Goal: Task Accomplishment & Management: Manage account settings

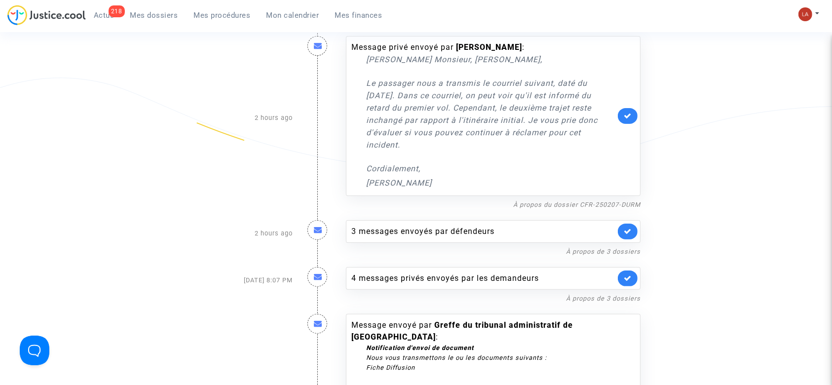
scroll to position [329, 0]
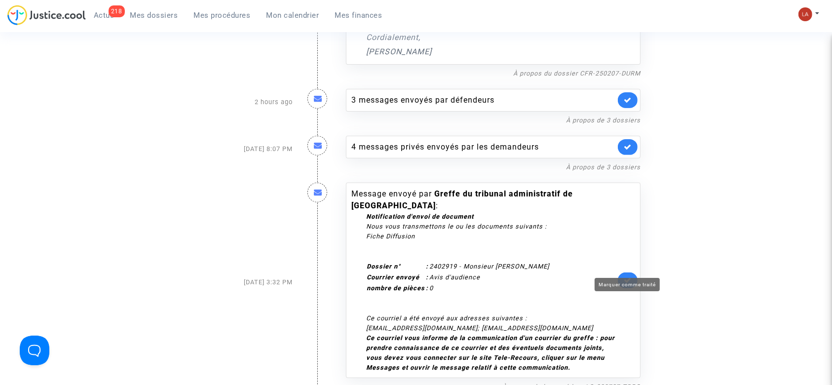
click at [630, 276] on icon at bounding box center [628, 279] width 8 height 7
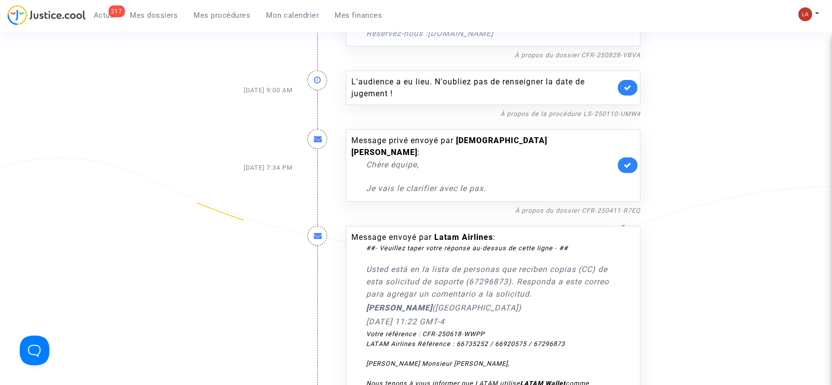
scroll to position [1053, 0]
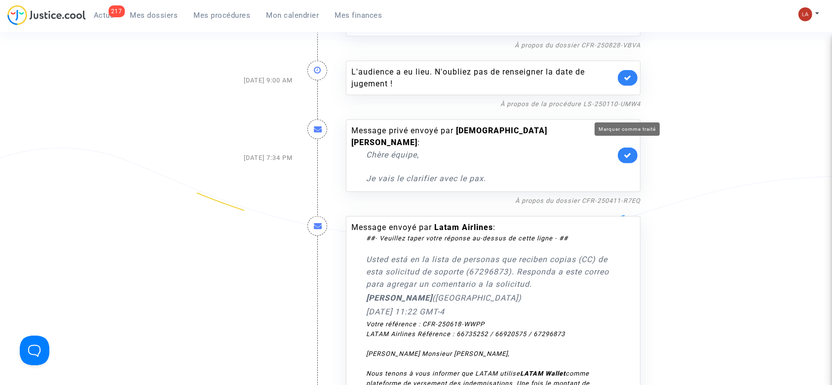
click at [628, 152] on icon at bounding box center [628, 155] width 8 height 7
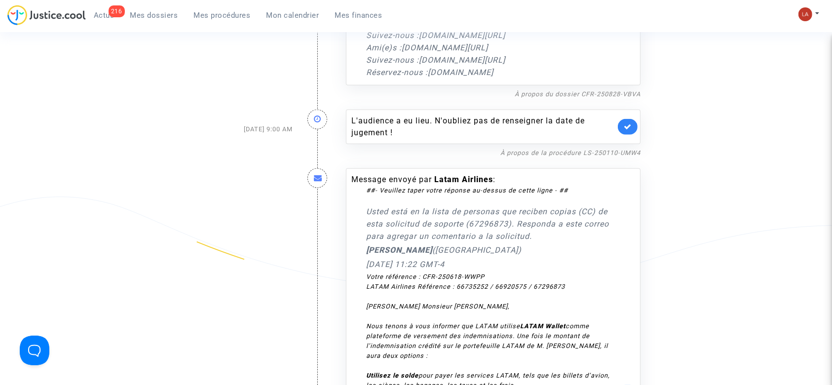
scroll to position [921, 0]
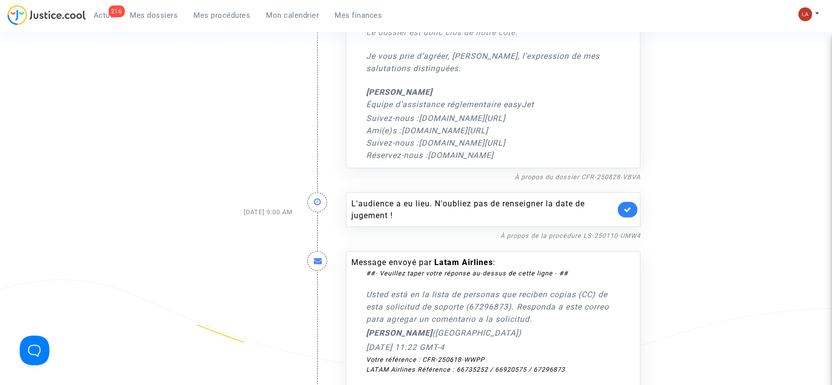
click at [620, 202] on link at bounding box center [628, 210] width 20 height 16
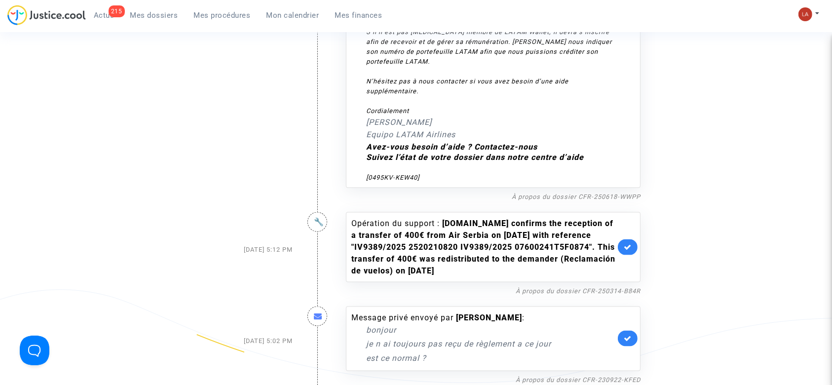
scroll to position [1448, 0]
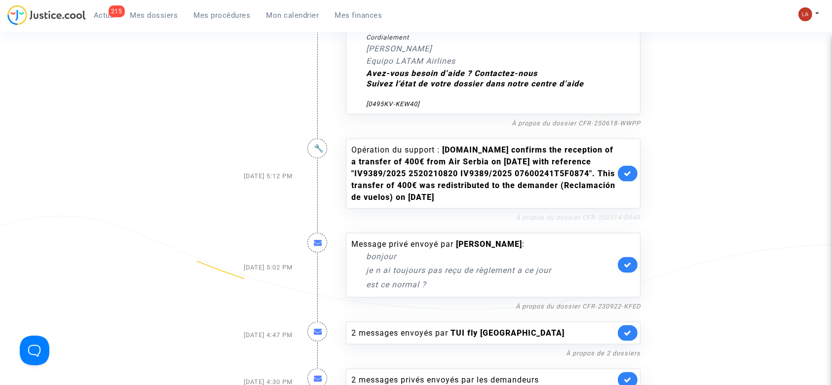
click at [596, 214] on link "À propos du dossier CFR-250314-B84R" at bounding box center [578, 217] width 125 height 7
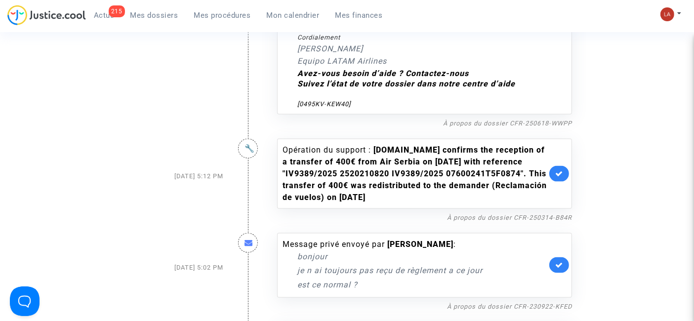
click at [560, 170] on icon at bounding box center [559, 173] width 8 height 7
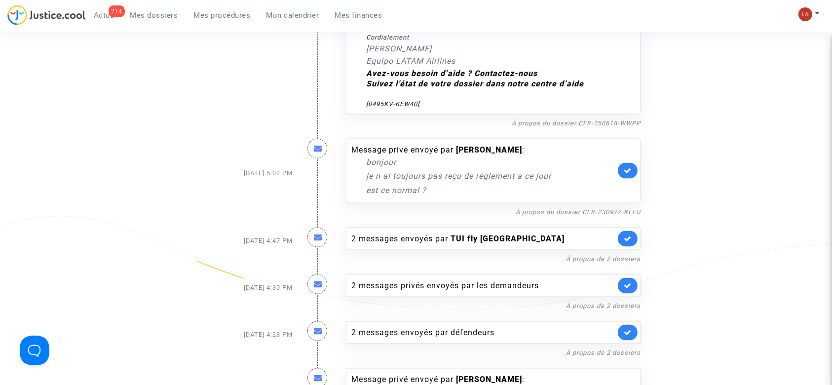
drag, startPoint x: 731, startPoint y: 135, endPoint x: 725, endPoint y: 135, distance: 5.4
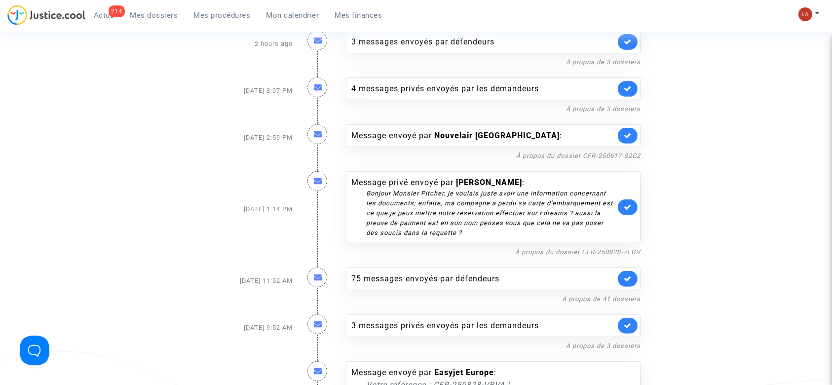
scroll to position [66, 0]
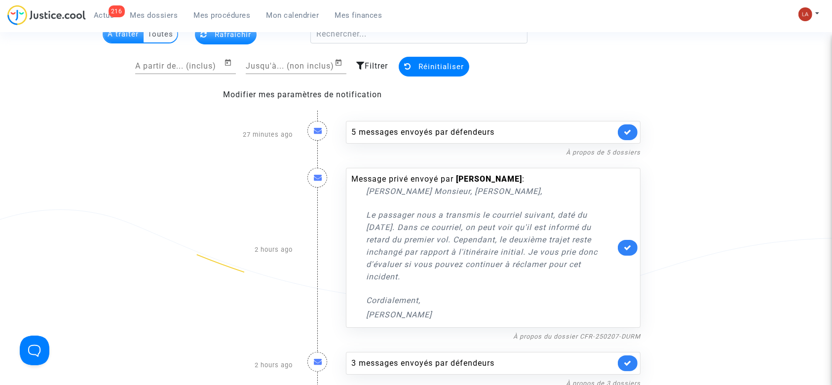
click at [216, 14] on span "Mes procédures" at bounding box center [222, 15] width 57 height 9
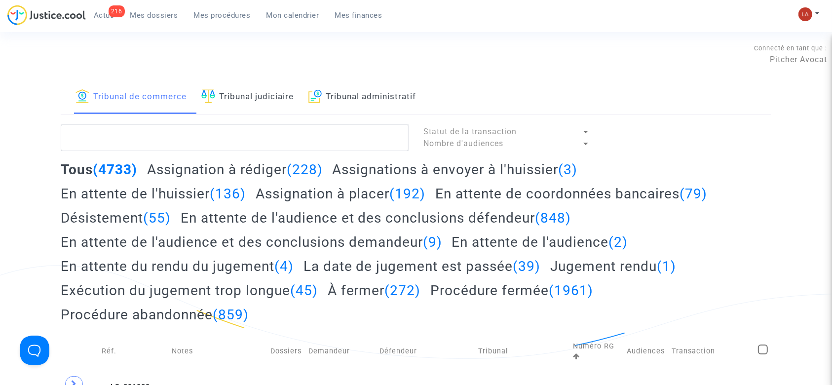
click at [240, 84] on link "Tribunal judiciaire" at bounding box center [247, 97] width 92 height 34
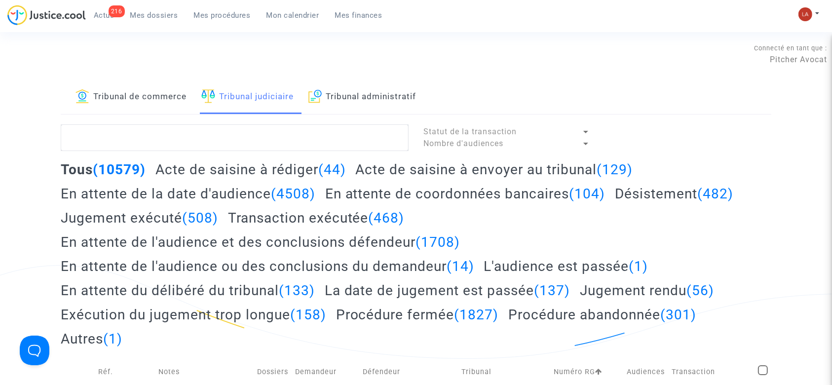
click at [470, 166] on h2 "Acte de saisine à envoyer au tribunal (129)" at bounding box center [493, 169] width 277 height 17
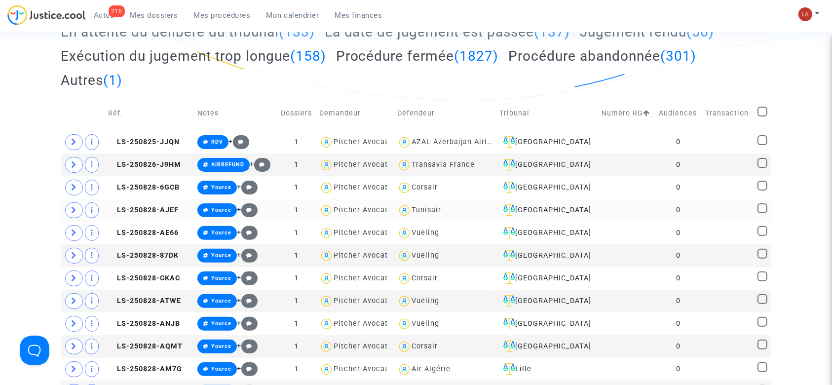
scroll to position [329, 0]
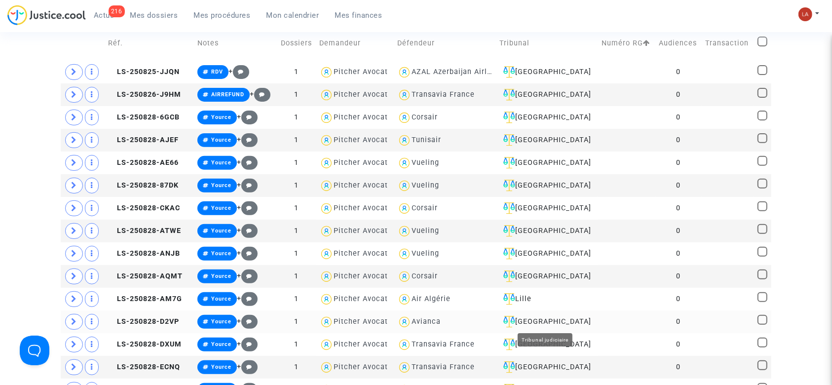
click at [561, 320] on div "Aulnay-sous-Bois" at bounding box center [547, 322] width 95 height 12
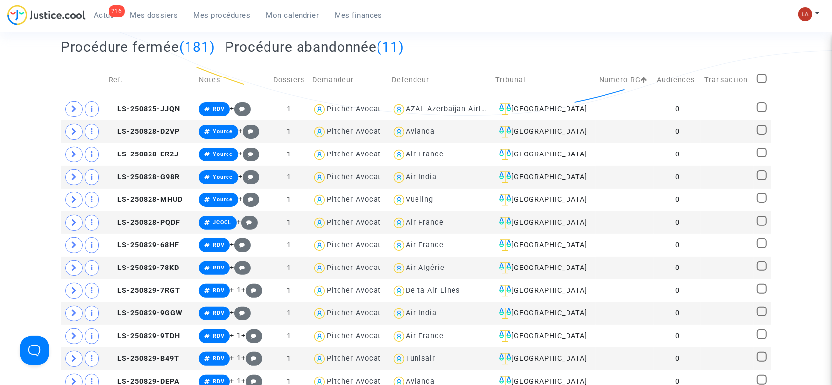
scroll to position [197, 0]
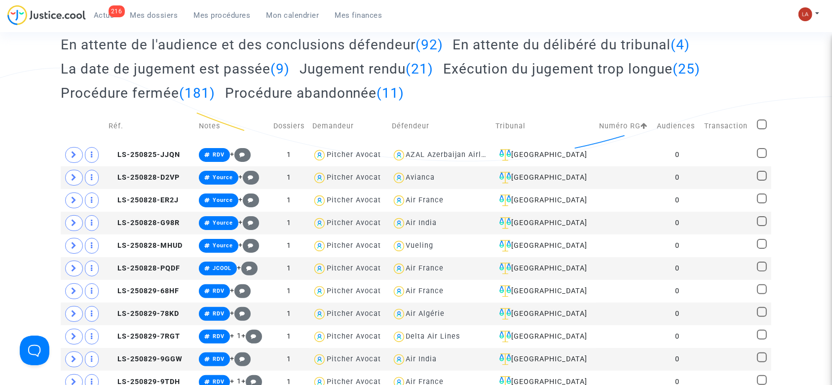
click at [762, 122] on span at bounding box center [762, 124] width 10 height 10
click at [762, 129] on input "checkbox" at bounding box center [762, 129] width 0 height 0
checkbox input "true"
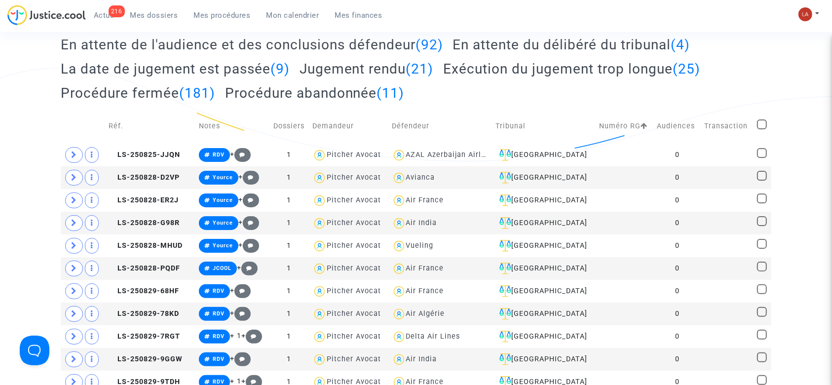
checkbox input "true"
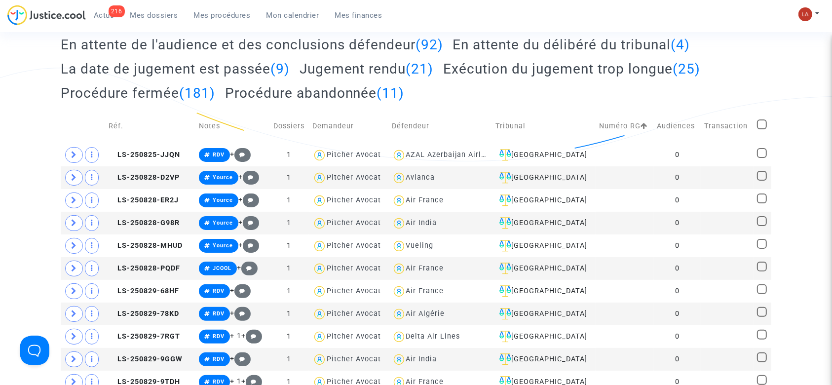
checkbox input "true"
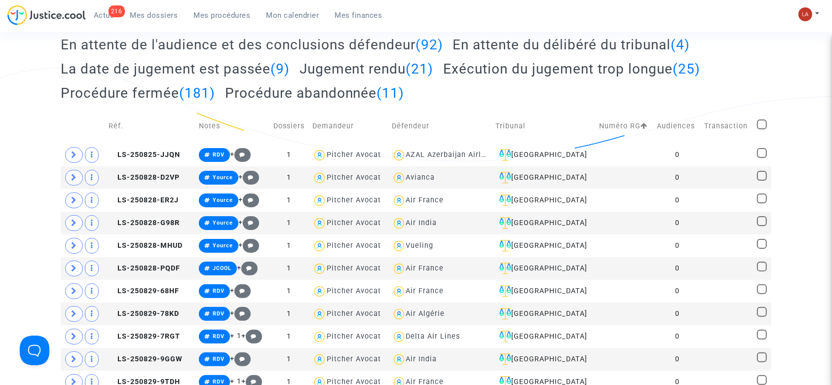
checkbox input "true"
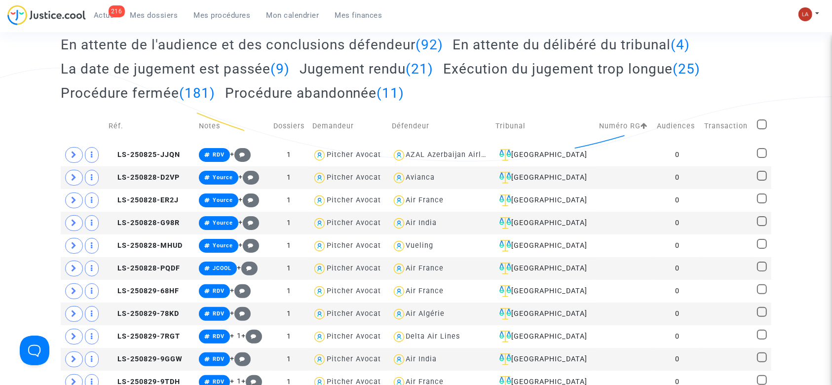
checkbox input "true"
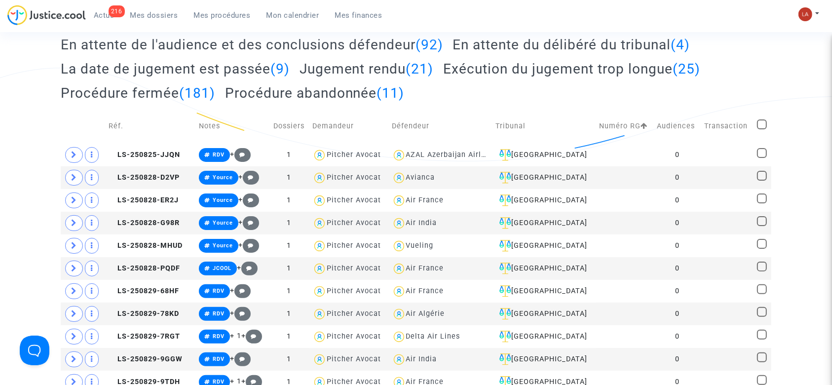
checkbox input "true"
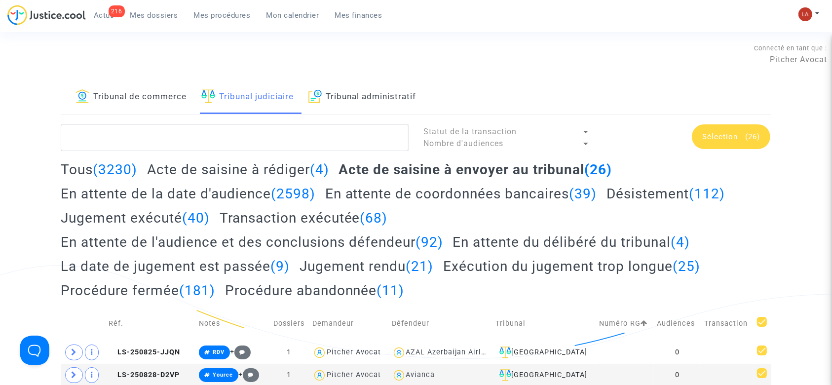
click at [742, 137] on span "Sélection (26)" at bounding box center [731, 136] width 58 height 9
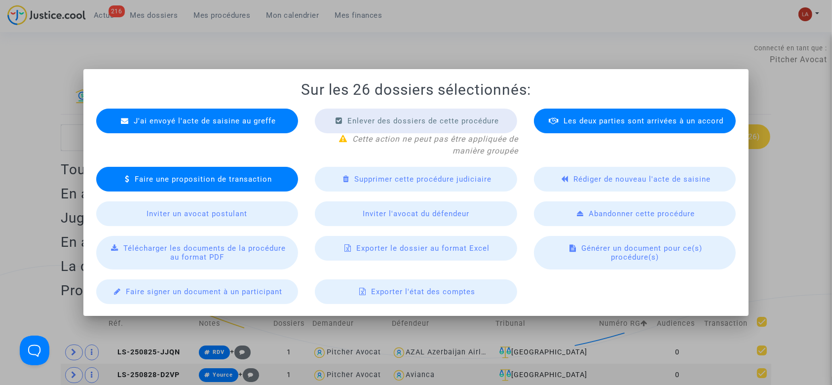
click at [268, 115] on div "J'ai envoyé l'acte de saisine au greffe" at bounding box center [197, 121] width 202 height 25
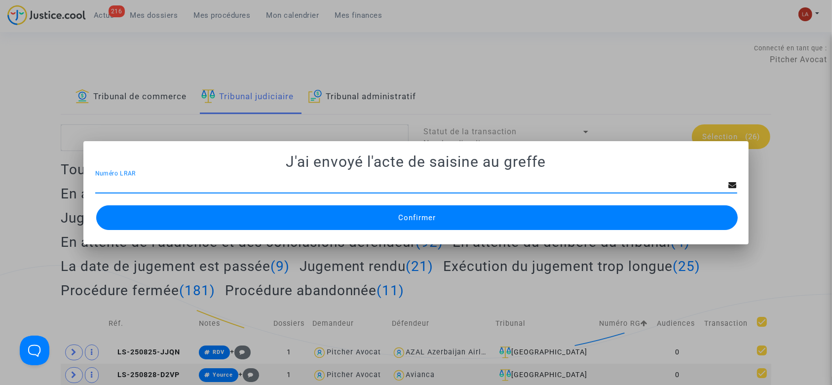
click at [407, 214] on span "Confirmer" at bounding box center [417, 217] width 38 height 9
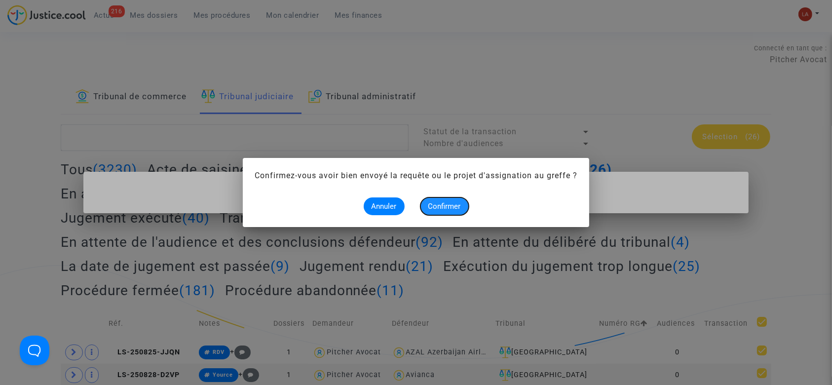
click at [453, 213] on button "Confirmer" at bounding box center [445, 206] width 48 height 18
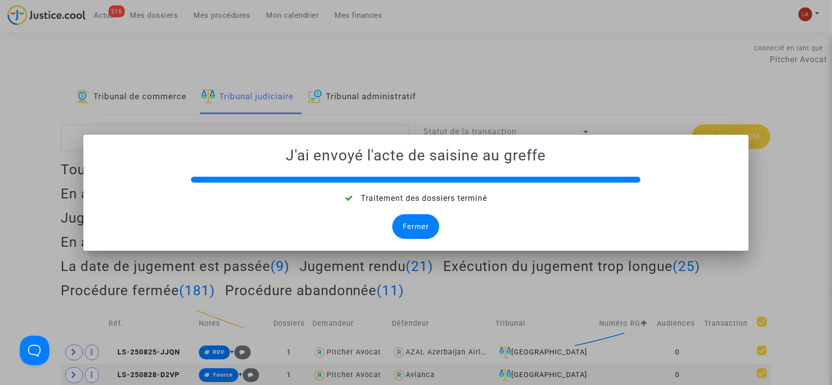
click at [423, 217] on div "Fermer" at bounding box center [415, 226] width 47 height 25
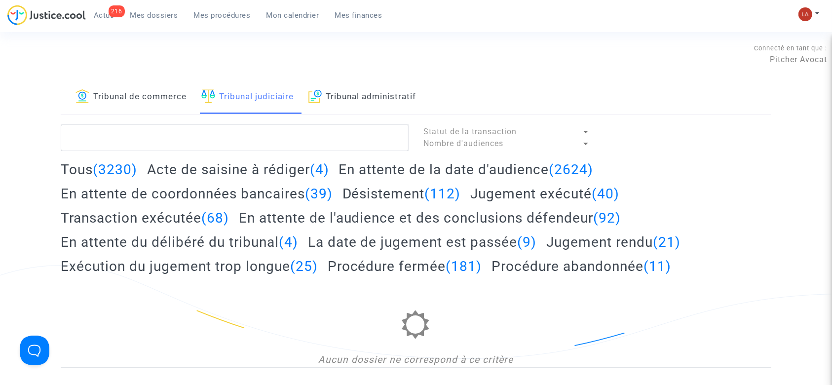
click at [243, 171] on h2 "Acte de saisine à rédiger (4)" at bounding box center [238, 169] width 182 height 17
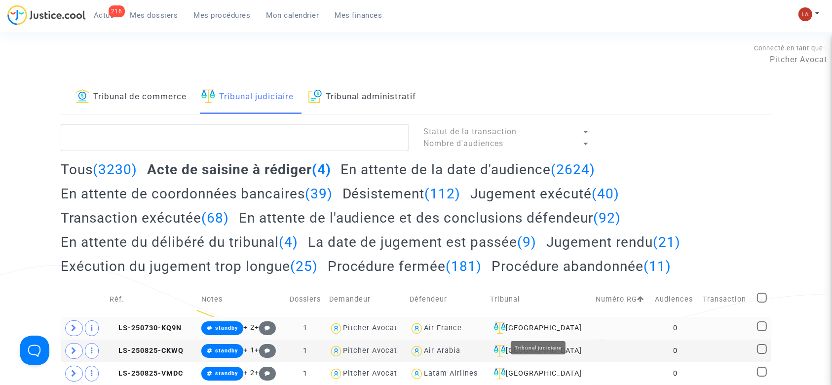
click at [530, 333] on div "Aulnay-sous-Bois" at bounding box center [539, 328] width 99 height 12
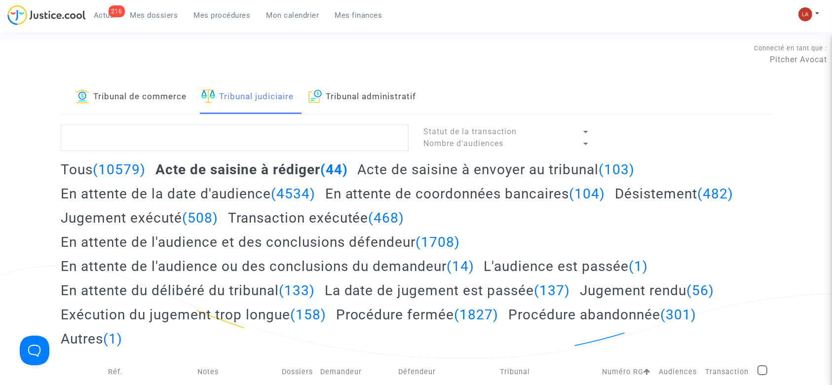
click at [564, 170] on h2 "Acte de saisine à envoyer au tribunal (103)" at bounding box center [495, 169] width 277 height 17
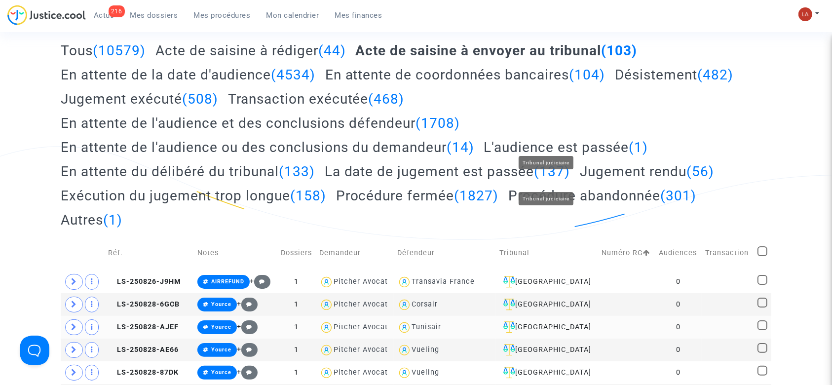
scroll to position [263, 0]
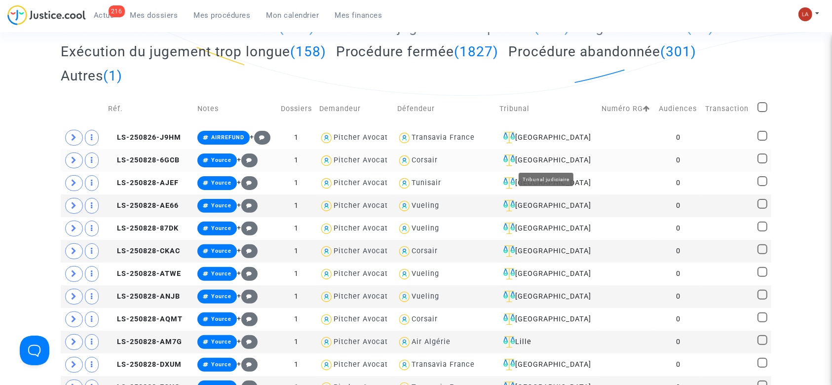
click at [564, 155] on div "Ivry-sur-Seine" at bounding box center [547, 160] width 95 height 12
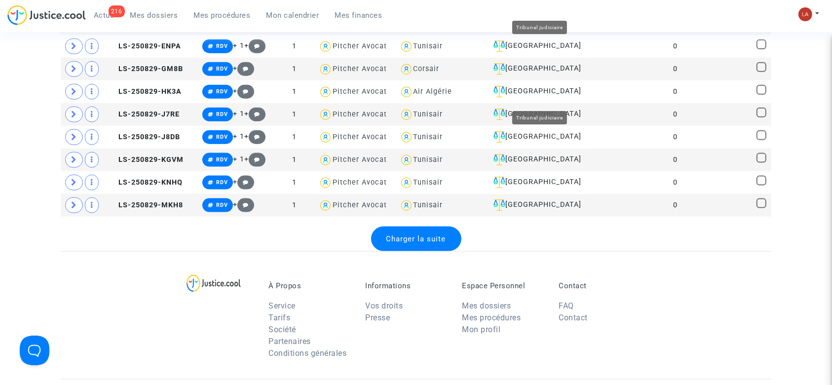
scroll to position [1316, 0]
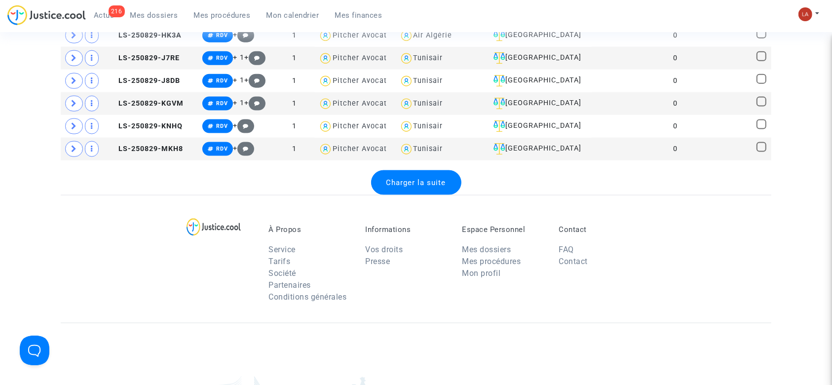
click at [407, 178] on span "Charger la suite" at bounding box center [416, 182] width 60 height 9
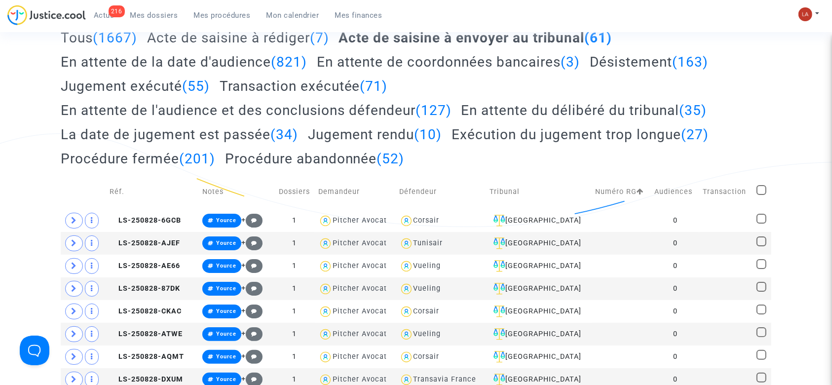
scroll to position [131, 0]
click at [762, 191] on span at bounding box center [762, 191] width 10 height 10
click at [762, 195] on input "checkbox" at bounding box center [761, 195] width 0 height 0
checkbox input "true"
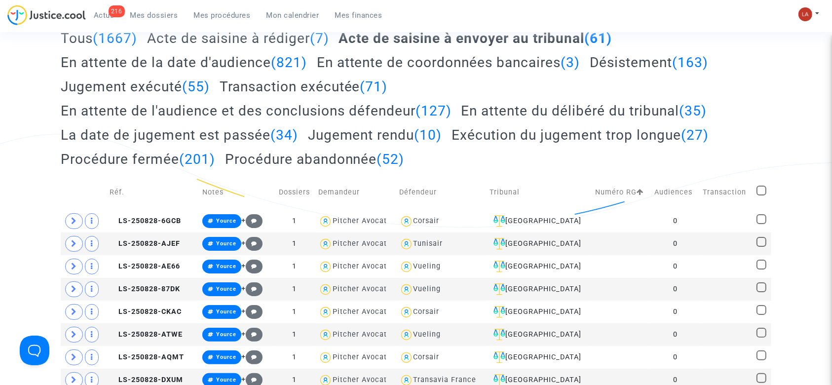
checkbox input "true"
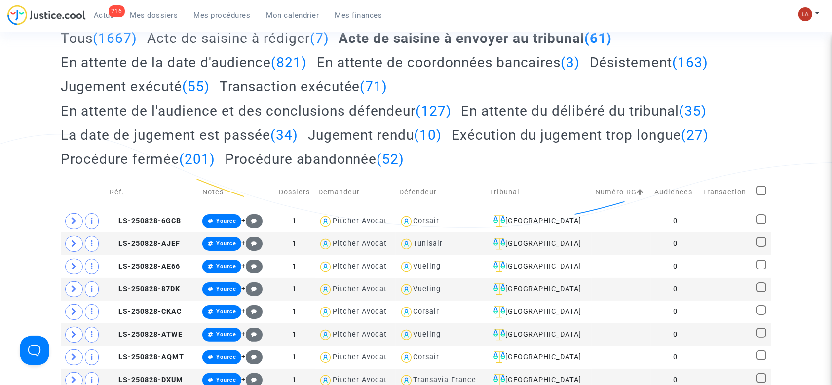
checkbox input "true"
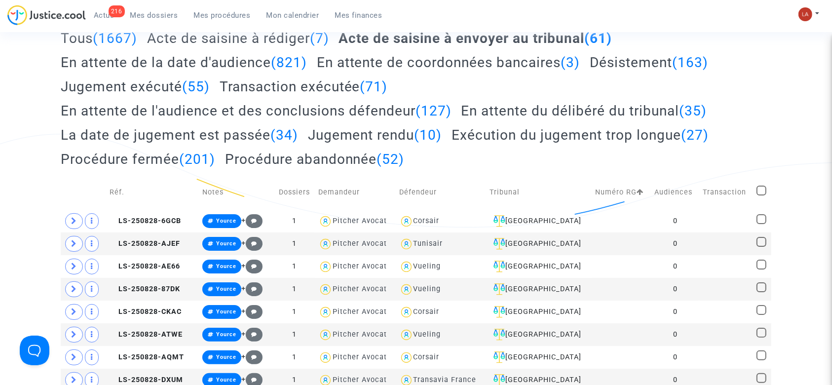
checkbox input "true"
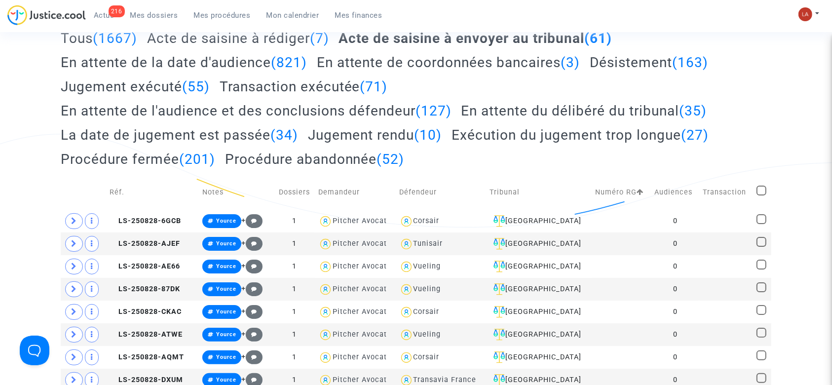
checkbox input "true"
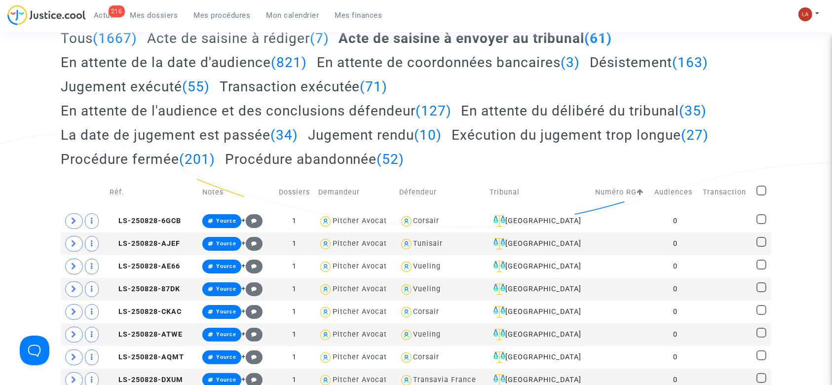
checkbox input "true"
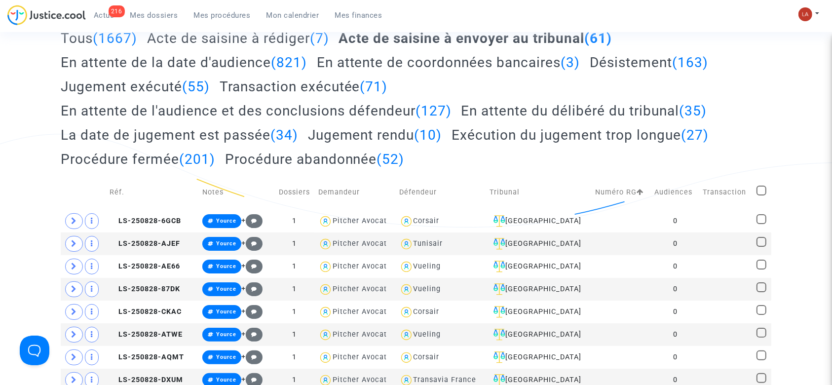
checkbox input "true"
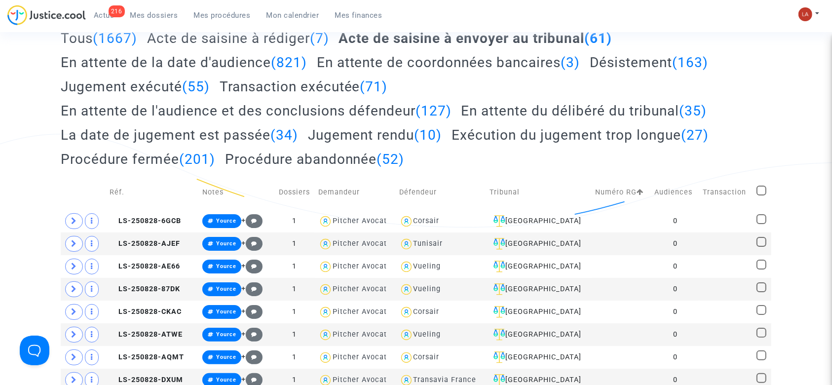
checkbox input "true"
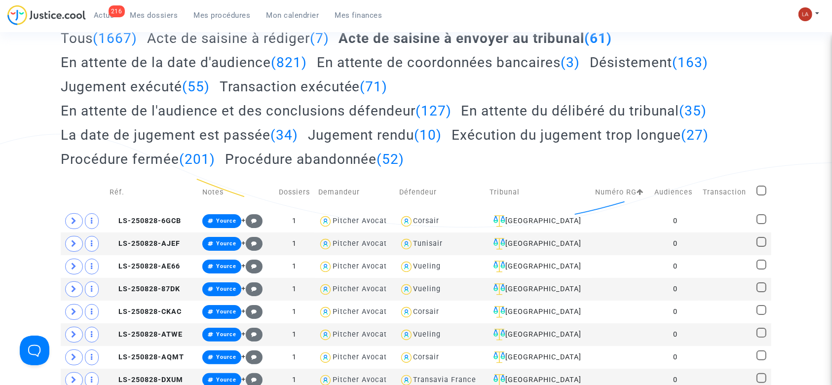
checkbox input "true"
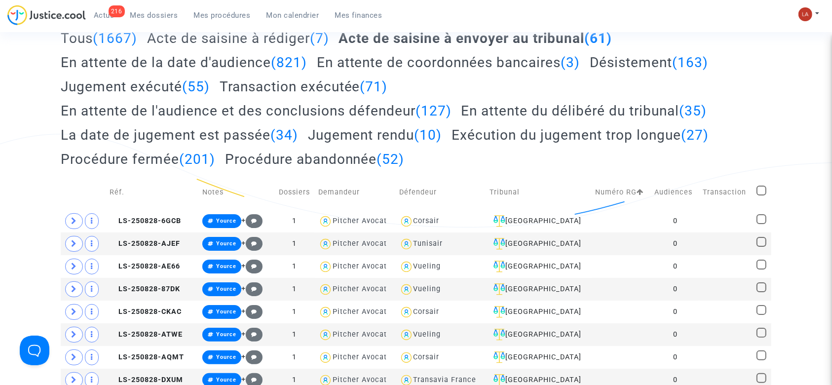
checkbox input "true"
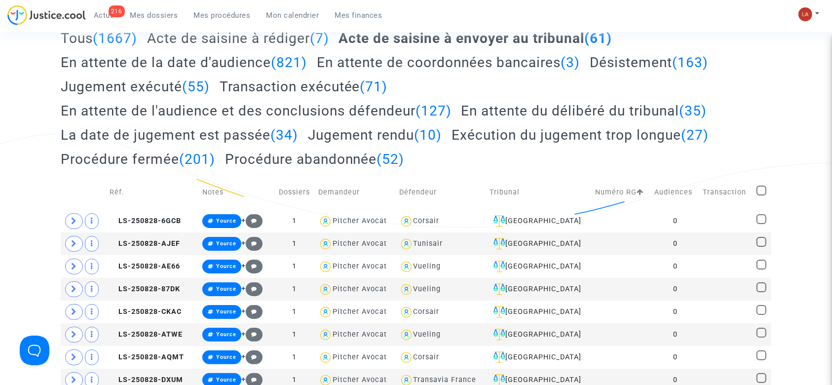
checkbox input "true"
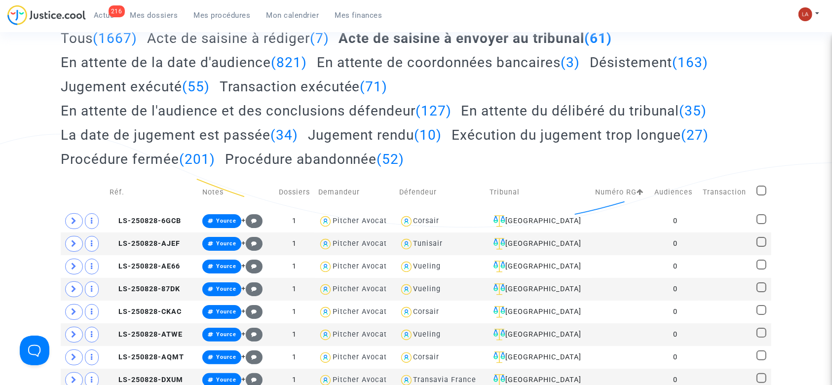
checkbox input "true"
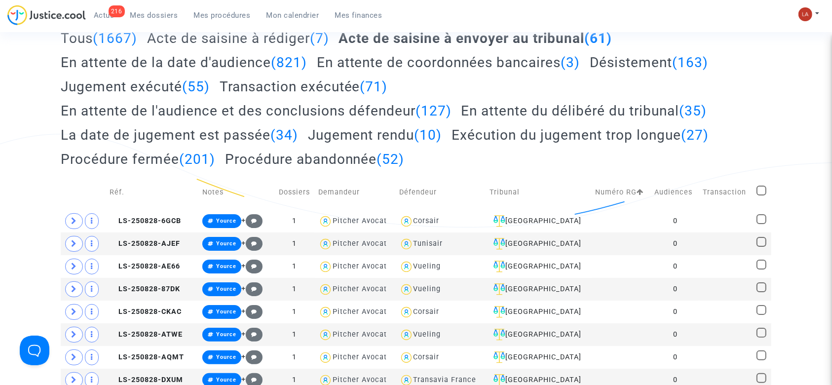
checkbox input "true"
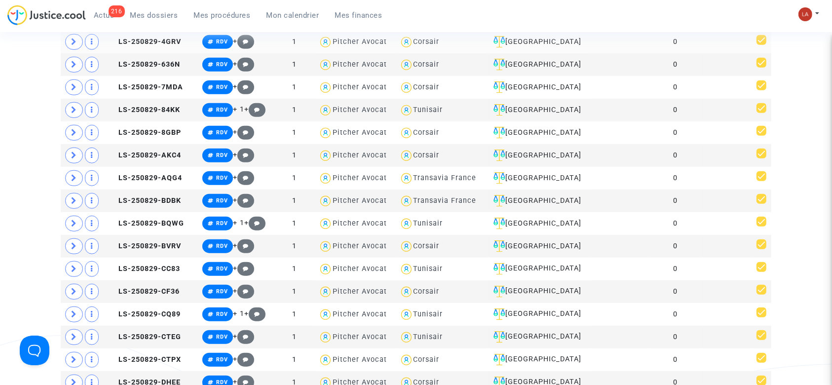
scroll to position [1469, 0]
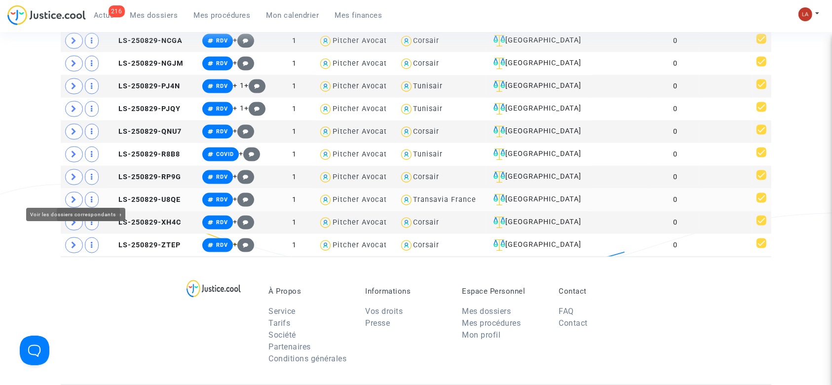
click at [75, 196] on icon at bounding box center [74, 199] width 6 height 7
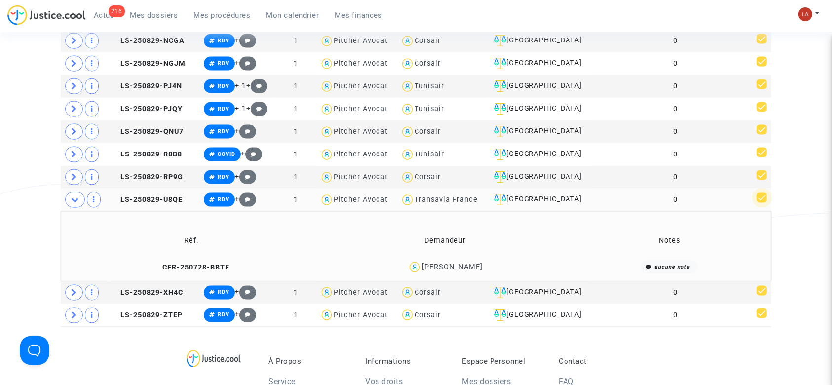
click at [759, 193] on span at bounding box center [762, 198] width 10 height 10
click at [762, 203] on input "checkbox" at bounding box center [762, 203] width 0 height 0
checkbox input "false"
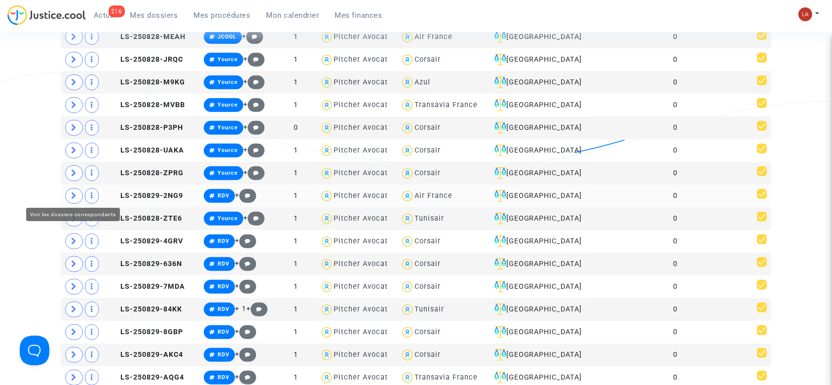
drag, startPoint x: 79, startPoint y: 191, endPoint x: 151, endPoint y: 188, distance: 71.7
click at [79, 191] on span at bounding box center [74, 196] width 18 height 16
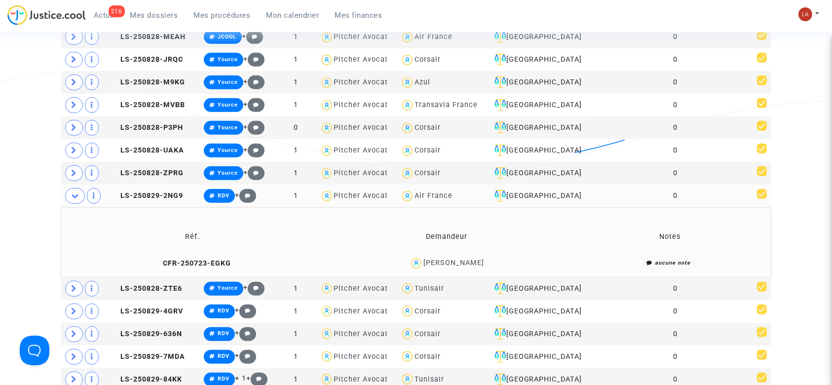
click at [764, 192] on span at bounding box center [762, 194] width 10 height 10
click at [762, 199] on input "checkbox" at bounding box center [762, 199] width 0 height 0
checkbox input "false"
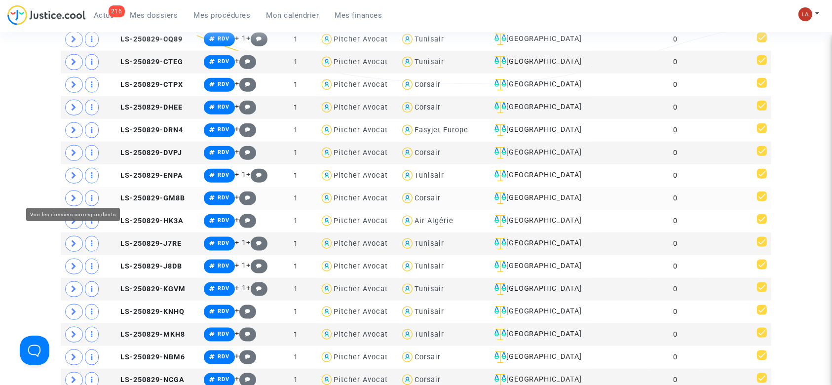
click at [69, 194] on span at bounding box center [74, 199] width 18 height 16
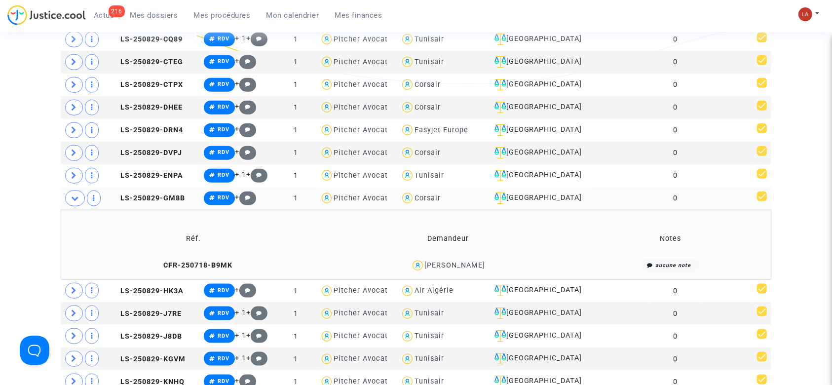
click at [760, 192] on span at bounding box center [762, 197] width 10 height 10
click at [762, 201] on input "checkbox" at bounding box center [762, 201] width 0 height 0
checkbox input "false"
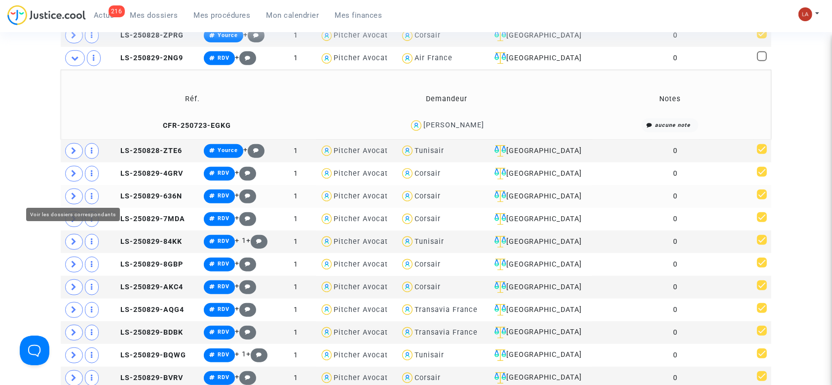
click at [72, 193] on icon at bounding box center [74, 196] width 6 height 7
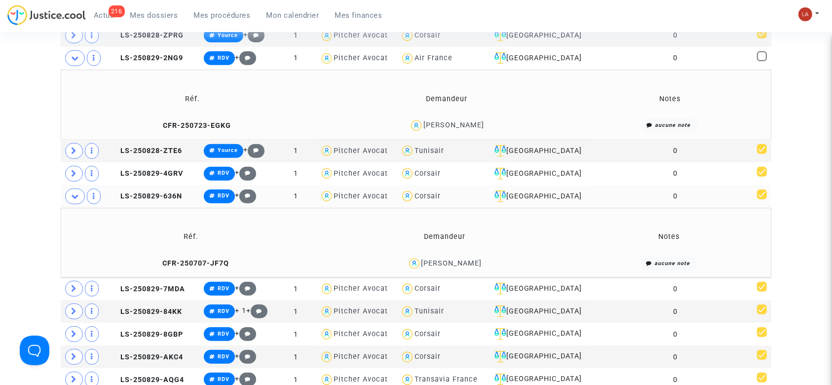
click at [759, 190] on span at bounding box center [762, 195] width 10 height 10
click at [762, 199] on input "checkbox" at bounding box center [762, 199] width 0 height 0
checkbox input "false"
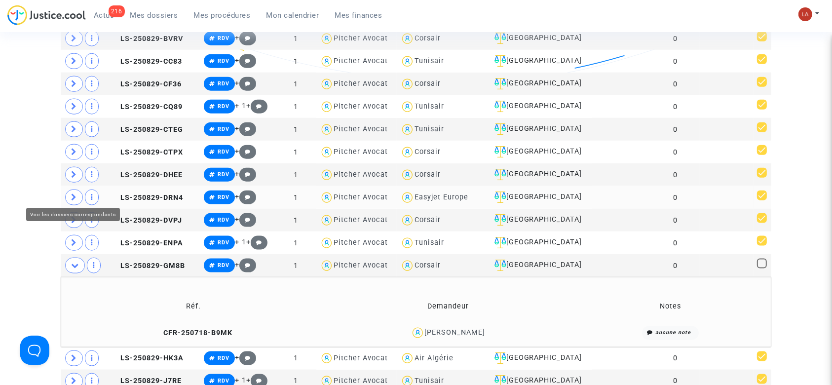
click at [80, 193] on span at bounding box center [74, 198] width 18 height 16
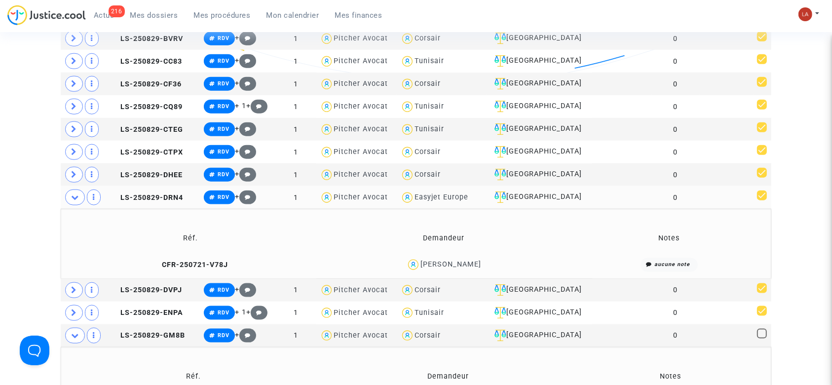
click at [761, 192] on span at bounding box center [762, 196] width 10 height 10
click at [762, 200] on input "checkbox" at bounding box center [762, 200] width 0 height 0
checkbox input "false"
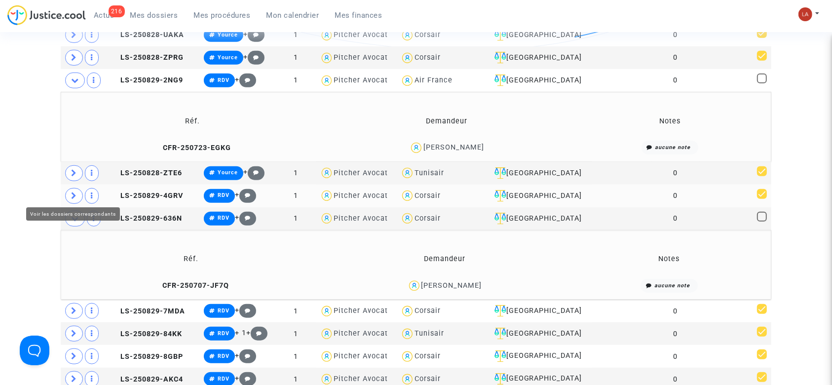
click at [77, 192] on icon at bounding box center [74, 195] width 6 height 7
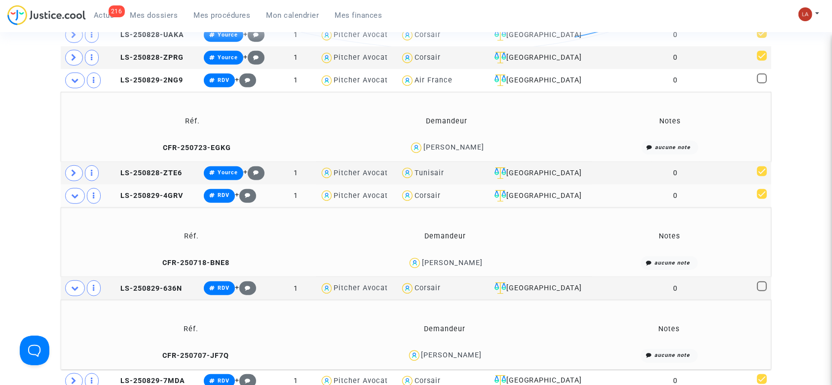
click at [760, 191] on span at bounding box center [762, 194] width 10 height 10
click at [762, 199] on input "checkbox" at bounding box center [762, 199] width 0 height 0
checkbox input "false"
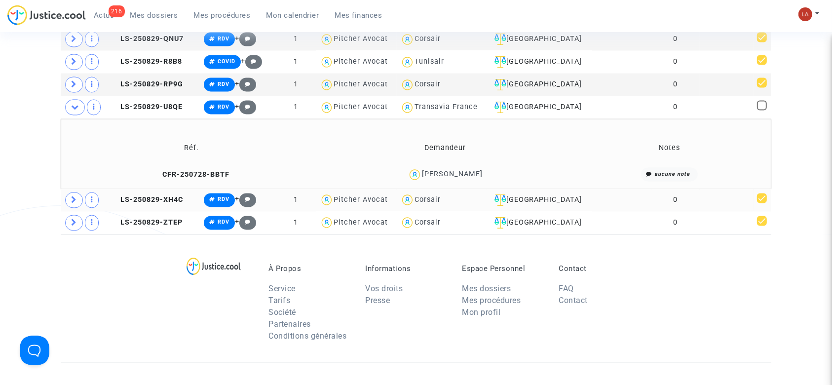
click at [762, 195] on span at bounding box center [762, 198] width 10 height 10
click at [762, 203] on input "checkbox" at bounding box center [762, 203] width 0 height 0
checkbox input "false"
click at [69, 192] on span at bounding box center [74, 200] width 18 height 16
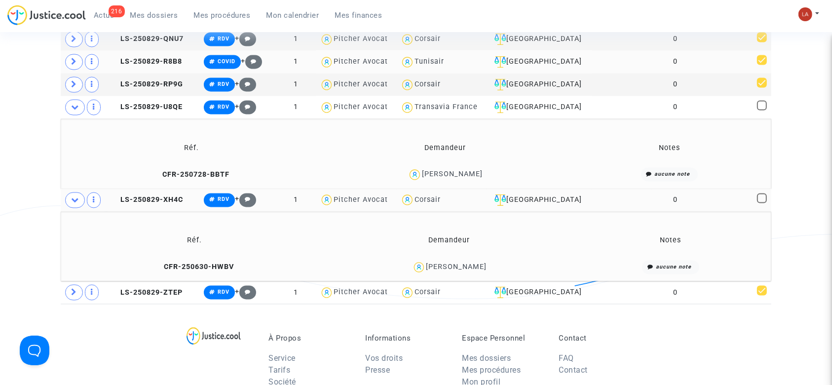
scroll to position [1503, 0]
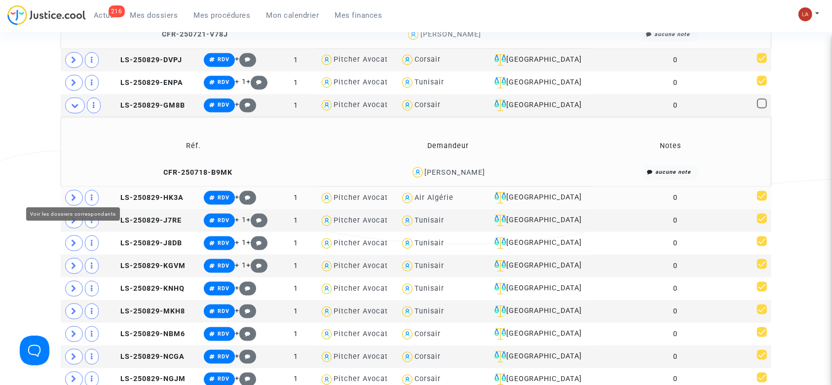
click at [74, 194] on icon at bounding box center [74, 197] width 6 height 7
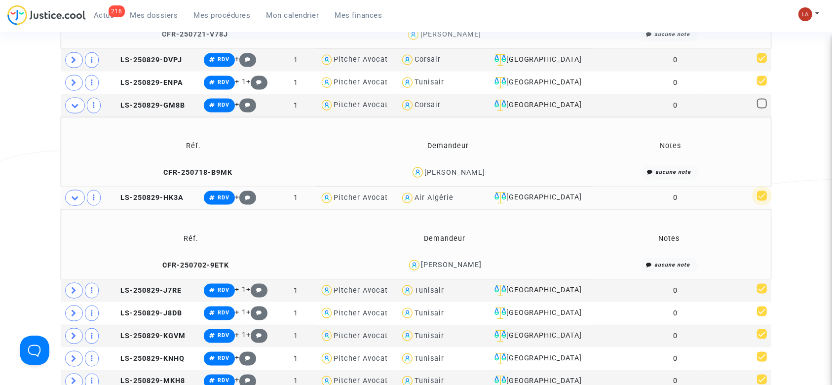
click at [762, 191] on span at bounding box center [762, 196] width 10 height 10
click at [762, 201] on input "checkbox" at bounding box center [762, 201] width 0 height 0
checkbox input "false"
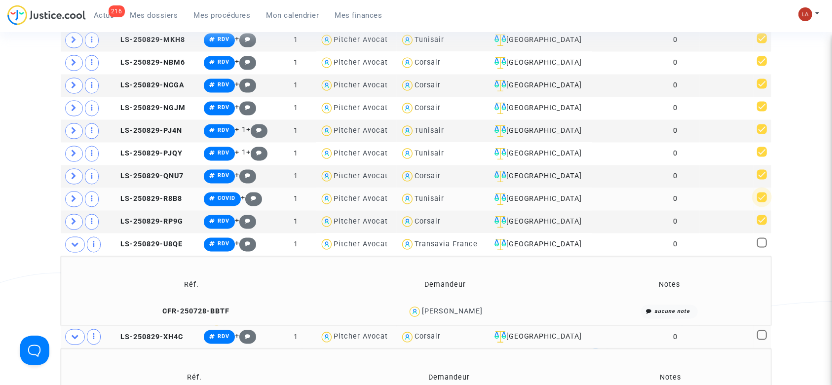
click at [762, 193] on span at bounding box center [762, 198] width 10 height 10
click at [762, 202] on input "checkbox" at bounding box center [762, 202] width 0 height 0
checkbox input "false"
click at [71, 192] on span at bounding box center [74, 200] width 18 height 16
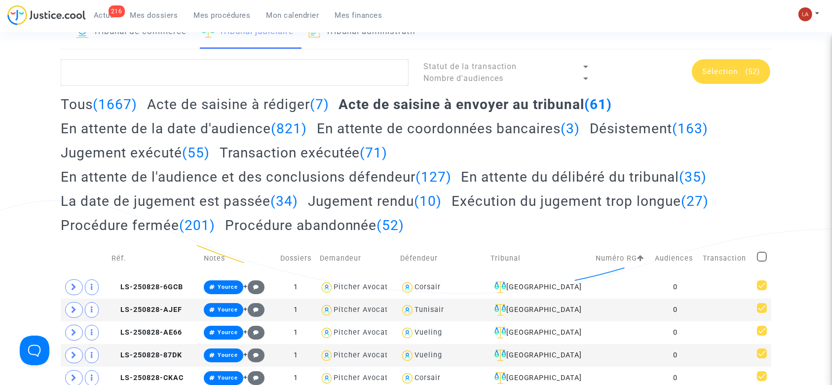
scroll to position [0, 0]
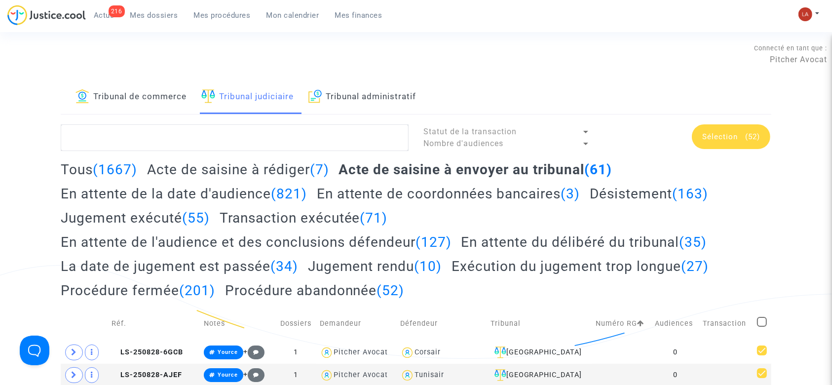
click at [711, 136] on span "Sélection" at bounding box center [720, 136] width 36 height 9
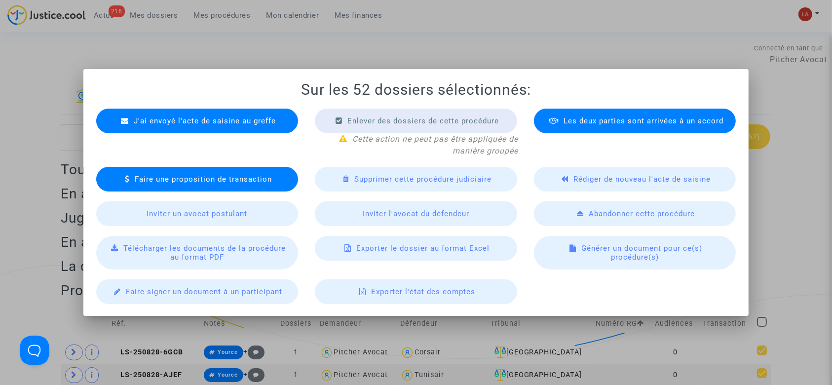
click at [221, 128] on div "J'ai envoyé l'acte de saisine au greffe" at bounding box center [197, 121] width 202 height 25
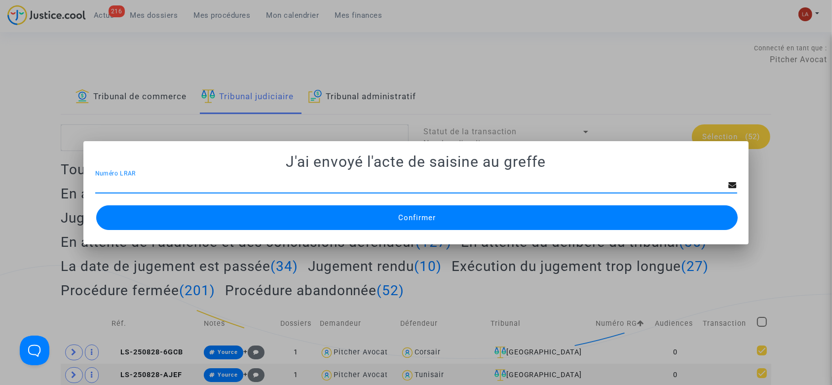
click at [415, 209] on button "Confirmer" at bounding box center [417, 217] width 642 height 25
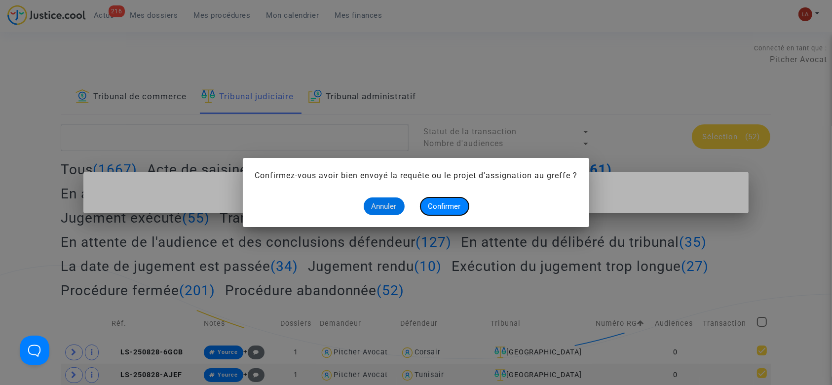
click at [433, 202] on span "Confirmer" at bounding box center [444, 206] width 33 height 9
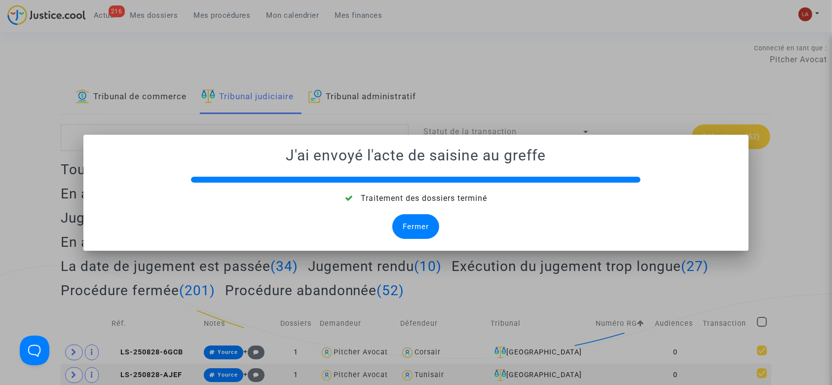
drag, startPoint x: 418, startPoint y: 216, endPoint x: 413, endPoint y: 219, distance: 5.1
click at [413, 219] on div "Fermer" at bounding box center [415, 226] width 47 height 25
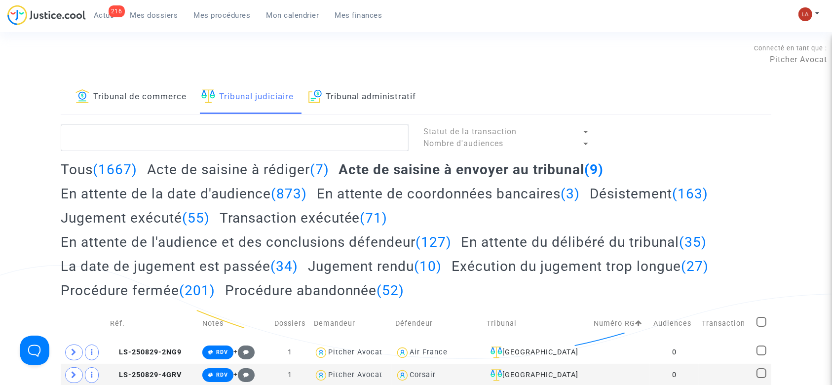
scroll to position [197, 0]
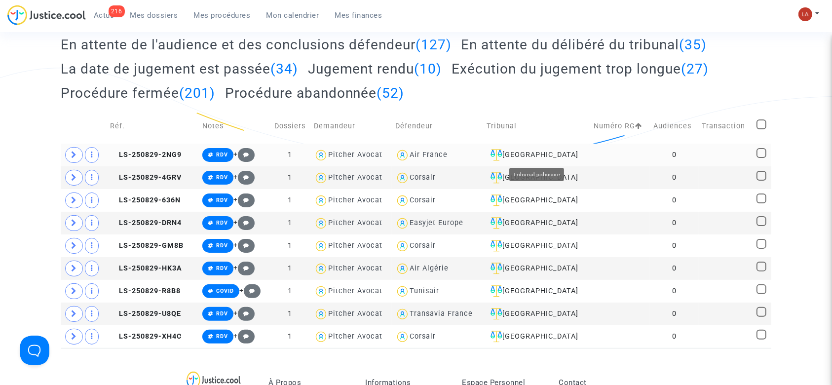
click at [544, 152] on div "[GEOGRAPHIC_DATA]" at bounding box center [537, 155] width 100 height 12
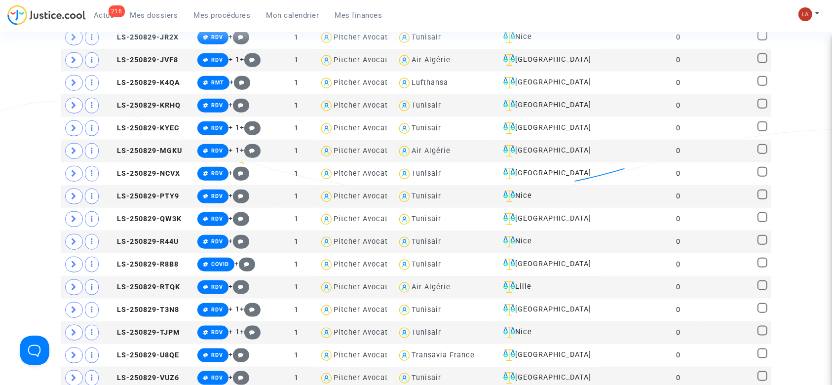
scroll to position [1250, 0]
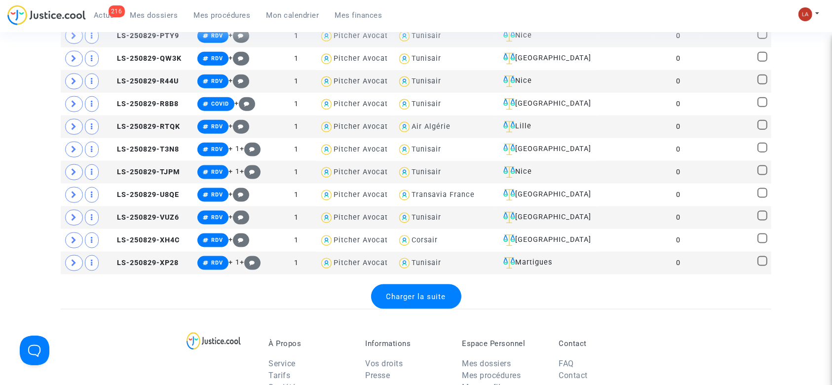
click at [387, 293] on span "Charger la suite" at bounding box center [416, 296] width 60 height 9
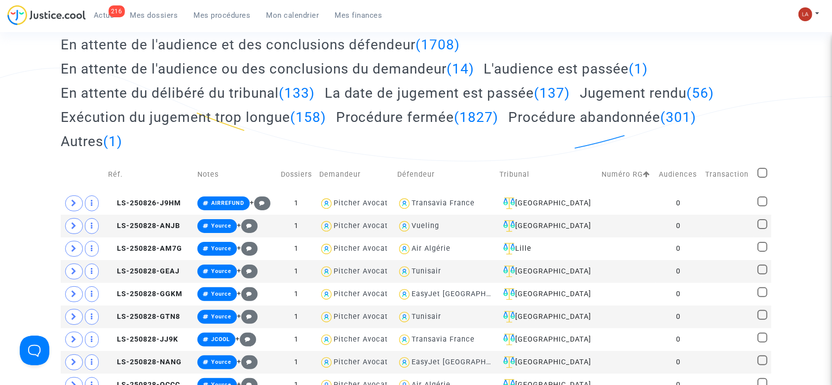
scroll to position [0, 0]
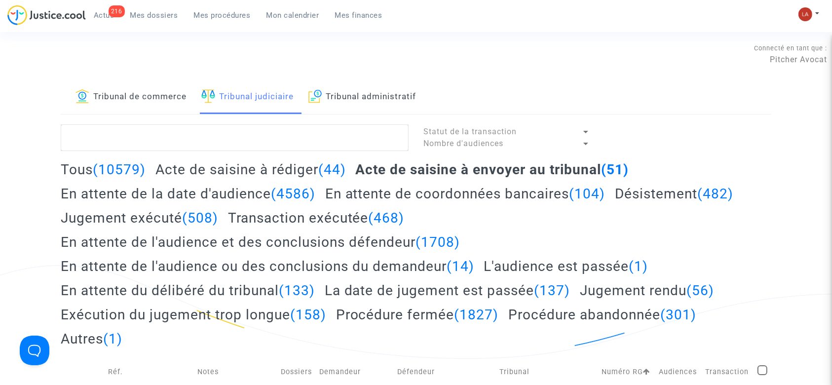
click at [174, 13] on span "Mes dossiers" at bounding box center [154, 15] width 48 height 9
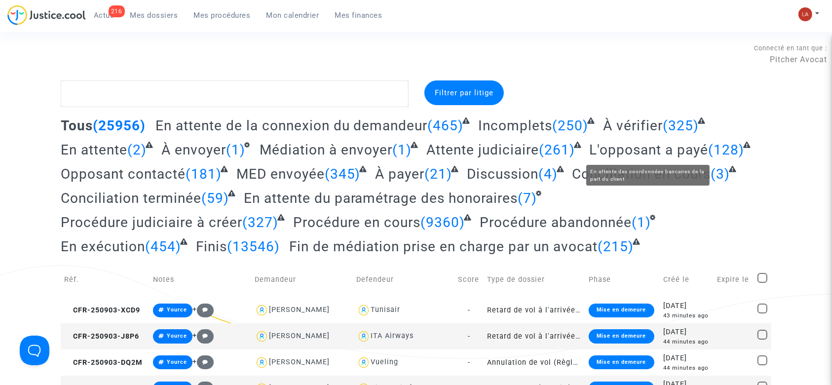
click at [659, 117] on span "À vérifier" at bounding box center [633, 125] width 60 height 16
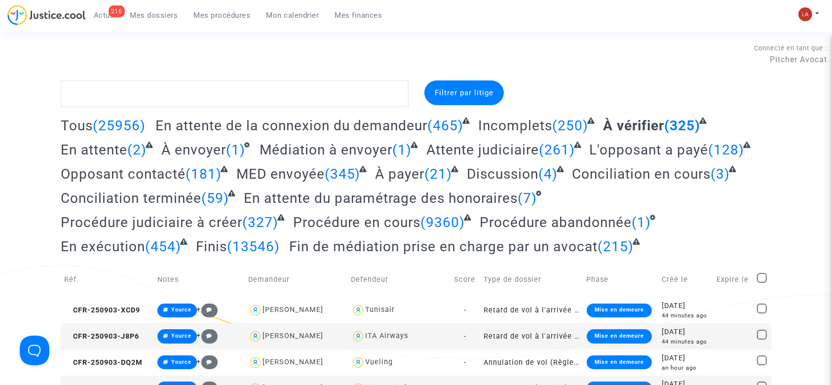
click at [309, 198] on span "En attente du paramétrage des honoraires" at bounding box center [381, 198] width 274 height 16
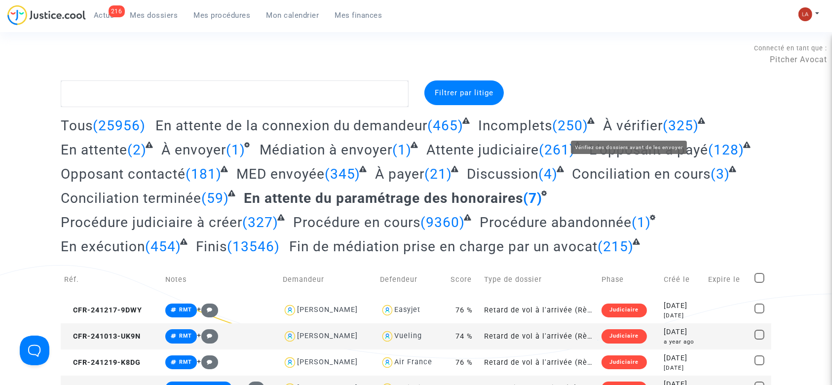
click at [612, 128] on span "À vérifier" at bounding box center [633, 125] width 60 height 16
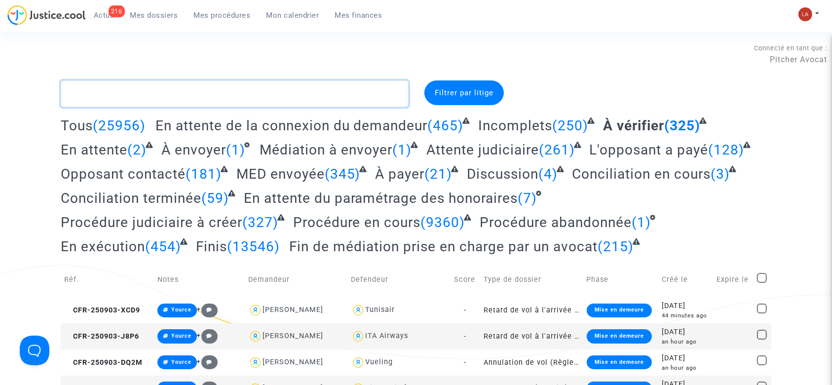
click at [326, 101] on textarea at bounding box center [235, 93] width 348 height 27
type textarea "§"
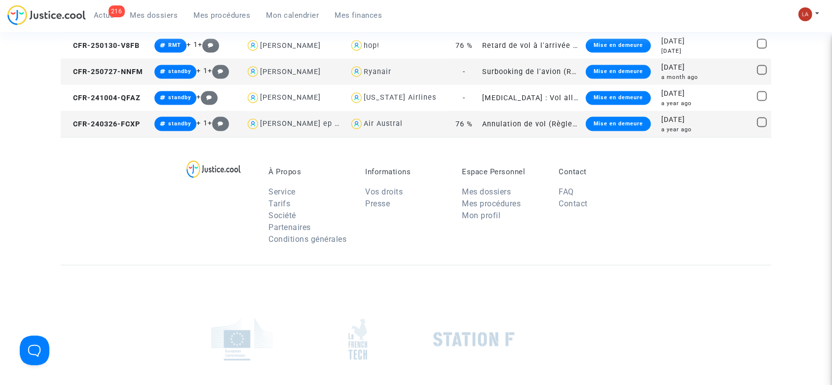
scroll to position [1316, 0]
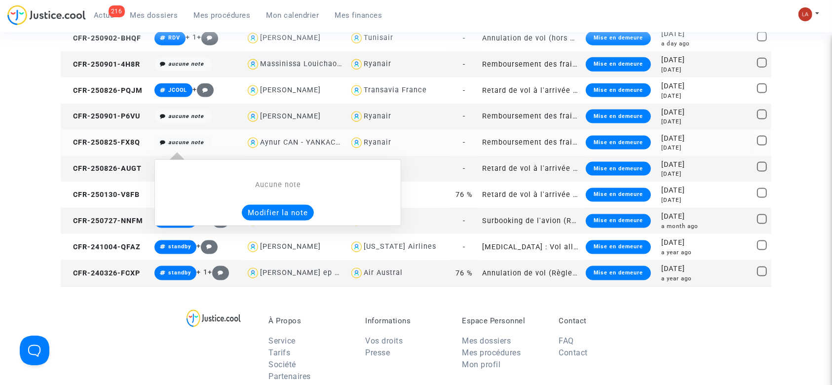
type textarea "!#bordeaux !#bagages !#luggage"
click at [279, 210] on button "Modifier la note" at bounding box center [278, 213] width 72 height 16
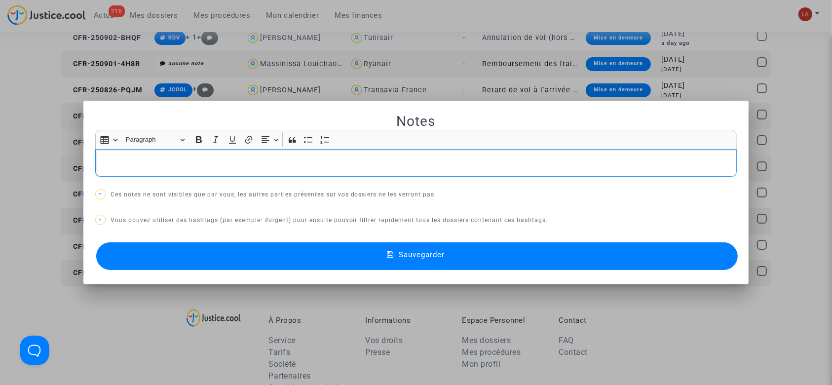
scroll to position [0, 0]
click at [260, 260] on button "Sauvegarder" at bounding box center [417, 256] width 642 height 28
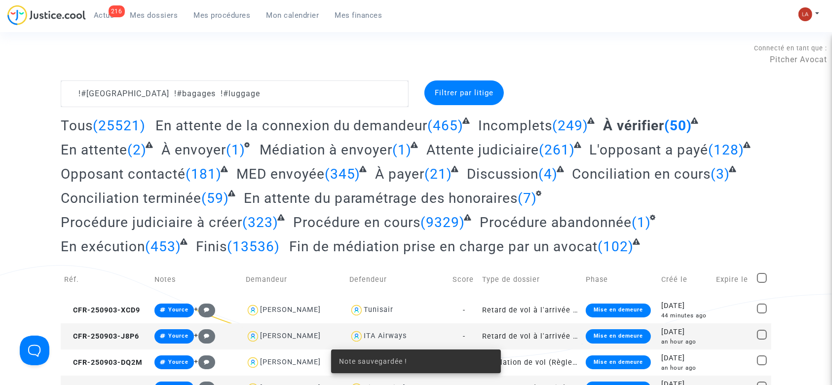
scroll to position [1316, 0]
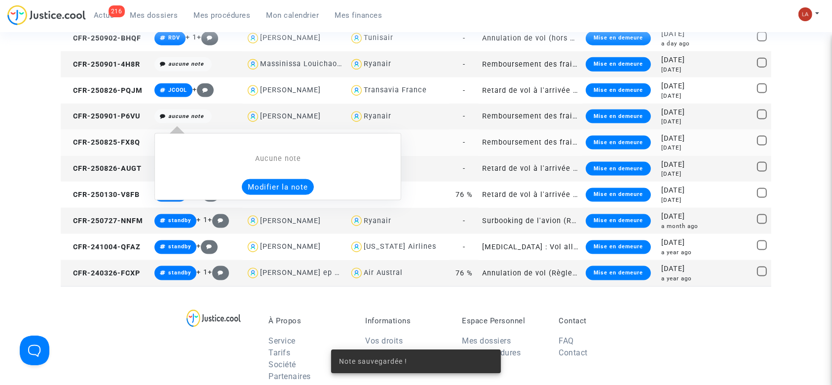
click at [280, 189] on button "Modifier la note" at bounding box center [278, 187] width 72 height 16
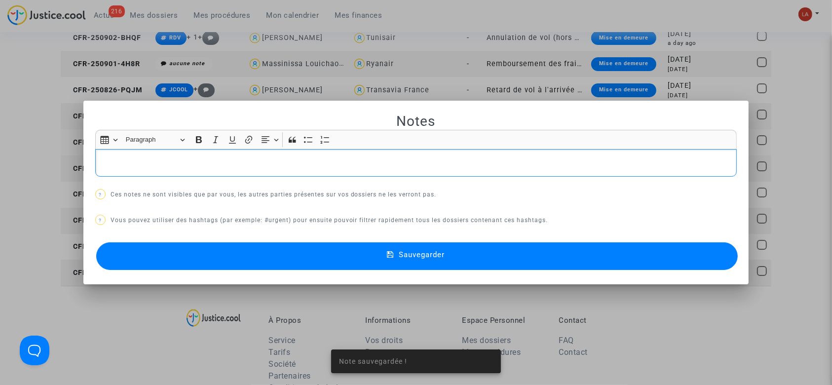
scroll to position [0, 0]
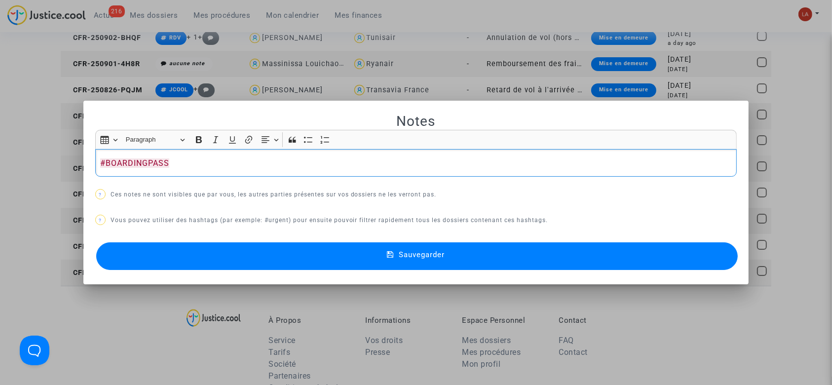
click at [268, 255] on button "Sauvegarder" at bounding box center [417, 256] width 642 height 28
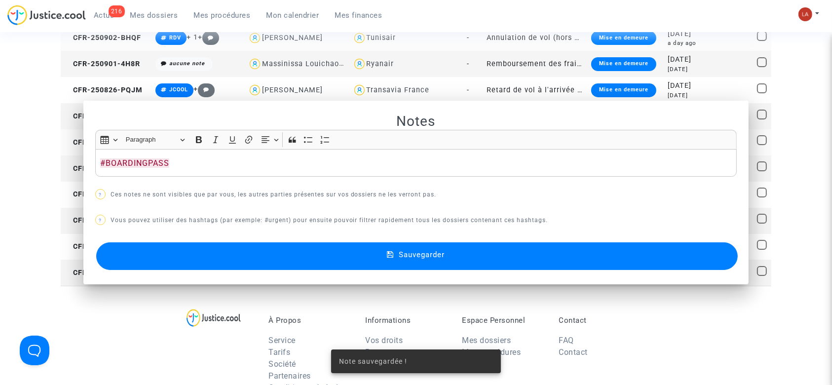
scroll to position [1316, 0]
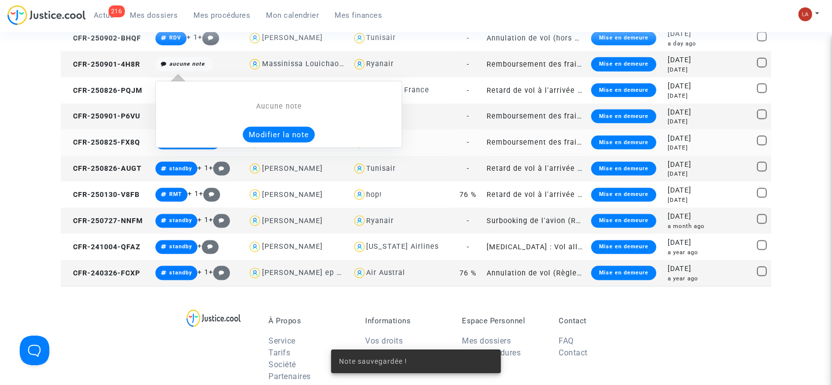
click at [252, 129] on button "Modifier la note" at bounding box center [279, 135] width 72 height 16
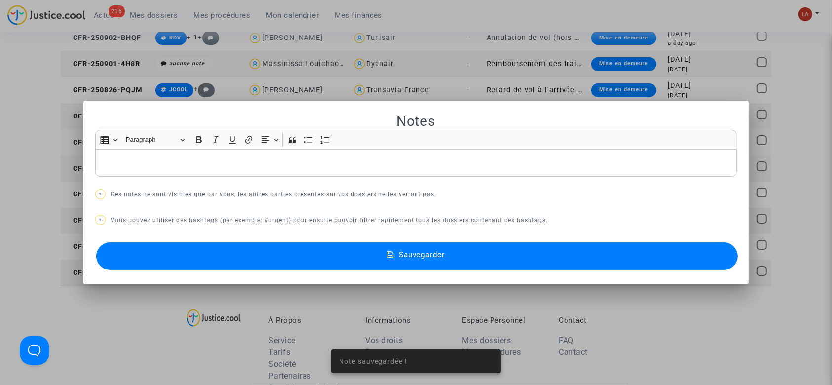
scroll to position [0, 0]
click at [273, 250] on button "Sauvegarder" at bounding box center [417, 256] width 642 height 28
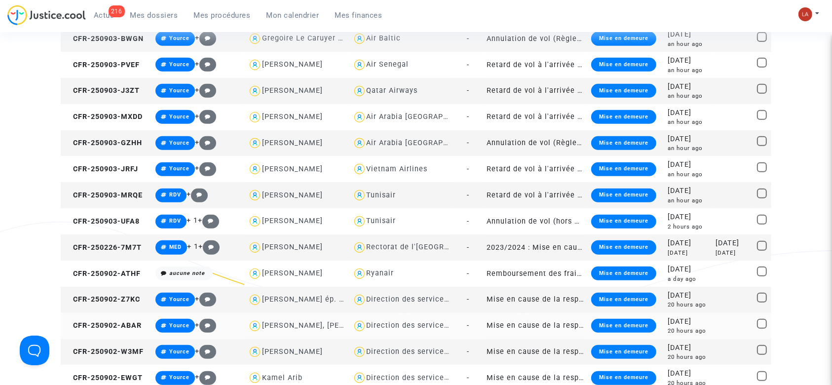
scroll to position [526, 0]
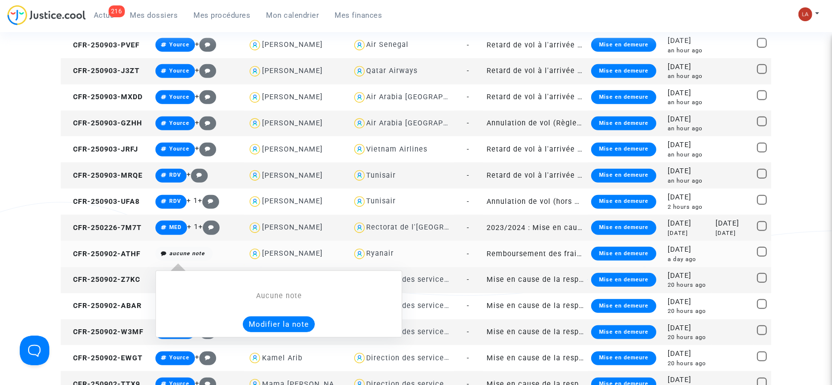
click at [249, 319] on button "Modifier la note" at bounding box center [279, 324] width 72 height 16
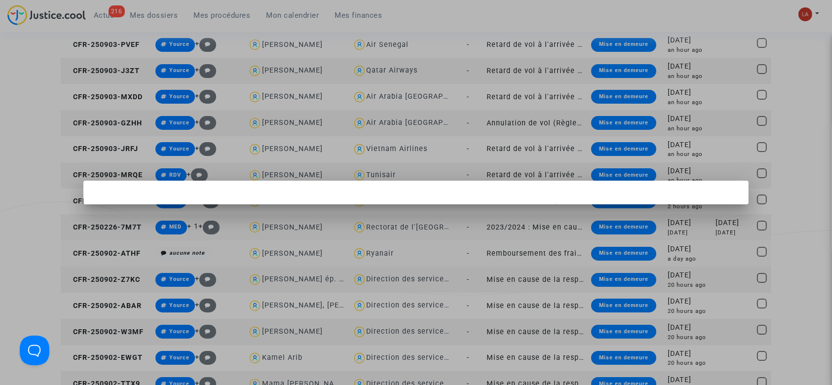
scroll to position [0, 0]
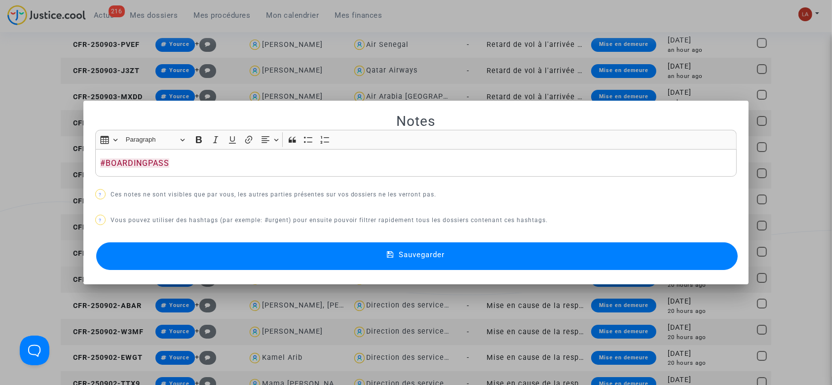
click at [222, 264] on button "Sauvegarder" at bounding box center [417, 256] width 642 height 28
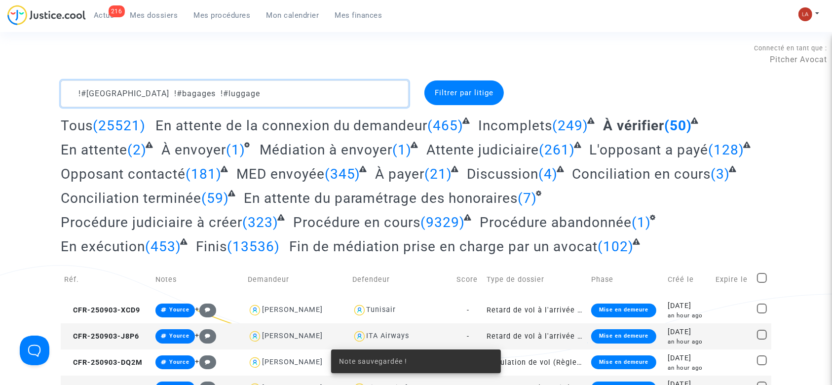
click at [256, 100] on textarea at bounding box center [235, 93] width 348 height 27
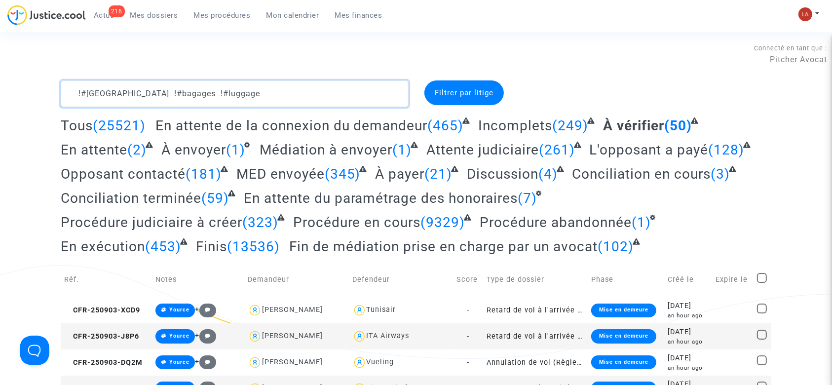
paste textarea "#BOARDINGPASS"
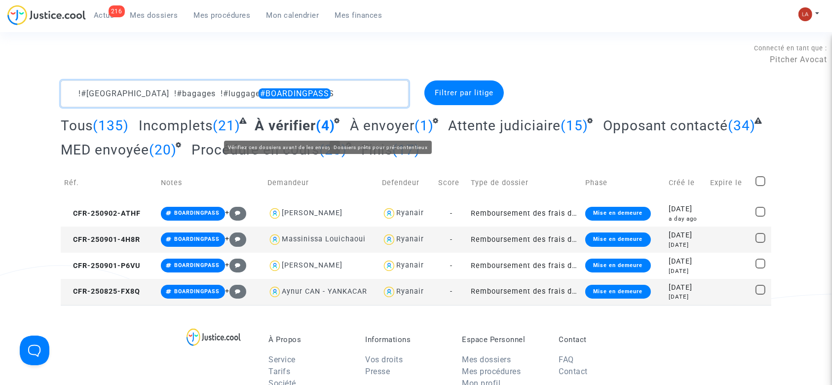
type textarea "!#bordeaux !#bagages !#luggage #BOARDINGPASS"
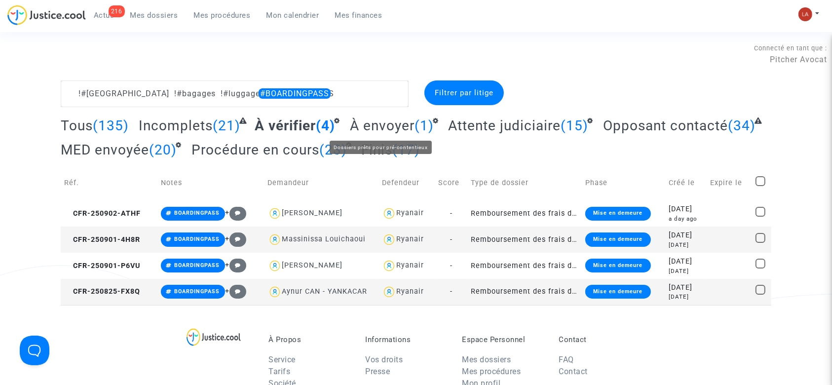
click at [364, 130] on span "À envoyer" at bounding box center [382, 125] width 65 height 16
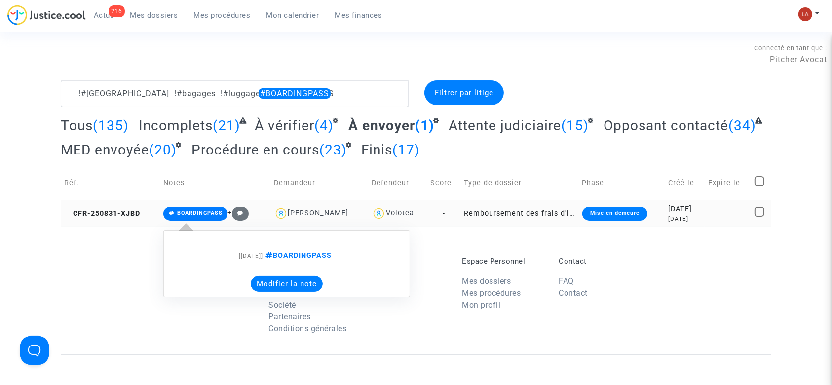
click at [301, 278] on button "Modifier la note" at bounding box center [287, 284] width 72 height 16
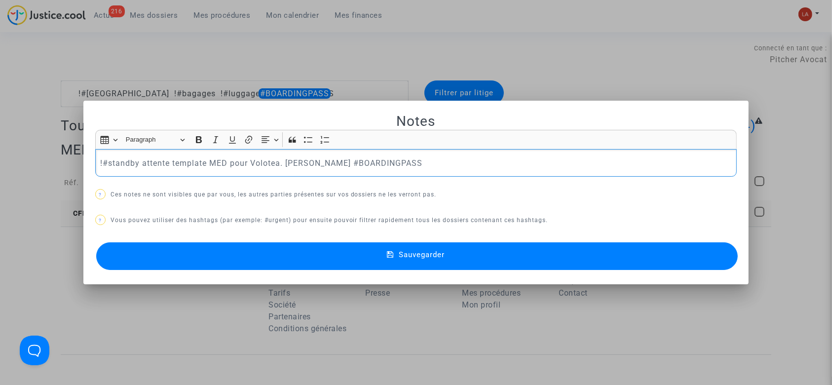
click at [214, 248] on button "Sauvegarder" at bounding box center [417, 256] width 642 height 28
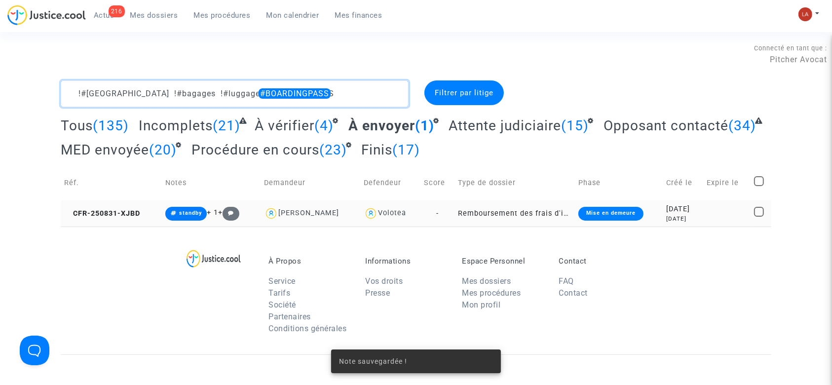
click at [73, 91] on textarea at bounding box center [235, 93] width 348 height 27
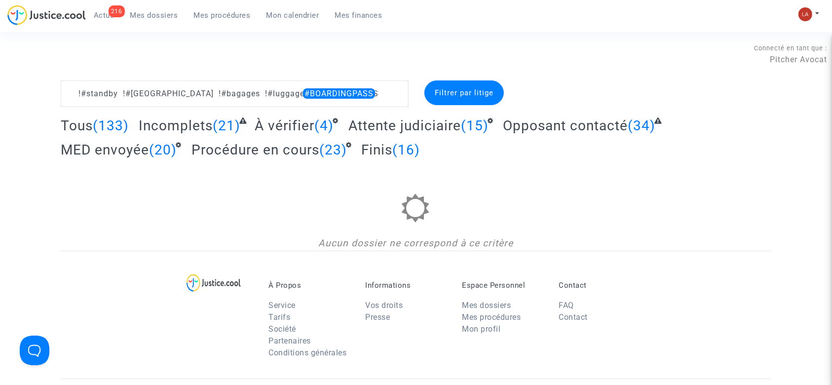
click at [425, 132] on span "Attente judiciaire" at bounding box center [404, 125] width 113 height 16
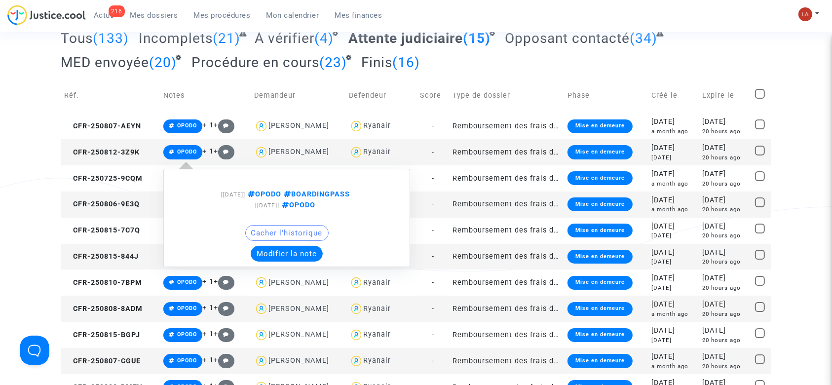
scroll to position [131, 0]
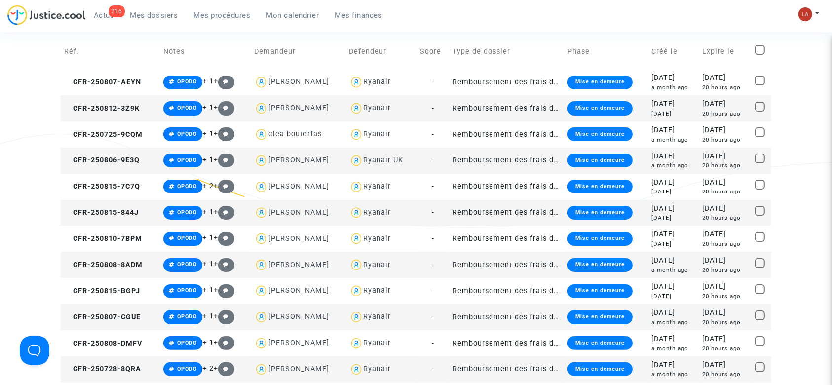
drag, startPoint x: 94, startPoint y: 84, endPoint x: 230, endPoint y: 100, distance: 136.7
click at [94, 84] on span "CFR-250807-AEYN" at bounding box center [102, 82] width 77 height 8
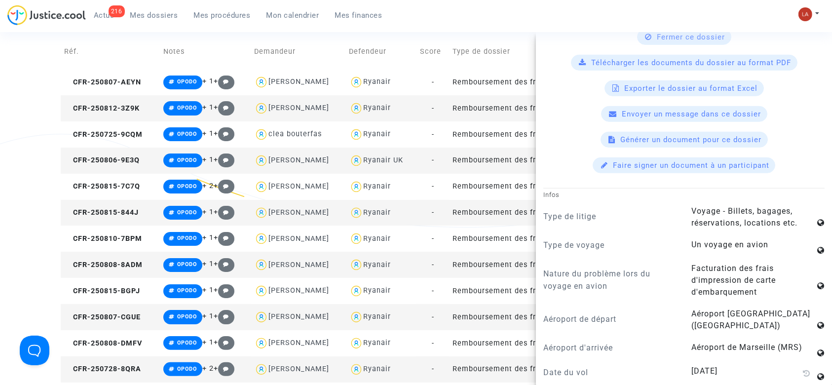
scroll to position [855, 0]
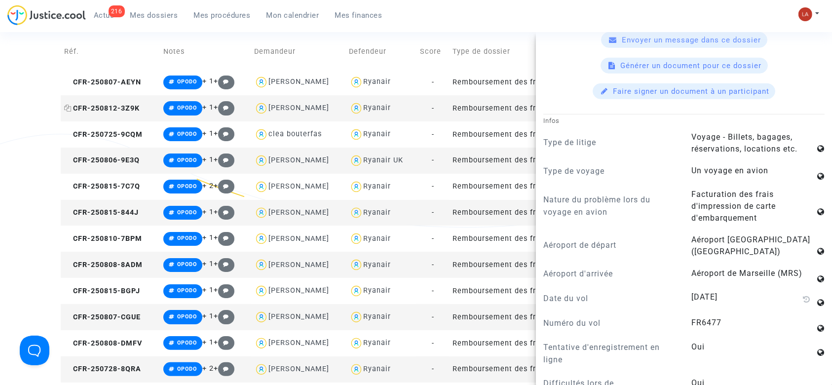
click at [121, 104] on span "CFR-250812-3Z9K" at bounding box center [102, 108] width 76 height 8
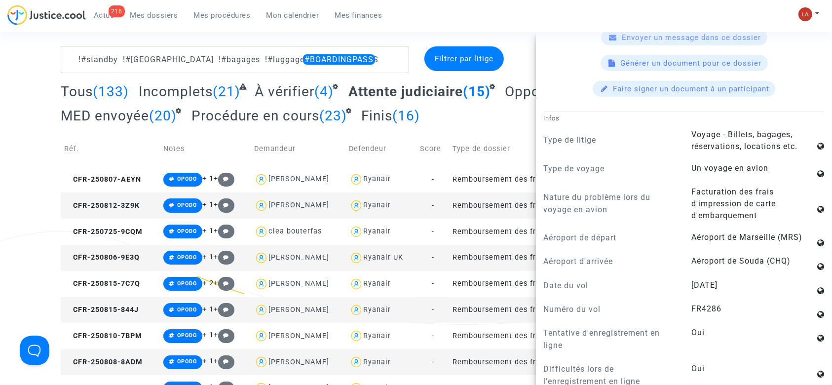
scroll to position [0, 0]
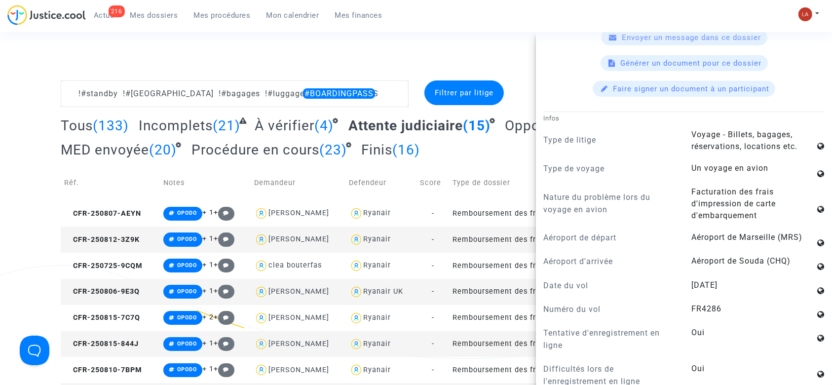
click at [400, 58] on div "Connecté en tant que : Pitcher Avocat" at bounding box center [413, 54] width 827 height 24
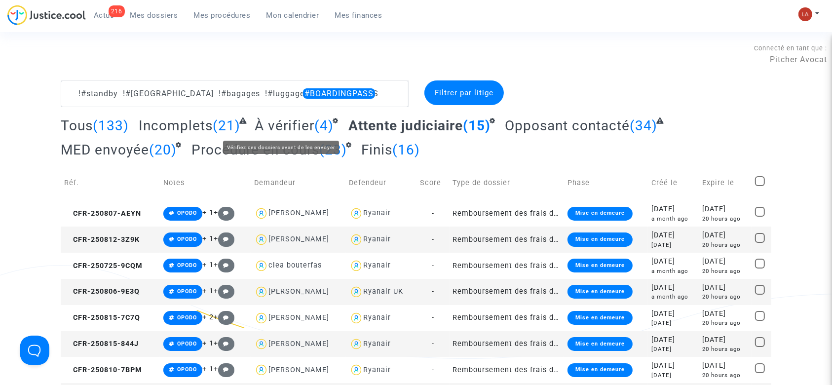
click at [270, 129] on span "À vérifier" at bounding box center [285, 125] width 60 height 16
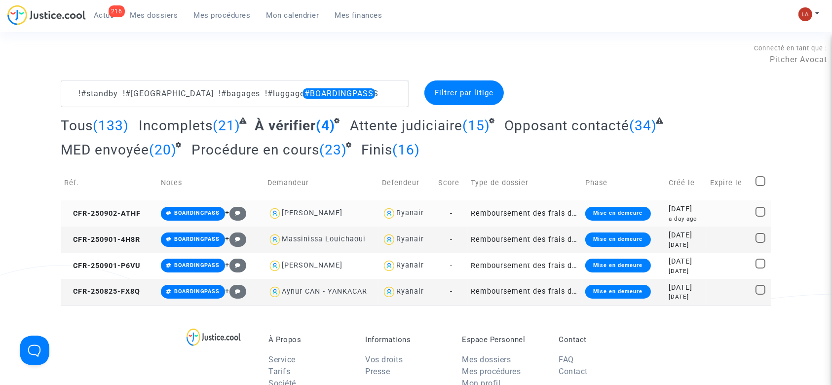
click at [120, 219] on td "CFR-250902-ATHF" at bounding box center [109, 213] width 97 height 26
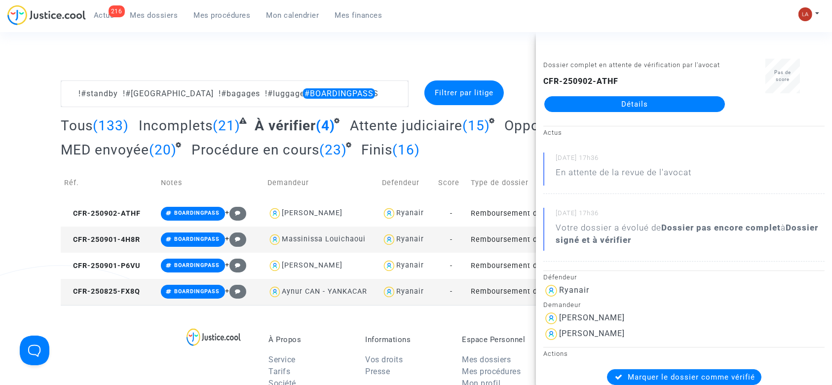
click at [146, 239] on td "CFR-250901-4H8R" at bounding box center [109, 240] width 97 height 26
click at [88, 268] on span "CFR-250901-P6VU" at bounding box center [102, 266] width 76 height 8
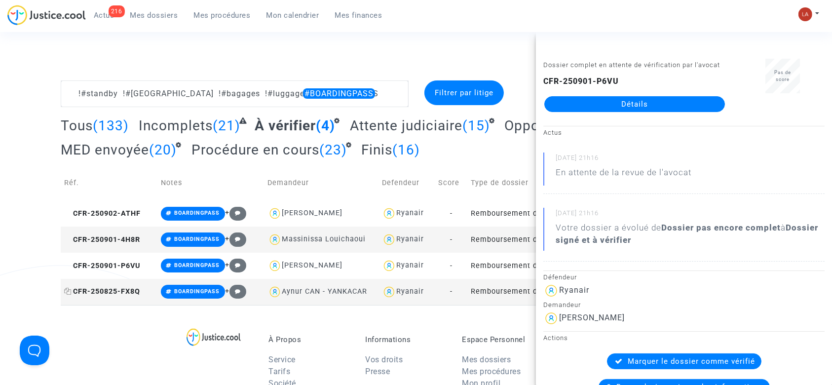
click at [138, 291] on span "CFR-250825-FX8Q" at bounding box center [102, 291] width 76 height 8
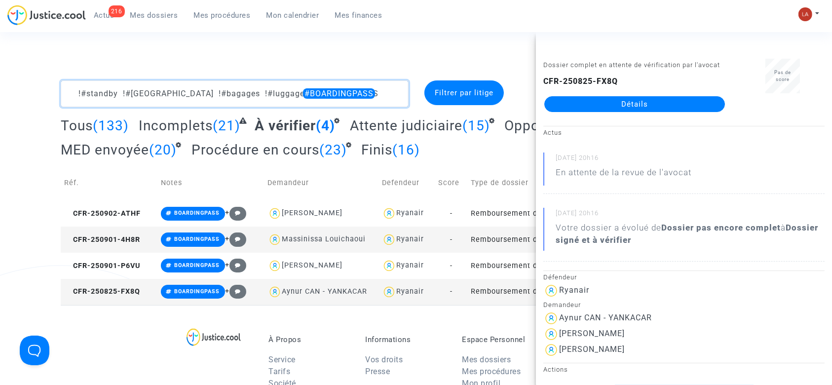
click at [355, 98] on textarea at bounding box center [235, 93] width 348 height 27
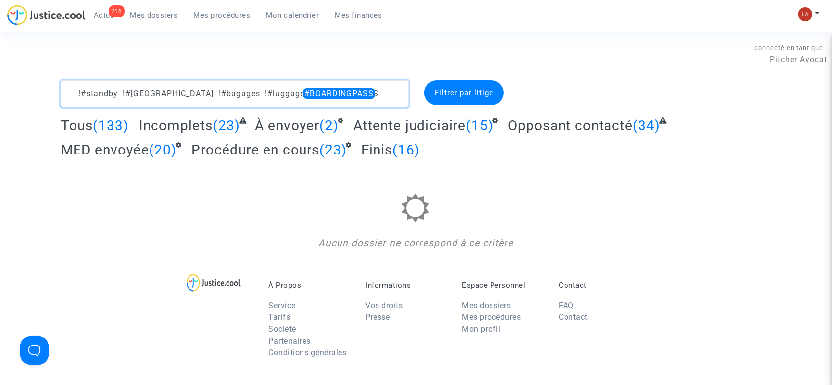
type textarea "!#standby !#bordeaux !#bagages !#luggage #BOARDINGPASS"
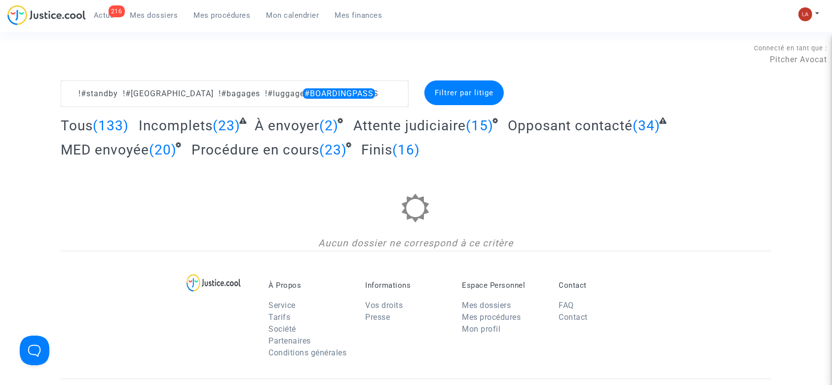
click at [306, 126] on span "À envoyer" at bounding box center [287, 125] width 65 height 16
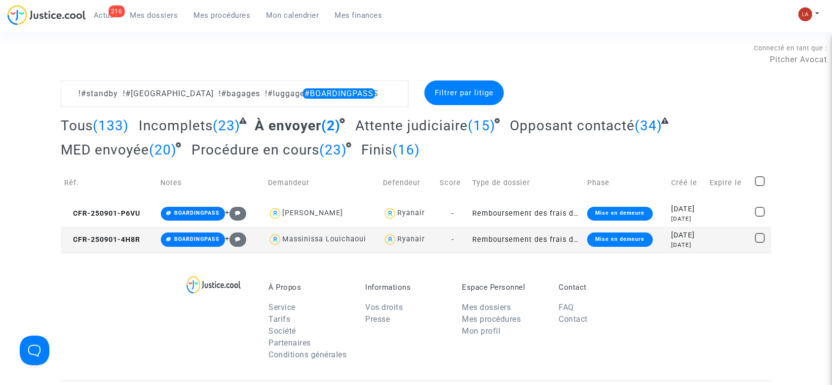
click at [757, 180] on span at bounding box center [760, 181] width 10 height 10
click at [760, 186] on input "checkbox" at bounding box center [760, 186] width 0 height 0
checkbox input "true"
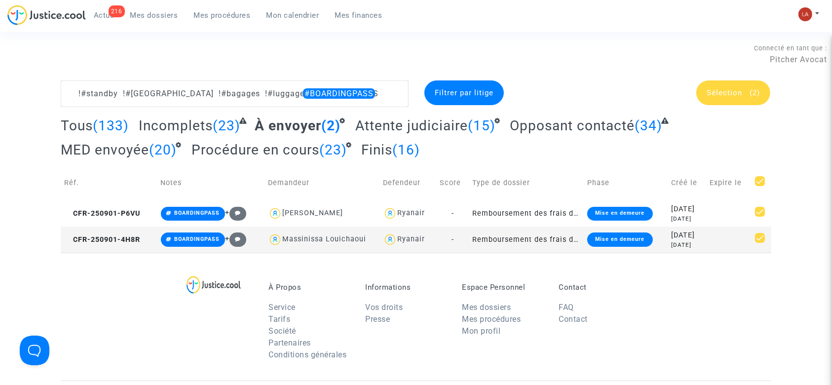
click at [747, 104] on div "Sélection (2)" at bounding box center [733, 92] width 74 height 25
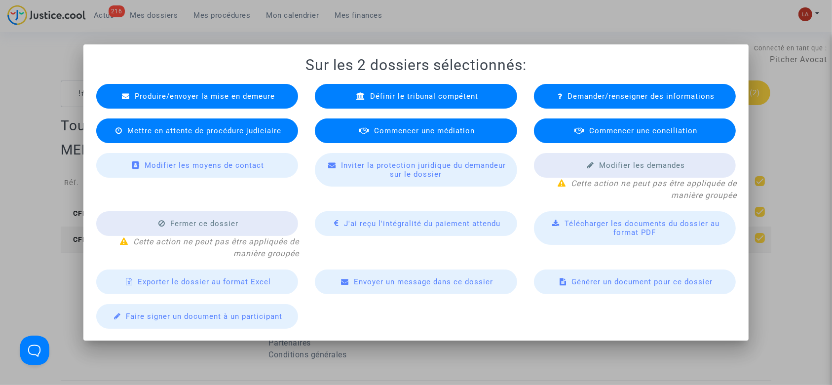
click at [211, 98] on span "Produire/envoyer la mise en demeure" at bounding box center [205, 96] width 140 height 9
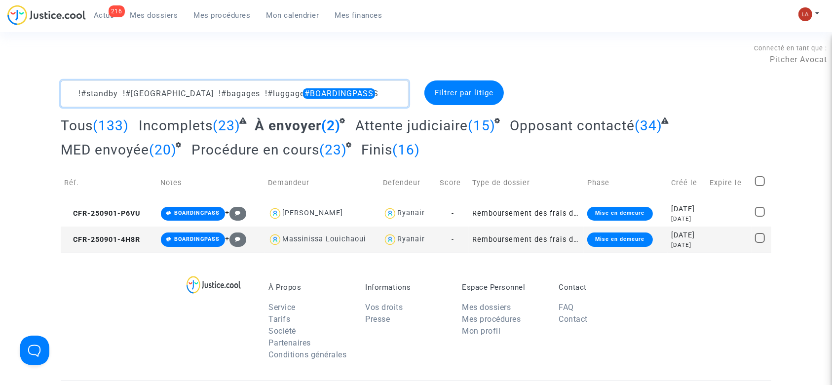
click at [376, 97] on textarea at bounding box center [235, 93] width 348 height 27
click at [389, 98] on textarea at bounding box center [235, 93] width 348 height 27
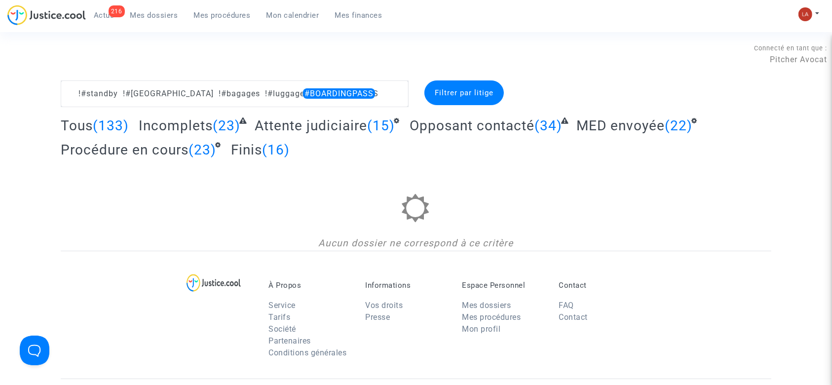
click at [332, 119] on span "Attente judiciaire" at bounding box center [311, 125] width 113 height 16
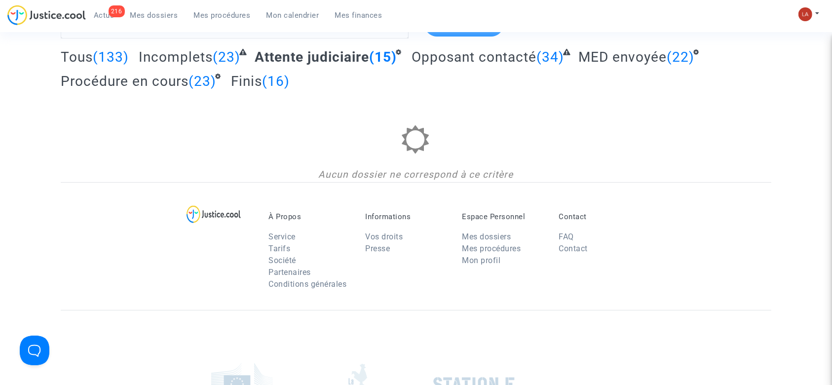
scroll to position [131, 0]
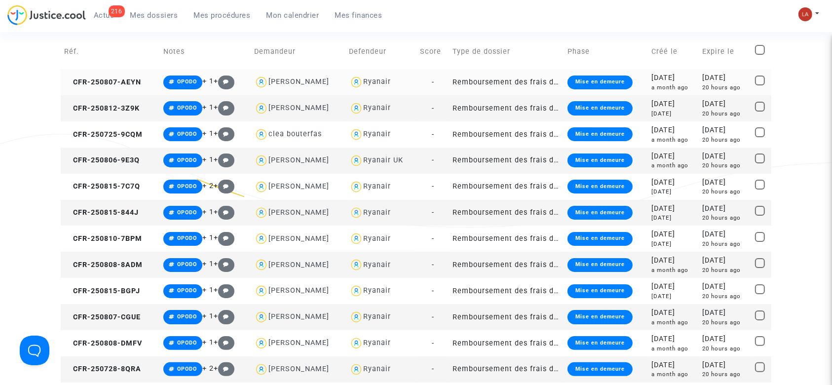
click at [130, 86] on td "CFR-250807-AEYN" at bounding box center [110, 82] width 99 height 26
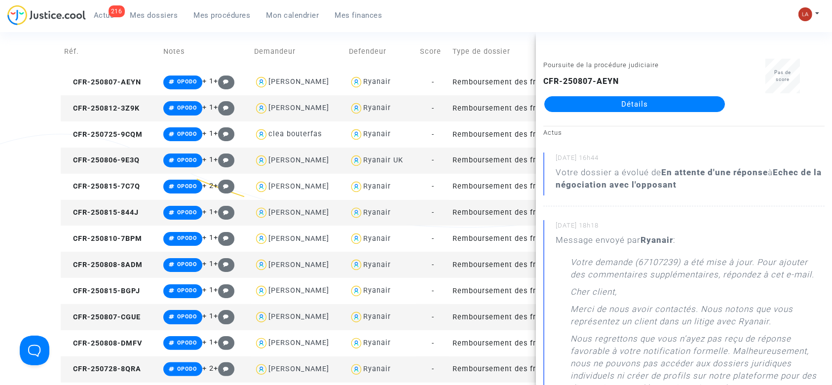
click at [117, 118] on td "CFR-250812-3Z9K" at bounding box center [110, 108] width 99 height 26
click at [118, 131] on span "CFR-250725-9CQM" at bounding box center [103, 134] width 78 height 8
click at [117, 155] on td "CFR-250806-9E3Q" at bounding box center [110, 161] width 99 height 26
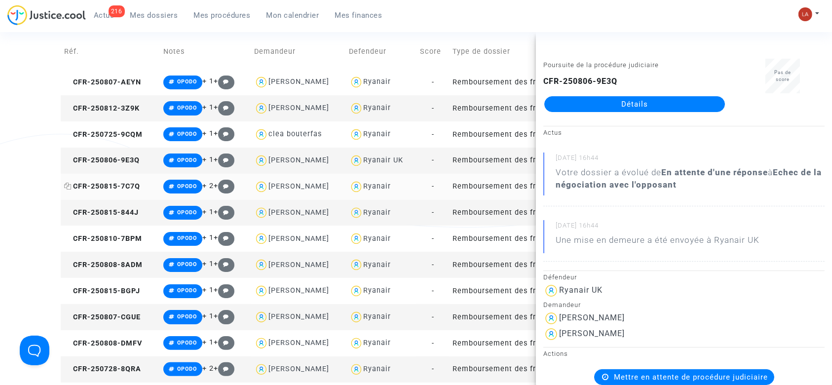
click at [126, 187] on span "CFR-250815-7C7Q" at bounding box center [102, 186] width 76 height 8
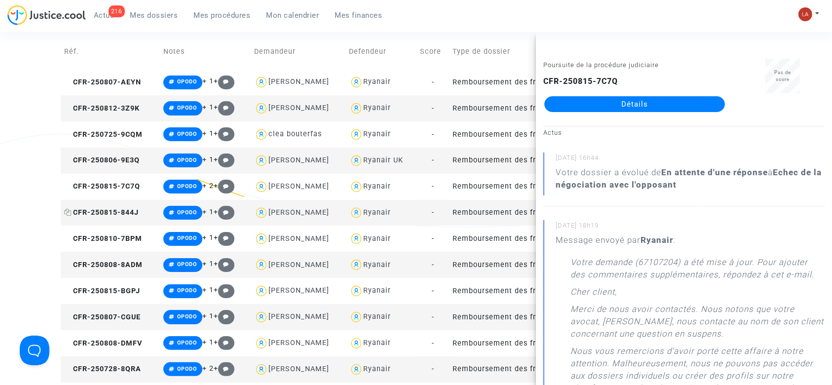
click at [110, 216] on td "CFR-250815-844J" at bounding box center [110, 213] width 99 height 26
click at [132, 241] on span "CFR-250810-7BPM" at bounding box center [103, 238] width 78 height 8
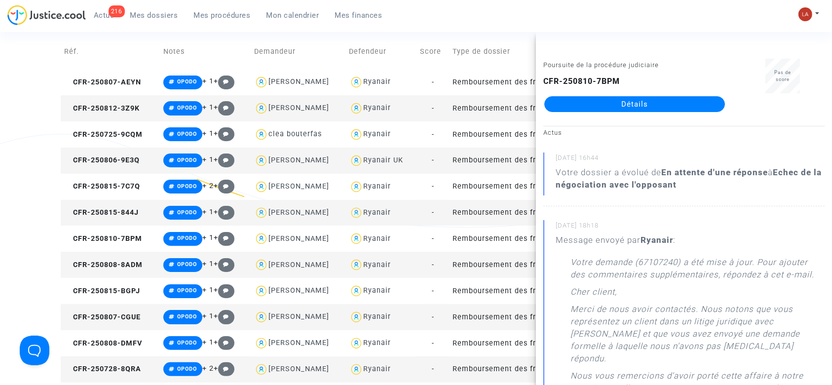
click at [111, 255] on td "CFR-250808-8ADM" at bounding box center [110, 265] width 99 height 26
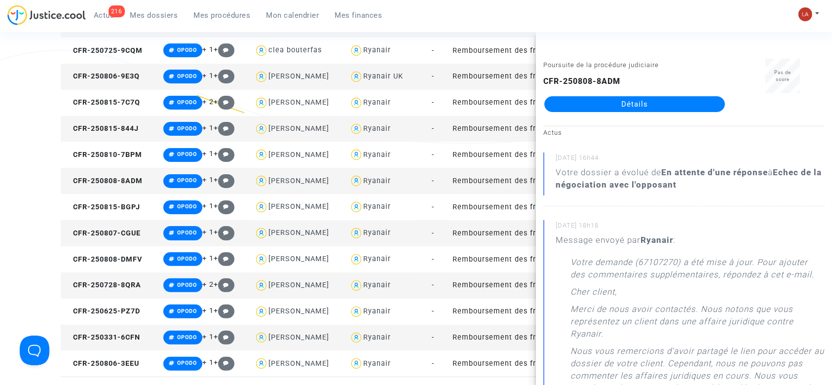
scroll to position [263, 0]
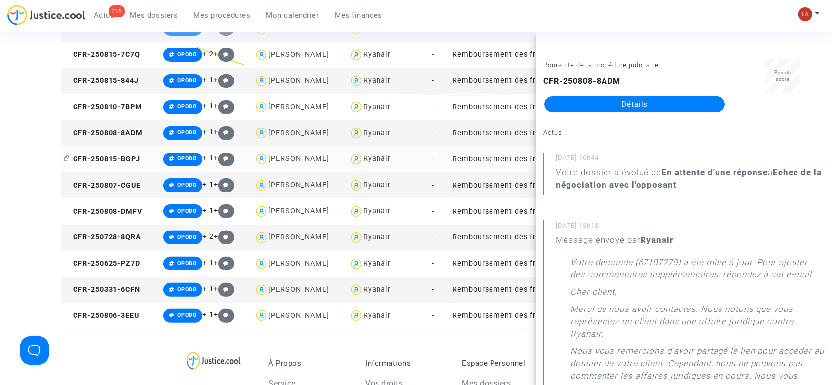
click at [134, 161] on span "CFR-250815-BGPJ" at bounding box center [102, 159] width 76 height 8
click at [116, 181] on span "CFR-250807-CGUE" at bounding box center [102, 185] width 77 height 8
click at [122, 213] on span "CFR-250808-DMFV" at bounding box center [103, 211] width 78 height 8
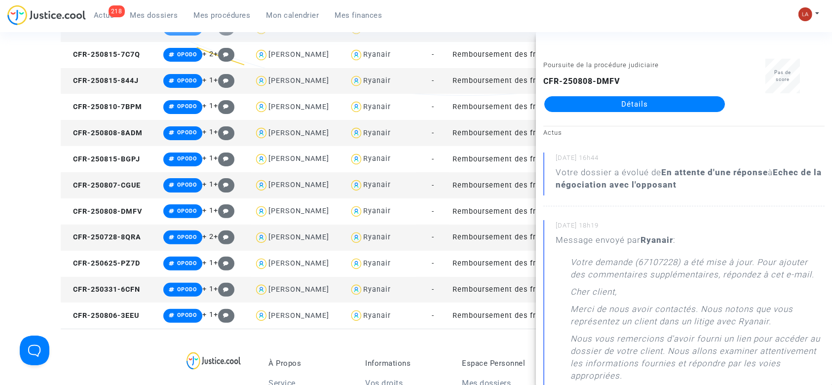
click at [145, 234] on td "CFR-250728-8QRA" at bounding box center [110, 238] width 99 height 26
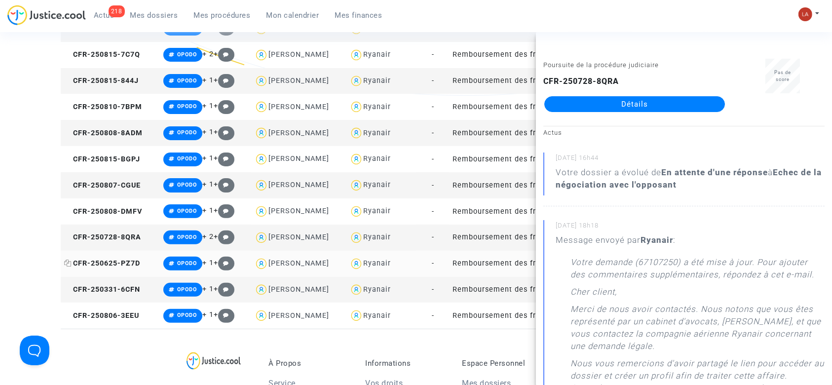
click at [131, 260] on span "CFR-250625-PZ7D" at bounding box center [102, 263] width 76 height 8
drag, startPoint x: 141, startPoint y: 292, endPoint x: 226, endPoint y: 269, distance: 87.7
click at [140, 293] on span "CFR-250331-6CFN" at bounding box center [102, 289] width 76 height 8
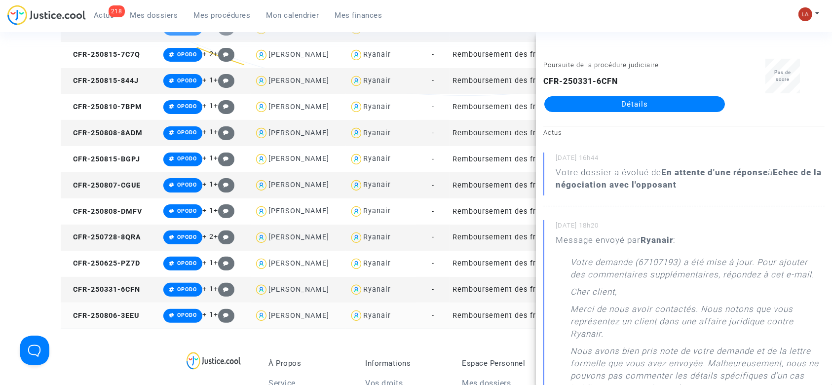
click at [110, 309] on td "CFR-250806-3EEU" at bounding box center [110, 316] width 99 height 26
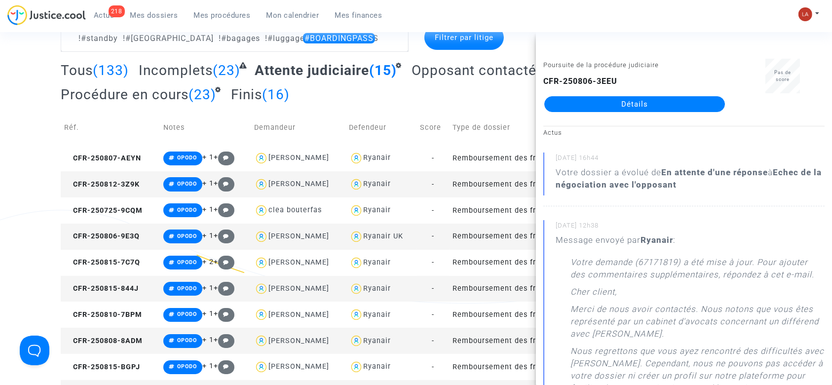
scroll to position [0, 0]
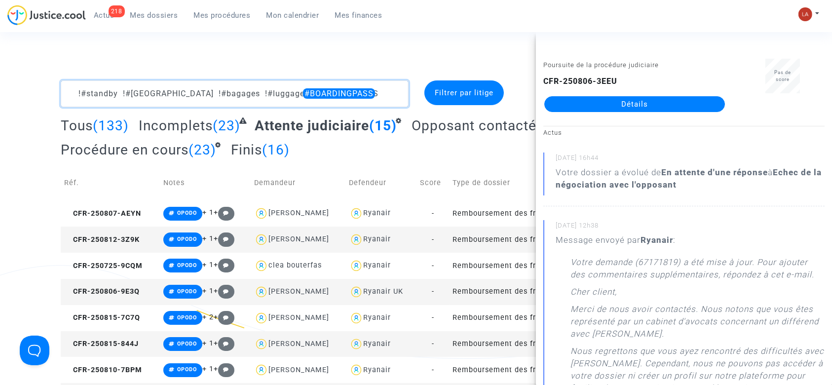
click at [377, 88] on textarea at bounding box center [235, 93] width 348 height 27
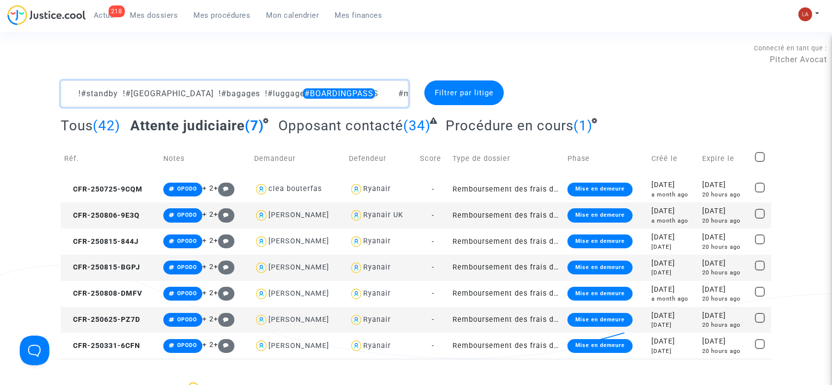
type textarea "!#standby !#bordeaux !#bagages !#luggage #BOARDINGPASS #médiation"
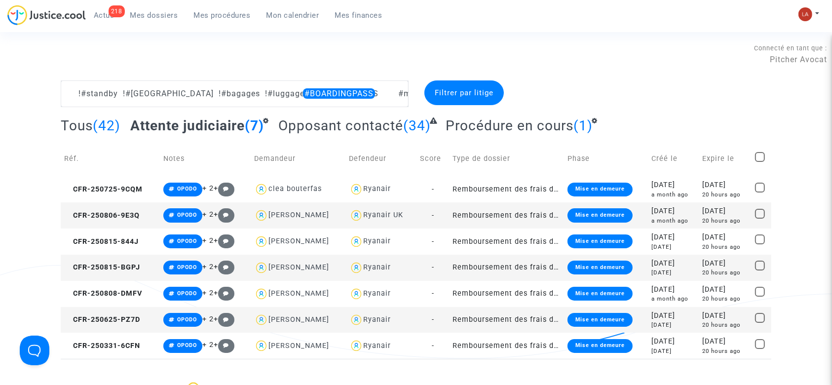
click at [763, 154] on span at bounding box center [760, 157] width 10 height 10
click at [760, 162] on input "checkbox" at bounding box center [760, 162] width 0 height 0
checkbox input "true"
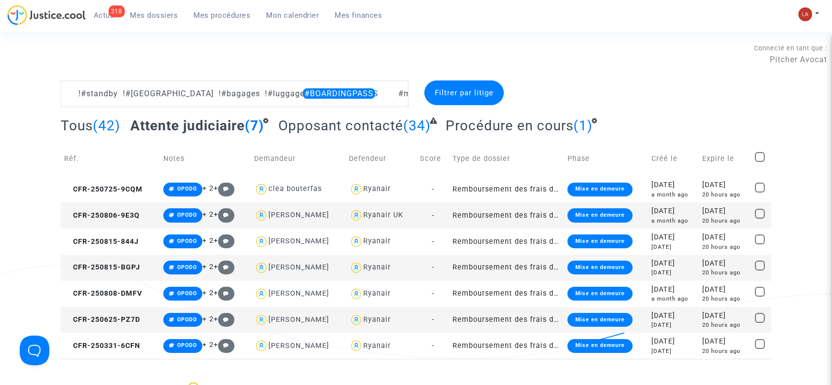
checkbox input "true"
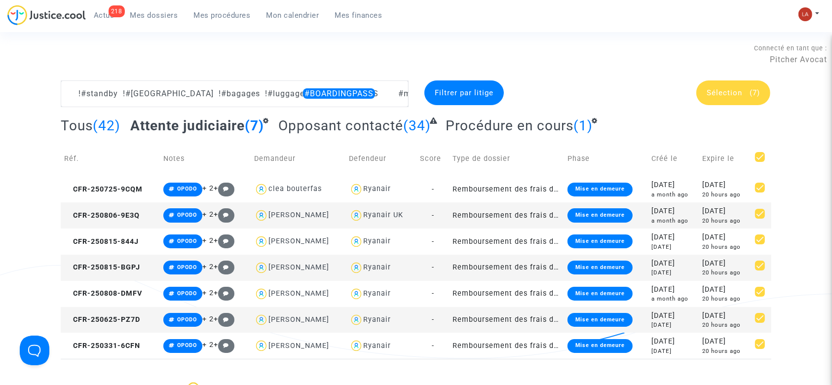
click at [723, 89] on span "Sélection" at bounding box center [725, 92] width 36 height 9
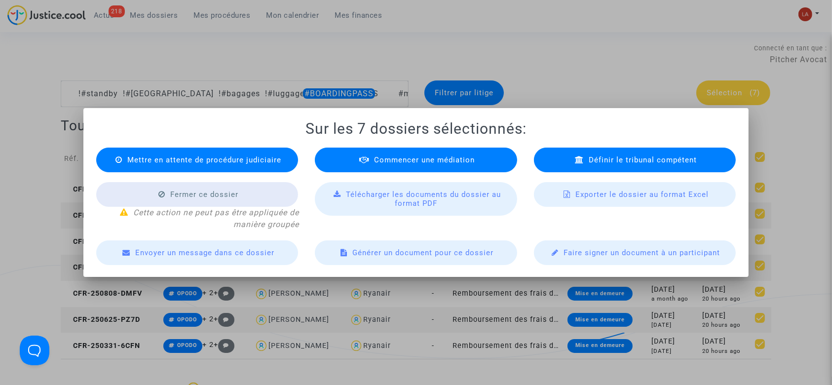
click at [373, 154] on div "Commencer une médiation" at bounding box center [416, 160] width 202 height 25
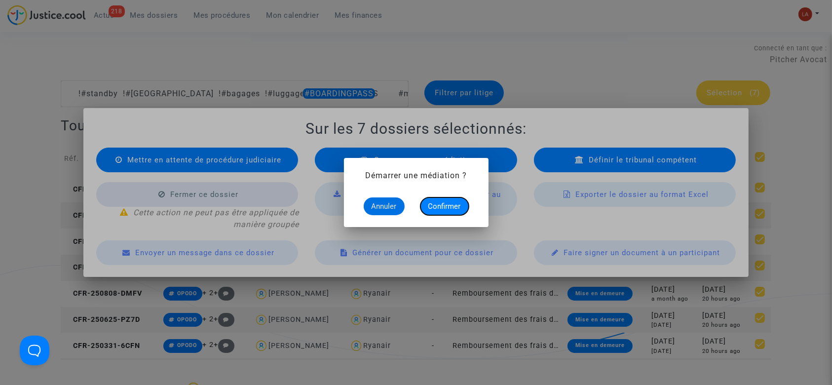
click at [458, 204] on span "Confirmer" at bounding box center [444, 206] width 33 height 9
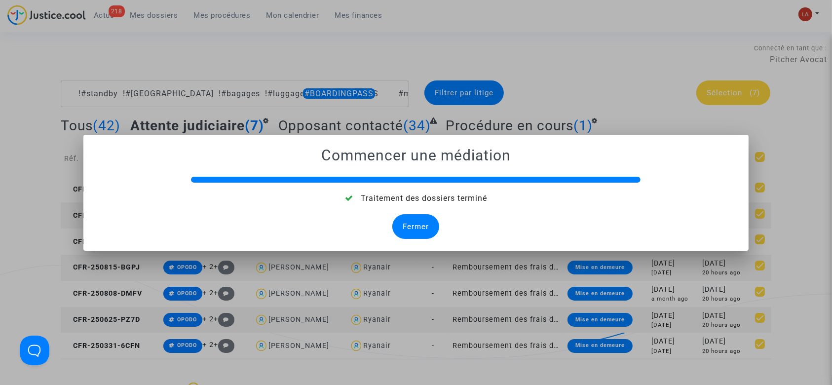
click at [434, 223] on div "Fermer" at bounding box center [415, 226] width 47 height 25
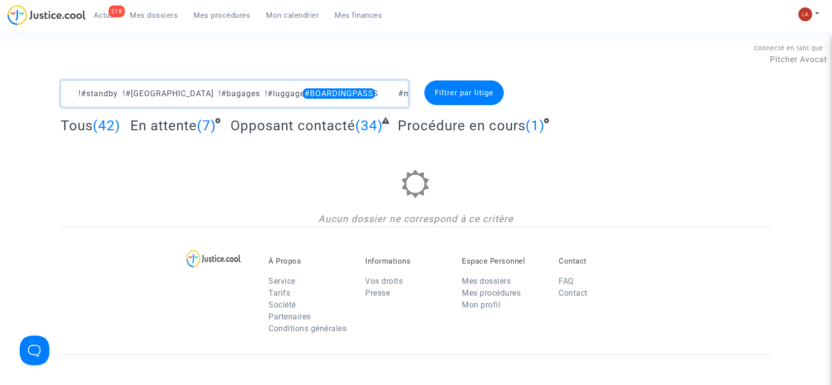
drag, startPoint x: 350, startPoint y: 97, endPoint x: 413, endPoint y: 102, distance: 62.9
click at [413, 102] on div "!#standby !#bordeaux !#bagages !#luggage #BOARDINGPASS #médiation" at bounding box center [234, 93] width 363 height 27
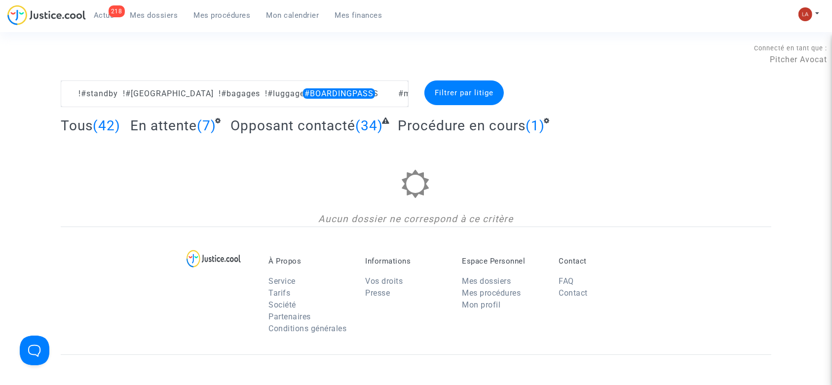
click at [128, 202] on div at bounding box center [416, 191] width 711 height 42
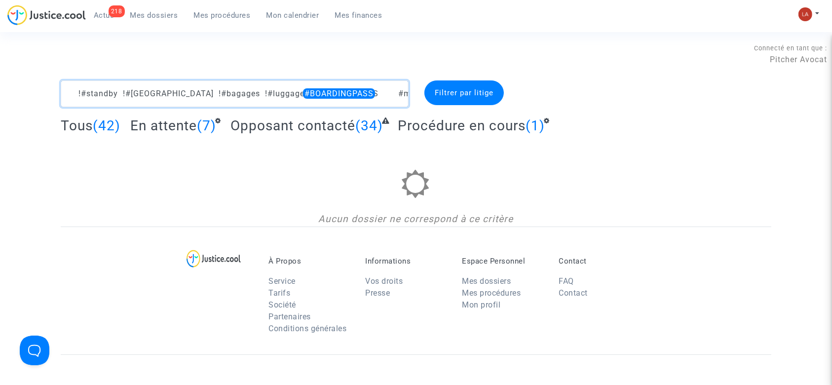
drag, startPoint x: 397, startPoint y: 95, endPoint x: 344, endPoint y: 87, distance: 53.9
click at [344, 87] on textarea at bounding box center [235, 93] width 348 height 27
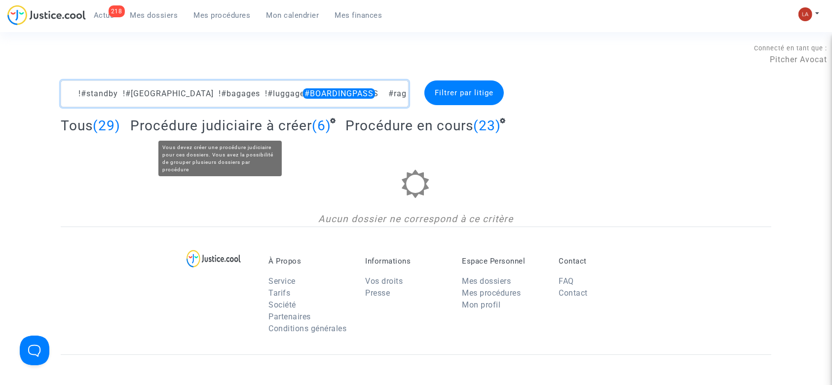
type textarea "!#standby !#bordeaux !#bagages !#luggage #BOARDINGPASS #rag"
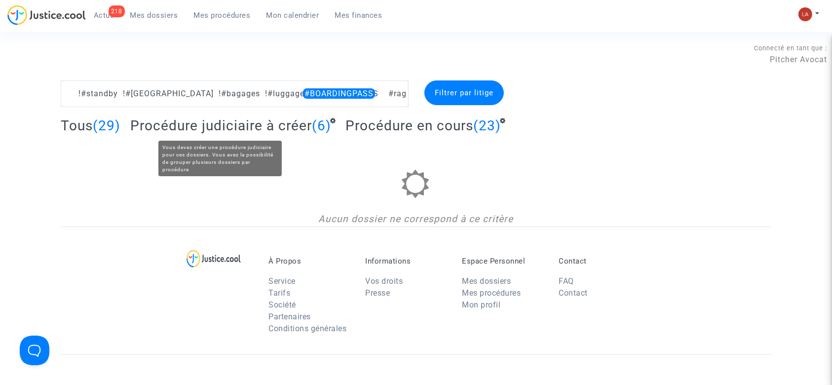
click at [215, 129] on span "Procédure judiciaire à créer" at bounding box center [221, 125] width 182 height 16
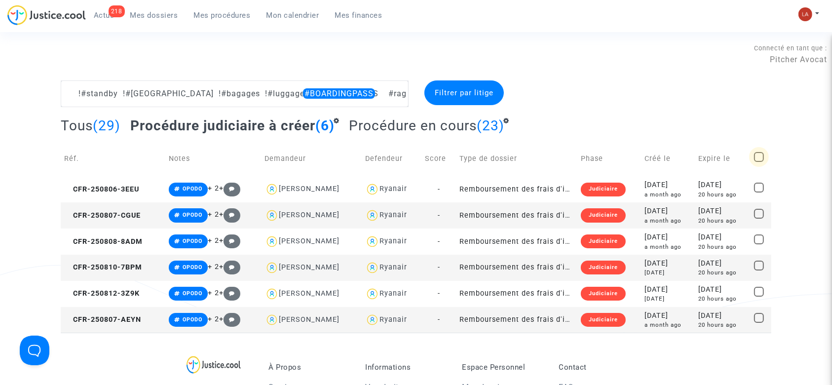
click at [756, 158] on span at bounding box center [759, 157] width 10 height 10
click at [759, 162] on input "checkbox" at bounding box center [759, 162] width 0 height 0
checkbox input "true"
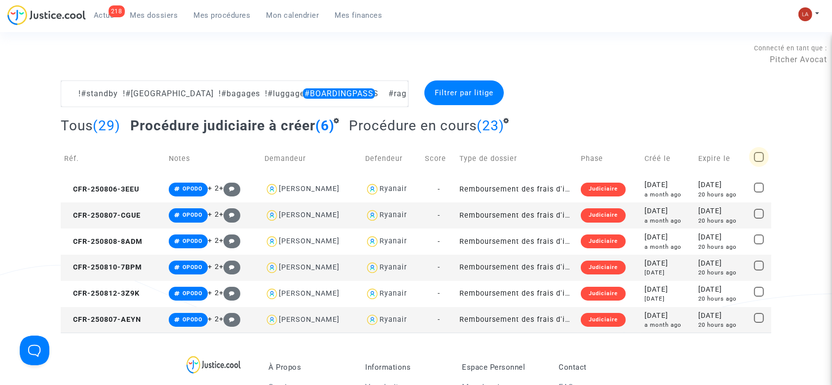
checkbox input "true"
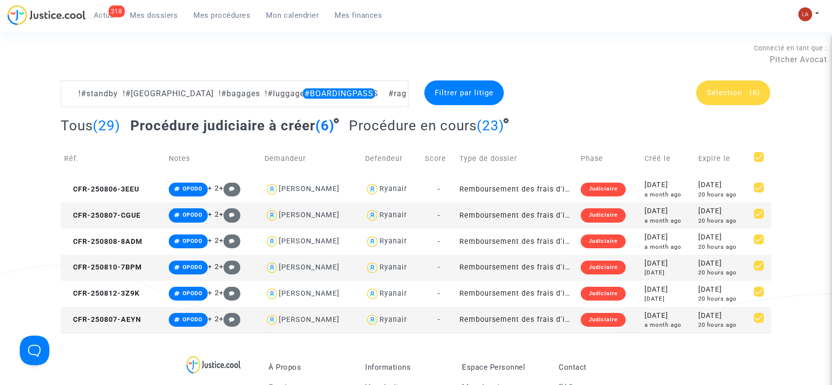
click at [713, 84] on div "Sélection (6)" at bounding box center [733, 92] width 74 height 25
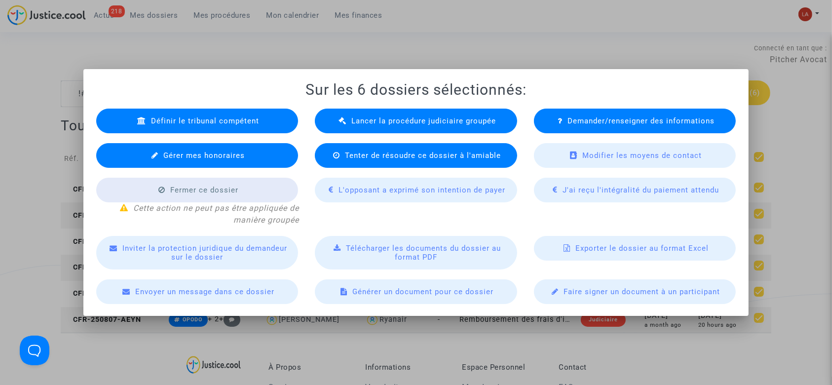
click at [375, 125] on div "Lancer la procédure judiciaire groupée" at bounding box center [416, 121] width 202 height 25
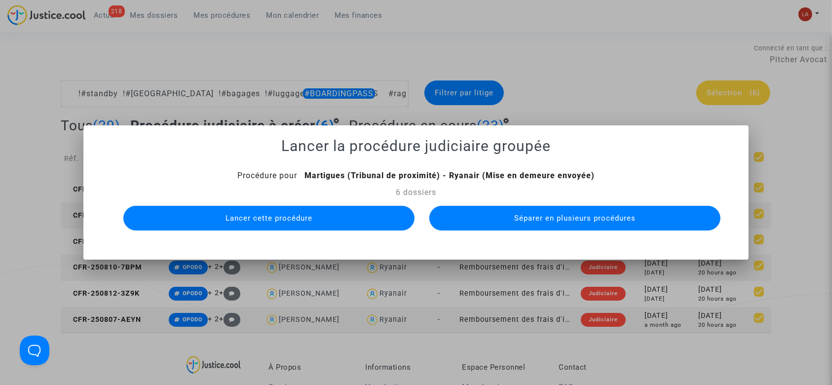
click at [472, 215] on button "Séparer en plusieurs procédures" at bounding box center [574, 218] width 291 height 25
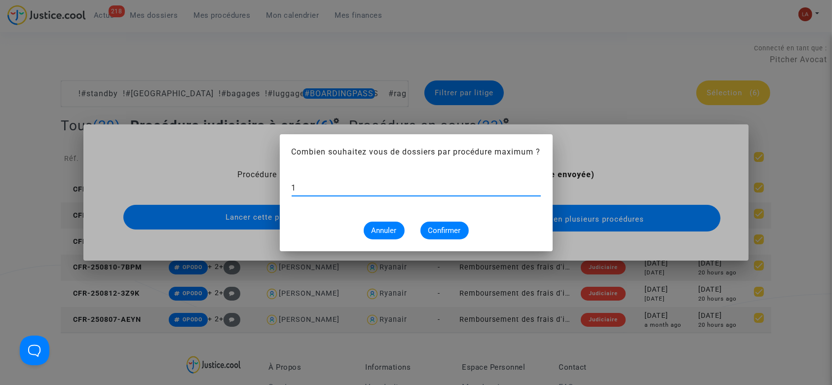
type input "1"
click at [436, 234] on span "Confirmer" at bounding box center [444, 230] width 33 height 9
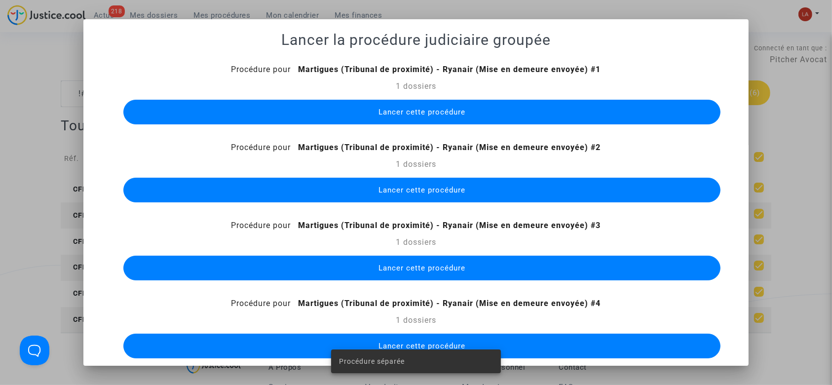
click at [379, 114] on span "Lancer cette procédure" at bounding box center [422, 112] width 87 height 9
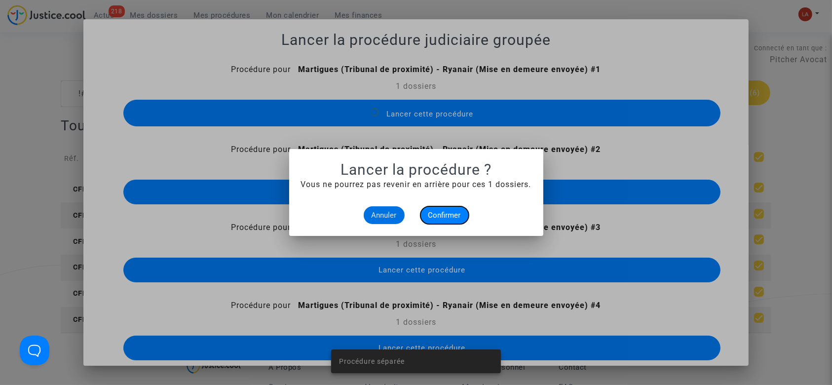
click at [450, 215] on span "Confirmer" at bounding box center [444, 215] width 33 height 9
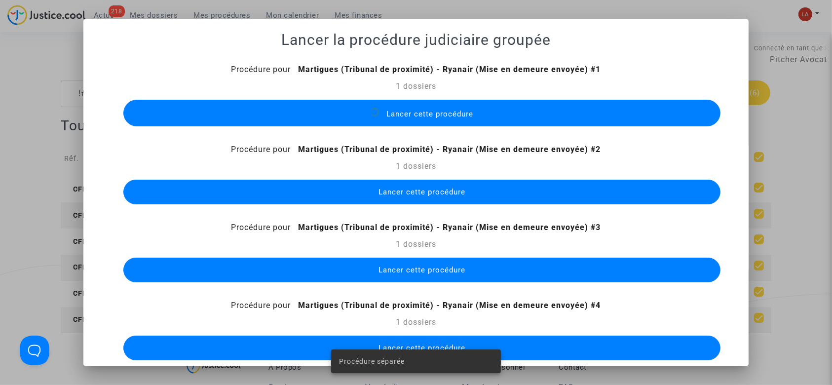
click at [449, 190] on span "Lancer cette procédure" at bounding box center [422, 192] width 87 height 9
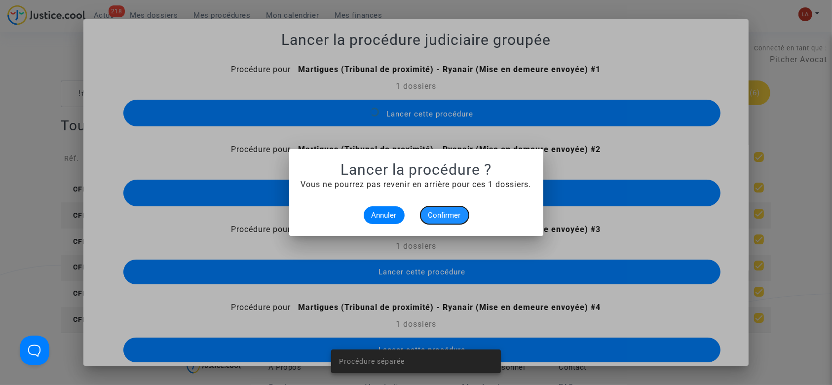
click at [441, 212] on span "Confirmer" at bounding box center [444, 215] width 33 height 9
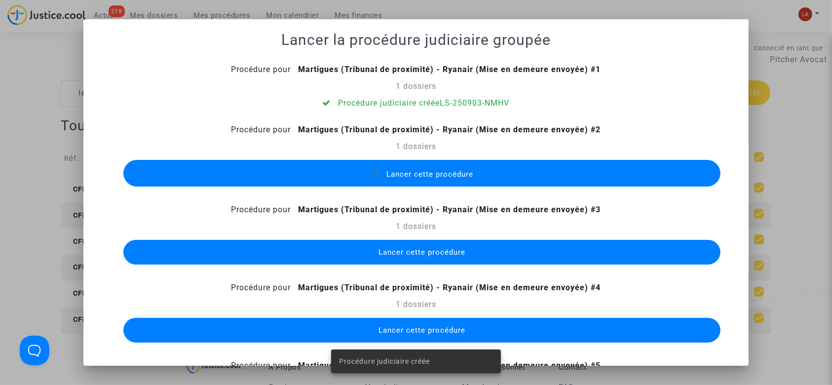
click at [480, 263] on button "Lancer cette procédure" at bounding box center [422, 252] width 598 height 25
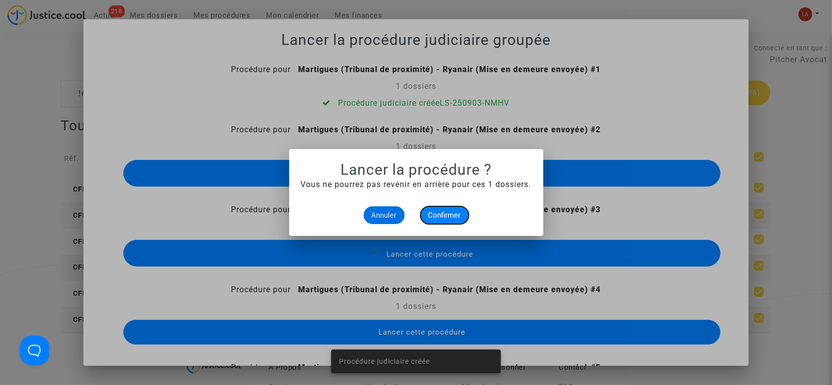
click at [456, 222] on button "Confirmer" at bounding box center [445, 215] width 48 height 18
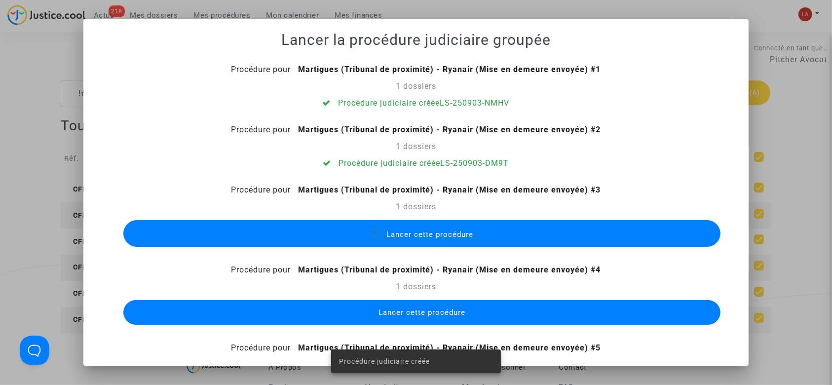
click at [550, 313] on button "Lancer cette procédure" at bounding box center [422, 312] width 598 height 25
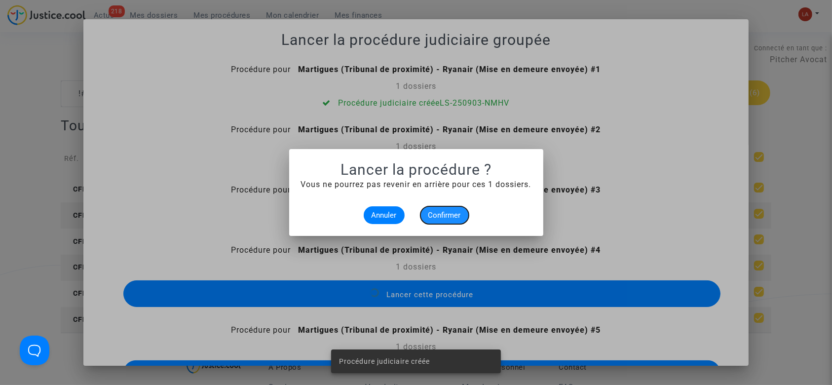
click at [463, 222] on button "Confirmer" at bounding box center [445, 215] width 48 height 18
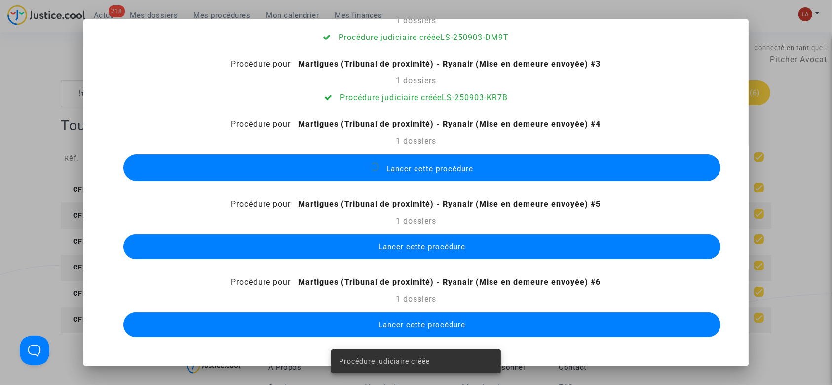
click at [554, 251] on button "Lancer cette procédure" at bounding box center [422, 246] width 598 height 25
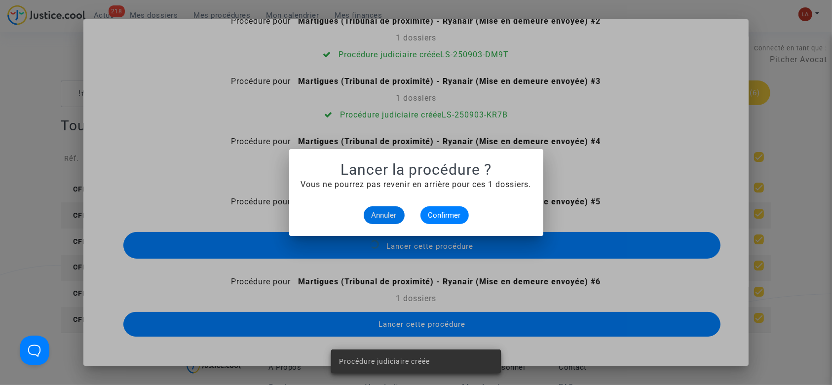
scroll to position [108, 0]
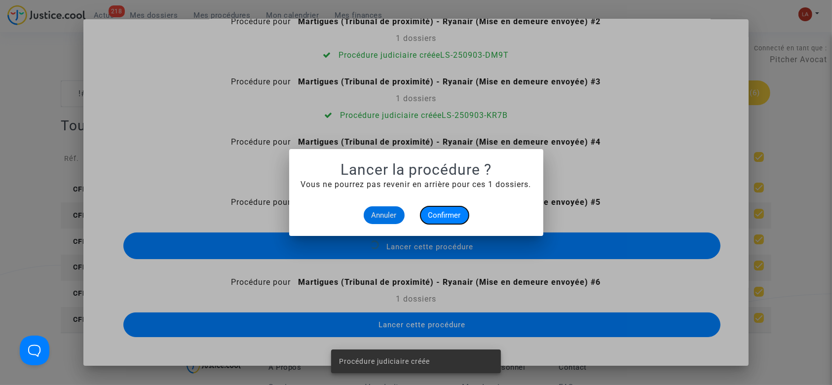
click at [438, 222] on button "Confirmer" at bounding box center [445, 215] width 48 height 18
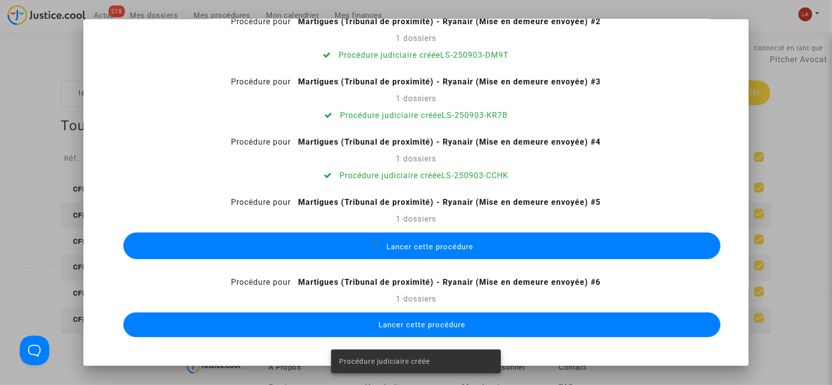
click at [529, 319] on button "Lancer cette procédure" at bounding box center [422, 324] width 598 height 25
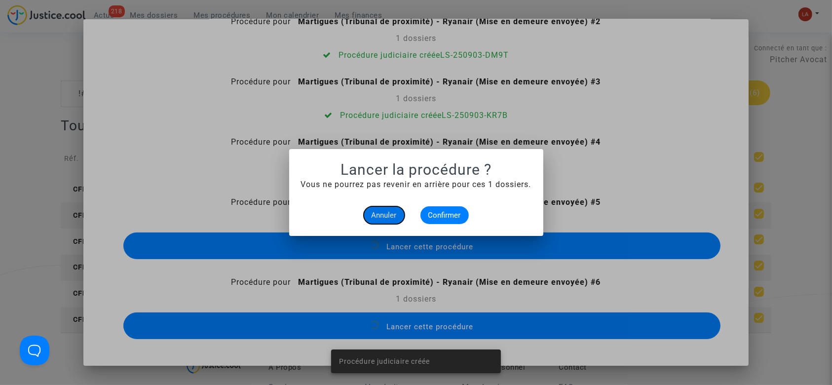
scroll to position [90, 0]
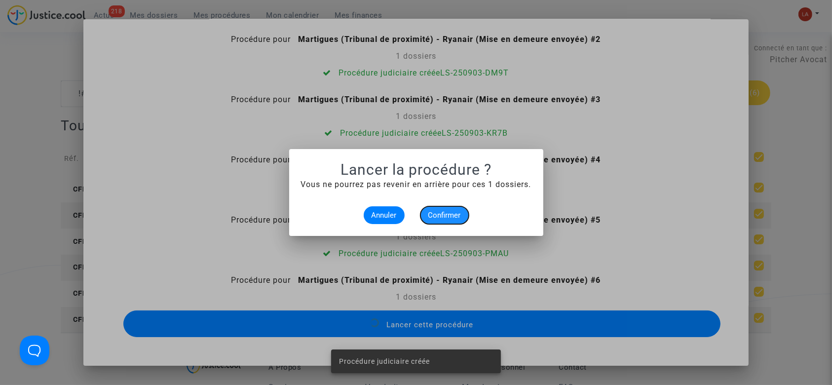
click at [448, 219] on span "Confirmer" at bounding box center [444, 215] width 33 height 9
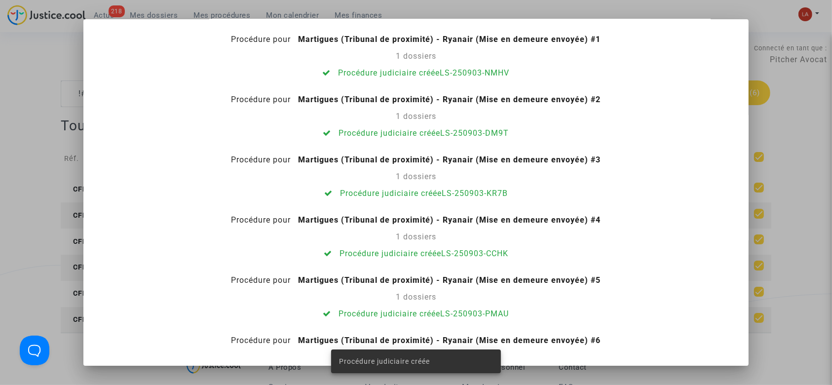
scroll to position [0, 0]
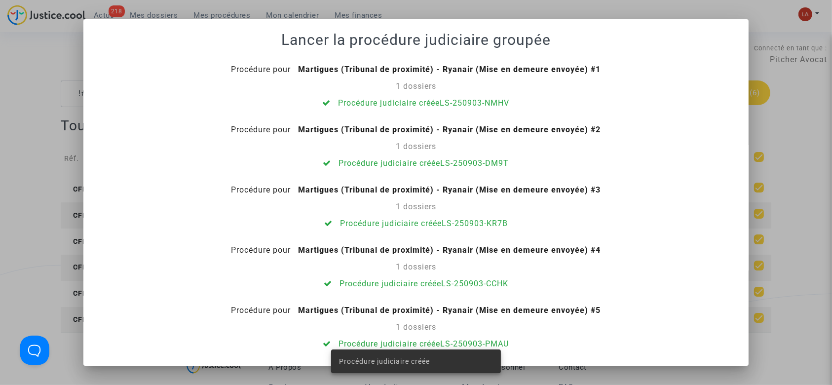
click at [35, 116] on div at bounding box center [416, 192] width 832 height 385
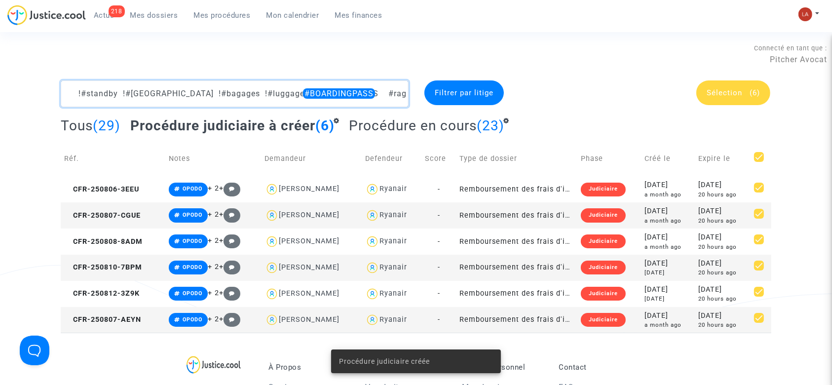
click at [376, 94] on textarea at bounding box center [235, 93] width 348 height 27
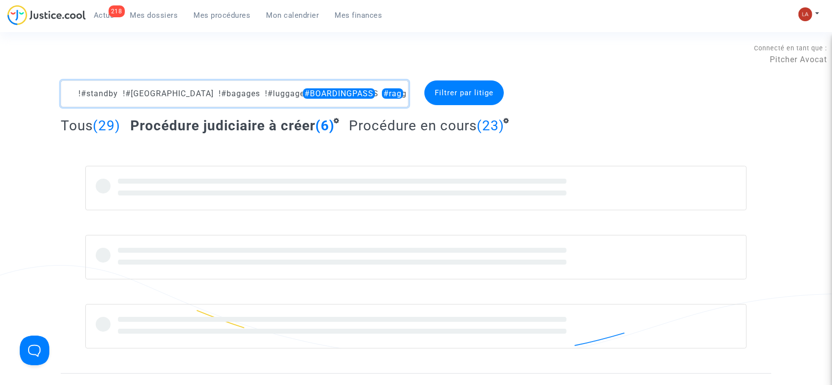
drag, startPoint x: 334, startPoint y: 89, endPoint x: 374, endPoint y: 96, distance: 40.5
click at [374, 96] on textarea at bounding box center [235, 93] width 348 height 27
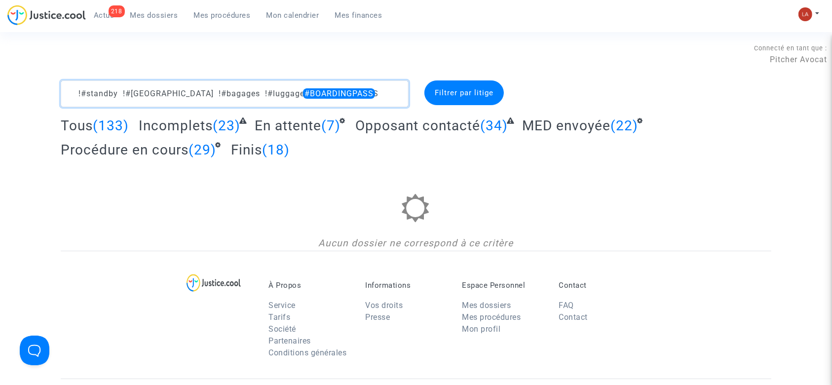
drag, startPoint x: 262, startPoint y: 94, endPoint x: 363, endPoint y: 81, distance: 102.5
click at [340, 88] on textarea at bounding box center [235, 93] width 348 height 27
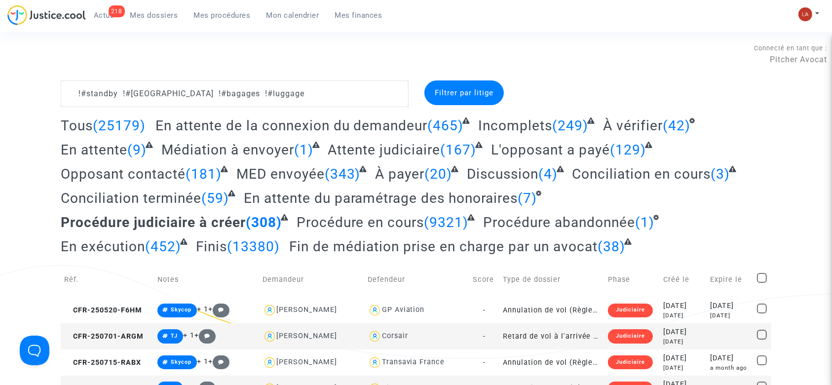
click at [414, 196] on span "En attente du paramétrage des honoraires" at bounding box center [381, 198] width 274 height 16
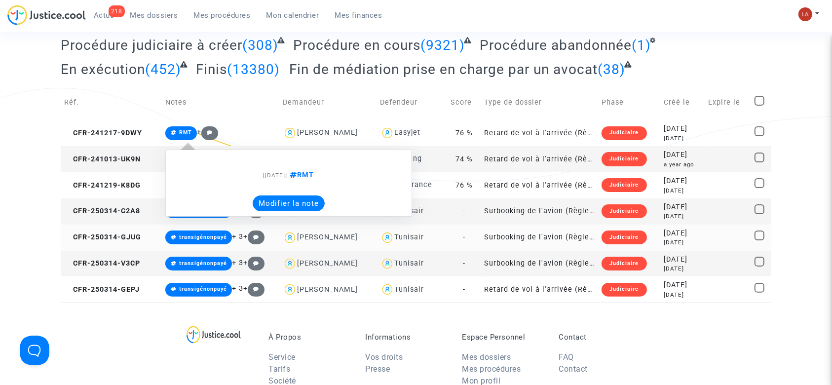
scroll to position [197, 0]
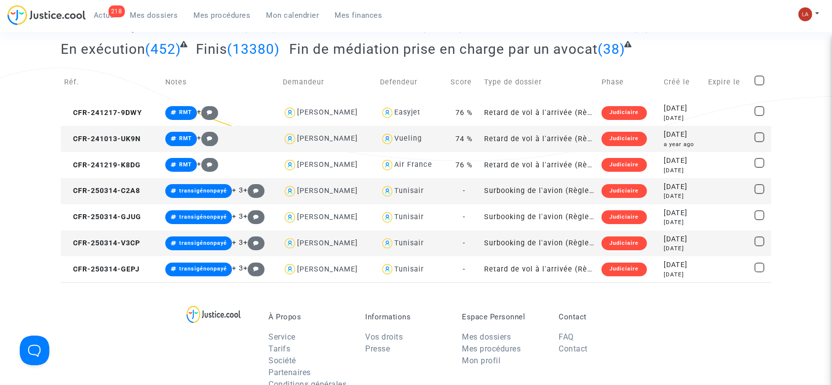
click at [116, 195] on td "CFR-250314-C2A8" at bounding box center [111, 191] width 101 height 26
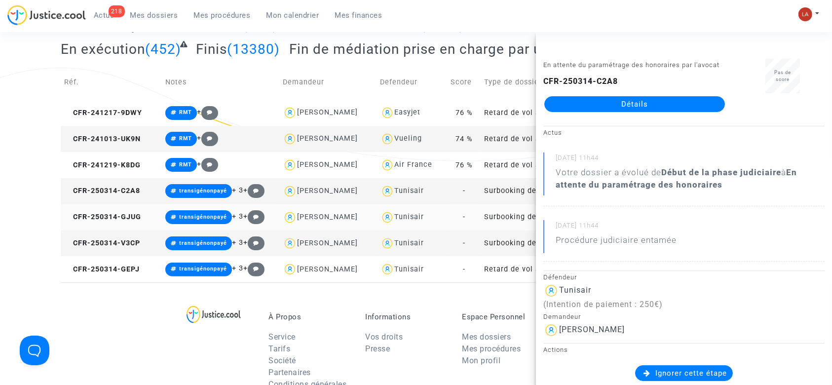
click at [130, 223] on td "CFR-250314-GJUG" at bounding box center [111, 217] width 101 height 26
click at [137, 249] on td "CFR-250314-V3CP" at bounding box center [111, 244] width 101 height 26
drag, startPoint x: 600, startPoint y: 124, endPoint x: 579, endPoint y: 114, distance: 24.1
click at [141, 273] on td "CFR-250314-GEPJ" at bounding box center [111, 269] width 101 height 26
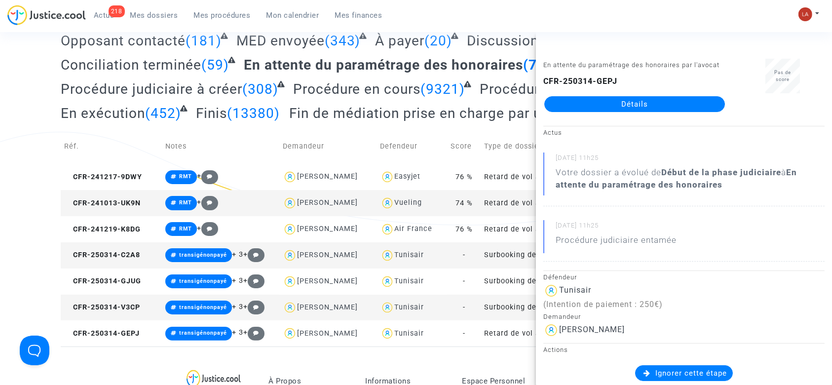
scroll to position [0, 0]
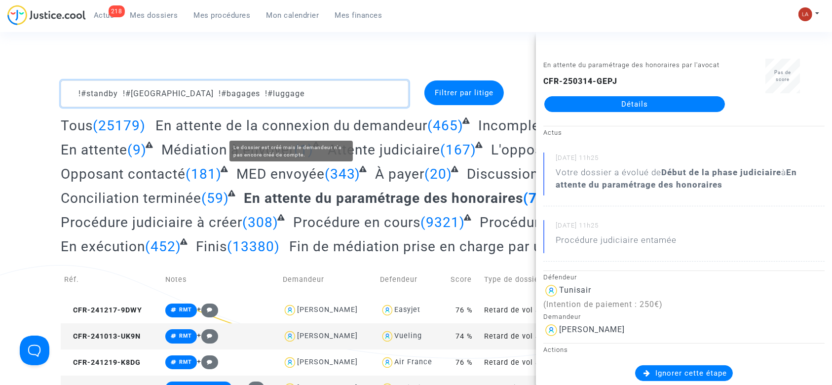
click at [320, 103] on textarea at bounding box center [235, 93] width 348 height 27
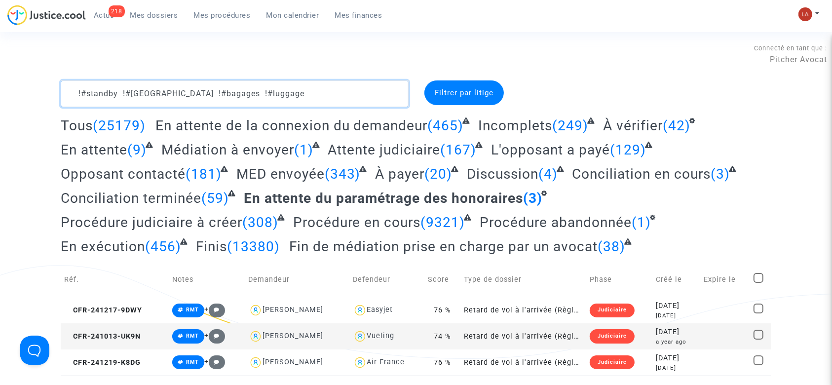
scroll to position [131, 0]
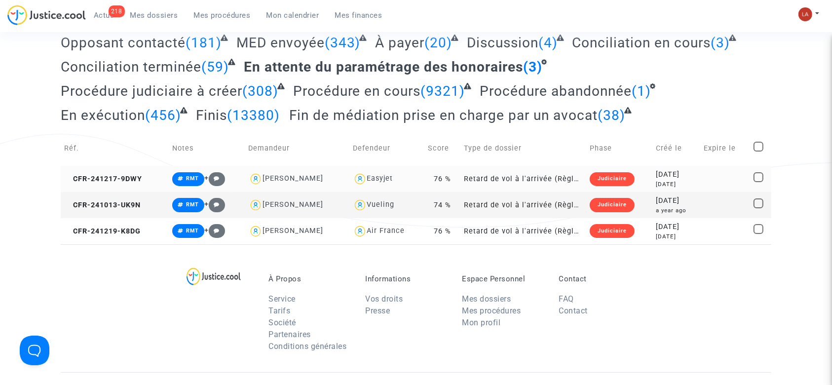
drag, startPoint x: 116, startPoint y: 178, endPoint x: 266, endPoint y: 184, distance: 150.2
click at [116, 179] on span "CFR-241217-9DWY" at bounding box center [103, 179] width 78 height 8
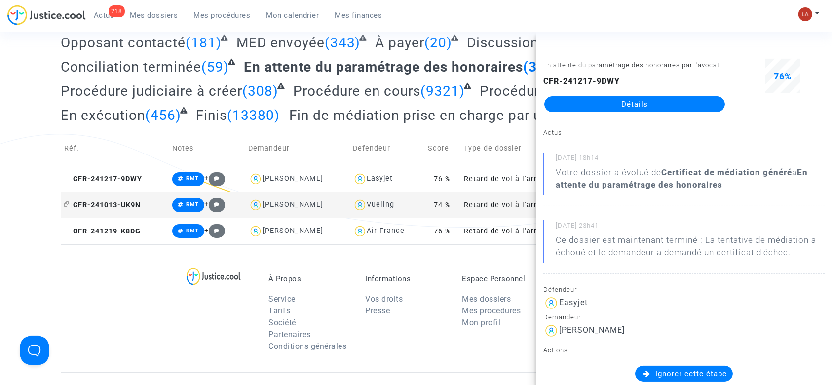
click at [121, 206] on span "CFR-241013-UK9N" at bounding box center [102, 205] width 77 height 8
click at [137, 241] on td "CFR-241219-K8DG" at bounding box center [115, 231] width 108 height 26
drag, startPoint x: 641, startPoint y: 104, endPoint x: 656, endPoint y: 114, distance: 17.1
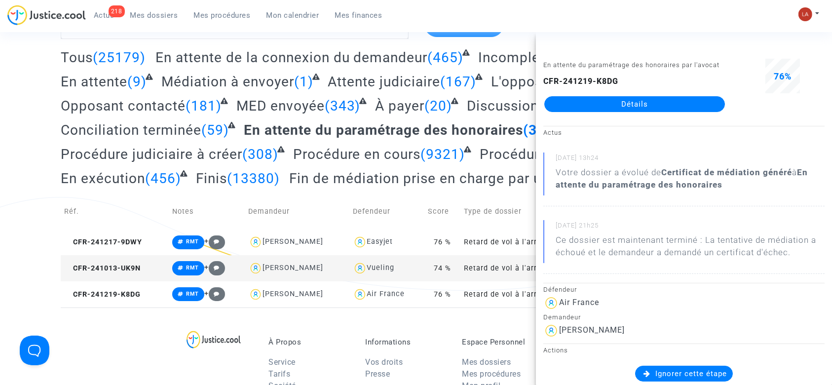
scroll to position [0, 0]
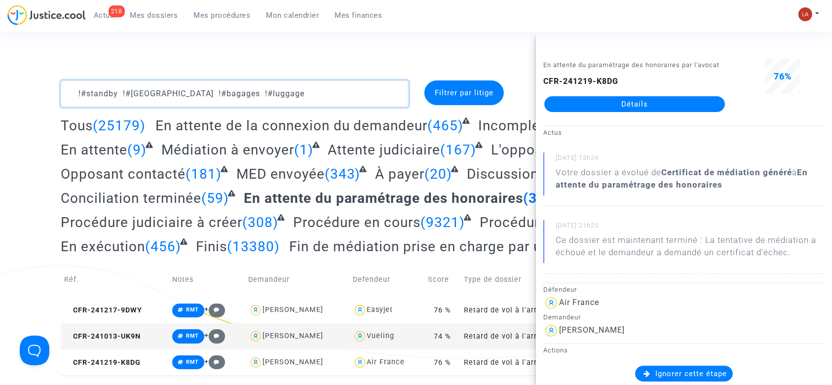
click at [362, 82] on textarea at bounding box center [235, 93] width 348 height 27
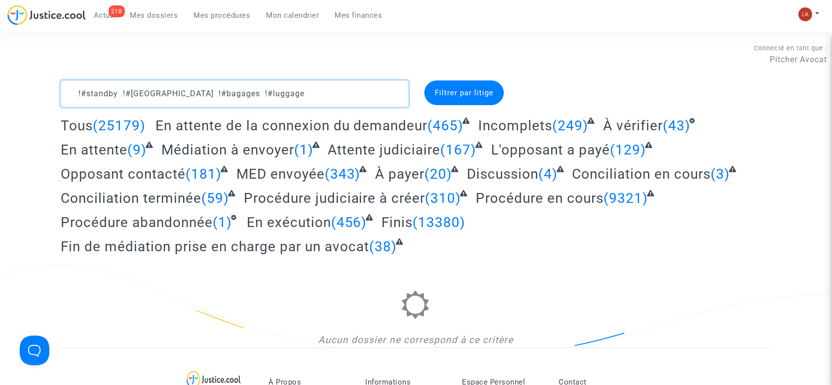
type textarea "!#standby !#bordeaux !#bagages !#luggage"
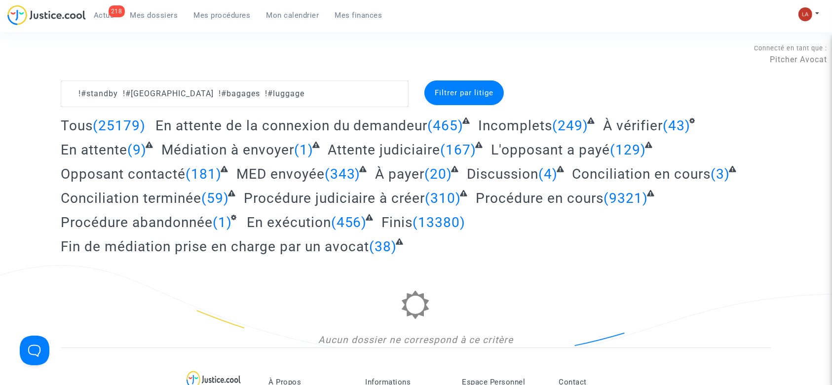
click at [194, 228] on span "Procédure abandonnée" at bounding box center [137, 222] width 152 height 16
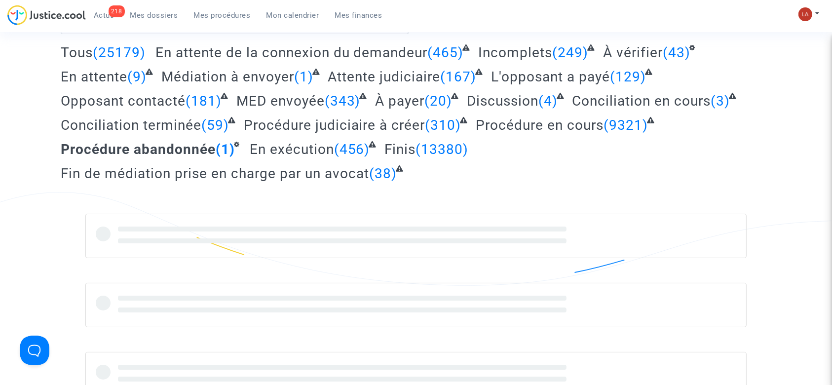
scroll to position [131, 0]
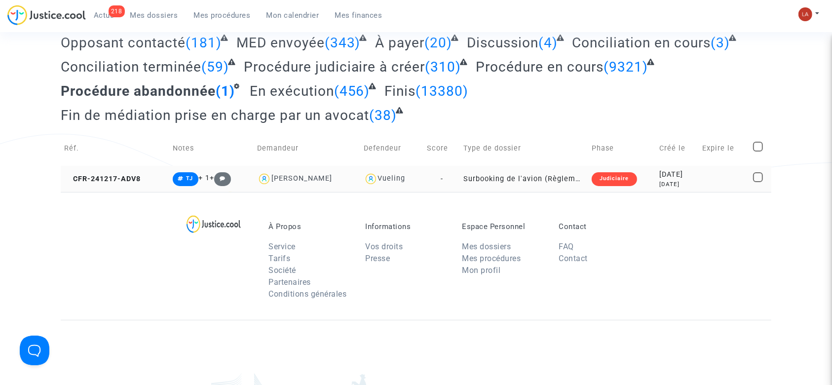
click at [125, 184] on td "CFR-241217-ADV8" at bounding box center [115, 179] width 109 height 26
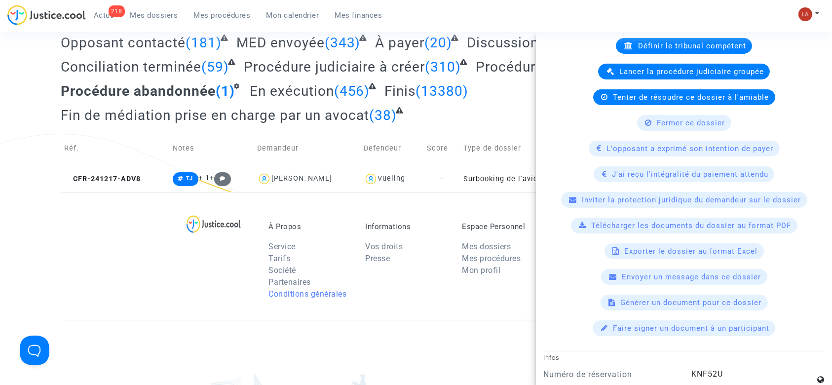
scroll to position [329, 0]
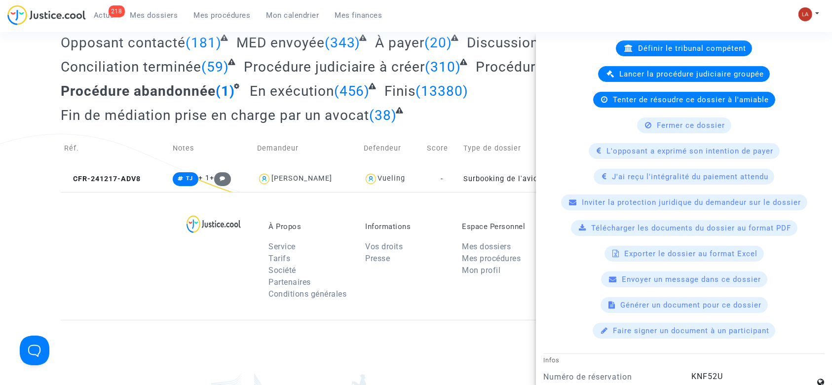
drag, startPoint x: 142, startPoint y: 285, endPoint x: 371, endPoint y: 223, distance: 237.2
click at [142, 285] on div "À Propos Service Tarifs Société Partenaires Conditions générales Informations V…" at bounding box center [416, 256] width 711 height 128
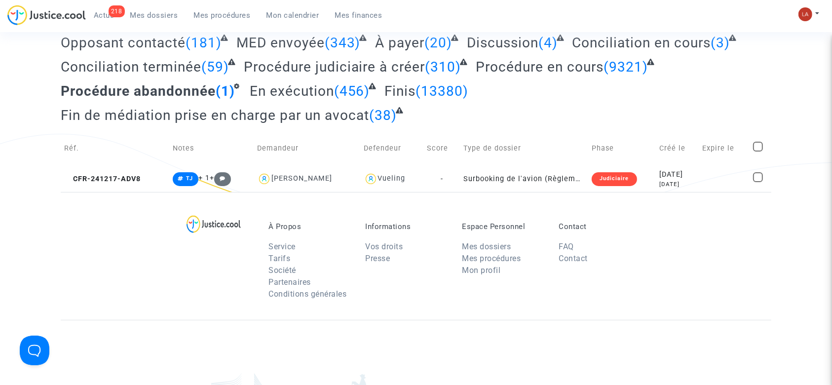
click at [756, 144] on span at bounding box center [758, 147] width 10 height 10
click at [758, 152] on input "checkbox" at bounding box center [758, 152] width 0 height 0
checkbox input "true"
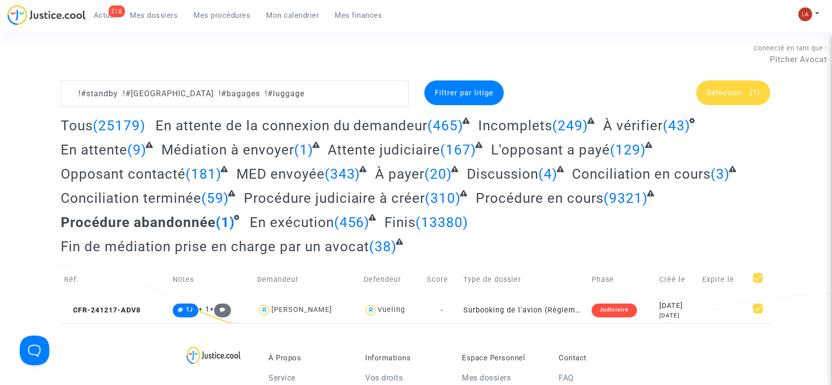
click at [737, 101] on div "Sélection (1)" at bounding box center [733, 92] width 74 height 25
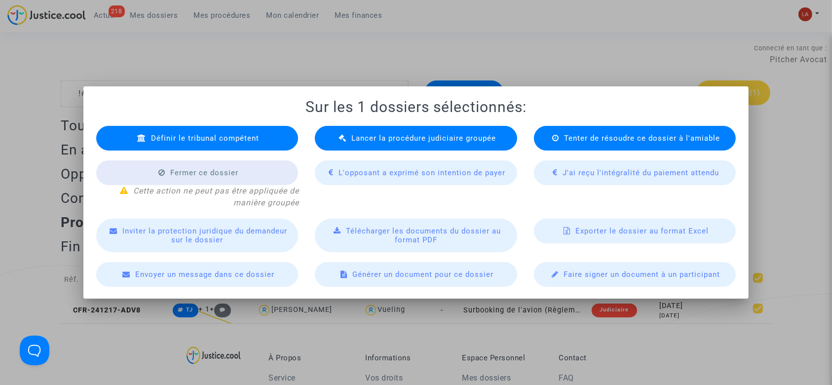
click at [189, 138] on span "Définir le tribunal compétent" at bounding box center [205, 138] width 108 height 9
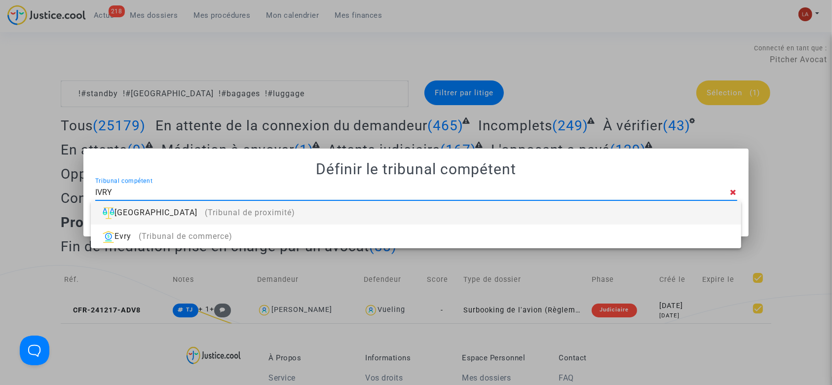
type input "IVRY"
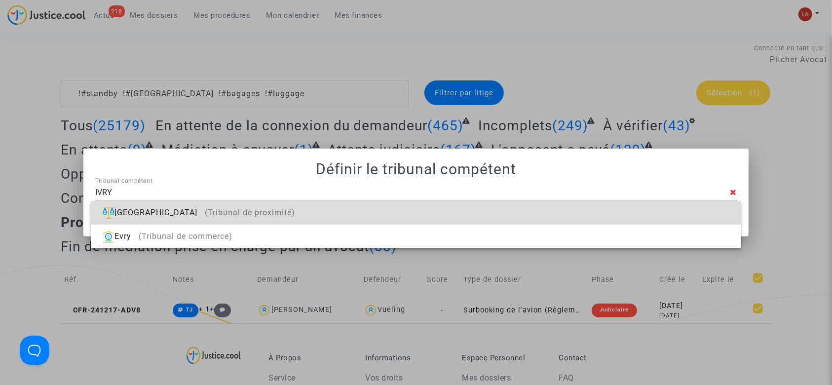
click at [300, 218] on div "Ivry-sur-Seine (Tribunal de proximité)" at bounding box center [416, 213] width 634 height 24
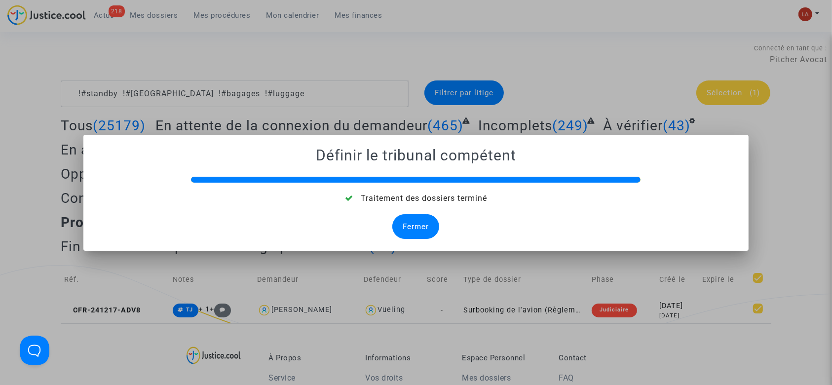
click at [421, 231] on div "Fermer" at bounding box center [415, 226] width 47 height 25
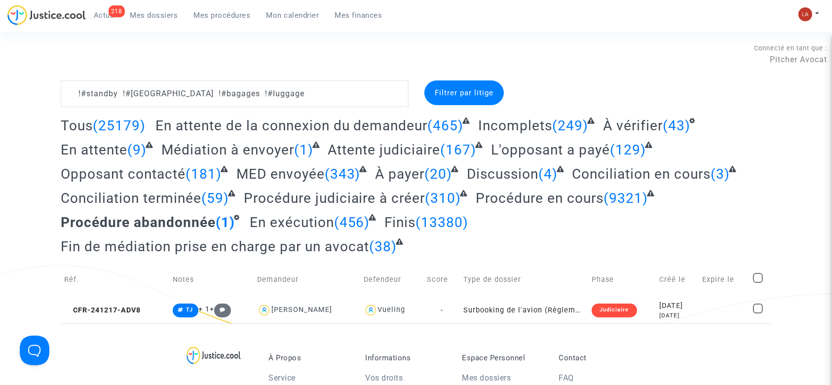
click at [758, 277] on span at bounding box center [758, 278] width 10 height 10
click at [758, 283] on input "checkbox" at bounding box center [758, 283] width 0 height 0
checkbox input "true"
click at [714, 105] on div "Sélection (1)" at bounding box center [658, 93] width 242 height 27
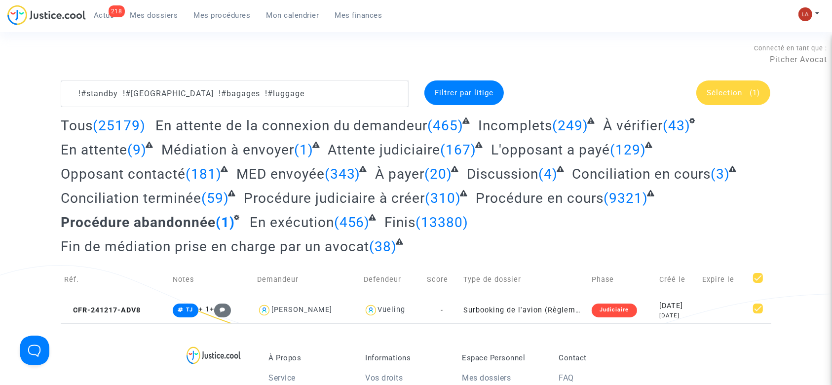
click at [729, 92] on span "Sélection" at bounding box center [725, 92] width 36 height 9
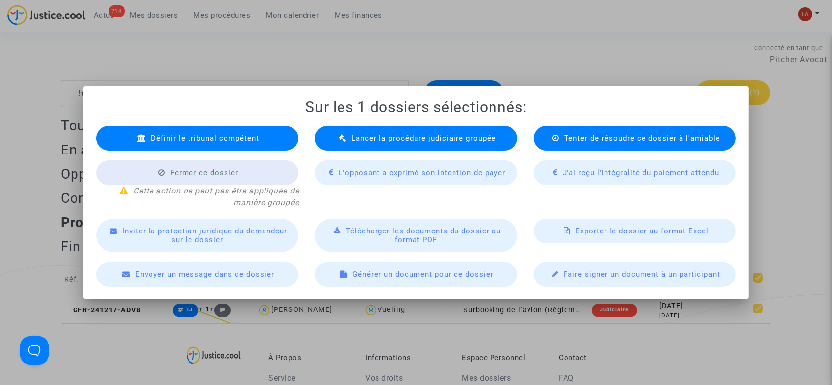
click at [387, 148] on div "Lancer la procédure judiciaire groupée" at bounding box center [416, 138] width 202 height 25
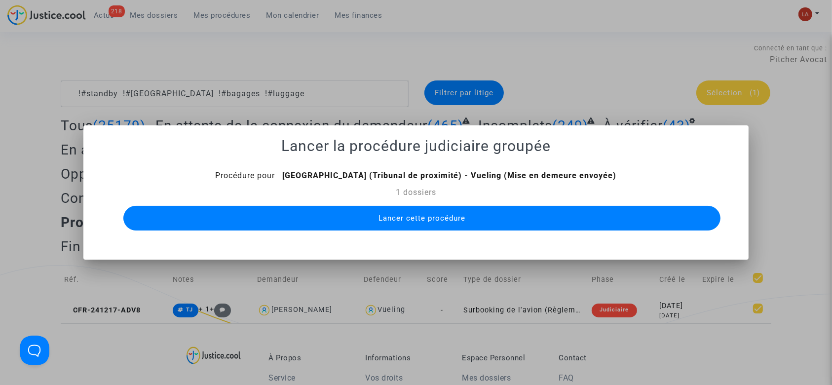
click at [434, 215] on span "Lancer cette procédure" at bounding box center [422, 218] width 87 height 9
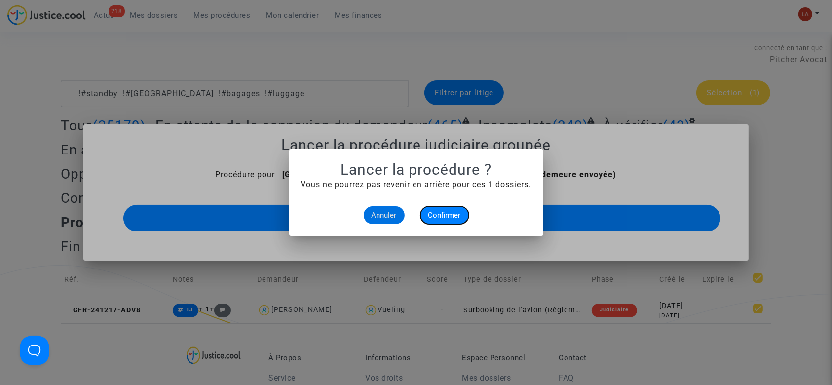
click at [437, 217] on span "Confirmer" at bounding box center [444, 215] width 33 height 9
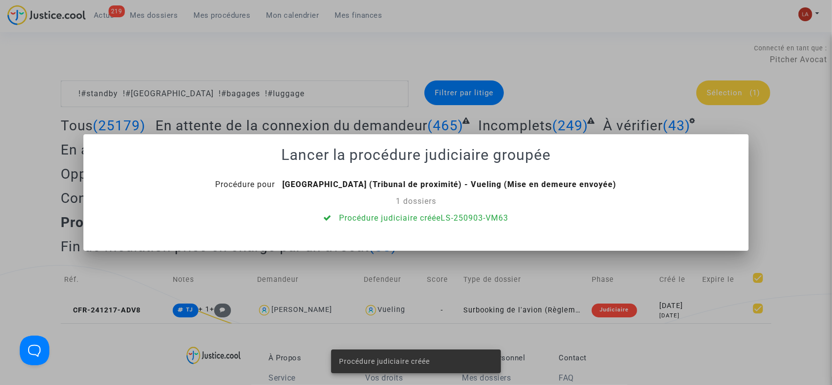
click at [305, 96] on div at bounding box center [416, 192] width 832 height 385
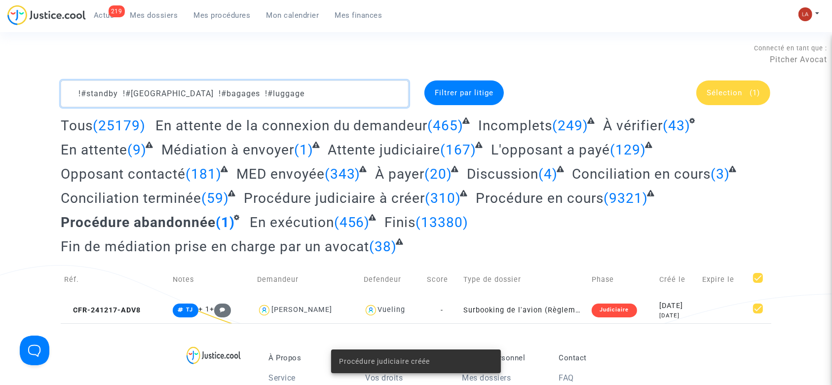
click at [305, 96] on textarea at bounding box center [235, 93] width 348 height 27
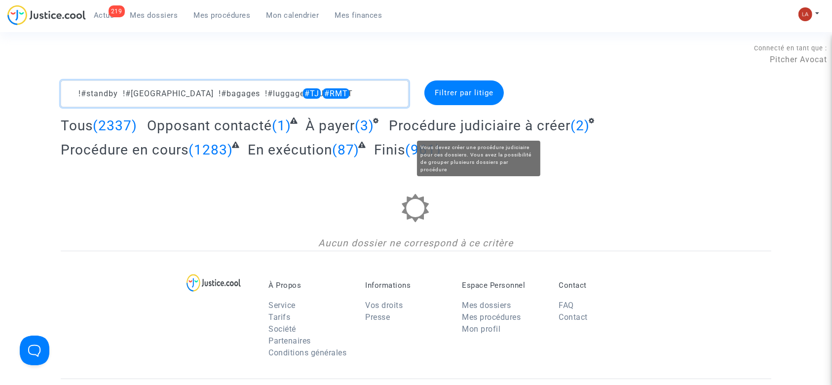
type textarea "!#standby !#bordeaux !#bagages !#luggage #TJ #RMT"
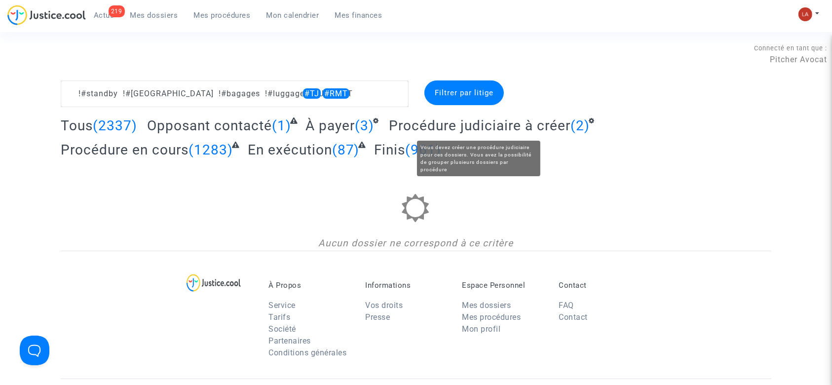
click at [472, 128] on span "Procédure judiciaire à créer" at bounding box center [480, 125] width 182 height 16
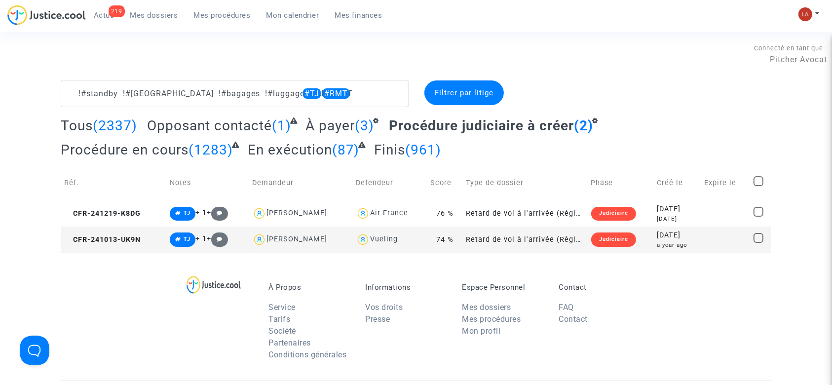
click at [757, 180] on span at bounding box center [759, 181] width 10 height 10
click at [758, 186] on input "checkbox" at bounding box center [758, 186] width 0 height 0
checkbox input "true"
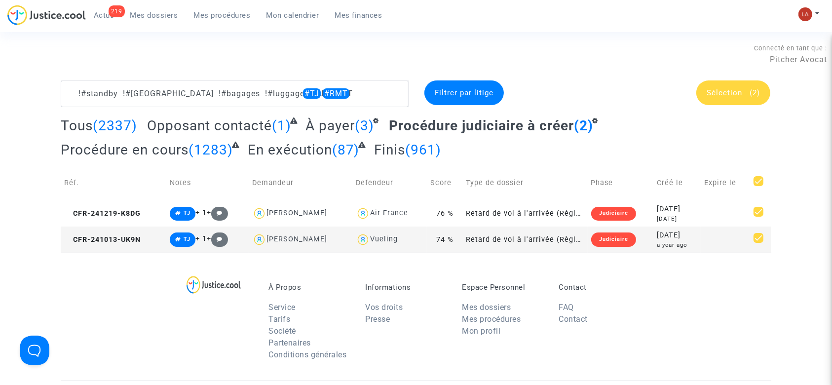
click at [710, 90] on span "Sélection" at bounding box center [725, 92] width 36 height 9
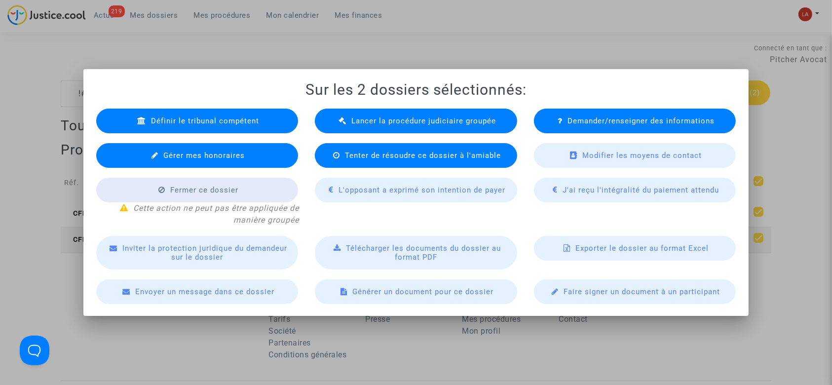
click at [354, 119] on span "Lancer la procédure judiciaire groupée" at bounding box center [423, 120] width 145 height 9
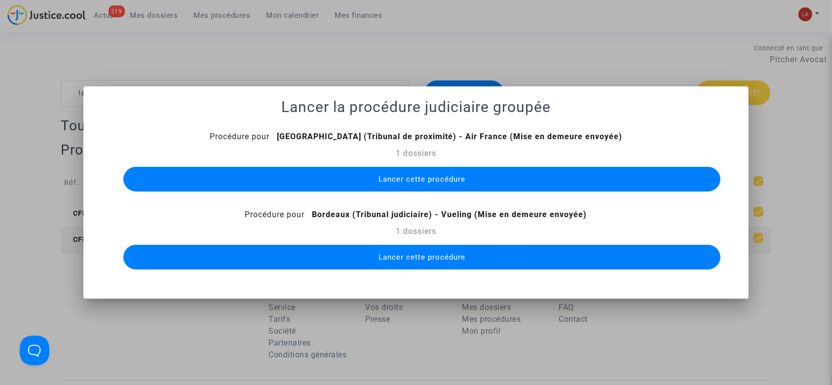
click at [501, 183] on button "Lancer cette procédure" at bounding box center [422, 179] width 598 height 25
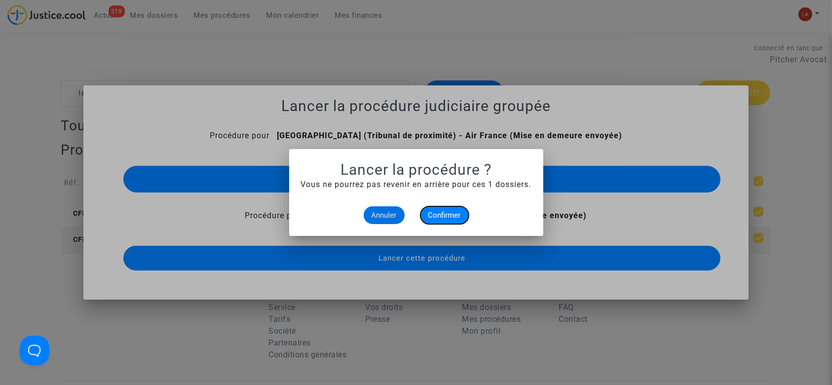
click at [461, 214] on span "Confirmer" at bounding box center [444, 215] width 33 height 9
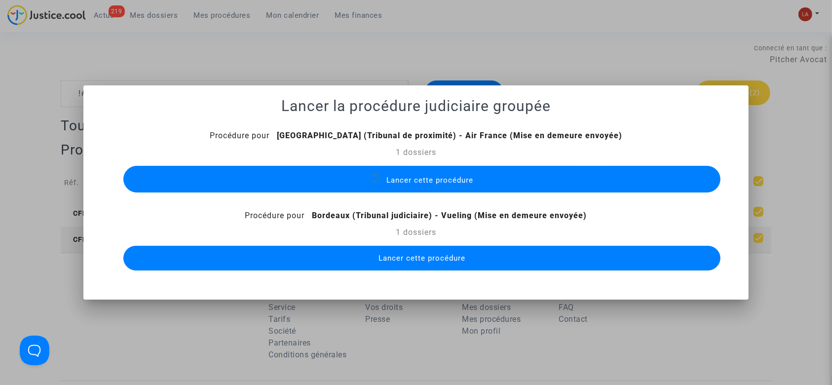
click at [473, 262] on button "Lancer cette procédure" at bounding box center [422, 258] width 598 height 25
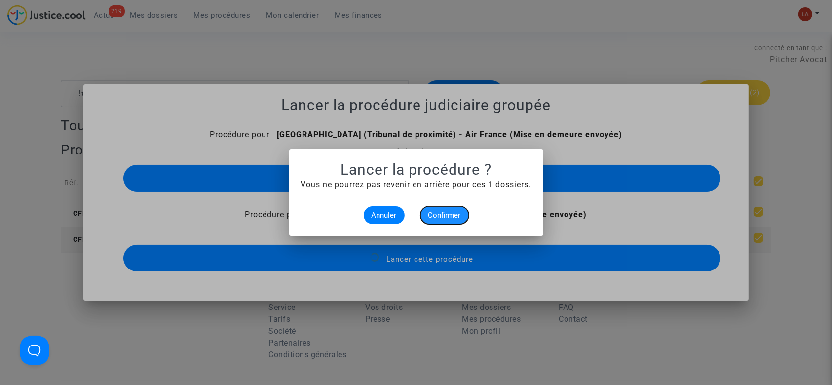
click at [453, 223] on button "Confirmer" at bounding box center [445, 215] width 48 height 18
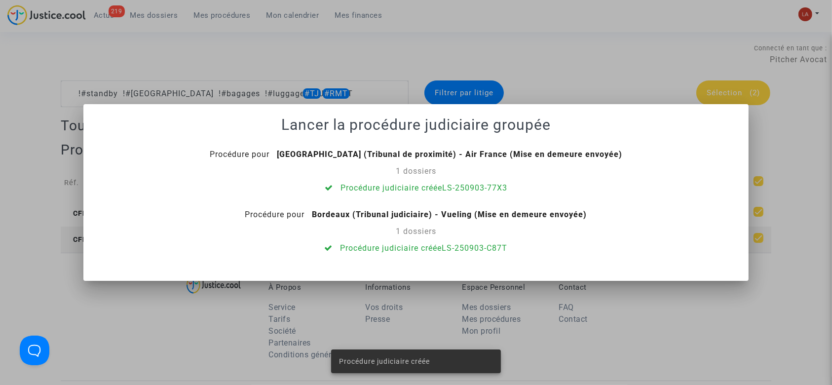
click at [331, 97] on div at bounding box center [416, 192] width 832 height 385
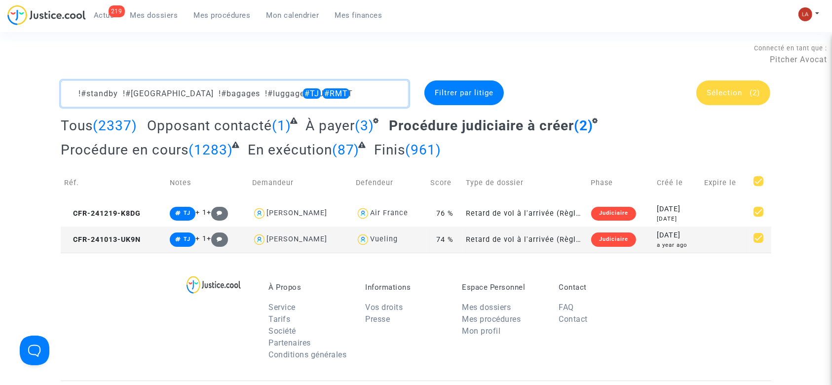
drag, startPoint x: 280, startPoint y: 93, endPoint x: 329, endPoint y: 92, distance: 48.9
click at [328, 93] on textarea at bounding box center [235, 93] width 348 height 27
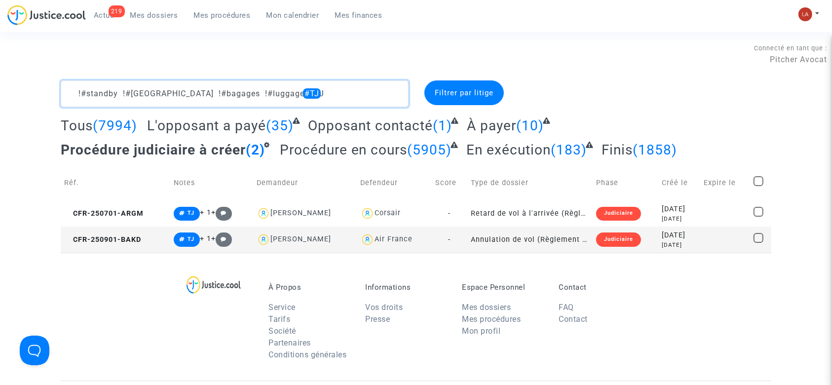
click at [315, 95] on textarea at bounding box center [235, 93] width 348 height 27
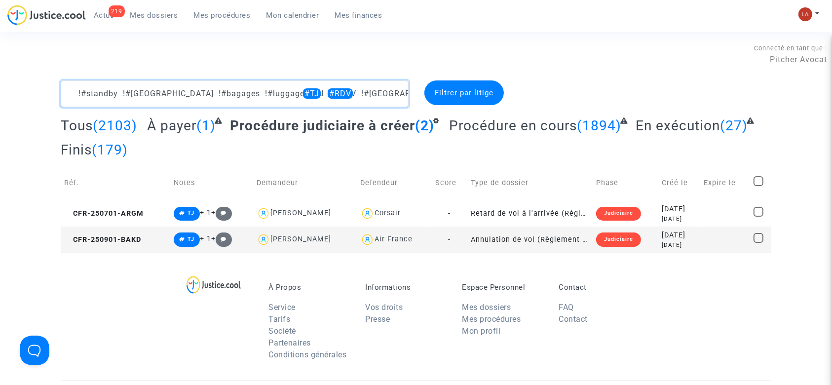
type textarea "!#standby !#bordeaux !#bagages !#luggage #TJ #RDV !#montreal"
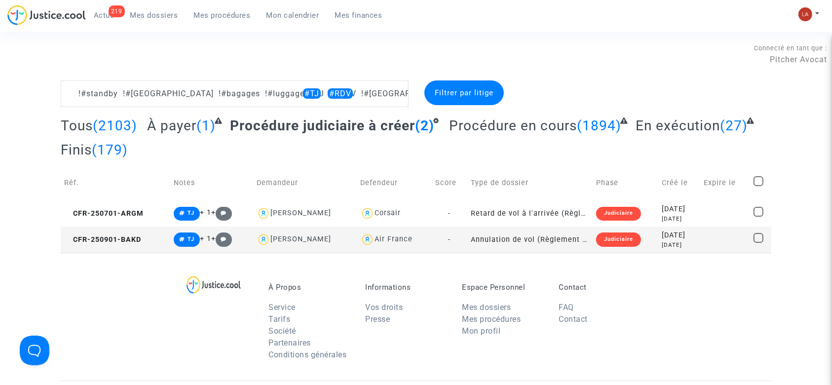
click at [758, 181] on span at bounding box center [759, 181] width 10 height 10
click at [758, 186] on input "checkbox" at bounding box center [758, 186] width 0 height 0
checkbox input "true"
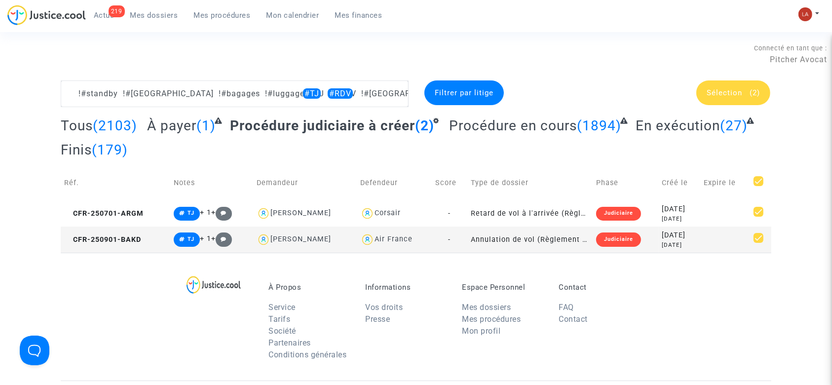
click at [745, 77] on div "Connecté en tant que : Pitcher Avocat" at bounding box center [413, 69] width 827 height 24
drag, startPoint x: 740, startPoint y: 89, endPoint x: 734, endPoint y: 92, distance: 6.6
click at [738, 90] on span "Sélection" at bounding box center [725, 92] width 36 height 9
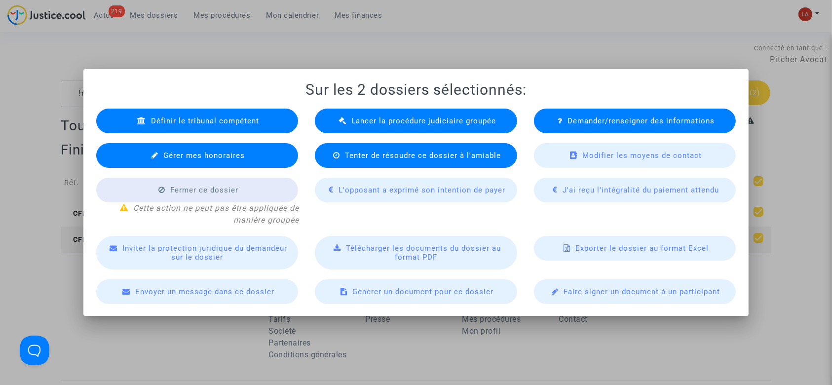
click at [340, 124] on icon at bounding box center [343, 120] width 8 height 7
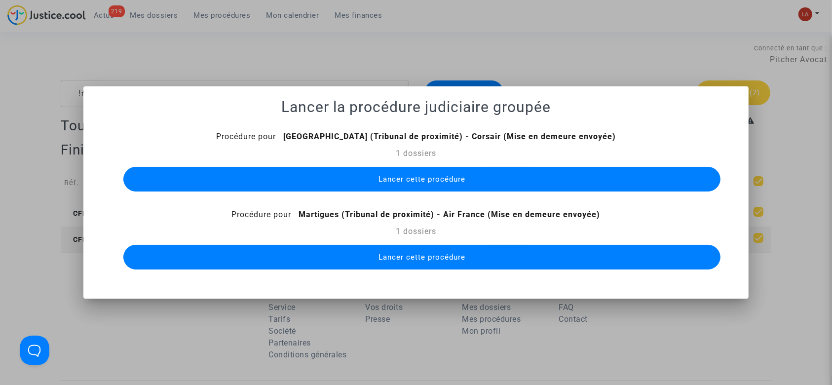
click at [505, 182] on button "Lancer cette procédure" at bounding box center [422, 179] width 598 height 25
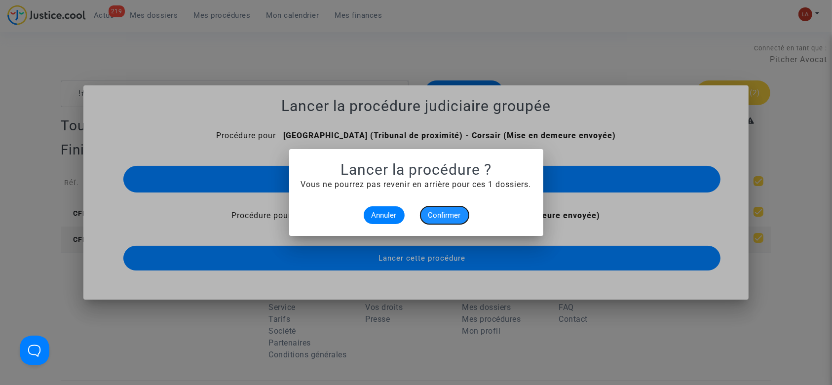
click at [458, 213] on span "Confirmer" at bounding box center [444, 215] width 33 height 9
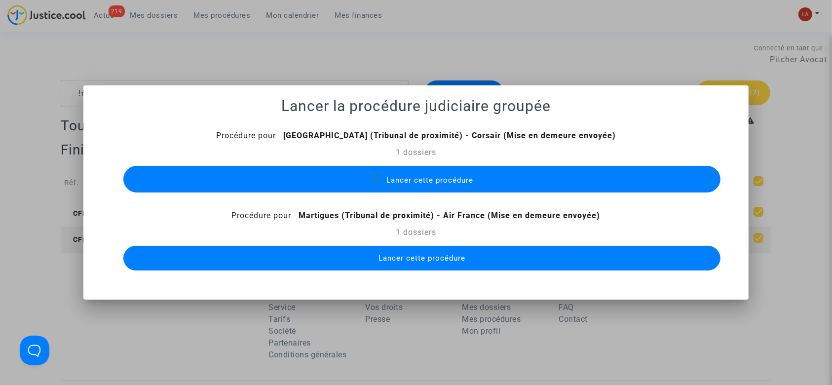
click at [478, 256] on button "Lancer cette procédure" at bounding box center [422, 258] width 598 height 25
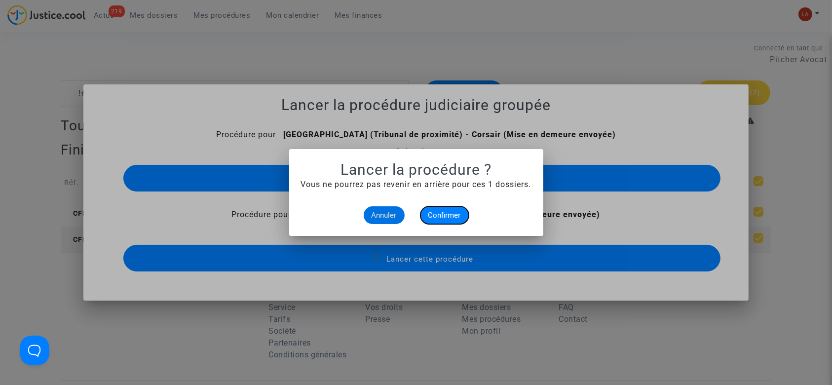
click at [454, 208] on button "Confirmer" at bounding box center [445, 215] width 48 height 18
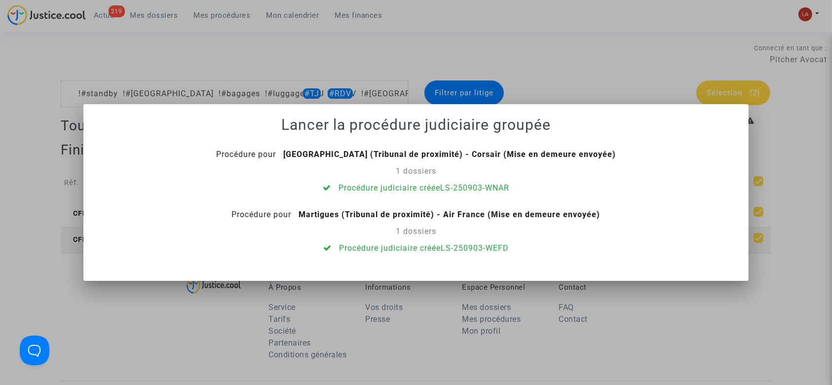
click at [391, 91] on div at bounding box center [416, 192] width 832 height 385
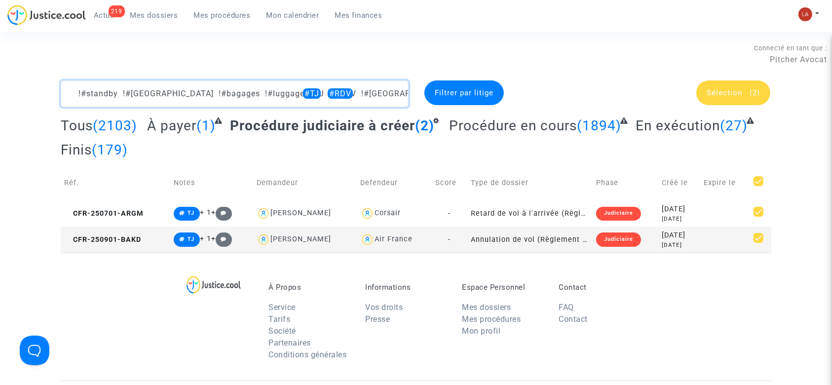
drag, startPoint x: 256, startPoint y: 89, endPoint x: 374, endPoint y: 99, distance: 117.9
click at [374, 99] on textarea at bounding box center [235, 93] width 348 height 27
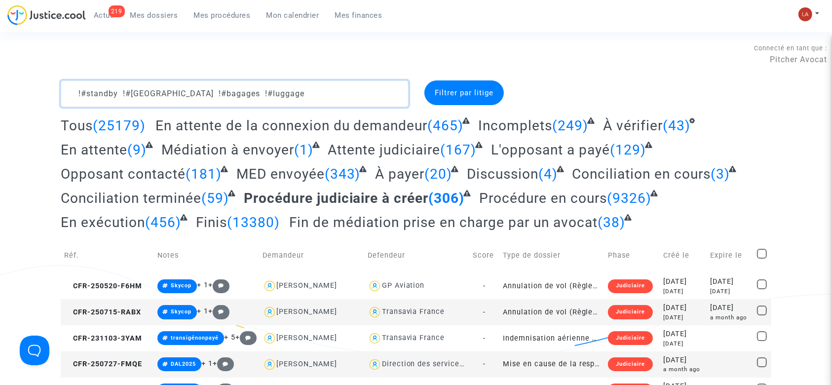
type textarea "!#standby !#bordeaux !#bagages !#luggage"
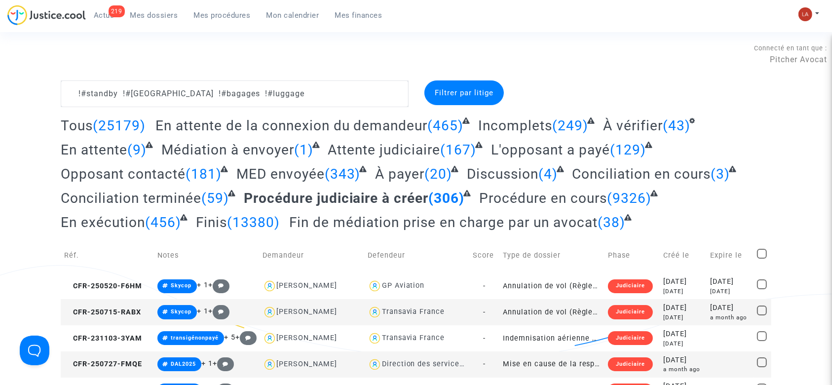
click at [513, 222] on span "Fin de médiation prise en charge par un avocat" at bounding box center [443, 222] width 309 height 16
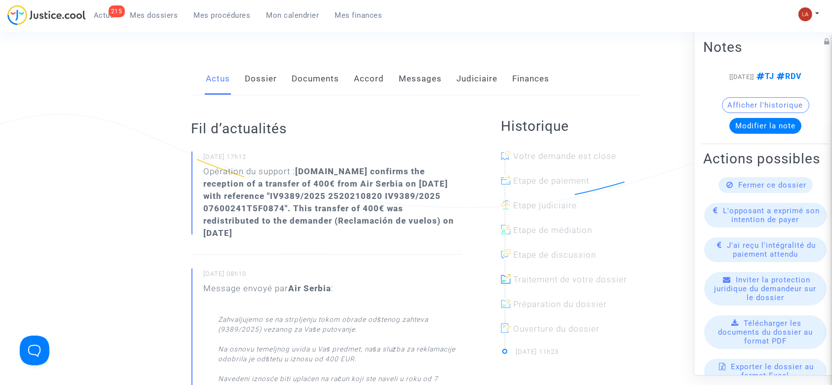
scroll to position [66, 0]
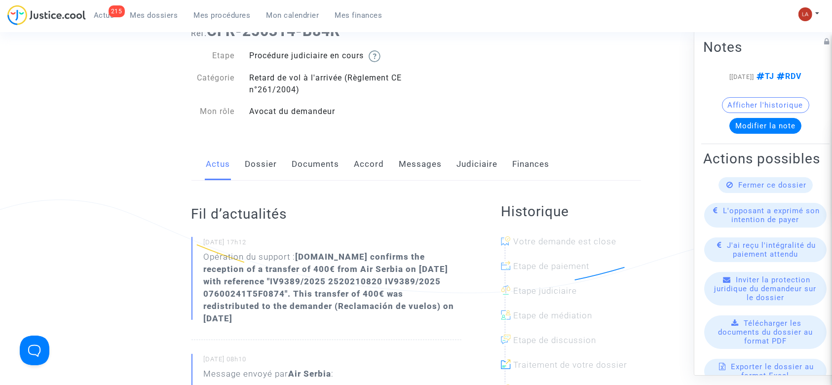
click at [413, 164] on link "Messages" at bounding box center [420, 164] width 43 height 33
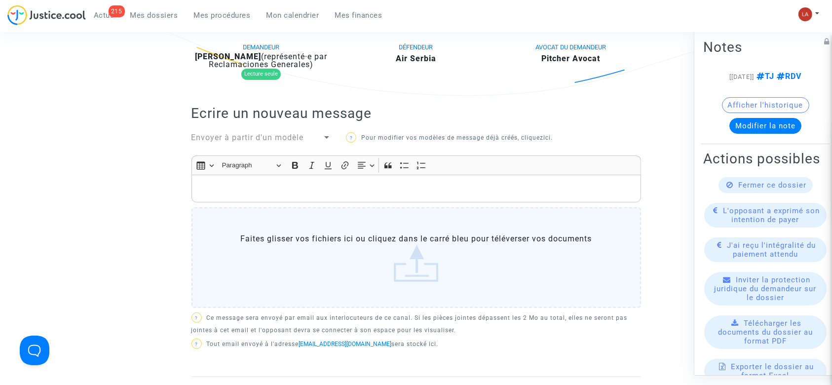
scroll to position [66, 0]
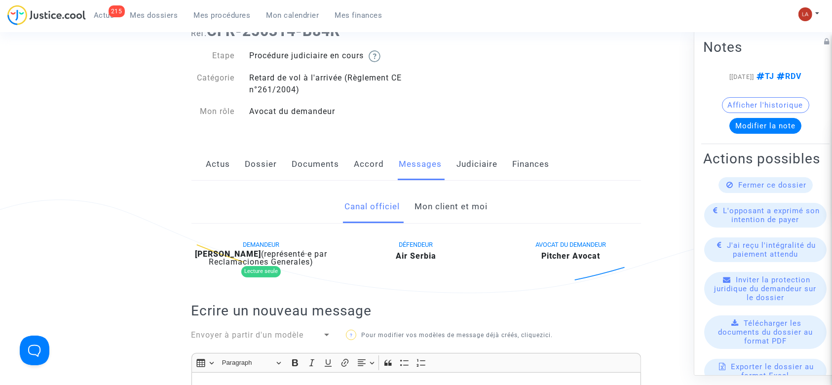
click at [457, 167] on link "Judiciaire" at bounding box center [477, 164] width 41 height 33
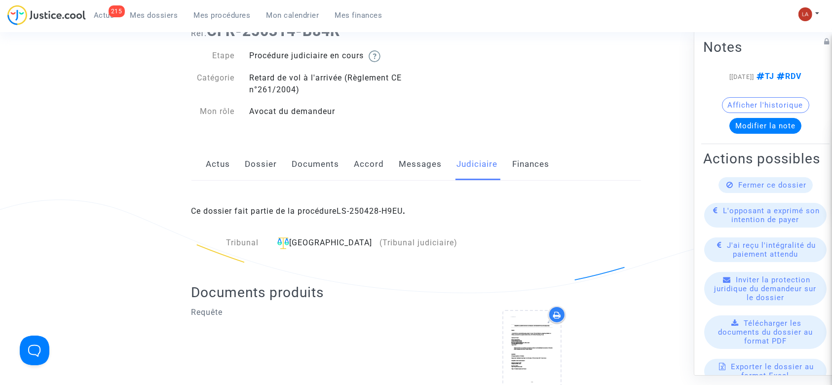
click at [229, 159] on link "Actus" at bounding box center [218, 164] width 24 height 33
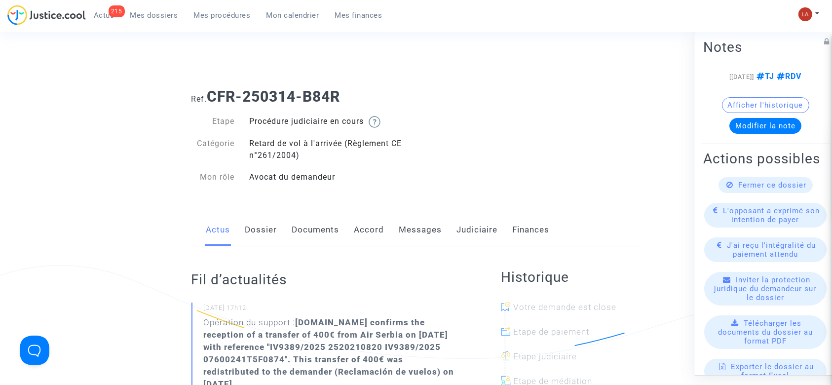
click at [380, 227] on link "Accord" at bounding box center [369, 230] width 30 height 33
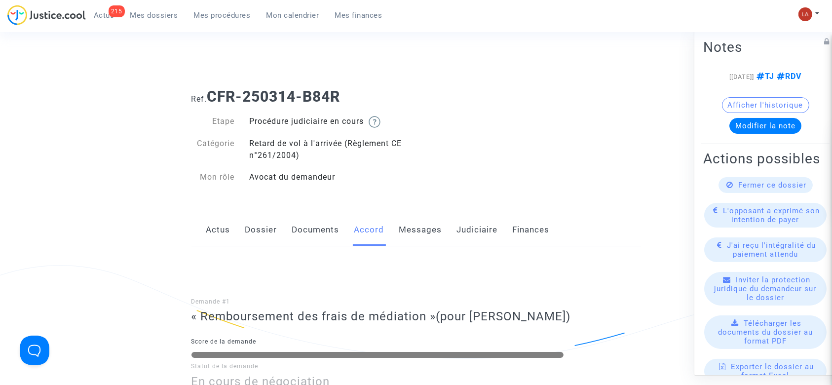
click at [424, 233] on link "Messages" at bounding box center [420, 230] width 43 height 33
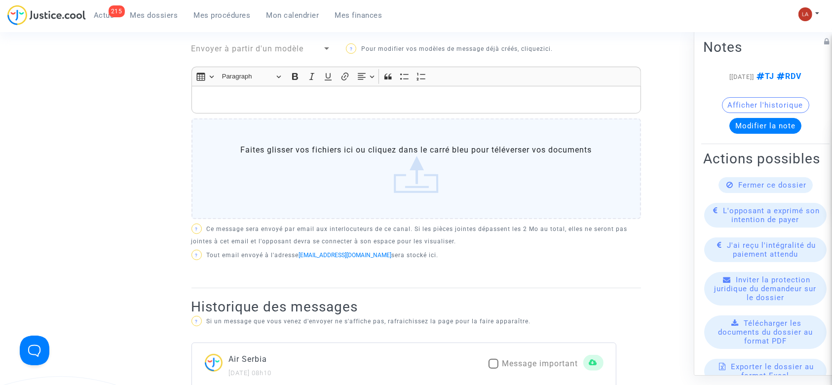
scroll to position [263, 0]
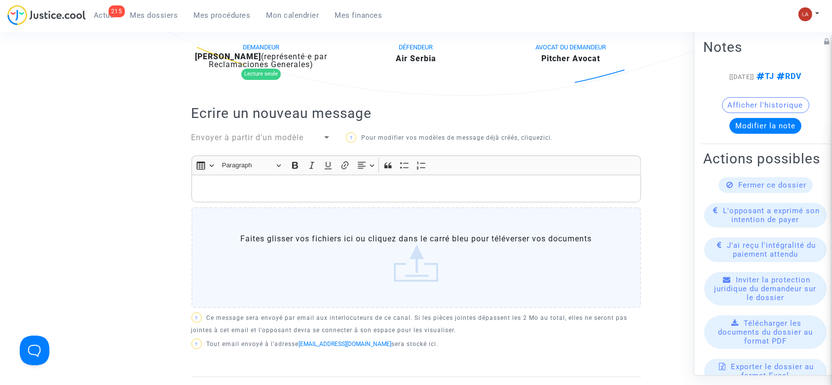
click at [263, 136] on span "Envoyer à partir d'un modèle" at bounding box center [248, 137] width 113 height 9
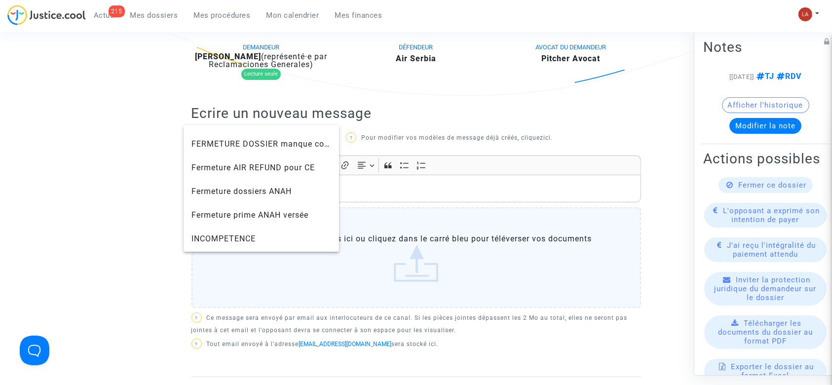
scroll to position [790, 0]
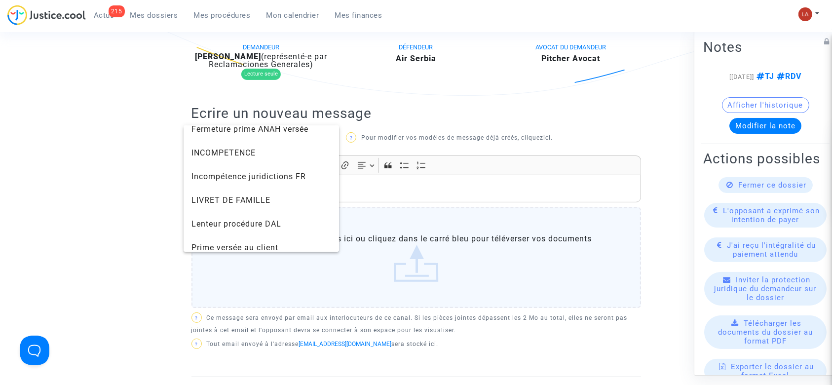
click at [472, 110] on div at bounding box center [416, 192] width 832 height 385
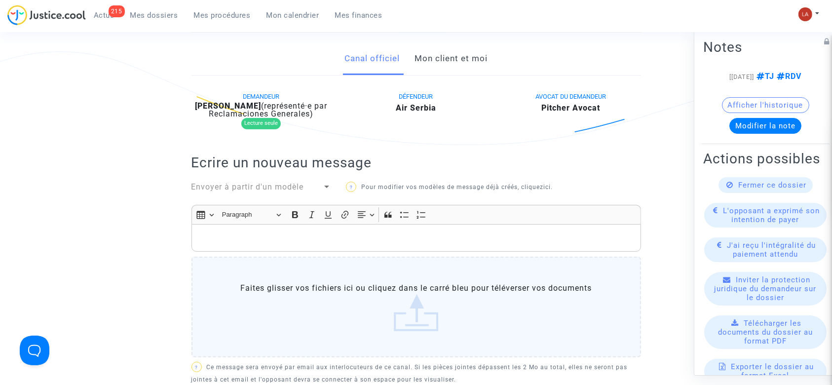
scroll to position [0, 0]
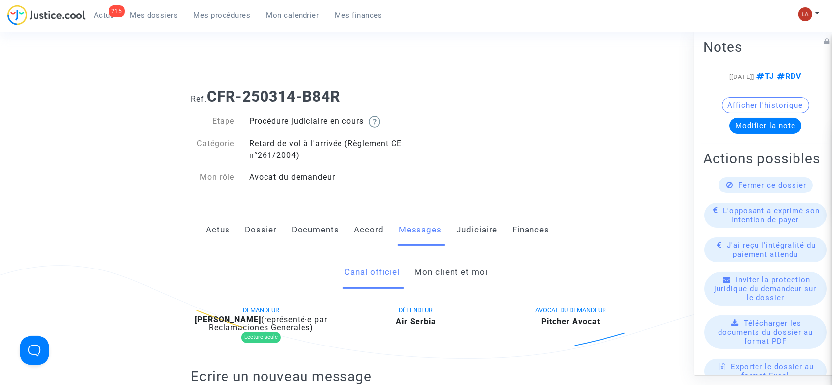
click at [220, 223] on link "Actus" at bounding box center [218, 230] width 24 height 33
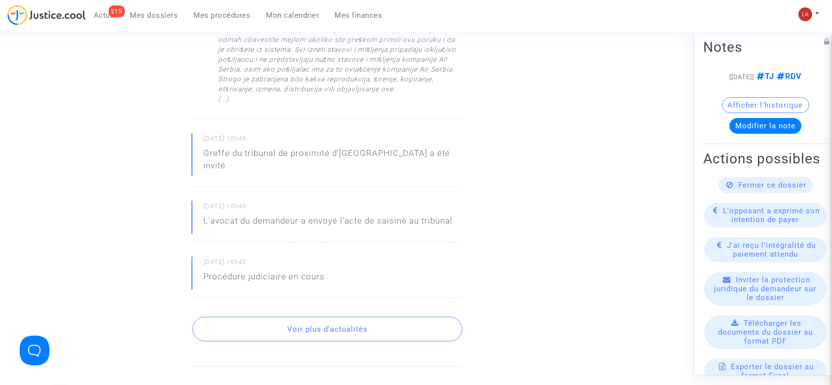
scroll to position [658, 0]
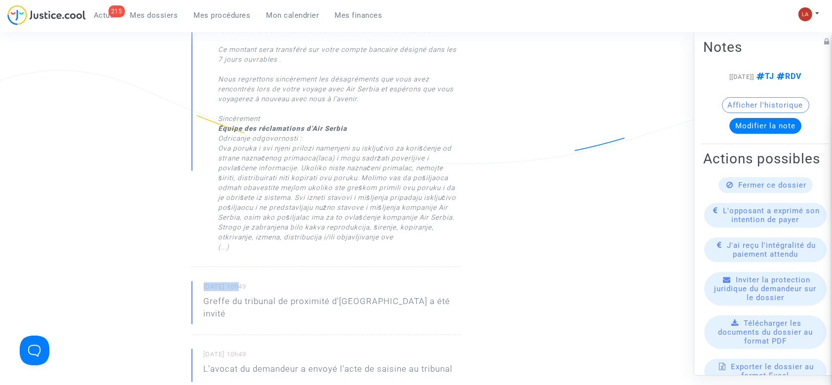
drag, startPoint x: 204, startPoint y: 272, endPoint x: 242, endPoint y: 274, distance: 38.1
click at [242, 282] on small "30/04/2025 - 10h49" at bounding box center [333, 288] width 258 height 13
copy small "30/04/2025"
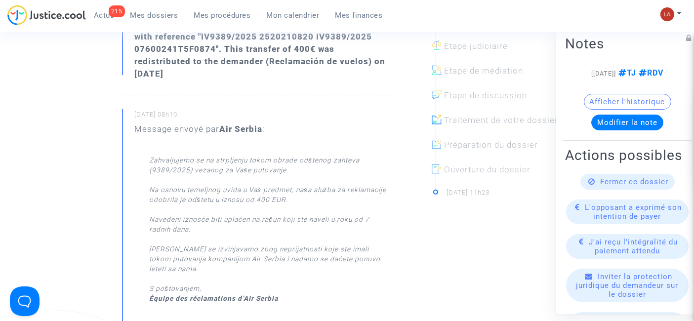
scroll to position [0, 0]
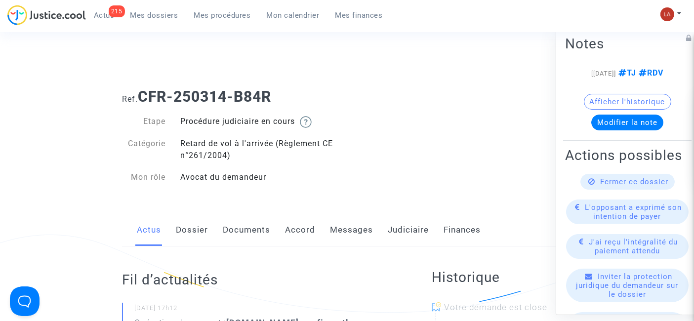
click at [344, 235] on link "Messages" at bounding box center [351, 230] width 43 height 33
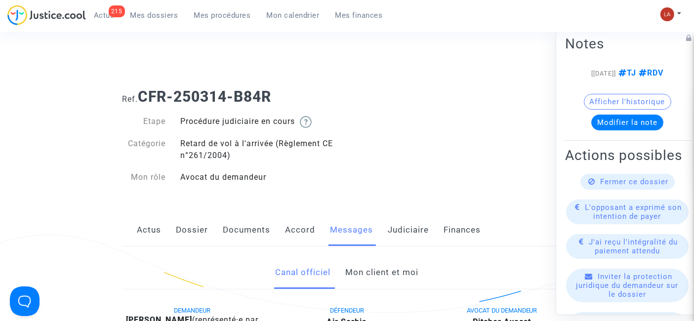
scroll to position [219, 0]
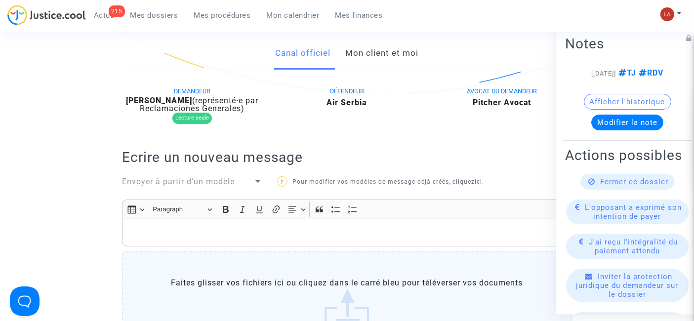
click at [221, 189] on div "Envoyer à partir d'un modèle" at bounding box center [192, 183] width 155 height 14
click at [219, 180] on span "Envoyer à partir d'un modèle" at bounding box center [178, 181] width 113 height 9
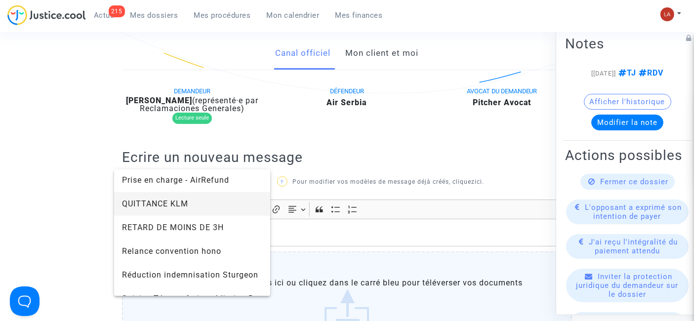
scroll to position [987, 0]
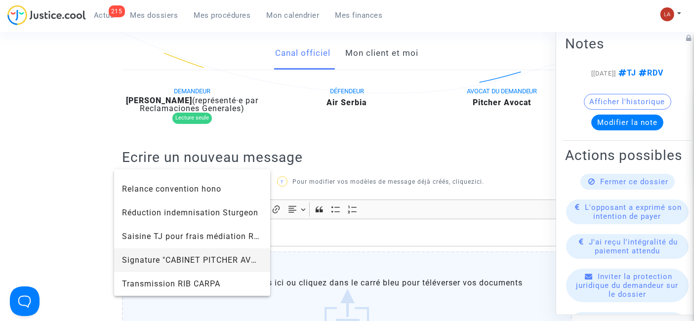
click at [149, 255] on span "Signature "CABINET PITCHER AVOCAT"" at bounding box center [199, 259] width 154 height 9
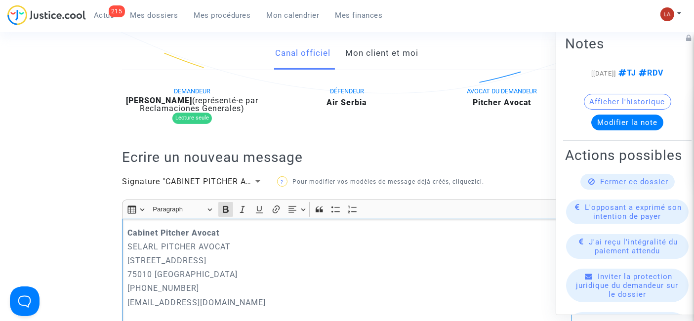
click at [127, 228] on strong "Cabinet Pitcher Avocat" at bounding box center [173, 232] width 92 height 9
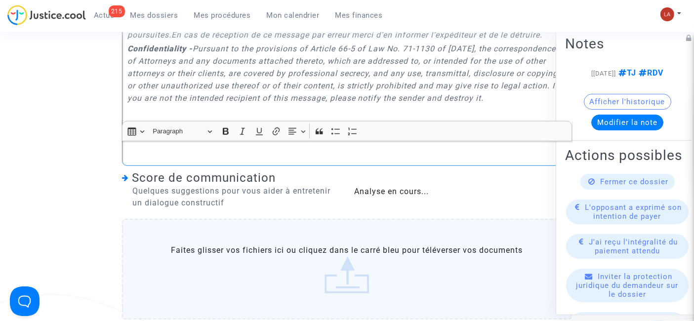
scroll to position [870, 0]
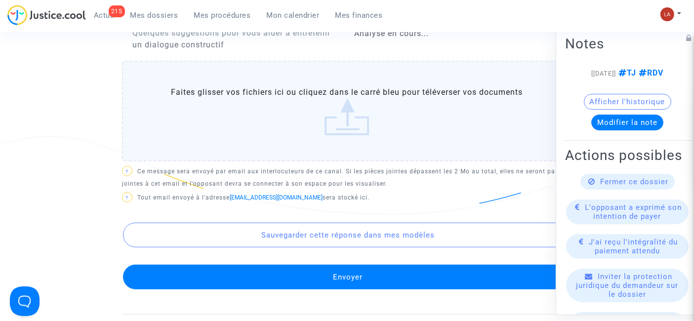
click at [334, 278] on button "Envoyer" at bounding box center [348, 277] width 450 height 25
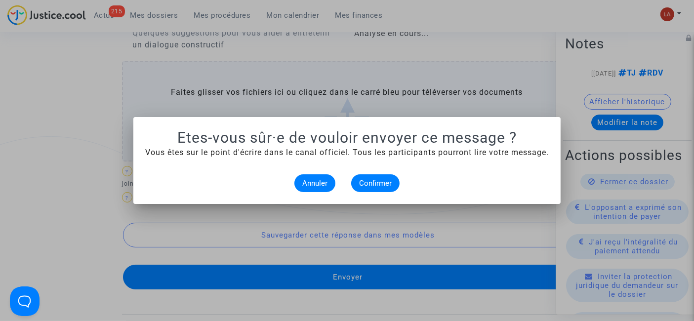
scroll to position [0, 0]
click at [376, 185] on span "Confirmer" at bounding box center [375, 183] width 33 height 9
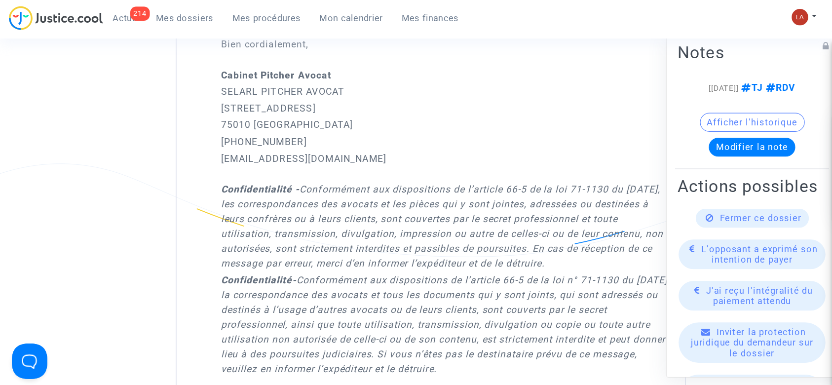
scroll to position [870, 0]
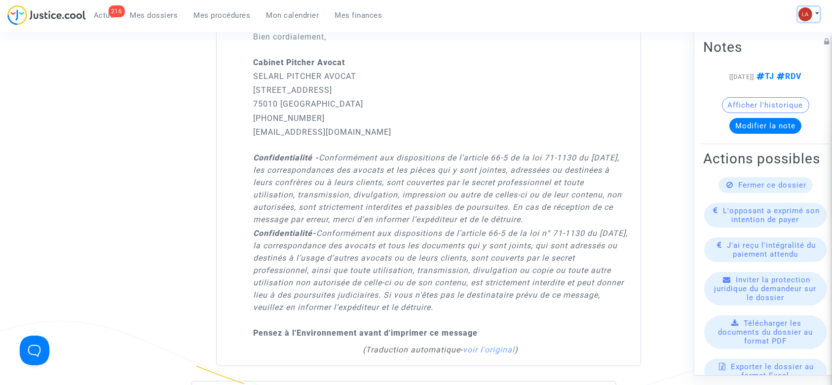
click at [805, 16] on img at bounding box center [806, 14] width 14 height 14
click at [701, 19] on div "216 Actus Mes dossiers Mes procédures Mon calendrier Mes finances Mon profil Ch…" at bounding box center [416, 18] width 832 height 27
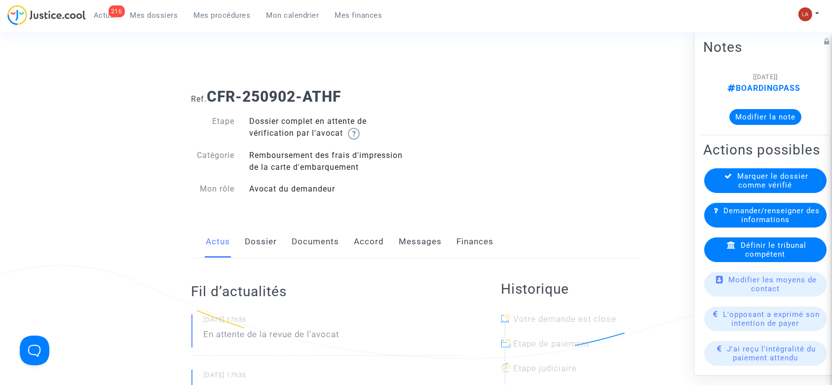
drag, startPoint x: 329, startPoint y: 250, endPoint x: 780, endPoint y: 245, distance: 450.7
click at [329, 250] on link "Documents" at bounding box center [315, 242] width 47 height 33
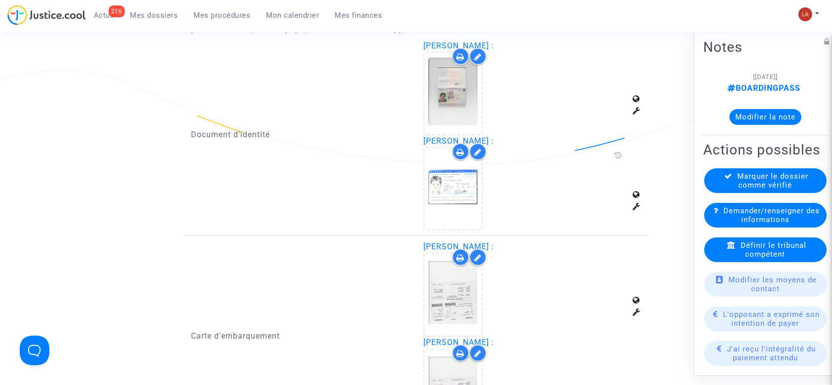
scroll to position [790, 0]
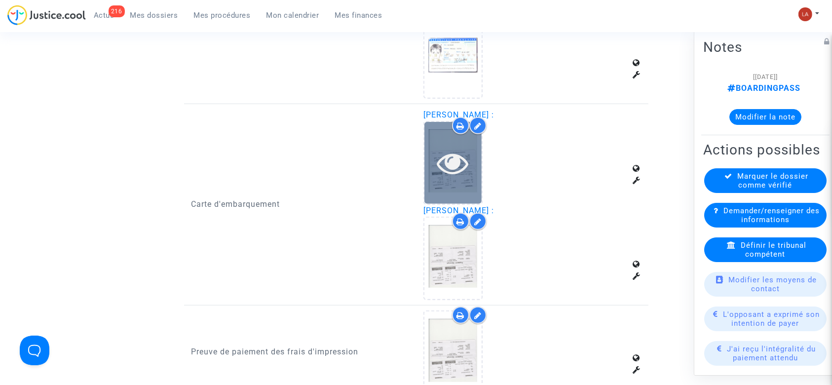
click at [455, 164] on icon at bounding box center [453, 163] width 32 height 32
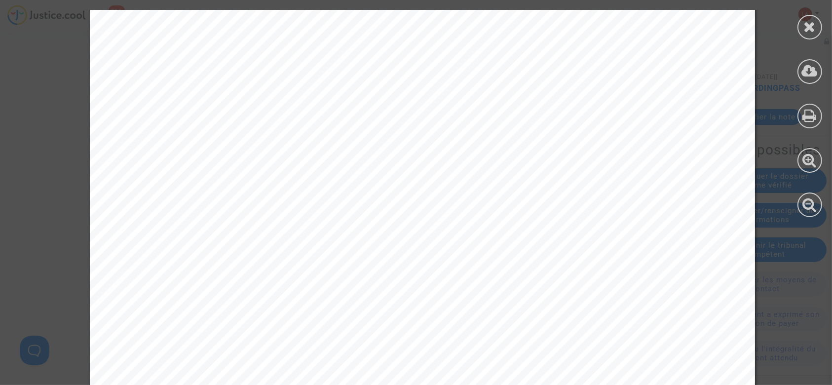
scroll to position [581, 0]
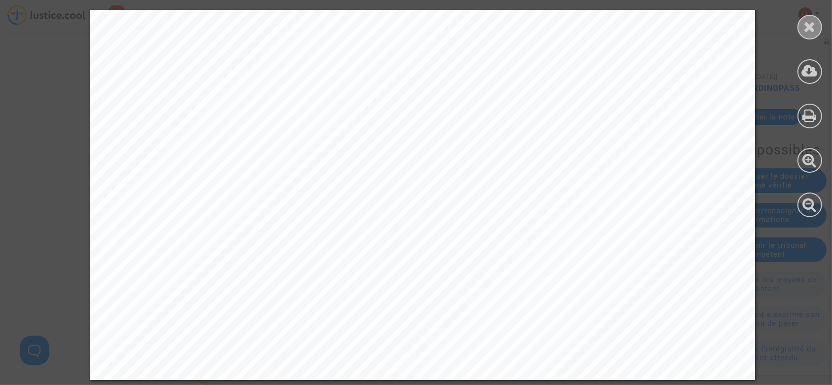
click at [810, 27] on icon at bounding box center [810, 26] width 12 height 15
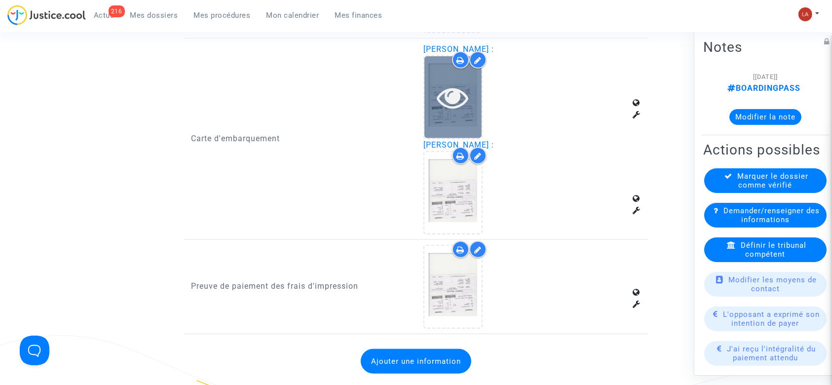
click at [446, 104] on icon at bounding box center [453, 97] width 32 height 32
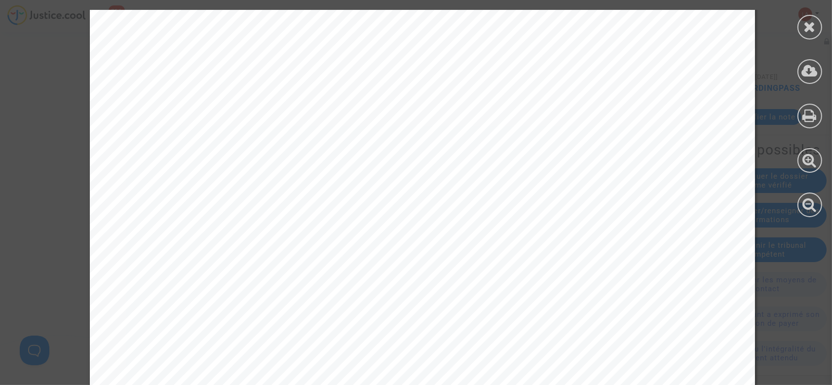
scroll to position [263, 0]
click at [820, 71] on div at bounding box center [810, 71] width 25 height 25
click at [813, 32] on icon at bounding box center [810, 26] width 12 height 15
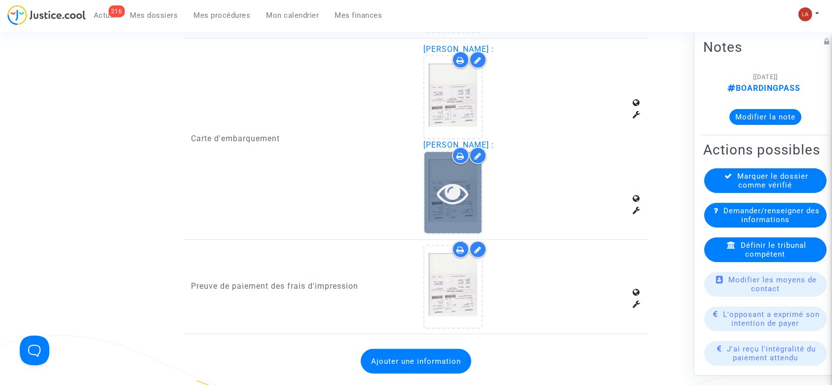
click at [462, 214] on div at bounding box center [452, 192] width 57 height 81
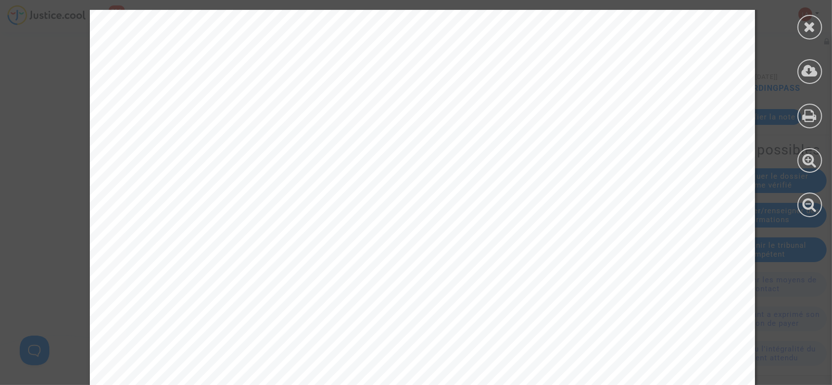
scroll to position [526, 0]
click at [811, 19] on icon at bounding box center [810, 26] width 12 height 15
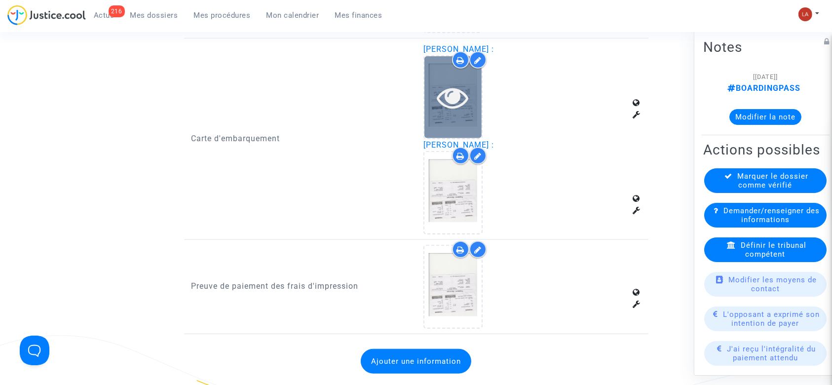
scroll to position [724, 0]
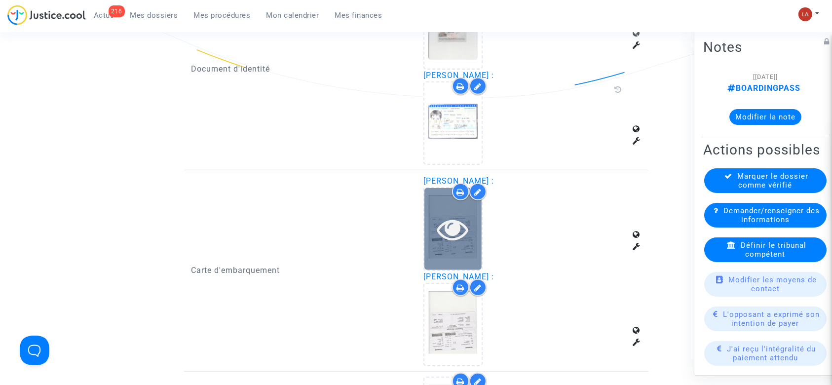
click at [440, 247] on div at bounding box center [452, 228] width 57 height 81
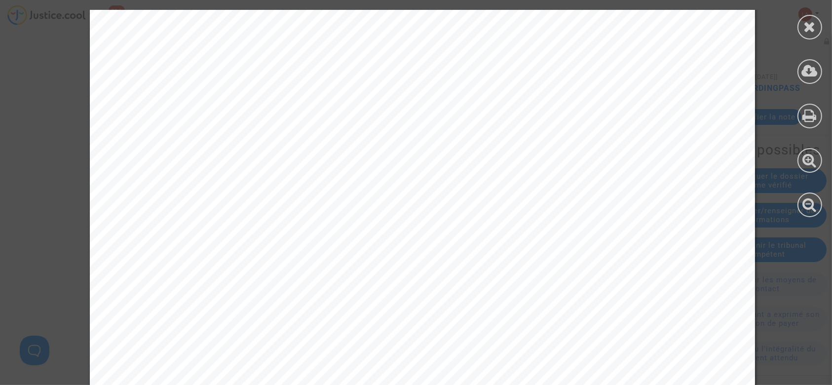
scroll to position [581, 0]
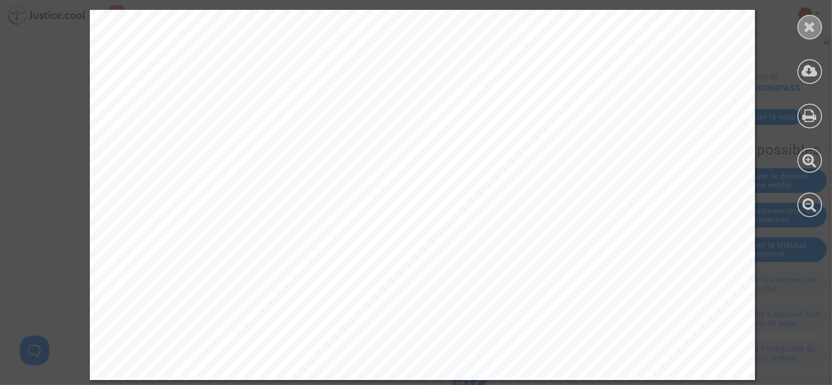
click at [805, 27] on icon at bounding box center [810, 26] width 12 height 15
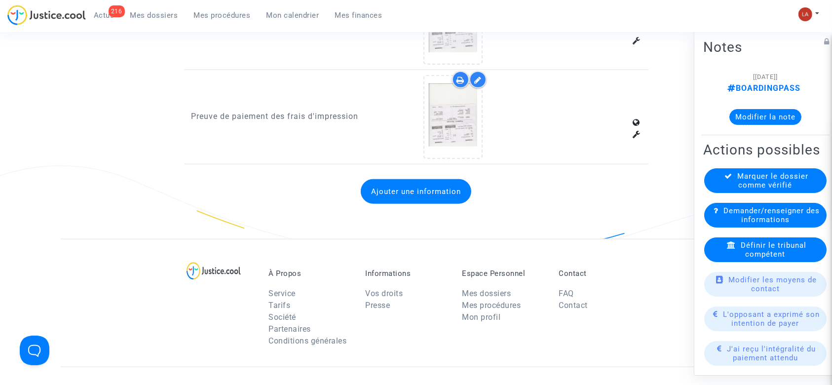
scroll to position [1053, 0]
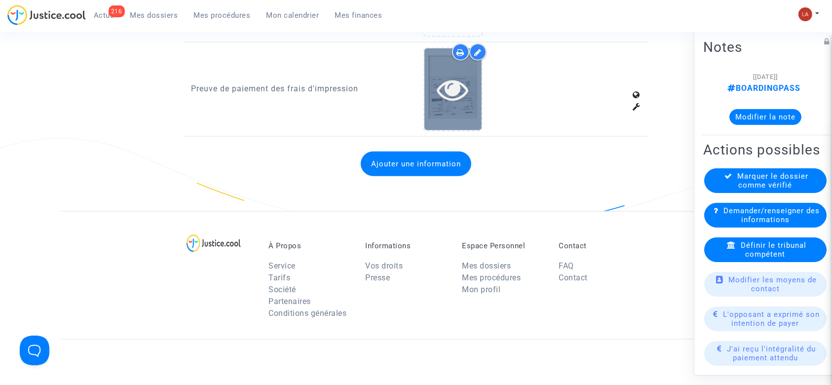
click at [451, 81] on icon at bounding box center [453, 90] width 32 height 32
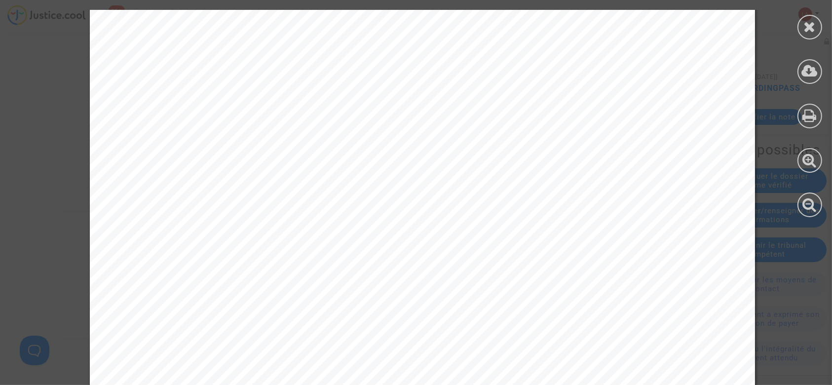
scroll to position [186, 0]
click at [801, 24] on div at bounding box center [810, 27] width 25 height 25
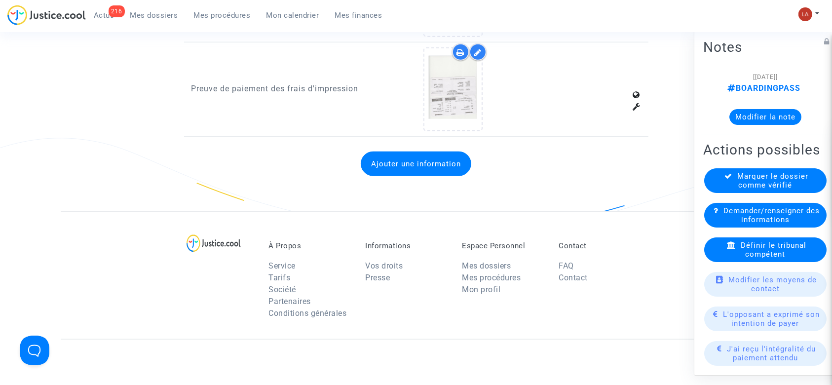
scroll to position [790, 0]
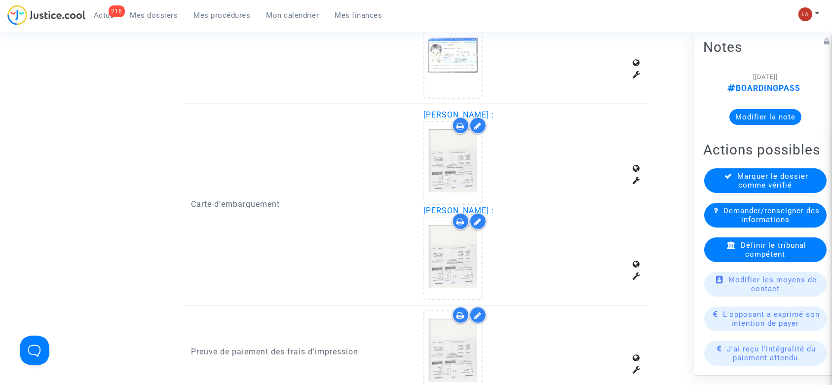
drag, startPoint x: 423, startPoint y: 111, endPoint x: 499, endPoint y: 113, distance: 75.5
click at [494, 113] on span "Roselyne Allemand :" at bounding box center [459, 114] width 71 height 9
copy span "Roselyne Allemand"
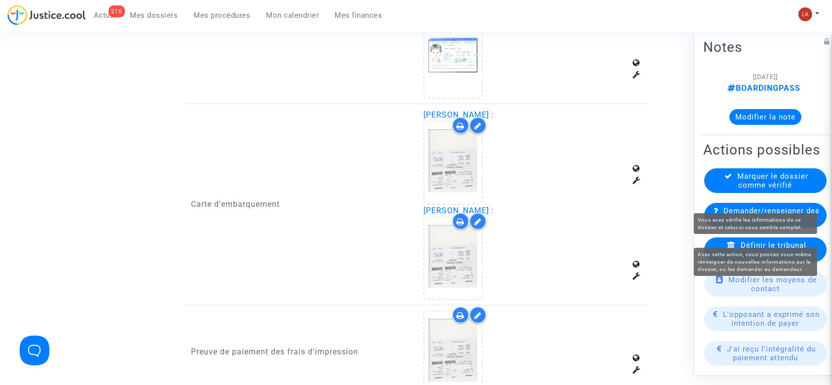
click at [787, 224] on span "Demander/renseigner des informations" at bounding box center [772, 215] width 96 height 18
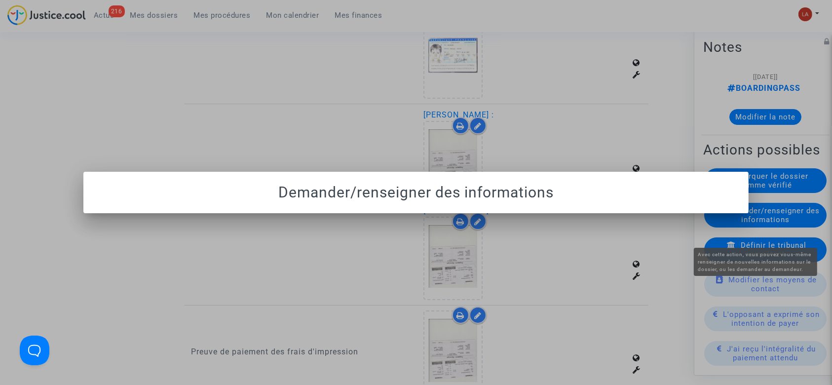
scroll to position [0, 0]
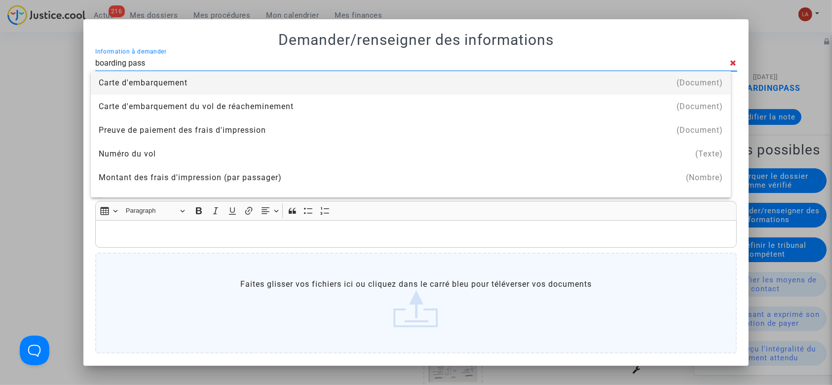
type input "boarding pass"
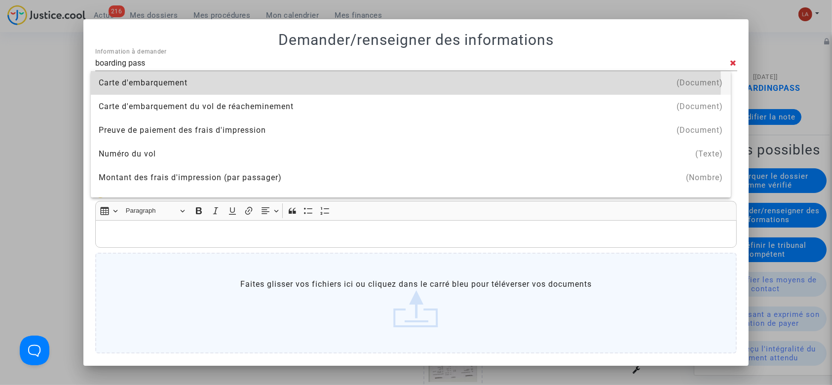
click at [328, 83] on div "Carte d'embarquement" at bounding box center [411, 83] width 624 height 24
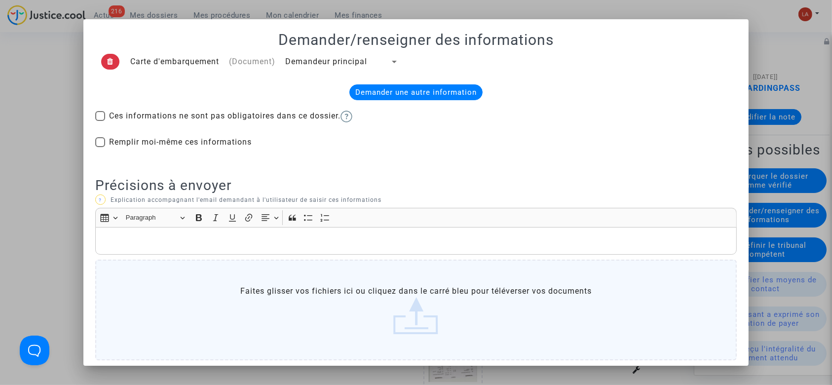
click at [335, 49] on td "Demandeur principal" at bounding box center [341, 62] width 123 height 26
click at [333, 55] on td "Demandeur principal" at bounding box center [341, 62] width 123 height 26
click at [319, 59] on span "Demandeur principal" at bounding box center [326, 61] width 82 height 9
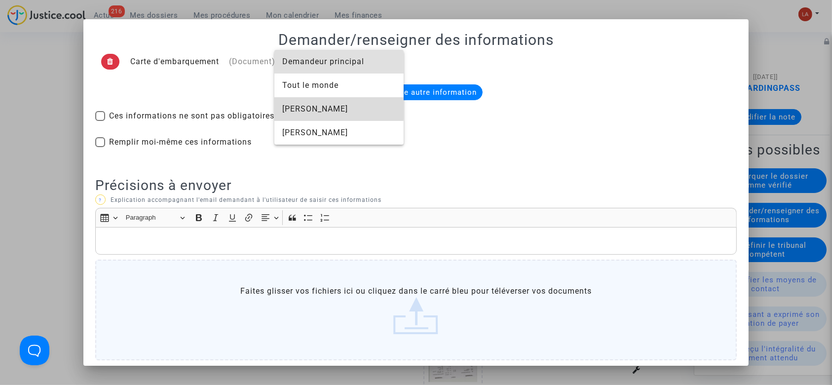
click at [296, 109] on span "Roselyne Allemand" at bounding box center [339, 109] width 114 height 24
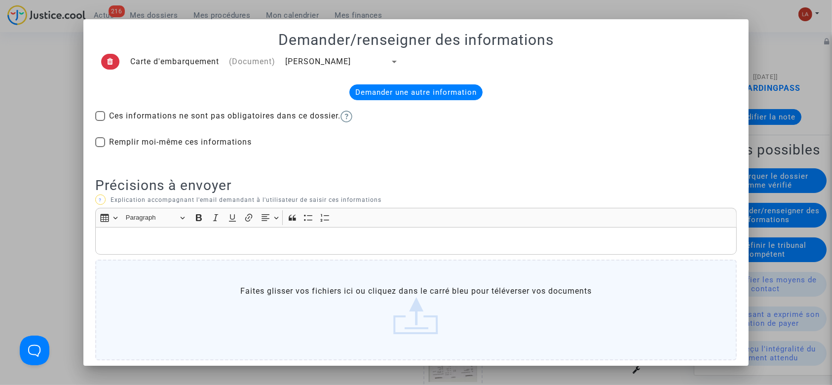
click at [252, 244] on p "Rich Text Editor, main" at bounding box center [416, 241] width 632 height 12
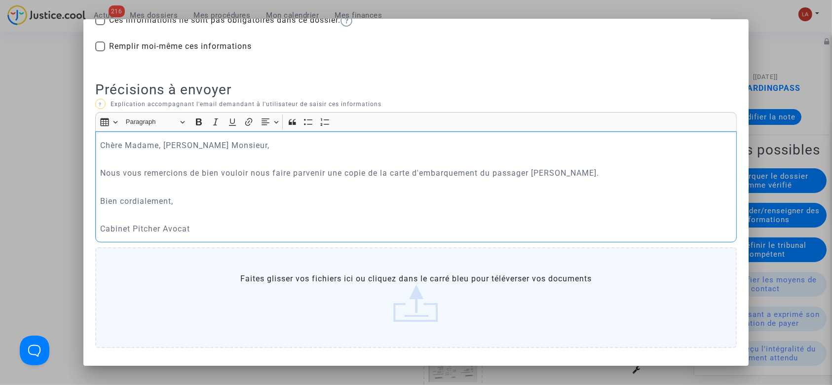
scroll to position [137, 0]
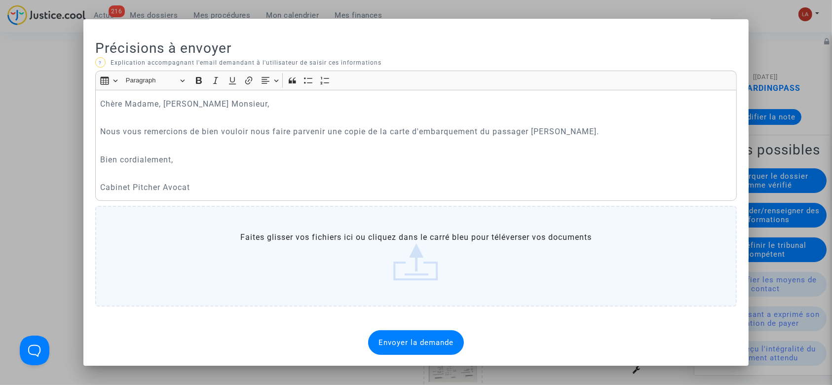
click at [393, 332] on div "Envoyer la demande" at bounding box center [416, 342] width 96 height 25
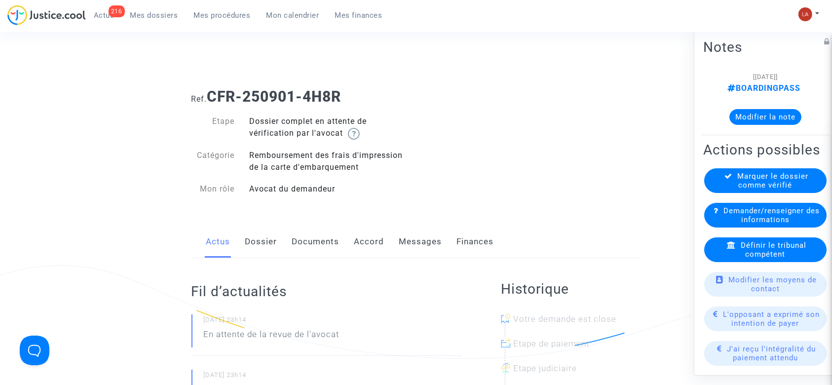
click at [294, 231] on link "Documents" at bounding box center [315, 242] width 47 height 33
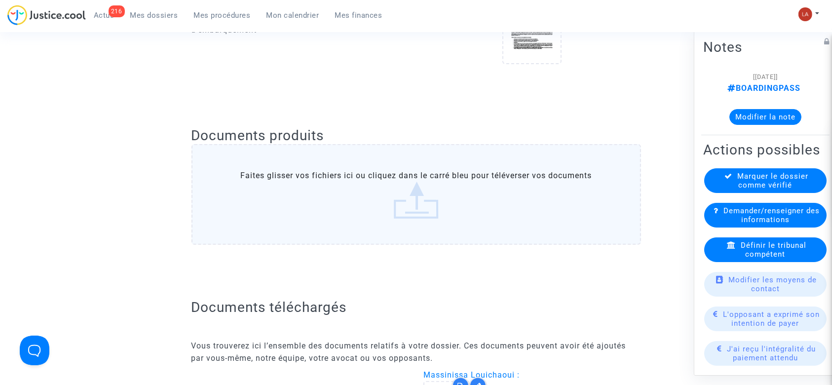
scroll to position [724, 0]
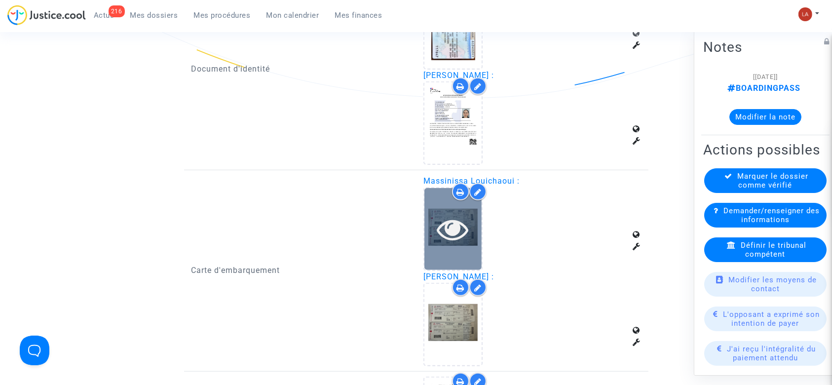
click at [454, 237] on icon at bounding box center [453, 229] width 32 height 32
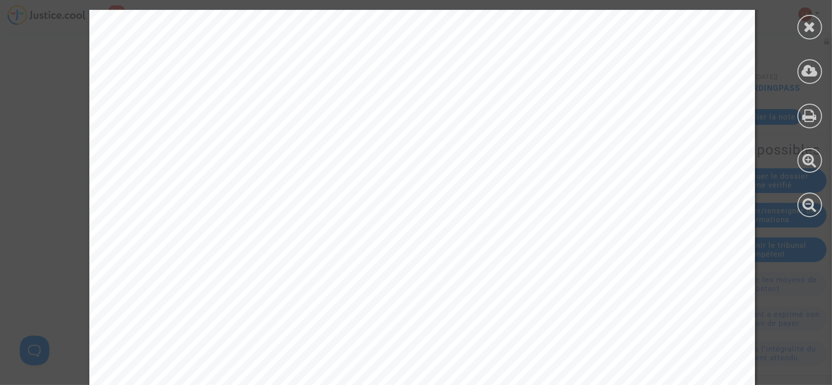
scroll to position [329, 0]
drag, startPoint x: 810, startPoint y: 33, endPoint x: 547, endPoint y: 127, distance: 279.5
click at [810, 33] on icon at bounding box center [810, 26] width 12 height 15
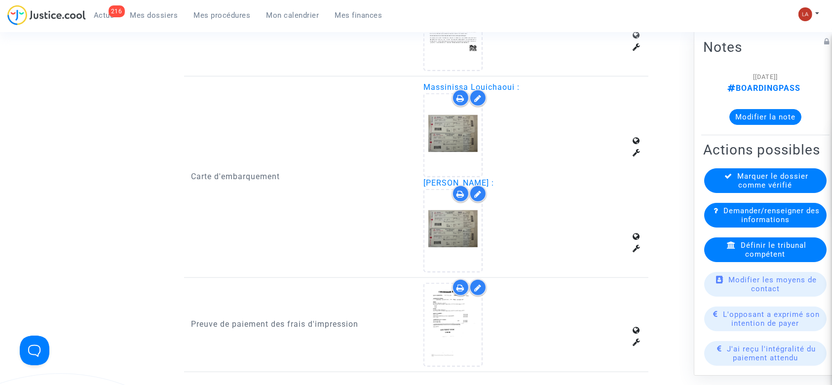
scroll to position [855, 0]
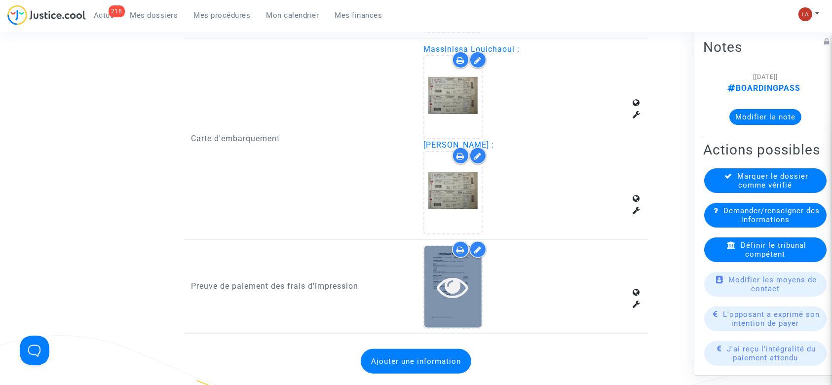
click at [461, 291] on icon at bounding box center [453, 287] width 32 height 32
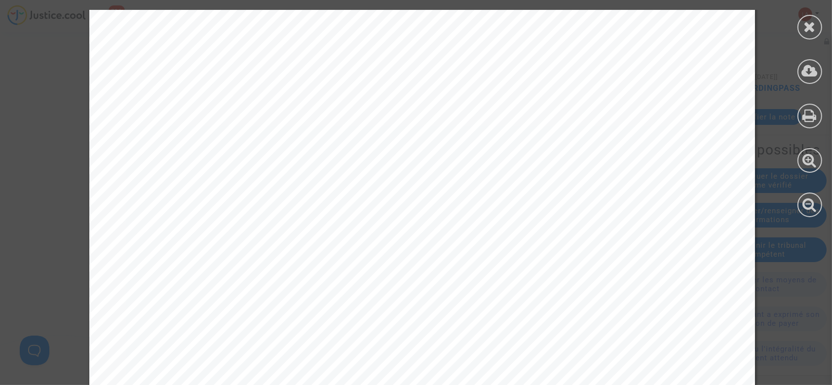
scroll to position [395, 0]
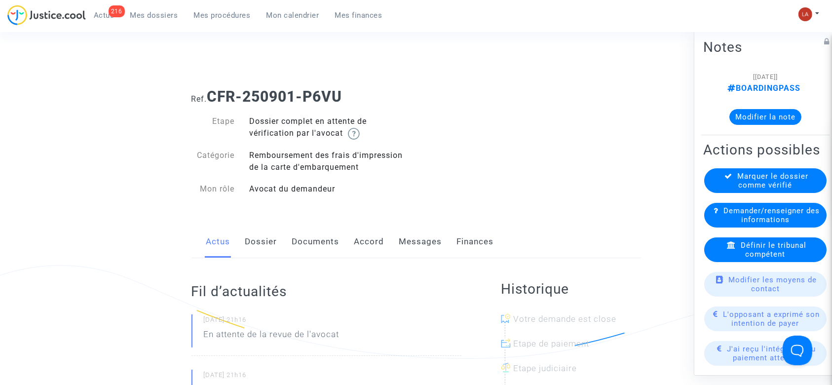
drag, startPoint x: 318, startPoint y: 245, endPoint x: 324, endPoint y: 240, distance: 7.0
click at [318, 245] on link "Documents" at bounding box center [315, 242] width 47 height 33
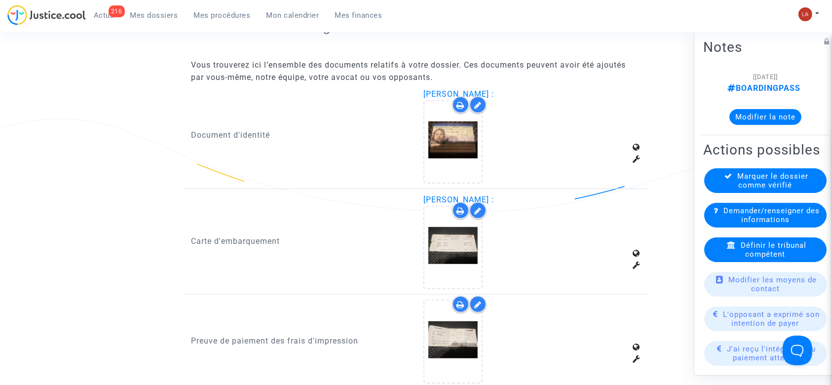
scroll to position [592, 0]
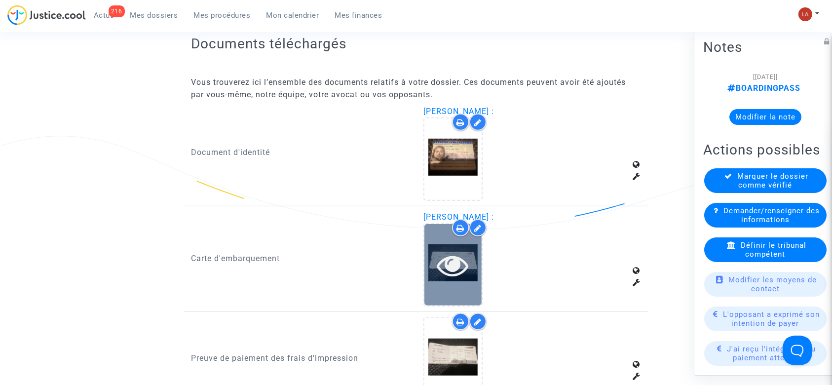
click at [470, 270] on div at bounding box center [452, 265] width 57 height 32
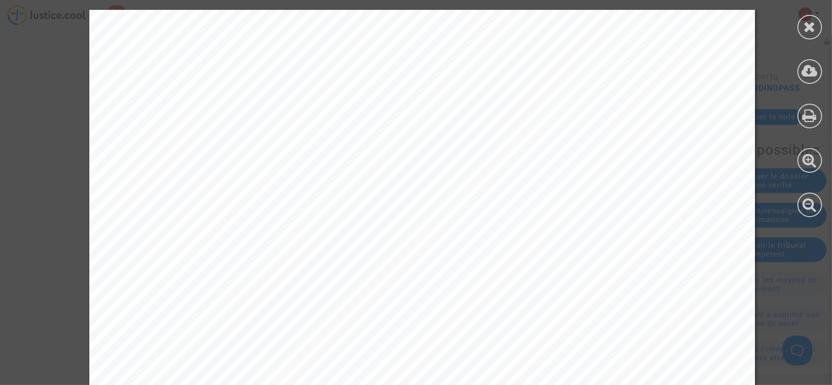
scroll to position [461, 0]
click at [817, 22] on div at bounding box center [810, 27] width 25 height 25
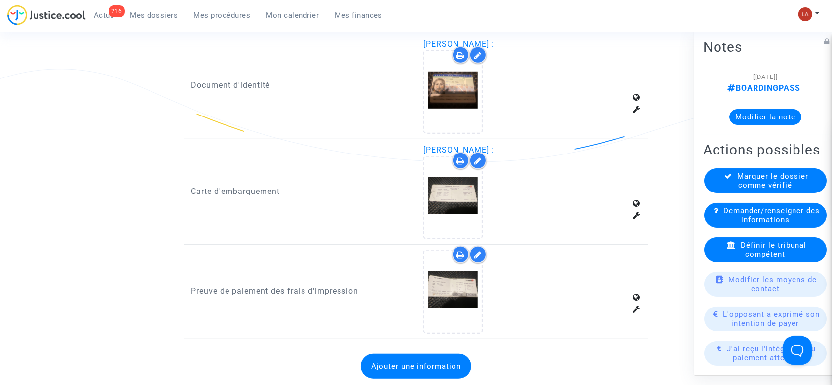
scroll to position [724, 0]
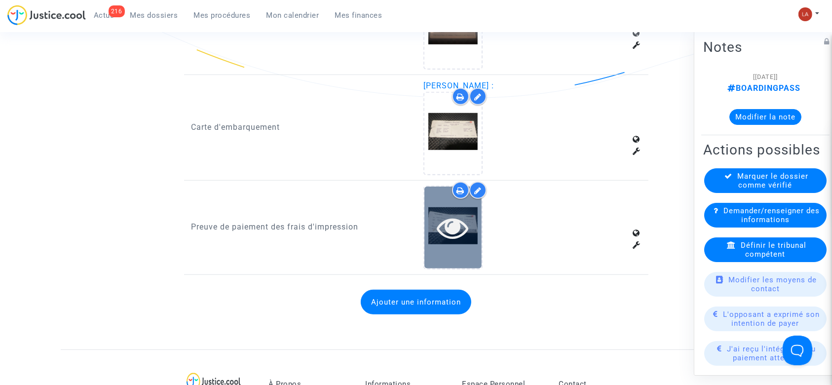
click at [439, 235] on icon at bounding box center [453, 228] width 32 height 32
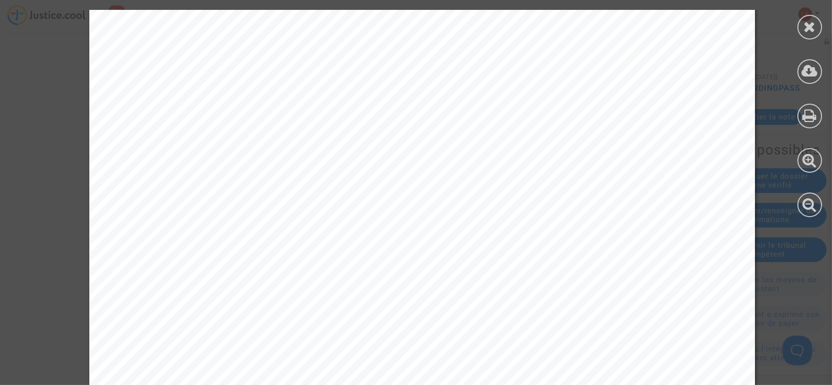
scroll to position [0, 0]
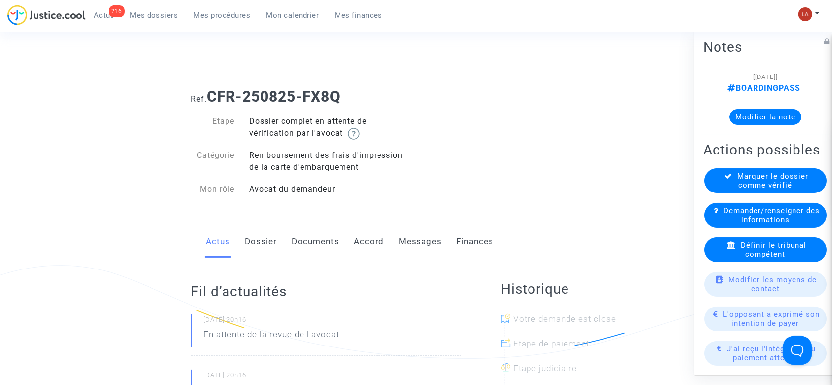
click at [318, 243] on link "Documents" at bounding box center [315, 242] width 47 height 33
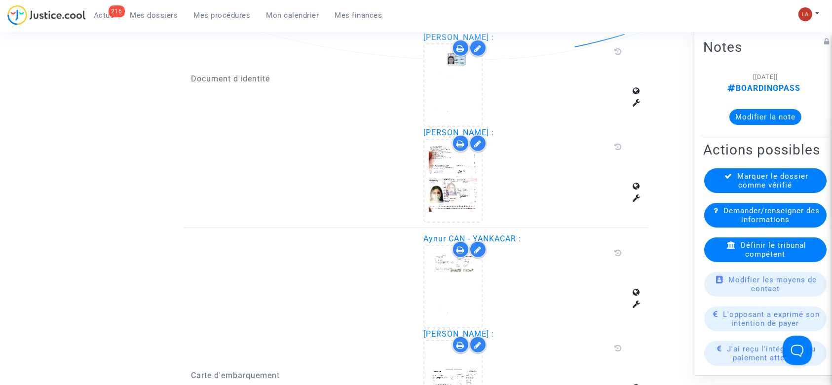
scroll to position [658, 0]
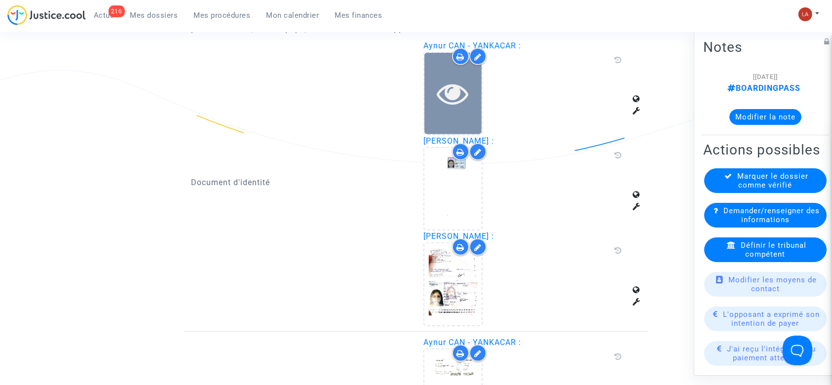
click at [466, 88] on icon at bounding box center [453, 93] width 32 height 32
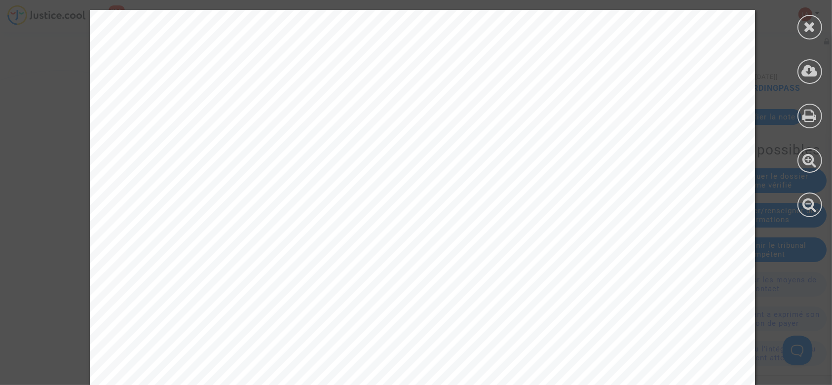
scroll to position [395, 0]
click at [812, 13] on div at bounding box center [810, 113] width 44 height 227
click at [812, 17] on div at bounding box center [810, 27] width 25 height 25
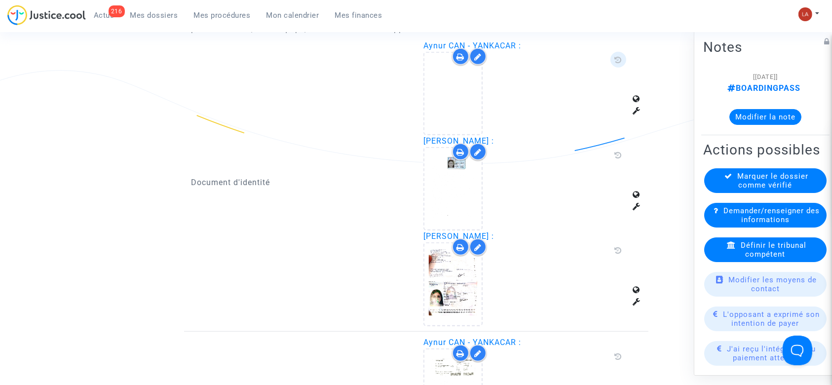
click at [623, 60] on span at bounding box center [619, 60] width 16 height 16
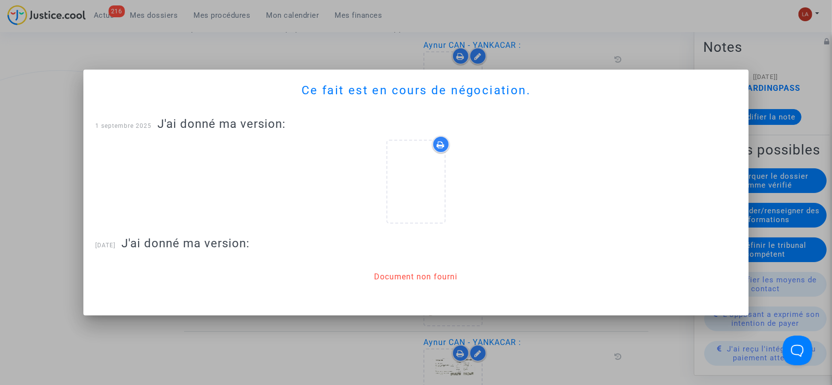
click at [766, 98] on div at bounding box center [416, 192] width 832 height 385
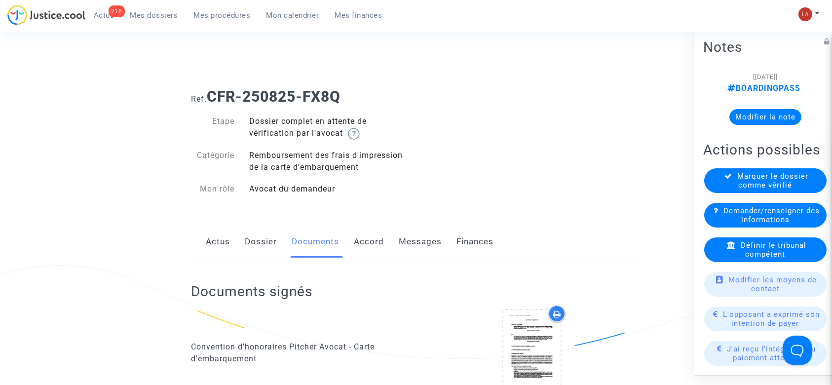
scroll to position [658, 0]
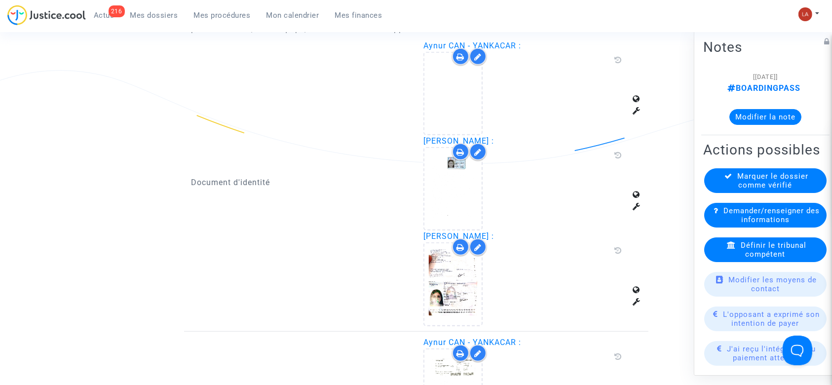
click at [484, 54] on div at bounding box center [477, 56] width 17 height 17
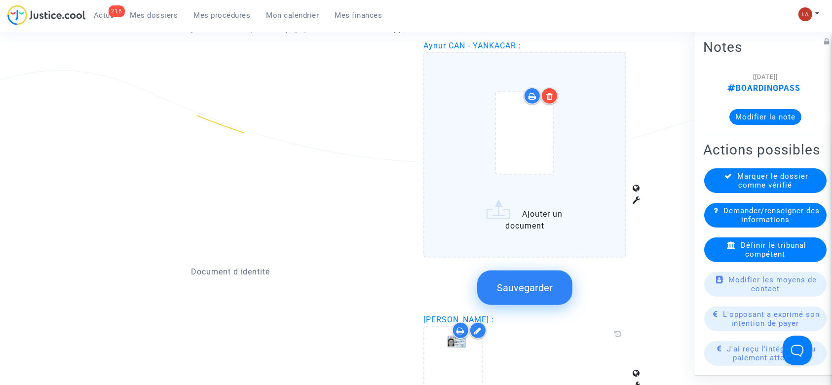
click at [553, 96] on icon at bounding box center [549, 96] width 7 height 8
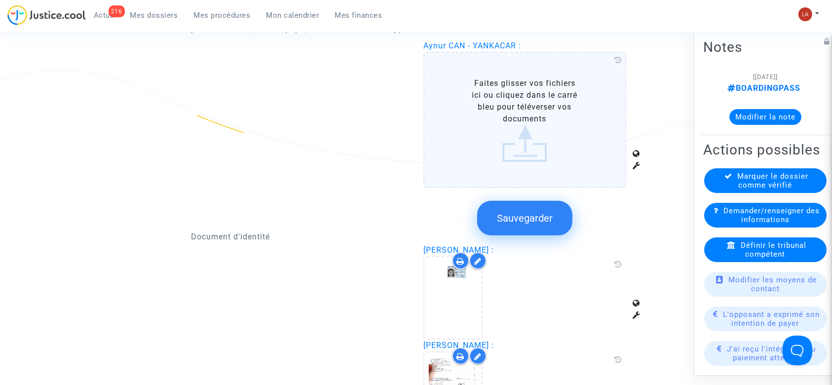
click at [530, 222] on span "Sauvegarder" at bounding box center [525, 218] width 56 height 12
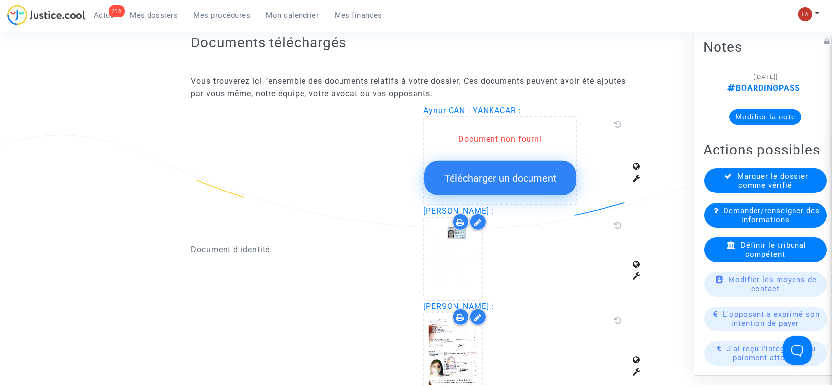
scroll to position [592, 0]
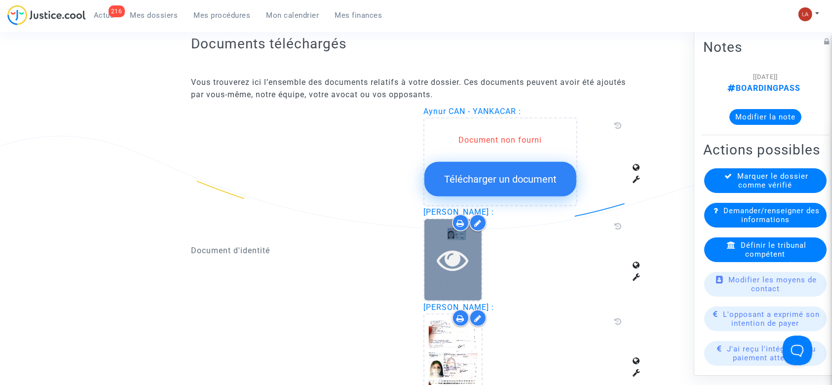
click at [434, 277] on div at bounding box center [452, 259] width 57 height 81
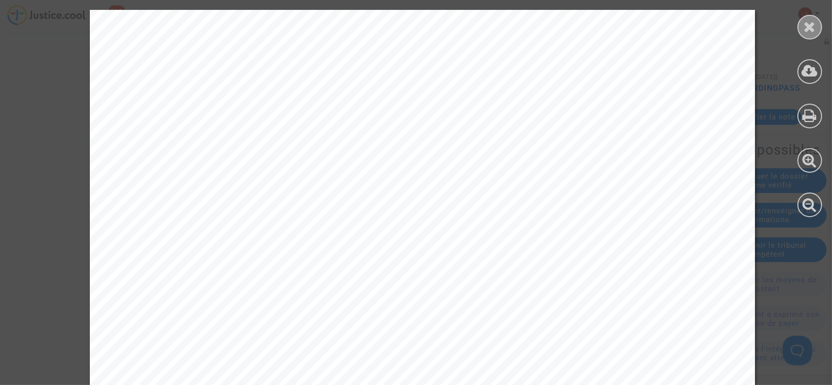
click at [798, 29] on div at bounding box center [810, 27] width 25 height 25
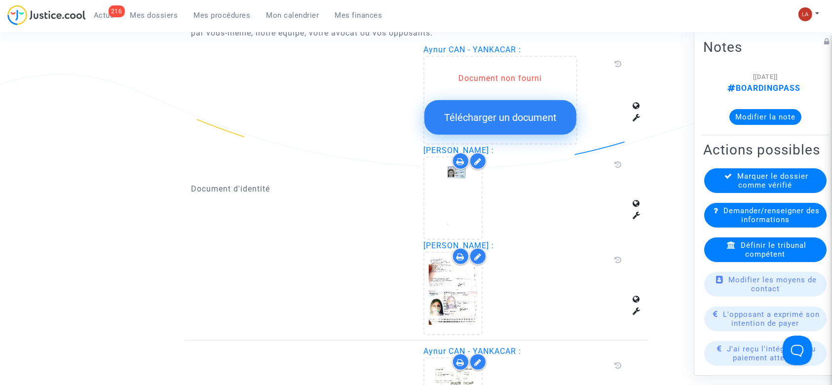
scroll to position [724, 0]
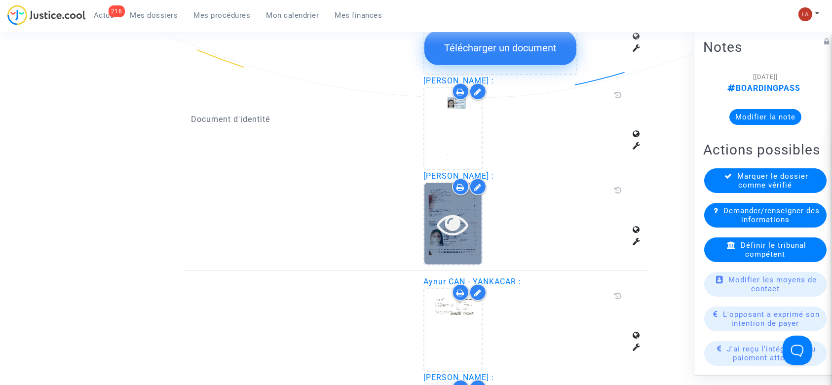
click at [465, 258] on div at bounding box center [452, 223] width 57 height 81
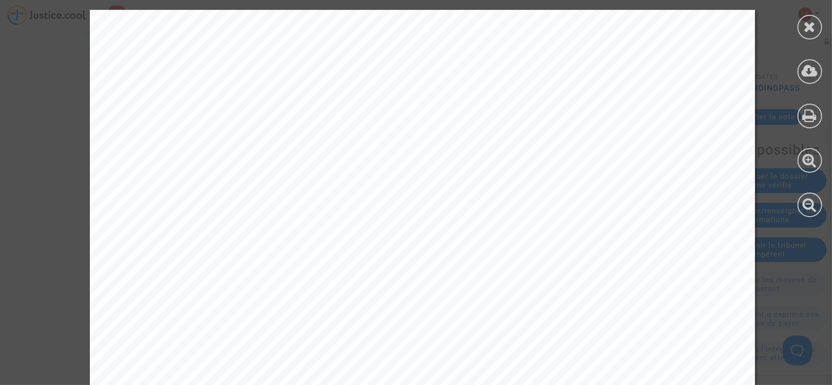
scroll to position [329, 0]
click at [795, 29] on div at bounding box center [810, 113] width 44 height 227
click at [816, 25] on icon at bounding box center [810, 26] width 12 height 15
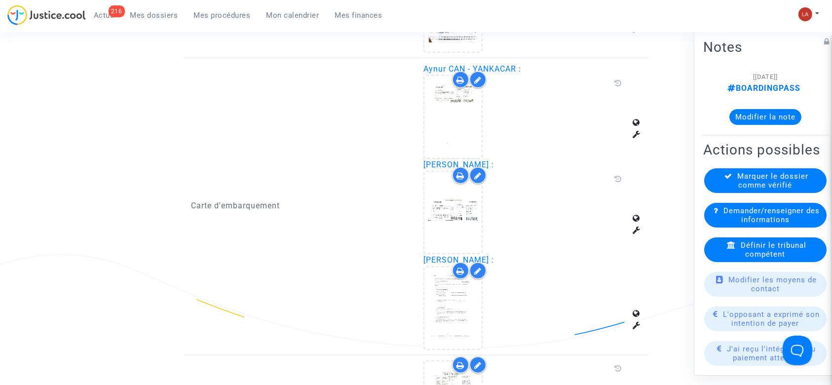
scroll to position [855, 0]
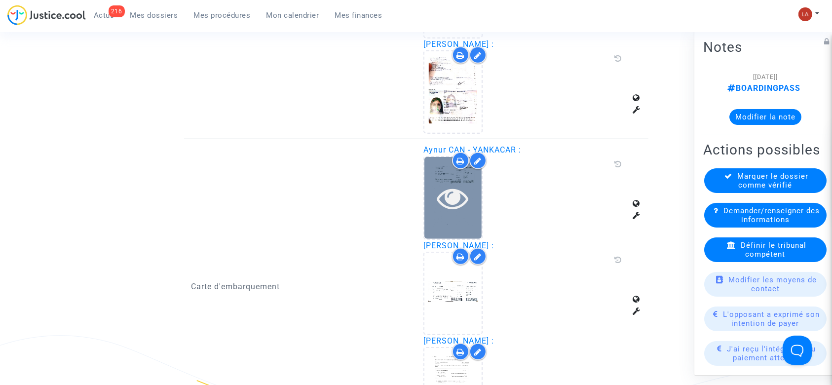
click at [470, 194] on div at bounding box center [452, 198] width 57 height 32
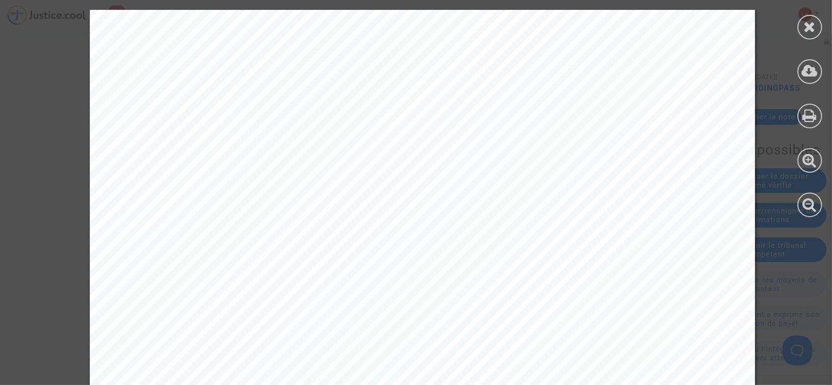
scroll to position [0, 0]
click at [809, 23] on icon at bounding box center [810, 26] width 12 height 15
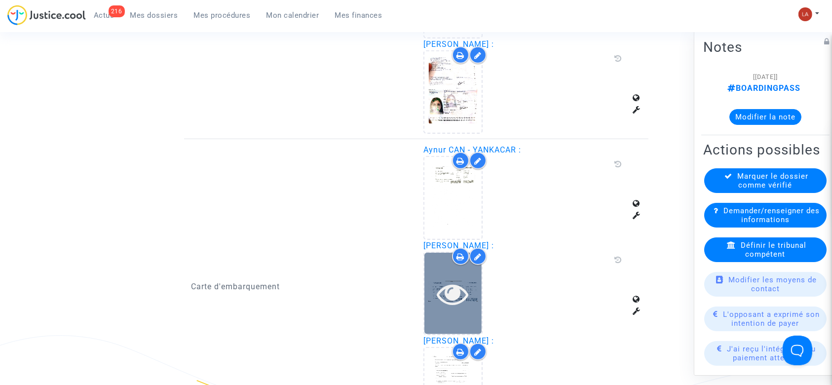
click at [442, 288] on icon at bounding box center [453, 294] width 32 height 32
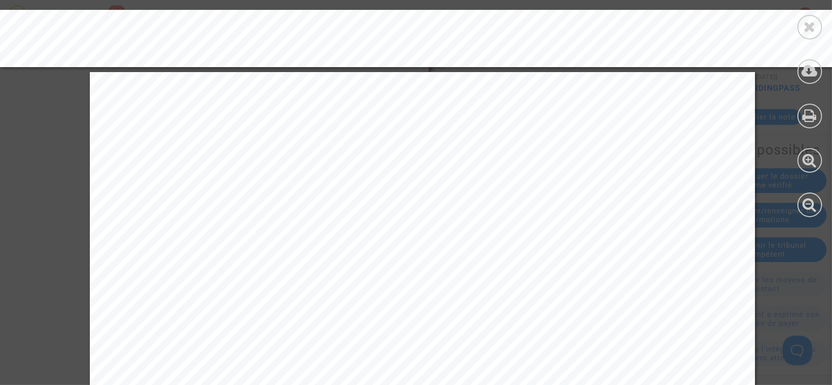
scroll to position [724, 0]
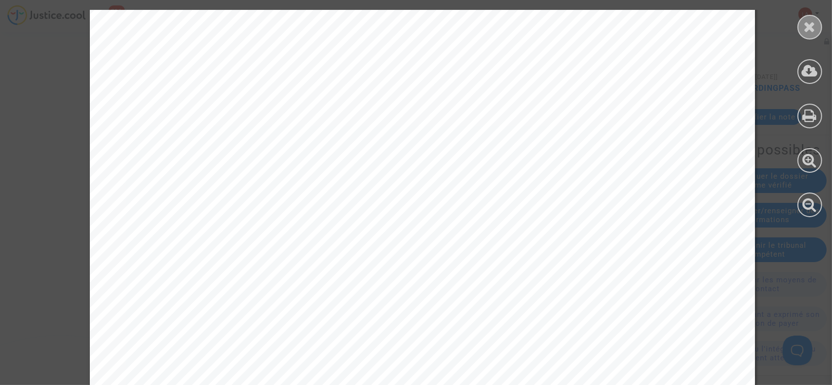
click at [804, 27] on icon at bounding box center [810, 26] width 12 height 15
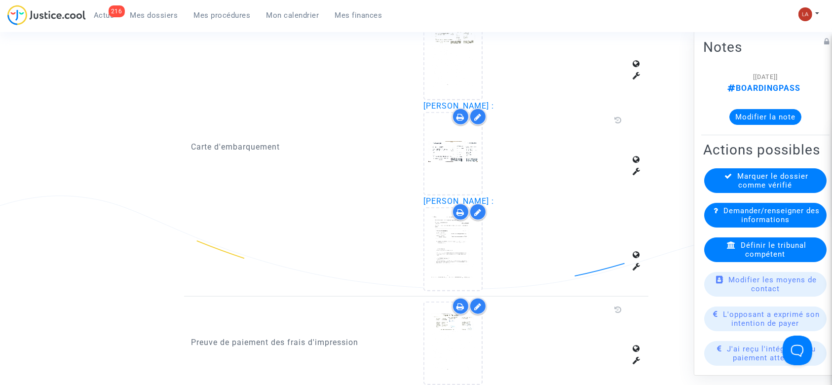
scroll to position [1119, 0]
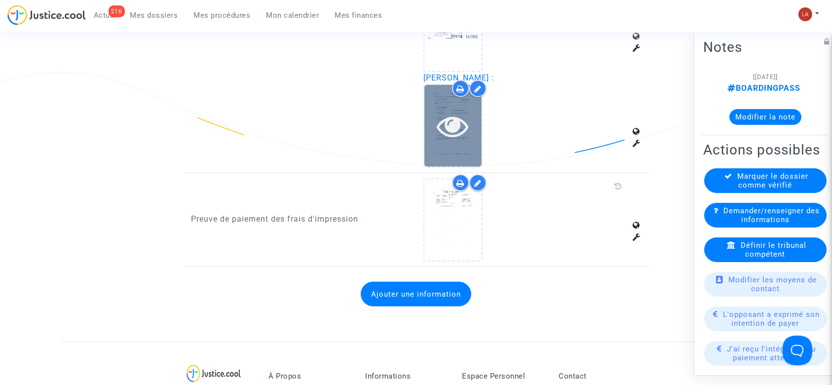
click at [460, 147] on div at bounding box center [452, 125] width 57 height 81
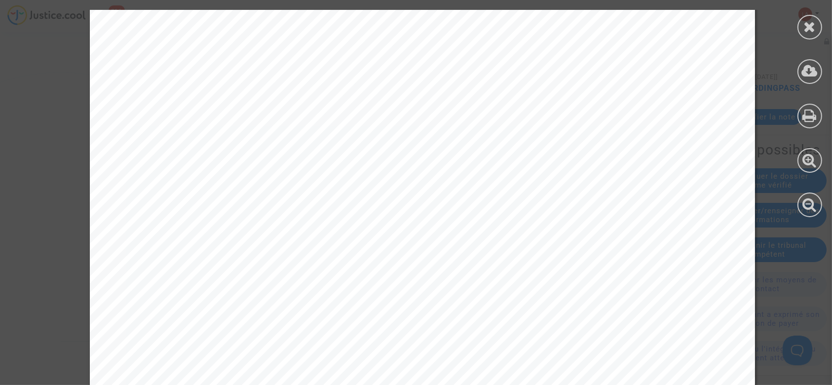
scroll to position [983, 0]
click at [815, 21] on icon at bounding box center [810, 26] width 12 height 15
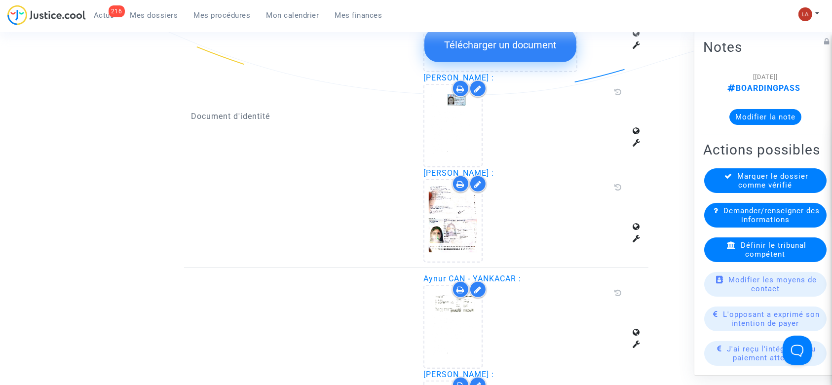
scroll to position [724, 0]
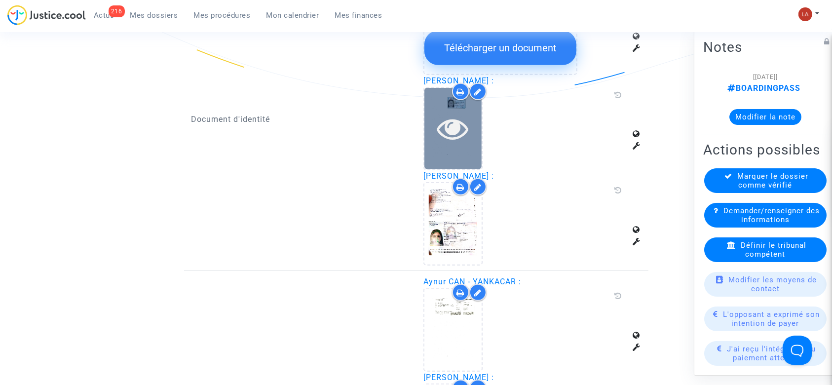
click at [468, 123] on icon at bounding box center [453, 129] width 32 height 32
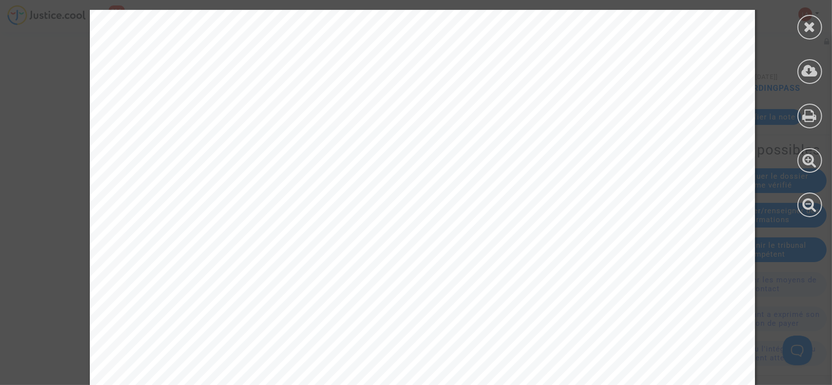
scroll to position [66, 0]
click at [804, 32] on icon at bounding box center [810, 26] width 12 height 15
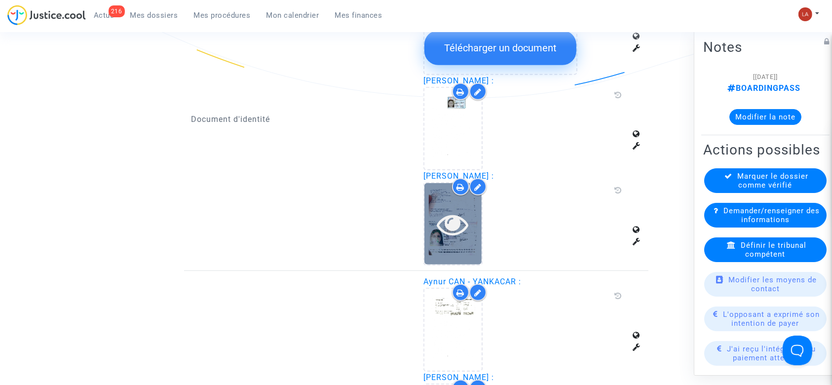
click at [446, 227] on icon at bounding box center [453, 224] width 32 height 32
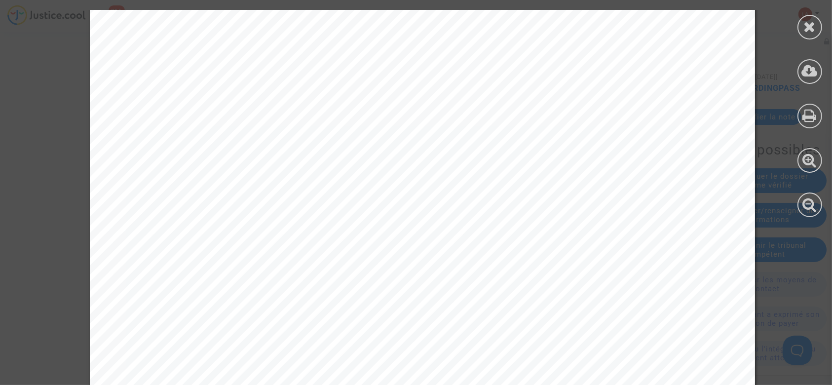
scroll to position [395, 0]
click at [799, 25] on div at bounding box center [810, 27] width 25 height 25
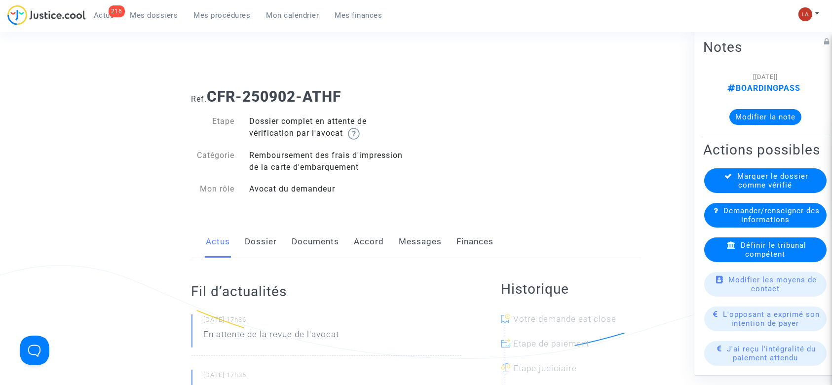
click at [245, 251] on link "Dossier" at bounding box center [261, 242] width 32 height 33
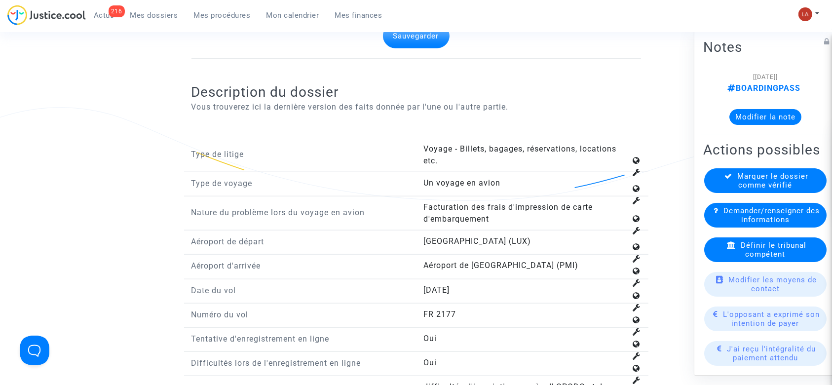
scroll to position [1250, 0]
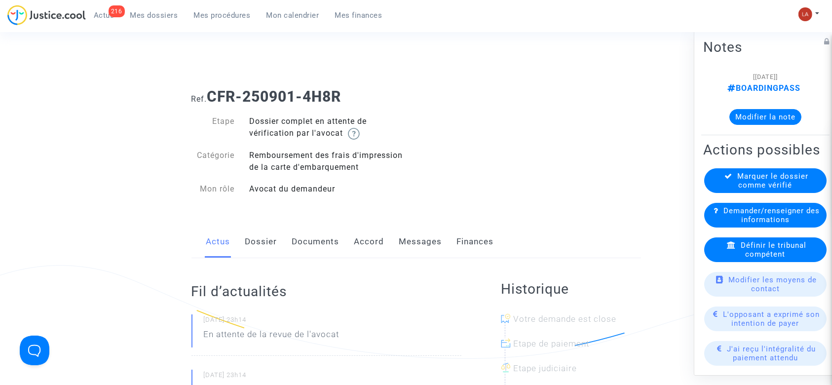
click at [257, 241] on link "Dossier" at bounding box center [261, 242] width 32 height 33
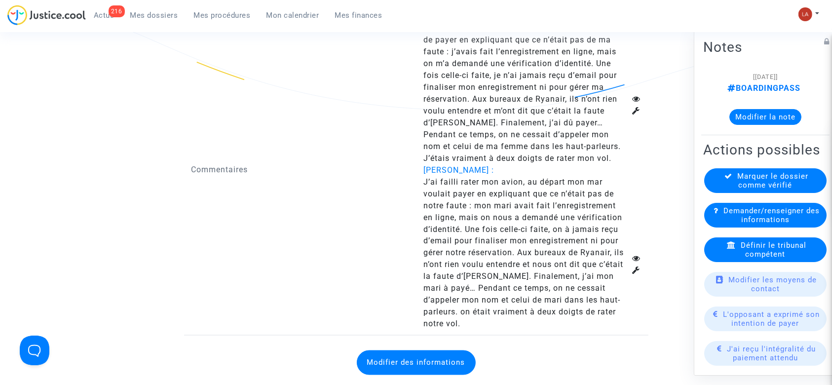
scroll to position [1777, 0]
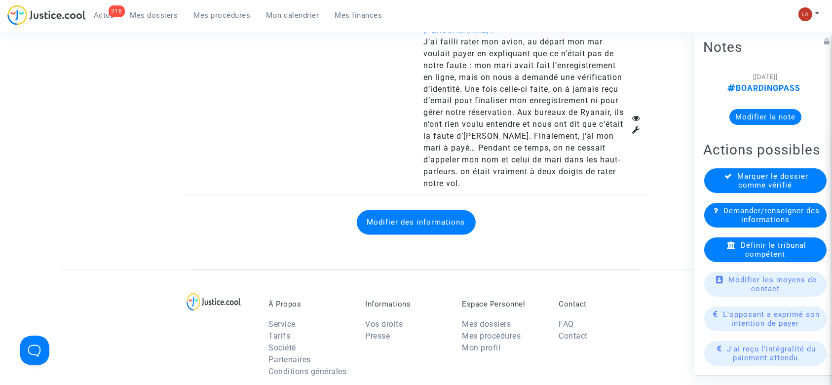
click at [434, 210] on button "Modifier des informations" at bounding box center [416, 222] width 119 height 25
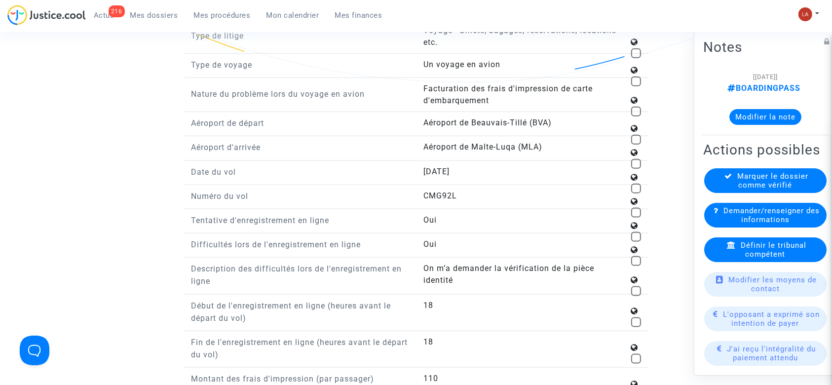
scroll to position [1185, 0]
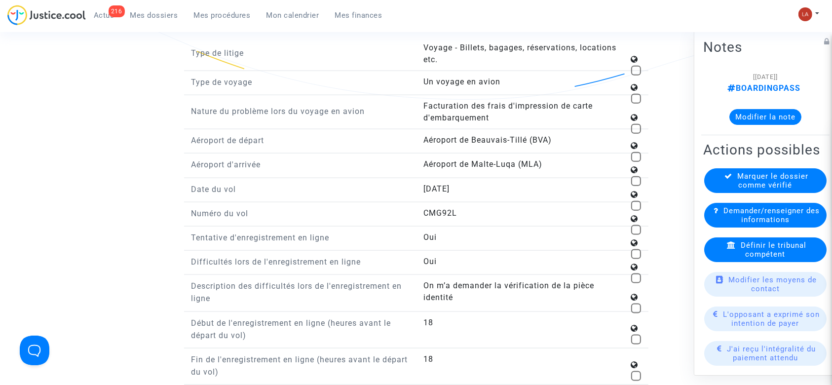
click at [637, 225] on span at bounding box center [636, 230] width 10 height 10
click at [636, 235] on input "checkbox" at bounding box center [636, 235] width 0 height 0
checkbox input "true"
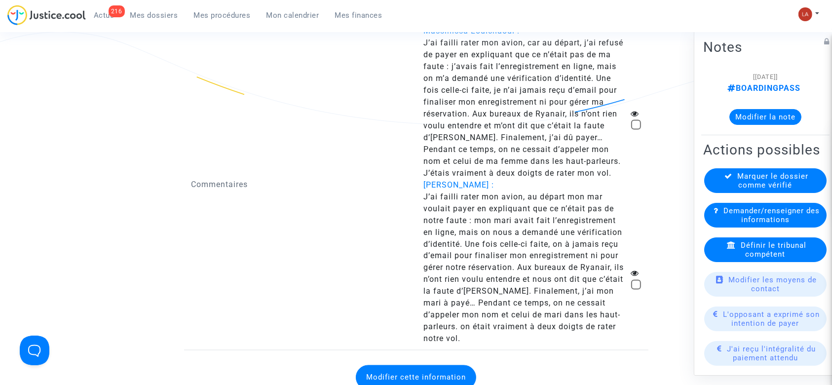
scroll to position [1711, 0]
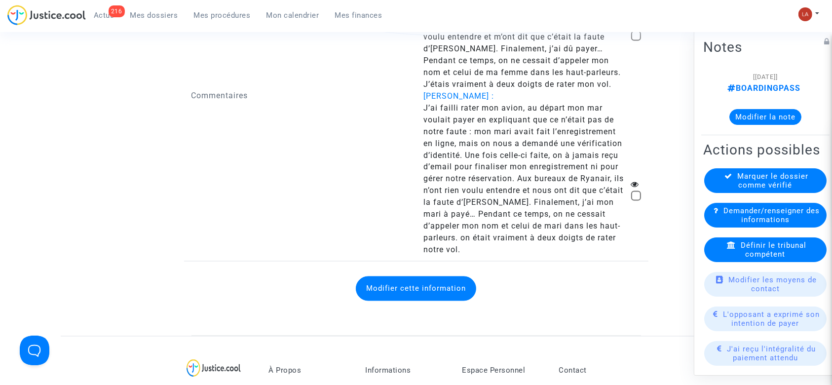
click at [418, 276] on button "Modifier cette information" at bounding box center [416, 288] width 120 height 25
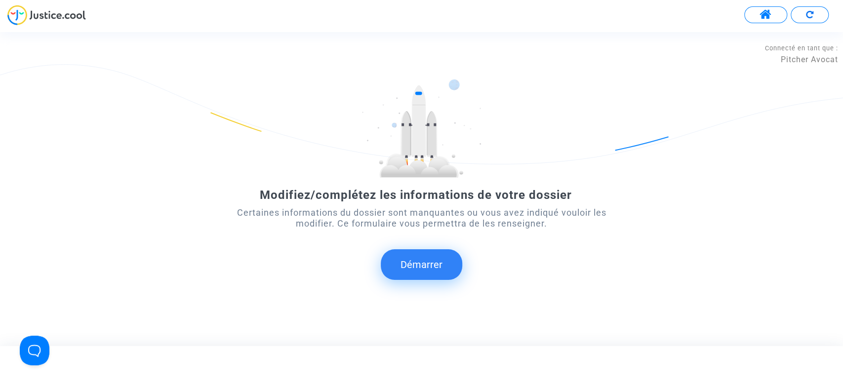
click at [432, 254] on button "Démarrer" at bounding box center [421, 264] width 81 height 31
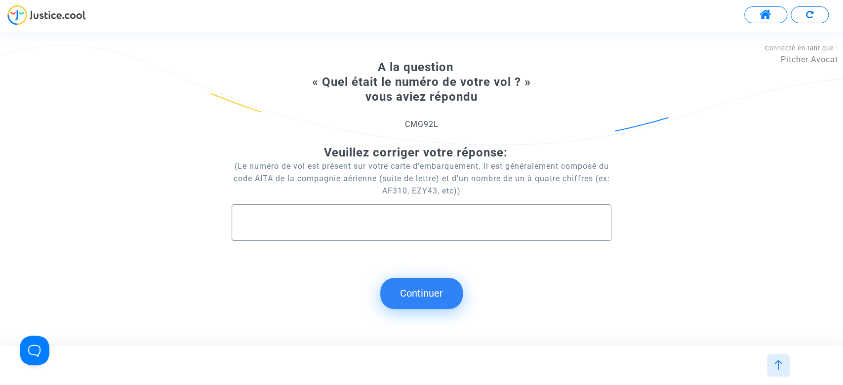
click at [371, 216] on div at bounding box center [421, 219] width 358 height 28
type input "FR1506"
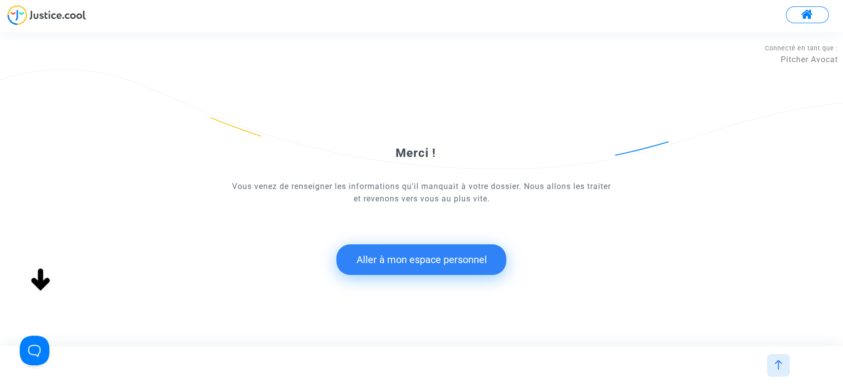
click at [374, 266] on button "Aller à mon espace personnel" at bounding box center [421, 259] width 170 height 31
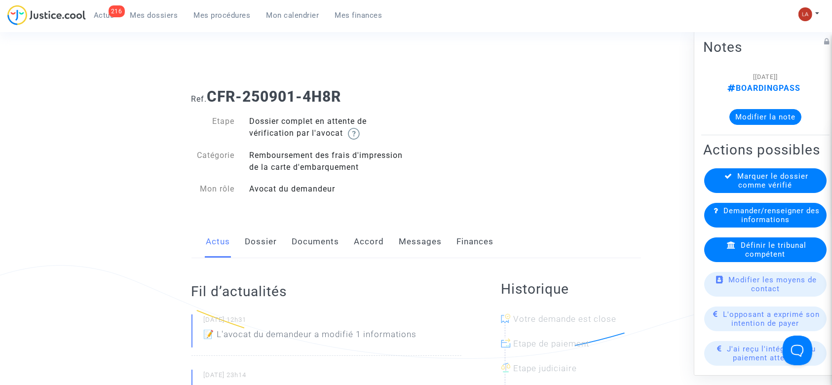
click at [267, 245] on link "Dossier" at bounding box center [261, 242] width 32 height 33
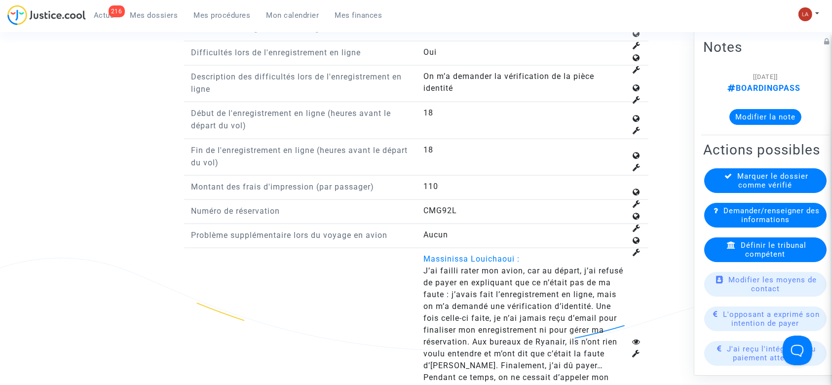
scroll to position [1448, 0]
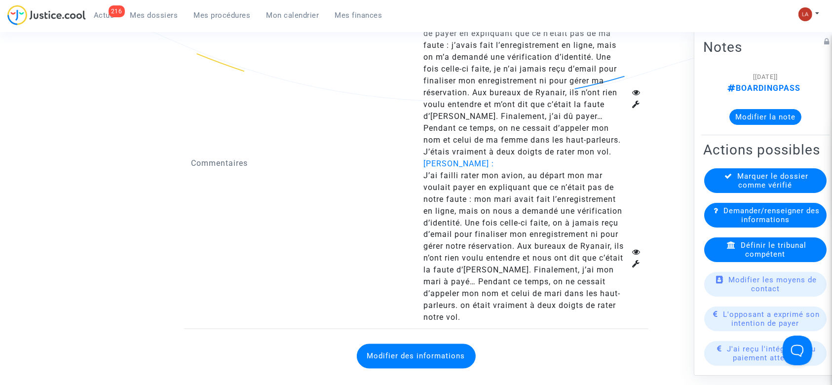
drag, startPoint x: 419, startPoint y: 339, endPoint x: 568, endPoint y: 253, distance: 172.3
click at [419, 344] on button "Modifier des informations" at bounding box center [416, 356] width 119 height 25
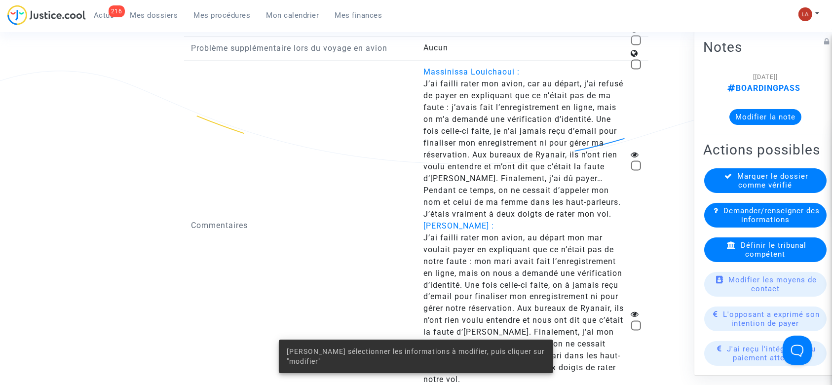
scroll to position [1513, 0]
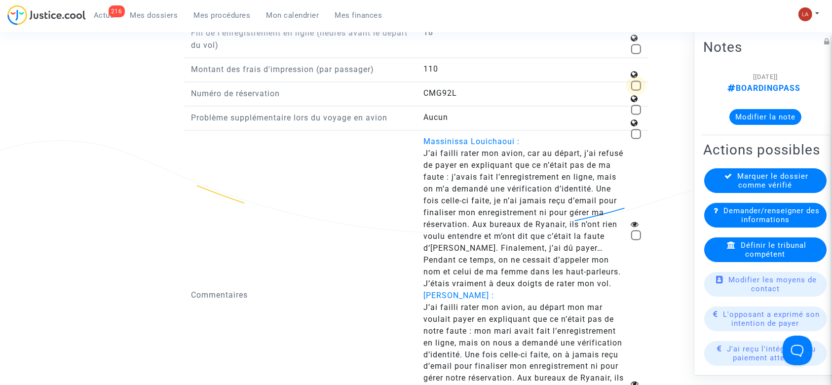
click at [637, 81] on span at bounding box center [636, 86] width 10 height 10
click at [636, 91] on input "checkbox" at bounding box center [636, 91] width 0 height 0
checkbox input "true"
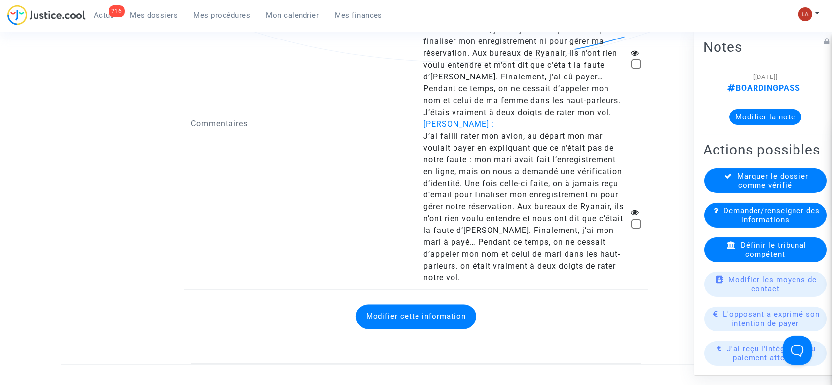
scroll to position [1777, 0]
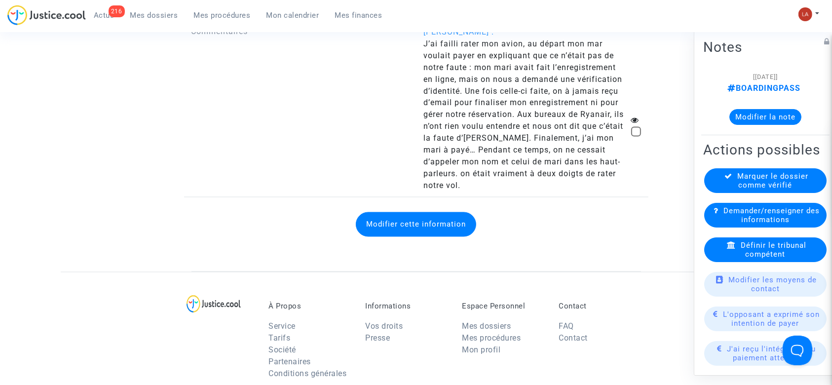
click at [441, 212] on button "Modifier cette information" at bounding box center [416, 224] width 120 height 25
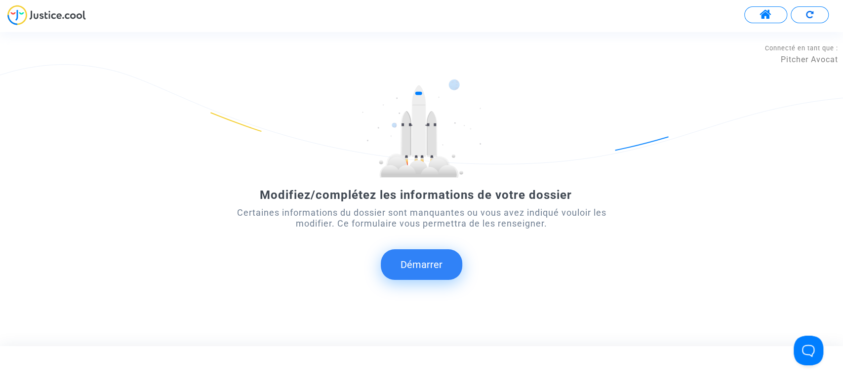
click at [456, 270] on button "Démarrer" at bounding box center [421, 264] width 81 height 31
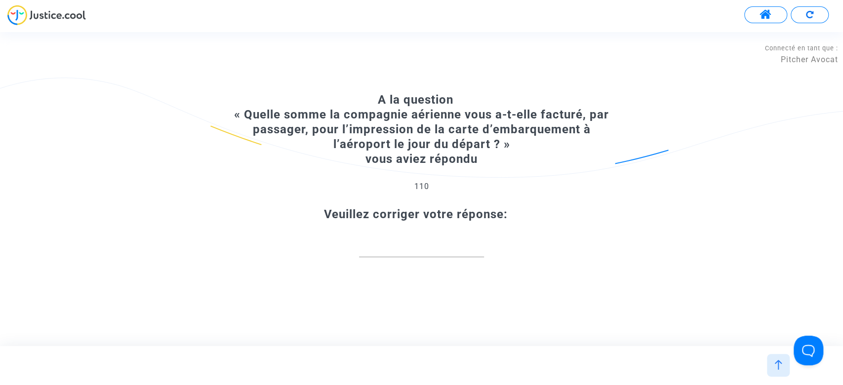
click at [407, 249] on input "number" at bounding box center [421, 246] width 125 height 13
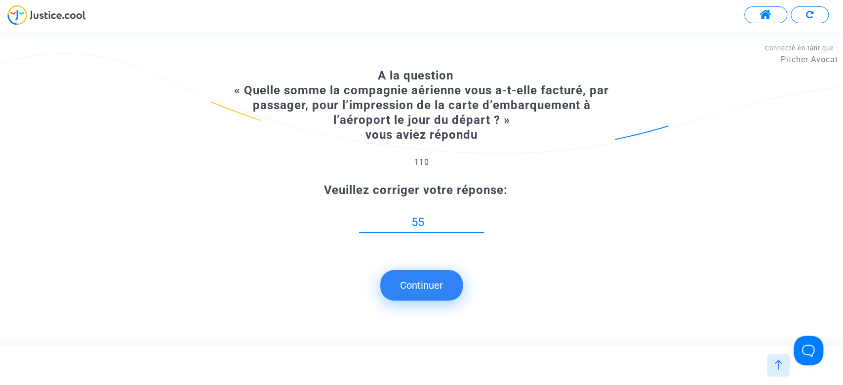
type input "55"
click at [445, 300] on button "Continuer" at bounding box center [421, 285] width 82 height 31
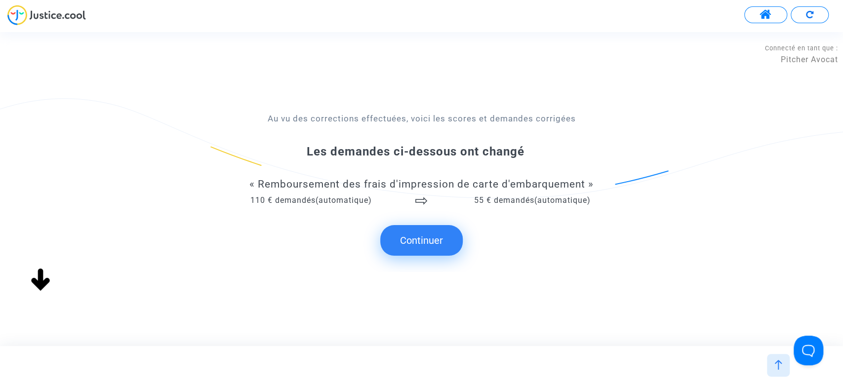
click at [418, 248] on button "Continuer" at bounding box center [421, 240] width 82 height 31
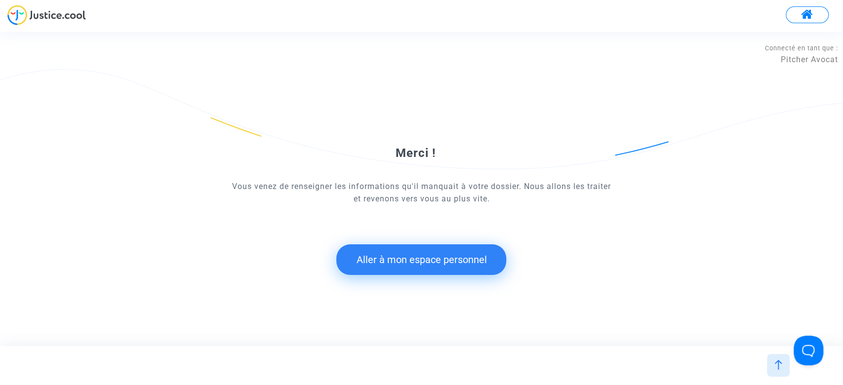
click at [401, 251] on button "Aller à mon espace personnel" at bounding box center [421, 259] width 170 height 31
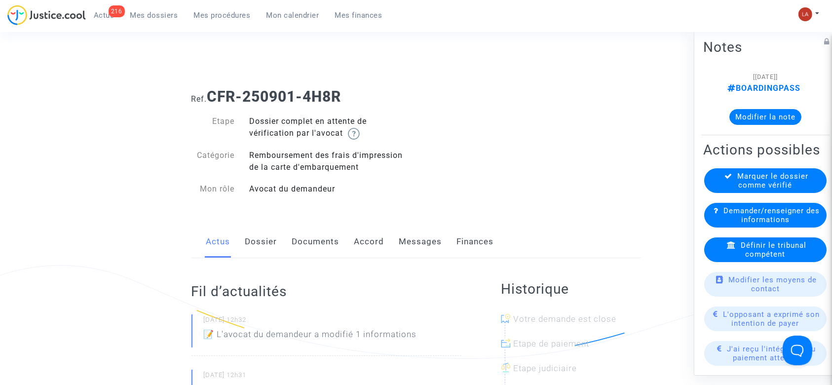
click at [366, 241] on link "Accord" at bounding box center [369, 242] width 30 height 33
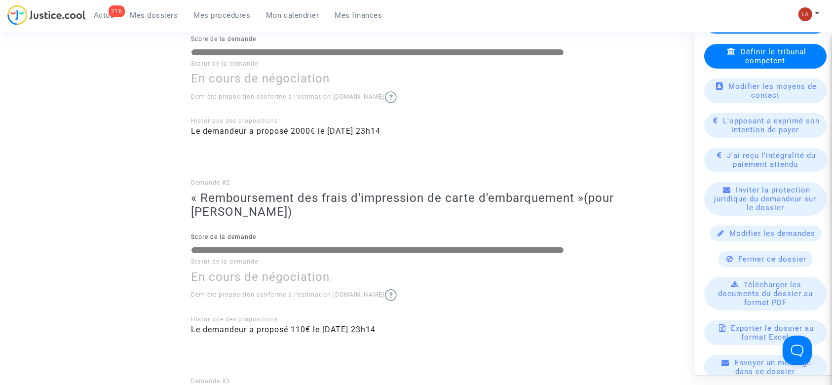
scroll to position [197, 0]
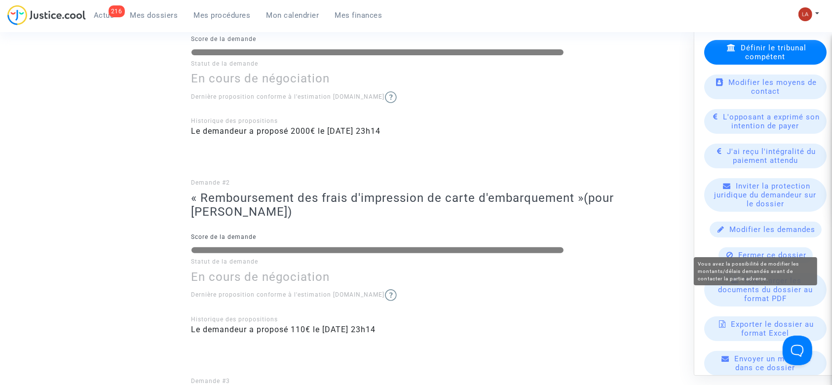
click at [771, 234] on span "Modifier les demandes" at bounding box center [773, 229] width 86 height 9
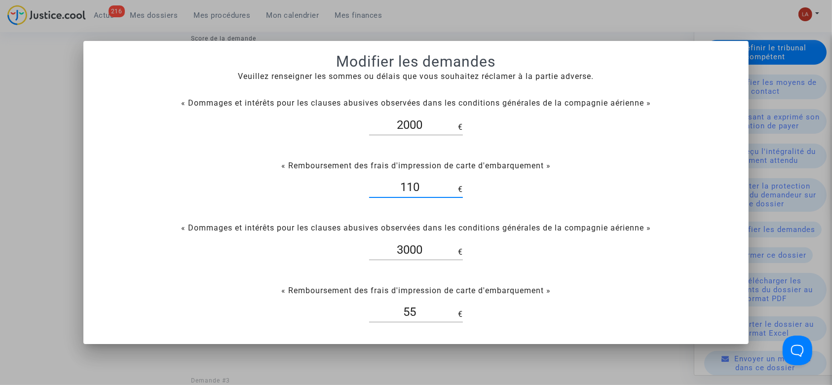
click at [421, 191] on input "110" at bounding box center [413, 187] width 89 height 13
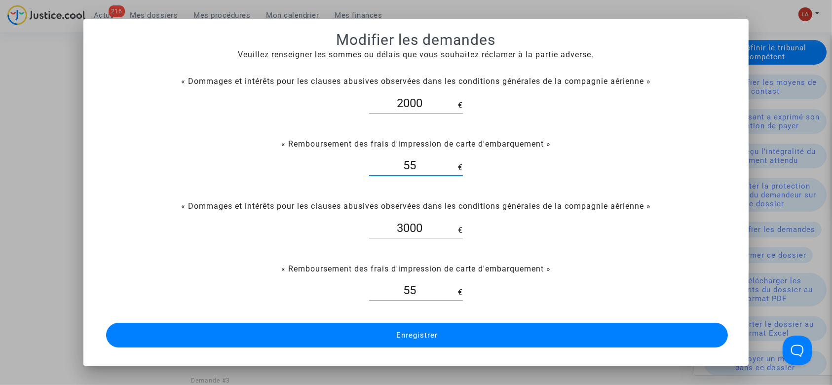
type input "55"
click at [399, 227] on input "3000" at bounding box center [413, 228] width 89 height 13
click at [391, 107] on input "2000" at bounding box center [413, 103] width 89 height 13
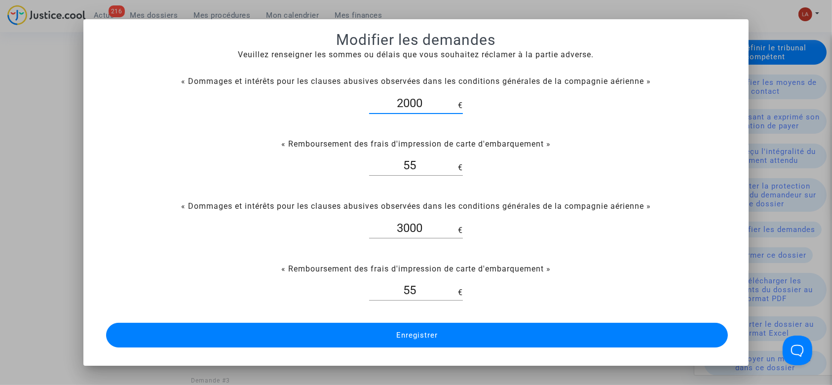
paste input "3"
type input "3000"
click at [577, 327] on button "Enregistrer" at bounding box center [417, 335] width 622 height 25
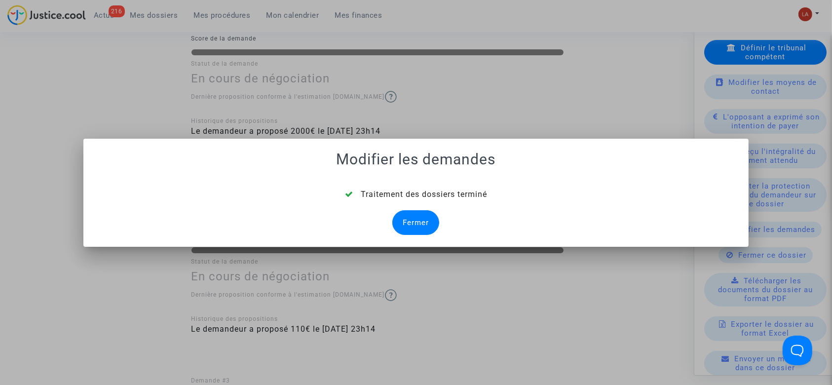
click at [406, 224] on div "Fermer" at bounding box center [415, 222] width 47 height 25
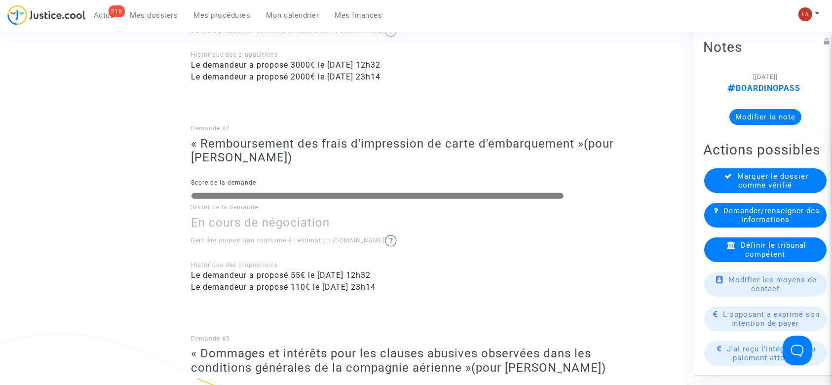
scroll to position [66, 0]
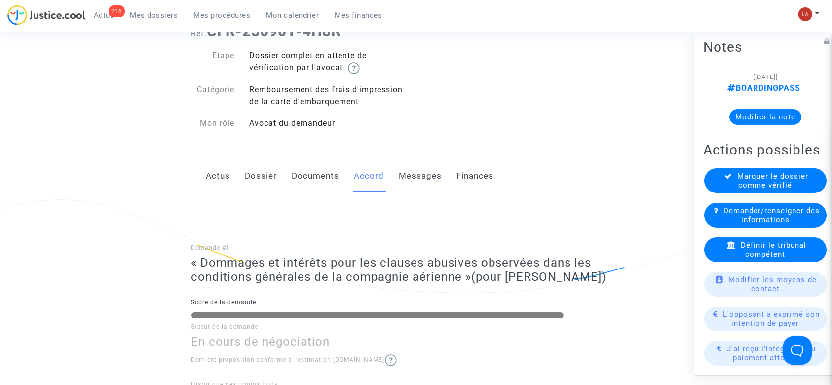
click at [262, 180] on link "Dossier" at bounding box center [261, 176] width 32 height 33
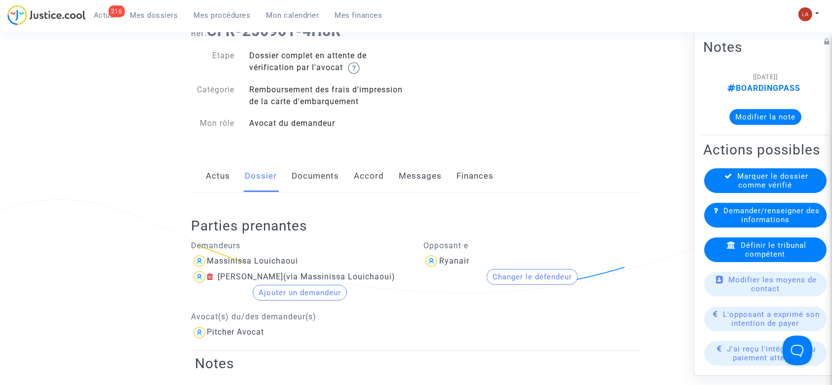
click at [307, 176] on link "Documents" at bounding box center [315, 176] width 47 height 33
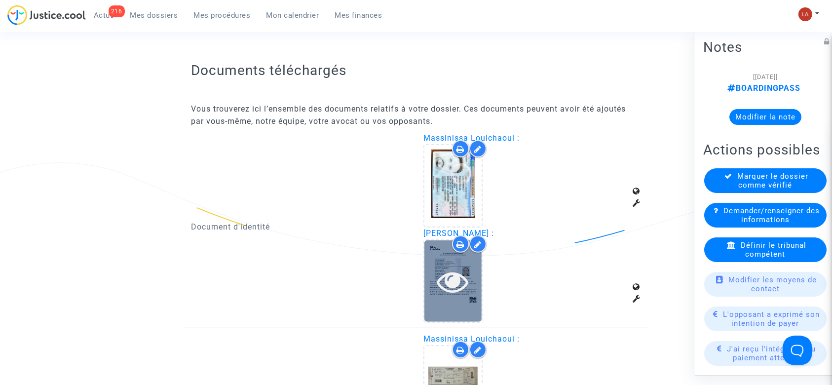
scroll to position [658, 0]
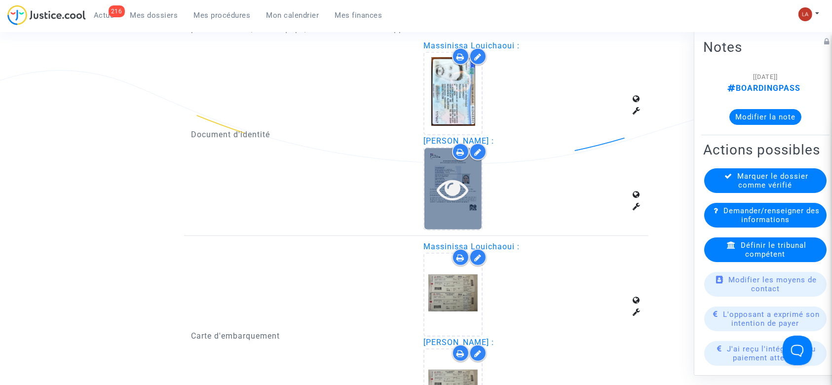
click at [459, 204] on div at bounding box center [452, 188] width 57 height 81
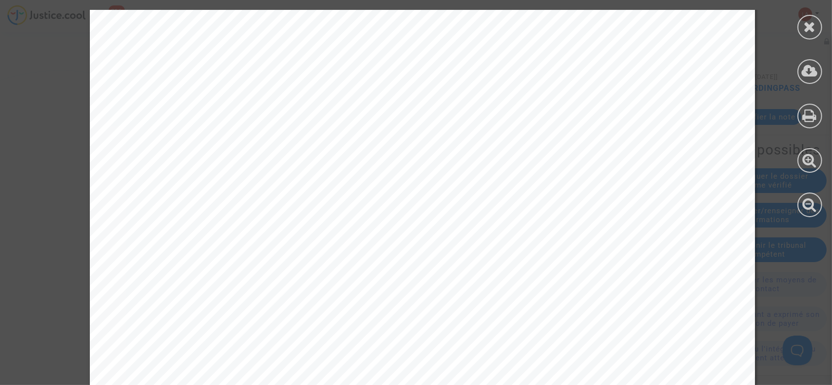
scroll to position [197, 0]
drag, startPoint x: 810, startPoint y: 27, endPoint x: 750, endPoint y: 46, distance: 62.3
click at [810, 28] on icon at bounding box center [810, 26] width 12 height 15
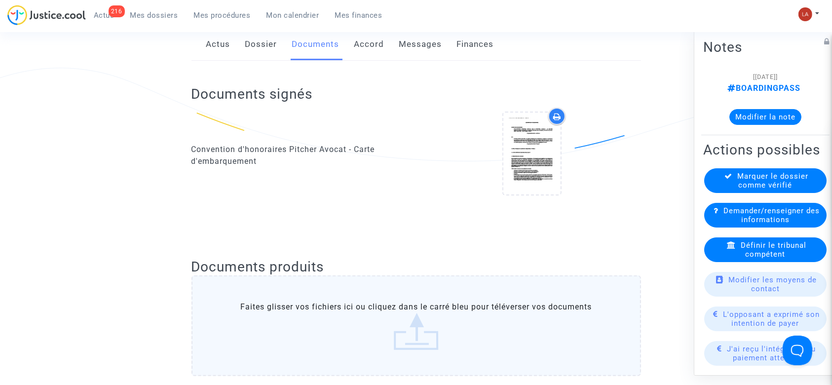
click at [268, 50] on link "Dossier" at bounding box center [261, 44] width 32 height 33
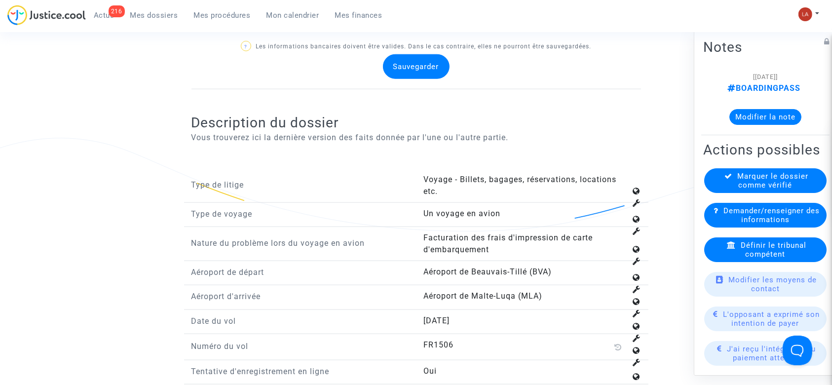
scroll to position [1185, 0]
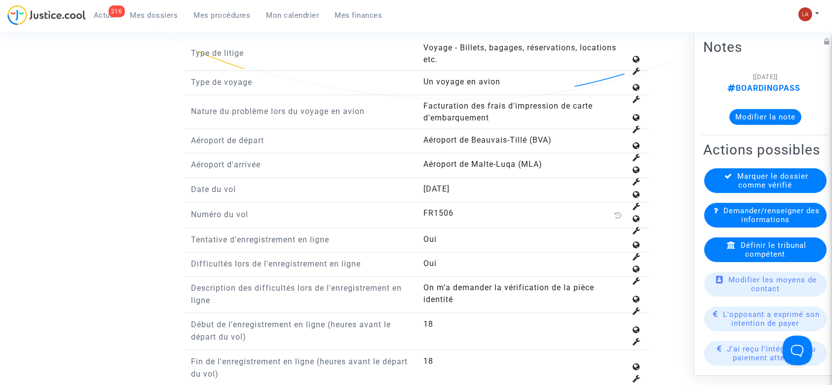
click at [772, 259] on span "Définir le tribunal compétent" at bounding box center [774, 250] width 66 height 18
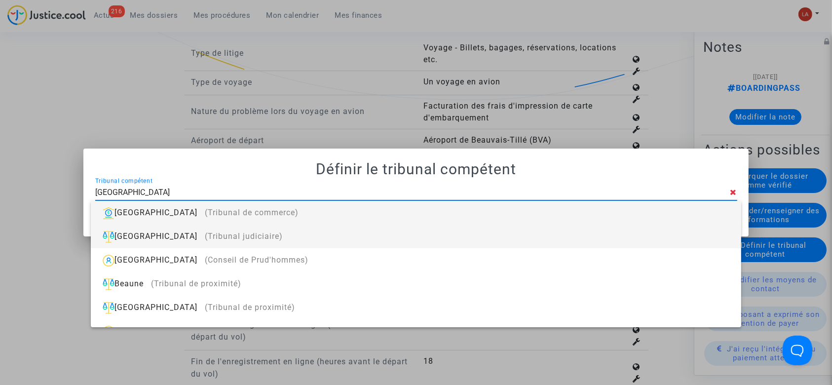
type input "BEAUVAIS"
click at [369, 237] on div "Beauvais (Tribunal judiciaire)" at bounding box center [416, 237] width 634 height 24
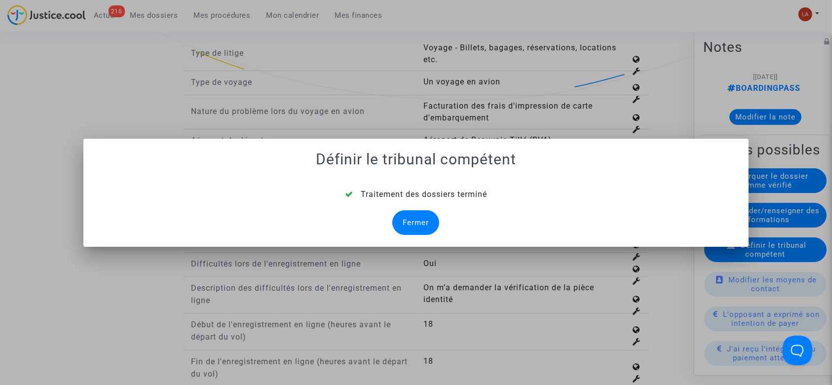
click at [422, 221] on div "Fermer" at bounding box center [415, 222] width 47 height 25
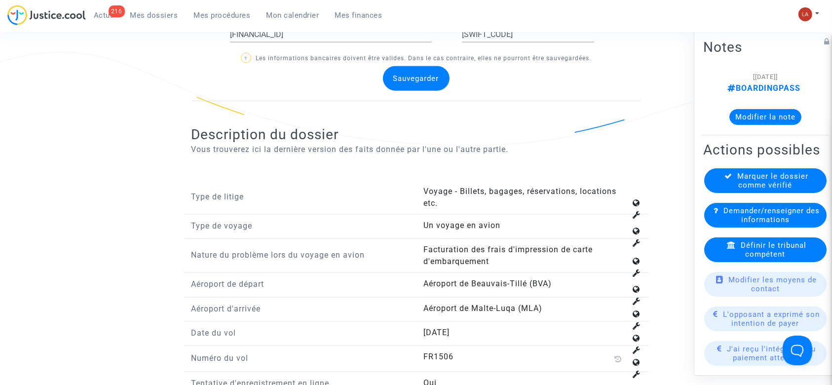
scroll to position [1119, 0]
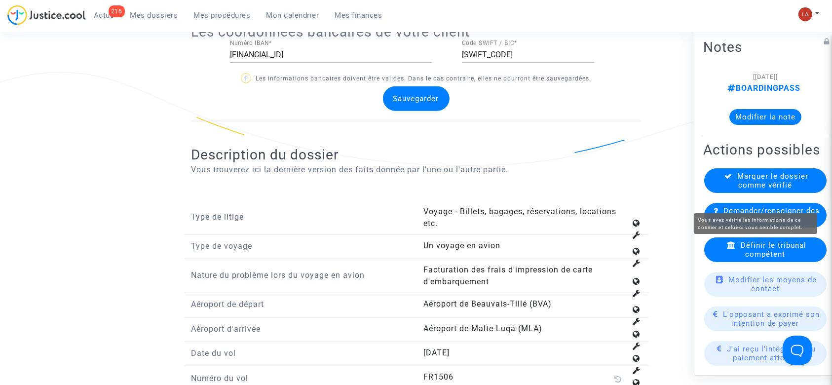
click at [738, 190] on span "Marquer le dossier comme vérifié" at bounding box center [773, 181] width 71 height 18
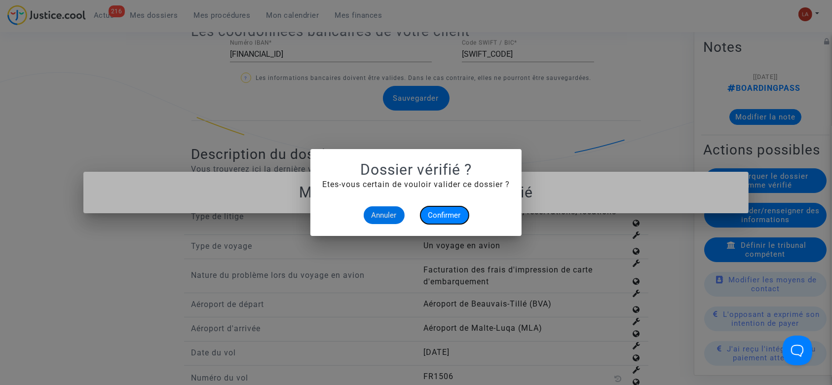
click at [441, 209] on button "Confirmer" at bounding box center [445, 215] width 48 height 18
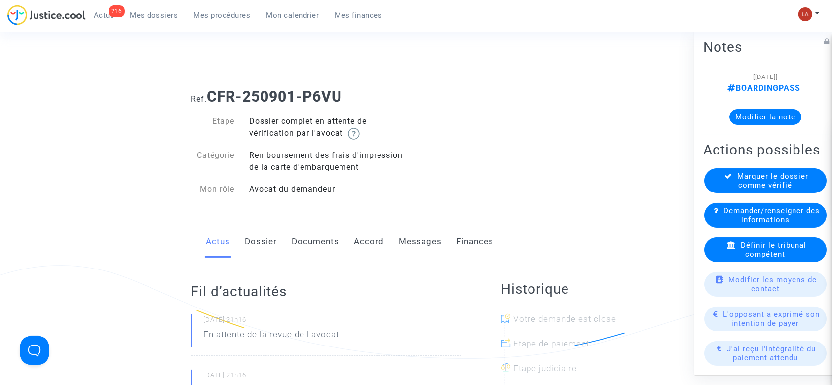
click at [409, 144] on div "Ref. CFR-250901-P6VU Etape Dossier complet en attente de vérification par l'avo…" at bounding box center [416, 142] width 464 height 125
click at [326, 250] on link "Documents" at bounding box center [315, 242] width 47 height 33
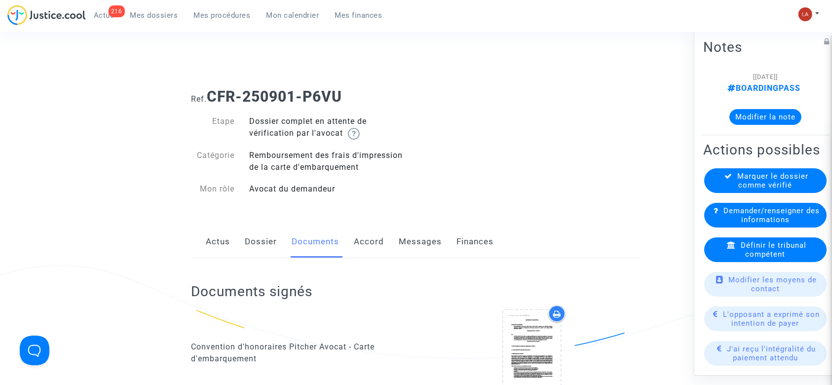
click at [249, 240] on link "Dossier" at bounding box center [261, 242] width 32 height 33
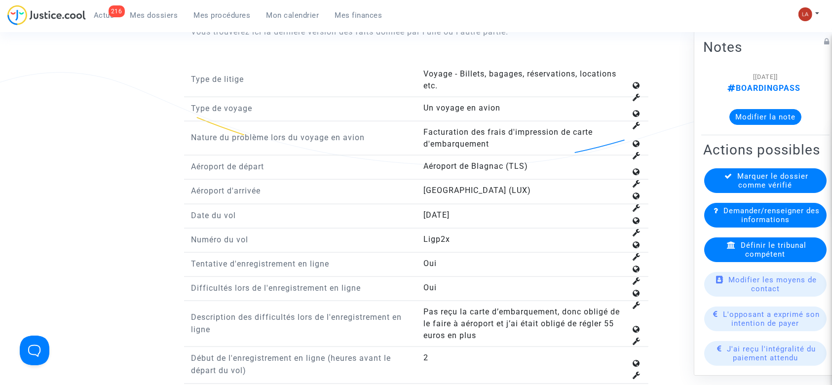
scroll to position [1382, 0]
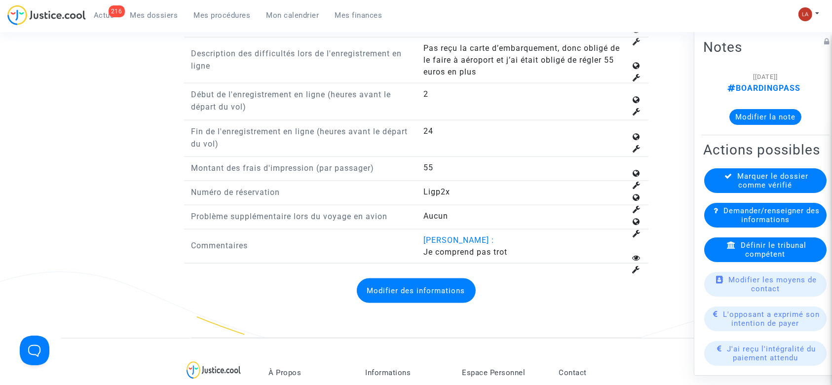
click at [409, 283] on button "Modifier des informations" at bounding box center [416, 290] width 119 height 25
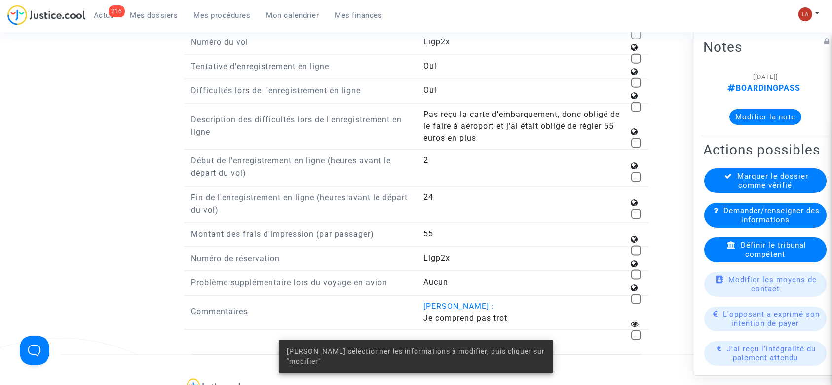
scroll to position [1250, 0]
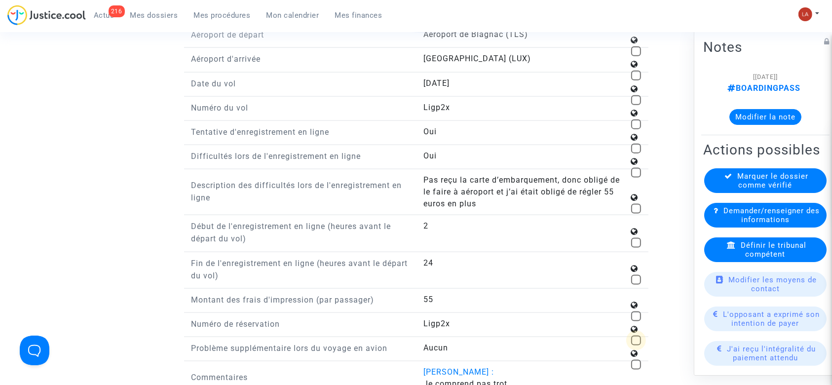
click at [409, 338] on span at bounding box center [636, 341] width 10 height 10
click at [409, 346] on input "checkbox" at bounding box center [636, 346] width 0 height 0
checkbox input "true"
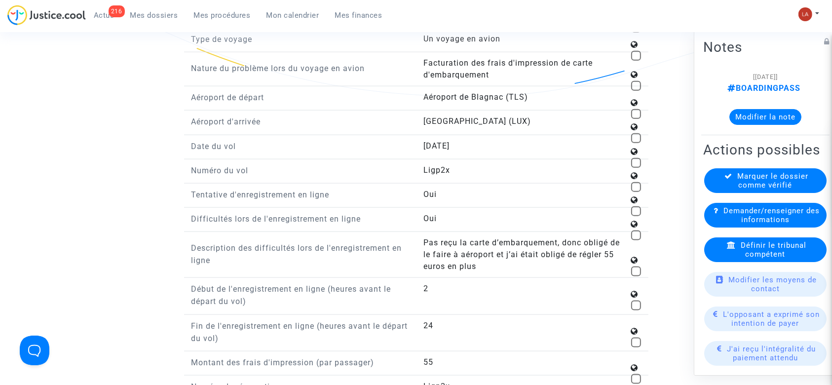
scroll to position [1185, 0]
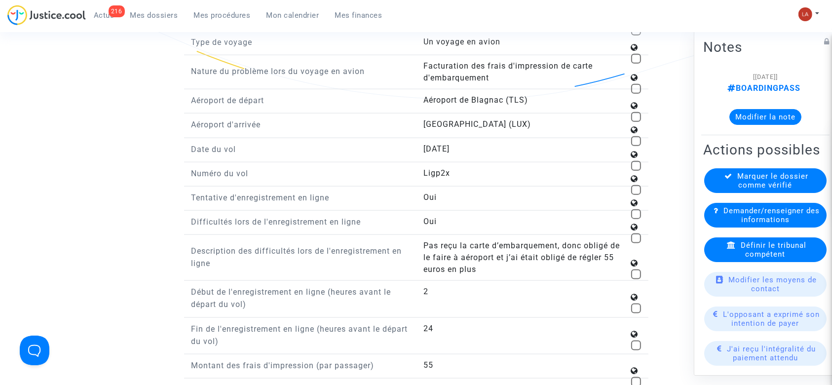
click at [409, 187] on span at bounding box center [636, 190] width 10 height 10
click at [409, 195] on input "checkbox" at bounding box center [636, 195] width 0 height 0
checkbox input "true"
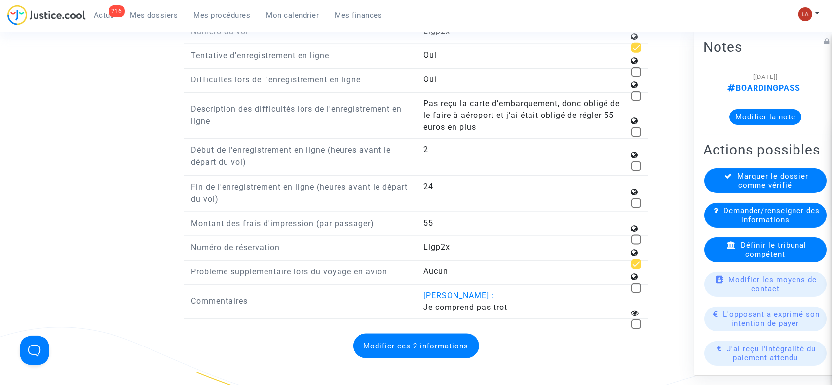
scroll to position [1382, 0]
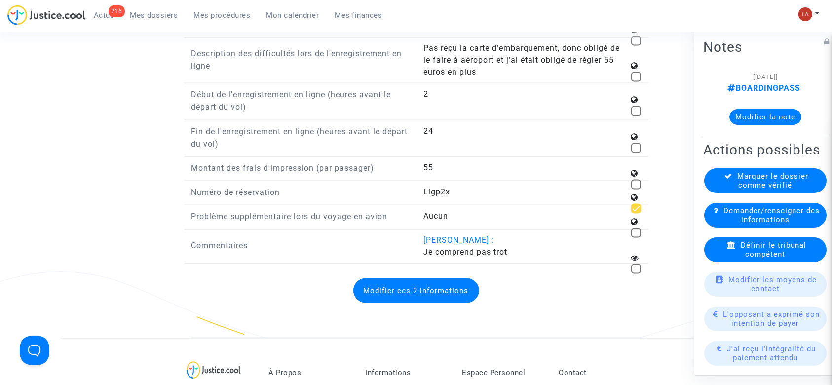
click at [409, 279] on button "Modifier ces 2 informations" at bounding box center [416, 290] width 126 height 25
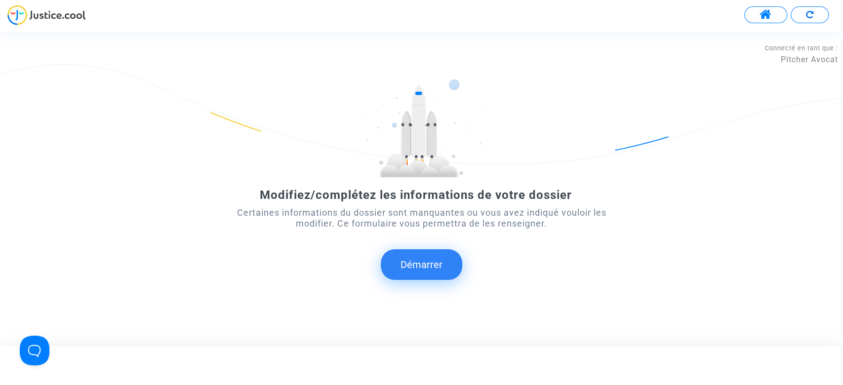
click at [392, 255] on button "Démarrer" at bounding box center [421, 264] width 81 height 31
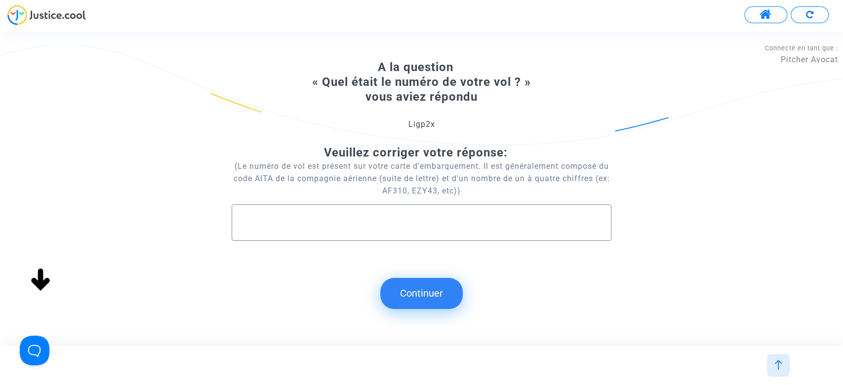
click at [388, 228] on div at bounding box center [421, 219] width 358 height 28
type input "l"
click at [249, 221] on input "LIGP2X" at bounding box center [421, 222] width 358 height 11
type input "L1GP2X"
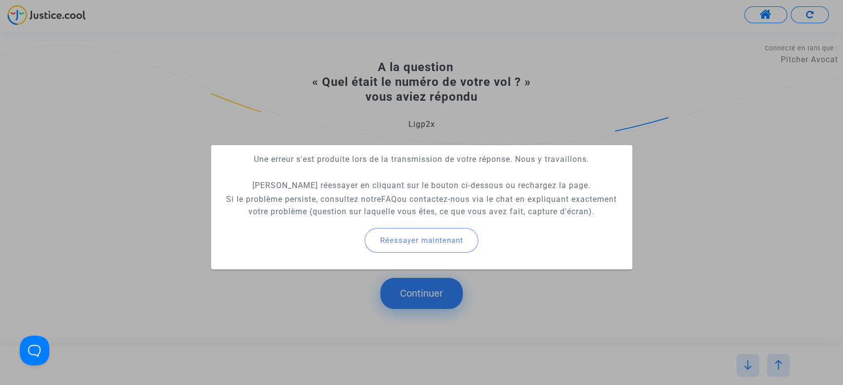
click at [132, 35] on div at bounding box center [421, 192] width 843 height 385
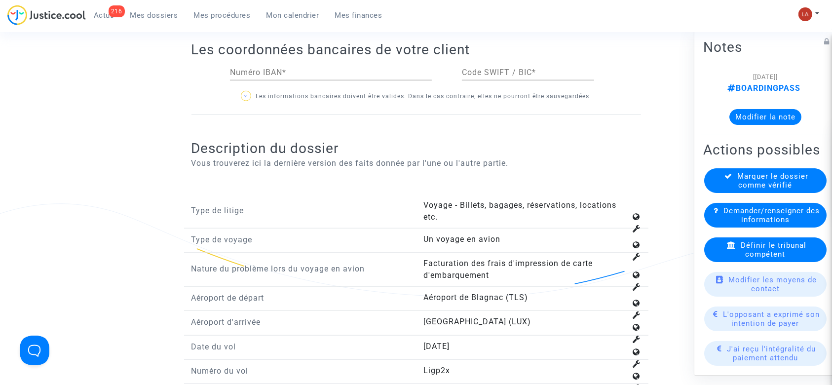
scroll to position [1448, 0]
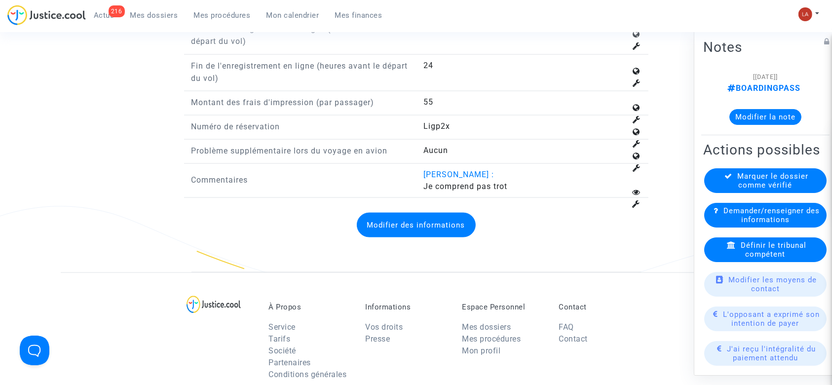
drag, startPoint x: 402, startPoint y: 220, endPoint x: 521, endPoint y: 170, distance: 129.2
click at [402, 220] on button "Modifier des informations" at bounding box center [416, 225] width 119 height 25
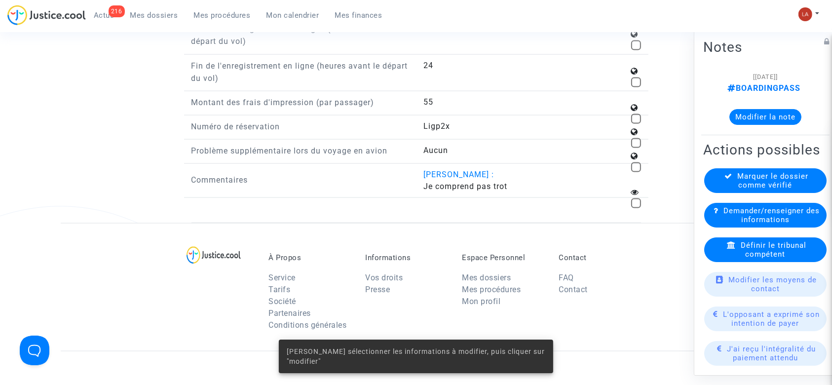
click at [409, 145] on div "Aucun" at bounding box center [533, 151] width 218 height 12
click at [409, 140] on span at bounding box center [636, 143] width 10 height 10
click at [409, 148] on input "checkbox" at bounding box center [636, 148] width 0 height 0
checkbox input "true"
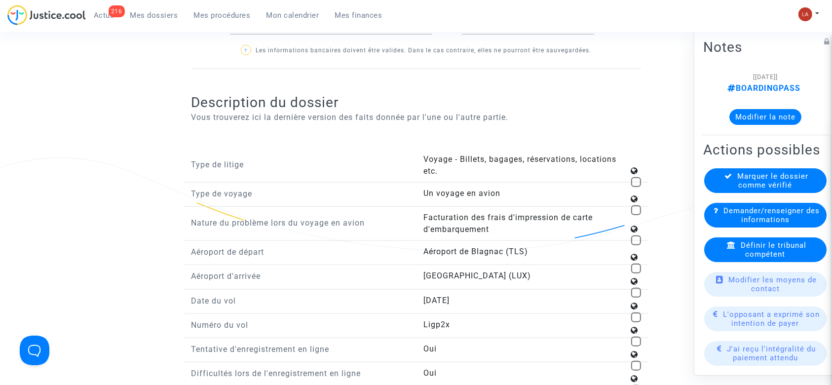
scroll to position [1053, 0]
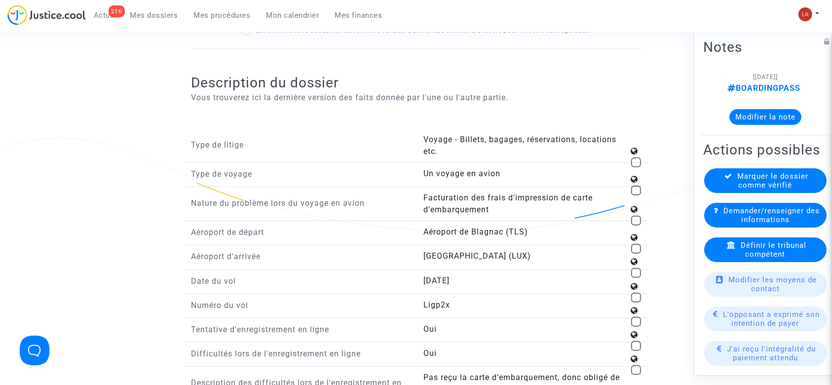
click at [409, 319] on span at bounding box center [636, 322] width 10 height 10
click at [409, 327] on input "checkbox" at bounding box center [636, 327] width 0 height 0
checkbox input "true"
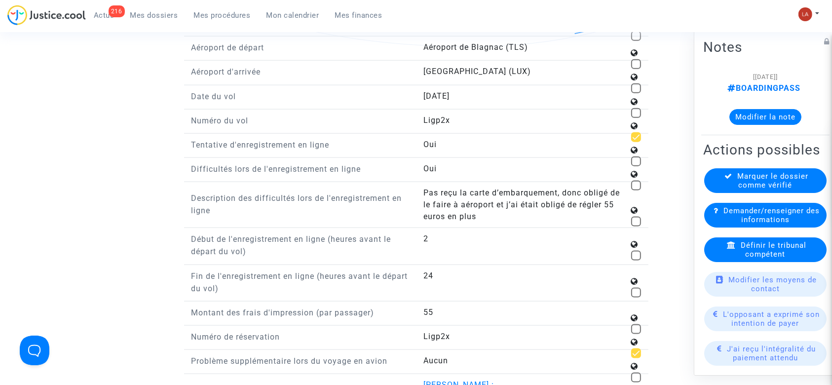
scroll to position [1382, 0]
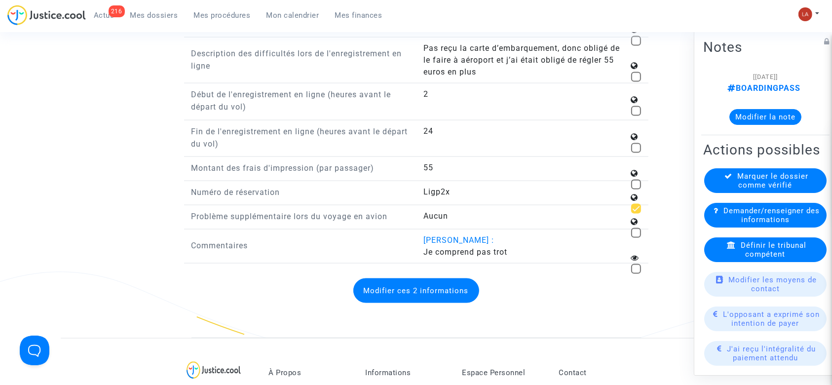
click at [409, 283] on button "Modifier ces 2 informations" at bounding box center [416, 290] width 126 height 25
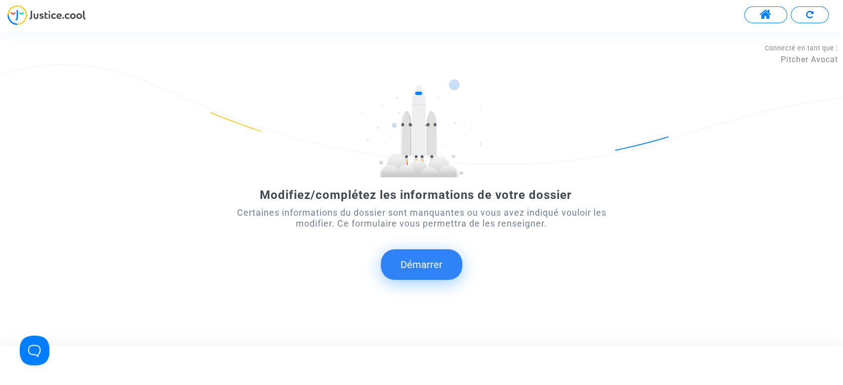
click at [409, 265] on button "Démarrer" at bounding box center [421, 264] width 81 height 31
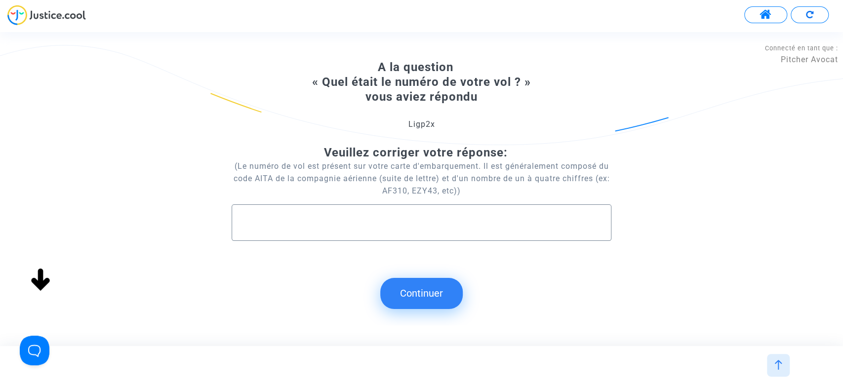
click at [397, 224] on input "text" at bounding box center [421, 222] width 358 height 11
type input "FR1047"
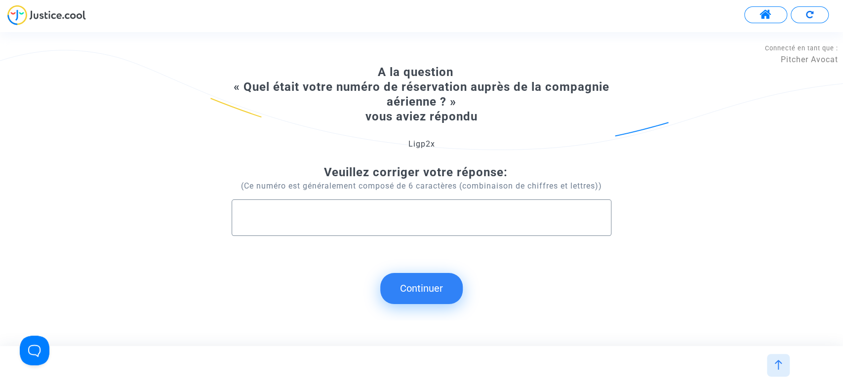
click at [393, 224] on div at bounding box center [421, 214] width 358 height 28
type input "L1GP2X"
click at [405, 287] on button "Continuer" at bounding box center [421, 288] width 82 height 31
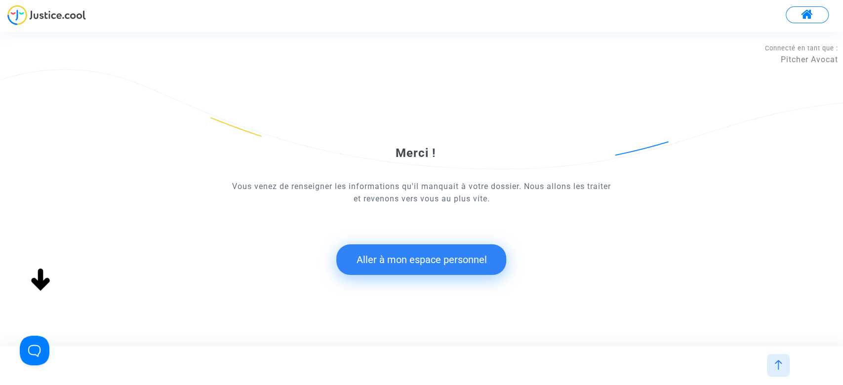
click at [409, 267] on button "Aller à mon espace personnel" at bounding box center [421, 259] width 170 height 31
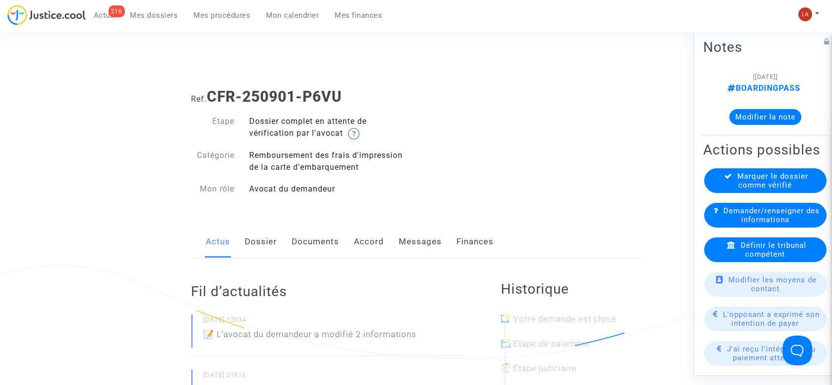
click at [323, 235] on link "Documents" at bounding box center [315, 242] width 47 height 33
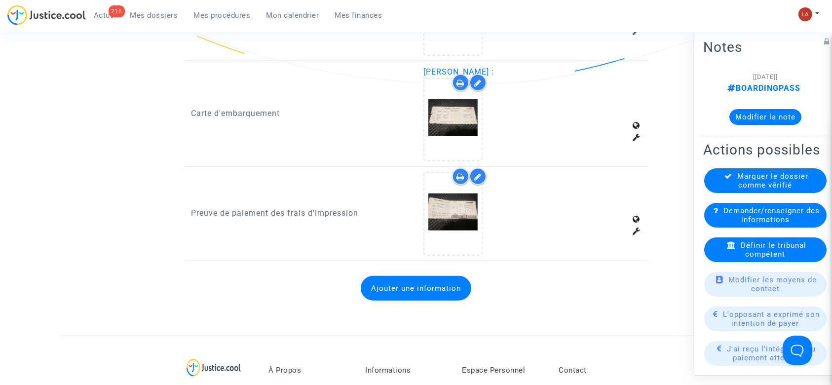
scroll to position [658, 0]
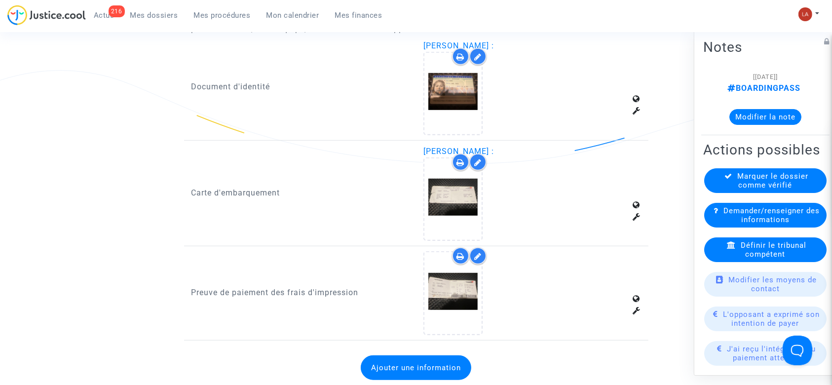
click at [409, 159] on div at bounding box center [477, 162] width 17 height 17
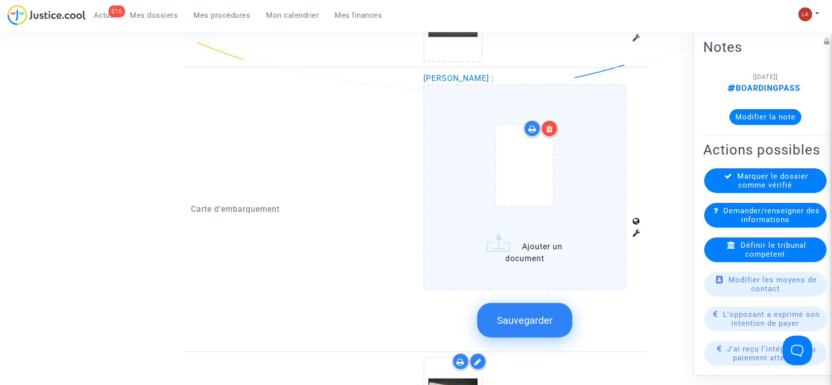
scroll to position [790, 0]
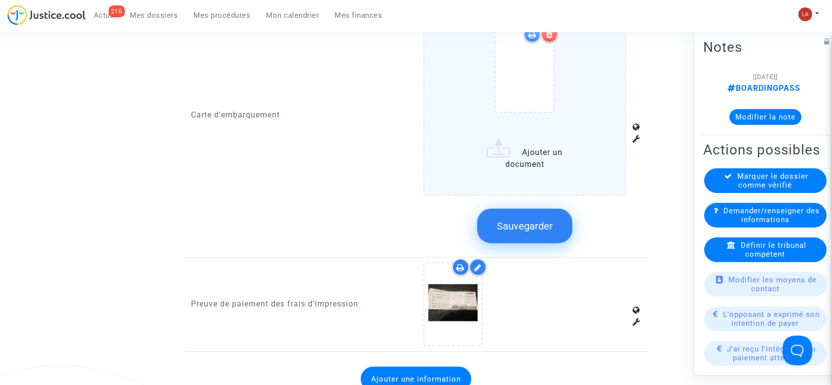
click at [409, 300] on div at bounding box center [452, 304] width 57 height 81
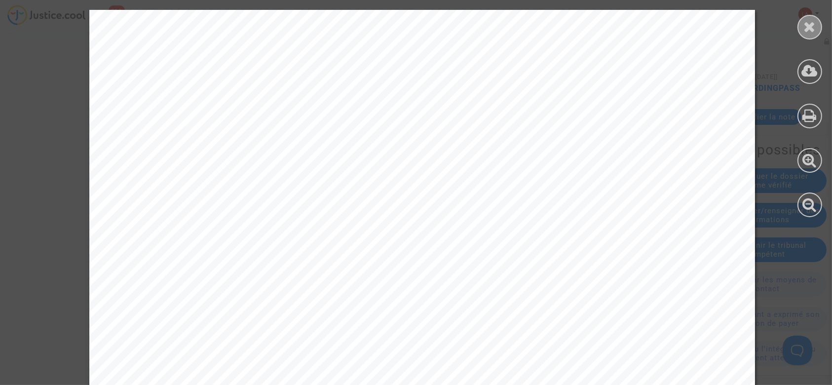
click at [409, 34] on icon at bounding box center [810, 26] width 12 height 15
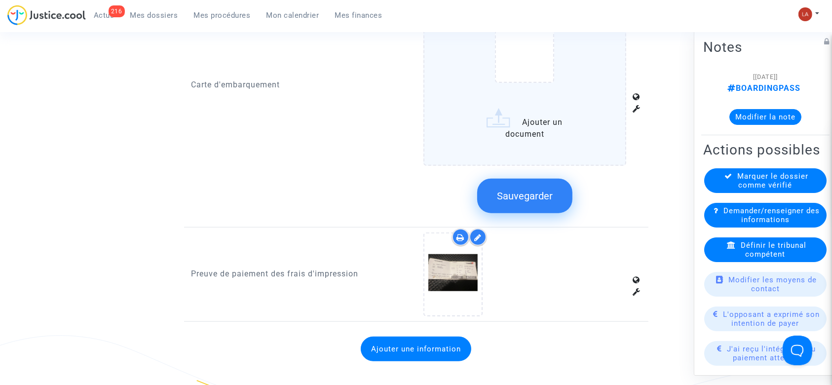
click at [409, 233] on icon at bounding box center [477, 237] width 7 height 8
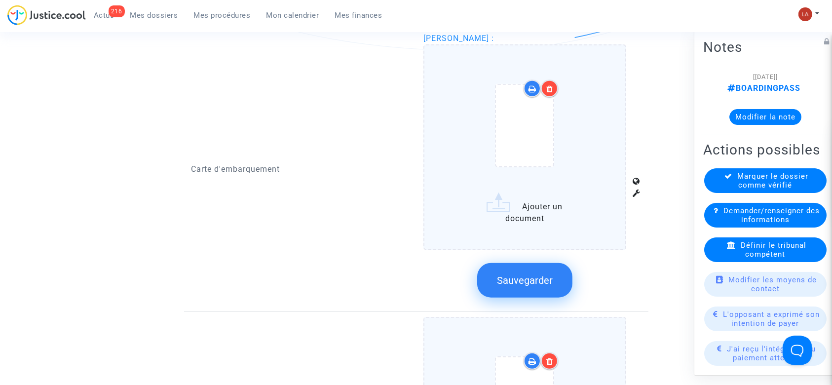
scroll to position [790, 0]
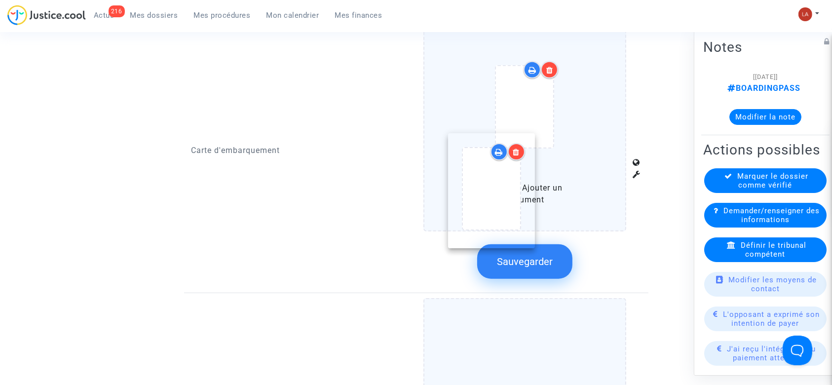
drag, startPoint x: 534, startPoint y: 369, endPoint x: 501, endPoint y: 179, distance: 193.3
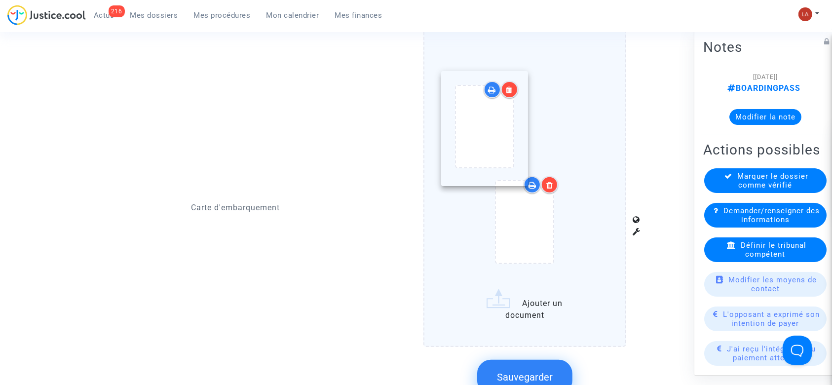
drag, startPoint x: 528, startPoint y: 372, endPoint x: 488, endPoint y: 120, distance: 254.9
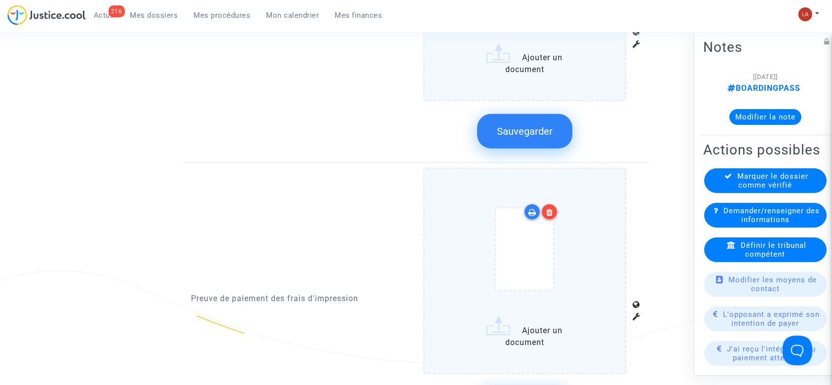
scroll to position [921, 0]
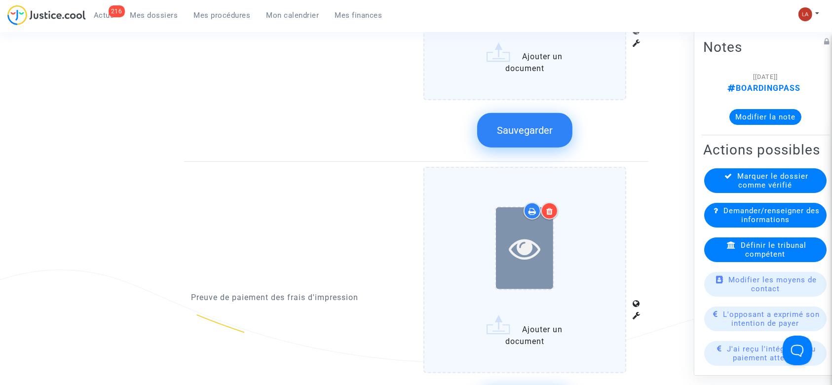
click at [409, 251] on icon at bounding box center [525, 248] width 32 height 32
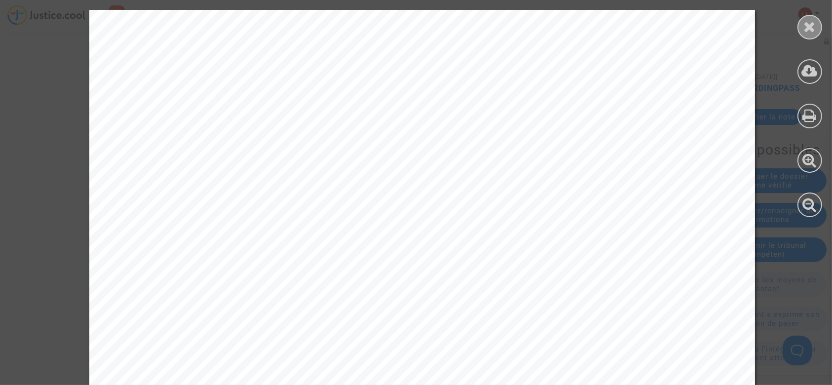
click at [409, 22] on icon at bounding box center [810, 26] width 12 height 15
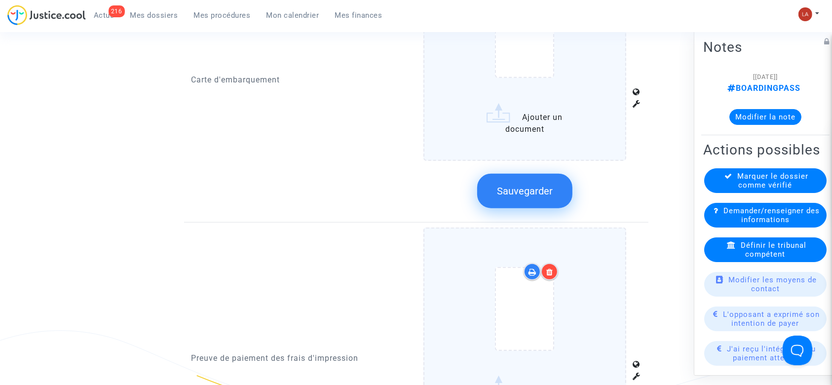
scroll to position [790, 0]
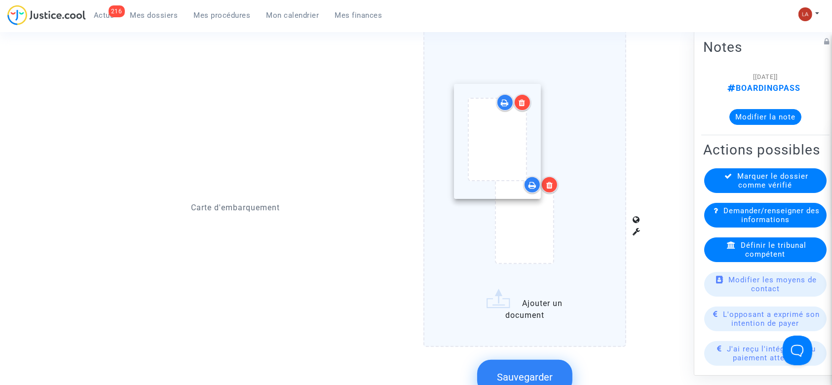
drag, startPoint x: 502, startPoint y: 367, endPoint x: 474, endPoint y: 129, distance: 240.0
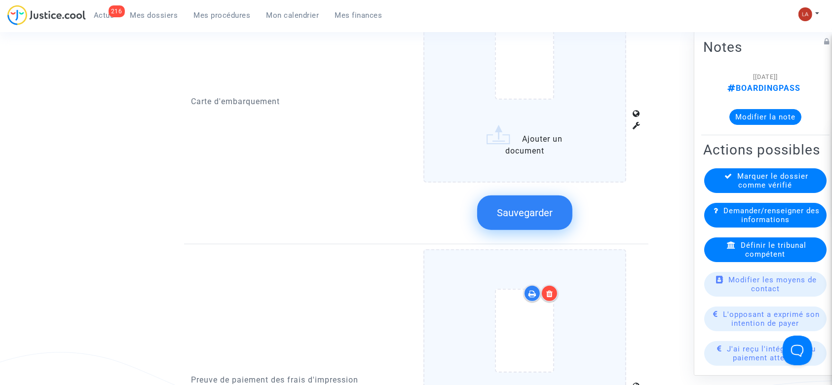
scroll to position [855, 0]
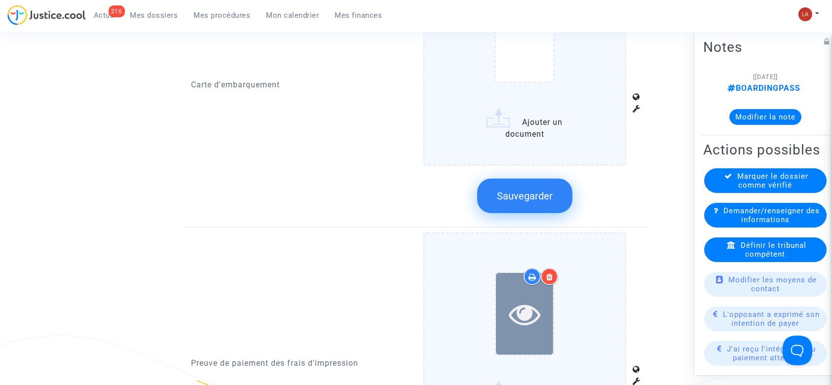
click at [409, 311] on icon at bounding box center [525, 314] width 32 height 32
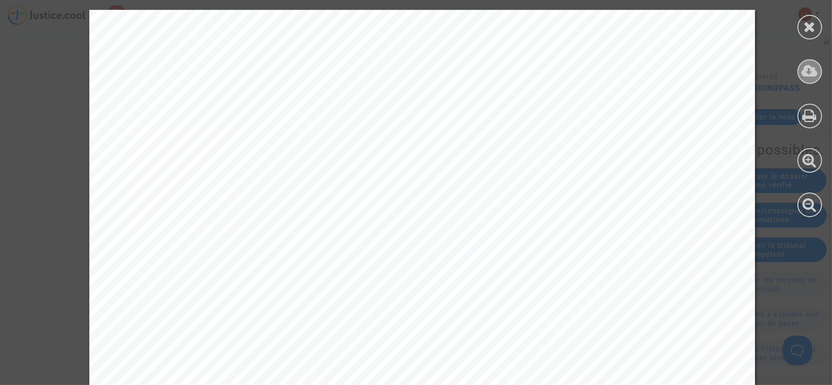
click at [409, 70] on icon at bounding box center [810, 71] width 16 height 15
click at [409, 29] on icon at bounding box center [810, 26] width 12 height 15
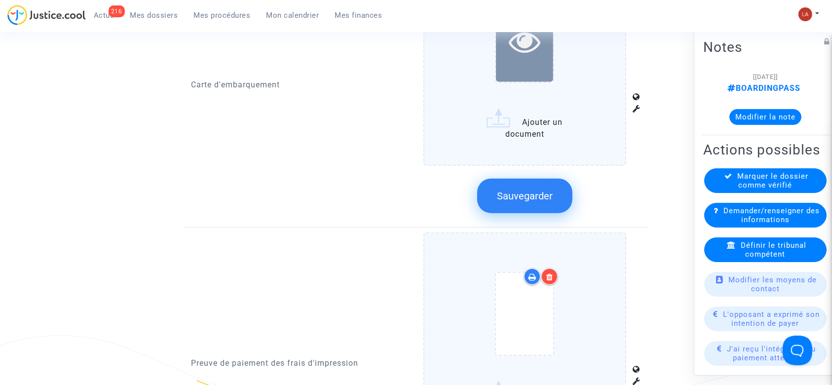
click at [409, 58] on div at bounding box center [524, 40] width 57 height 81
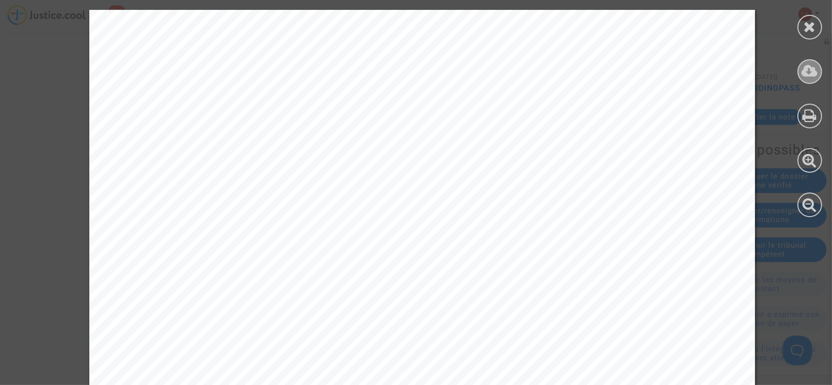
click at [409, 77] on icon at bounding box center [810, 71] width 16 height 15
click at [409, 14] on div at bounding box center [810, 113] width 44 height 227
click at [409, 23] on icon at bounding box center [810, 26] width 12 height 15
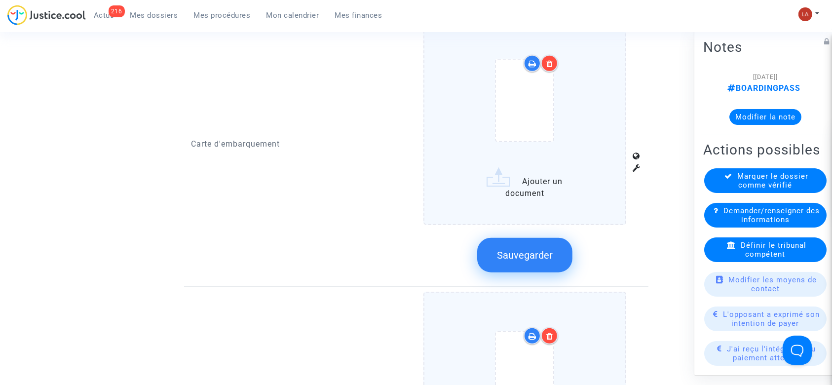
scroll to position [724, 0]
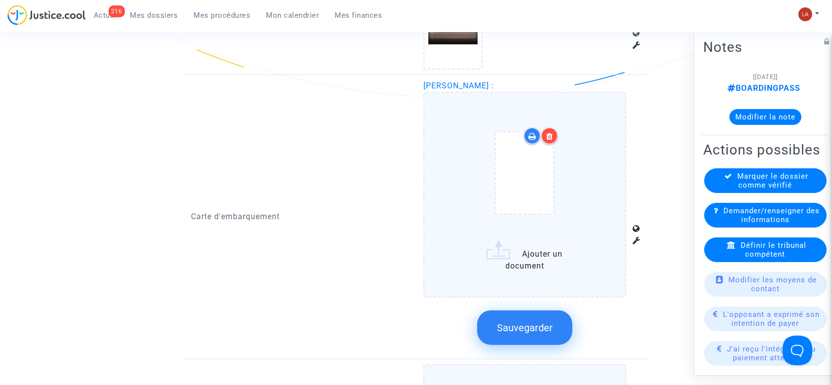
click at [409, 132] on icon at bounding box center [549, 136] width 7 height 8
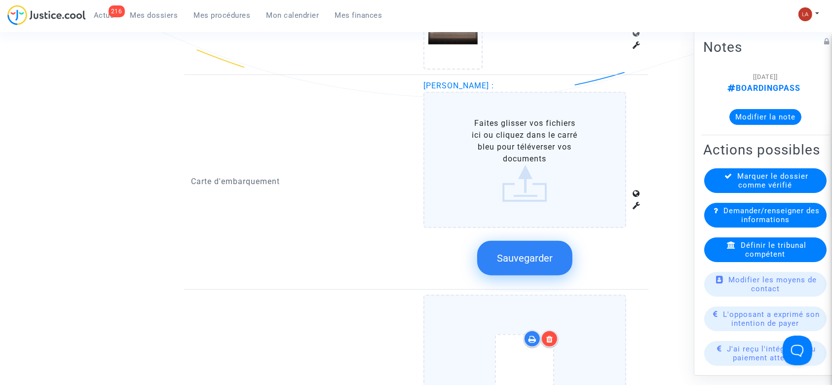
click at [409, 166] on label "Faites glisser vos fichiers ici ou cliquez dans le carré bleu pour téléverser v…" at bounding box center [525, 160] width 203 height 136
click at [0, 0] on input "Faites glisser vos fichiers ici ou cliquez dans le carré bleu pour téléverser v…" at bounding box center [0, 0] width 0 height 0
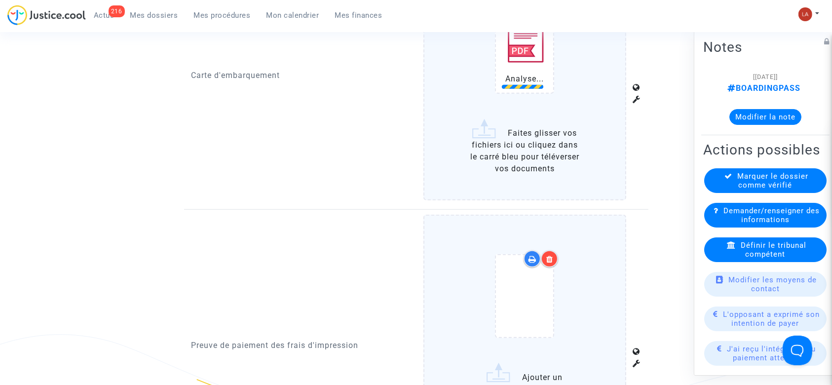
scroll to position [921, 0]
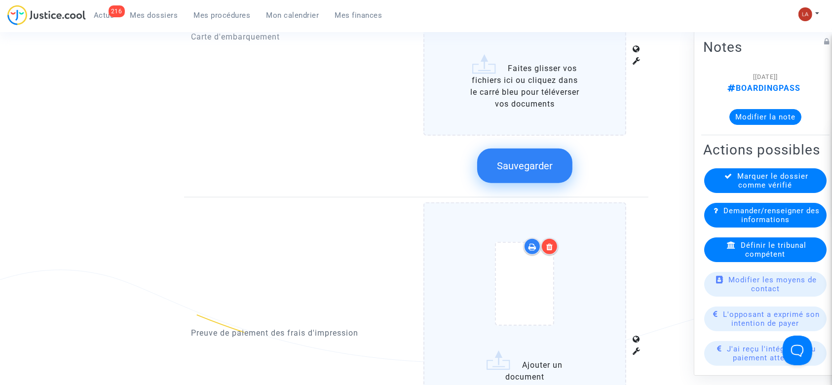
click at [409, 186] on div "Sauvegarder" at bounding box center [525, 166] width 203 height 52
click at [409, 167] on span "Sauvegarder" at bounding box center [525, 166] width 56 height 12
click at [409, 243] on icon at bounding box center [549, 247] width 7 height 8
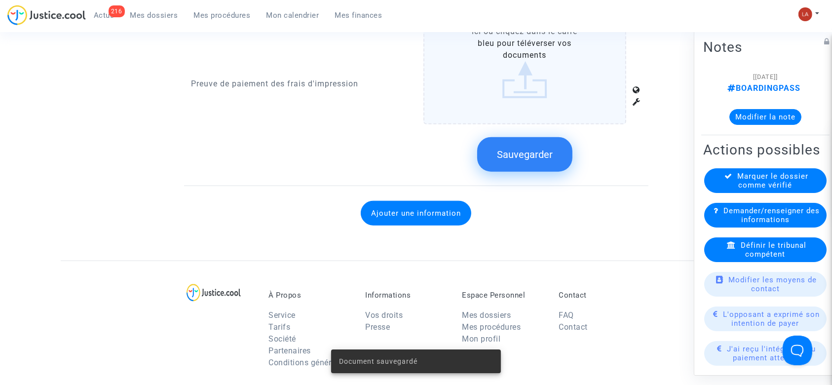
click at [409, 97] on label "Faites glisser vos fichiers ici ou cliquez dans le carré bleu pour téléverser v…" at bounding box center [525, 56] width 203 height 136
click at [0, 0] on input "Faites glisser vos fichiers ici ou cliquez dans le carré bleu pour téléverser v…" at bounding box center [0, 0] width 0 height 0
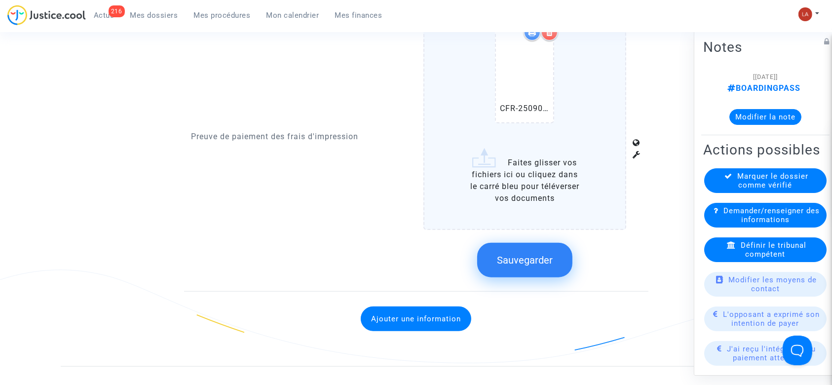
click at [409, 248] on button "Sauvegarder" at bounding box center [524, 260] width 95 height 35
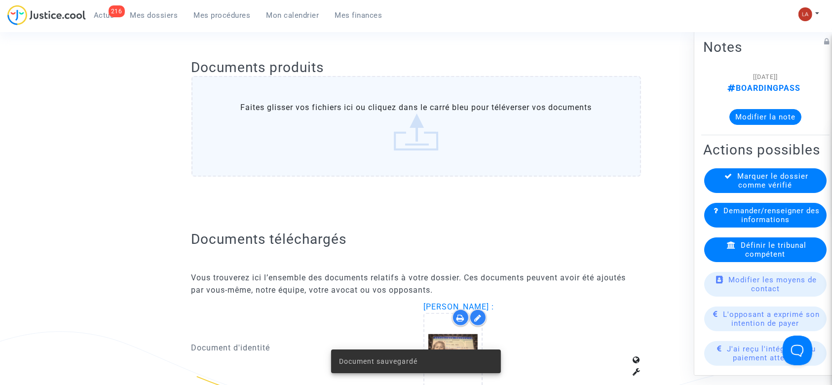
scroll to position [197, 0]
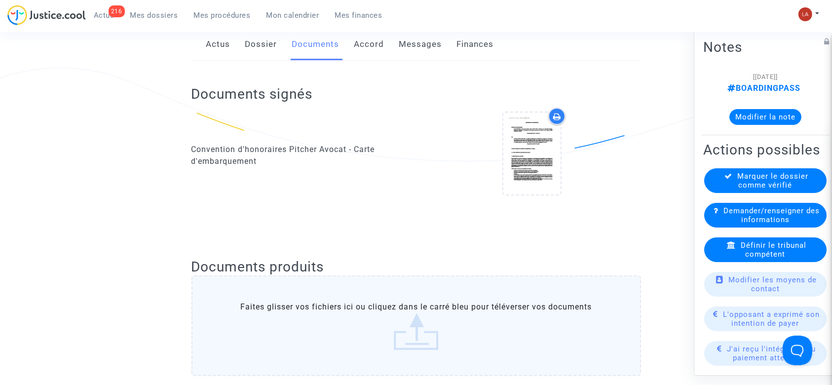
click at [252, 54] on link "Dossier" at bounding box center [261, 44] width 32 height 33
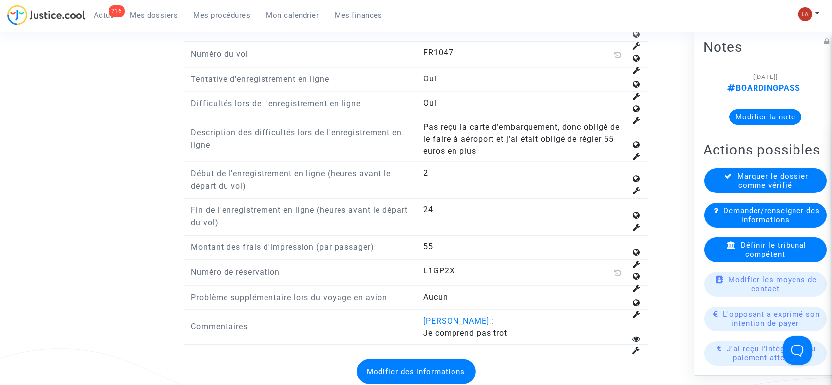
scroll to position [1316, 0]
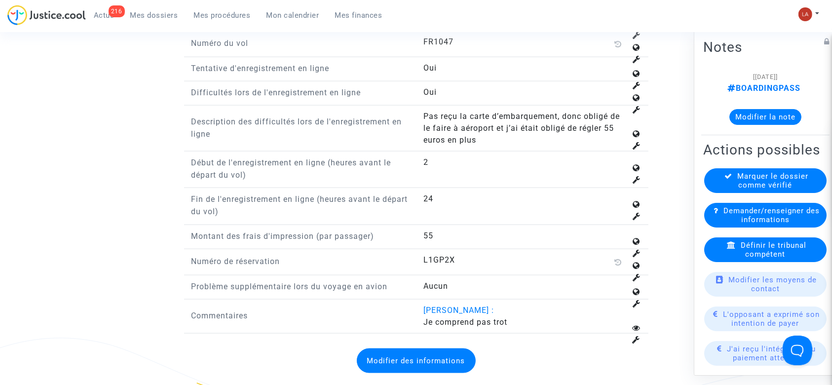
click at [409, 193] on div "Marquer le dossier comme vérifié" at bounding box center [765, 180] width 122 height 25
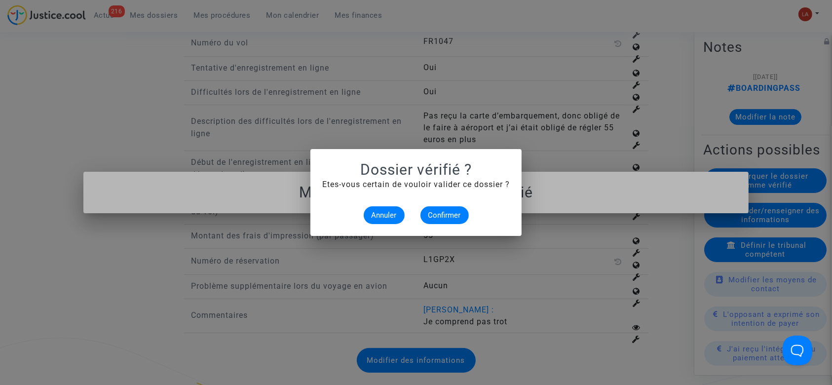
scroll to position [0, 0]
click at [409, 212] on span "Confirmer" at bounding box center [444, 215] width 33 height 9
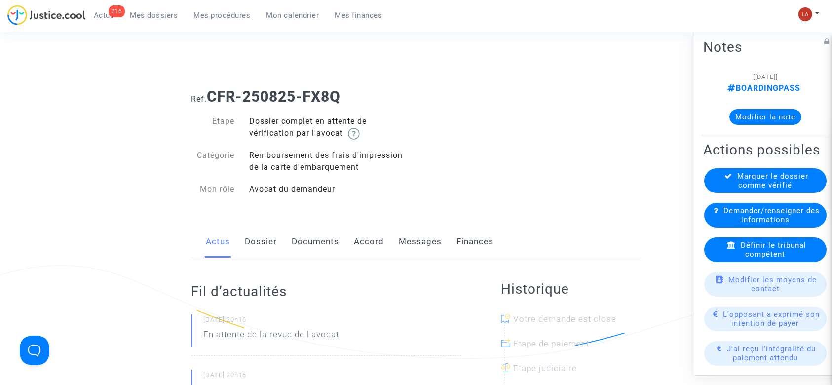
click at [275, 243] on link "Dossier" at bounding box center [261, 242] width 32 height 33
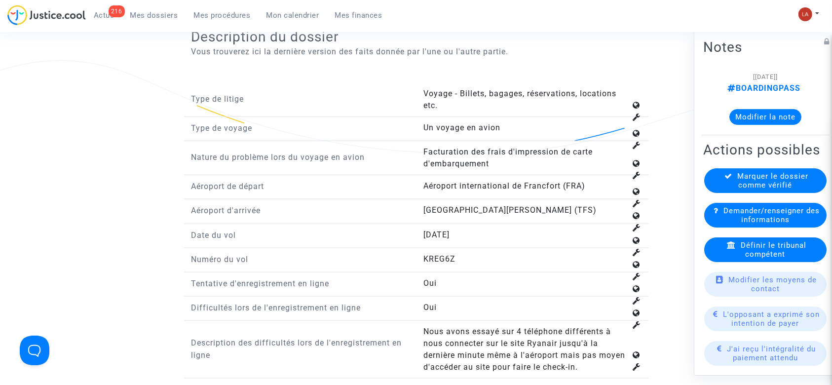
scroll to position [1119, 0]
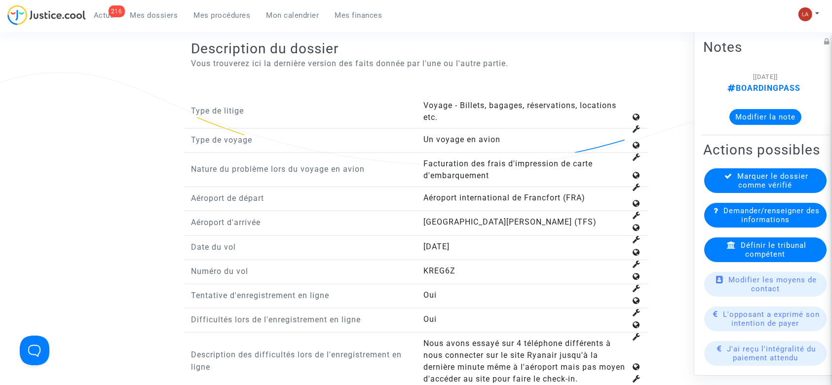
click at [451, 266] on span "KREG6Z" at bounding box center [440, 270] width 32 height 9
copy span "KREG6Z"
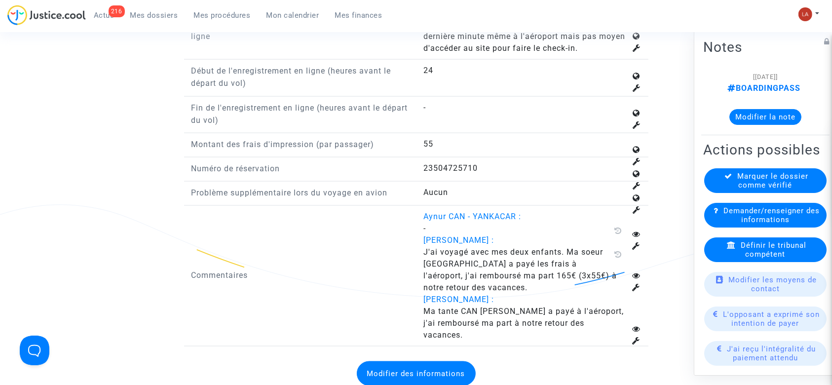
scroll to position [1513, 0]
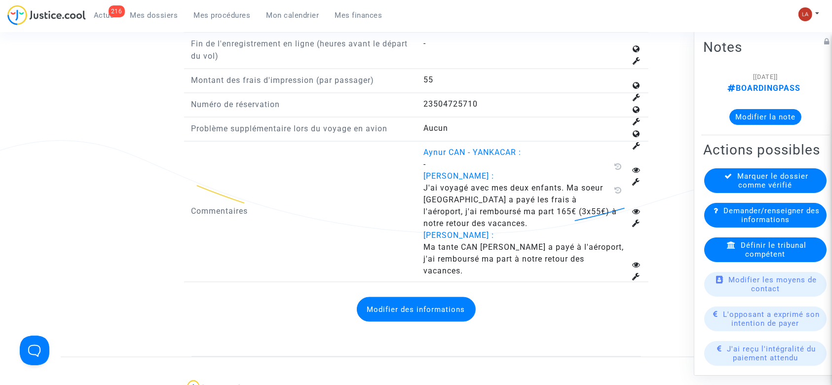
click at [421, 297] on button "Modifier des informations" at bounding box center [416, 309] width 119 height 25
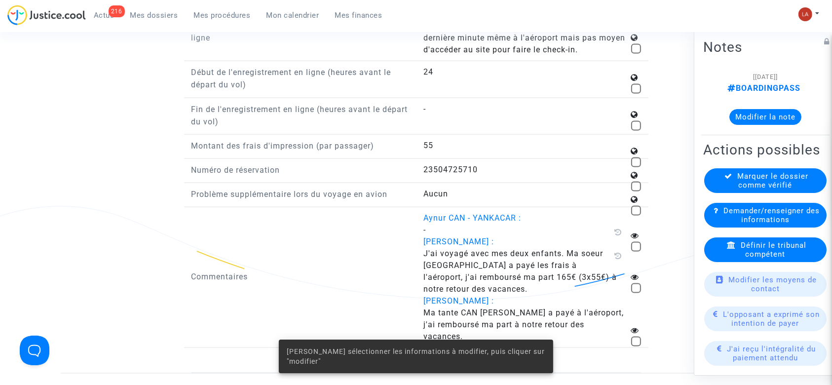
scroll to position [1382, 0]
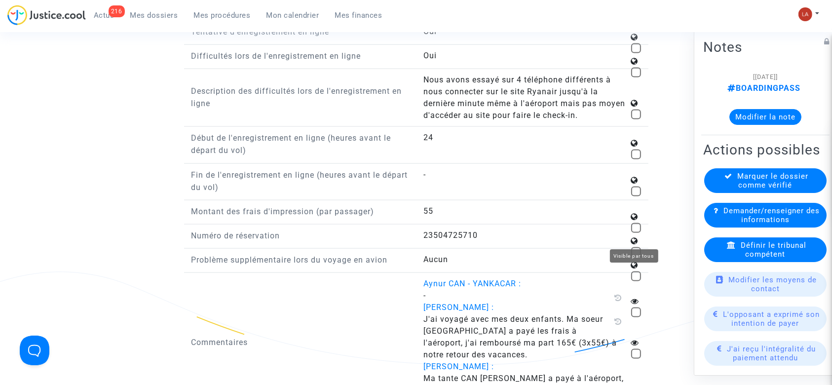
click at [632, 247] on span at bounding box center [636, 252] width 10 height 10
click at [636, 257] on input "checkbox" at bounding box center [636, 257] width 0 height 0
checkbox input "true"
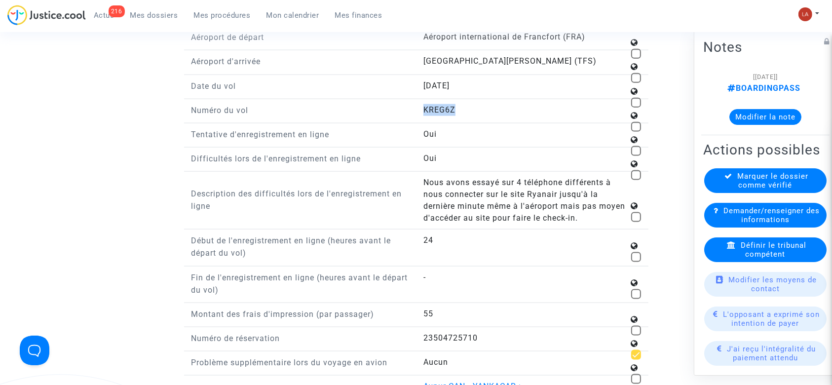
scroll to position [1119, 0]
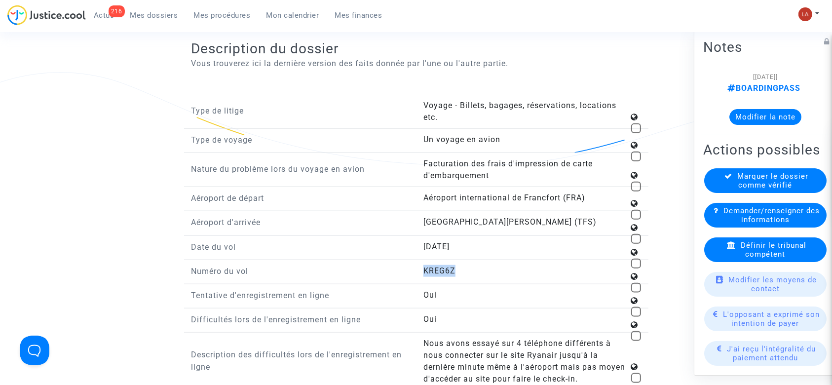
click at [636, 283] on span at bounding box center [636, 288] width 10 height 10
click at [636, 293] on input "checkbox" at bounding box center [636, 293] width 0 height 0
checkbox input "true"
click at [633, 211] on span at bounding box center [636, 215] width 10 height 10
click at [636, 220] on input "checkbox" at bounding box center [636, 220] width 0 height 0
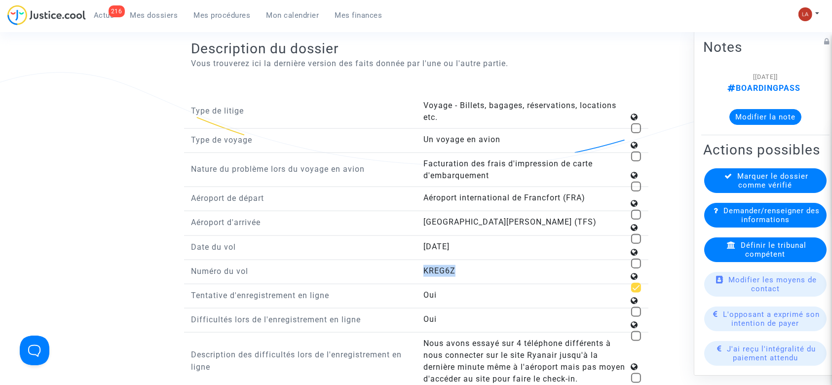
checkbox input "true"
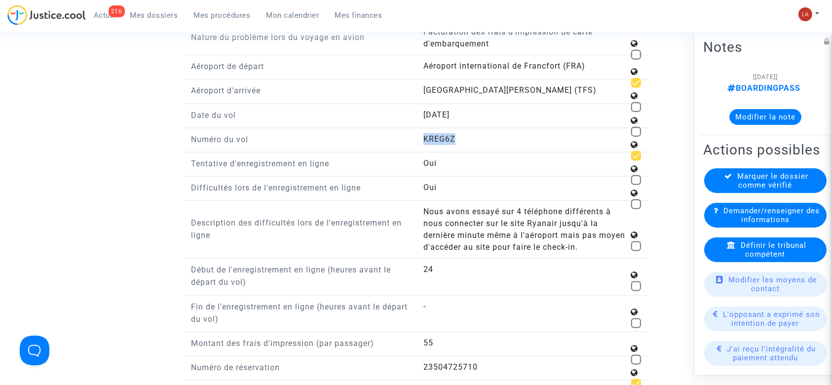
scroll to position [1513, 0]
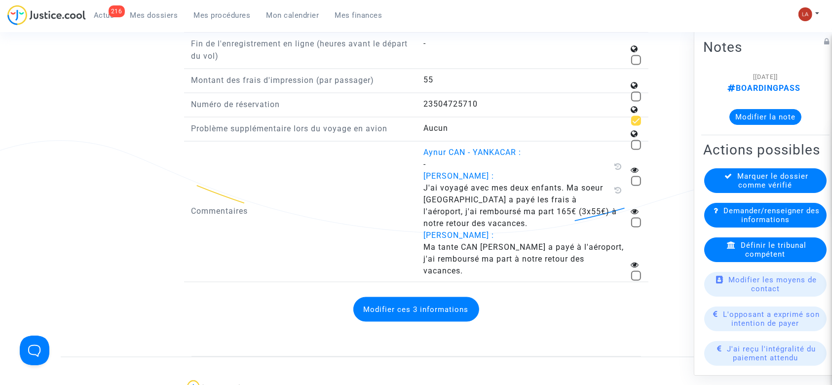
click at [438, 299] on button "Modifier ces 3 informations" at bounding box center [416, 309] width 126 height 25
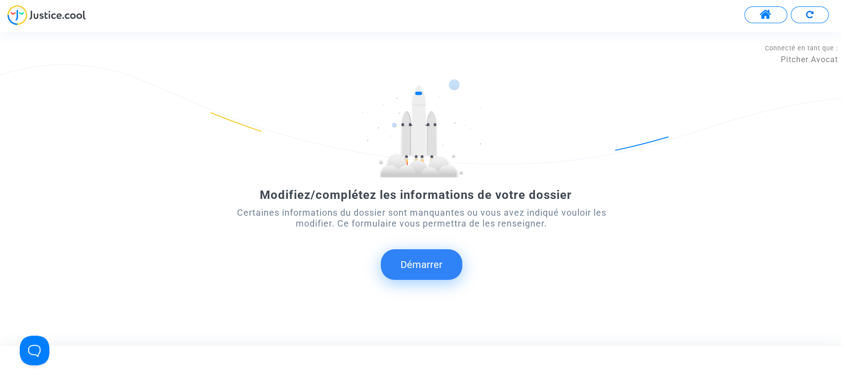
click at [429, 262] on button "Démarrer" at bounding box center [421, 264] width 81 height 31
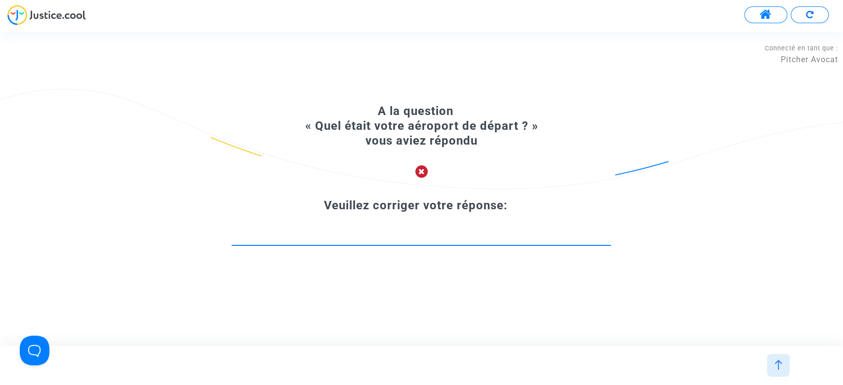
click at [454, 238] on input at bounding box center [420, 236] width 379 height 10
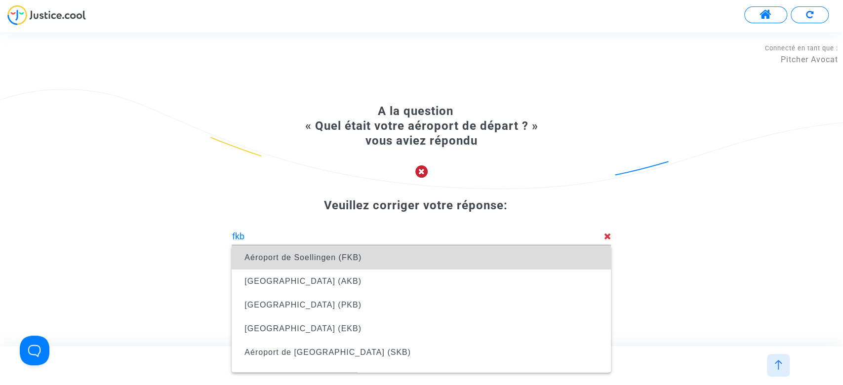
click at [438, 250] on span "Aéroport de Soellingen (FKB)" at bounding box center [420, 258] width 363 height 24
type input "Aéroport de Soellingen (FKB)"
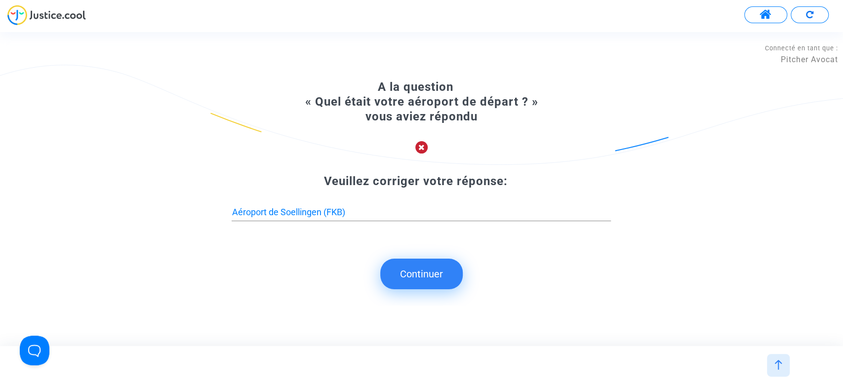
click at [304, 215] on input "Aéroport de Soellingen (FKB)" at bounding box center [420, 212] width 379 height 10
click at [351, 218] on div "Aéroport de Soellingen (FKB)" at bounding box center [420, 208] width 379 height 25
click at [400, 270] on button "Continuer" at bounding box center [421, 274] width 82 height 31
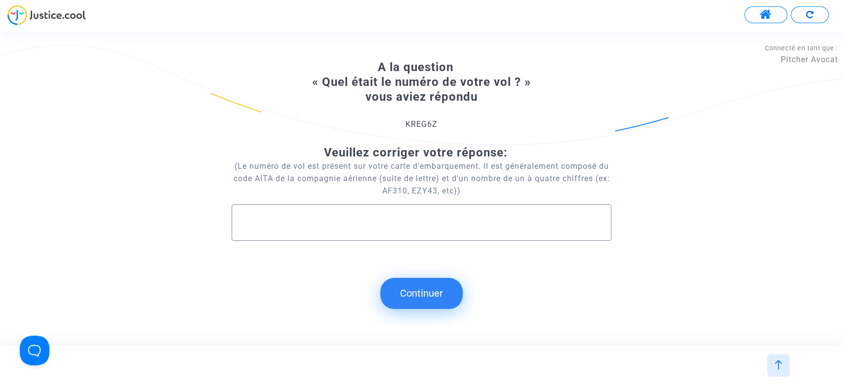
click at [256, 216] on div at bounding box center [421, 219] width 358 height 28
type input "FR9702"
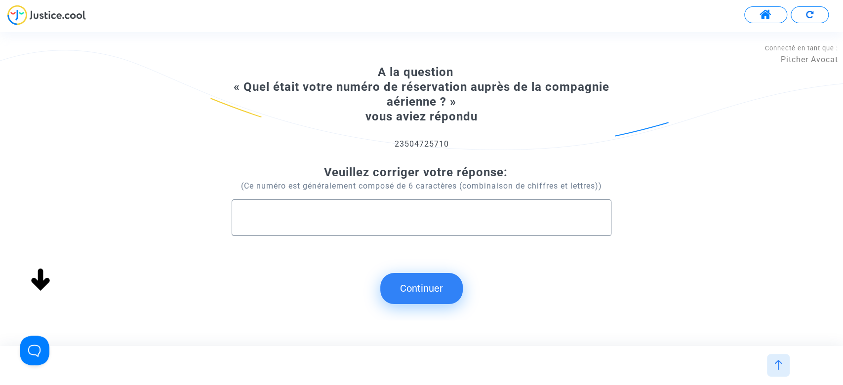
click at [309, 215] on input "text" at bounding box center [421, 217] width 358 height 11
type input "KREG6Z"
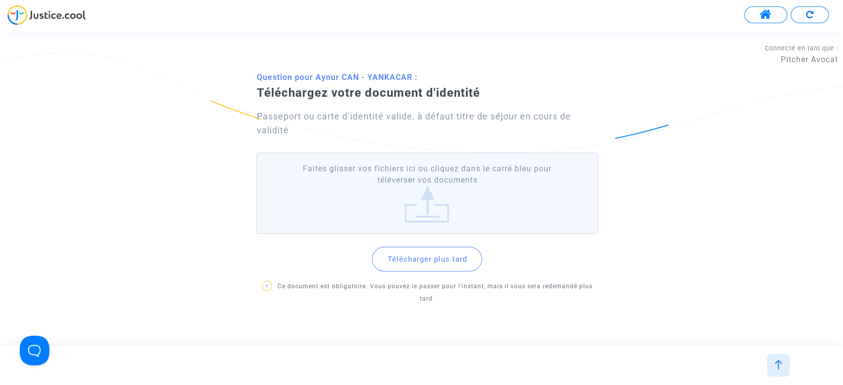
click at [419, 262] on button "Télécharger plus tard" at bounding box center [427, 259] width 110 height 25
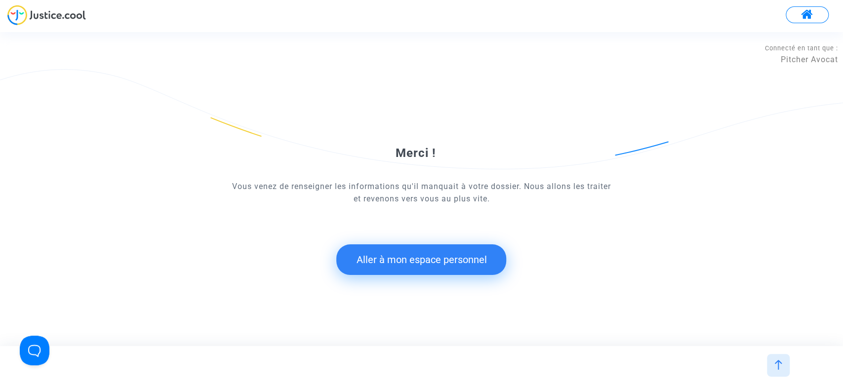
click at [463, 263] on button "Aller à mon espace personnel" at bounding box center [421, 259] width 170 height 31
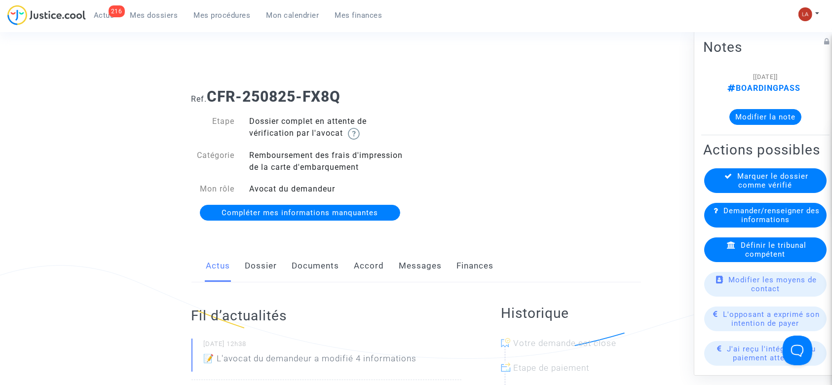
click at [324, 268] on link "Documents" at bounding box center [315, 266] width 47 height 33
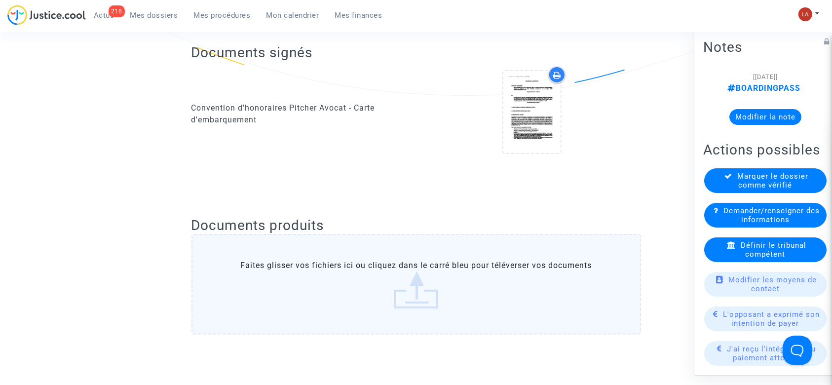
scroll to position [66, 0]
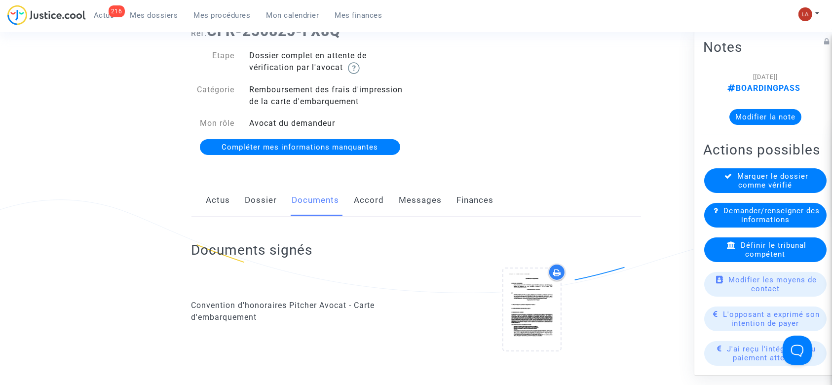
click at [252, 193] on link "Dossier" at bounding box center [261, 200] width 32 height 33
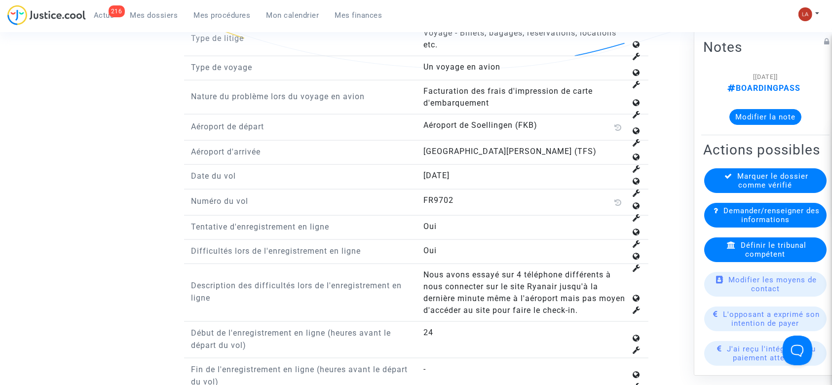
scroll to position [1119, 0]
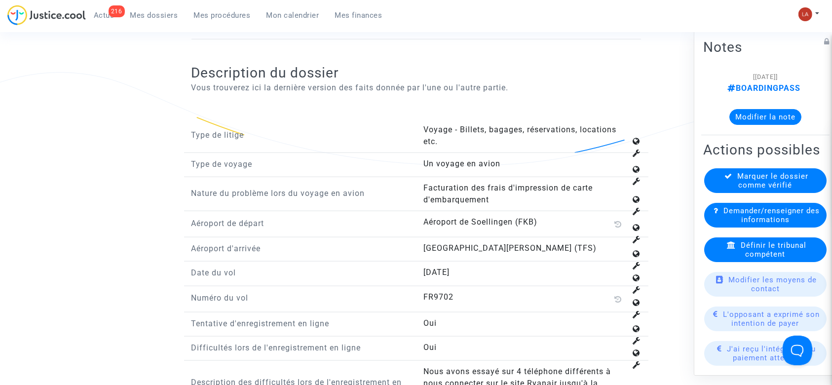
click at [776, 111] on button "Modifier la note" at bounding box center [766, 117] width 72 height 16
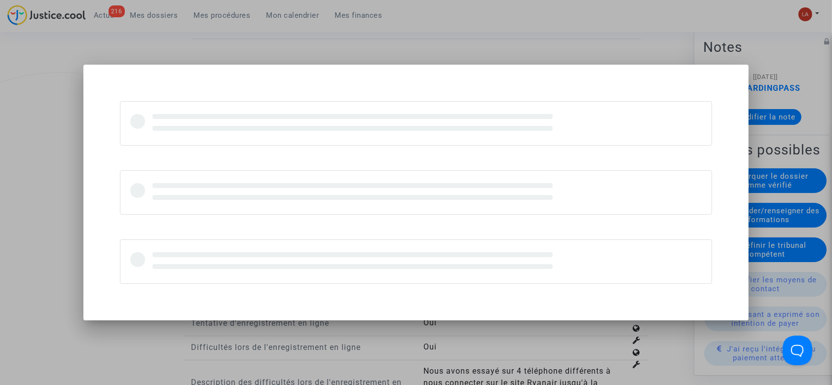
scroll to position [0, 0]
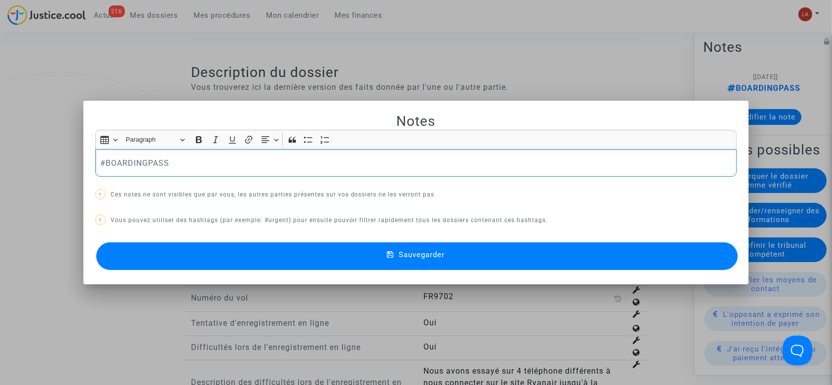
click at [293, 165] on p "#BOARDINGPASS" at bounding box center [416, 163] width 632 height 12
click at [338, 259] on button "Sauvegarder" at bounding box center [417, 256] width 642 height 28
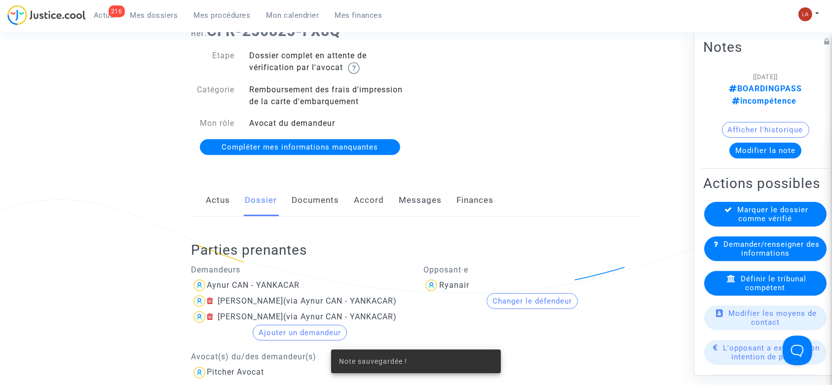
click at [314, 193] on link "Documents" at bounding box center [315, 200] width 47 height 33
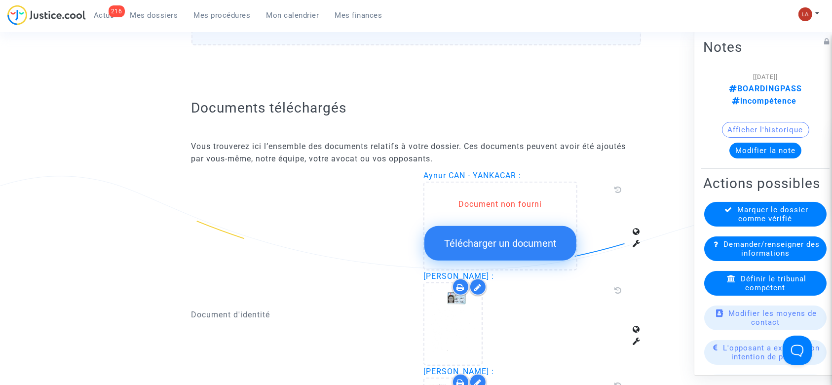
scroll to position [592, 0]
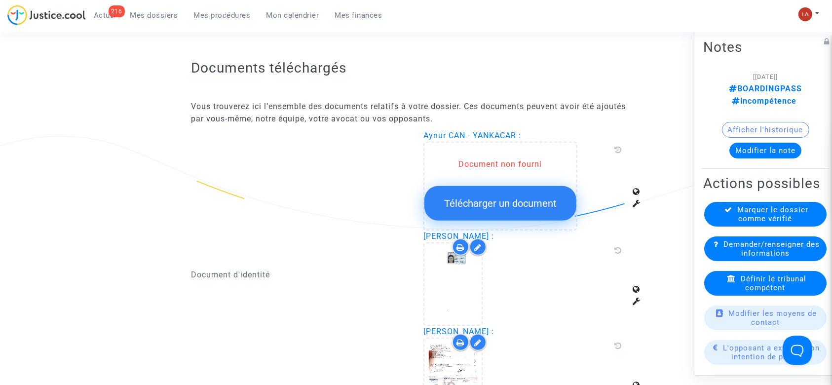
drag, startPoint x: 423, startPoint y: 130, endPoint x: 517, endPoint y: 127, distance: 94.3
copy span "Aynur CAN - YANKACAR"
click at [746, 258] on span "Demander/renseigner des informations" at bounding box center [772, 249] width 96 height 18
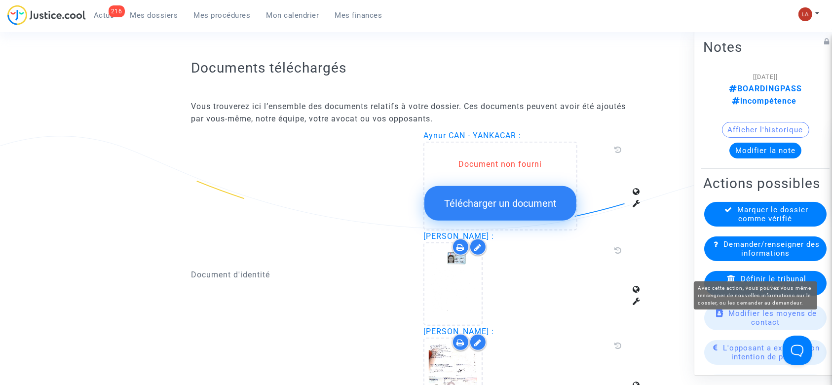
scroll to position [0, 0]
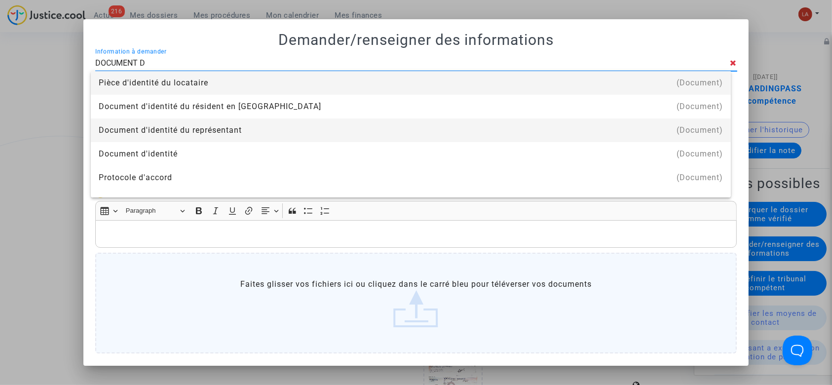
type input "document d'identité"
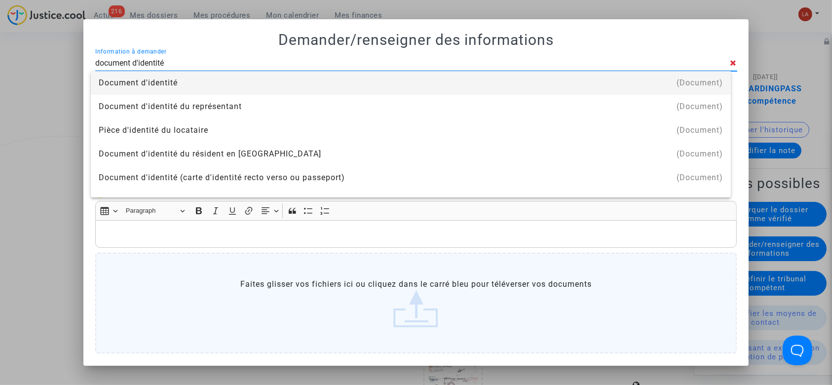
click at [302, 83] on div "Document d'identité" at bounding box center [411, 83] width 624 height 24
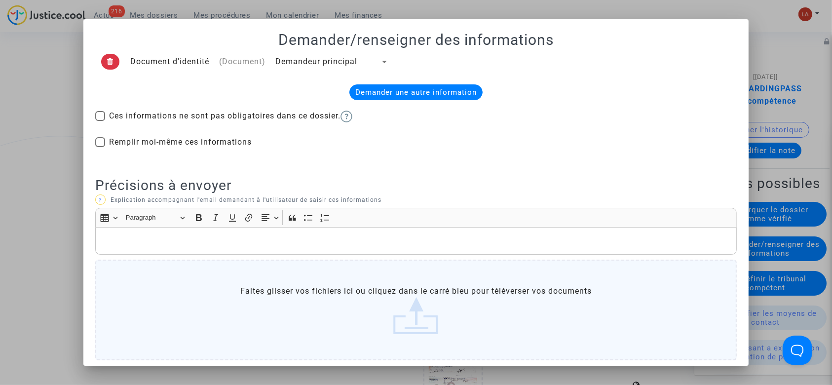
click at [321, 57] on span "Demandeur principal" at bounding box center [316, 61] width 82 height 9
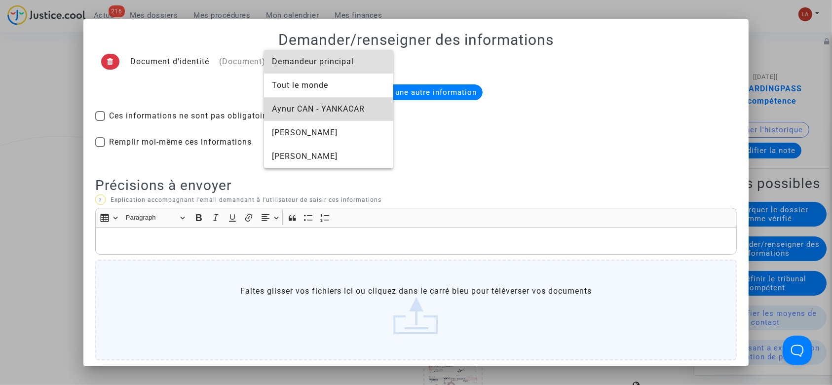
click at [314, 109] on span "Aynur CAN - YANKACAR" at bounding box center [329, 109] width 114 height 24
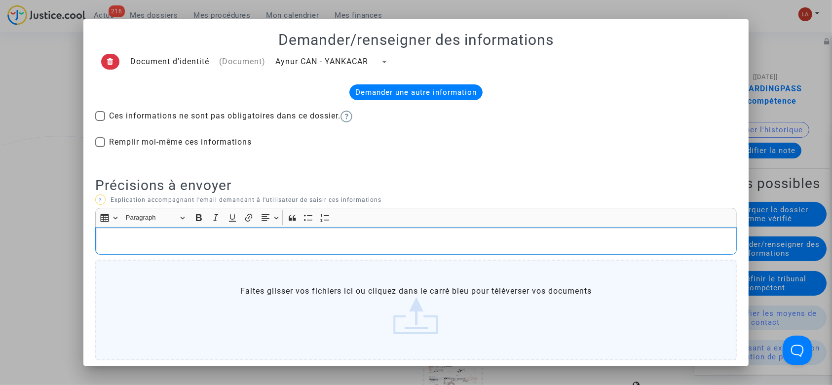
click at [265, 248] on div "Rich Text Editor, main" at bounding box center [416, 241] width 642 height 28
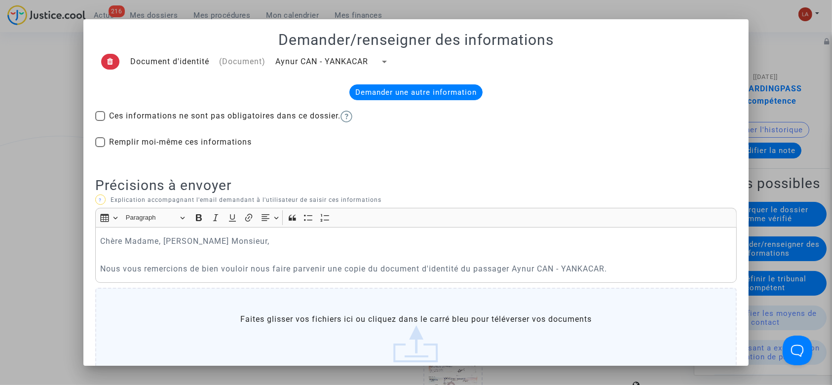
scroll to position [66, 0]
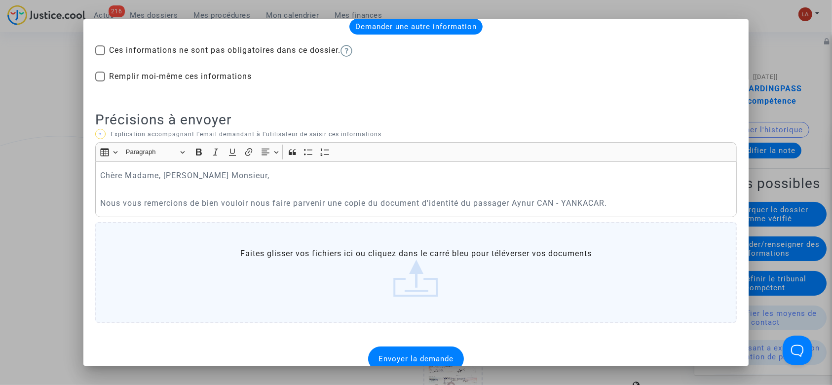
click at [621, 203] on p "Nous vous remercions de bien vouloir nous faire parvenir une copie du document …" at bounding box center [416, 203] width 632 height 12
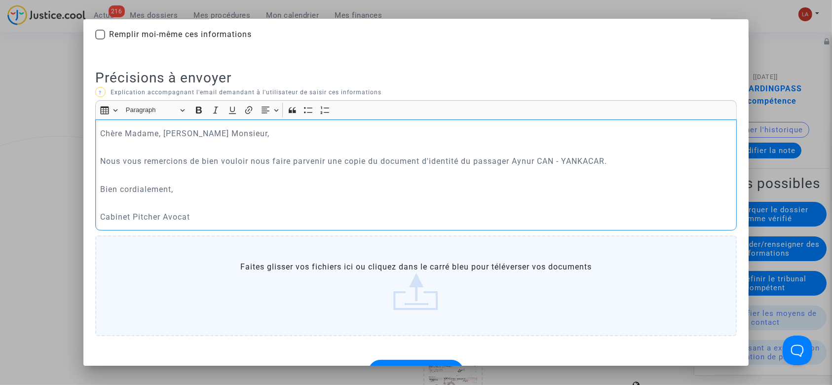
scroll to position [137, 0]
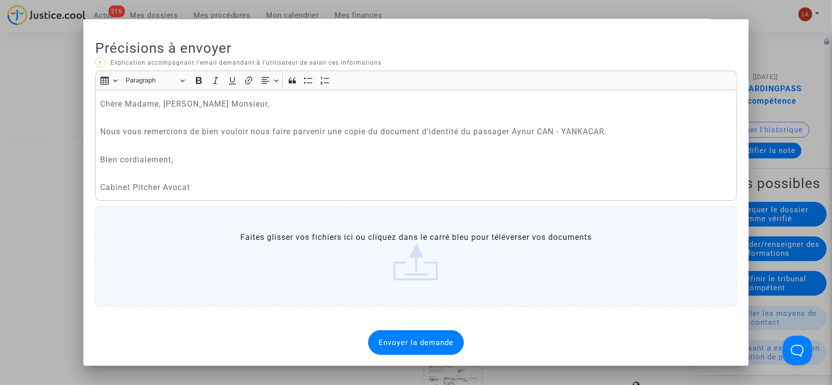
click at [396, 339] on span "Envoyer la demande" at bounding box center [416, 342] width 75 height 9
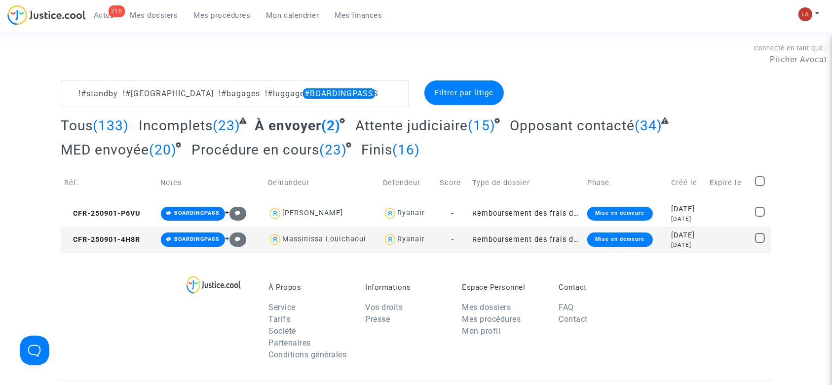
click at [762, 184] on span at bounding box center [760, 181] width 10 height 10
click at [760, 186] on input "checkbox" at bounding box center [760, 186] width 0 height 0
checkbox input "true"
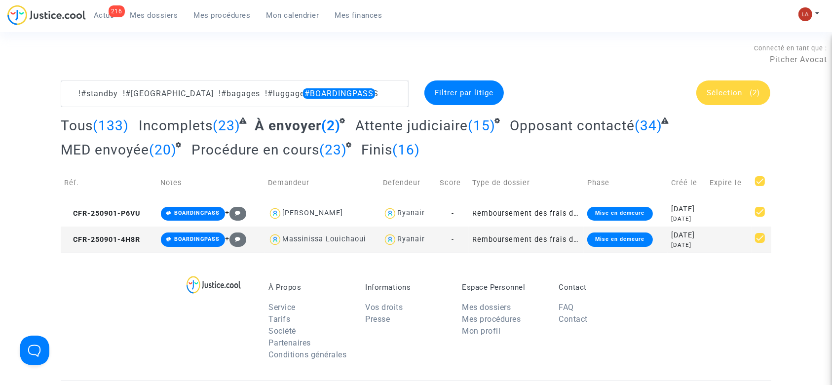
click at [719, 94] on span "Sélection" at bounding box center [725, 92] width 36 height 9
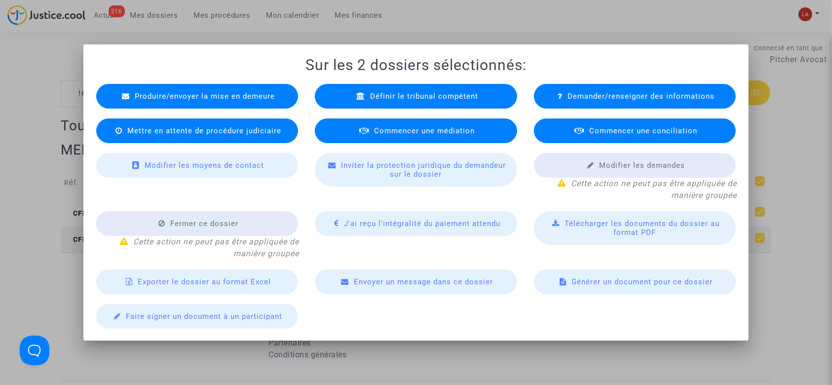
click at [192, 97] on span "Produire/envoyer la mise en demeure" at bounding box center [205, 96] width 140 height 9
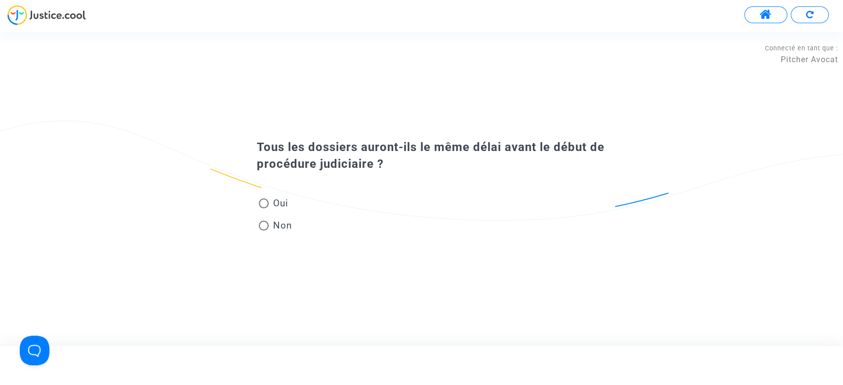
click at [260, 188] on div "Oui Non" at bounding box center [420, 205] width 379 height 66
click at [263, 204] on span at bounding box center [264, 203] width 10 height 10
click at [263, 208] on input "Oui" at bounding box center [263, 208] width 0 height 0
radio input "true"
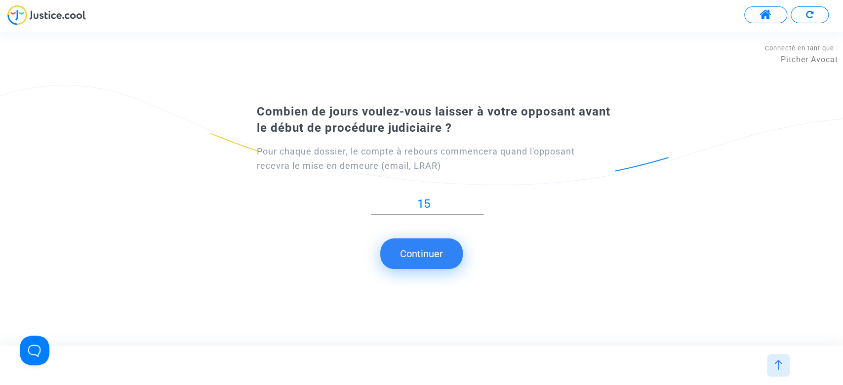
click at [422, 250] on button "Continuer" at bounding box center [421, 253] width 82 height 31
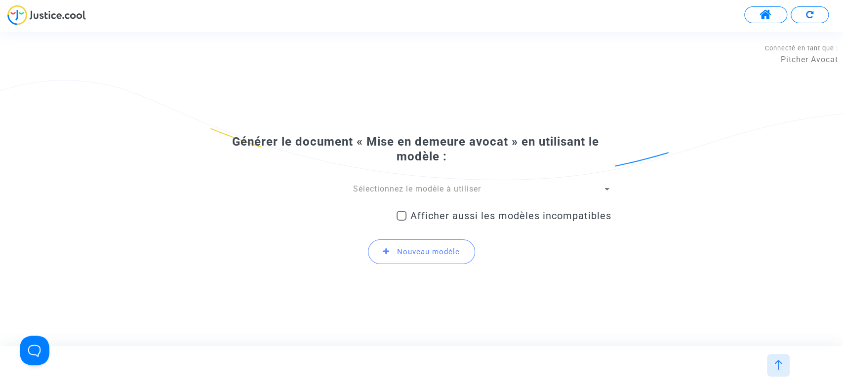
click at [440, 188] on span "Sélectionnez le modèle à utiliser" at bounding box center [417, 188] width 128 height 9
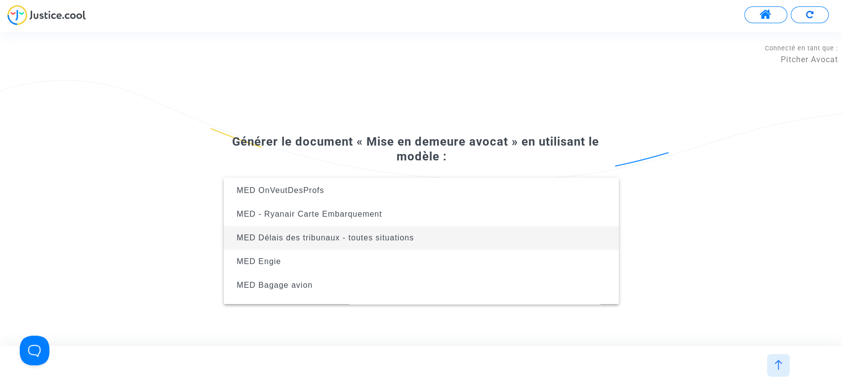
scroll to position [66, 0]
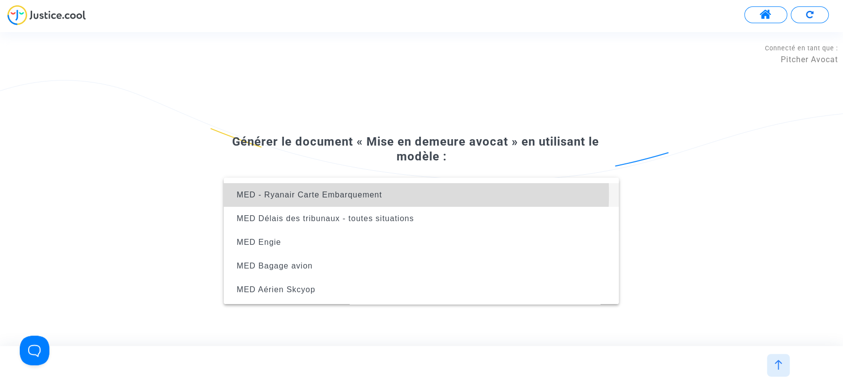
click at [326, 194] on span "MED - Ryanair Carte Embarquement" at bounding box center [308, 195] width 145 height 8
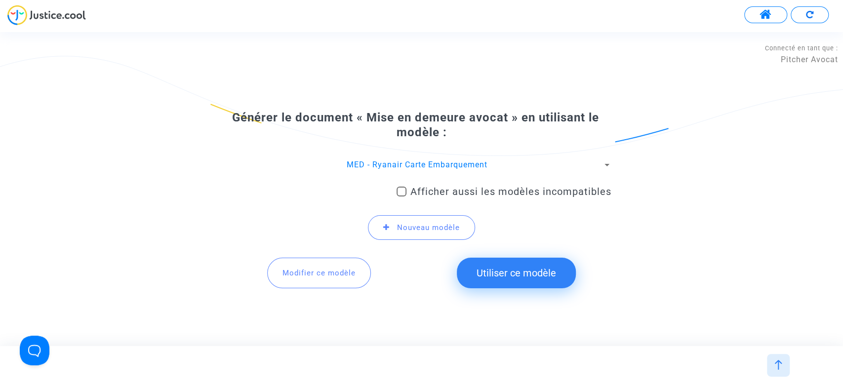
click at [502, 264] on button "Utiliser ce modèle" at bounding box center [516, 273] width 119 height 31
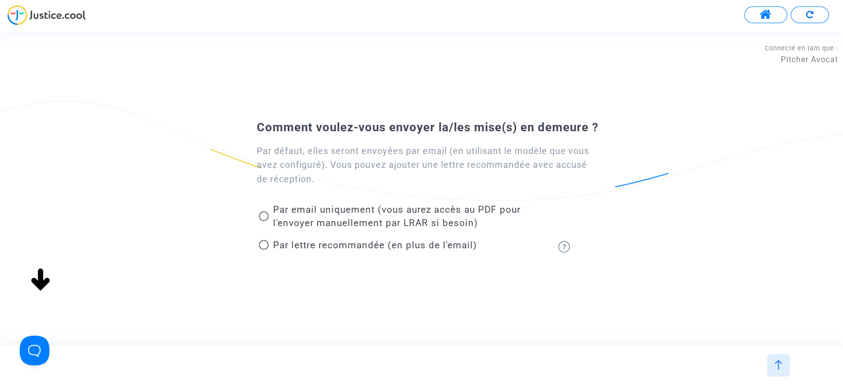
click at [395, 247] on span "Par lettre recommandée (en plus de l'email)" at bounding box center [374, 244] width 204 height 11
click at [264, 250] on input "Par lettre recommandée (en plus de l'email)" at bounding box center [263, 250] width 0 height 0
radio input "true"
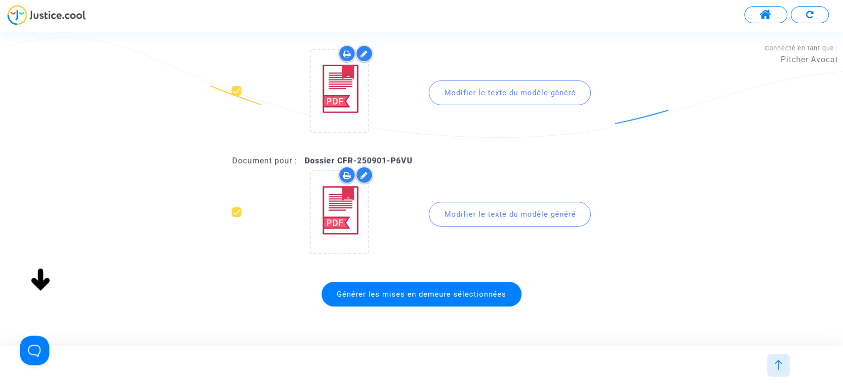
scroll to position [79, 0]
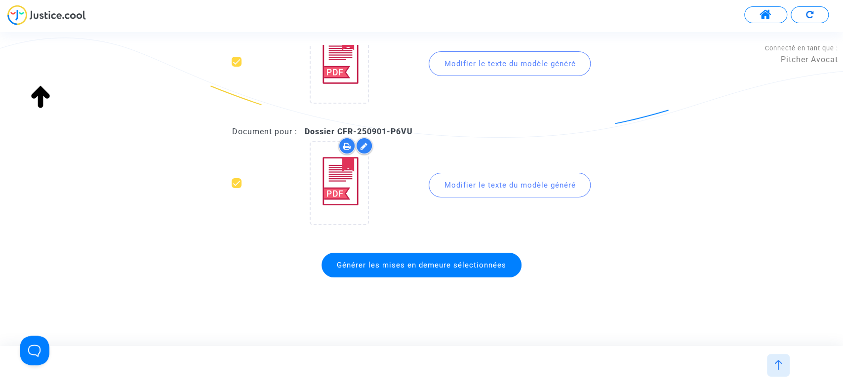
click at [451, 263] on span "Générer les mises en demeure sélectionnées" at bounding box center [421, 265] width 169 height 9
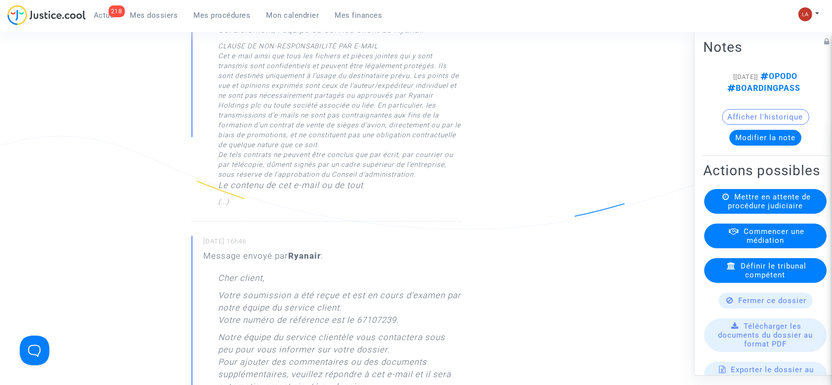
scroll to position [197, 0]
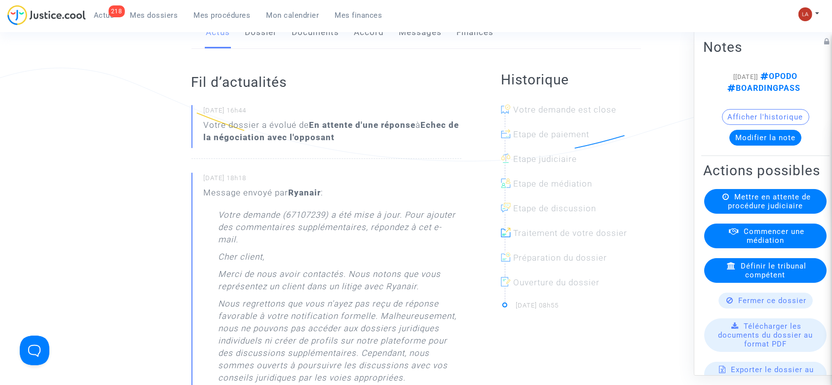
click at [244, 42] on div "Actus Dossier Documents Accord Messages Finances" at bounding box center [417, 32] width 450 height 33
click at [264, 48] on link "Dossier" at bounding box center [261, 32] width 32 height 33
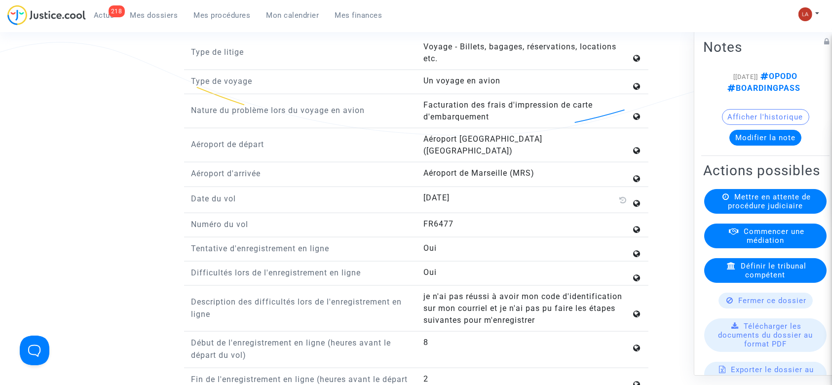
scroll to position [1250, 0]
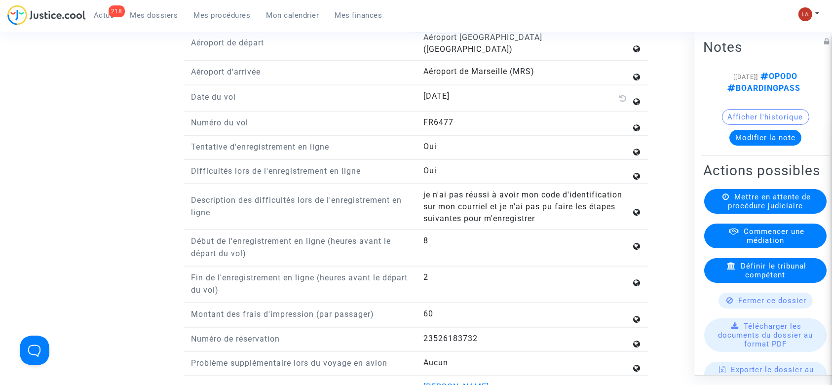
click at [786, 146] on button "Modifier la note" at bounding box center [766, 138] width 72 height 16
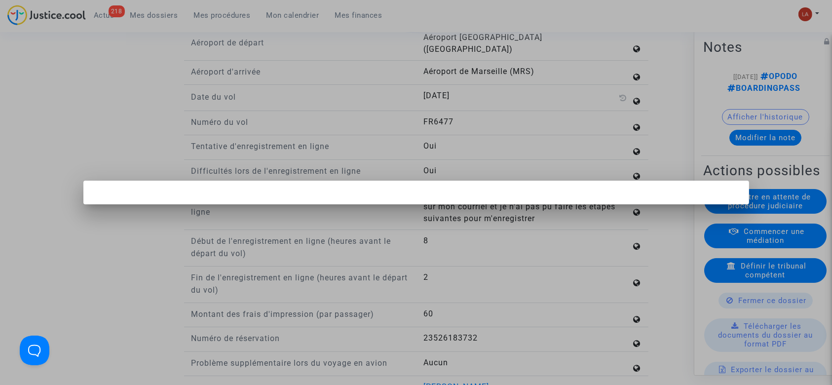
scroll to position [0, 0]
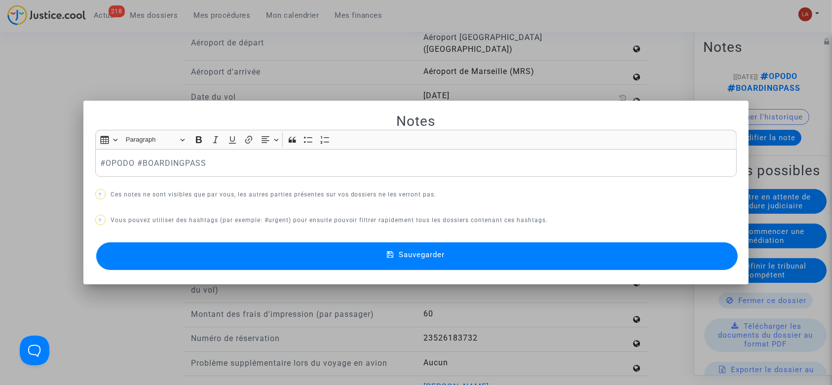
click at [250, 168] on p "#OPODO #BOARDINGPASS" at bounding box center [416, 163] width 632 height 12
click at [251, 252] on button "Sauvegarder" at bounding box center [417, 256] width 642 height 28
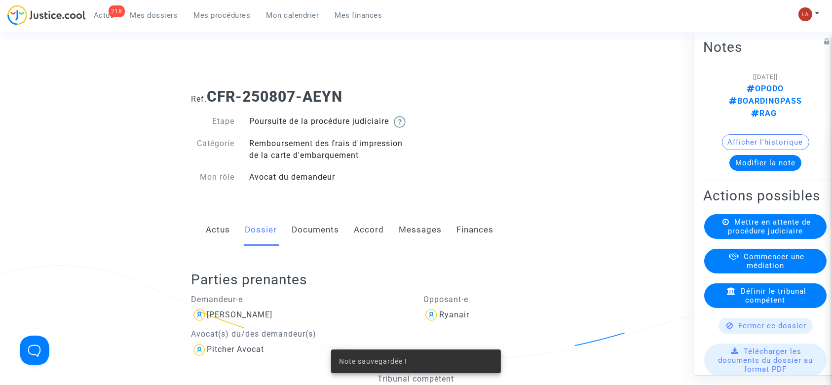
click at [418, 246] on link "Messages" at bounding box center [420, 230] width 43 height 33
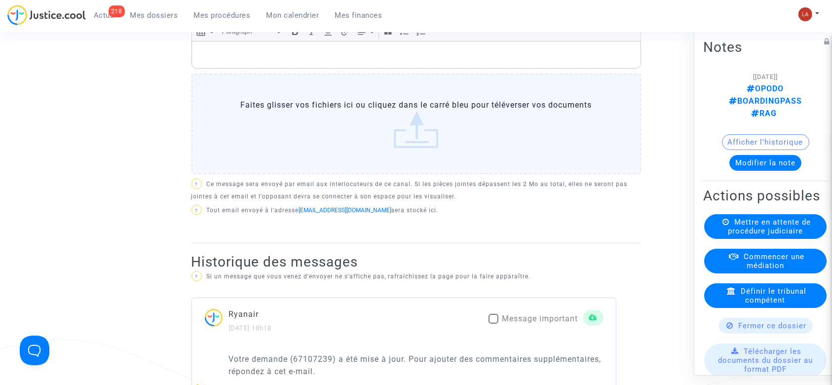
scroll to position [526, 0]
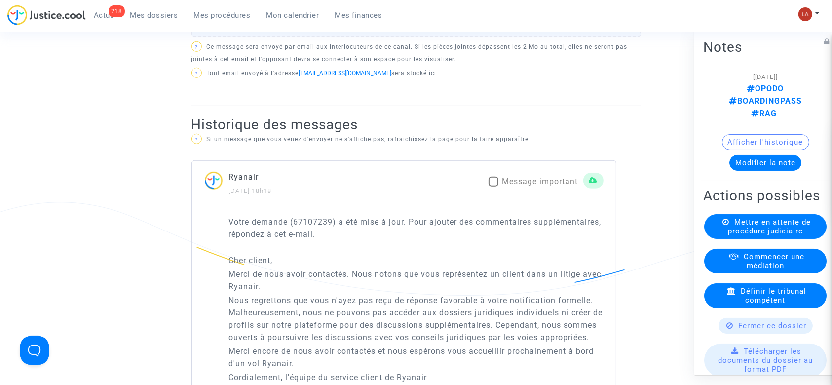
click at [517, 186] on span "Message important" at bounding box center [540, 181] width 76 height 9
click at [494, 187] on input "Message important" at bounding box center [493, 187] width 0 height 0
checkbox input "true"
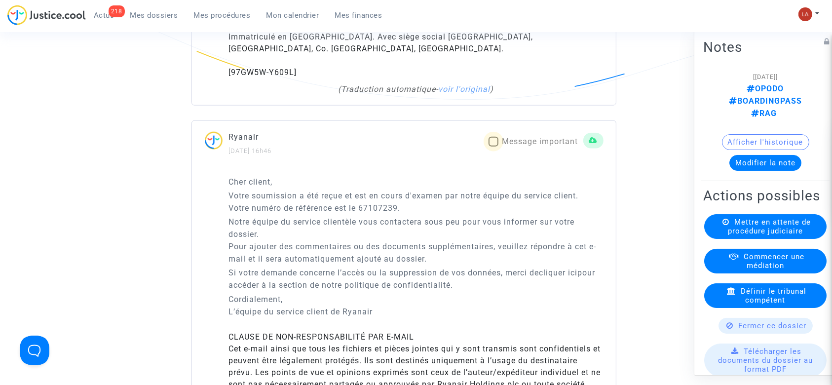
click at [492, 147] on span at bounding box center [494, 142] width 10 height 10
click at [493, 147] on input "Message important" at bounding box center [493, 147] width 0 height 0
checkbox input "true"
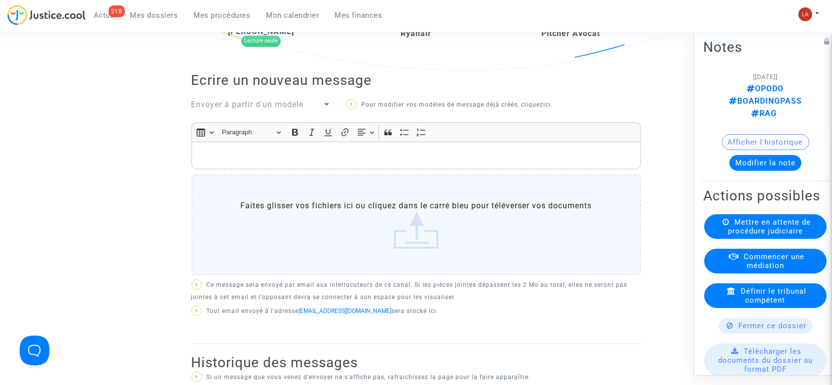
scroll to position [263, 0]
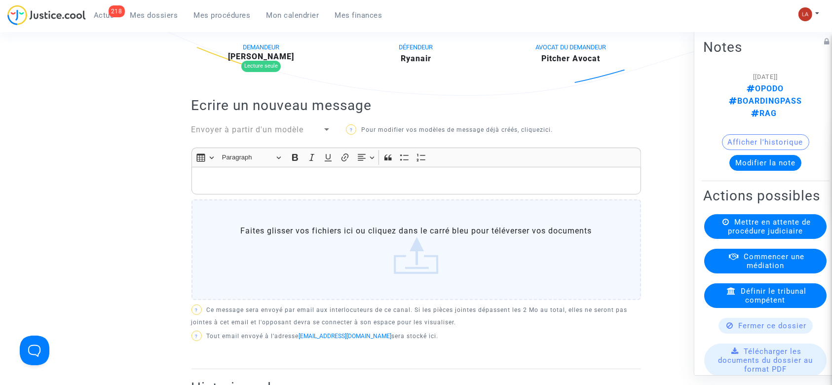
click at [274, 61] on b "Philippe Kotula" at bounding box center [261, 56] width 66 height 9
copy b "Kotula"
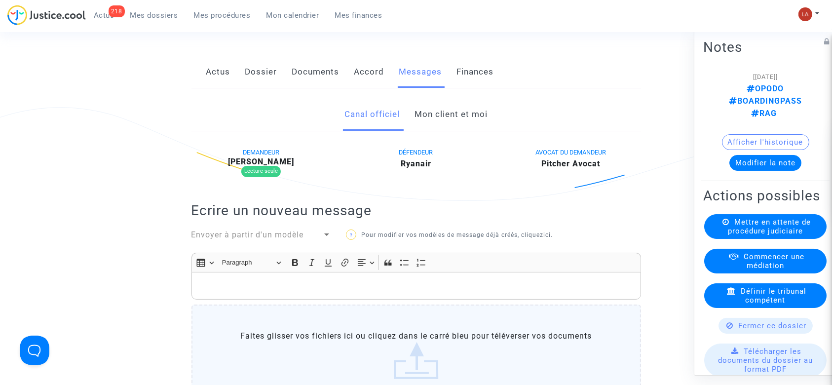
scroll to position [0, 0]
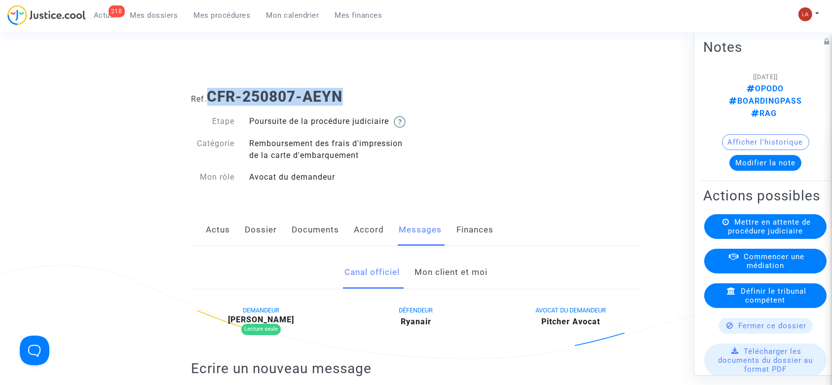
drag, startPoint x: 397, startPoint y: 91, endPoint x: 210, endPoint y: 98, distance: 187.2
click at [210, 98] on div "Ref. CFR-250807-AEYN" at bounding box center [416, 92] width 464 height 25
copy b "CFR-250807-AEYN"
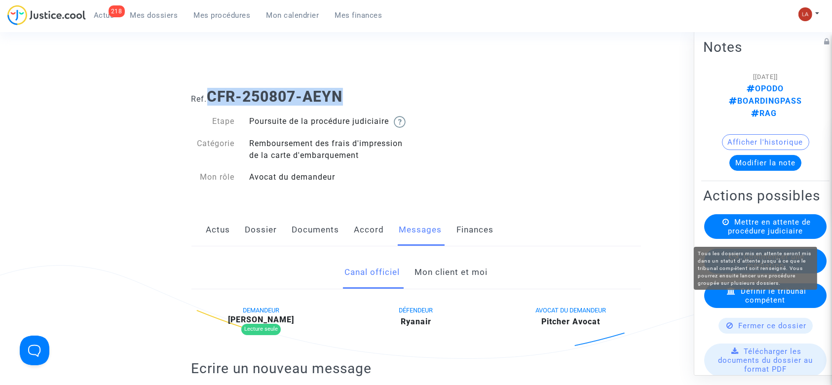
click at [748, 229] on span "Mettre en attente de procédure judiciaire" at bounding box center [769, 227] width 83 height 18
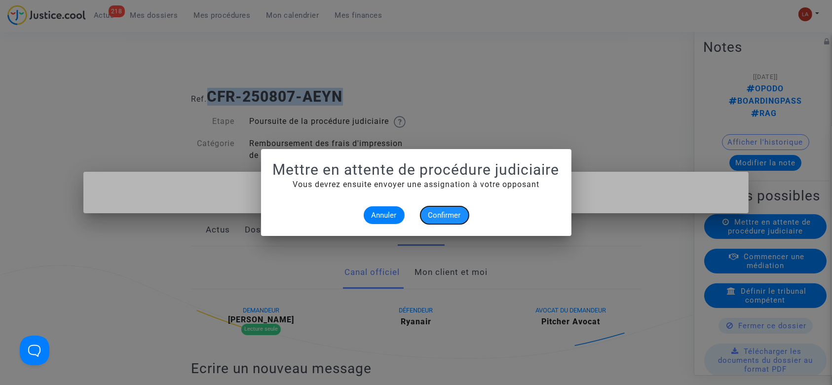
click at [432, 211] on span "Confirmer" at bounding box center [444, 215] width 33 height 9
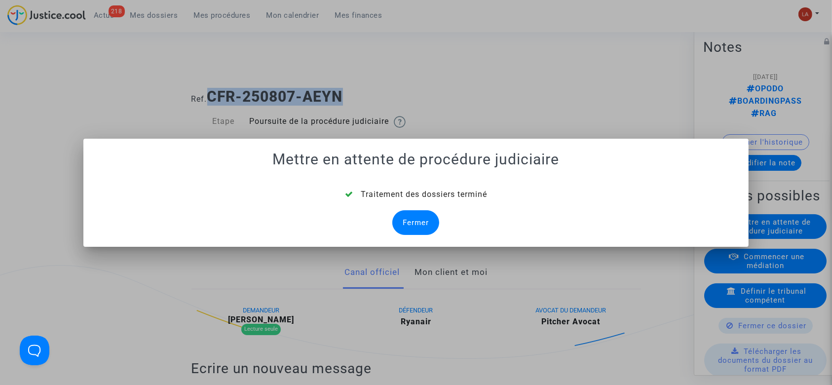
click at [405, 221] on div "Fermer" at bounding box center [415, 222] width 47 height 25
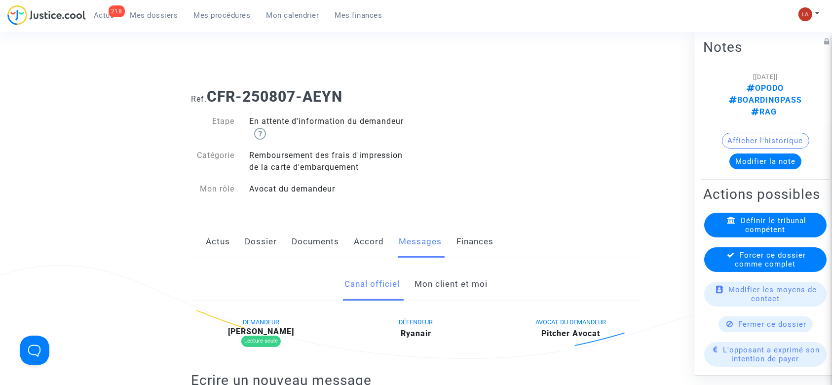
click at [770, 272] on div "Forcer ce dossier comme complet" at bounding box center [765, 259] width 122 height 25
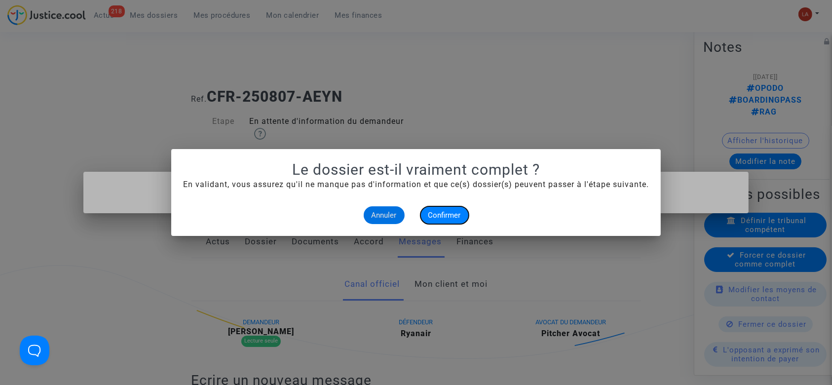
click at [438, 216] on span "Confirmer" at bounding box center [444, 215] width 33 height 9
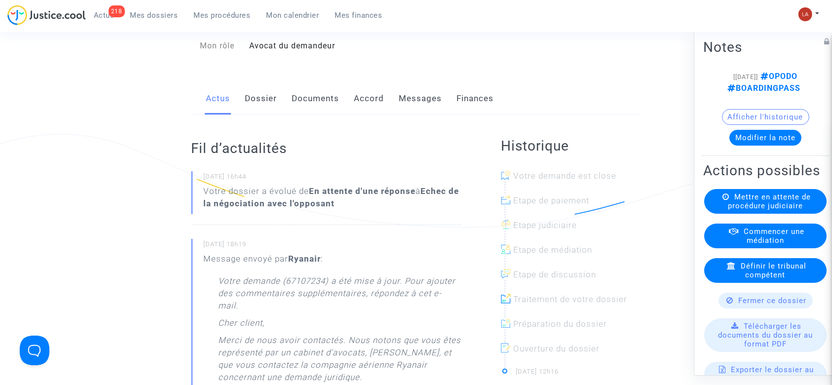
drag, startPoint x: 246, startPoint y: 113, endPoint x: 282, endPoint y: 117, distance: 36.8
click at [246, 113] on link "Dossier" at bounding box center [261, 98] width 32 height 33
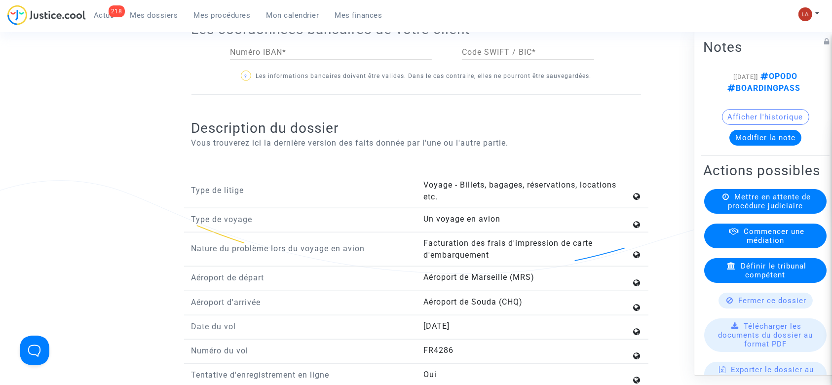
scroll to position [1185, 0]
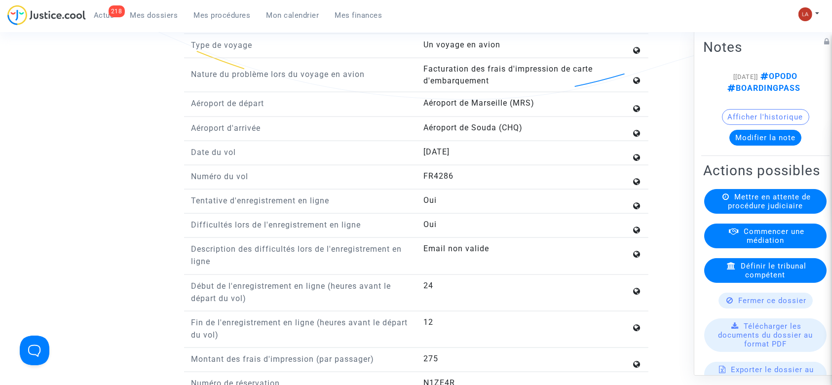
click at [731, 146] on button "Modifier la note" at bounding box center [766, 138] width 72 height 16
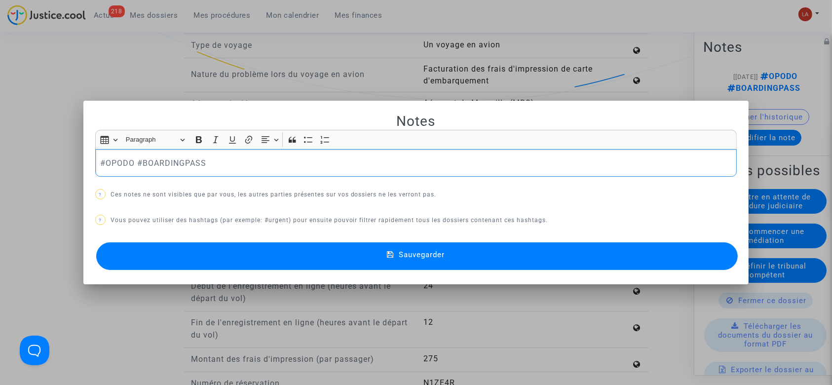
scroll to position [0, 0]
click at [335, 169] on p "#OPODO #BOARDINGPASS" at bounding box center [416, 163] width 632 height 12
click at [407, 258] on span "Sauvegarder" at bounding box center [422, 254] width 46 height 9
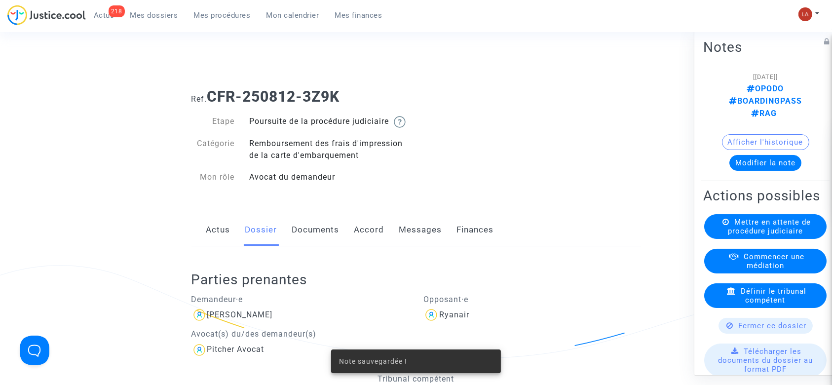
click at [403, 227] on link "Messages" at bounding box center [420, 230] width 43 height 33
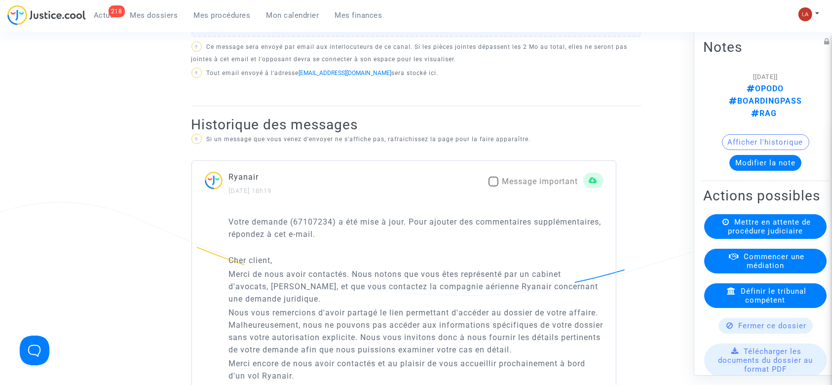
click at [517, 186] on span "Message important" at bounding box center [540, 181] width 76 height 9
click at [494, 187] on input "Message important" at bounding box center [493, 187] width 0 height 0
checkbox input "true"
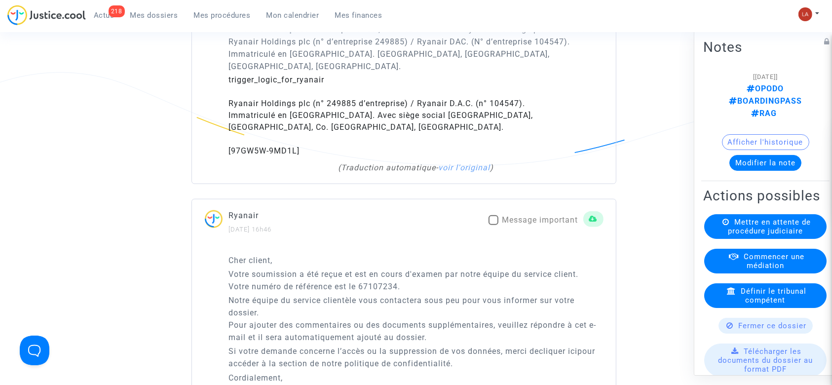
click at [521, 225] on span "Message important" at bounding box center [540, 219] width 76 height 9
click at [494, 226] on input "Message important" at bounding box center [493, 225] width 0 height 0
checkbox input "true"
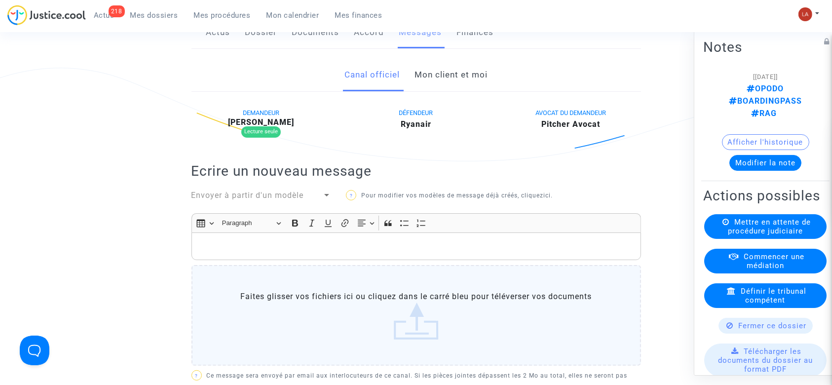
scroll to position [197, 0]
drag, startPoint x: 246, startPoint y: 133, endPoint x: 309, endPoint y: 131, distance: 63.2
click at [308, 126] on div "Yacine Ben romdhane" at bounding box center [262, 122] width 140 height 8
copy b "Ben romdhane"
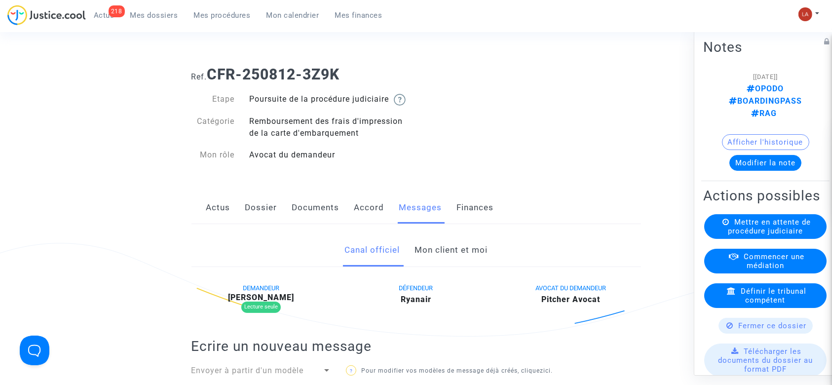
scroll to position [0, 0]
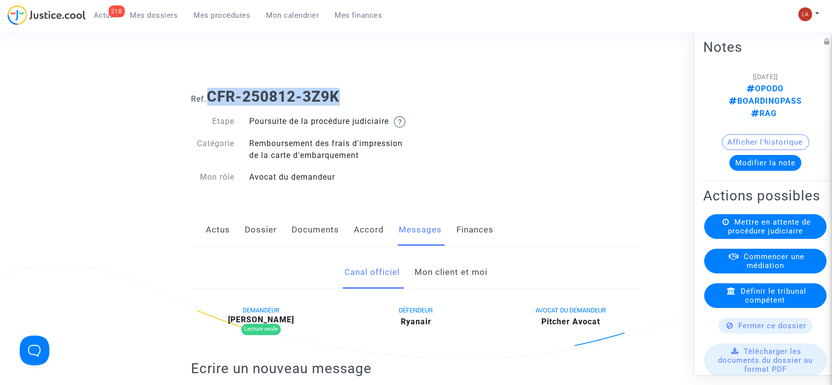
drag, startPoint x: 273, startPoint y: 105, endPoint x: 211, endPoint y: 98, distance: 62.5
click at [211, 98] on div "Ref. CFR-250812-3Z9K" at bounding box center [416, 92] width 464 height 25
copy b "CFR-250812-3Z9K"
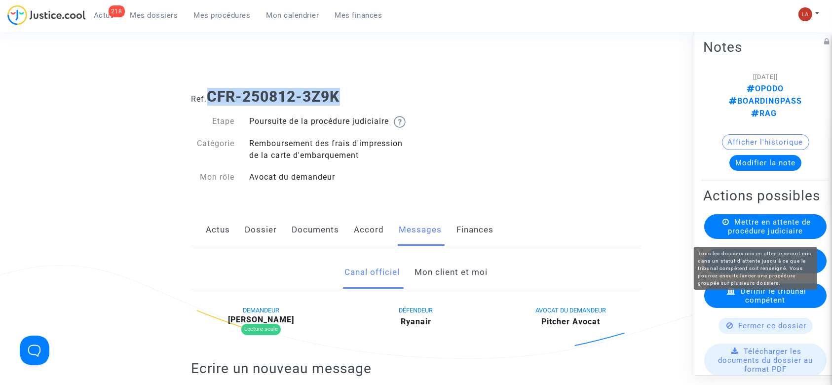
click at [750, 233] on span "Mettre en attente de procédure judiciaire" at bounding box center [769, 227] width 83 height 18
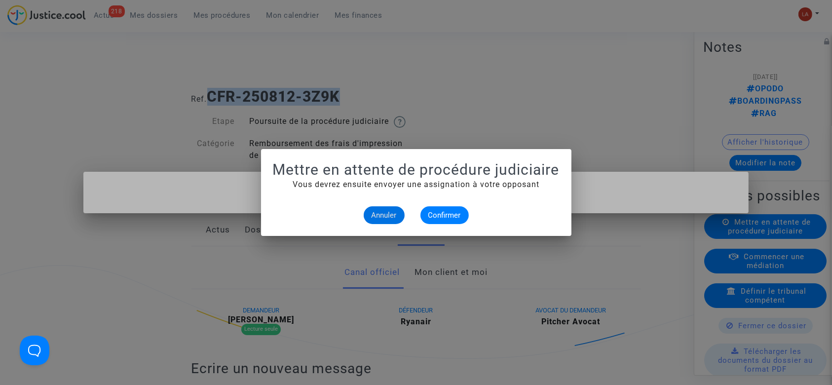
click at [419, 217] on div "Annuler Confirmer" at bounding box center [416, 215] width 287 height 18
click at [431, 217] on span "Confirmer" at bounding box center [444, 215] width 33 height 9
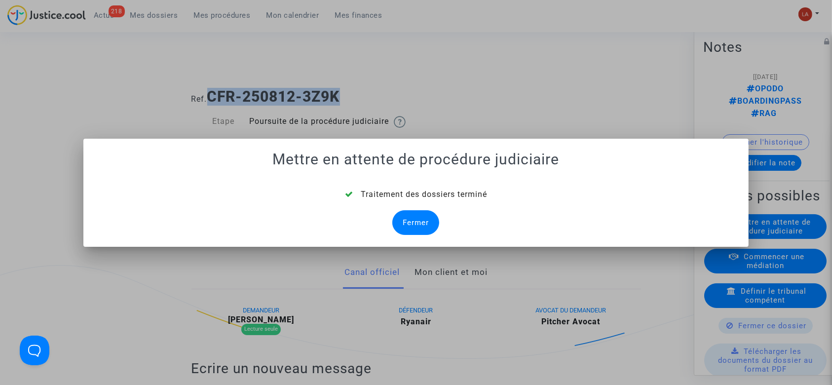
click at [406, 218] on div "Fermer" at bounding box center [415, 222] width 47 height 25
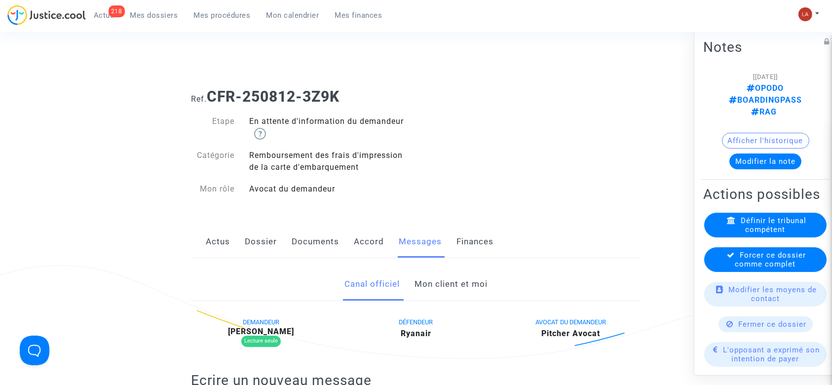
click at [771, 269] on span "Forcer ce dossier comme complet" at bounding box center [770, 260] width 71 height 18
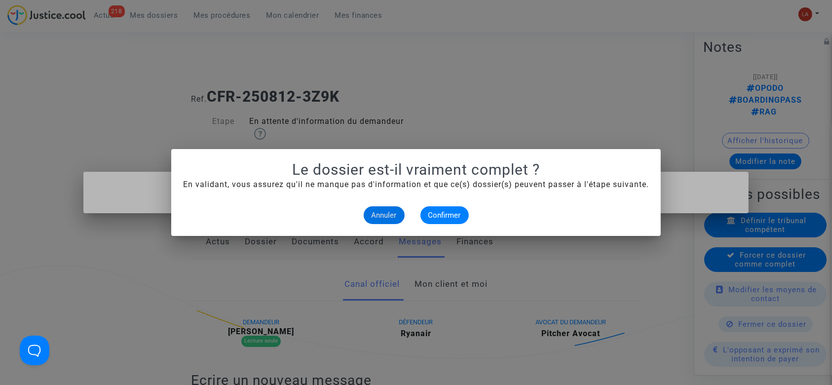
click at [420, 218] on div "Annuler Confirmer" at bounding box center [416, 215] width 466 height 18
click at [455, 213] on span "Confirmer" at bounding box center [444, 215] width 33 height 9
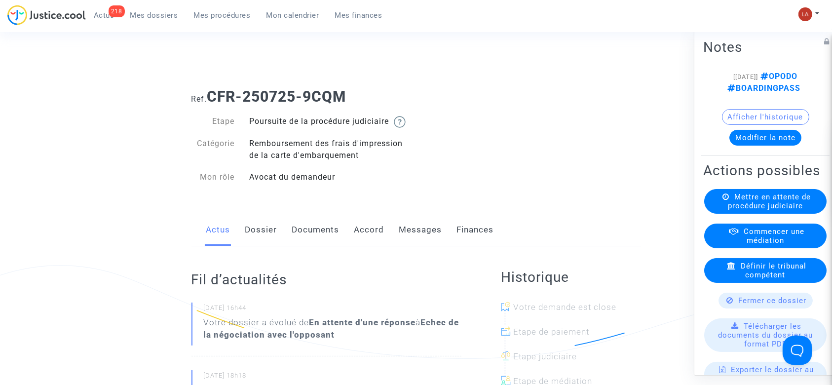
click at [264, 234] on link "Dossier" at bounding box center [261, 230] width 32 height 33
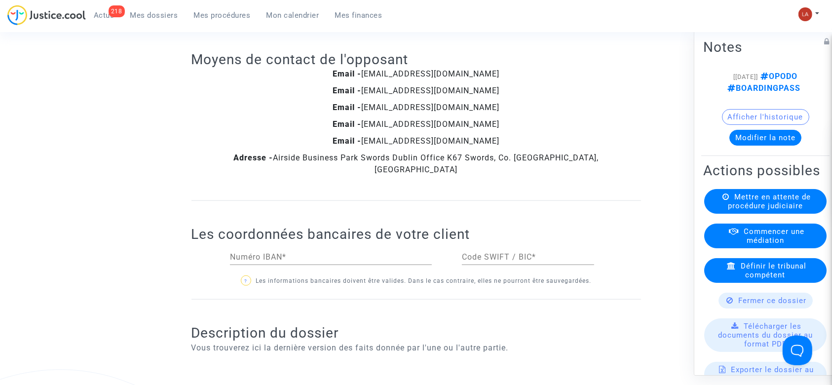
scroll to position [1053, 0]
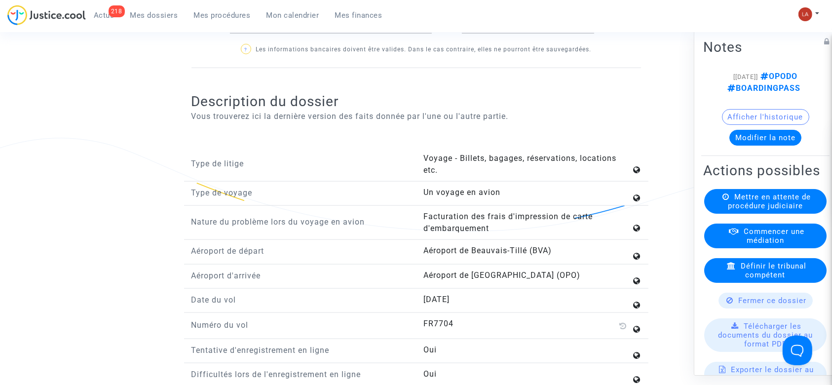
click at [749, 146] on button "Modifier la note" at bounding box center [766, 138] width 72 height 16
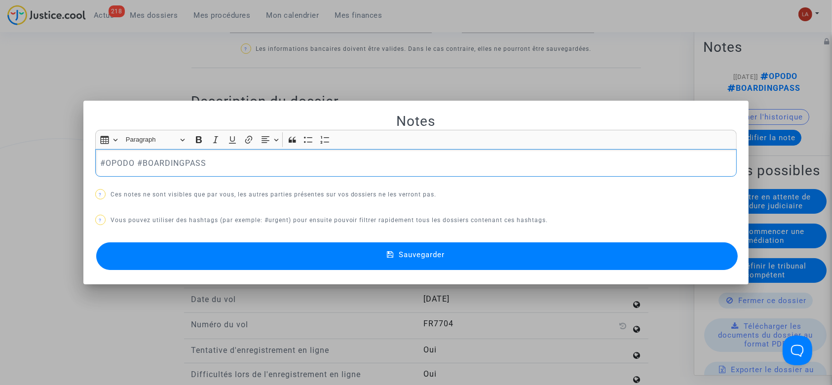
click at [246, 158] on p "#OPODO #BOARDINGPASS" at bounding box center [416, 163] width 632 height 12
click at [294, 263] on button "Sauvegarder" at bounding box center [417, 256] width 642 height 28
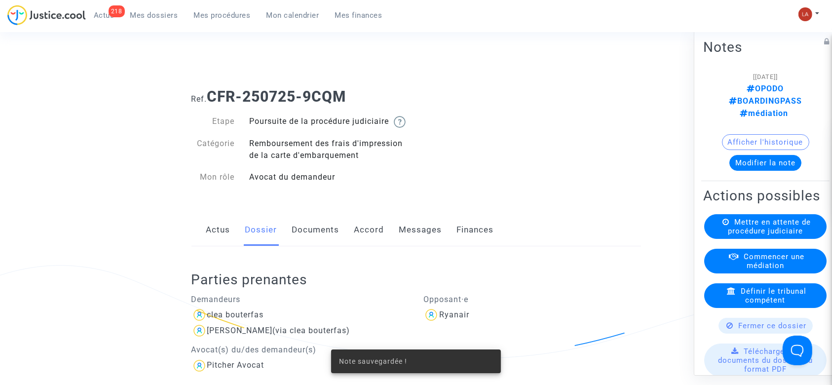
click at [423, 236] on link "Messages" at bounding box center [420, 230] width 43 height 33
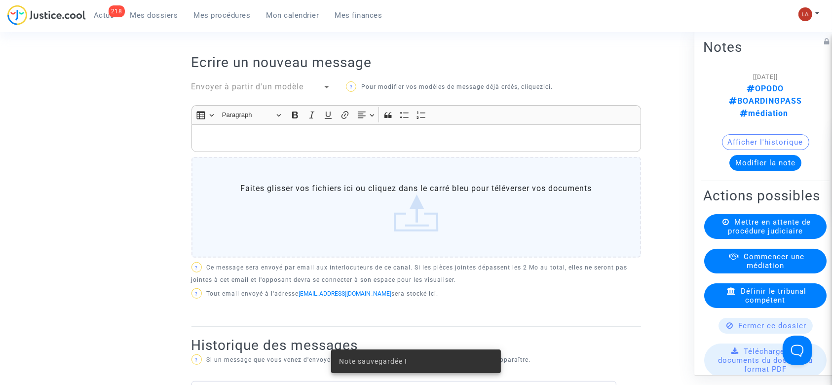
scroll to position [592, 0]
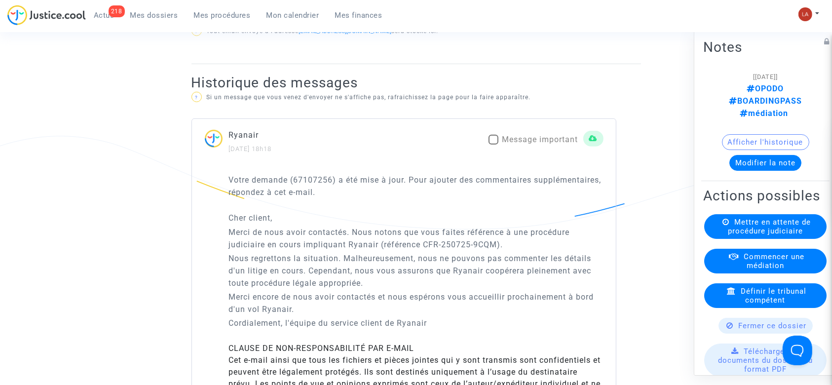
click at [512, 144] on span "Message important" at bounding box center [540, 139] width 76 height 9
click at [494, 145] on input "Message important" at bounding box center [493, 145] width 0 height 0
checkbox input "true"
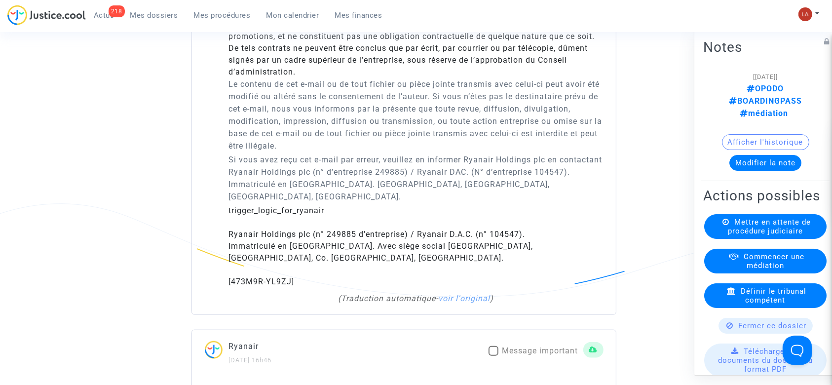
scroll to position [1185, 0]
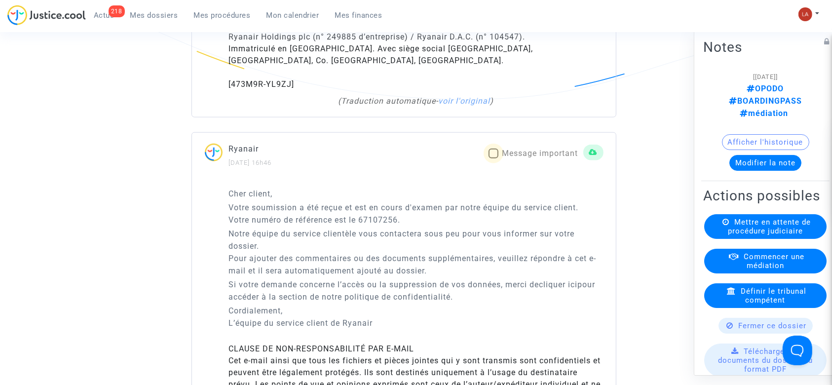
click at [499, 159] on label "Message important" at bounding box center [534, 154] width 90 height 12
click at [494, 159] on input "Message important" at bounding box center [493, 158] width 0 height 0
checkbox input "true"
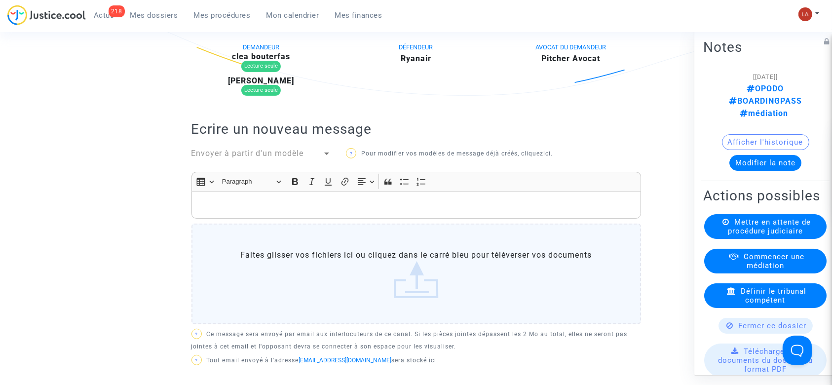
scroll to position [131, 0]
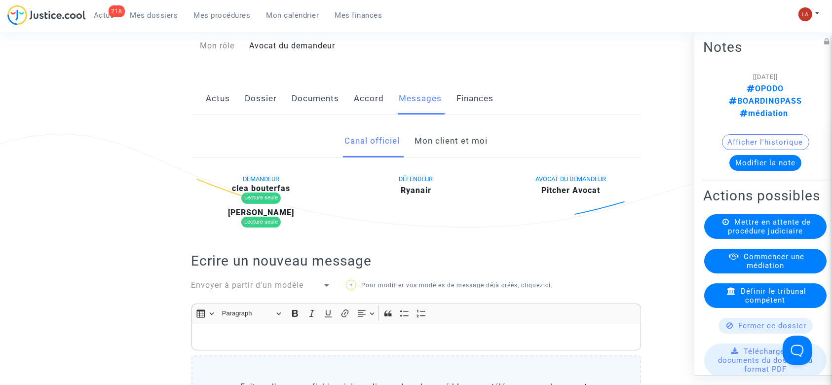
click at [280, 193] on b "clea bouterfas" at bounding box center [261, 188] width 58 height 9
copy b "bouterfas"
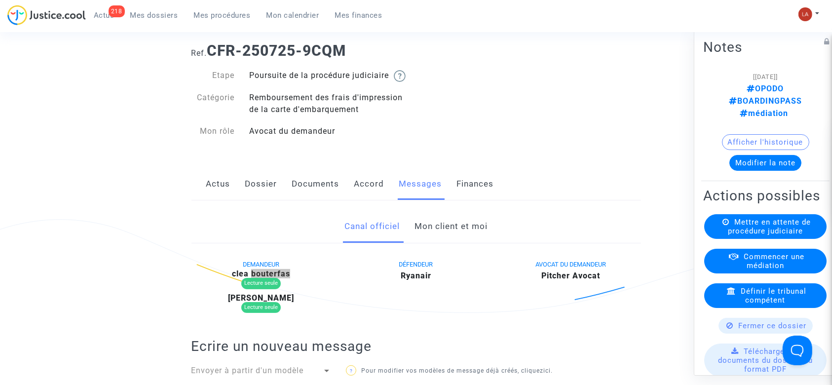
scroll to position [0, 0]
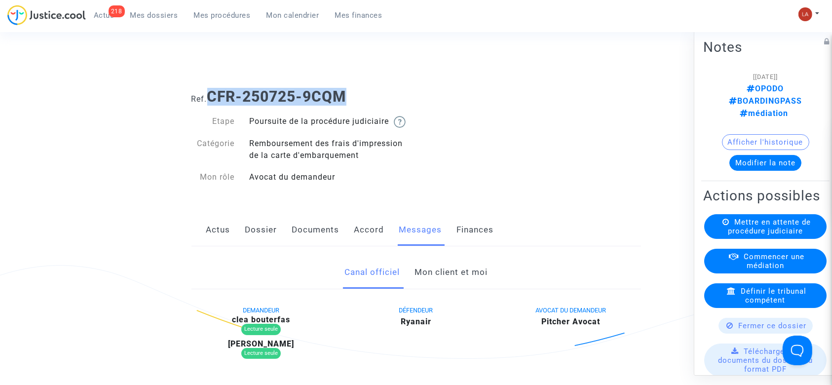
drag, startPoint x: 385, startPoint y: 82, endPoint x: 213, endPoint y: 85, distance: 172.3
click at [213, 85] on div "Ref. CFR-250725-9CQM" at bounding box center [416, 92] width 464 height 25
copy b "CFR-250725-9CQM"
click at [799, 270] on div "Commencer une médiation" at bounding box center [765, 261] width 122 height 25
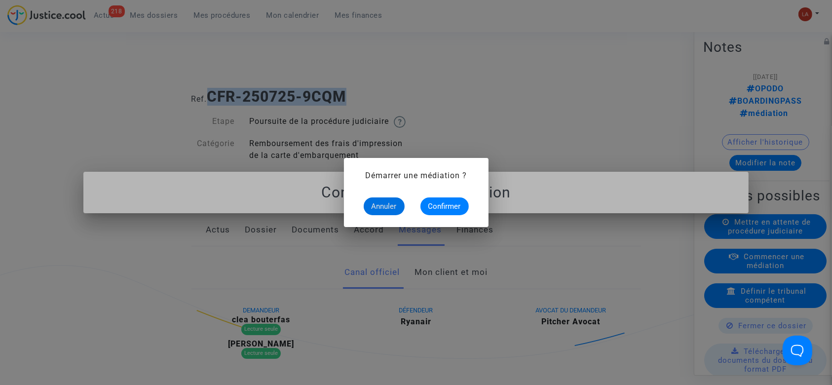
click at [376, 202] on span "Annuler" at bounding box center [384, 206] width 25 height 9
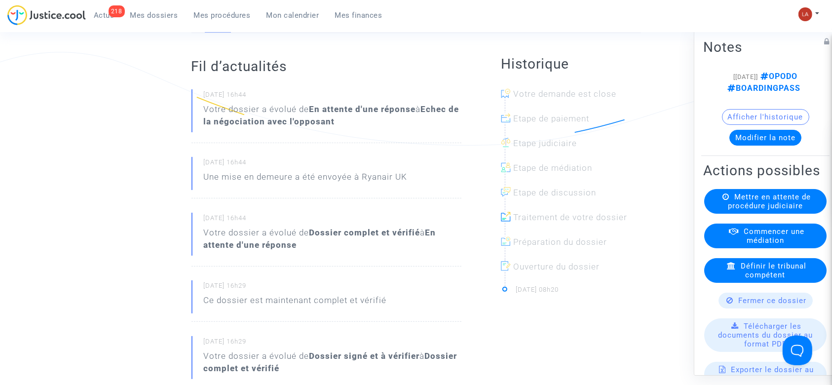
scroll to position [197, 0]
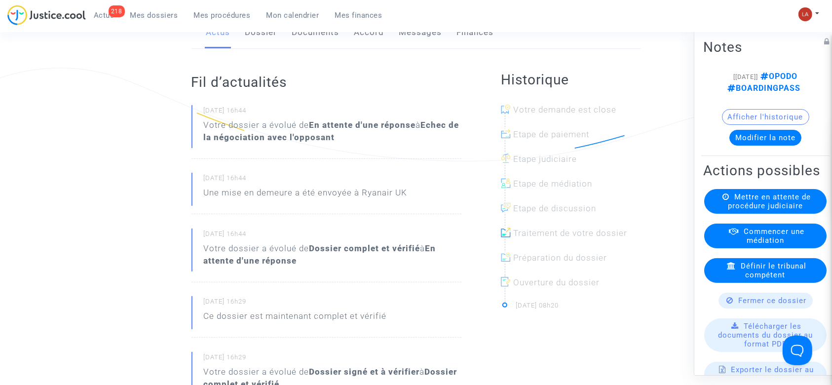
click at [259, 37] on link "Dossier" at bounding box center [261, 32] width 32 height 33
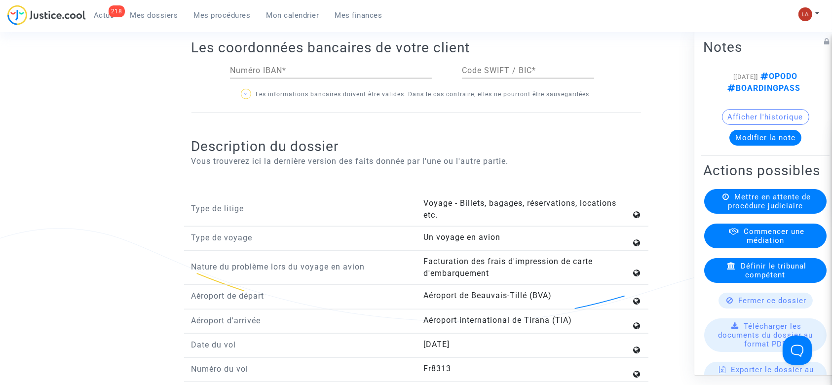
scroll to position [921, 0]
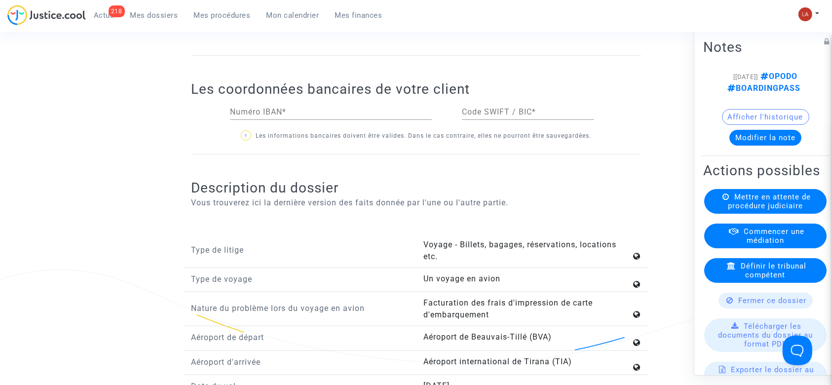
click at [769, 146] on button "Modifier la note" at bounding box center [766, 138] width 72 height 16
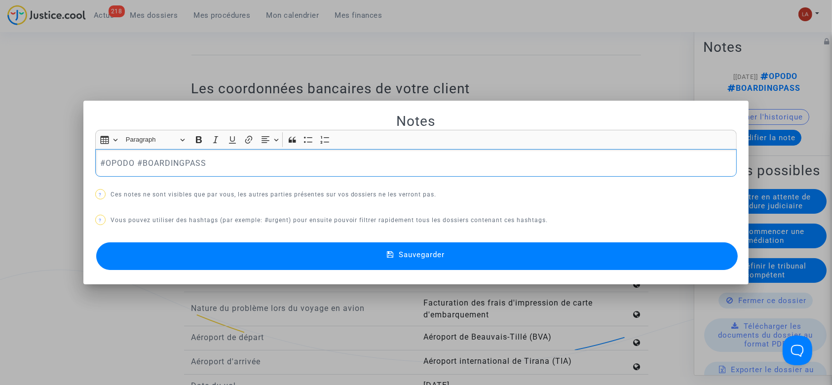
scroll to position [0, 0]
click at [360, 176] on div "#OPODO #BOARDINGPASS" at bounding box center [416, 163] width 642 height 28
click at [388, 267] on button "Sauvegarder" at bounding box center [417, 256] width 642 height 28
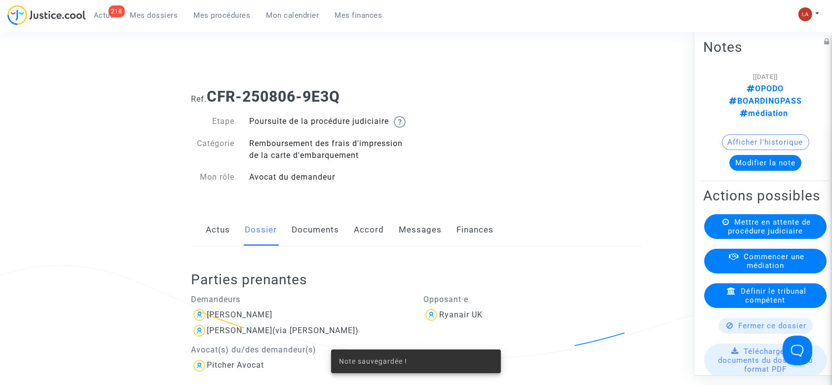
click at [416, 246] on link "Messages" at bounding box center [420, 230] width 43 height 33
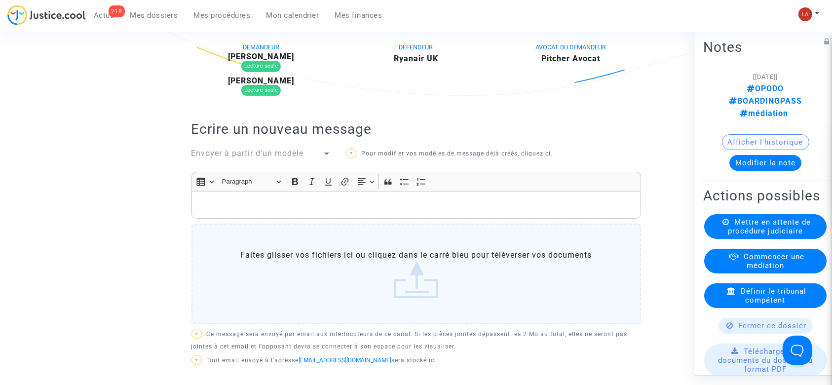
scroll to position [197, 0]
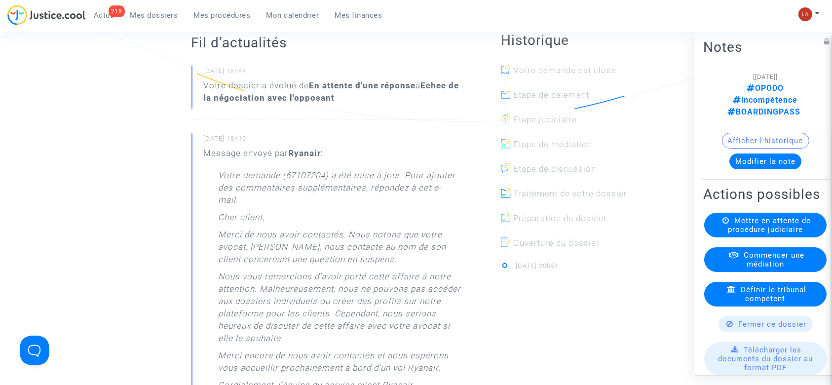
scroll to position [66, 0]
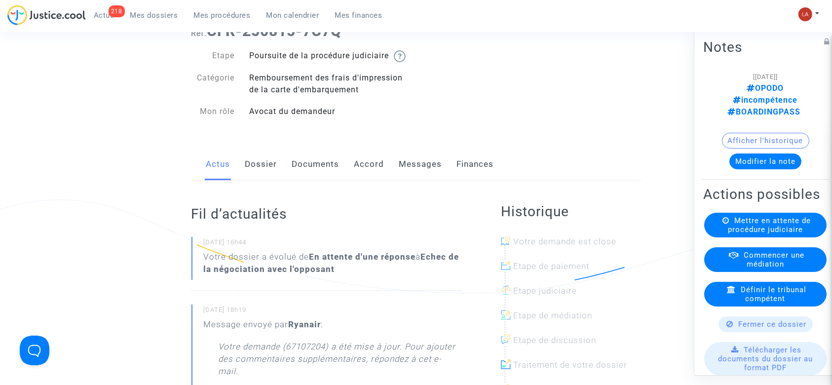
drag, startPoint x: 265, startPoint y: 168, endPoint x: 275, endPoint y: 168, distance: 10.4
click at [265, 168] on link "Dossier" at bounding box center [261, 164] width 32 height 33
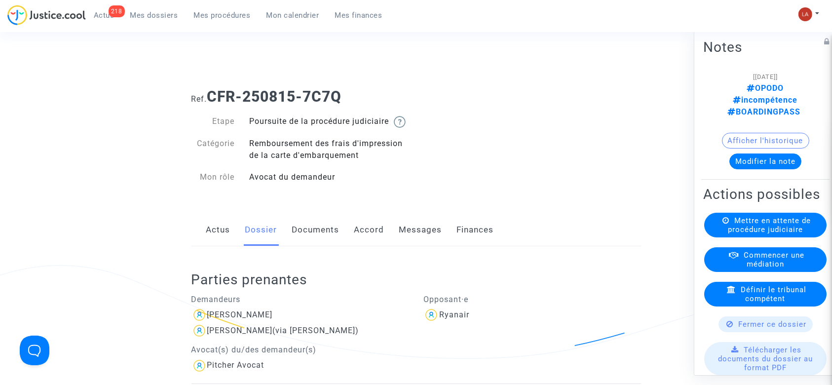
click at [413, 232] on link "Messages" at bounding box center [420, 230] width 43 height 33
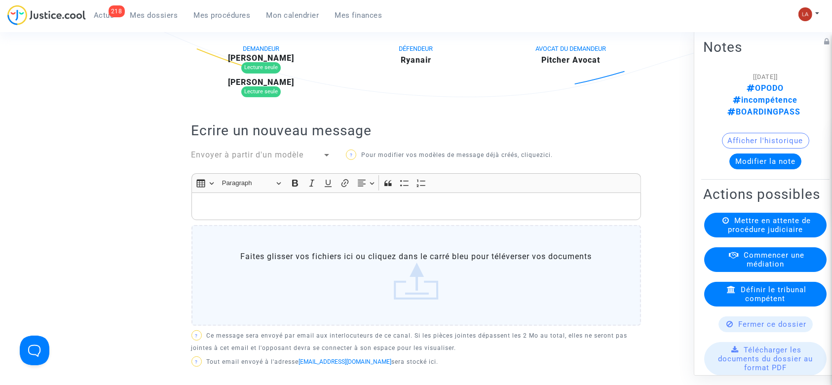
scroll to position [263, 0]
click at [280, 61] on b "Delphine Abraham" at bounding box center [261, 56] width 66 height 9
copy b "Abraham"
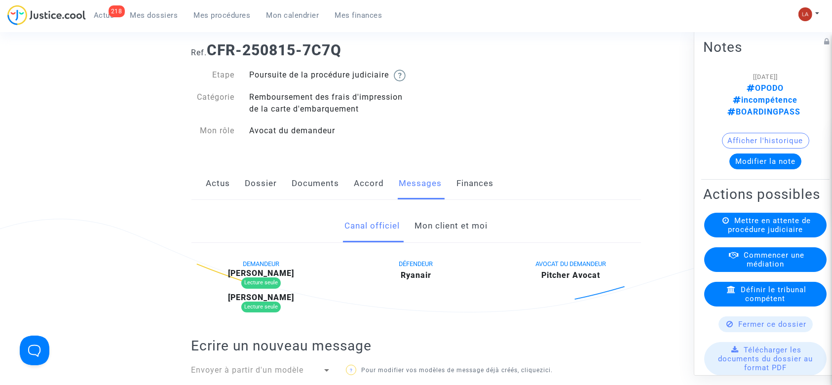
scroll to position [0, 0]
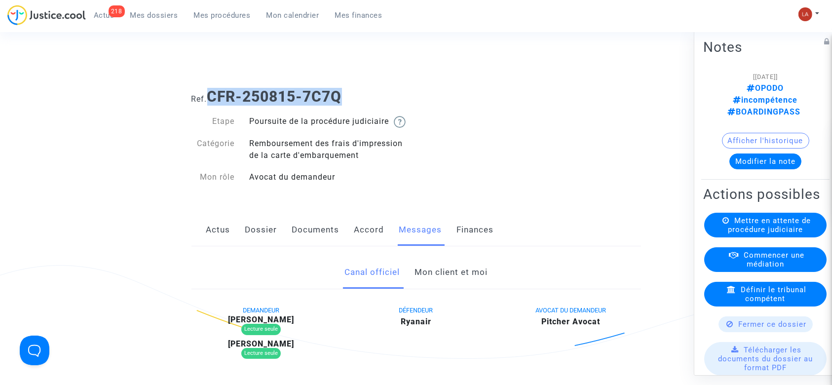
drag, startPoint x: 265, startPoint y: 103, endPoint x: 209, endPoint y: 100, distance: 55.4
click at [209, 100] on h1 "Ref. CFR-250815-7C7Q" at bounding box center [417, 97] width 450 height 18
copy b "CFR-250815-7C7Q"
click at [442, 289] on link "Mon client et moi" at bounding box center [451, 272] width 73 height 33
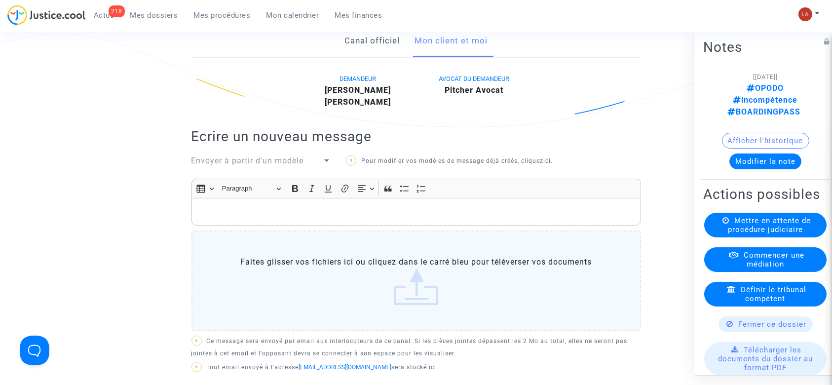
scroll to position [329, 0]
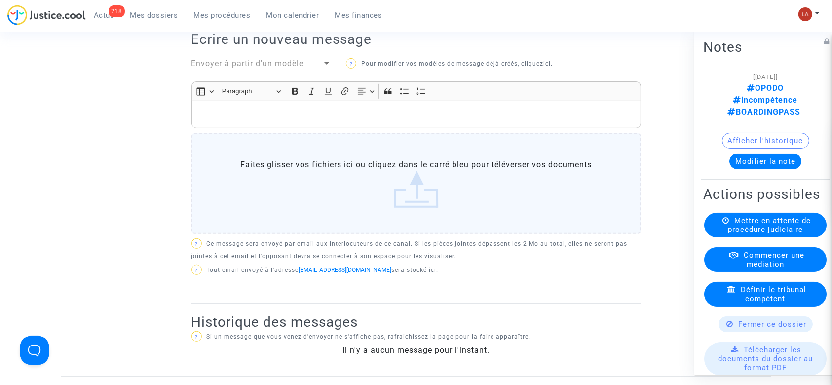
click at [234, 68] on span "Envoyer à partir d'un modèle" at bounding box center [248, 63] width 113 height 9
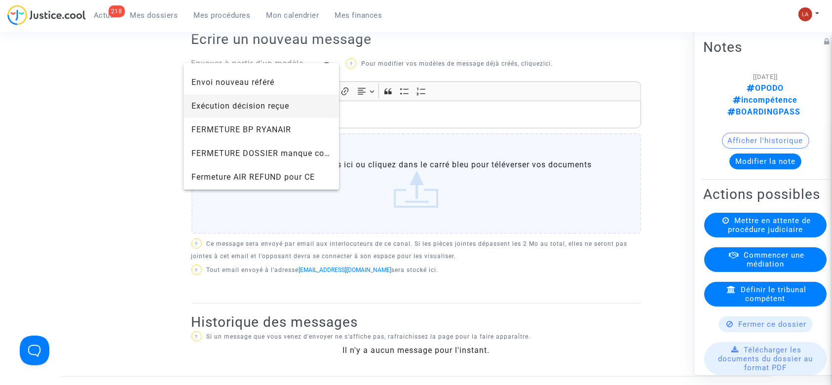
scroll to position [658, 0]
click at [280, 108] on span "FERMETURE BP RYANAIR" at bounding box center [242, 103] width 100 height 9
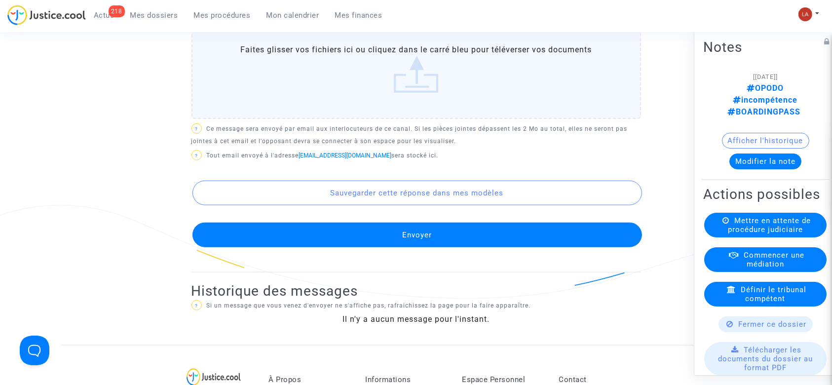
scroll to position [1119, 0]
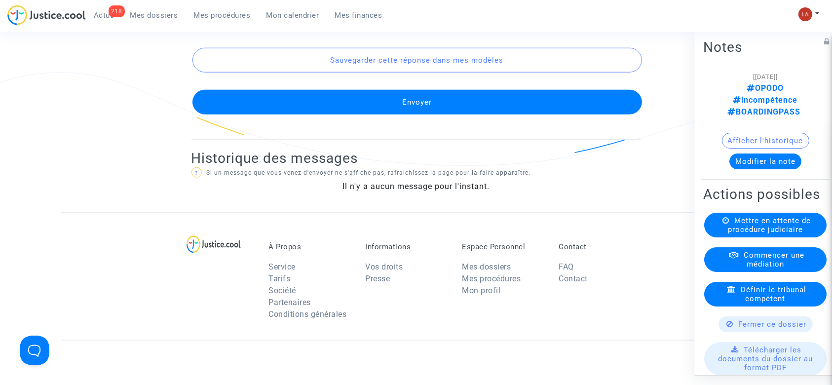
click at [494, 115] on button "Envoyer" at bounding box center [418, 102] width 450 height 25
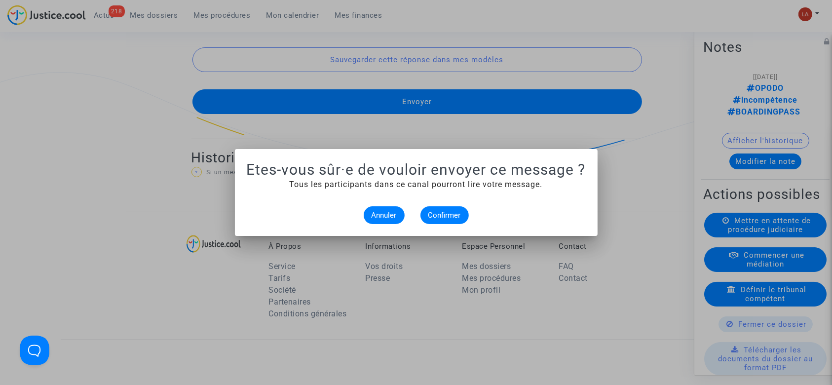
scroll to position [0, 0]
click at [464, 216] on button "Confirmer" at bounding box center [445, 215] width 48 height 18
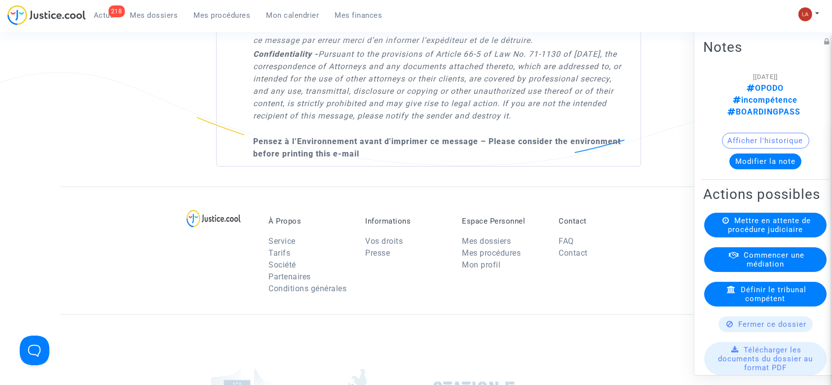
scroll to position [131, 0]
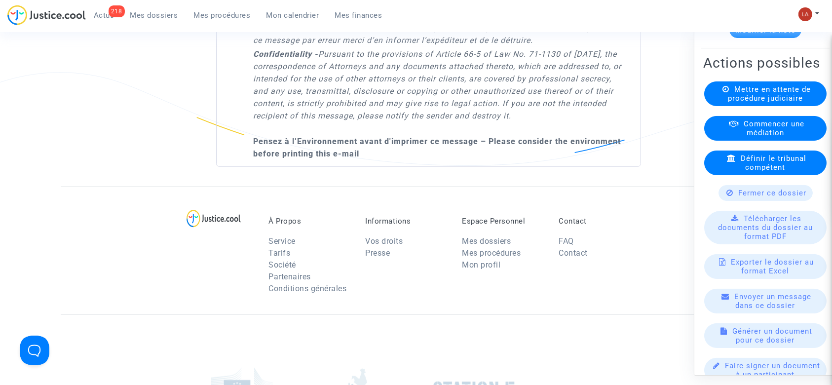
click at [739, 197] on span "Fermer ce dossier" at bounding box center [773, 193] width 68 height 9
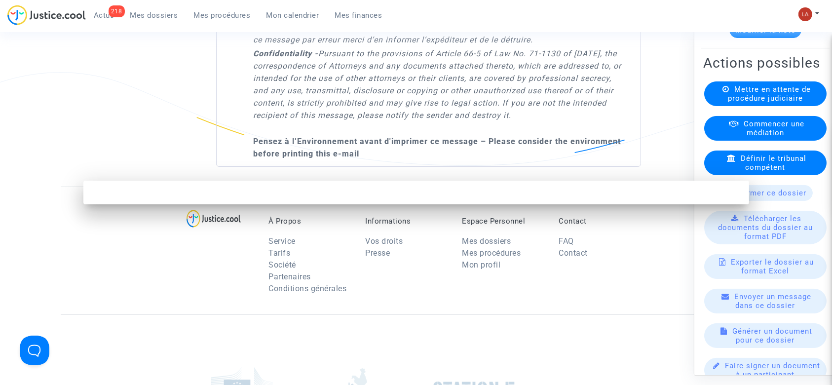
scroll to position [0, 0]
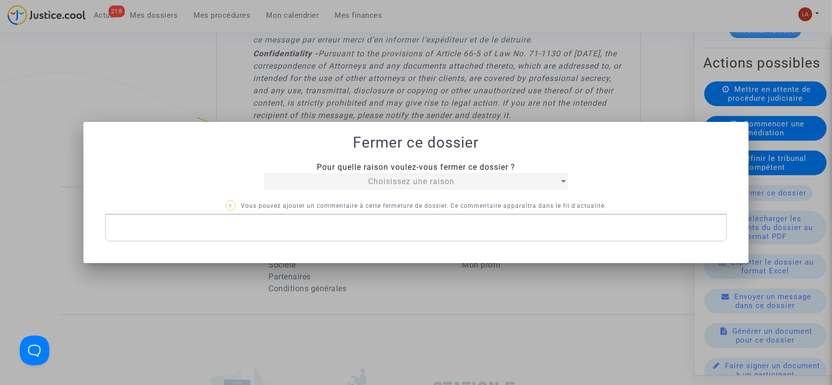
click at [360, 173] on mat-select "Choisissez une raison" at bounding box center [416, 181] width 304 height 17
click at [359, 181] on div "Choisissez une raison" at bounding box center [411, 182] width 295 height 12
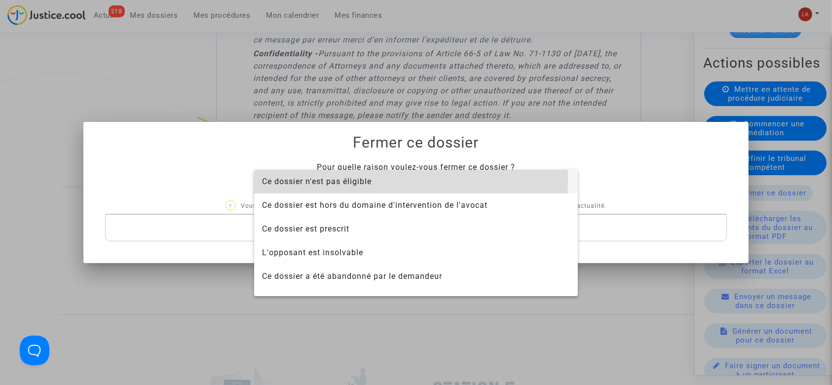
click at [347, 179] on span "Ce dossier n'est pas éligible" at bounding box center [317, 181] width 110 height 9
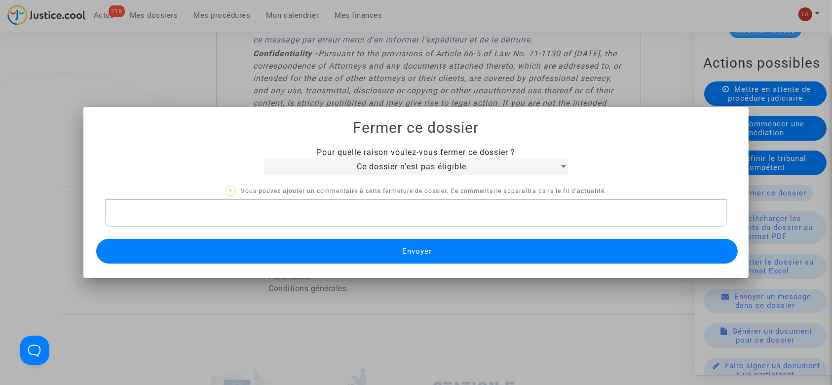
click at [340, 213] on p "Rich Text Editor, main" at bounding box center [416, 213] width 612 height 12
click at [321, 243] on button "Envoyer" at bounding box center [417, 251] width 642 height 25
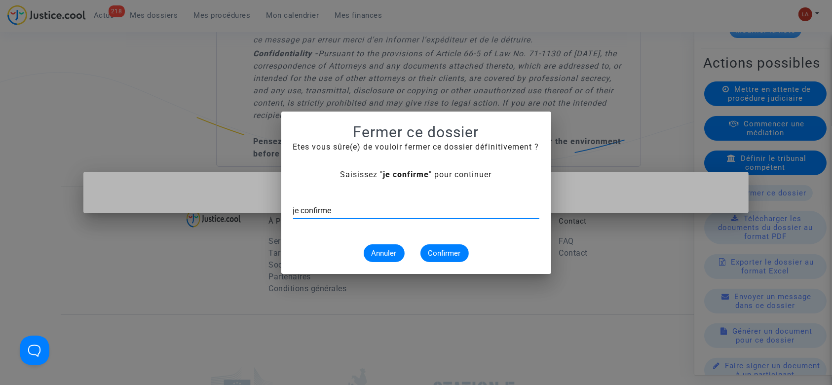
type input "je confirme"
click at [455, 249] on span "Confirmer" at bounding box center [444, 253] width 33 height 9
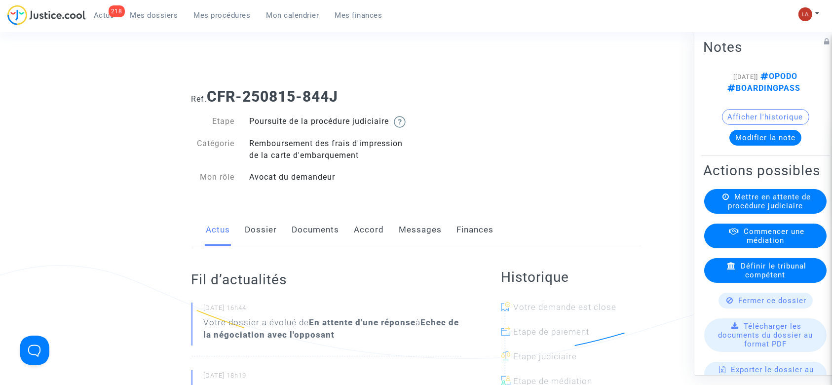
click at [272, 242] on link "Dossier" at bounding box center [261, 230] width 32 height 33
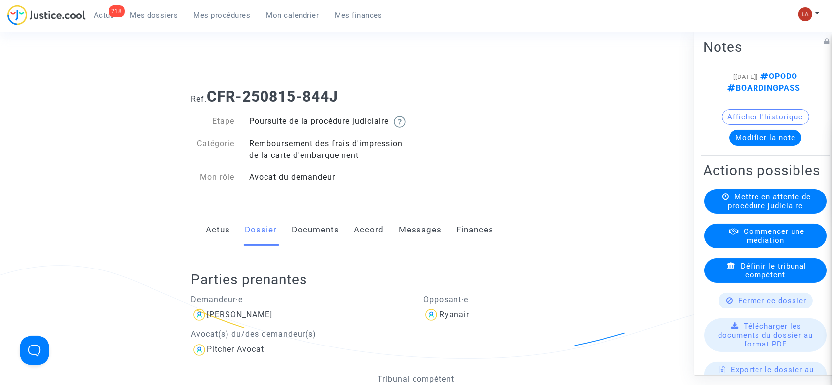
click at [217, 242] on link "Actus" at bounding box center [218, 230] width 24 height 33
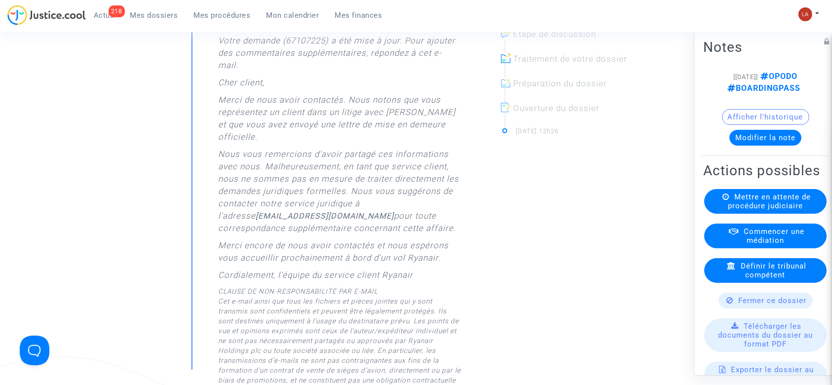
scroll to position [197, 0]
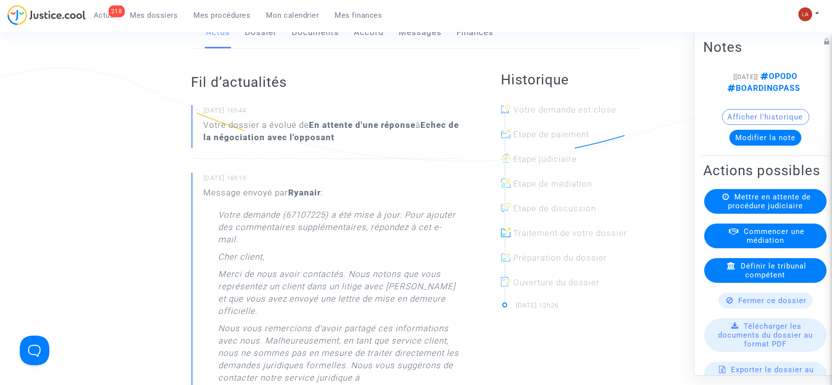
click at [246, 48] on link "Dossier" at bounding box center [261, 32] width 32 height 33
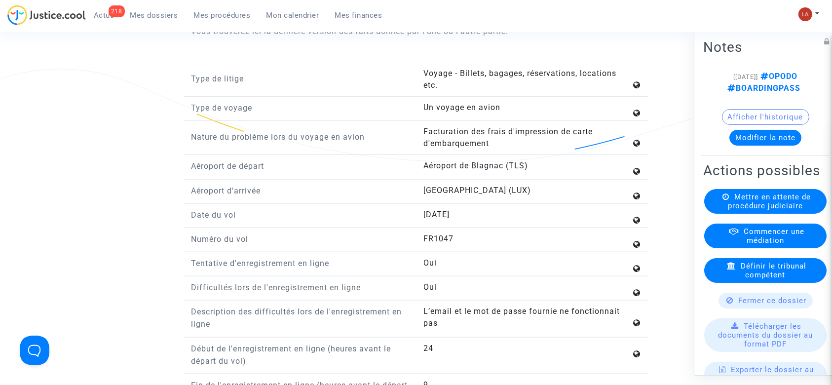
scroll to position [1119, 0]
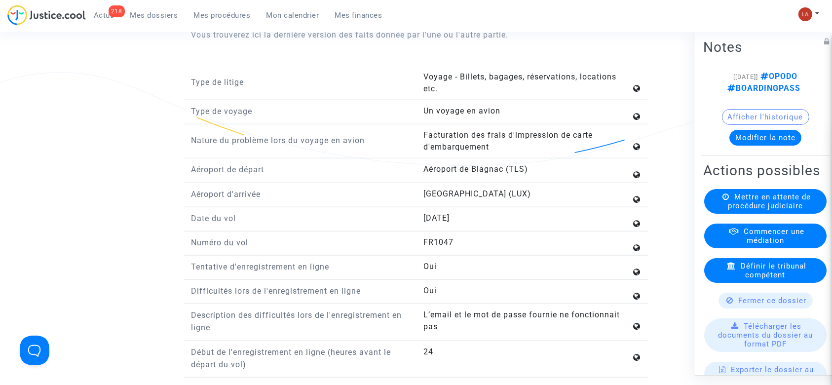
click at [771, 146] on button "Modifier la note" at bounding box center [766, 138] width 72 height 16
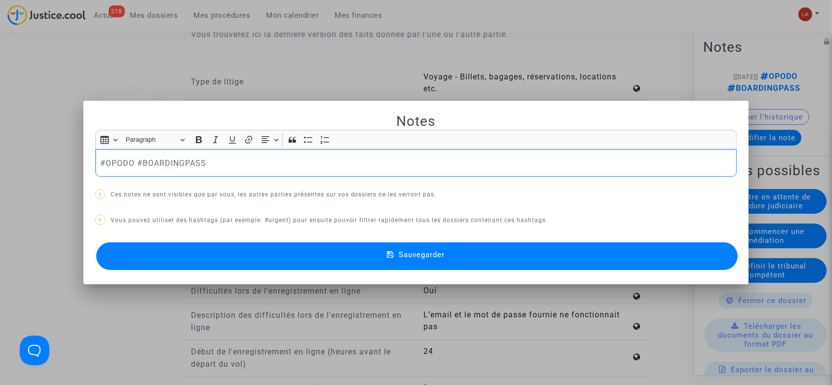
scroll to position [0, 0]
click at [300, 168] on p "#OPODO #BOARDINGPASS" at bounding box center [416, 163] width 632 height 12
click at [296, 251] on button "Sauvegarder" at bounding box center [417, 256] width 642 height 28
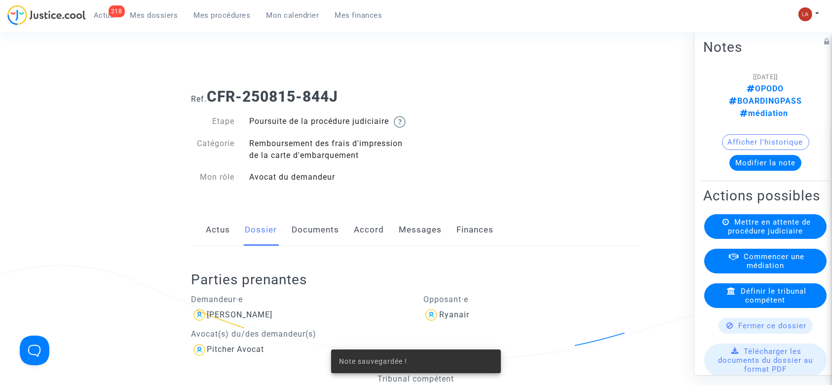
drag, startPoint x: 403, startPoint y: 243, endPoint x: 453, endPoint y: 235, distance: 50.5
click at [403, 243] on link "Messages" at bounding box center [420, 230] width 43 height 33
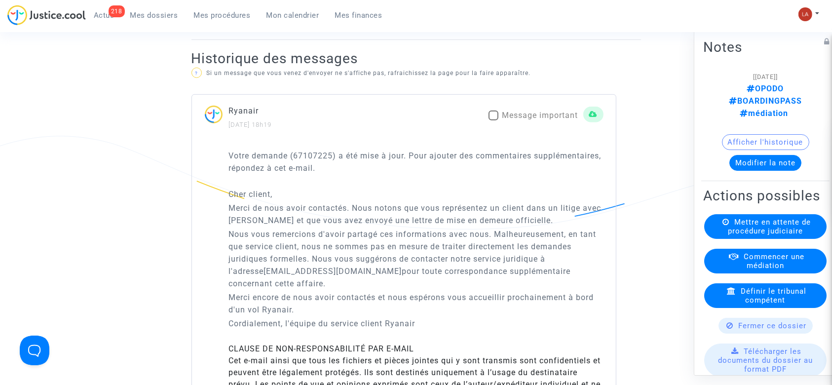
click at [545, 120] on span "Message important" at bounding box center [540, 115] width 76 height 9
click at [494, 121] on input "Message important" at bounding box center [493, 120] width 0 height 0
checkbox input "true"
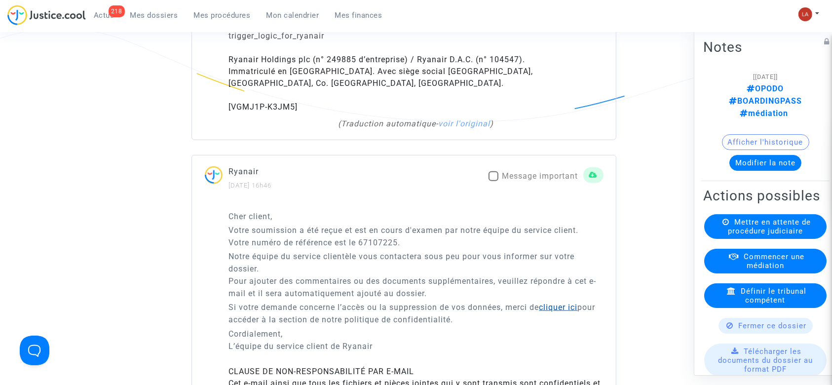
scroll to position [1250, 0]
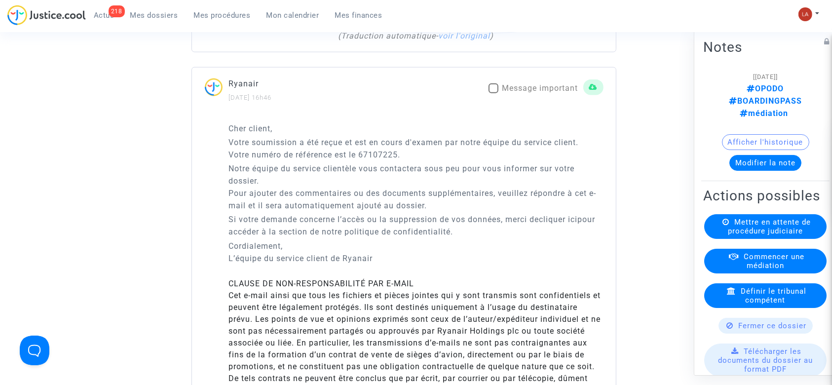
click at [521, 86] on span "Message important" at bounding box center [540, 87] width 76 height 9
click at [494, 93] on input "Message important" at bounding box center [493, 93] width 0 height 0
checkbox input "true"
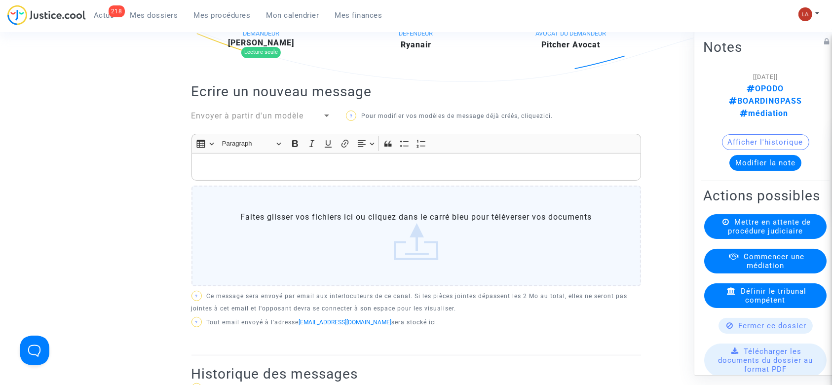
scroll to position [263, 0]
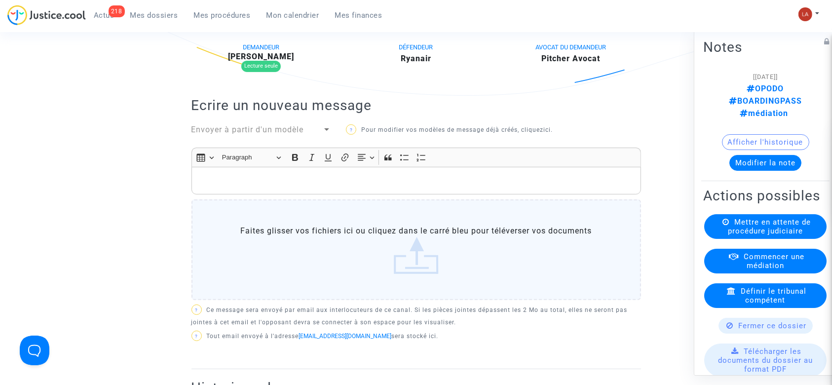
click at [276, 61] on b "Milene Cardoso" at bounding box center [261, 56] width 66 height 9
copy b "Cardoso"
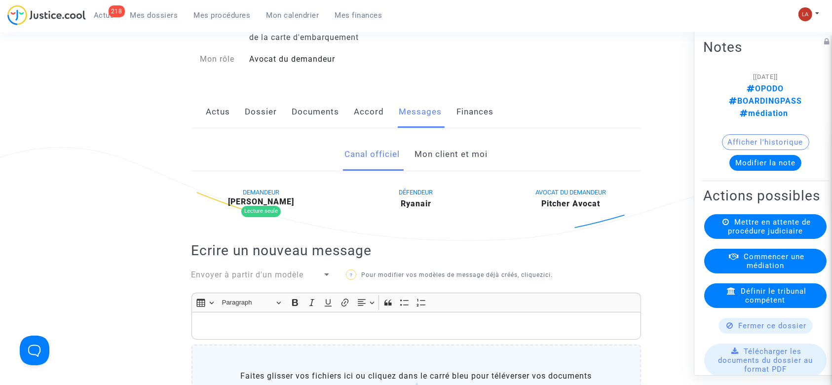
scroll to position [0, 0]
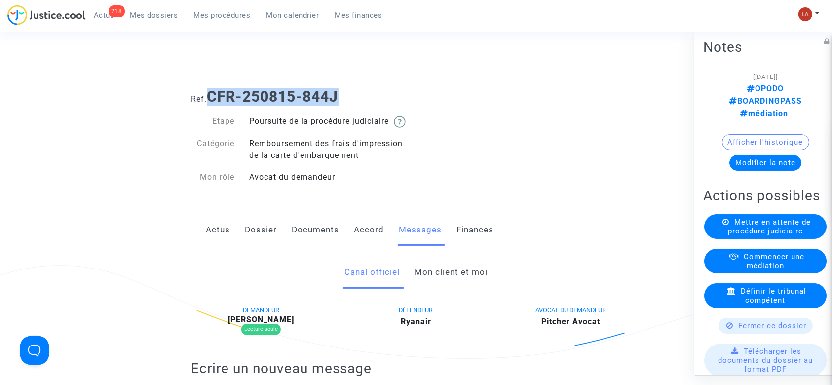
drag, startPoint x: 350, startPoint y: 91, endPoint x: 211, endPoint y: 88, distance: 139.2
click at [211, 88] on h1 "Ref. CFR-250815-844J" at bounding box center [417, 97] width 450 height 18
copy b "CFR-250815-844J"
drag, startPoint x: 267, startPoint y: 239, endPoint x: 275, endPoint y: 238, distance: 8.4
click at [267, 239] on link "Dossier" at bounding box center [261, 230] width 32 height 33
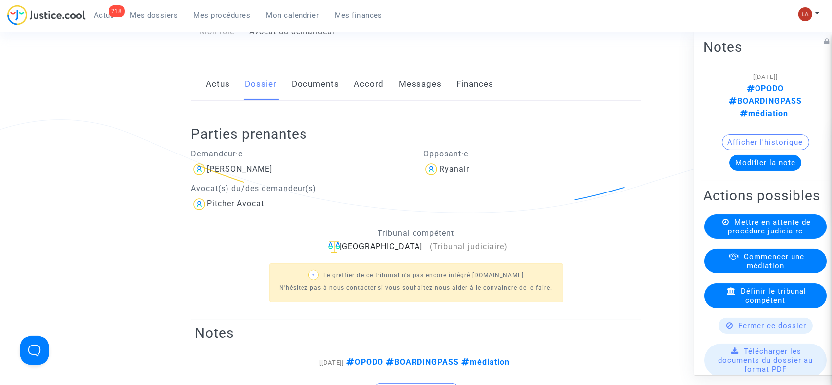
scroll to position [263, 0]
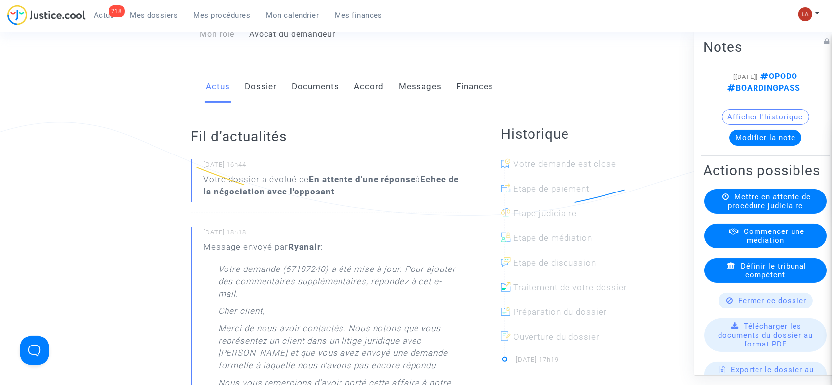
scroll to position [66, 0]
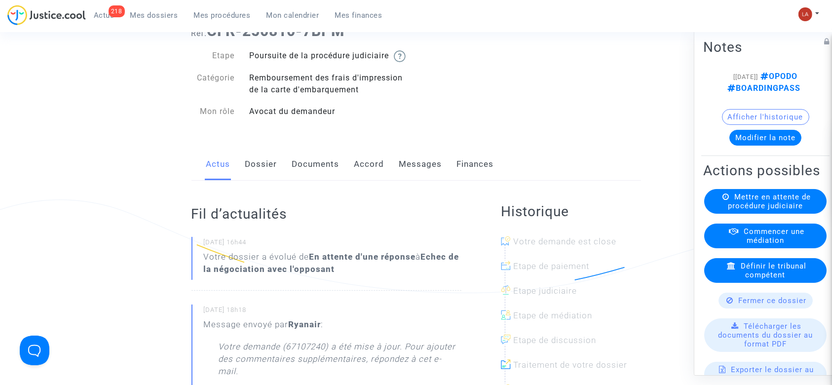
click at [426, 170] on link "Messages" at bounding box center [420, 164] width 43 height 33
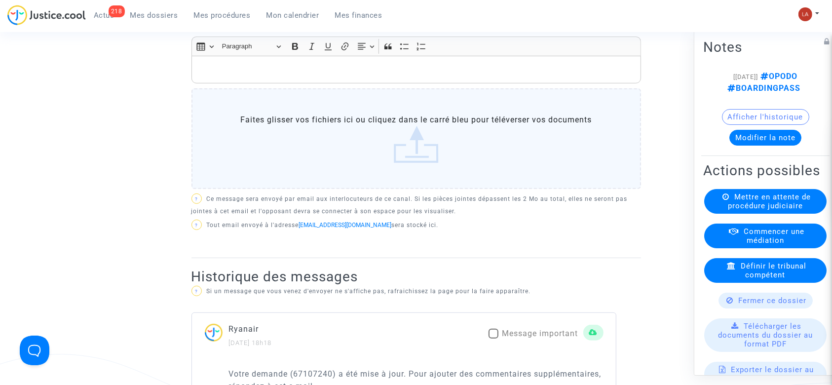
scroll to position [395, 0]
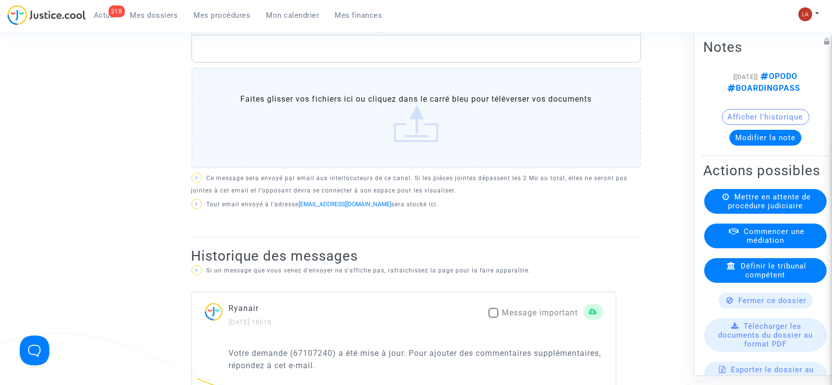
click at [544, 317] on span "Message important" at bounding box center [540, 312] width 76 height 9
click at [494, 318] on input "Message important" at bounding box center [493, 318] width 0 height 0
checkbox input "true"
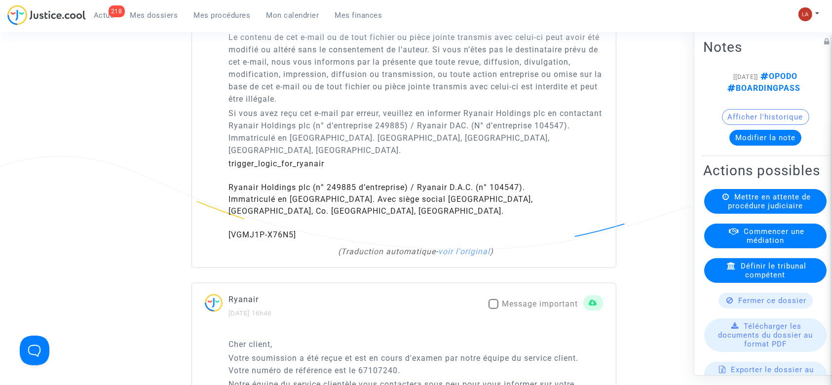
scroll to position [1053, 0]
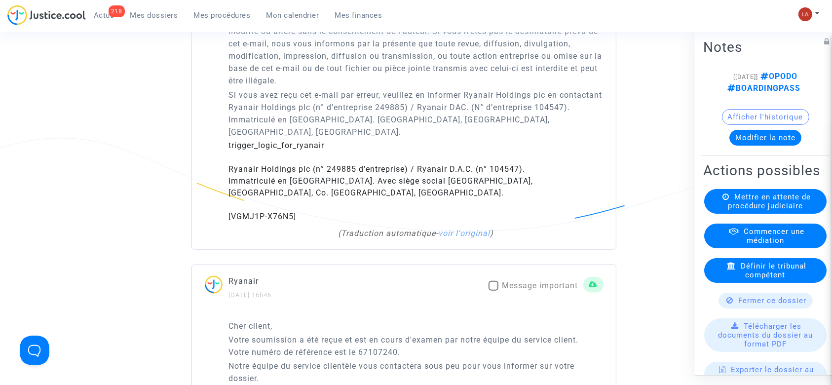
click at [529, 292] on span "Message important" at bounding box center [540, 286] width 76 height 12
click at [494, 291] on input "Message important" at bounding box center [493, 291] width 0 height 0
checkbox input "true"
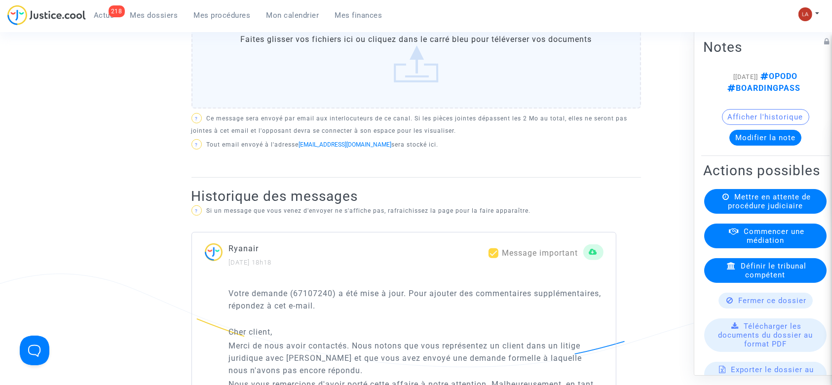
scroll to position [263, 0]
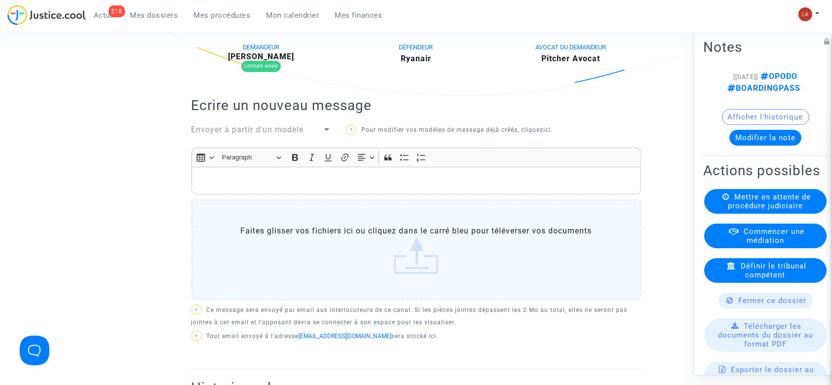
click at [283, 61] on b "[PERSON_NAME]" at bounding box center [261, 56] width 66 height 9
copy b "durand"
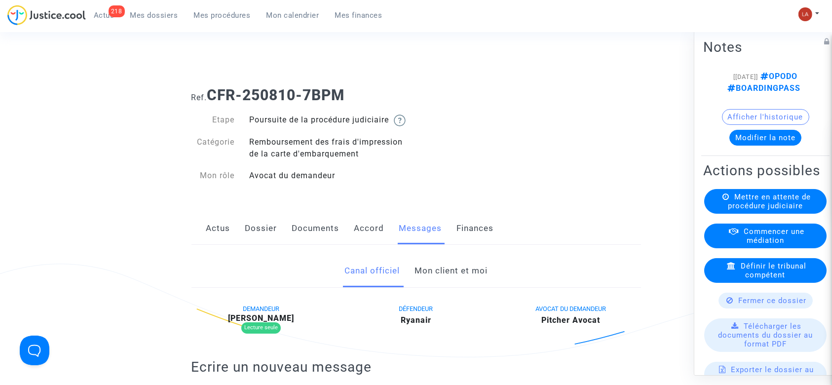
scroll to position [0, 0]
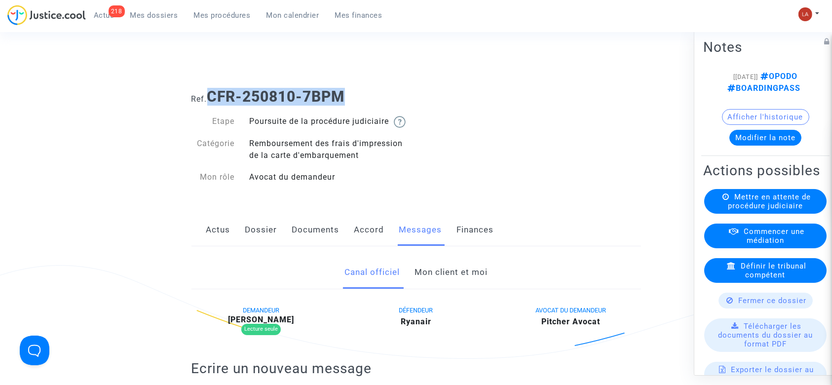
drag, startPoint x: 209, startPoint y: 91, endPoint x: 377, endPoint y: 87, distance: 167.9
click at [377, 88] on h1 "Ref. CFR-250810-7BPM" at bounding box center [417, 97] width 450 height 18
copy b "CFR-250810-7BPM"
drag, startPoint x: 263, startPoint y: 247, endPoint x: 408, endPoint y: 225, distance: 146.8
click at [263, 246] on link "Dossier" at bounding box center [261, 230] width 32 height 33
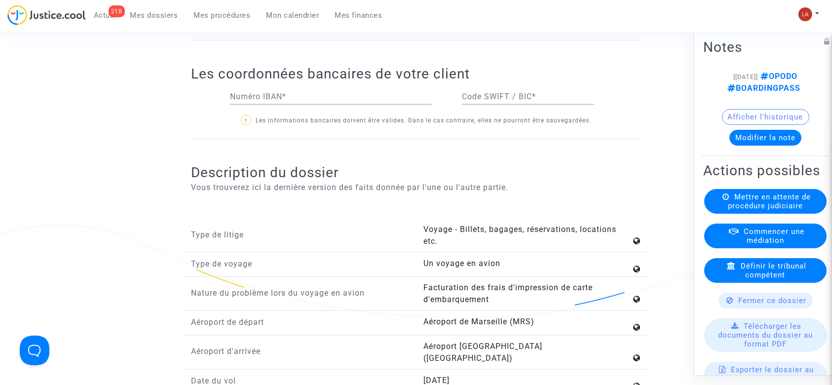
scroll to position [987, 0]
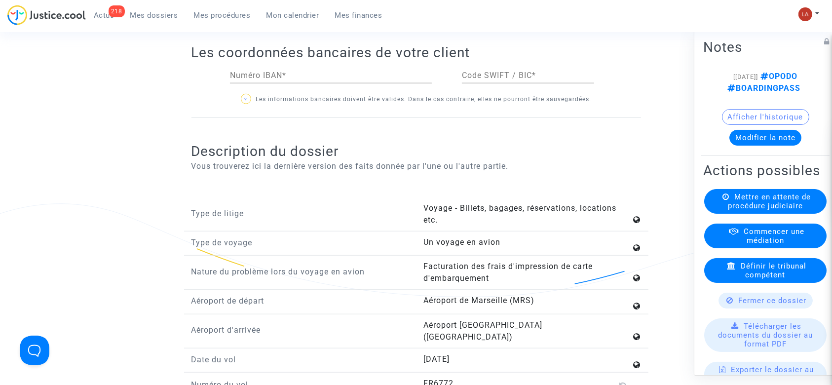
click at [795, 146] on button "Modifier la note" at bounding box center [766, 138] width 72 height 16
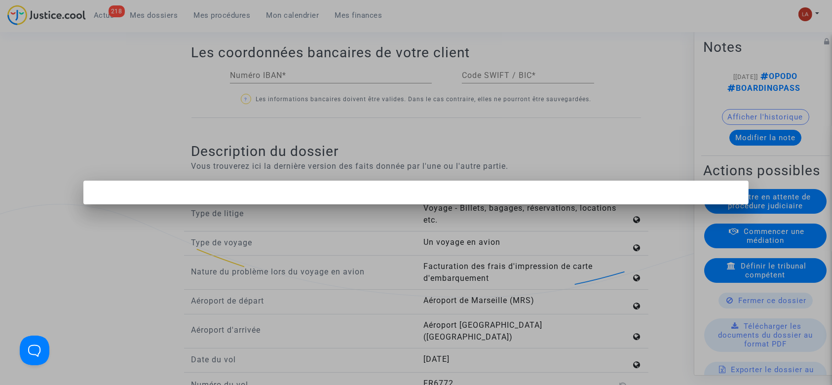
scroll to position [0, 0]
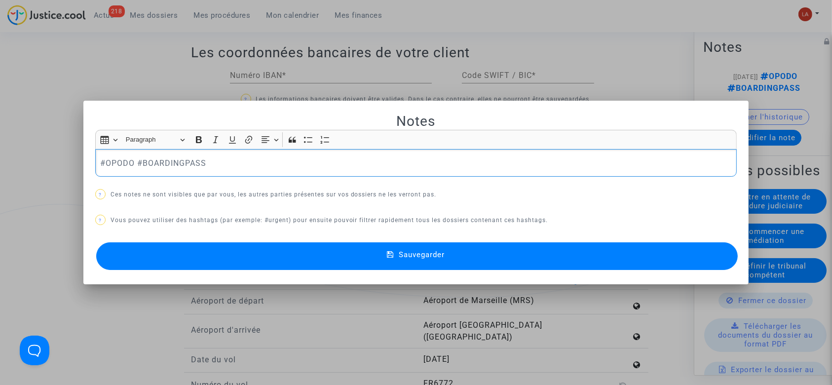
click at [339, 173] on div "#OPODO #BOARDINGPASS" at bounding box center [416, 163] width 642 height 28
click at [312, 245] on button "Sauvegarder" at bounding box center [417, 256] width 642 height 28
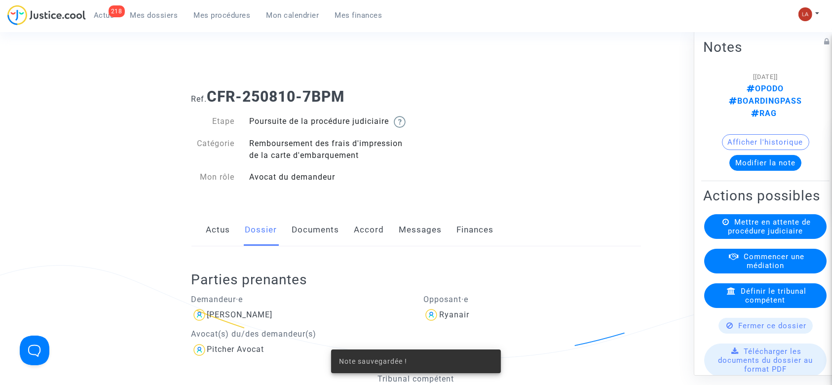
scroll to position [987, 0]
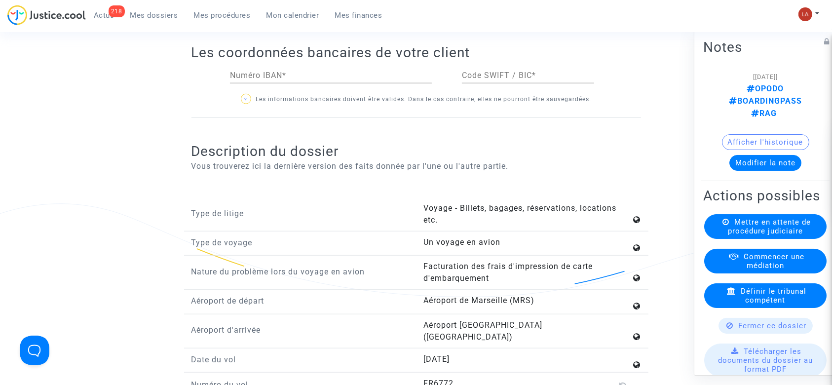
click at [790, 229] on span "Mettre en attente de procédure judiciaire" at bounding box center [769, 227] width 83 height 18
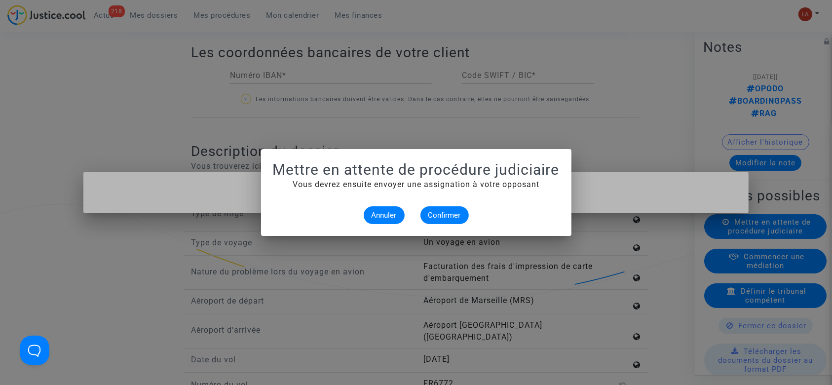
scroll to position [0, 0]
click at [439, 219] on span "Confirmer" at bounding box center [444, 215] width 33 height 9
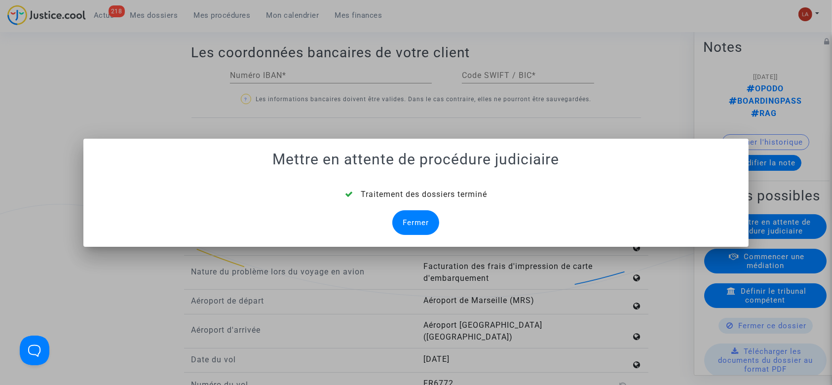
click at [421, 227] on div "Fermer" at bounding box center [415, 222] width 47 height 25
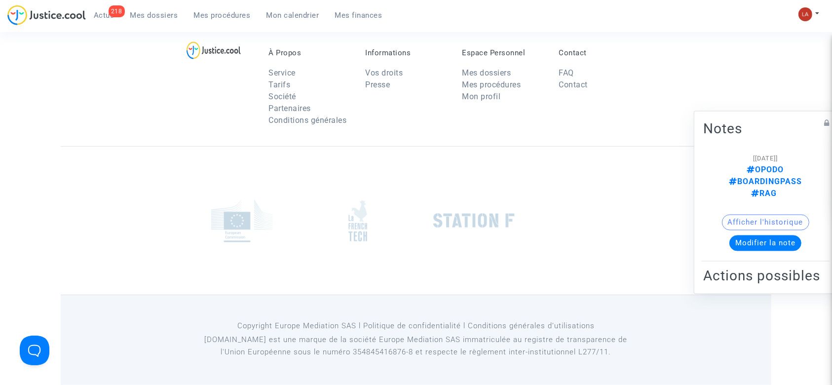
scroll to position [987, 0]
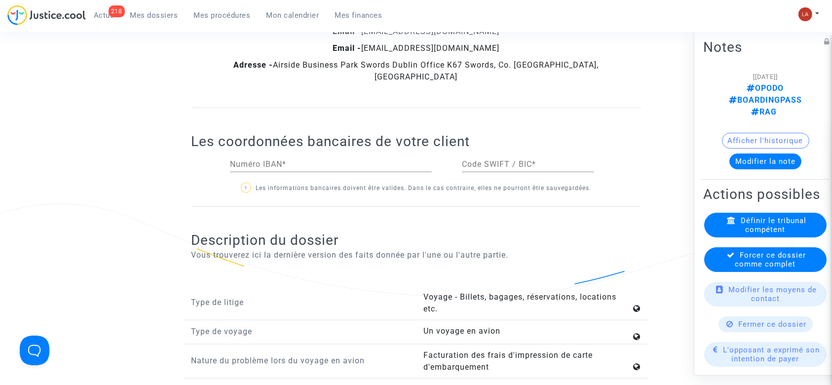
click at [708, 269] on div "Forcer ce dossier comme complet" at bounding box center [765, 259] width 122 height 25
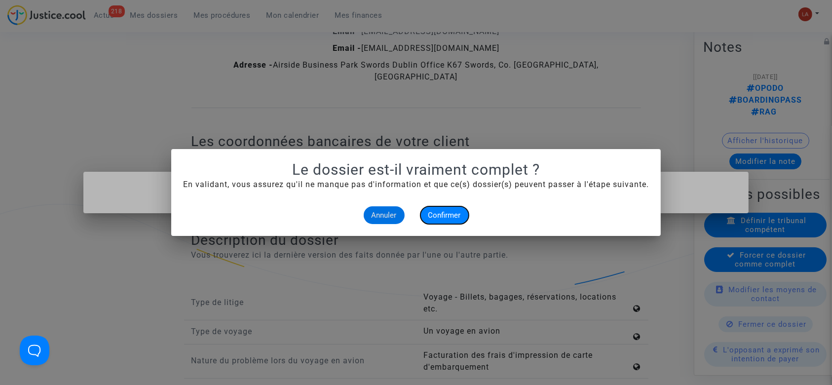
drag, startPoint x: 453, startPoint y: 215, endPoint x: 451, endPoint y: 148, distance: 67.2
click at [453, 215] on span "Confirmer" at bounding box center [444, 215] width 33 height 9
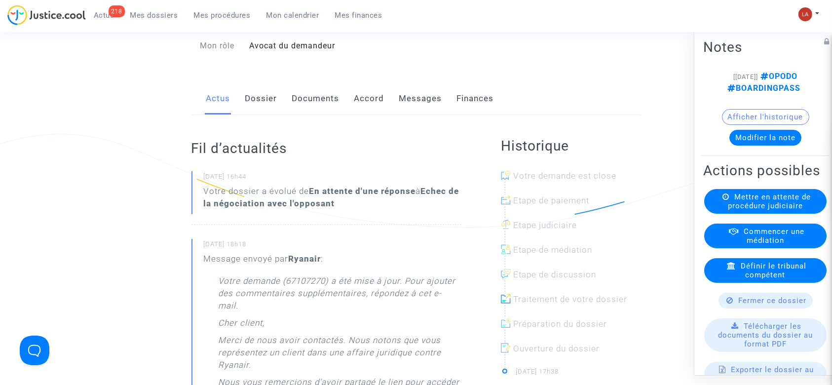
click at [426, 97] on link "Messages" at bounding box center [420, 98] width 43 height 33
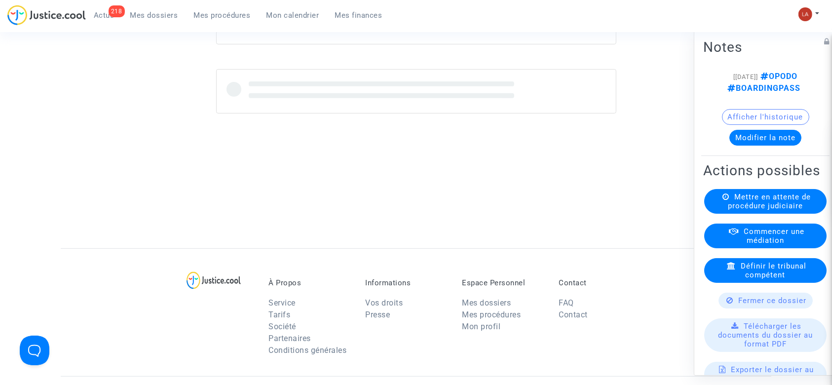
scroll to position [395, 0]
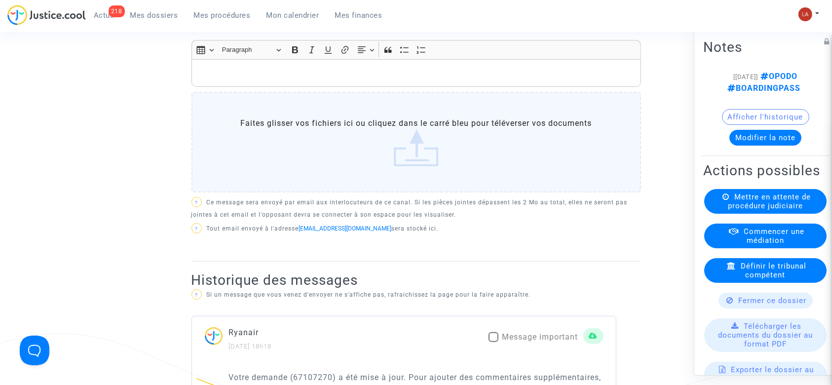
click at [565, 342] on span "Message important" at bounding box center [540, 336] width 76 height 9
click at [494, 343] on input "Message important" at bounding box center [493, 342] width 0 height 0
checkbox input "true"
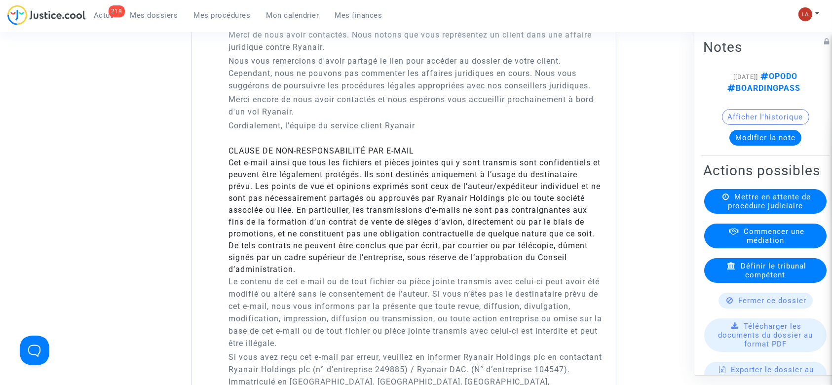
scroll to position [1053, 0]
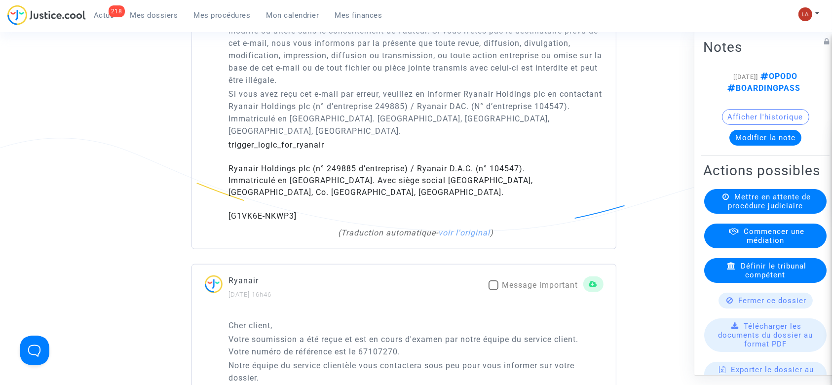
click at [512, 290] on span "Message important" at bounding box center [540, 284] width 76 height 9
click at [494, 291] on input "Message important" at bounding box center [493, 290] width 0 height 0
checkbox input "true"
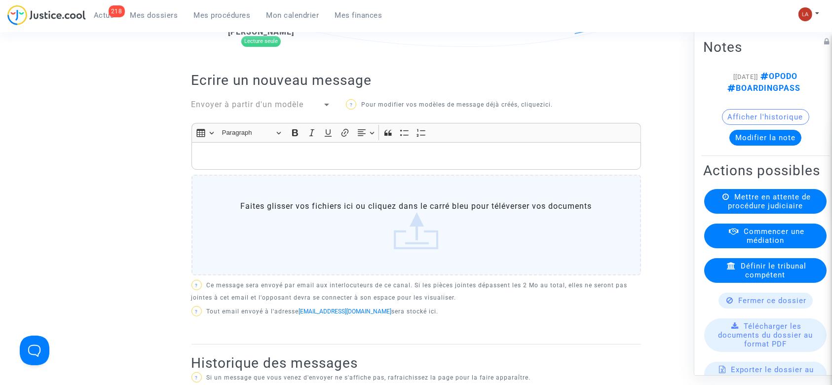
scroll to position [197, 0]
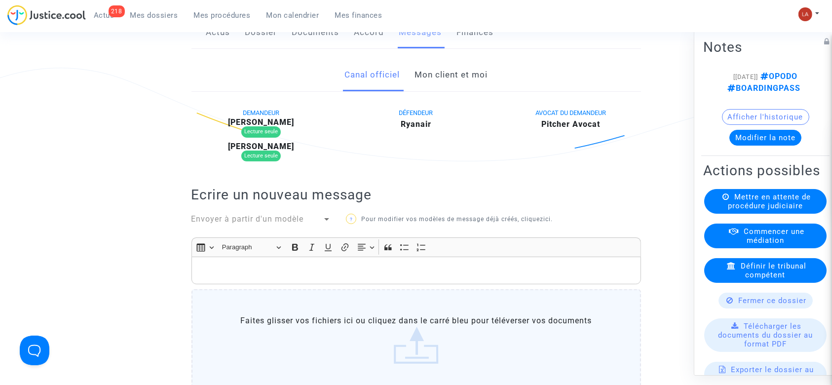
click at [278, 127] on b "Floriane Scoth" at bounding box center [261, 121] width 66 height 9
copy b "Scoth"
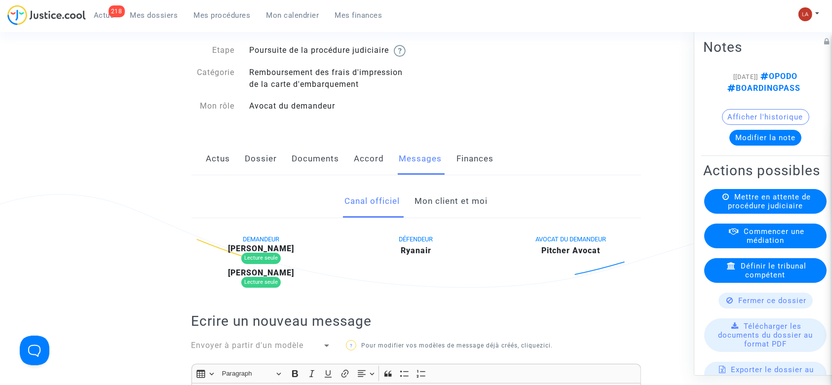
scroll to position [0, 0]
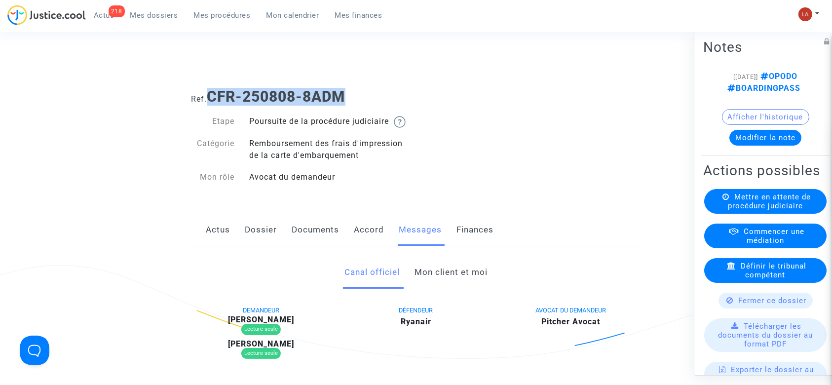
drag, startPoint x: 351, startPoint y: 88, endPoint x: 214, endPoint y: 93, distance: 137.8
click at [214, 93] on h1 "Ref. CFR-250808-8ADM" at bounding box center [417, 97] width 450 height 18
copy b "CFR-250808-8ADM"
click at [767, 146] on button "Modifier la note" at bounding box center [766, 138] width 72 height 16
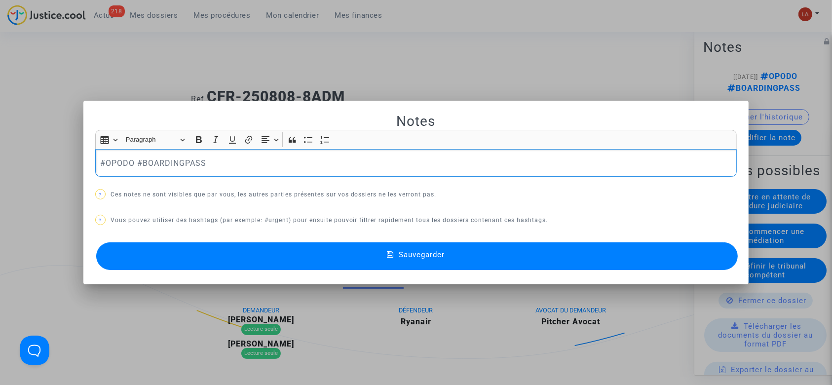
click at [308, 83] on div at bounding box center [416, 192] width 832 height 385
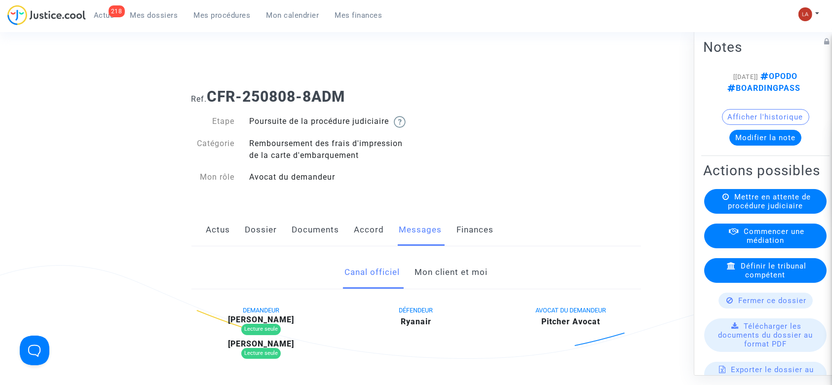
click at [264, 236] on link "Dossier" at bounding box center [261, 230] width 32 height 33
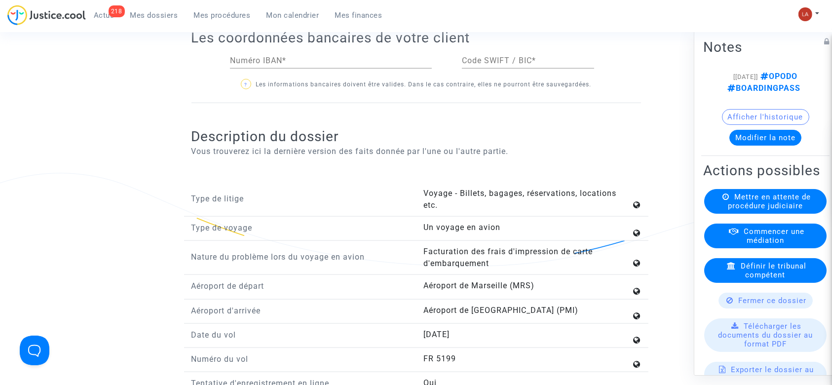
scroll to position [1053, 0]
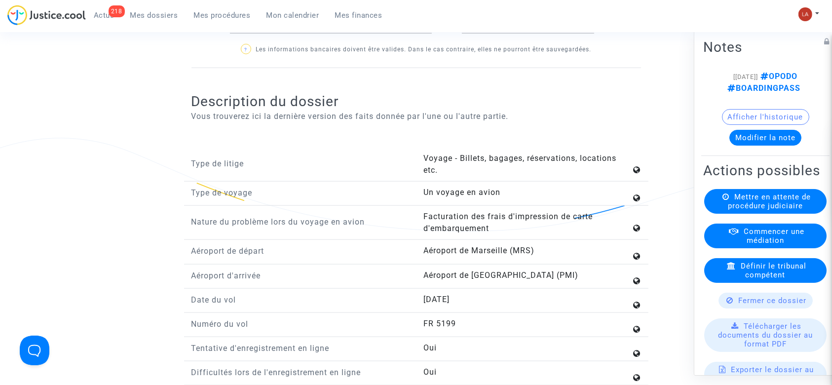
click at [745, 146] on button "Modifier la note" at bounding box center [766, 138] width 72 height 16
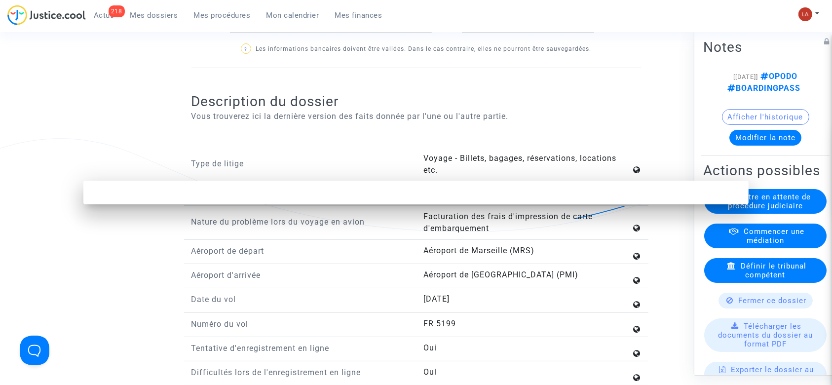
scroll to position [0, 0]
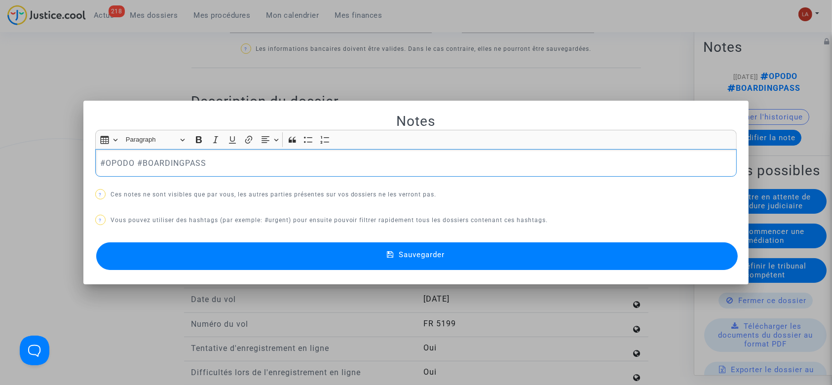
click at [225, 166] on p "#OPODO #BOARDINGPASS" at bounding box center [416, 163] width 632 height 12
click at [234, 266] on button "Sauvegarder" at bounding box center [417, 256] width 642 height 28
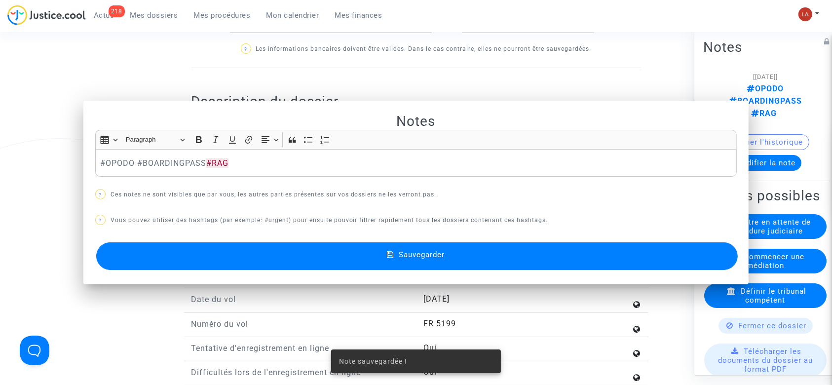
scroll to position [1053, 0]
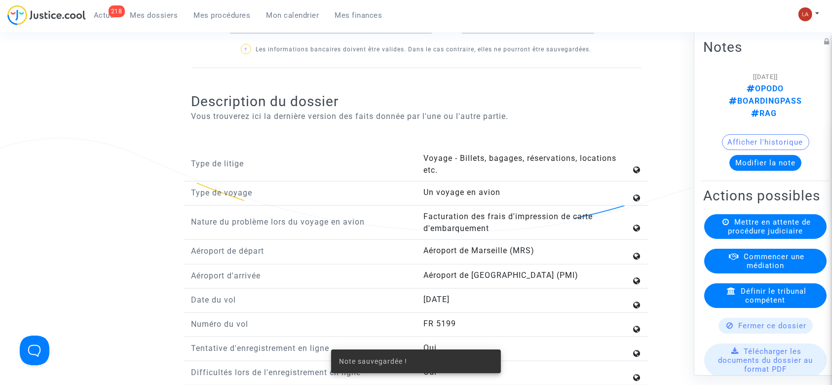
click at [770, 218] on div "Actions possibles Mettre en attente de procédure judiciaire Commencer une média…" at bounding box center [765, 351] width 128 height 332
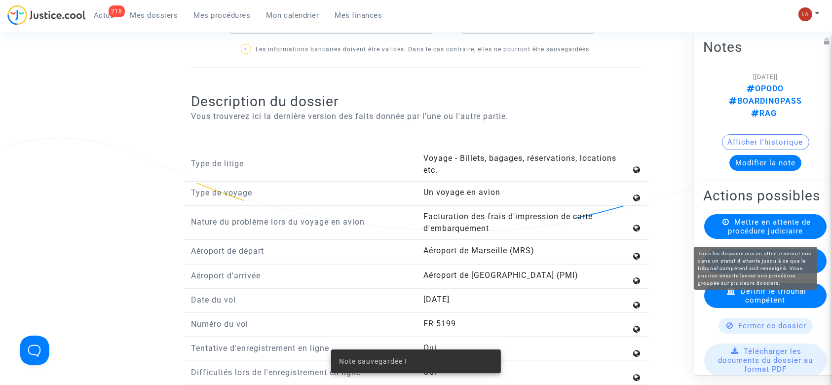
click at [750, 235] on span "Mettre en attente de procédure judiciaire" at bounding box center [769, 227] width 83 height 18
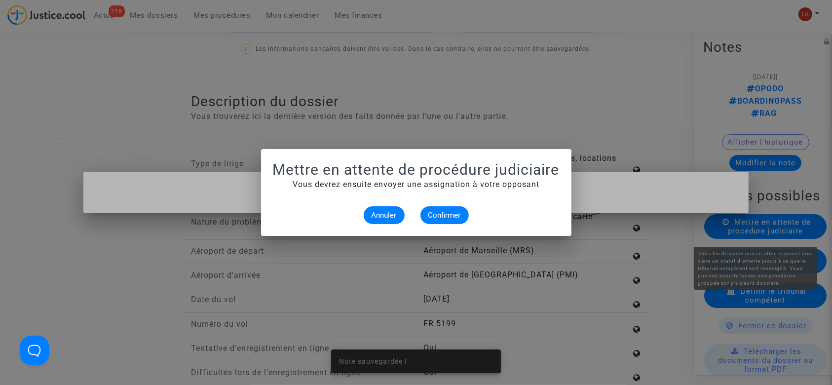
scroll to position [0, 0]
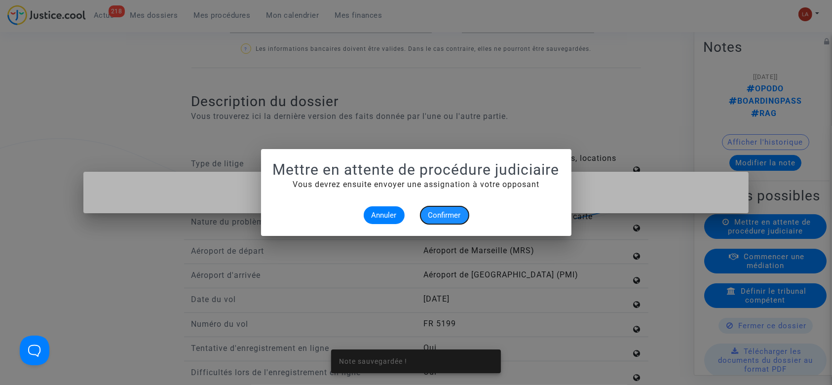
click at [450, 209] on button "Confirmer" at bounding box center [445, 215] width 48 height 18
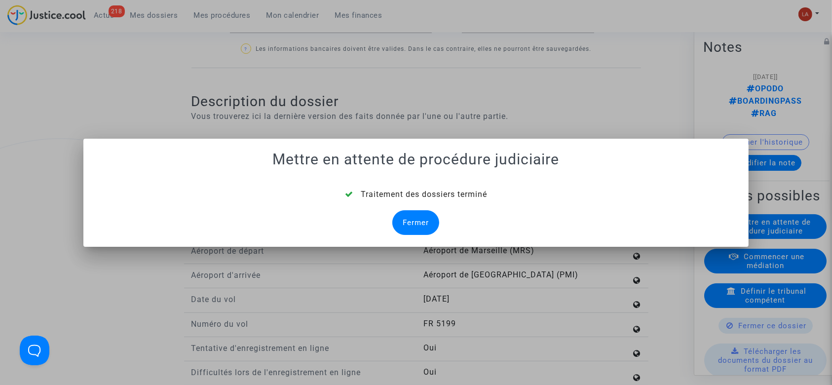
click at [417, 216] on div "Fermer" at bounding box center [415, 222] width 47 height 25
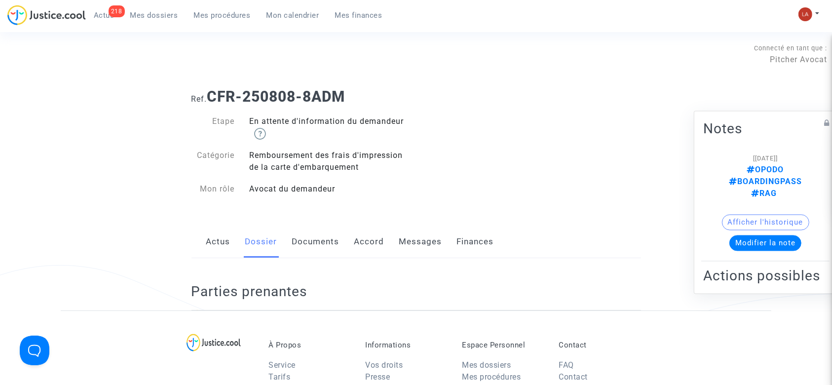
scroll to position [1053, 0]
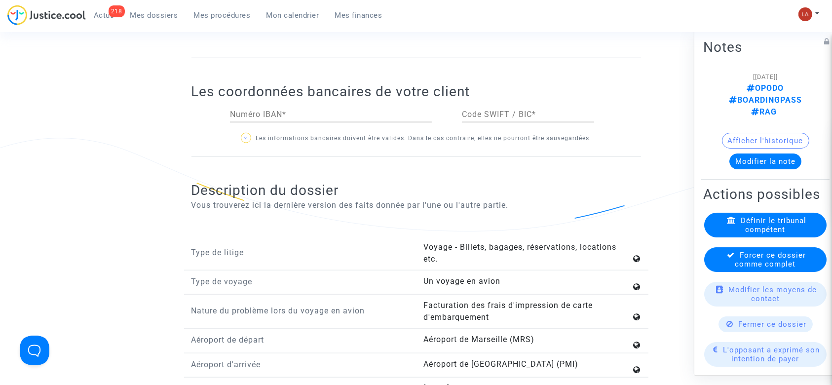
click at [755, 267] on span "Forcer ce dossier comme complet" at bounding box center [770, 260] width 71 height 18
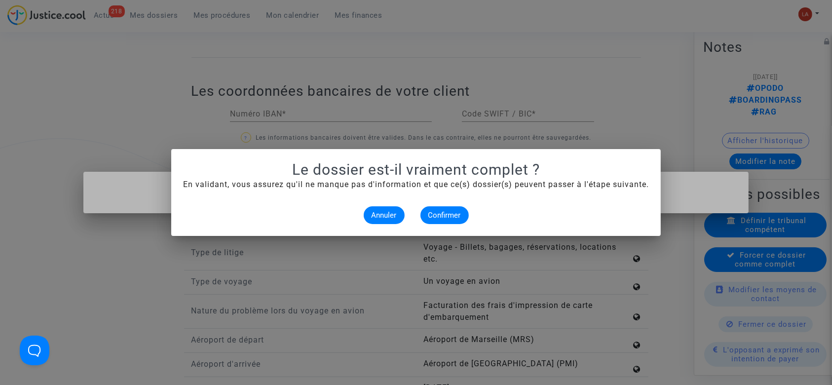
scroll to position [0, 0]
click at [438, 214] on span "Confirmer" at bounding box center [444, 215] width 33 height 9
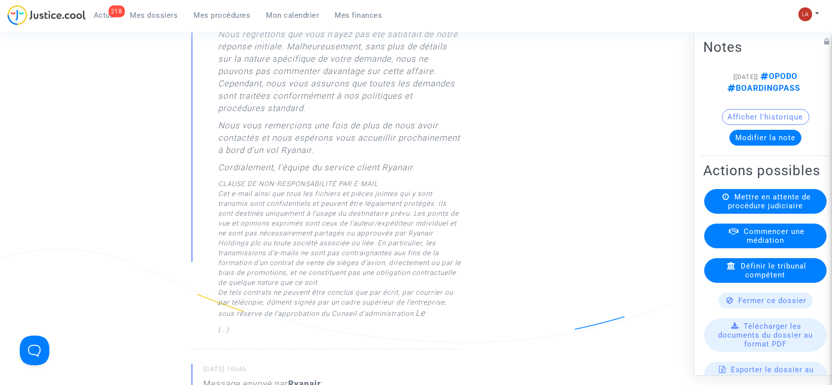
scroll to position [197, 0]
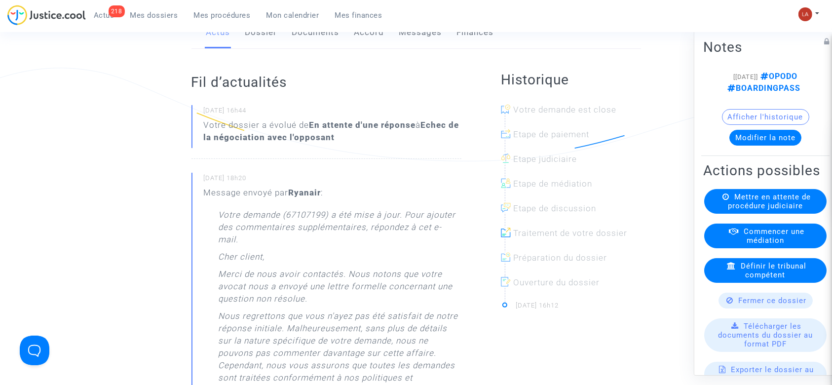
click at [254, 46] on link "Dossier" at bounding box center [261, 32] width 32 height 33
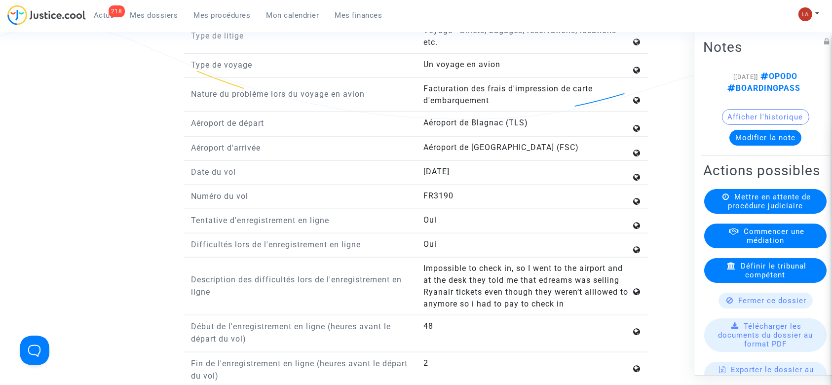
scroll to position [1119, 0]
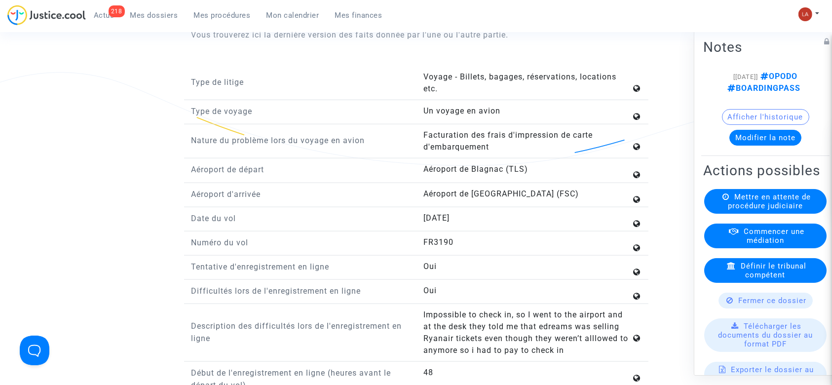
click at [764, 146] on button "Modifier la note" at bounding box center [766, 138] width 72 height 16
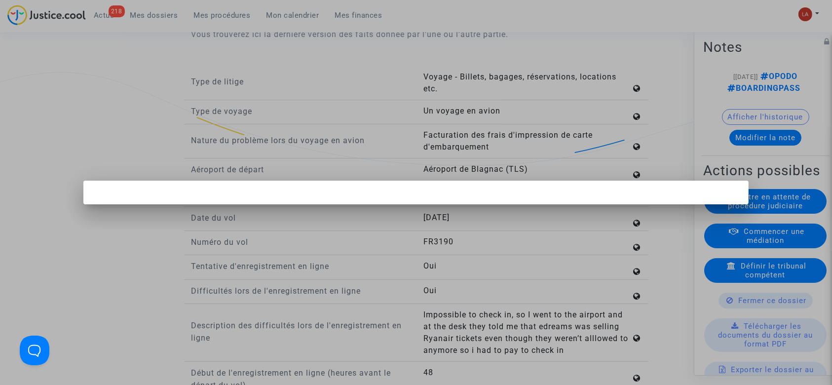
scroll to position [0, 0]
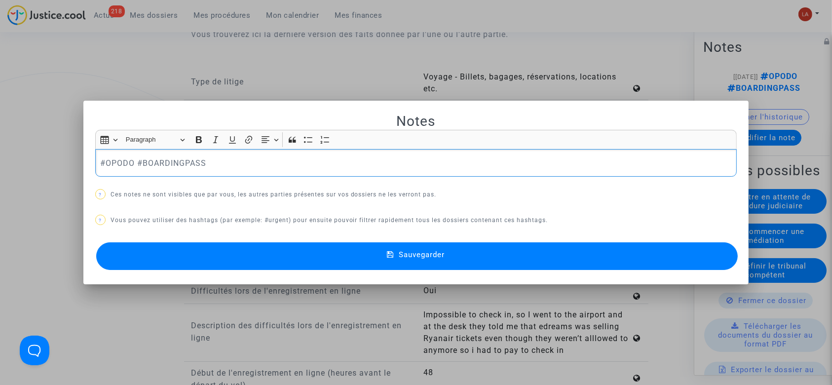
click at [320, 169] on div "#OPODO #BOARDINGPASS" at bounding box center [416, 163] width 642 height 28
click at [307, 251] on button "Sauvegarder" at bounding box center [417, 256] width 642 height 28
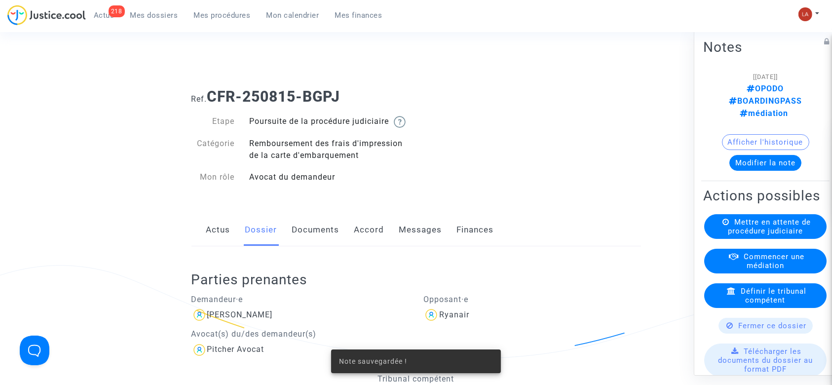
click at [423, 237] on link "Messages" at bounding box center [420, 230] width 43 height 33
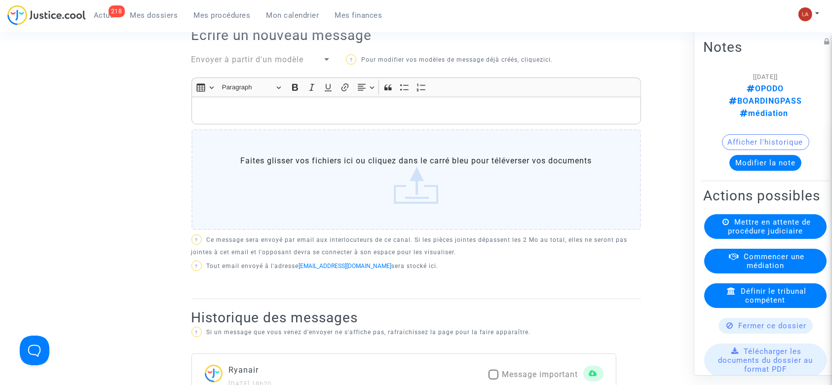
scroll to position [658, 0]
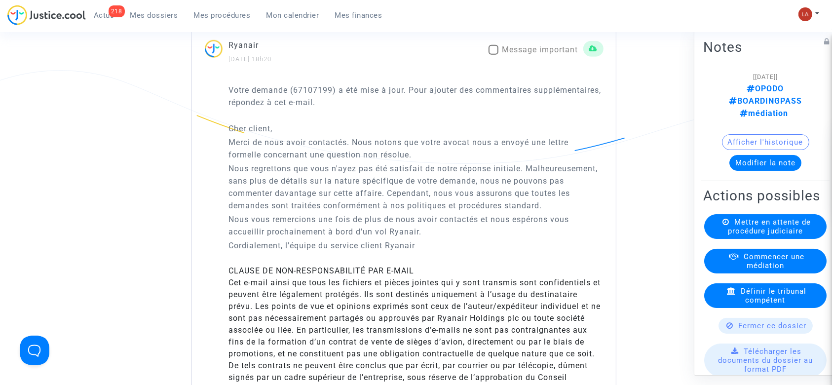
click at [505, 54] on span "Message important" at bounding box center [540, 49] width 76 height 9
click at [494, 55] on input "Message important" at bounding box center [493, 55] width 0 height 0
checkbox input "true"
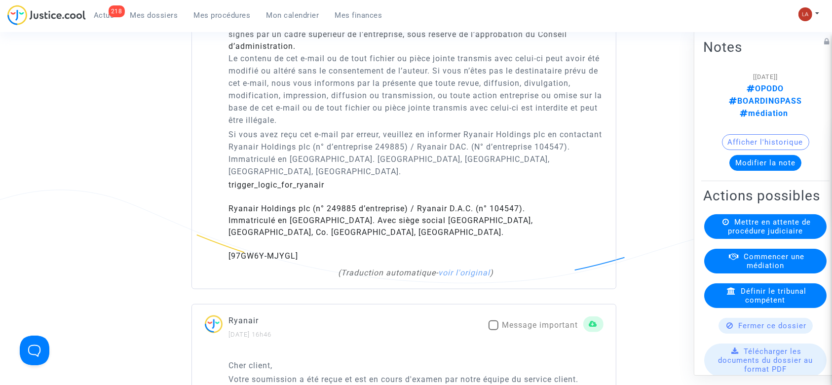
scroll to position [1119, 0]
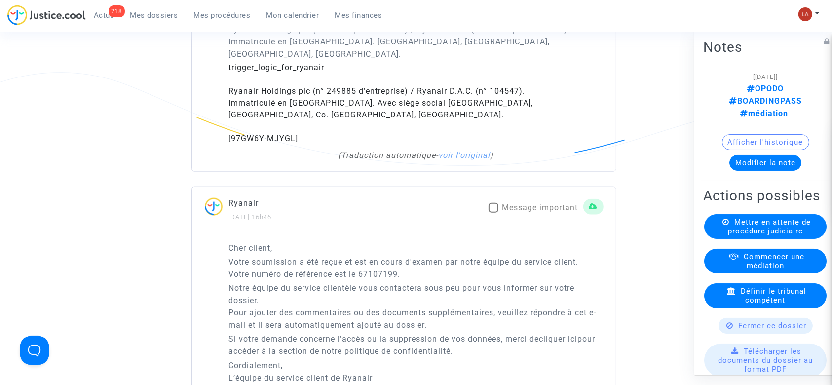
click at [502, 212] on span "Message important" at bounding box center [540, 207] width 76 height 9
click at [494, 213] on input "Message important" at bounding box center [493, 213] width 0 height 0
checkbox input "true"
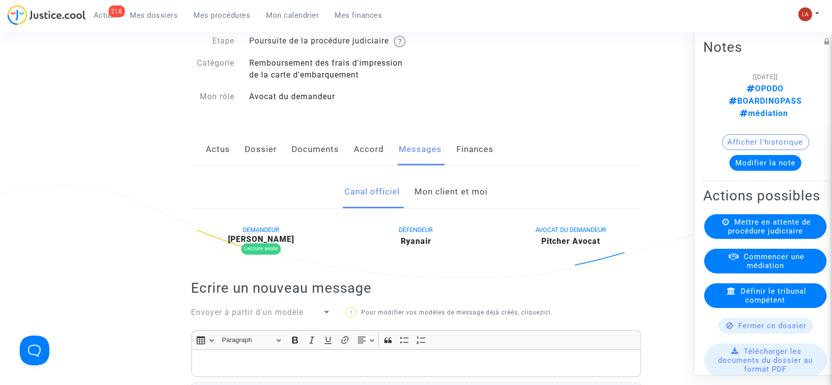
scroll to position [66, 0]
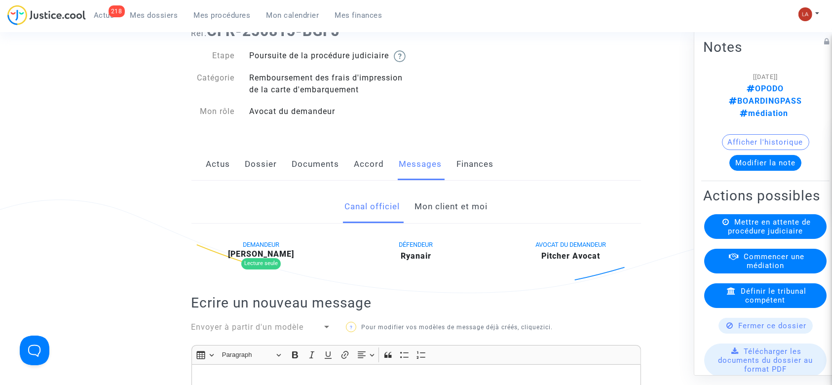
click at [274, 269] on div "Camille BREFEL Lecture seule" at bounding box center [262, 259] width 140 height 19
click at [275, 259] on b "Camille BREFEL" at bounding box center [261, 253] width 66 height 9
copy b "BREFEL"
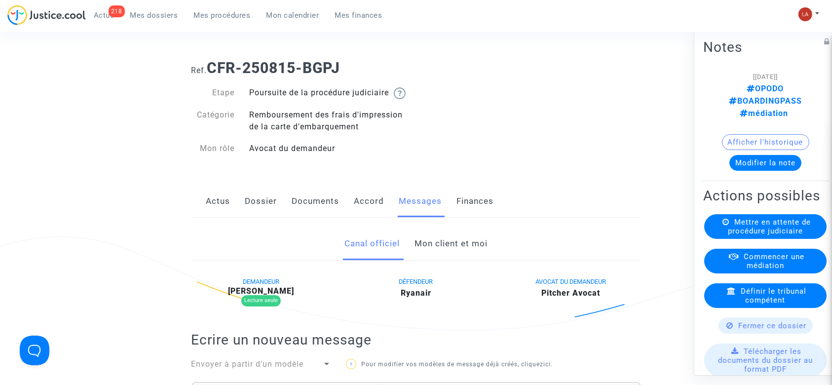
scroll to position [0, 0]
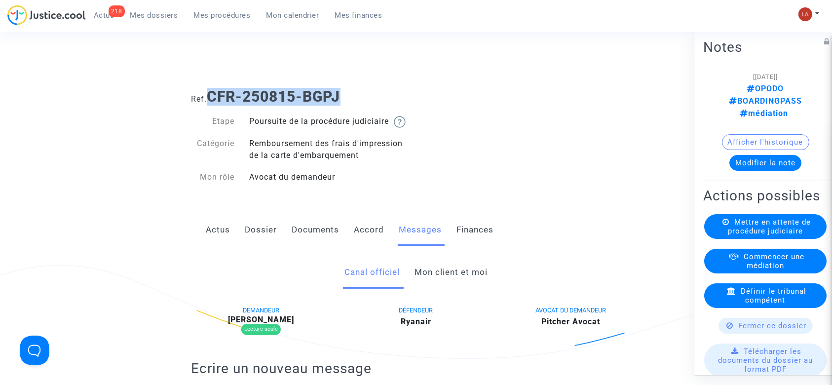
drag, startPoint x: 366, startPoint y: 91, endPoint x: 211, endPoint y: 93, distance: 155.0
click at [211, 93] on h1 "Ref. CFR-250815-BGPJ" at bounding box center [417, 97] width 450 height 18
copy b "CFR-250815-BGPJ"
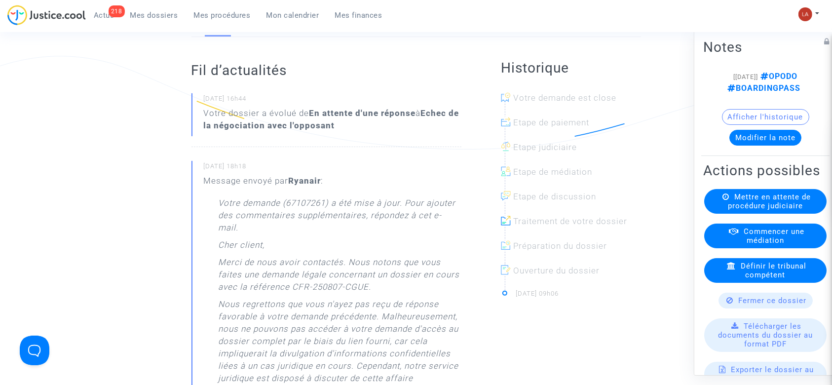
scroll to position [131, 0]
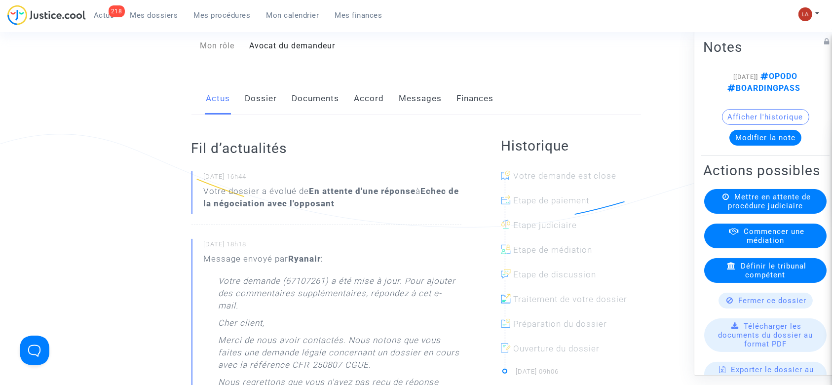
click at [421, 115] on link "Messages" at bounding box center [420, 98] width 43 height 33
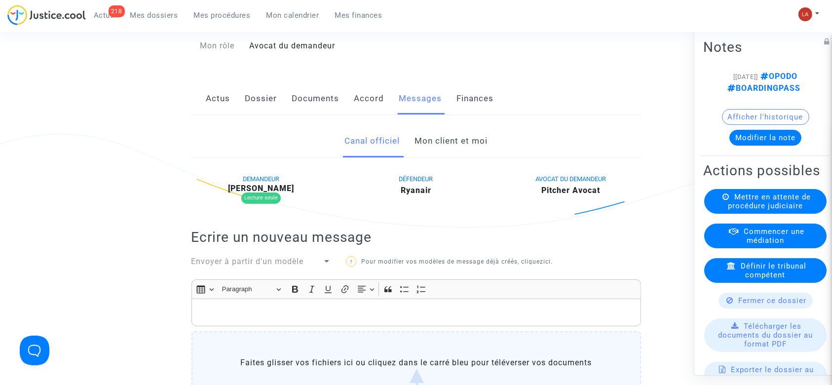
scroll to position [461, 0]
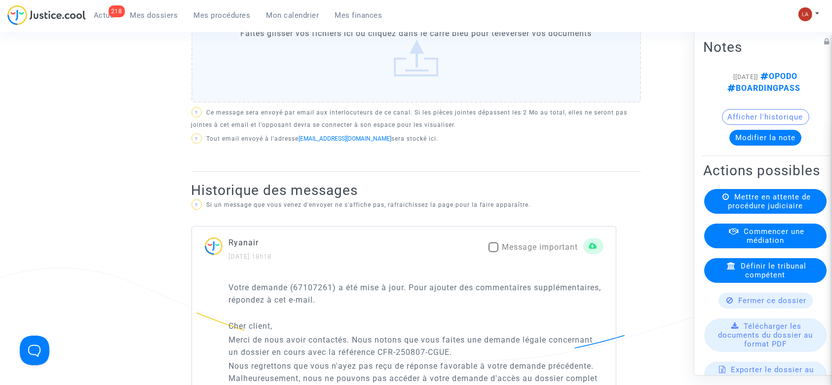
click at [548, 262] on div "Ryanair [DATE] 18h18 Message important" at bounding box center [404, 249] width 424 height 26
click at [548, 252] on span "Message important" at bounding box center [540, 246] width 76 height 9
click at [494, 253] on input "Message important" at bounding box center [493, 252] width 0 height 0
checkbox input "true"
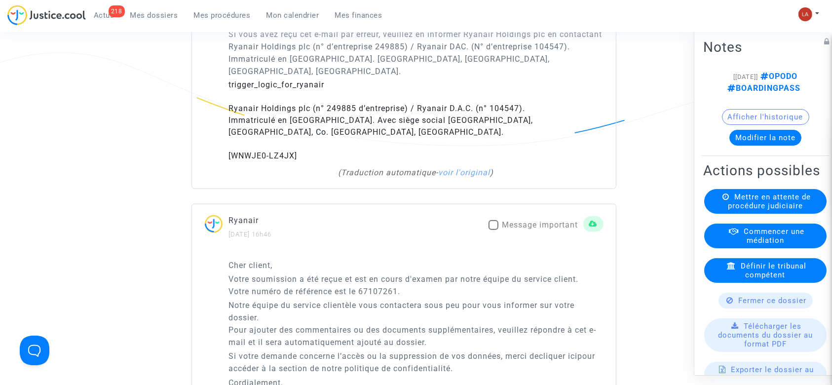
scroll to position [1250, 0]
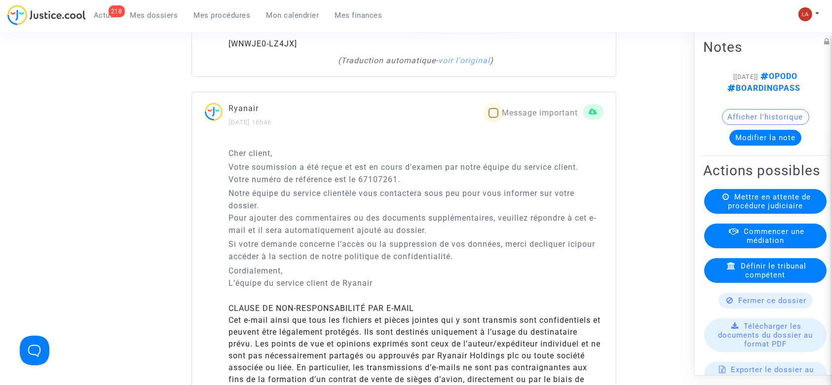
click at [517, 117] on span "Message important" at bounding box center [540, 112] width 76 height 9
click at [494, 118] on input "Message important" at bounding box center [493, 118] width 0 height 0
checkbox input "true"
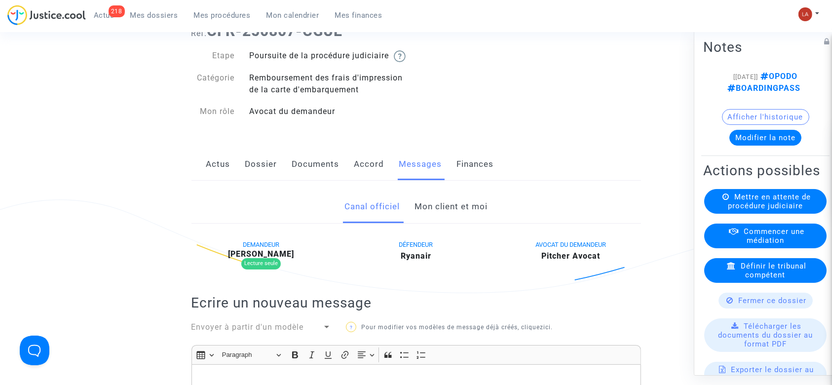
click at [257, 174] on link "Dossier" at bounding box center [261, 164] width 32 height 33
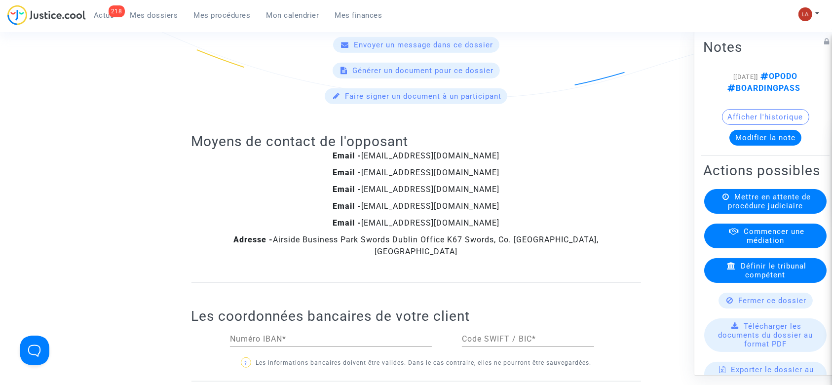
scroll to position [1053, 0]
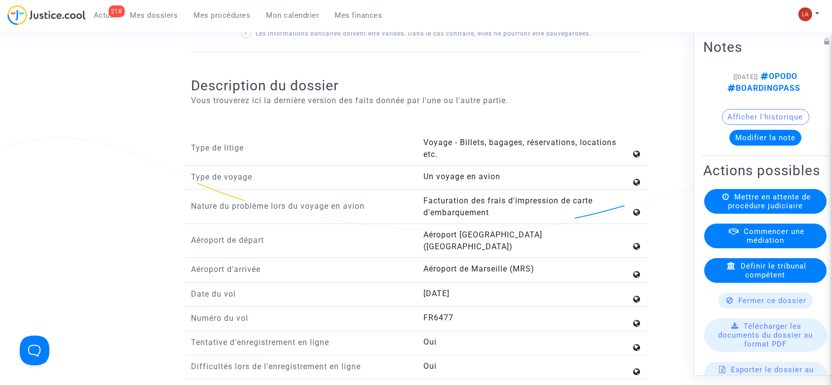
click at [768, 146] on button "Modifier la note" at bounding box center [766, 138] width 72 height 16
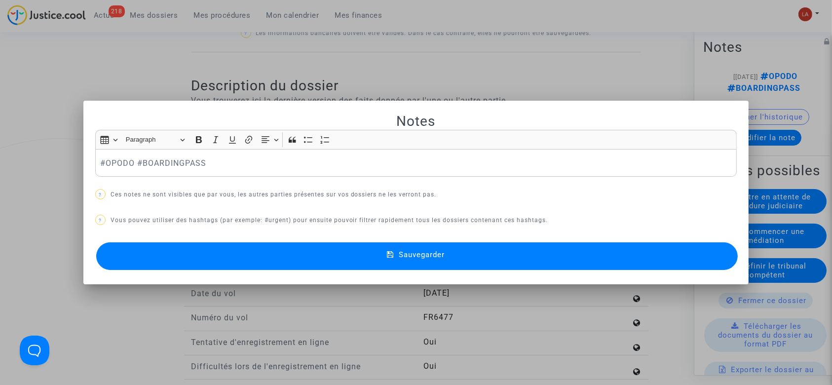
scroll to position [0, 0]
click at [255, 168] on p "#OPODO #BOARDINGPASS" at bounding box center [416, 163] width 632 height 12
click at [275, 245] on button "Sauvegarder" at bounding box center [417, 256] width 642 height 28
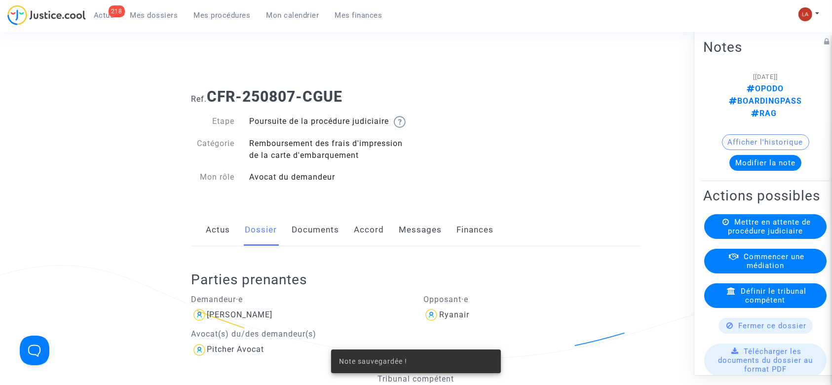
drag, startPoint x: 410, startPoint y: 269, endPoint x: 411, endPoint y: 264, distance: 5.0
click at [411, 269] on div "Parties prenantes Demandeur·e [PERSON_NAME](s) du/des demandeur(s) Pitcher Avoc…" at bounding box center [417, 356] width 450 height 220
click at [412, 259] on div "Parties prenantes Demandeur·e [PERSON_NAME](s) du/des demandeur(s) Pitcher Avoc…" at bounding box center [417, 356] width 450 height 220
click at [415, 243] on link "Messages" at bounding box center [420, 230] width 43 height 33
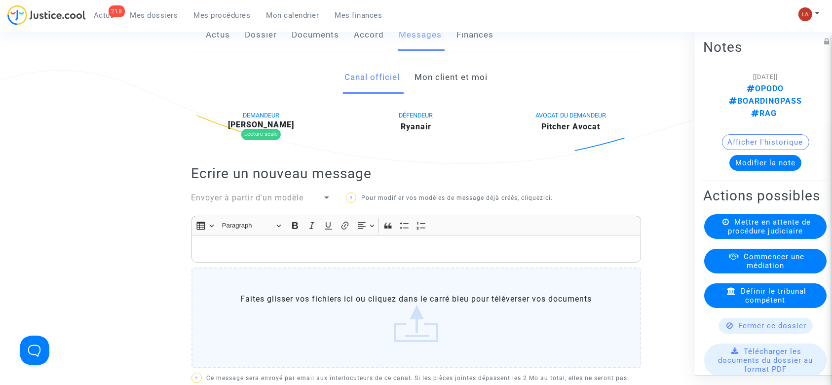
scroll to position [131, 0]
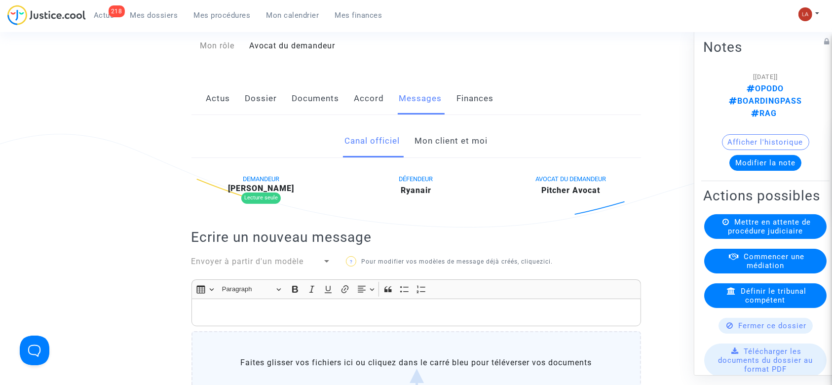
click at [290, 193] on b "Philippe Kotula" at bounding box center [261, 188] width 66 height 9
click at [283, 193] on b "Philippe Kotula" at bounding box center [261, 188] width 66 height 9
copy b "Kotula"
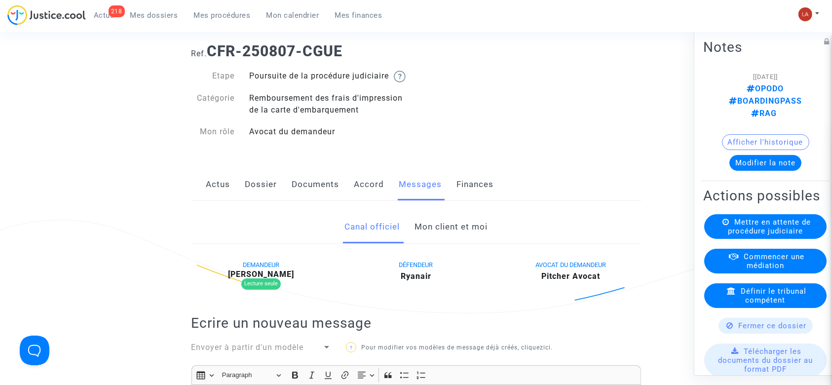
scroll to position [0, 0]
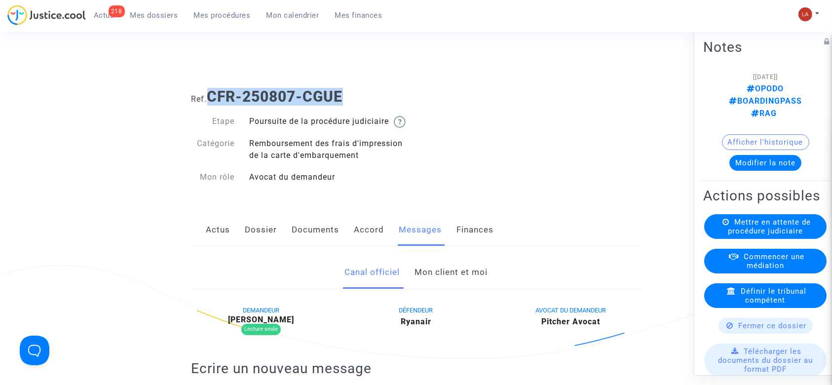
drag, startPoint x: 297, startPoint y: 94, endPoint x: 214, endPoint y: 94, distance: 82.9
click at [214, 94] on h1 "Ref. CFR-250807-CGUE" at bounding box center [417, 97] width 450 height 18
copy b "CFR-250807-CGUE"
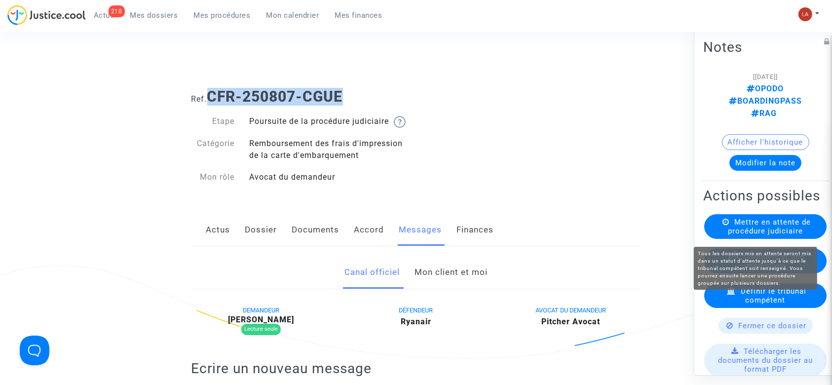
click at [738, 225] on span "Mettre en attente de procédure judiciaire" at bounding box center [769, 227] width 83 height 18
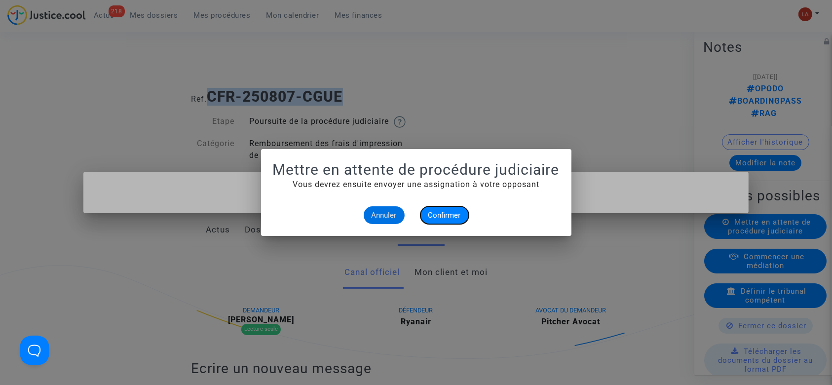
click at [426, 214] on button "Confirmer" at bounding box center [445, 215] width 48 height 18
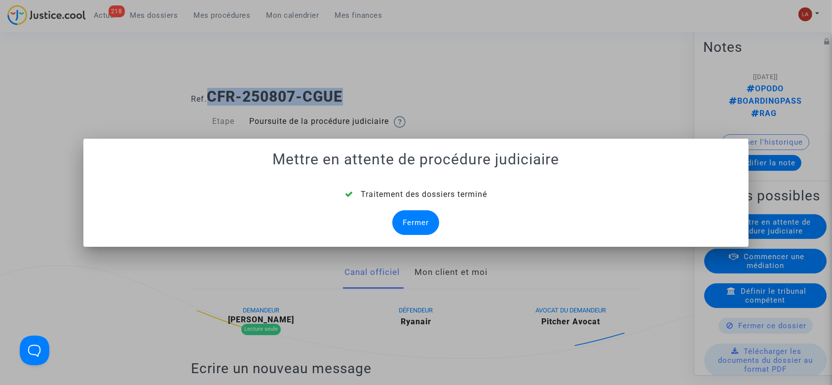
click at [420, 227] on div "Fermer" at bounding box center [415, 222] width 47 height 25
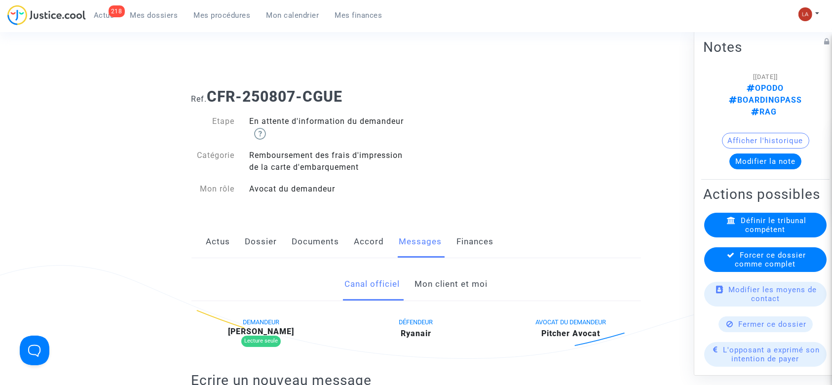
click at [764, 272] on div "Forcer ce dossier comme complet" at bounding box center [765, 259] width 122 height 25
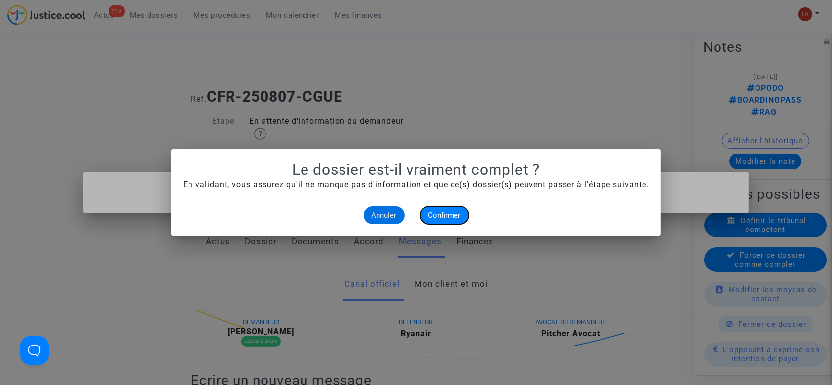
click at [445, 211] on span "Confirmer" at bounding box center [444, 215] width 33 height 9
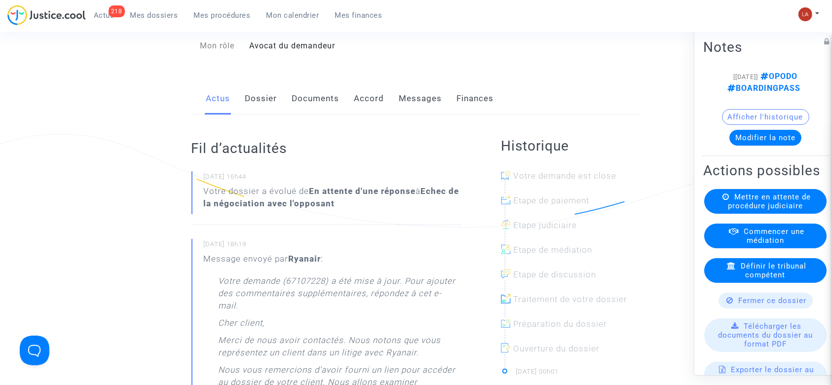
drag, startPoint x: 260, startPoint y: 112, endPoint x: 298, endPoint y: 124, distance: 40.1
click at [260, 112] on link "Dossier" at bounding box center [261, 98] width 32 height 33
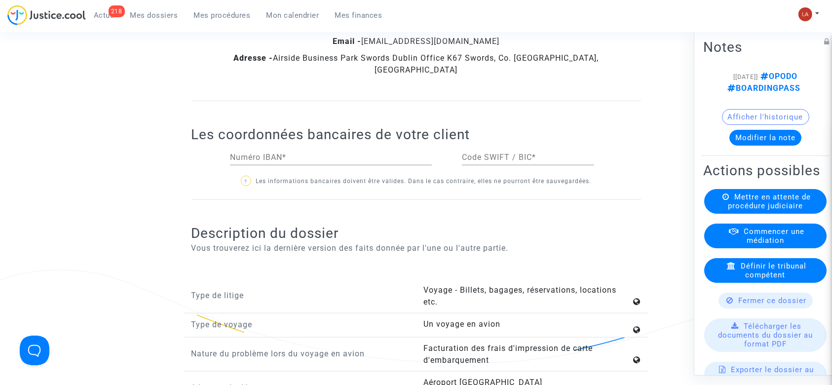
scroll to position [1119, 0]
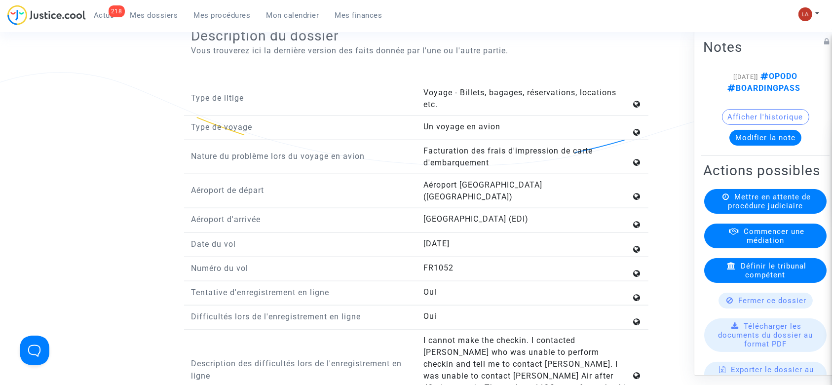
click at [730, 146] on button "Modifier la note" at bounding box center [766, 138] width 72 height 16
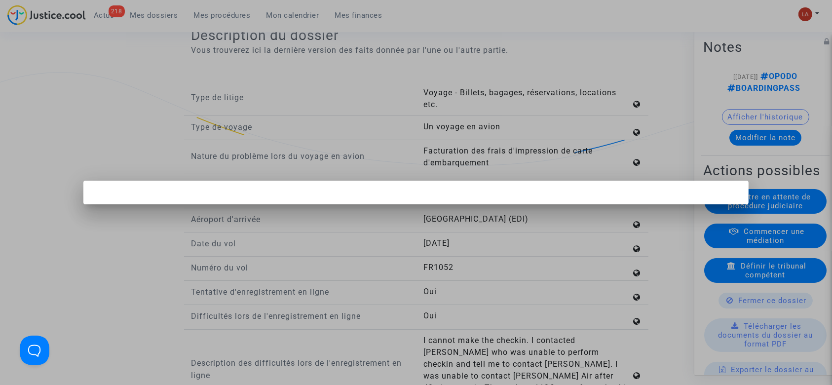
scroll to position [0, 0]
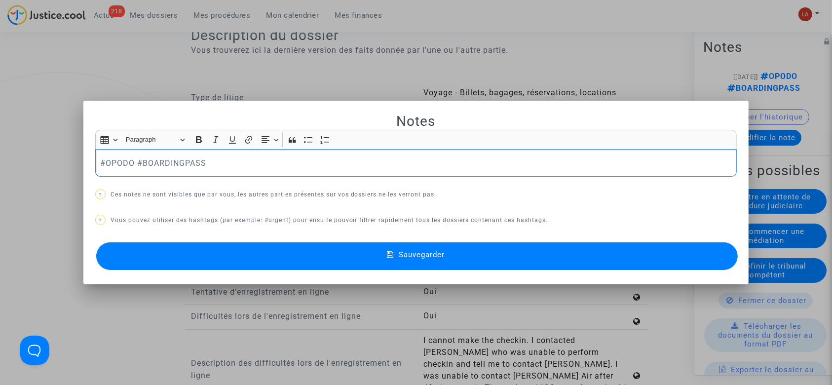
click at [242, 164] on p "#OPODO #BOARDINGPASS" at bounding box center [416, 163] width 632 height 12
drag, startPoint x: 255, startPoint y: 234, endPoint x: 251, endPoint y: 249, distance: 15.3
click at [253, 241] on div "Notes Rich Text Editor Insert table Insert table Heading Paragraph Paragraph He…" at bounding box center [416, 193] width 642 height 160
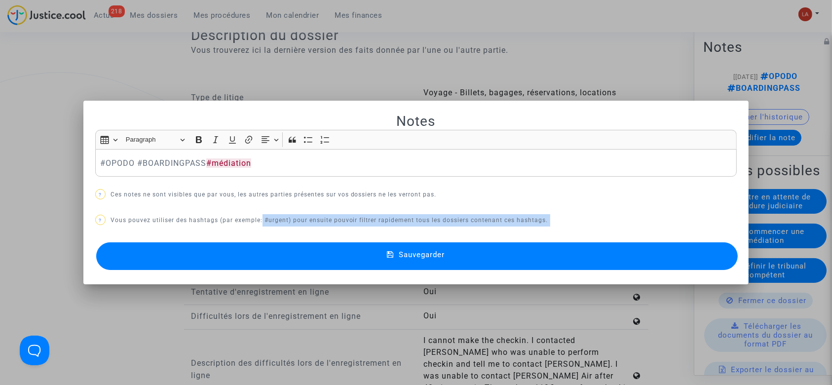
click at [251, 250] on button "Sauvegarder" at bounding box center [417, 256] width 642 height 28
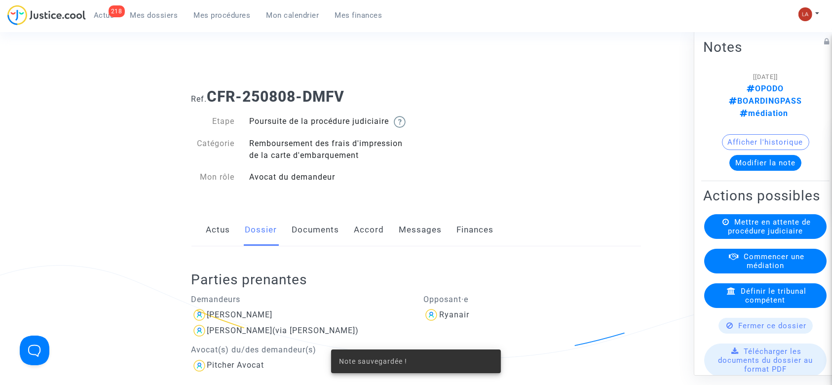
click at [427, 238] on link "Messages" at bounding box center [420, 230] width 43 height 33
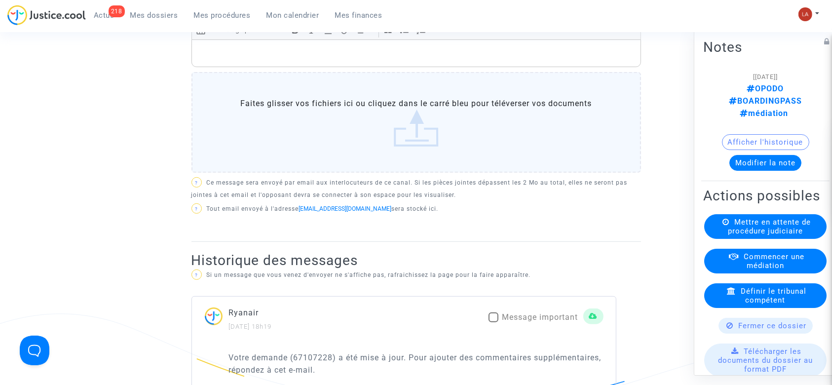
scroll to position [592, 0]
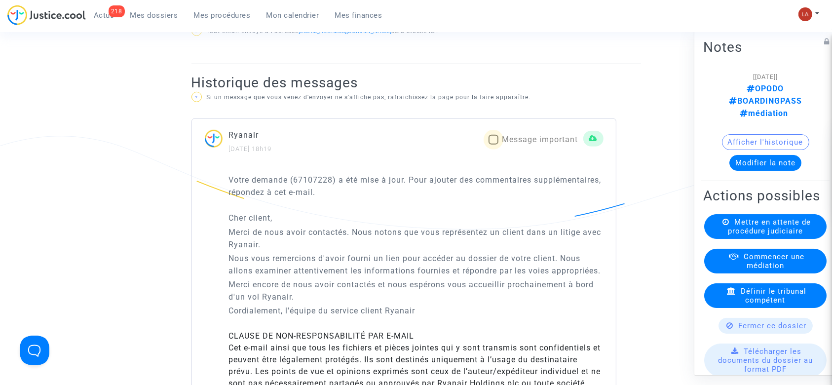
click at [533, 144] on span "Message important" at bounding box center [540, 139] width 76 height 9
click at [494, 145] on input "Message important" at bounding box center [493, 145] width 0 height 0
checkbox input "true"
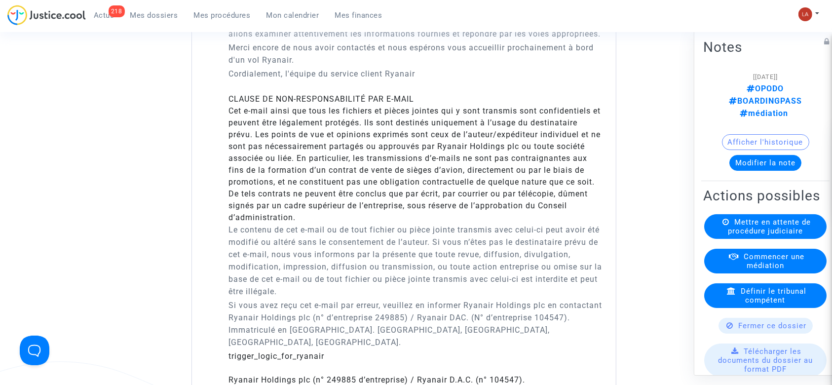
scroll to position [987, 0]
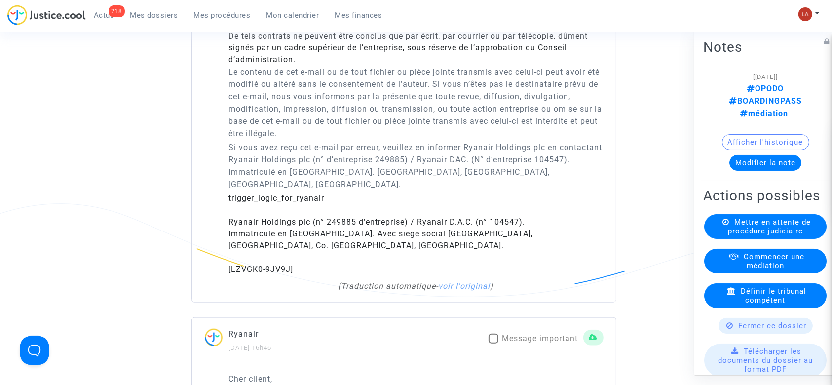
click at [511, 345] on span "Message important" at bounding box center [540, 339] width 76 height 12
click at [494, 344] on input "Message important" at bounding box center [493, 344] width 0 height 0
checkbox input "true"
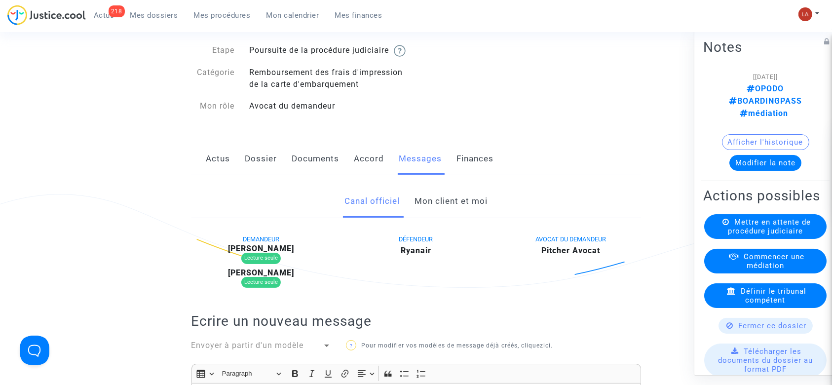
scroll to position [66, 0]
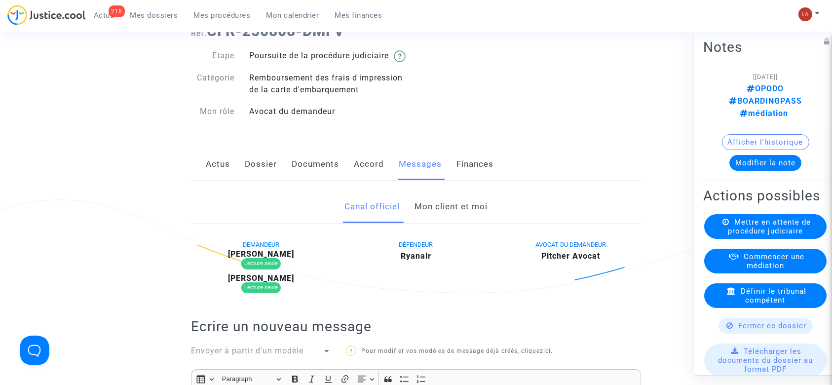
click at [271, 259] on b "YOAN HURET" at bounding box center [261, 253] width 66 height 9
copy b "HURET"
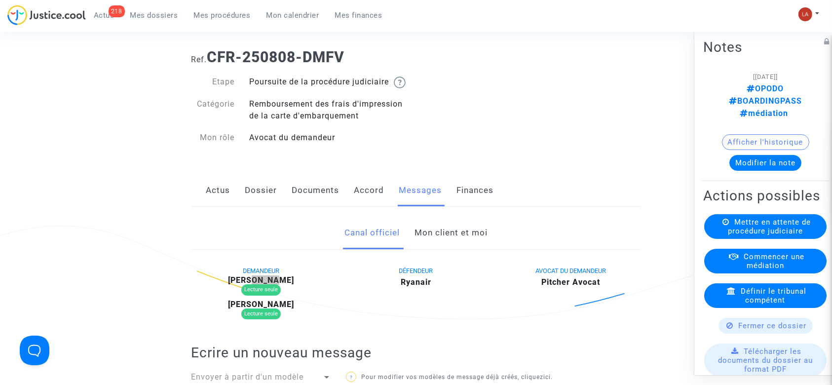
scroll to position [0, 0]
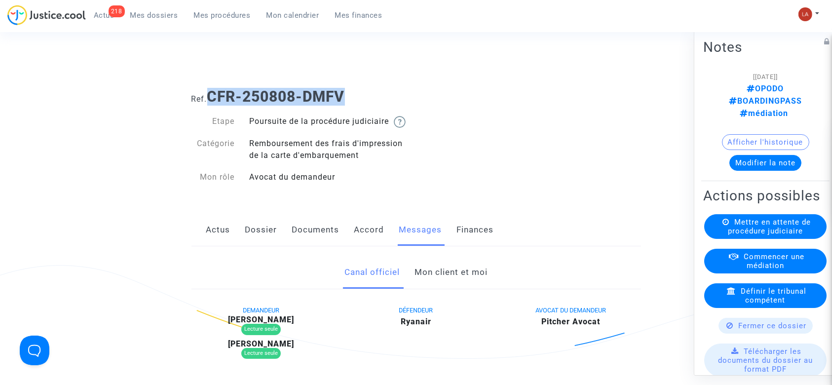
drag, startPoint x: 213, startPoint y: 96, endPoint x: 371, endPoint y: 91, distance: 158.0
click at [371, 91] on h1 "Ref. CFR-250808-DMFV" at bounding box center [417, 97] width 450 height 18
copy b "CFR-250808-DMFV"
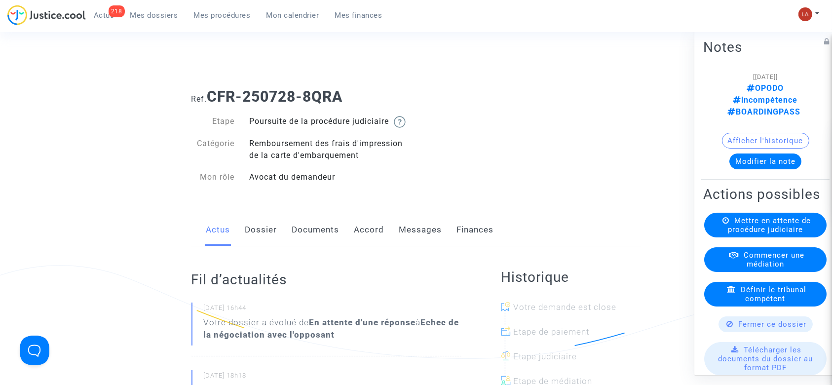
drag, startPoint x: 261, startPoint y: 234, endPoint x: 310, endPoint y: 233, distance: 48.9
click at [261, 234] on link "Dossier" at bounding box center [261, 230] width 32 height 33
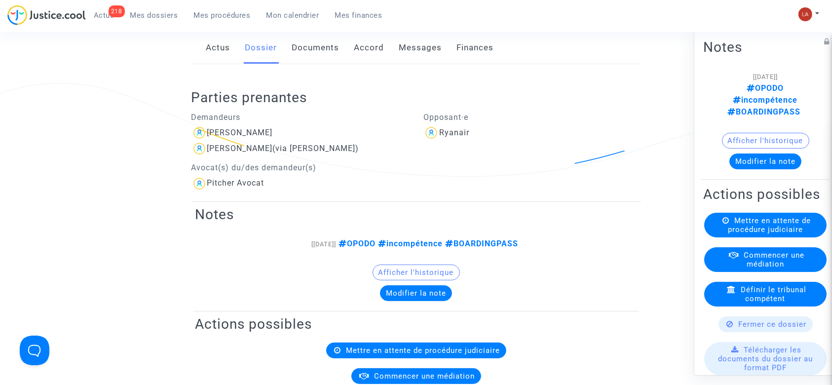
scroll to position [131, 0]
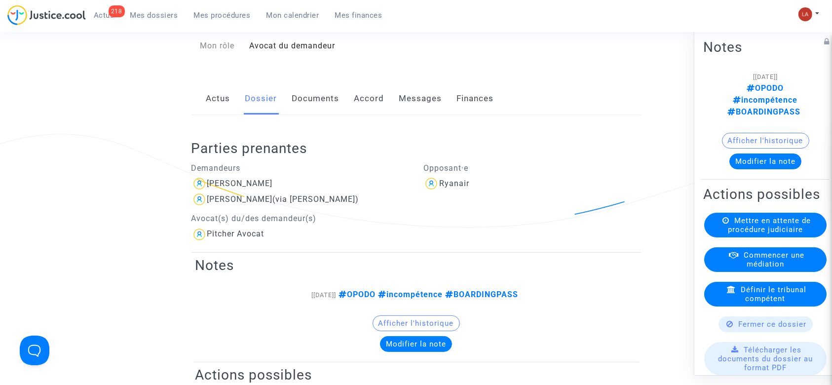
click at [326, 142] on div "Parties prenantes Demandeurs Ikbal KARIM JOUMA Nimet KARIM JOUMA (via Ikbal KAR…" at bounding box center [417, 183] width 450 height 137
click at [322, 115] on link "Documents" at bounding box center [315, 98] width 47 height 33
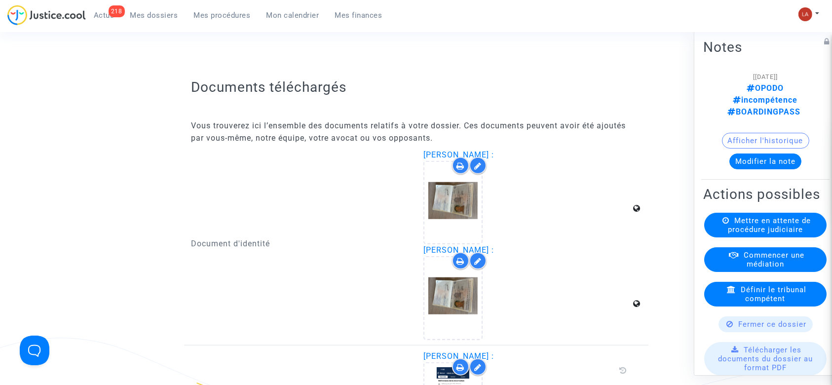
scroll to position [921, 0]
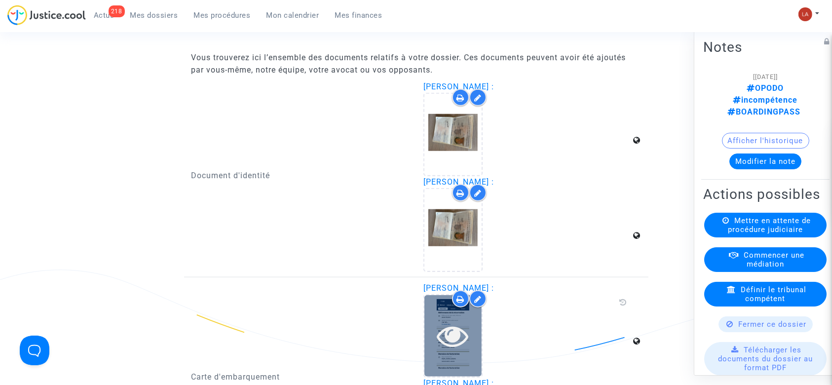
click at [453, 347] on icon at bounding box center [453, 336] width 32 height 32
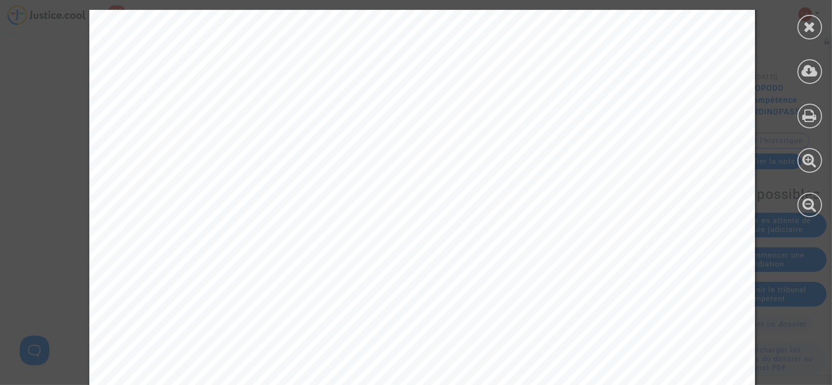
scroll to position [1448, 0]
click at [810, 29] on icon at bounding box center [810, 26] width 12 height 15
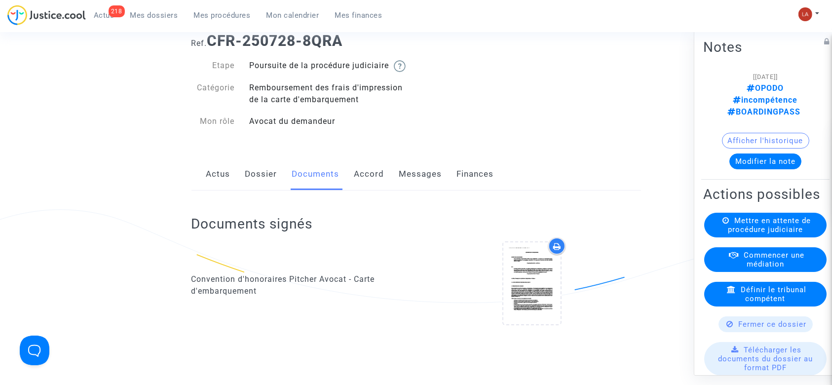
scroll to position [0, 0]
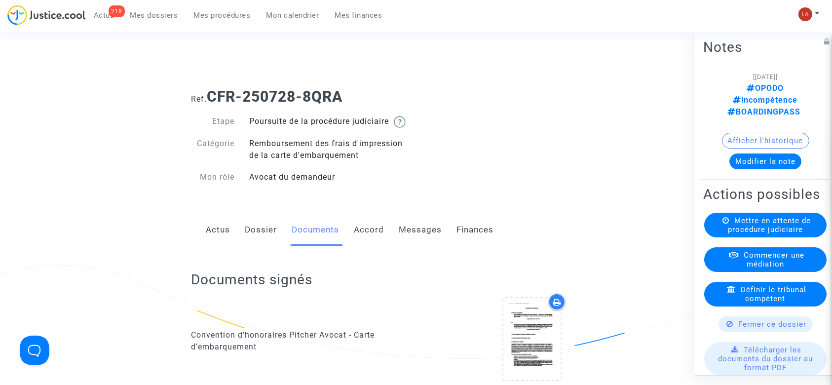
click at [404, 239] on link "Messages" at bounding box center [420, 230] width 43 height 33
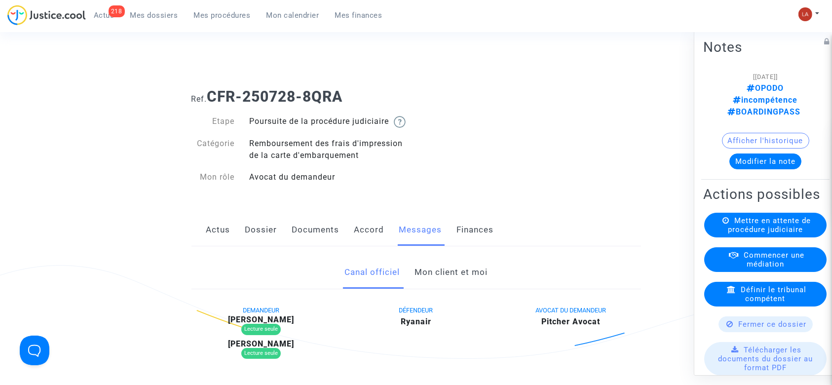
click at [430, 289] on link "Mon client et moi" at bounding box center [451, 272] width 73 height 33
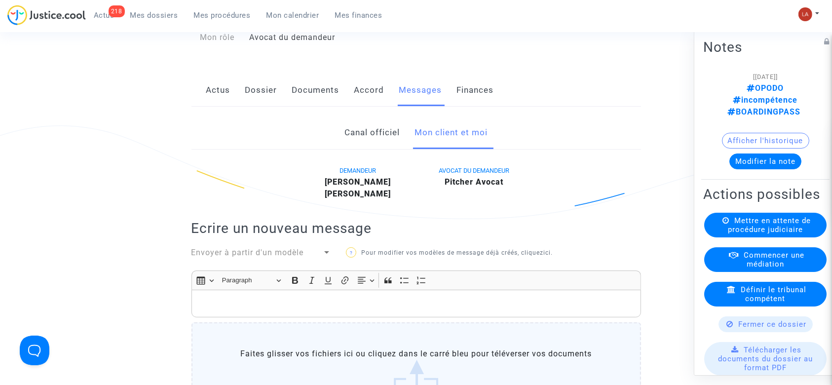
scroll to position [329, 0]
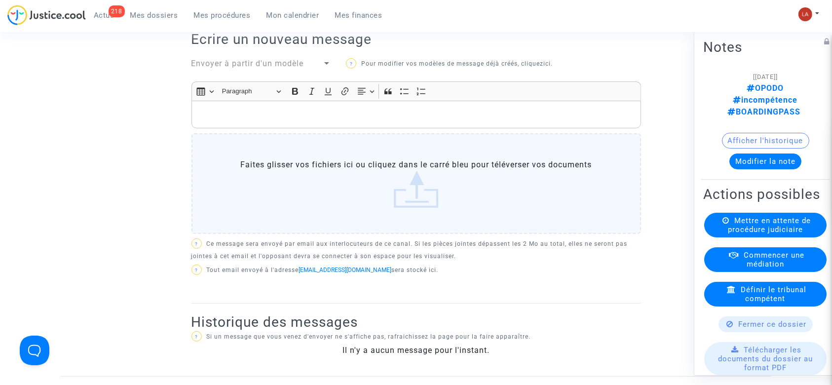
click at [256, 68] on span "Envoyer à partir d'un modèle" at bounding box center [248, 63] width 113 height 9
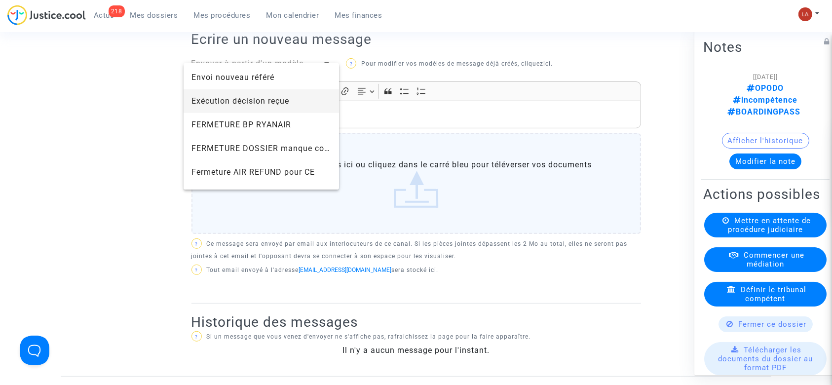
scroll to position [658, 0]
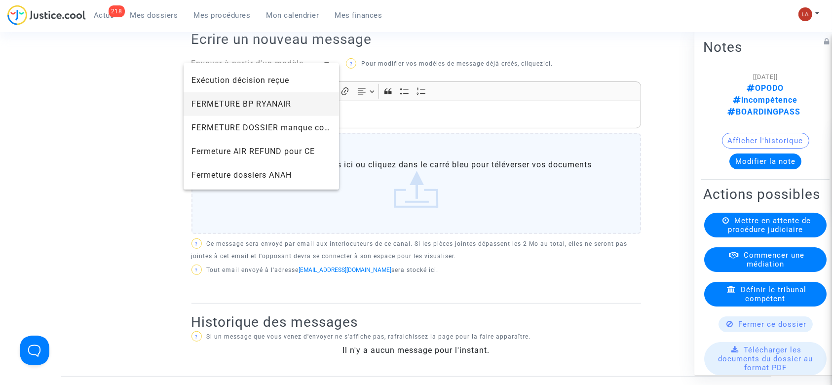
click at [261, 99] on span "FERMETURE BP RYANAIR" at bounding box center [242, 103] width 100 height 9
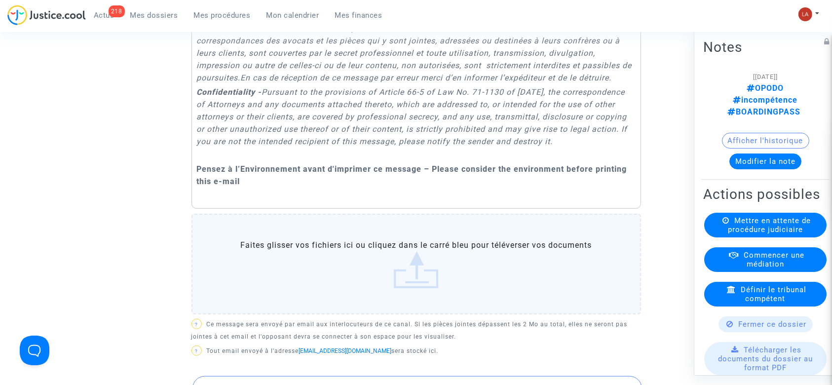
scroll to position [987, 0]
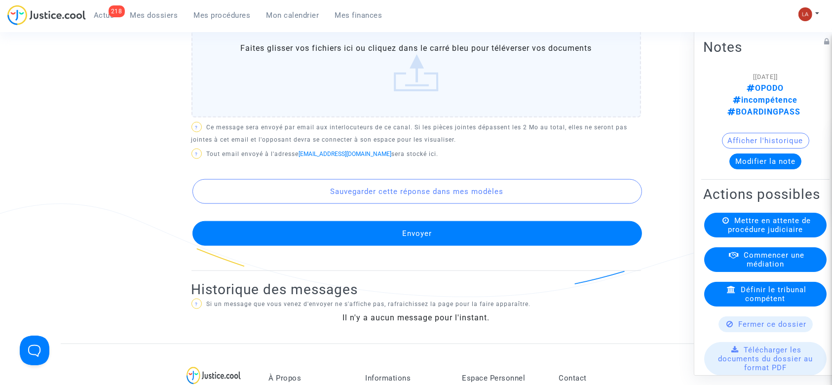
click at [475, 237] on div "Sauvegarder cette réponse dans mes modèles Envoyer" at bounding box center [417, 204] width 450 height 84
click at [474, 246] on button "Envoyer" at bounding box center [418, 233] width 450 height 25
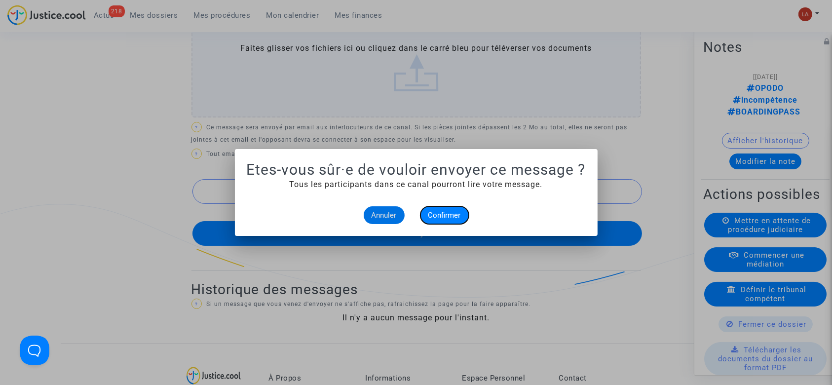
click at [449, 219] on span "Confirmer" at bounding box center [444, 215] width 33 height 9
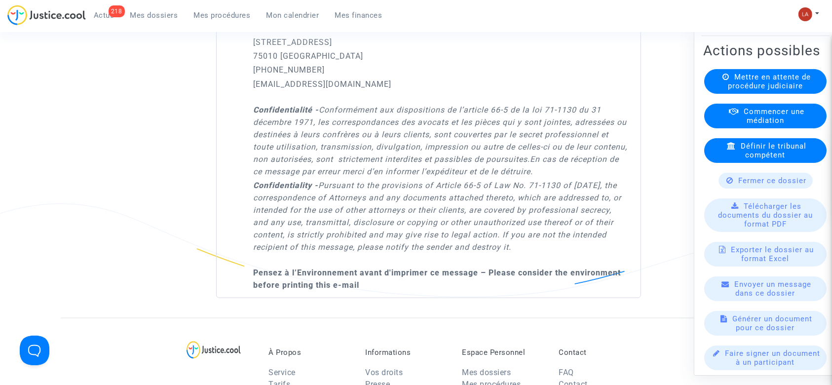
scroll to position [151, 0]
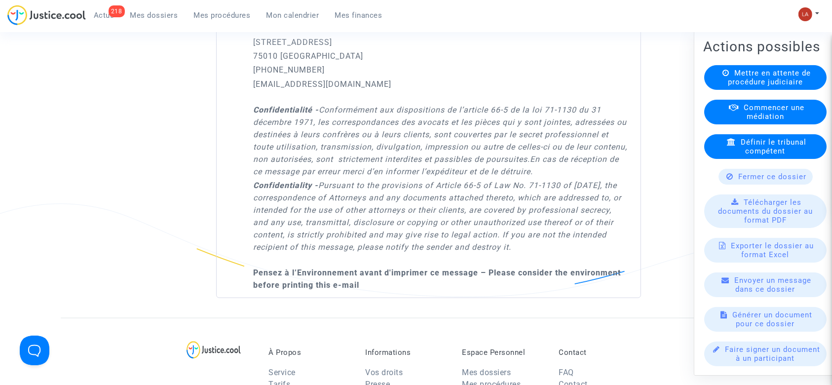
click at [746, 180] on span "Fermer ce dossier" at bounding box center [773, 176] width 68 height 9
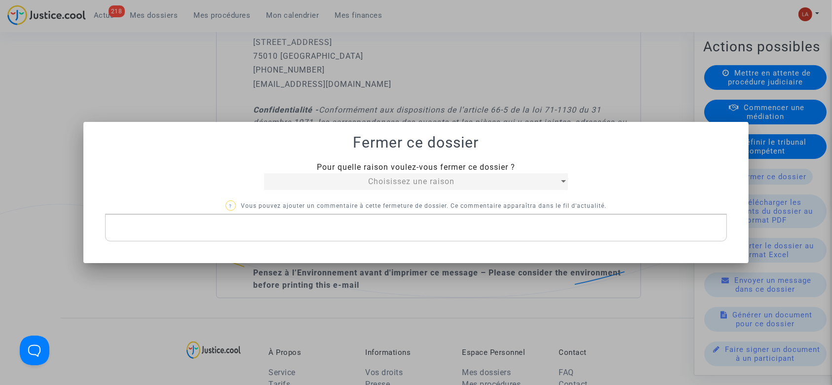
click at [359, 184] on div "Choisissez une raison" at bounding box center [411, 182] width 295 height 12
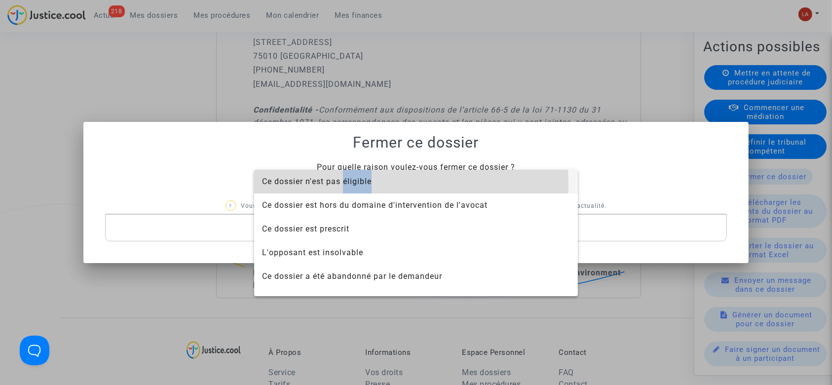
click at [359, 184] on span "Ce dossier n'est pas éligible" at bounding box center [317, 181] width 110 height 9
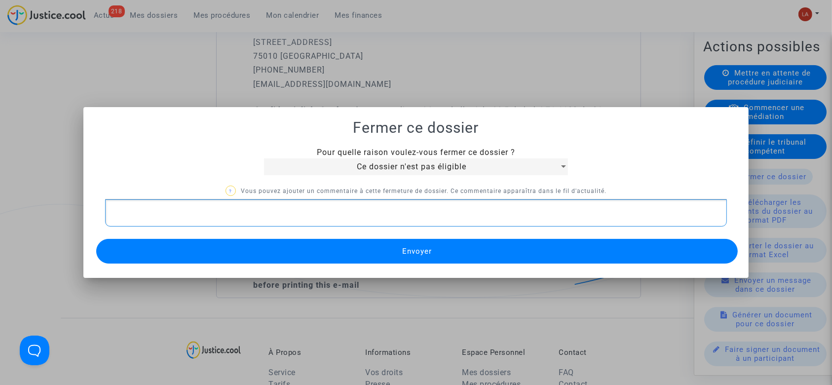
click at [347, 219] on p "Rich Text Editor, main" at bounding box center [416, 213] width 612 height 12
click at [333, 248] on button "Envoyer" at bounding box center [417, 251] width 642 height 25
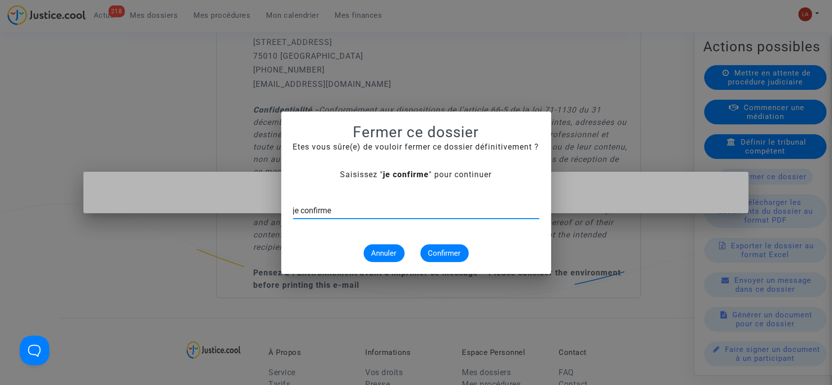
type input "je confirme"
click at [442, 244] on button "Confirmer" at bounding box center [445, 253] width 48 height 18
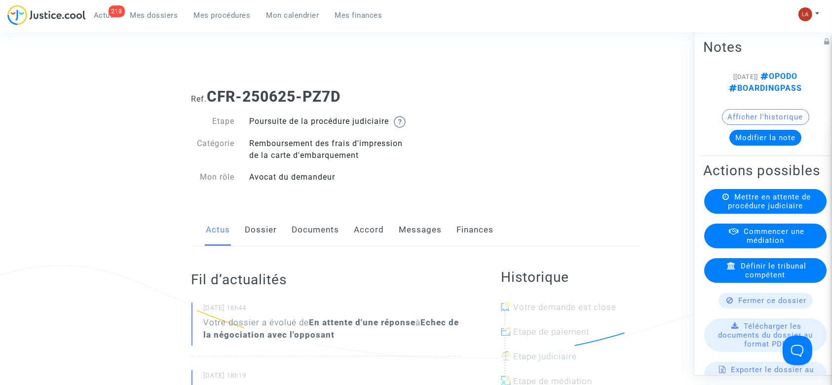
click at [264, 233] on link "Dossier" at bounding box center [261, 230] width 32 height 33
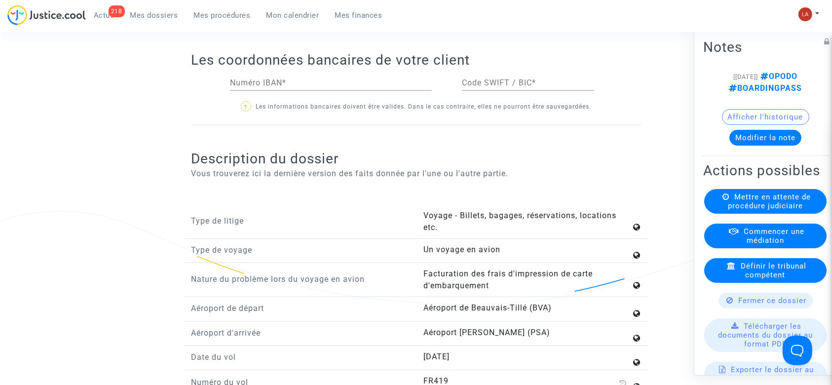
scroll to position [1053, 0]
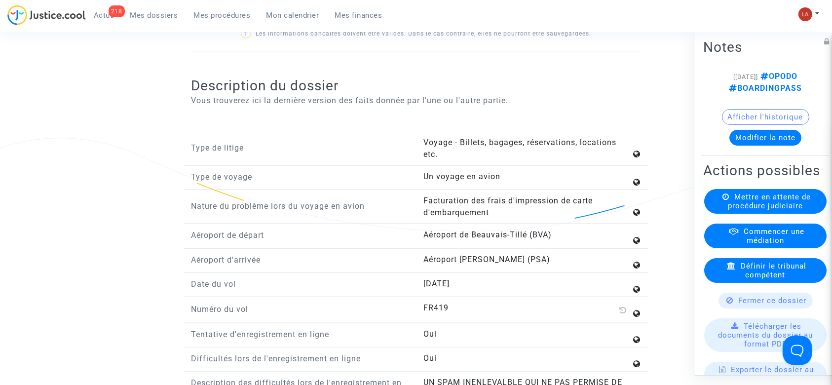
click at [743, 146] on button "Modifier la note" at bounding box center [766, 138] width 72 height 16
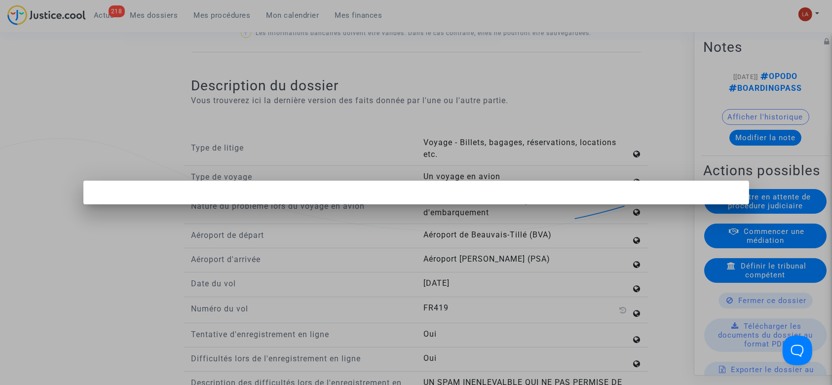
scroll to position [0, 0]
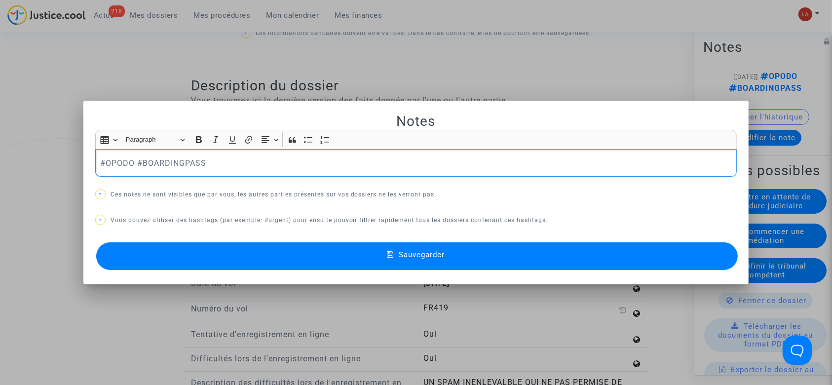
click at [329, 168] on p "#OPODO #BOARDINGPASS" at bounding box center [416, 163] width 632 height 12
click at [303, 261] on button "Sauvegarder" at bounding box center [417, 256] width 642 height 28
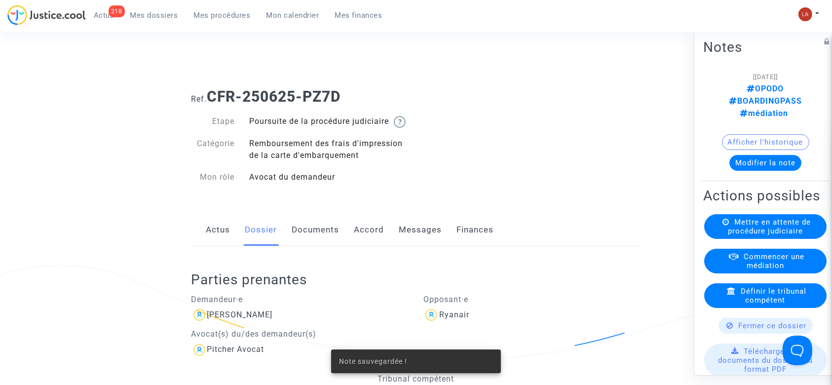
click at [406, 227] on link "Messages" at bounding box center [420, 230] width 43 height 33
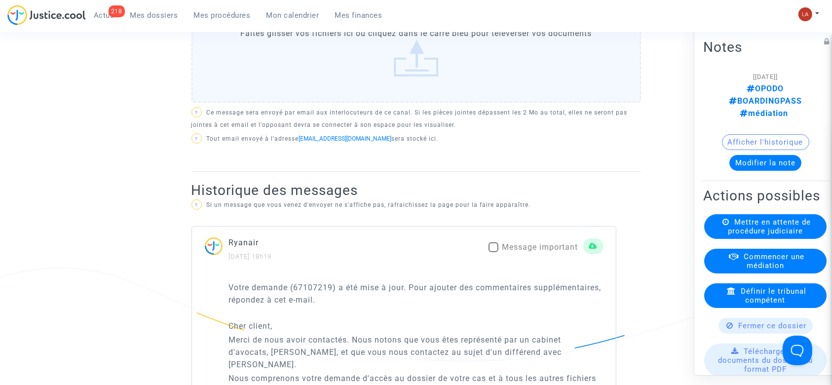
click at [521, 252] on span "Message important" at bounding box center [540, 246] width 76 height 9
click at [494, 253] on input "Message important" at bounding box center [493, 252] width 0 height 0
checkbox input "true"
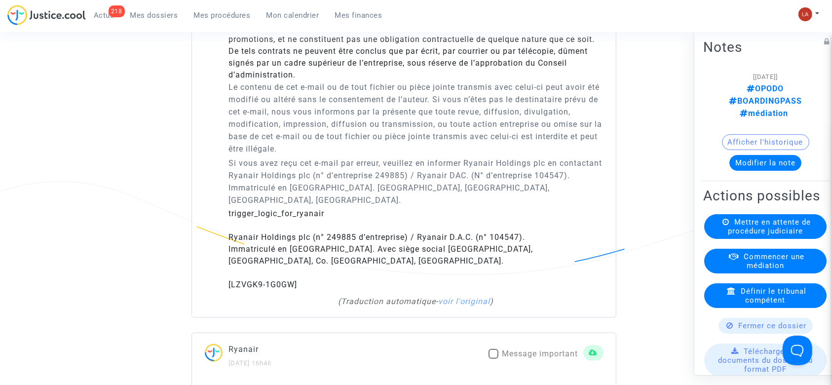
scroll to position [1250, 0]
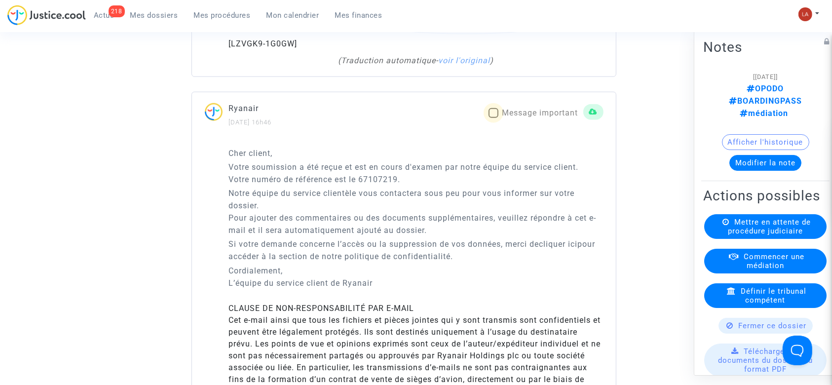
click at [515, 110] on span "Message important" at bounding box center [540, 112] width 76 height 9
click at [494, 118] on input "Message important" at bounding box center [493, 118] width 0 height 0
checkbox input "true"
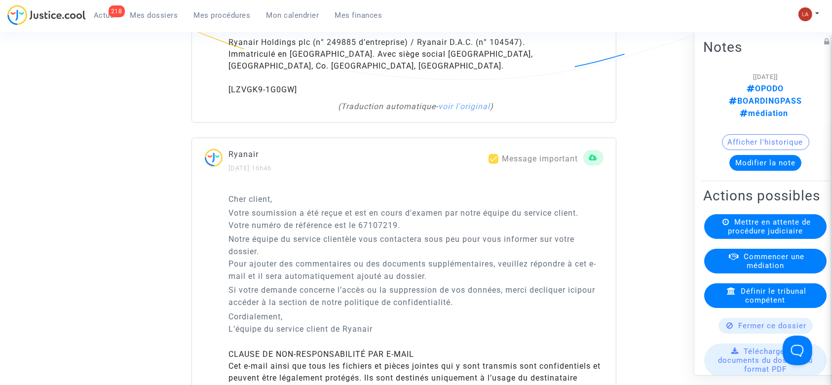
scroll to position [1185, 0]
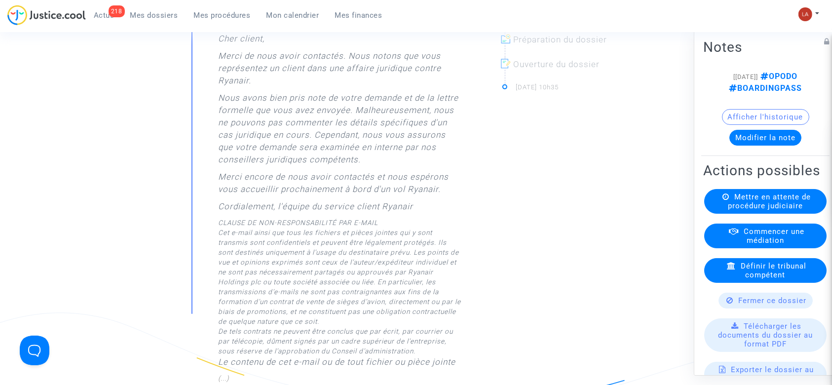
scroll to position [131, 0]
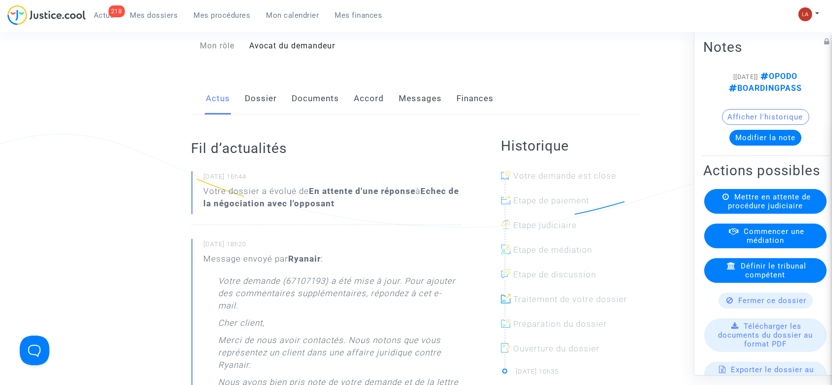
click at [254, 115] on link "Dossier" at bounding box center [261, 98] width 32 height 33
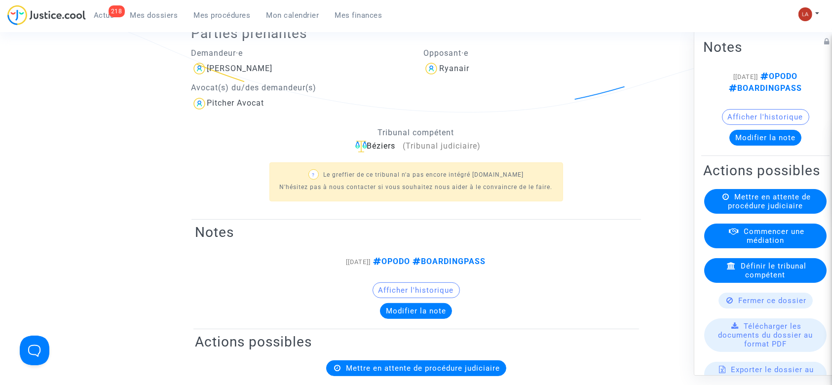
scroll to position [131, 0]
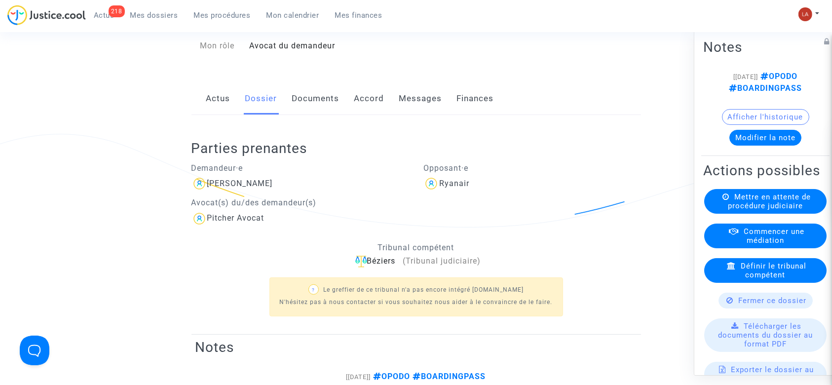
click at [758, 146] on button "Modifier la note" at bounding box center [766, 138] width 72 height 16
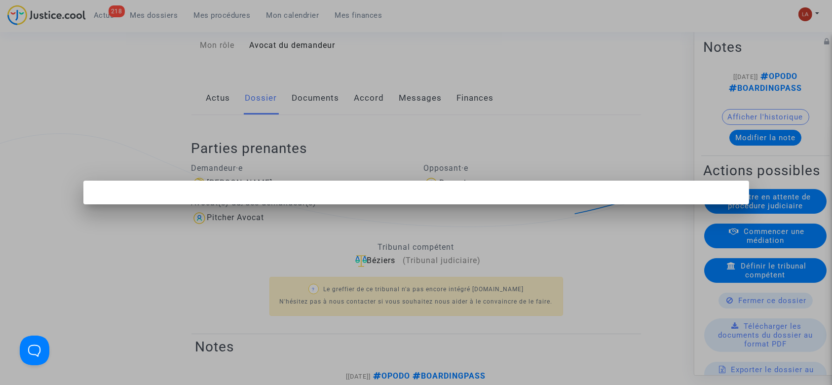
scroll to position [0, 0]
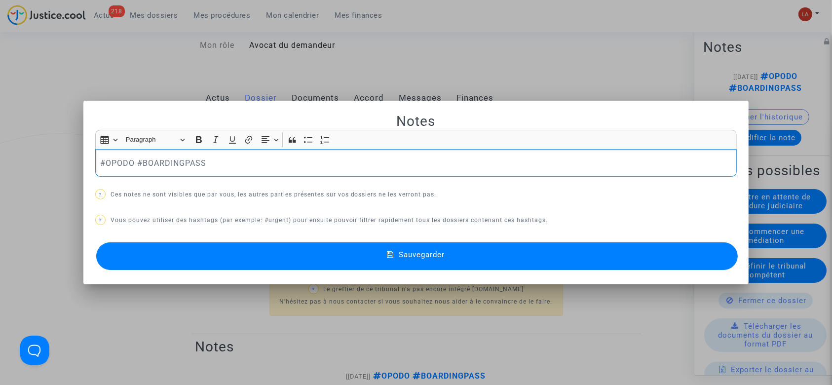
click at [281, 160] on p "#OPODO #BOARDINGPASS" at bounding box center [416, 163] width 632 height 12
click at [329, 266] on button "Sauvegarder" at bounding box center [417, 256] width 642 height 28
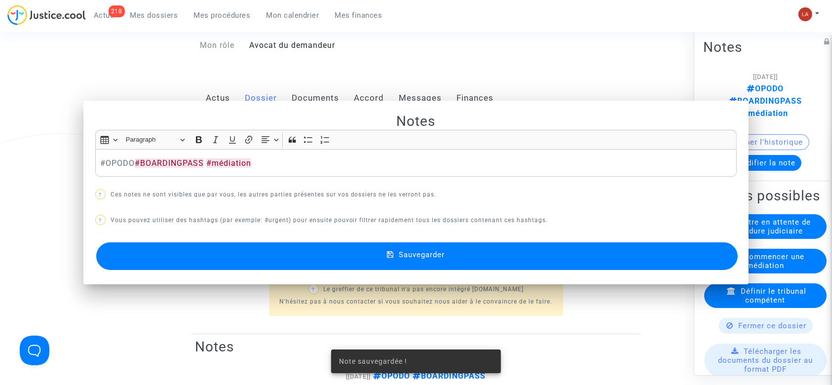
scroll to position [131, 0]
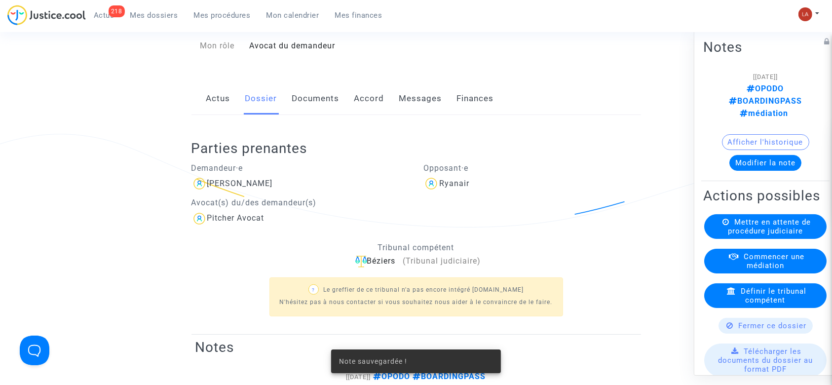
click at [418, 109] on link "Messages" at bounding box center [420, 98] width 43 height 33
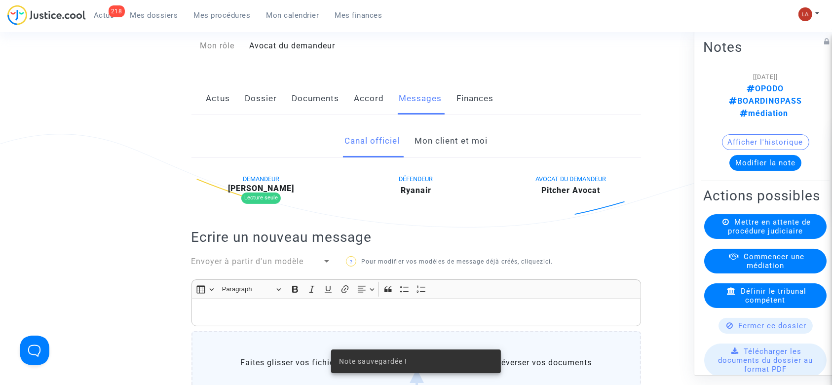
scroll to position [461, 0]
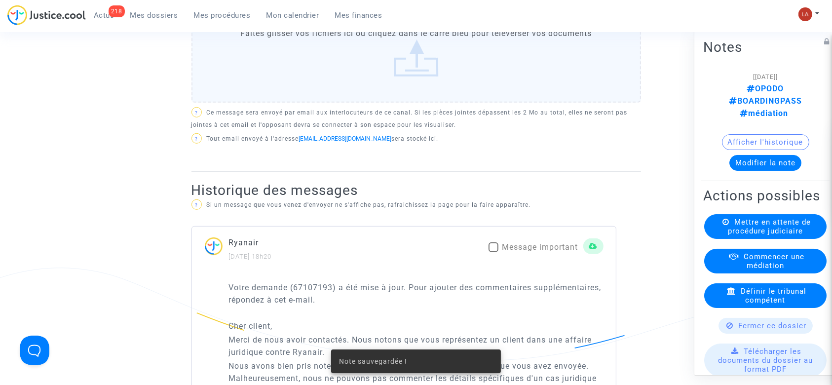
drag, startPoint x: 511, startPoint y: 258, endPoint x: 520, endPoint y: 248, distance: 13.3
click at [512, 252] on span "Message important" at bounding box center [540, 246] width 76 height 9
click at [494, 253] on input "Message important" at bounding box center [493, 252] width 0 height 0
checkbox input "true"
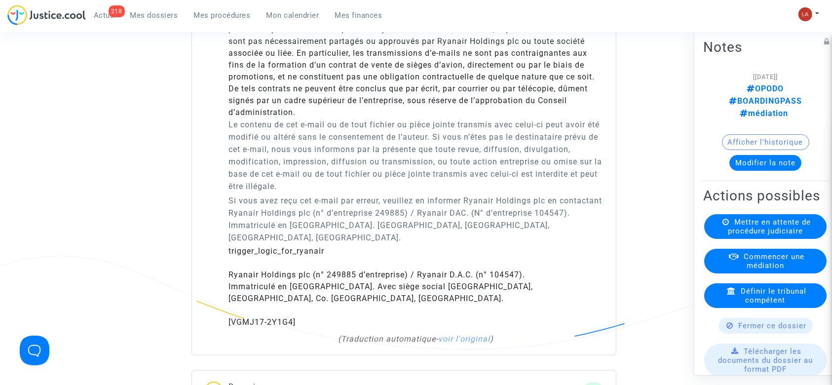
scroll to position [1119, 0]
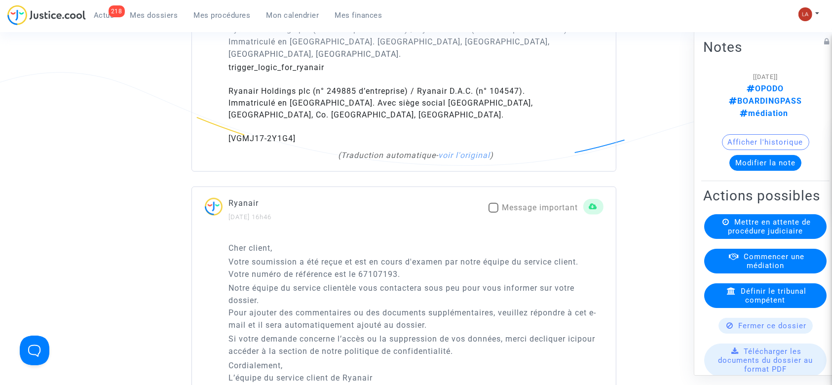
click at [532, 212] on span "Message important" at bounding box center [540, 207] width 76 height 9
click at [494, 213] on input "Message important" at bounding box center [493, 213] width 0 height 0
checkbox input "true"
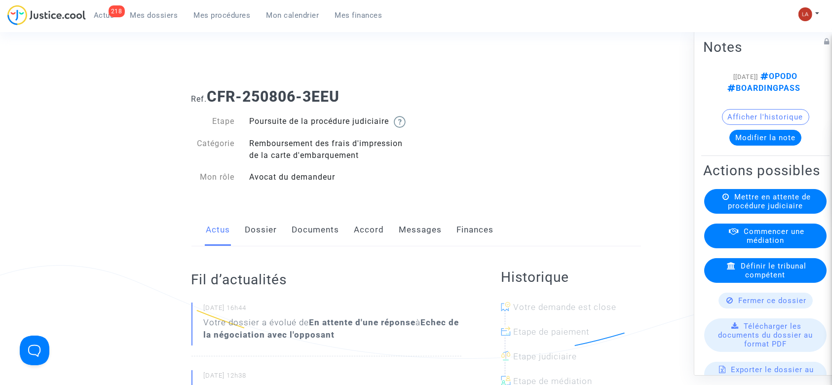
click at [272, 228] on link "Dossier" at bounding box center [261, 230] width 32 height 33
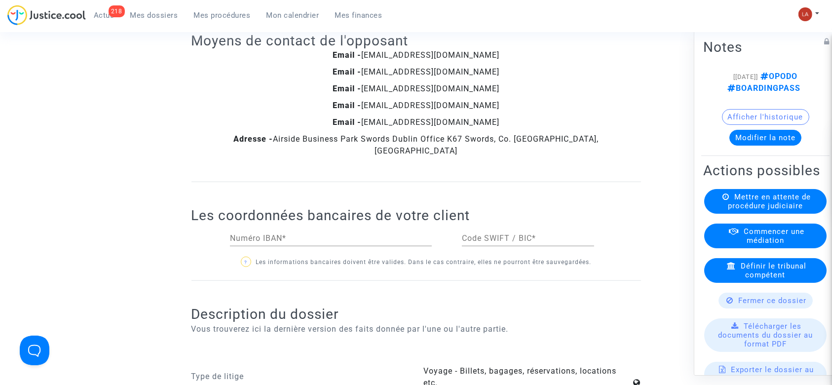
scroll to position [1119, 0]
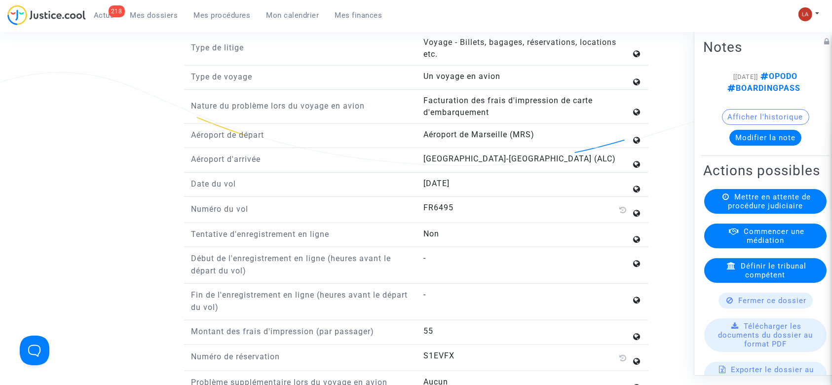
drag, startPoint x: 737, startPoint y: 147, endPoint x: 731, endPoint y: 145, distance: 6.1
click at [734, 146] on button "Modifier la note" at bounding box center [766, 138] width 72 height 16
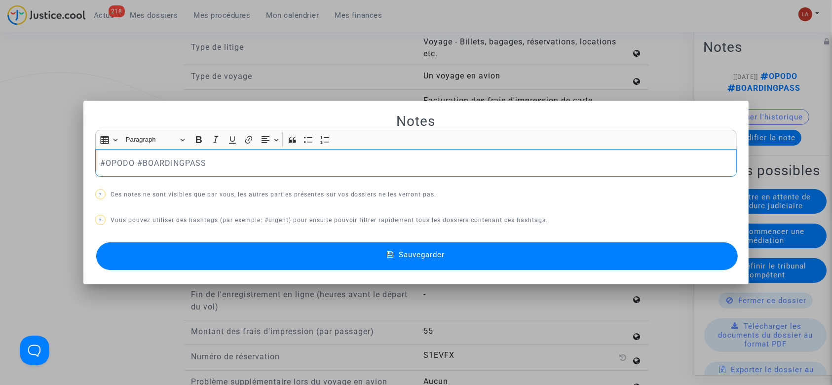
click at [312, 162] on p "#OPODO #BOARDINGPASS" at bounding box center [416, 163] width 632 height 12
click at [351, 265] on button "Sauvegarder" at bounding box center [417, 256] width 642 height 28
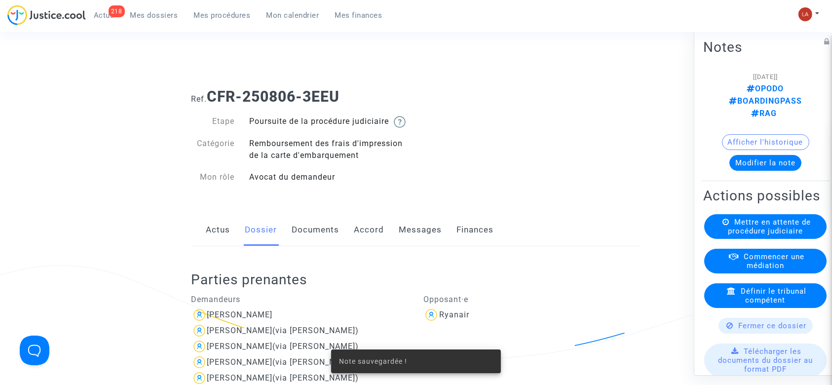
click at [433, 238] on link "Messages" at bounding box center [420, 230] width 43 height 33
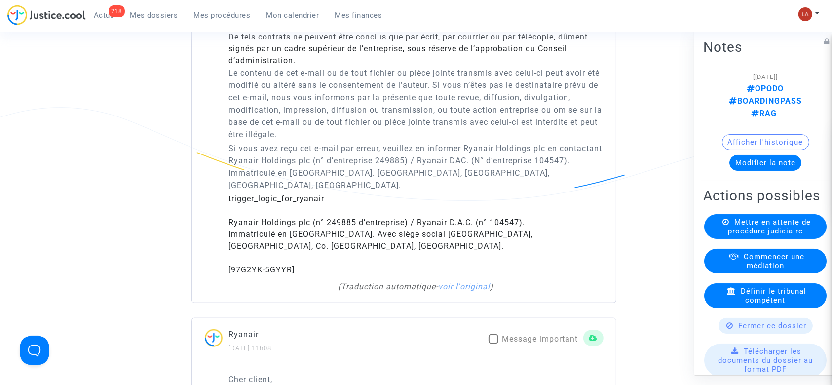
scroll to position [1316, 0]
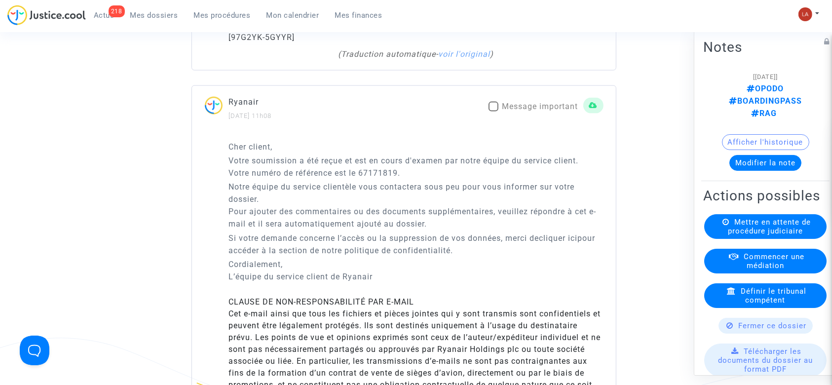
click at [522, 111] on span "Message important" at bounding box center [540, 106] width 76 height 9
click at [494, 112] on input "Message important" at bounding box center [493, 112] width 0 height 0
checkbox input "true"
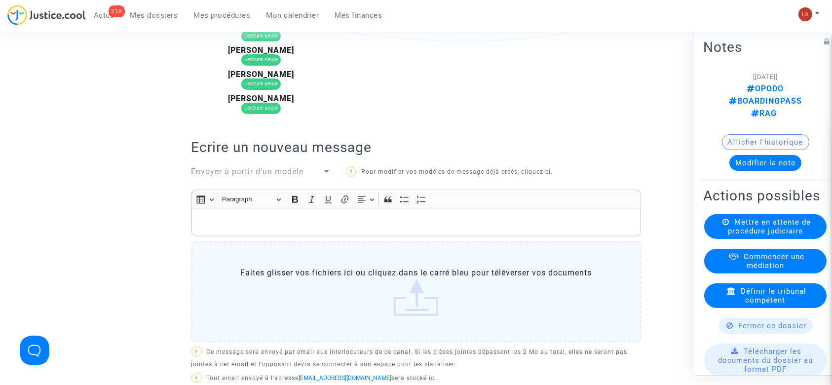
scroll to position [197, 0]
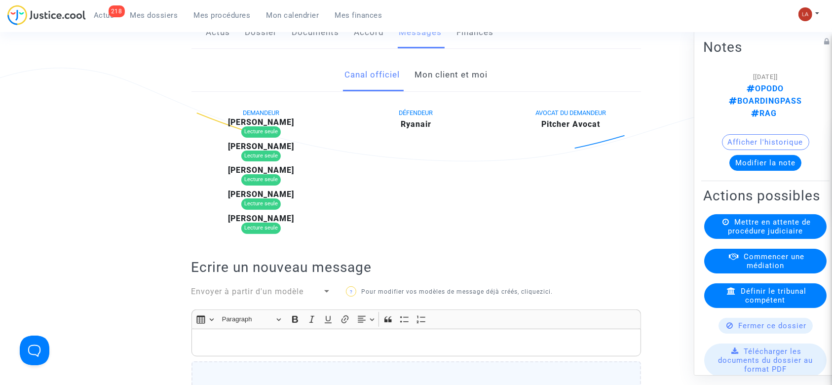
click at [274, 127] on b "aina boumedienne" at bounding box center [261, 121] width 66 height 9
copy b "boumedienne"
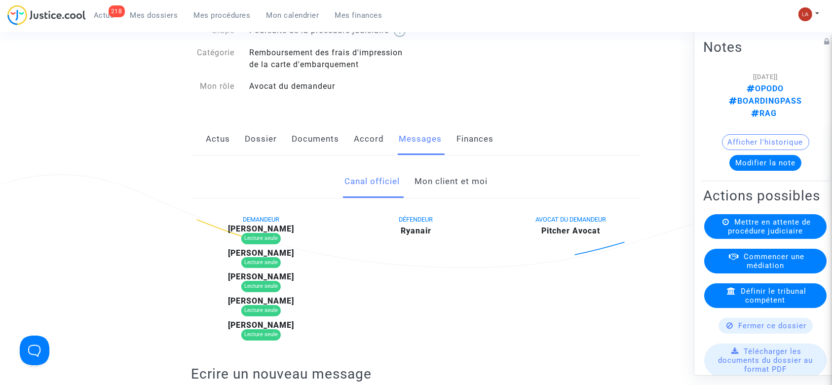
scroll to position [0, 0]
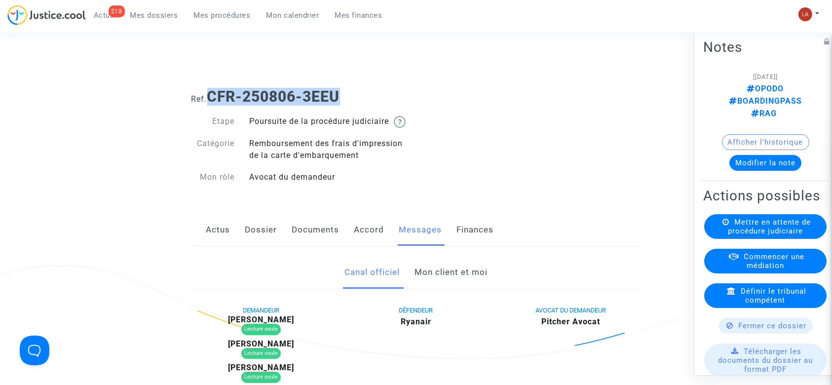
drag, startPoint x: 212, startPoint y: 95, endPoint x: 348, endPoint y: 94, distance: 136.2
click at [345, 94] on h1 "Ref. CFR-250806-3EEU" at bounding box center [417, 97] width 450 height 18
copy b "CFR-250806-3EEU"
click at [802, 234] on div "Mettre en attente de procédure judiciaire" at bounding box center [765, 226] width 122 height 25
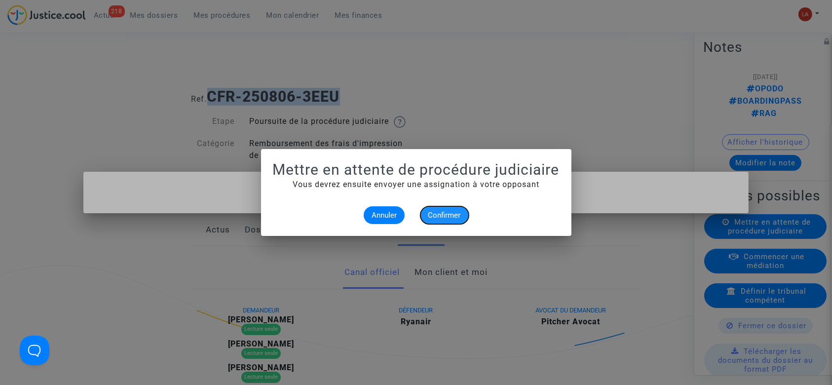
click at [454, 211] on span "Confirmer" at bounding box center [444, 215] width 33 height 9
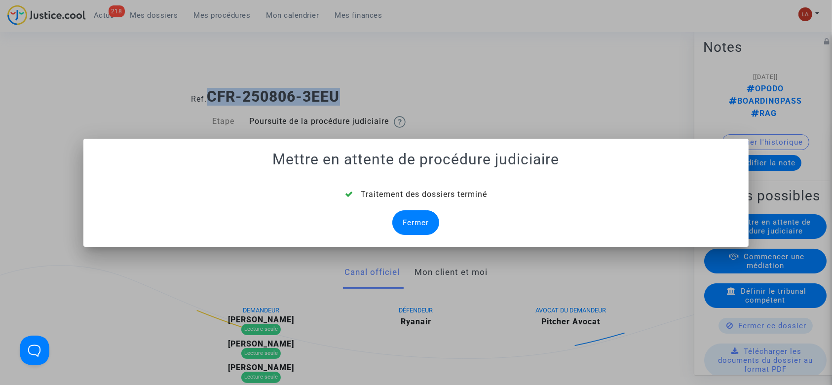
click at [427, 226] on div "Fermer" at bounding box center [415, 222] width 47 height 25
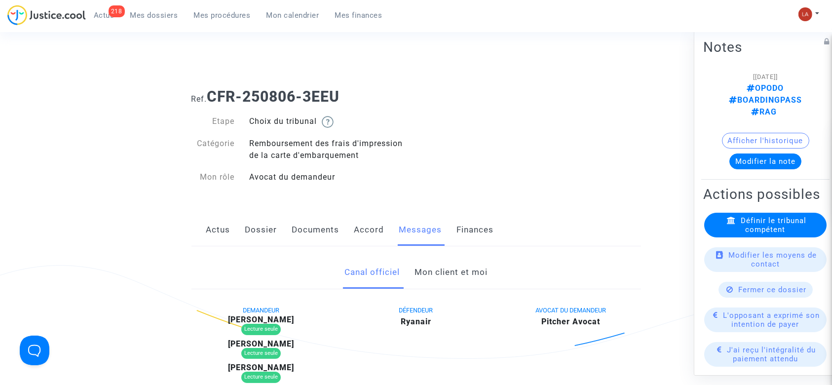
click at [244, 231] on div "Actus Dossier Documents Accord Messages Finances" at bounding box center [417, 230] width 450 height 33
click at [264, 227] on link "Dossier" at bounding box center [261, 230] width 32 height 33
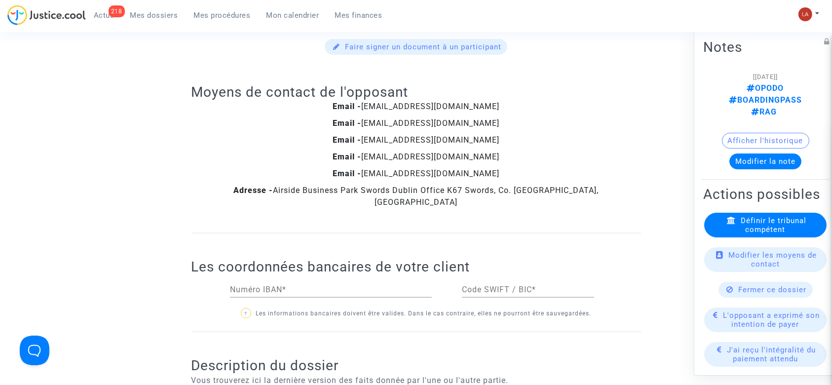
scroll to position [1053, 0]
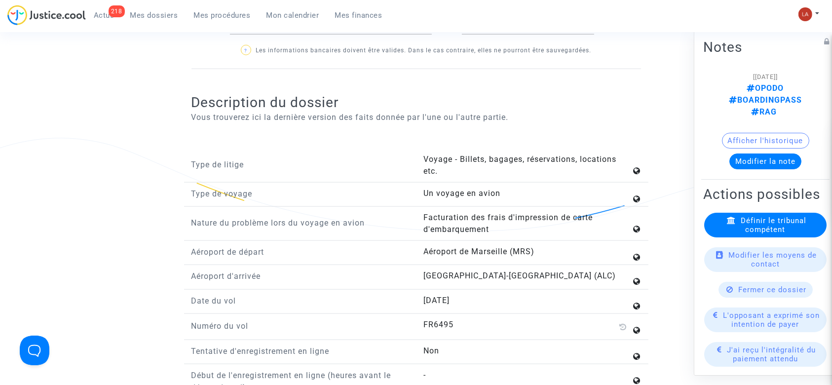
click at [712, 237] on div "Définir le tribunal compétent" at bounding box center [765, 225] width 122 height 25
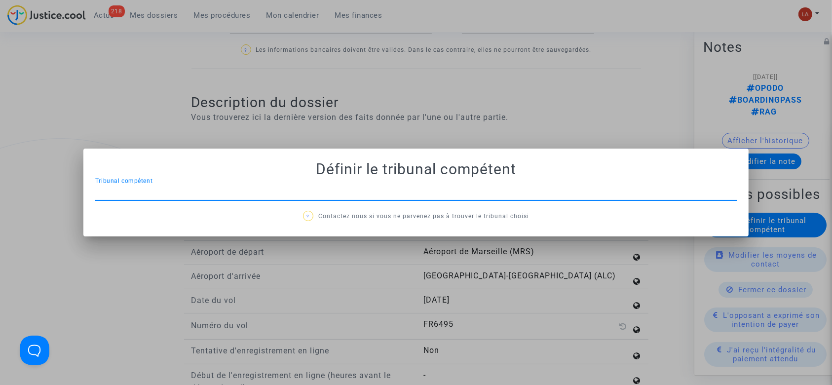
scroll to position [0, 0]
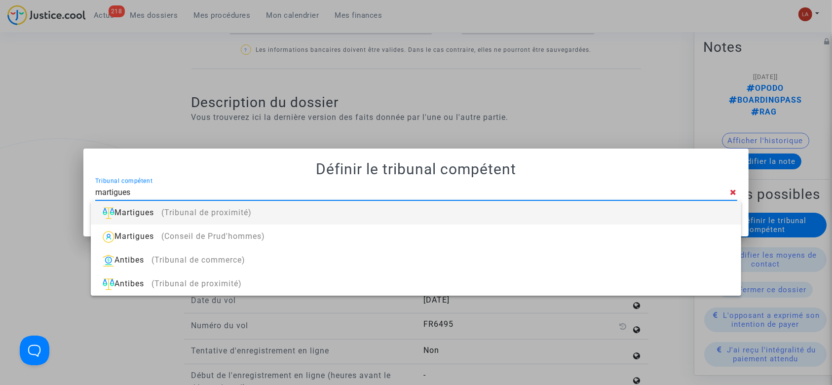
type input "martigues"
click at [555, 208] on div "Martigues (Tribunal de proximité)" at bounding box center [416, 213] width 634 height 24
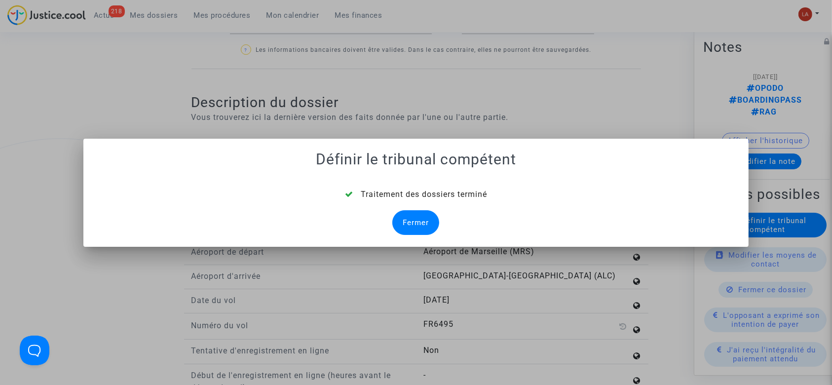
click at [419, 216] on div "Fermer" at bounding box center [415, 222] width 47 height 25
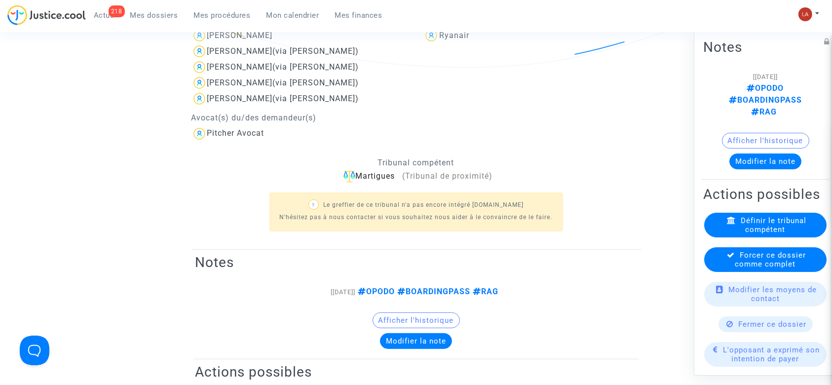
scroll to position [1053, 0]
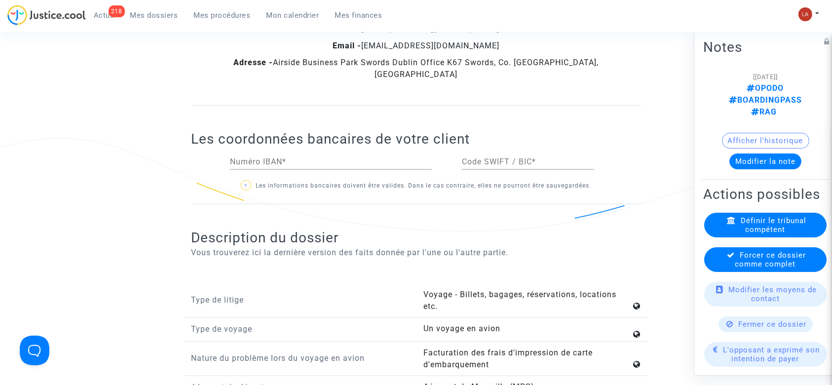
click at [742, 257] on span "Forcer ce dossier comme complet" at bounding box center [770, 260] width 71 height 18
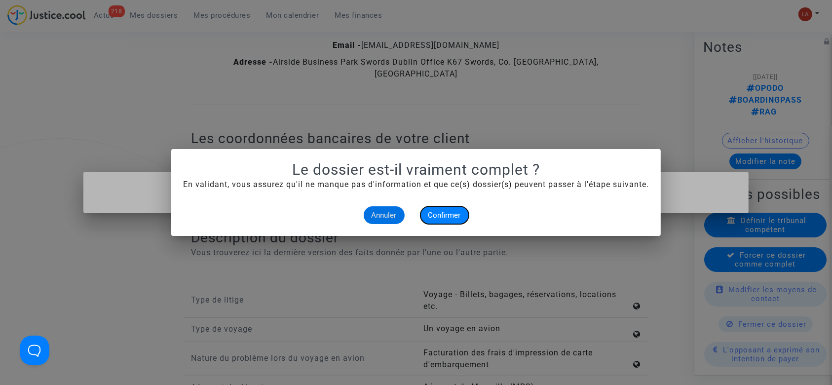
click at [462, 213] on button "Confirmer" at bounding box center [445, 215] width 48 height 18
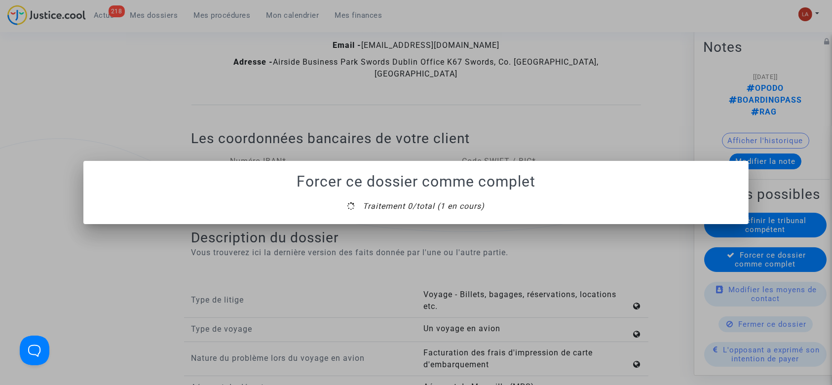
click at [415, 222] on mat-dialog-container "Forcer ce dossier comme complet Traitement 0/total (1 en cours)" at bounding box center [416, 192] width 666 height 63
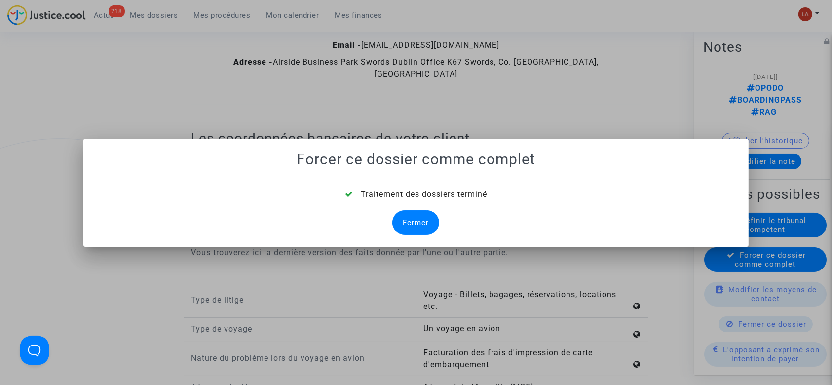
click at [414, 222] on div "Fermer" at bounding box center [415, 222] width 47 height 25
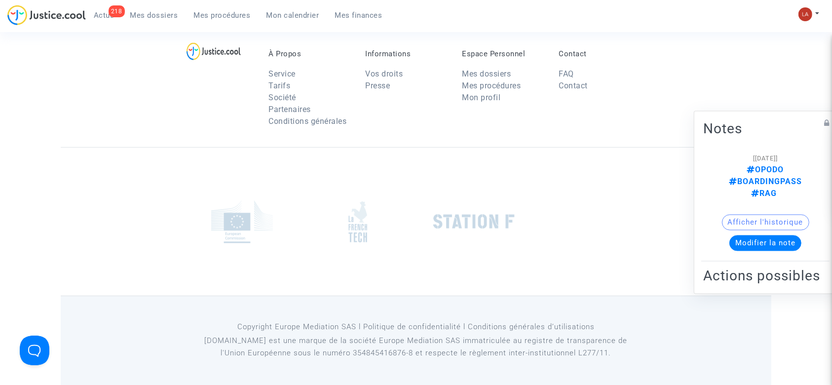
scroll to position [1053, 0]
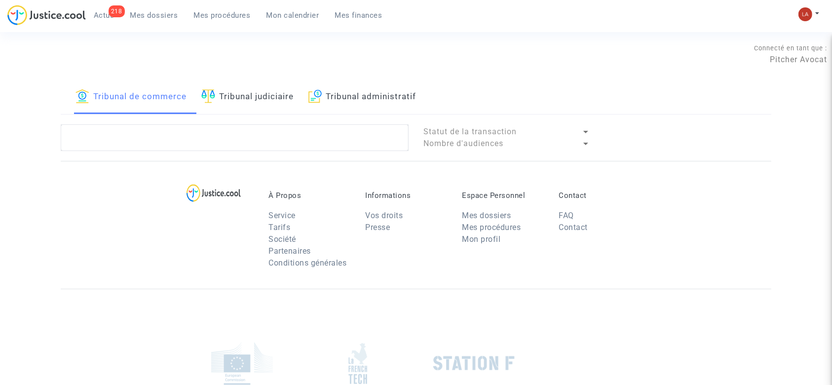
click at [290, 91] on link "Tribunal judiciaire" at bounding box center [247, 97] width 92 height 34
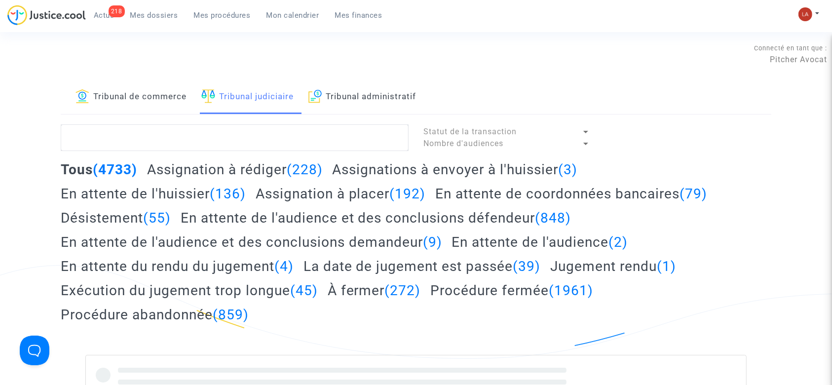
click at [266, 168] on h2 "Assignation à [PERSON_NAME] (228)" at bounding box center [235, 169] width 176 height 17
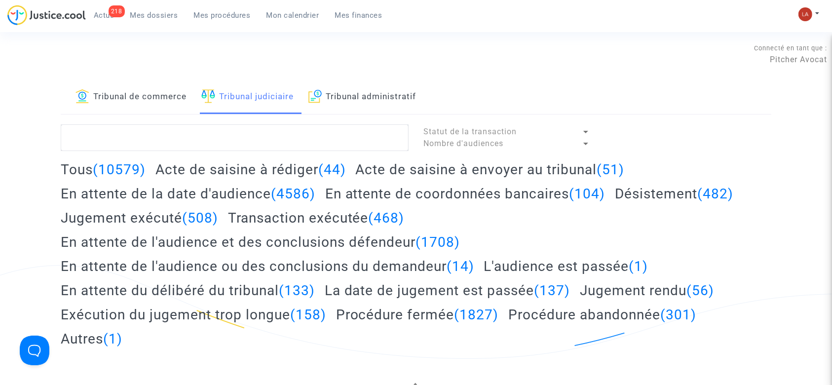
click at [264, 174] on h2 "Acte de saisine à [PERSON_NAME] (44)" at bounding box center [250, 169] width 191 height 17
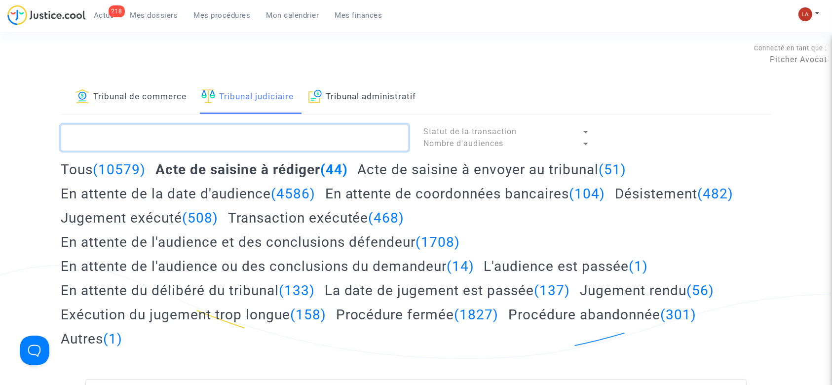
click at [273, 144] on textarea at bounding box center [235, 137] width 348 height 27
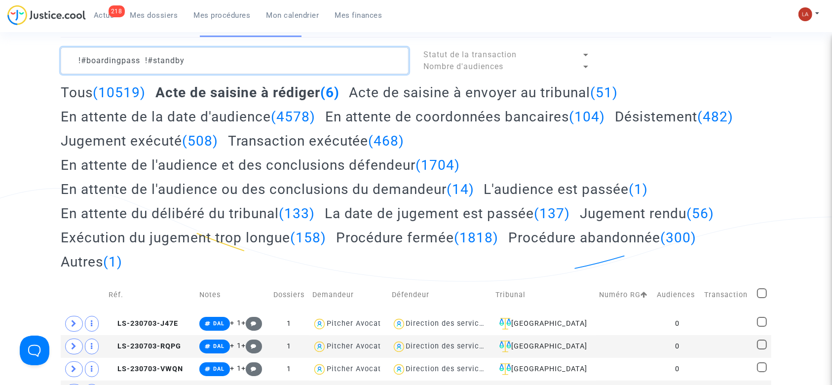
scroll to position [66, 0]
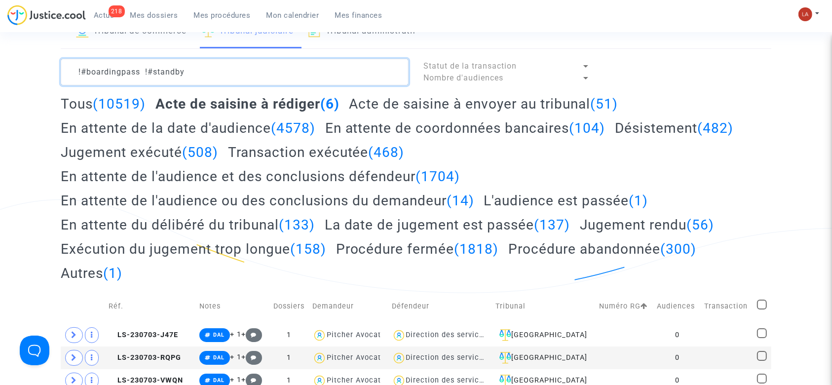
click at [320, 70] on textarea at bounding box center [235, 72] width 348 height 27
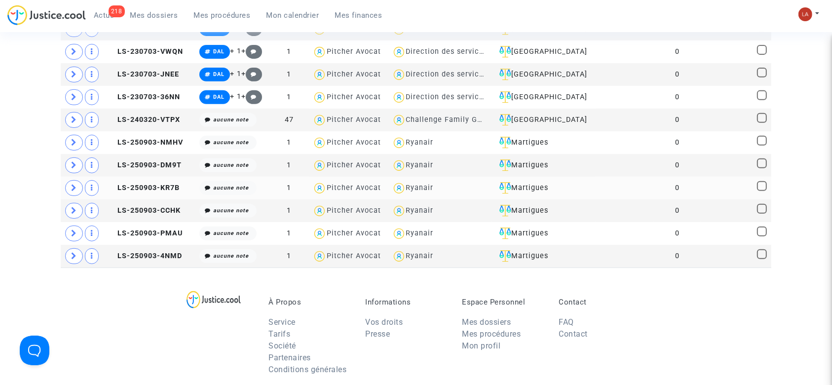
scroll to position [395, 0]
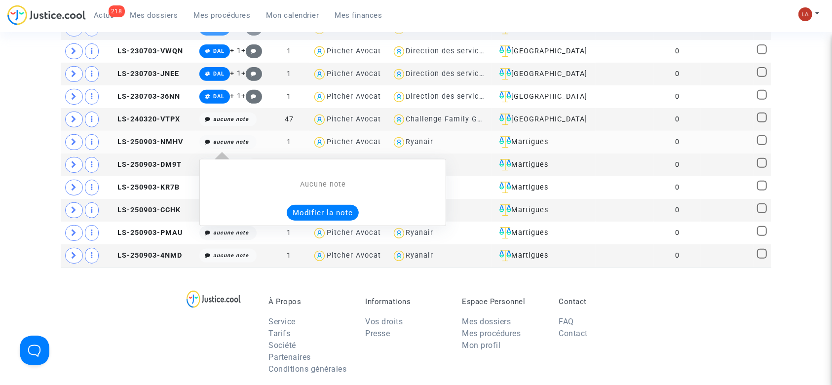
type textarea "!#boardingpass !#standby"
click at [324, 211] on button "Modifier la note" at bounding box center [323, 213] width 72 height 16
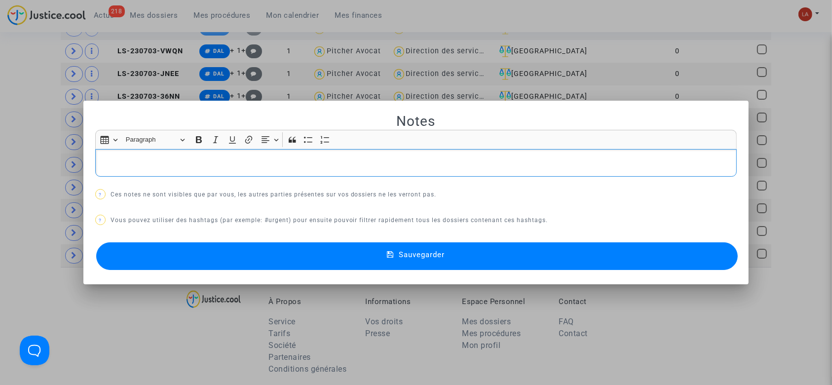
scroll to position [0, 0]
click at [183, 255] on button "Sauvegarder" at bounding box center [417, 256] width 642 height 28
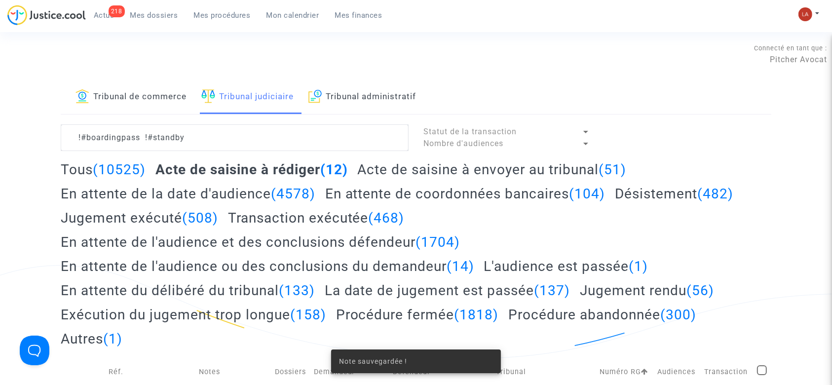
scroll to position [395, 0]
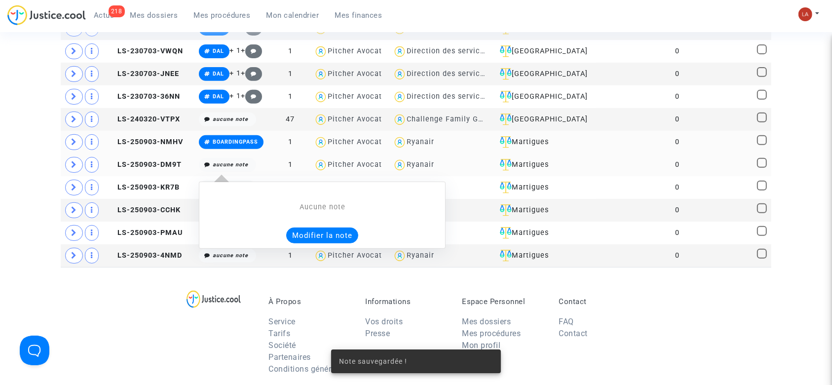
click at [328, 231] on button "Modifier la note" at bounding box center [322, 236] width 72 height 16
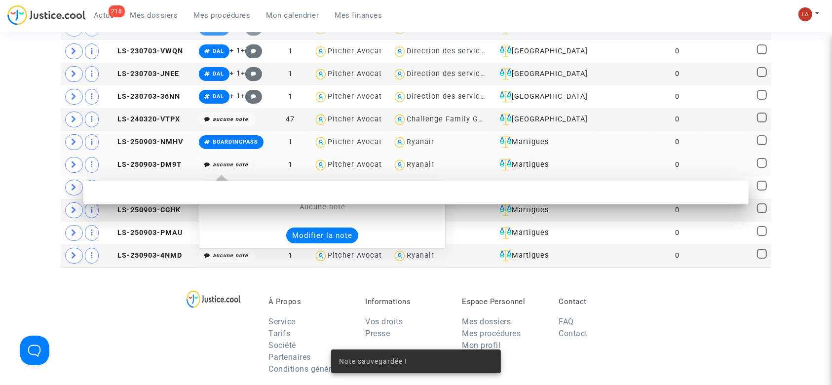
scroll to position [0, 0]
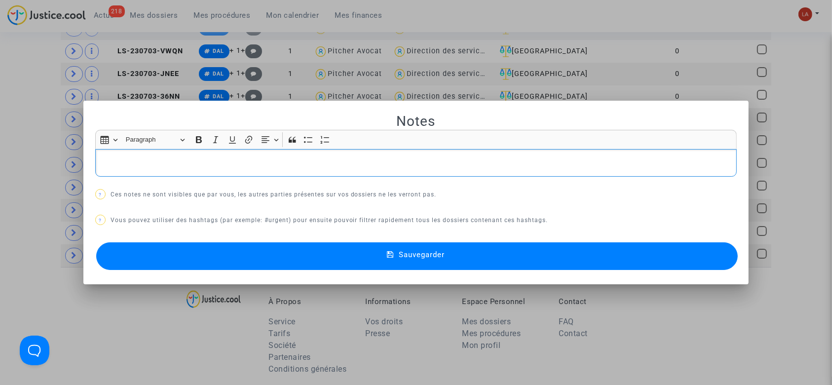
click at [371, 67] on div at bounding box center [416, 192] width 832 height 385
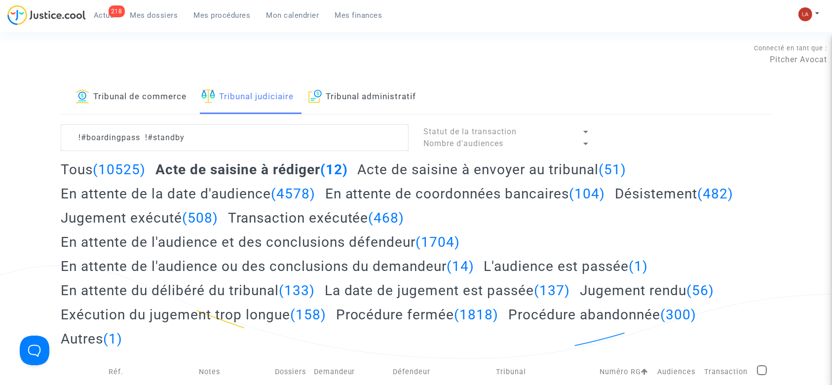
scroll to position [395, 0]
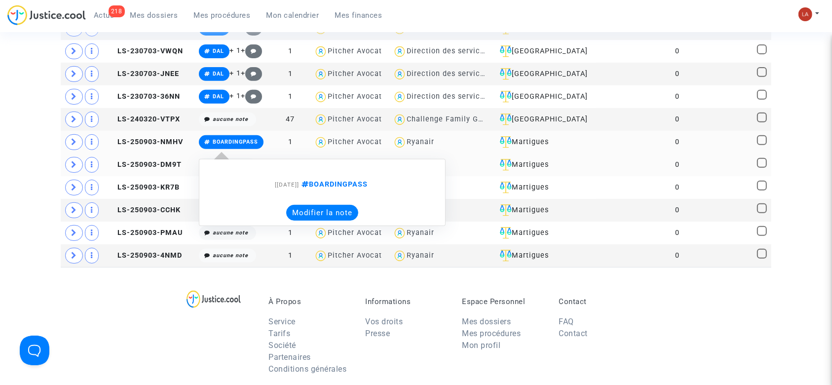
click at [313, 205] on button "Modifier la note" at bounding box center [322, 213] width 72 height 16
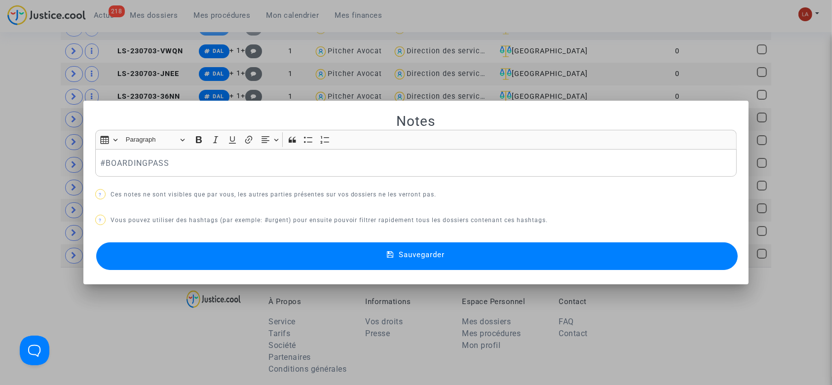
scroll to position [0, 0]
copy p "#OPODO #BOARDINGPASS"
click at [181, 257] on button "Sauvegarder" at bounding box center [417, 256] width 642 height 28
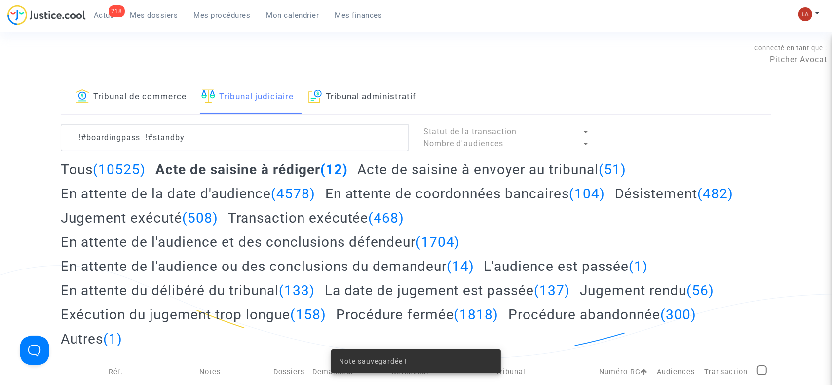
scroll to position [395, 0]
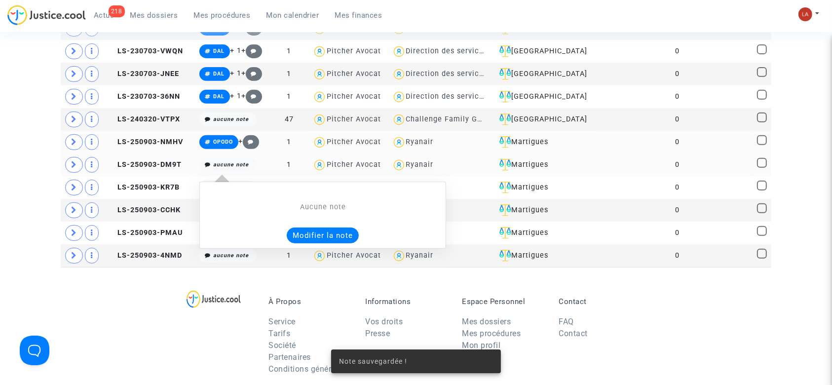
click at [322, 239] on button "Modifier la note" at bounding box center [323, 236] width 72 height 16
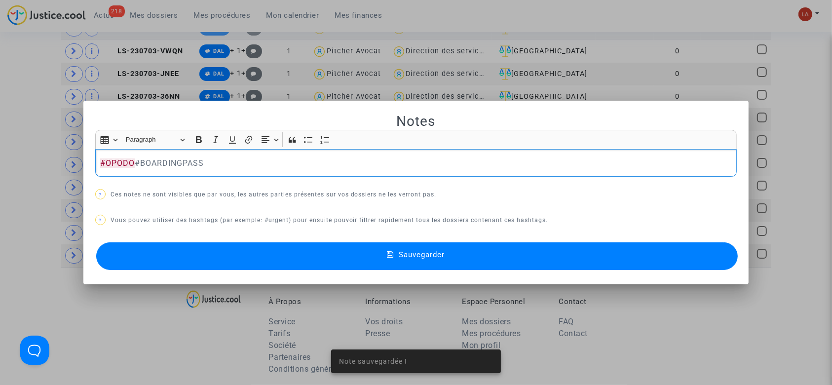
click at [259, 256] on button "Sauvegarder" at bounding box center [417, 256] width 642 height 28
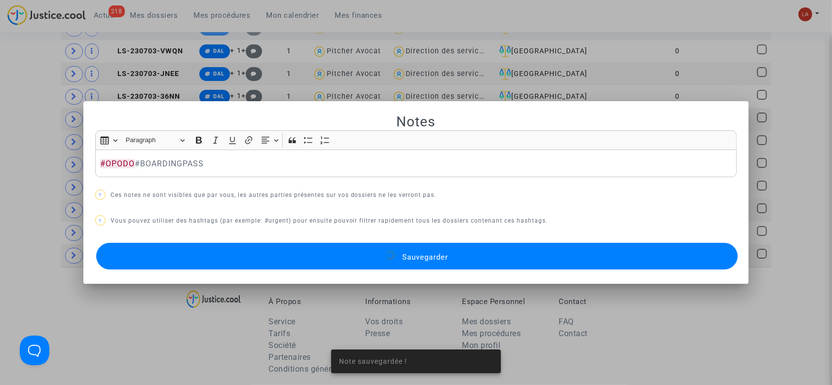
scroll to position [395, 0]
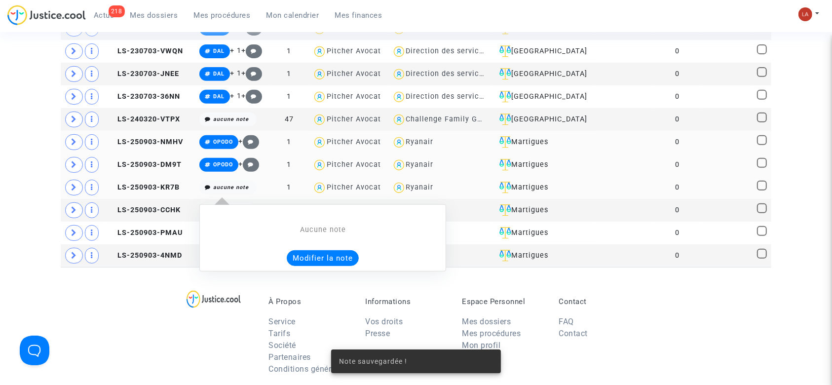
click at [312, 256] on button "Modifier la note" at bounding box center [323, 258] width 72 height 16
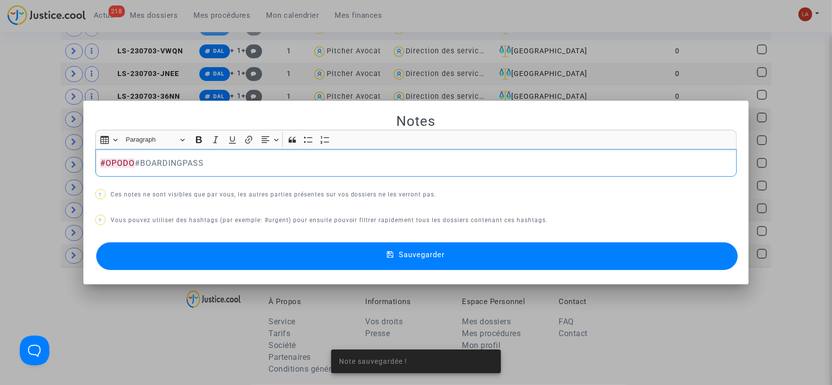
click at [220, 263] on button "Sauvegarder" at bounding box center [417, 256] width 642 height 28
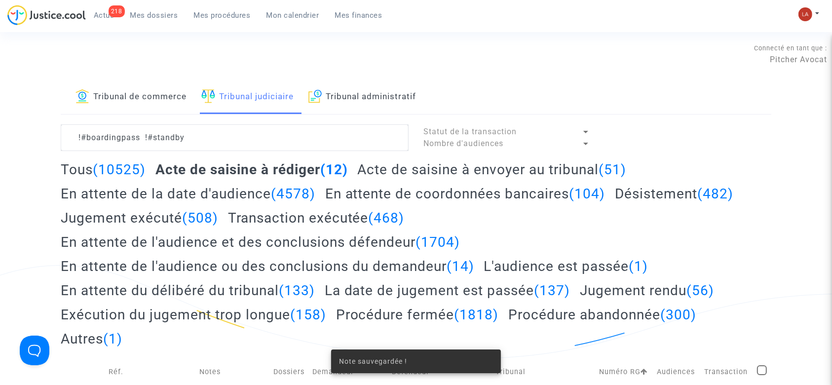
scroll to position [395, 0]
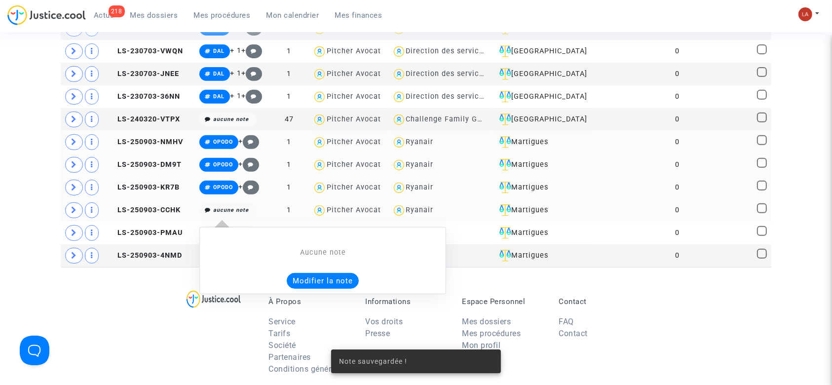
click at [319, 273] on button "Modifier la note" at bounding box center [323, 281] width 72 height 16
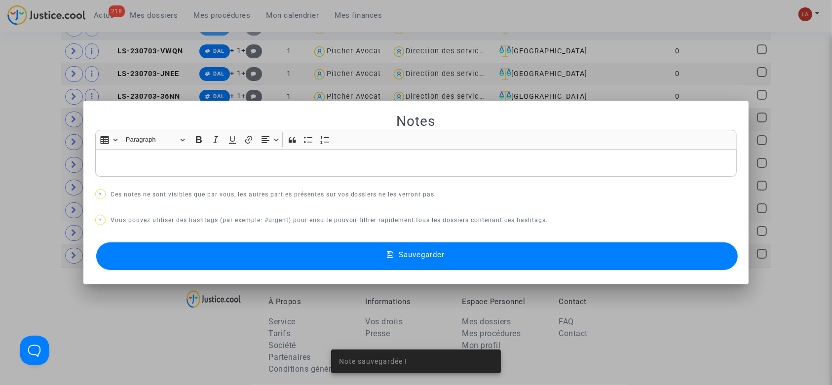
scroll to position [0, 0]
drag, startPoint x: 227, startPoint y: 259, endPoint x: 309, endPoint y: 273, distance: 83.3
click at [229, 259] on button "Sauvegarder" at bounding box center [417, 256] width 642 height 28
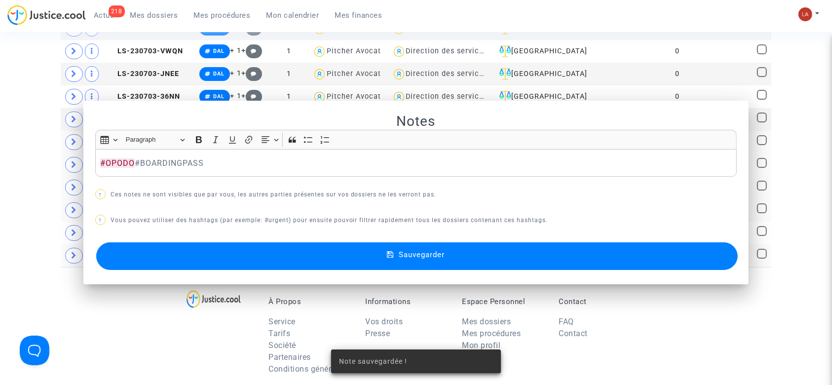
scroll to position [395, 0]
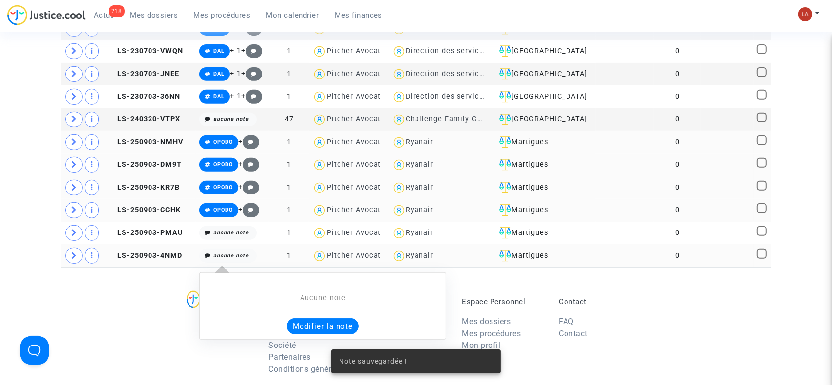
click at [330, 330] on button "Modifier la note" at bounding box center [323, 326] width 72 height 16
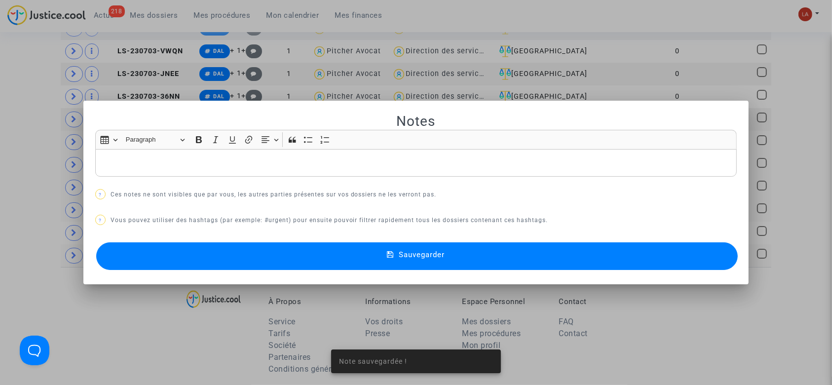
scroll to position [0, 0]
click at [231, 260] on button "Sauvegarder" at bounding box center [417, 256] width 642 height 28
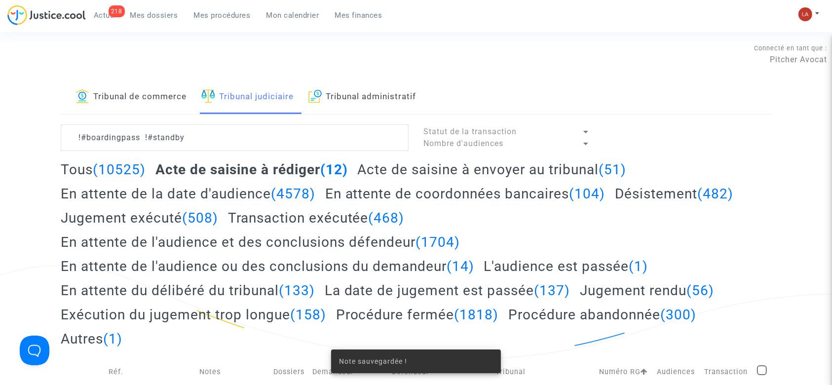
scroll to position [395, 0]
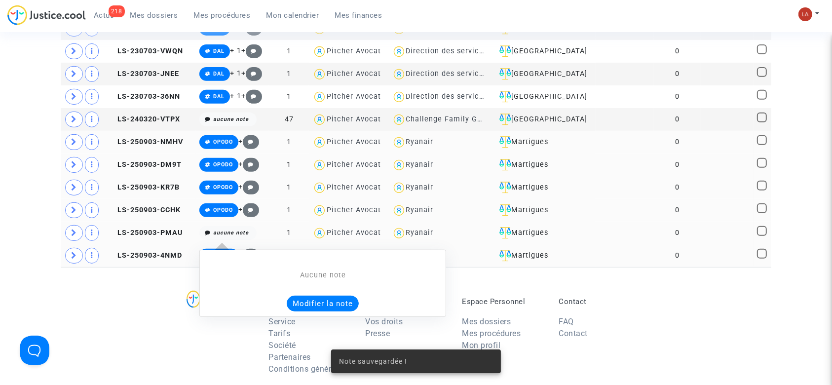
click at [311, 303] on button "Modifier la note" at bounding box center [323, 304] width 72 height 16
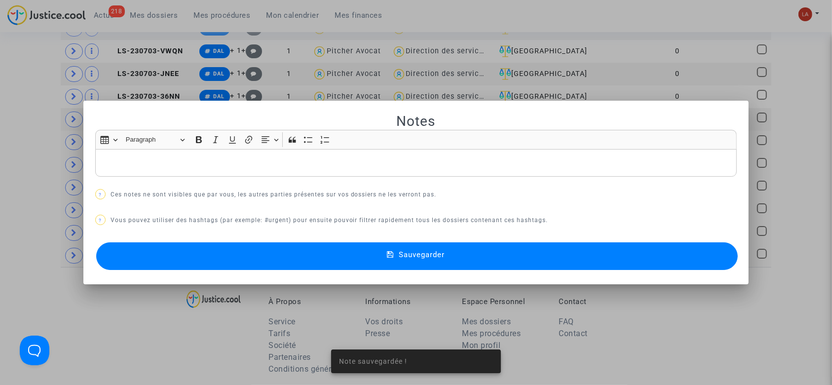
scroll to position [0, 0]
click at [256, 258] on button "Sauvegarder" at bounding box center [417, 256] width 642 height 28
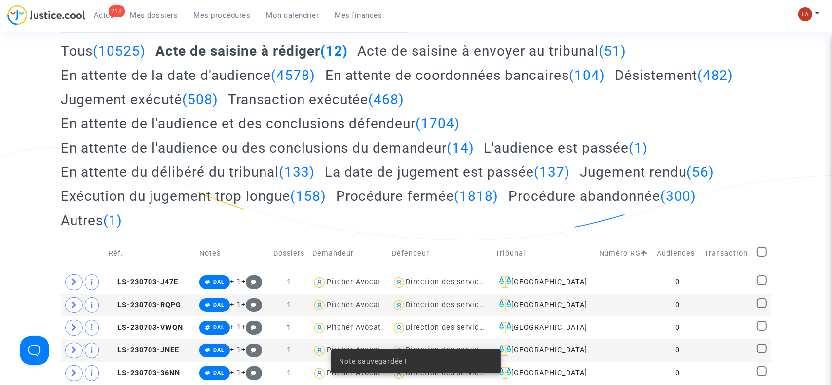
scroll to position [66, 0]
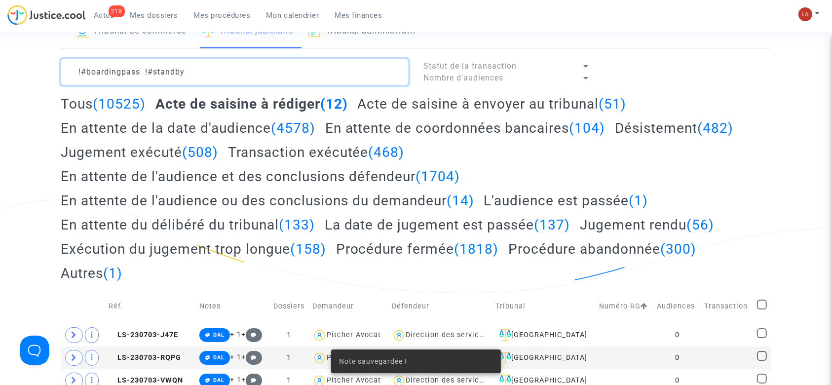
click at [265, 82] on textarea at bounding box center [235, 72] width 348 height 27
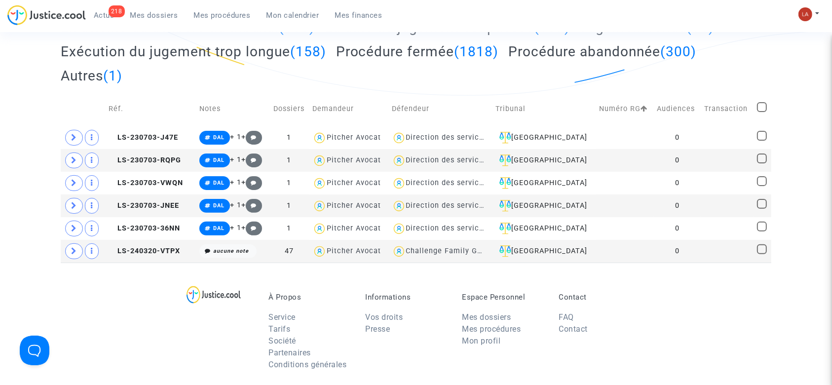
scroll to position [66, 0]
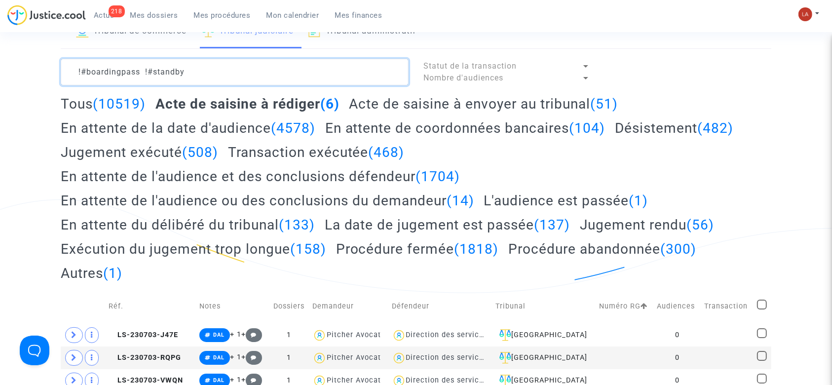
drag, startPoint x: 79, startPoint y: 71, endPoint x: 66, endPoint y: 66, distance: 14.2
click at [67, 66] on textarea at bounding box center [235, 72] width 348 height 27
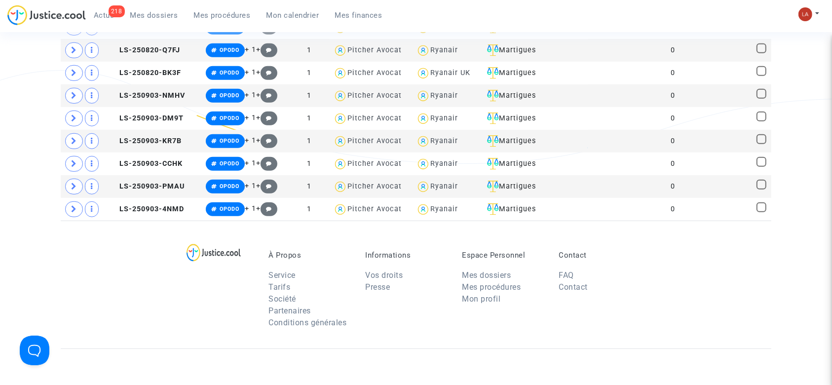
scroll to position [263, 0]
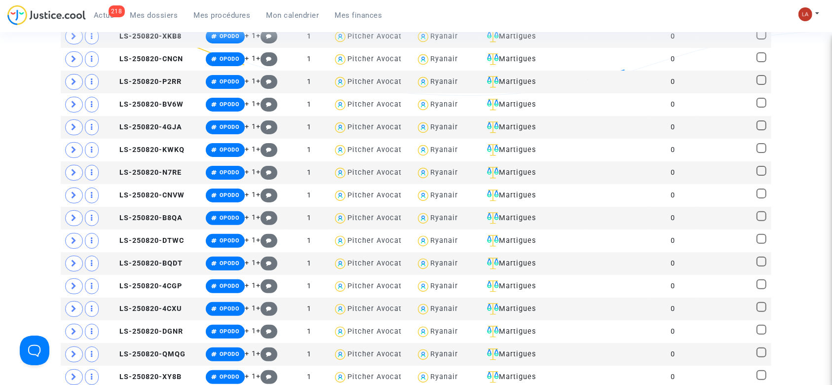
type textarea "#boardingpass !#standby"
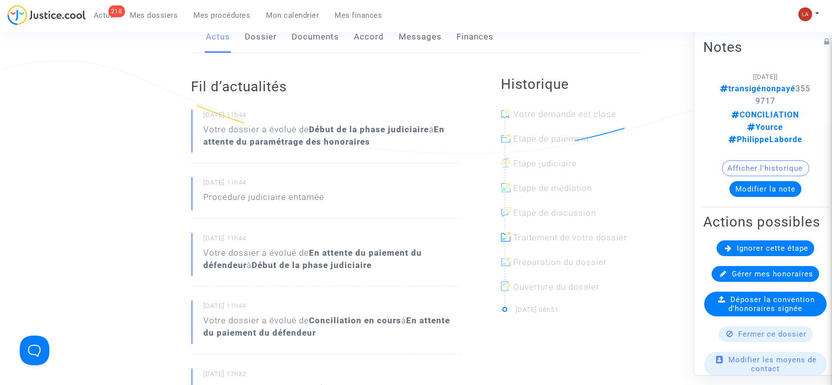
scroll to position [263, 0]
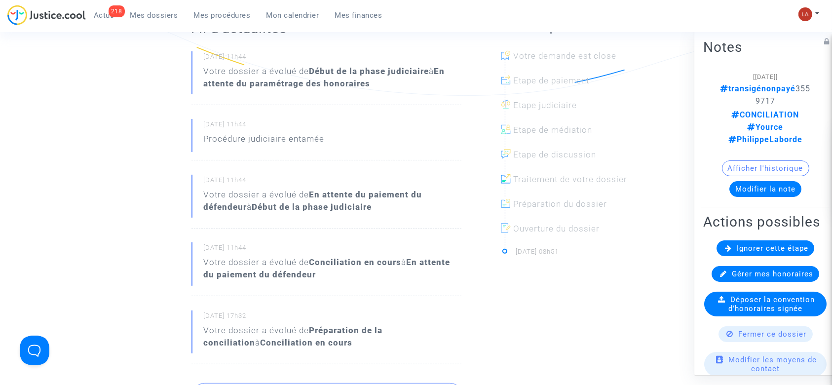
click at [760, 95] on p "transigénonpayé 3559717" at bounding box center [765, 94] width 95 height 25
click at [760, 101] on span "transigénonpayé 3559717" at bounding box center [766, 95] width 90 height 22
copy span "3559717"
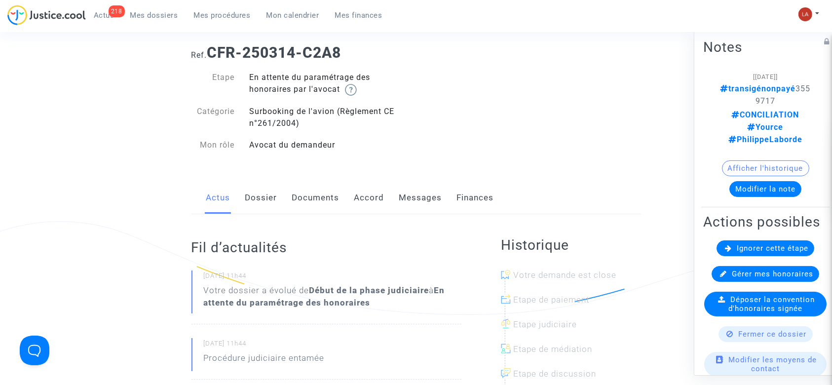
scroll to position [0, 0]
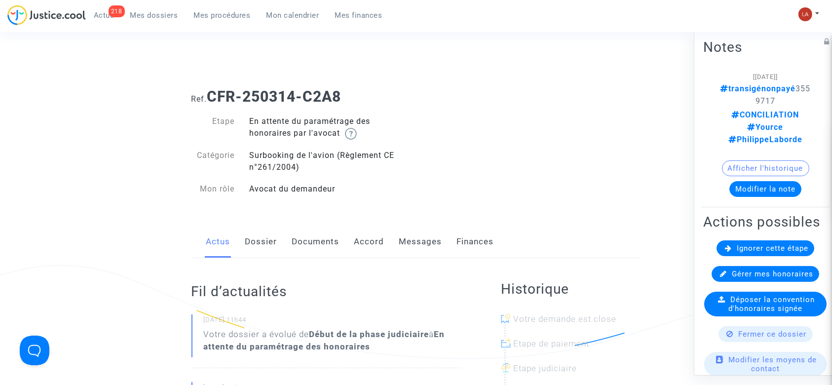
click at [440, 250] on link "Messages" at bounding box center [420, 242] width 43 height 33
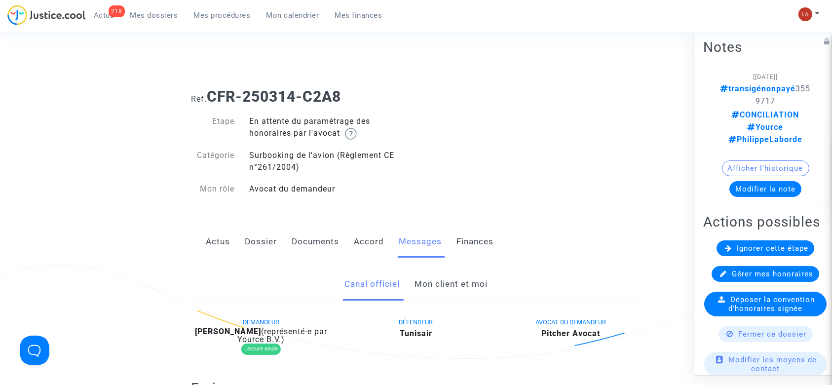
click at [770, 98] on span "transigénonpayé 3559717" at bounding box center [766, 95] width 90 height 22
click at [368, 235] on link "Accord" at bounding box center [369, 242] width 30 height 33
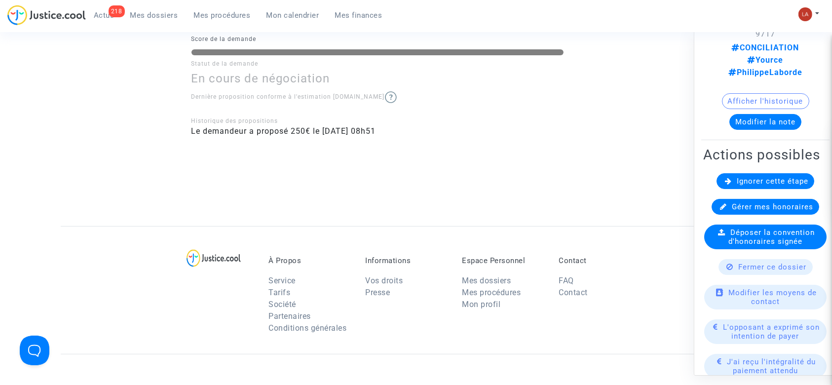
scroll to position [131, 0]
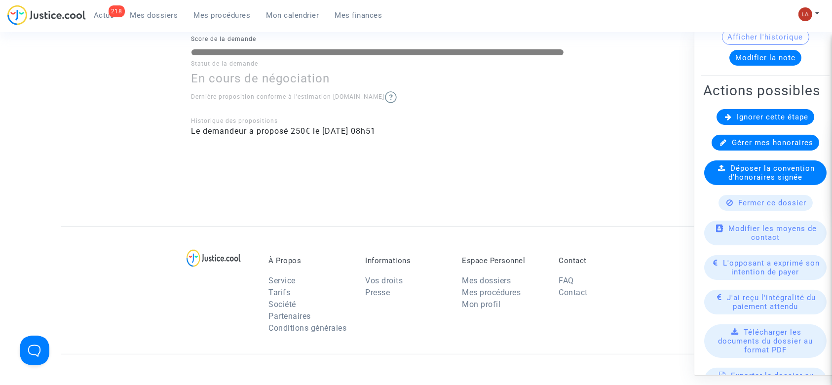
click at [747, 259] on span "L'opposant a exprimé son intention de payer" at bounding box center [772, 268] width 97 height 18
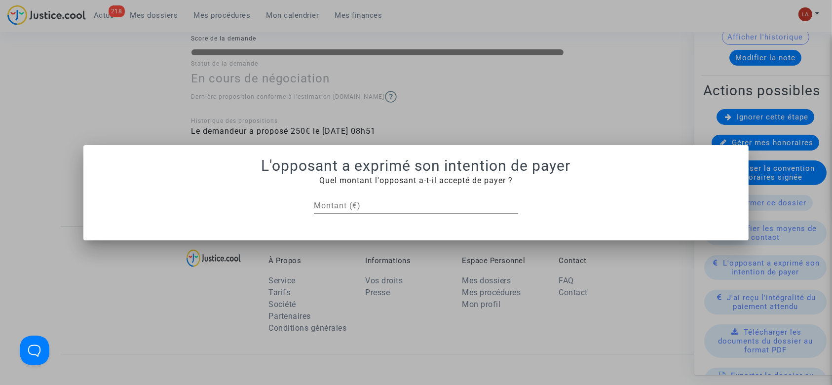
scroll to position [0, 0]
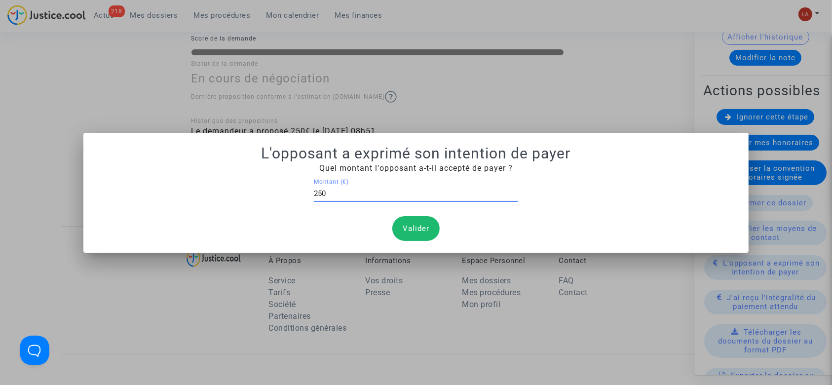
type input "250"
click at [399, 232] on button "Valider" at bounding box center [415, 228] width 47 height 25
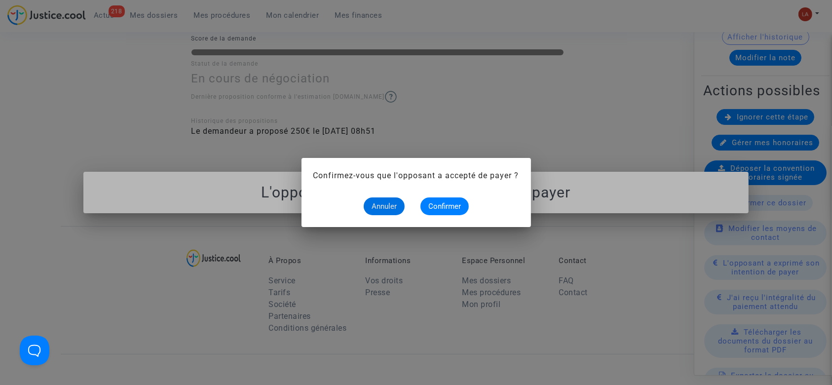
click at [436, 217] on mat-dialog-container "Confirmez-vous que l'opposant a accepté de payer ? Annuler Confirmer" at bounding box center [417, 192] width 230 height 69
click at [441, 199] on button "Confirmer" at bounding box center [445, 206] width 48 height 18
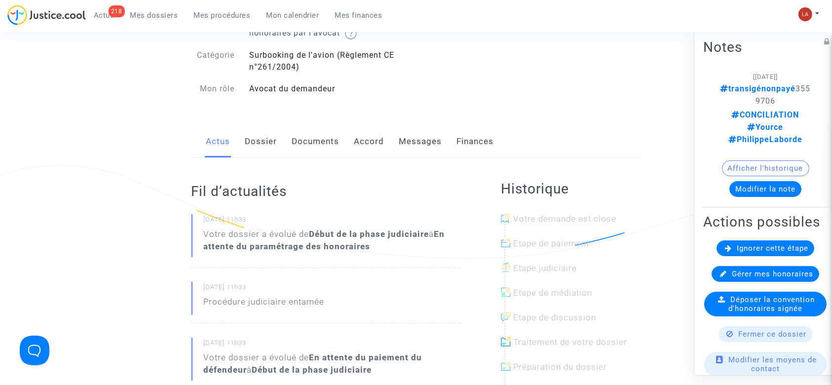
scroll to position [263, 0]
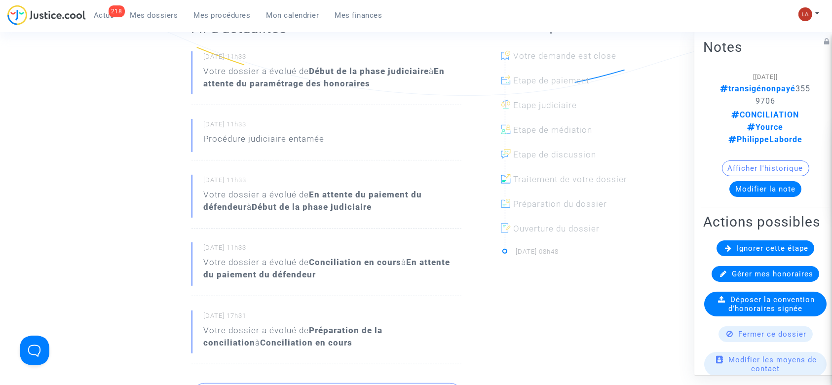
click at [751, 105] on span "transigénonpayé 3559706" at bounding box center [766, 95] width 90 height 22
copy span "3559706"
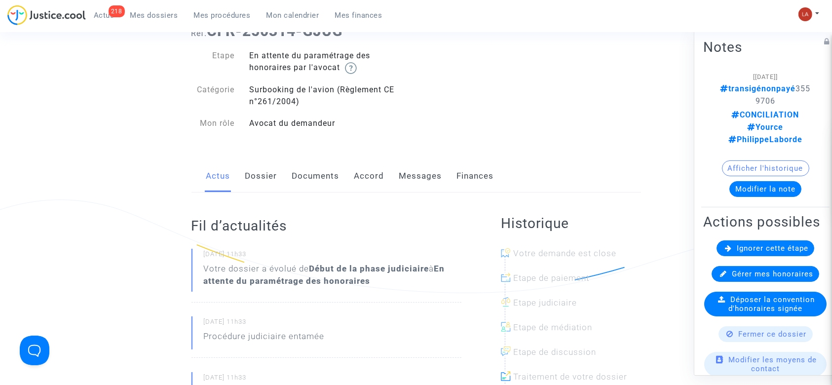
click at [368, 183] on link "Accord" at bounding box center [369, 176] width 30 height 33
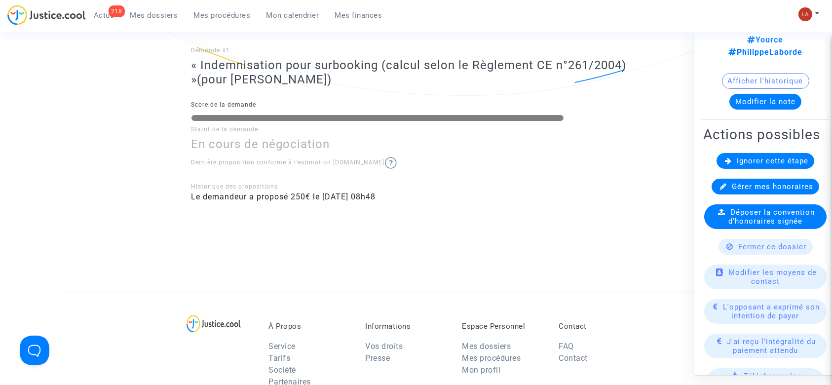
scroll to position [197, 0]
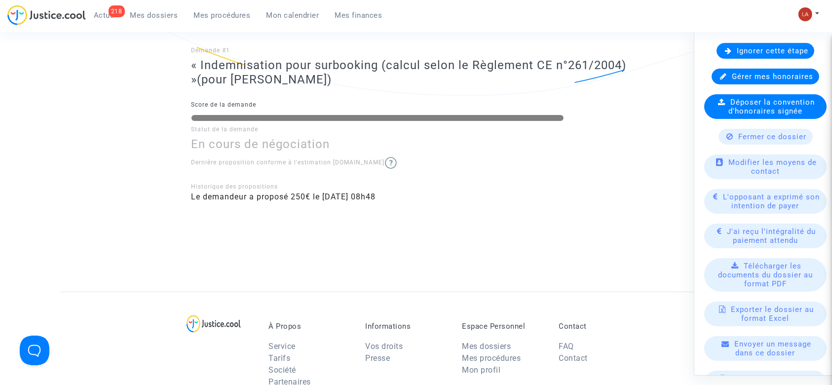
click at [740, 198] on span "L'opposant a exprimé son intention de payer" at bounding box center [772, 202] width 97 height 18
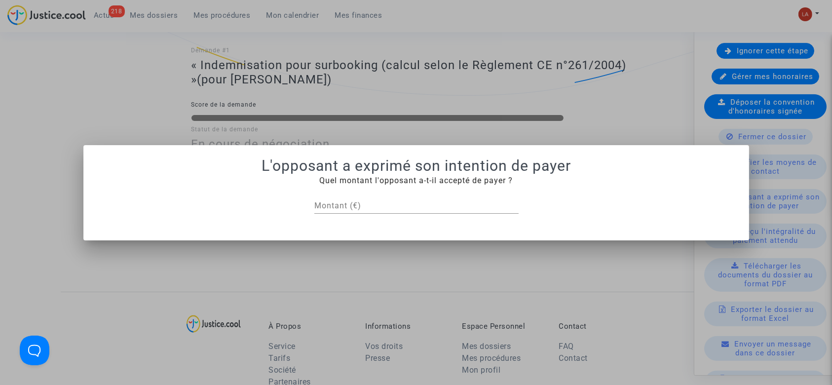
scroll to position [0, 0]
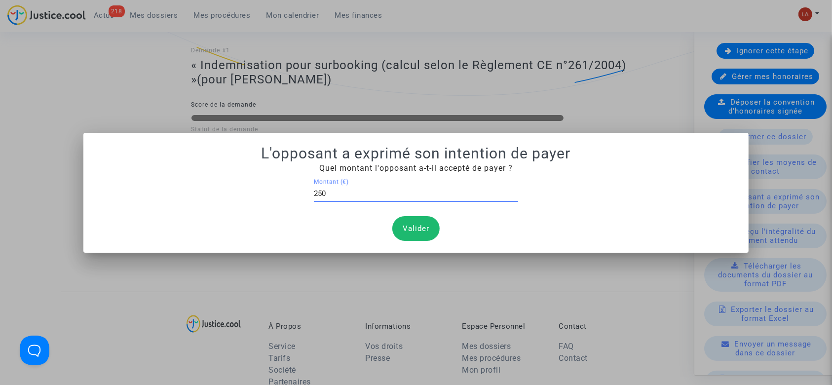
type input "250"
click at [423, 229] on button "Valider" at bounding box center [415, 228] width 47 height 25
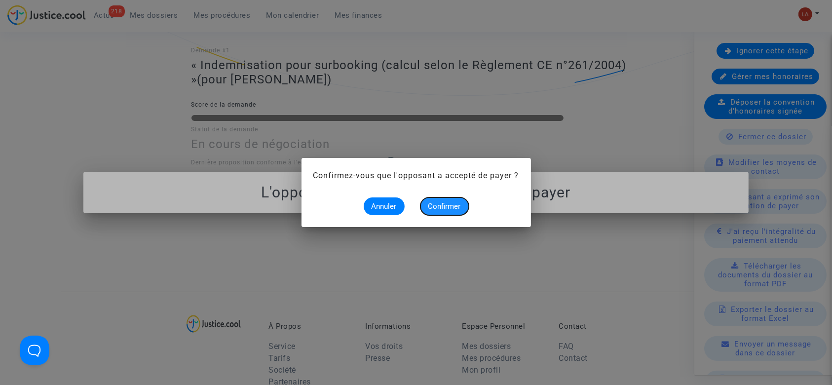
click at [427, 202] on button "Confirmer" at bounding box center [445, 206] width 48 height 18
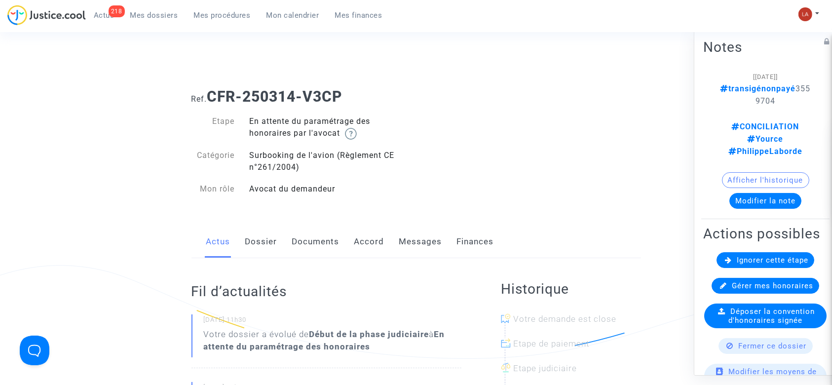
click at [755, 100] on span "transigénonpayé 3559704" at bounding box center [766, 95] width 90 height 22
click at [756, 100] on span "transigénonpayé 3559704" at bounding box center [766, 95] width 90 height 22
copy span "3559704"
drag, startPoint x: 369, startPoint y: 239, endPoint x: 390, endPoint y: 232, distance: 21.9
click at [369, 239] on link "Accord" at bounding box center [369, 242] width 30 height 33
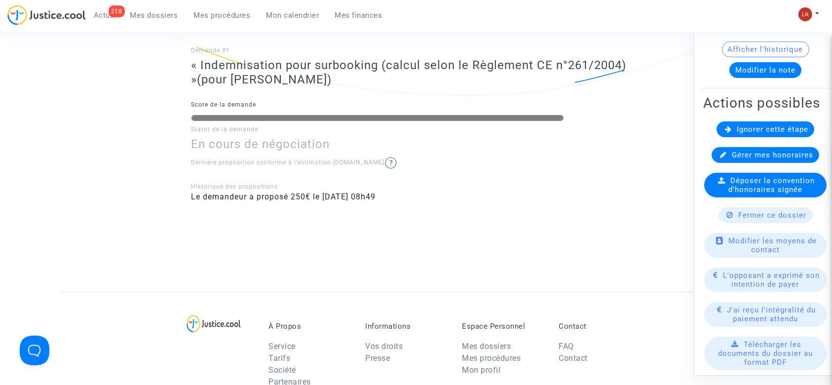
scroll to position [131, 0]
click at [756, 270] on span "L'opposant a exprimé son intention de payer" at bounding box center [772, 279] width 97 height 18
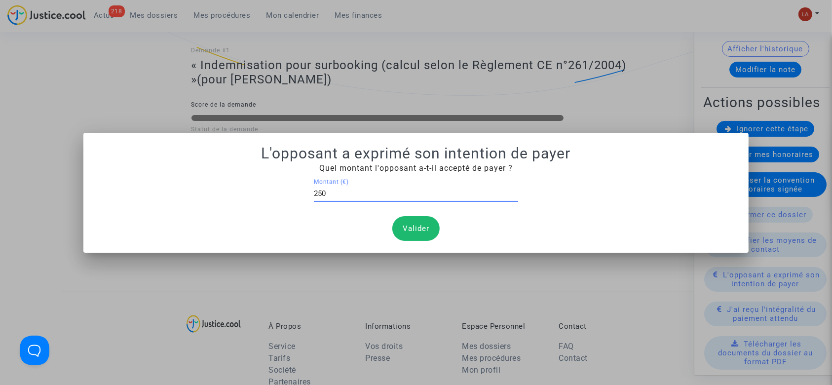
type input "250"
click at [408, 226] on button "Valider" at bounding box center [415, 228] width 47 height 25
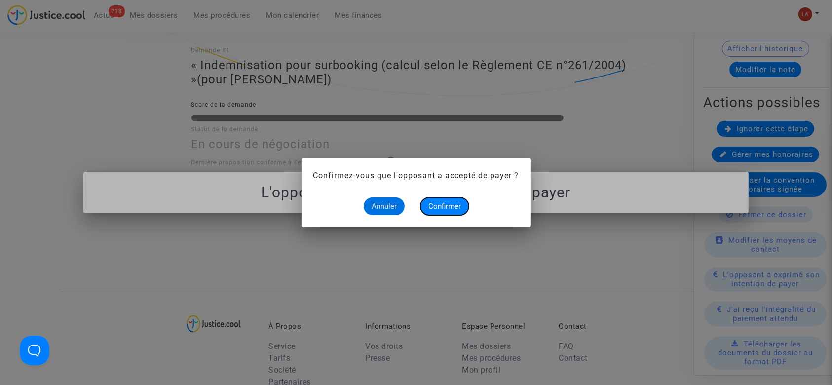
click at [437, 212] on button "Confirmer" at bounding box center [445, 206] width 48 height 18
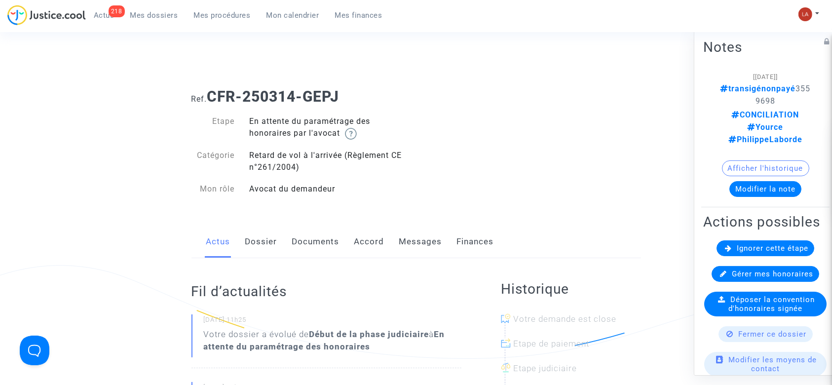
click at [369, 247] on link "Accord" at bounding box center [369, 242] width 30 height 33
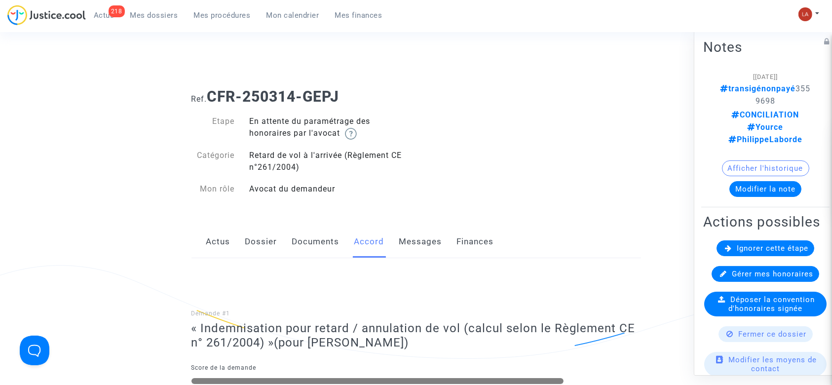
click at [761, 103] on span "transigénonpayé 3559698" at bounding box center [766, 95] width 90 height 22
copy span "3559698"
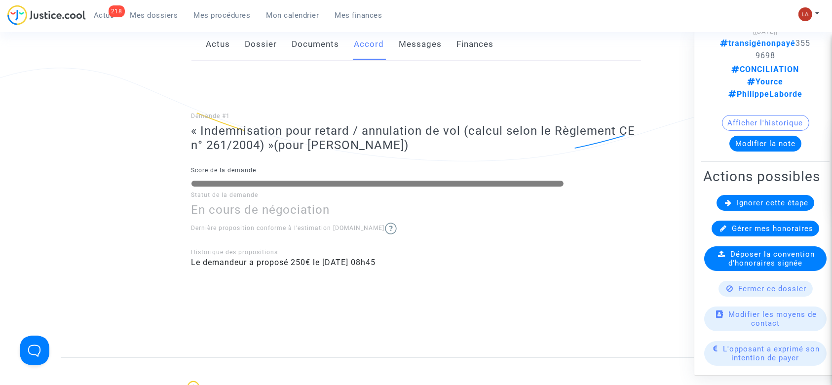
scroll to position [66, 0]
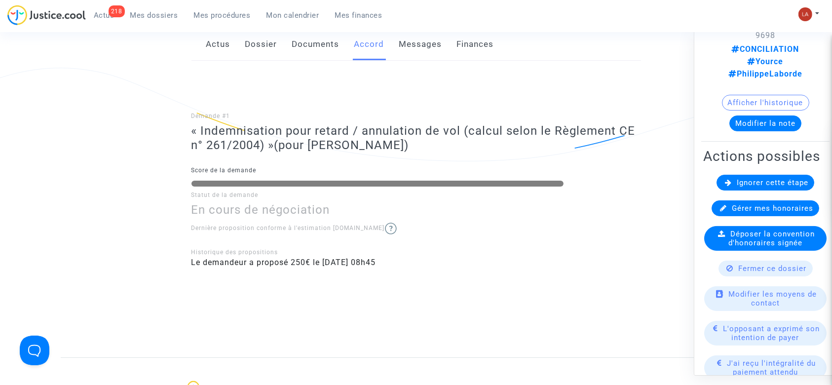
click at [775, 331] on span "L'opposant a exprimé son intention de payer" at bounding box center [772, 333] width 97 height 18
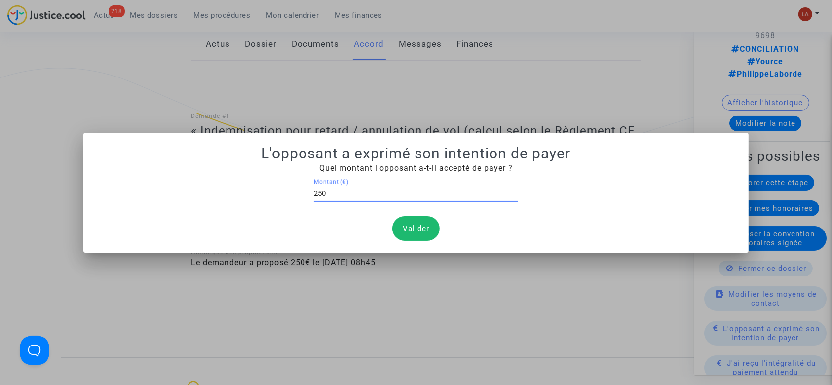
type input "250"
click at [422, 219] on button "Valider" at bounding box center [415, 228] width 47 height 25
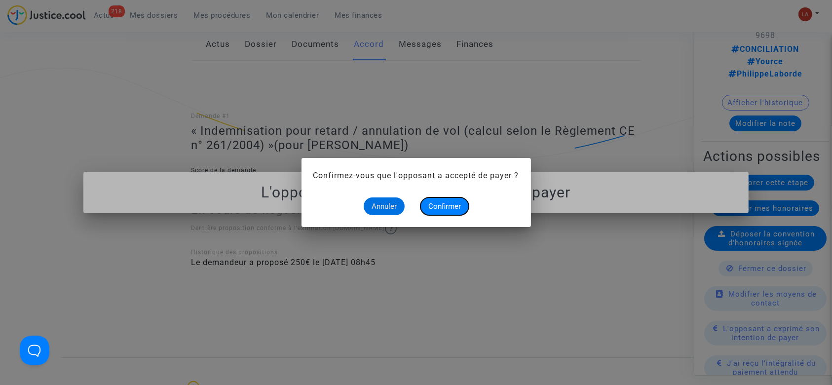
click at [437, 205] on span "Confirmer" at bounding box center [444, 206] width 33 height 9
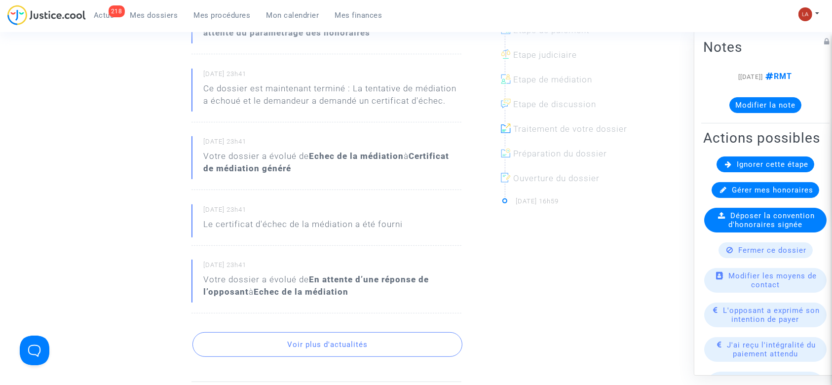
scroll to position [131, 0]
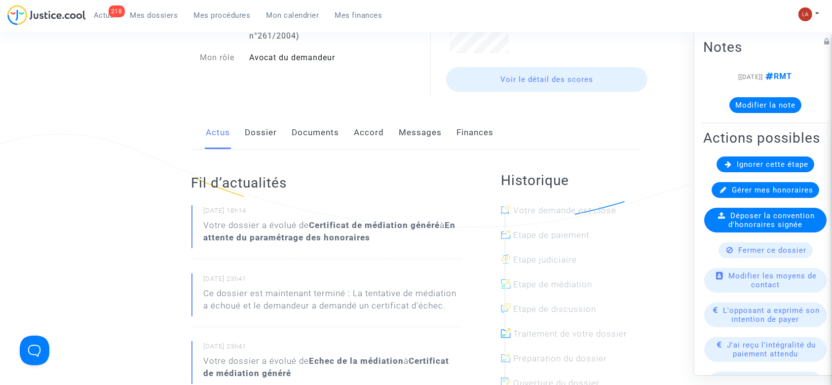
drag, startPoint x: 267, startPoint y: 120, endPoint x: 381, endPoint y: 136, distance: 114.6
click at [267, 120] on link "Dossier" at bounding box center [261, 132] width 32 height 33
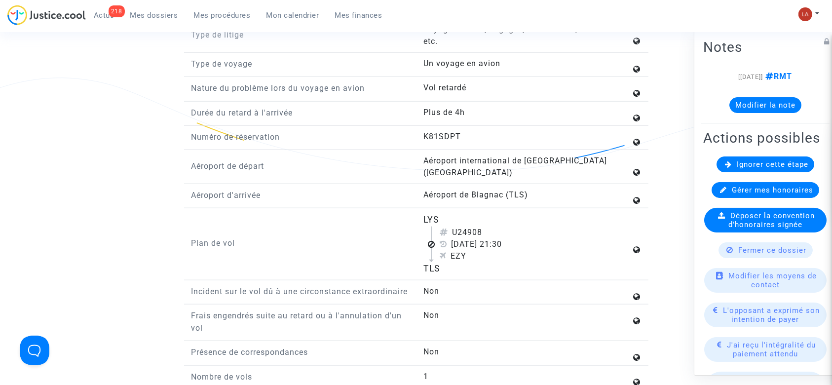
scroll to position [1250, 0]
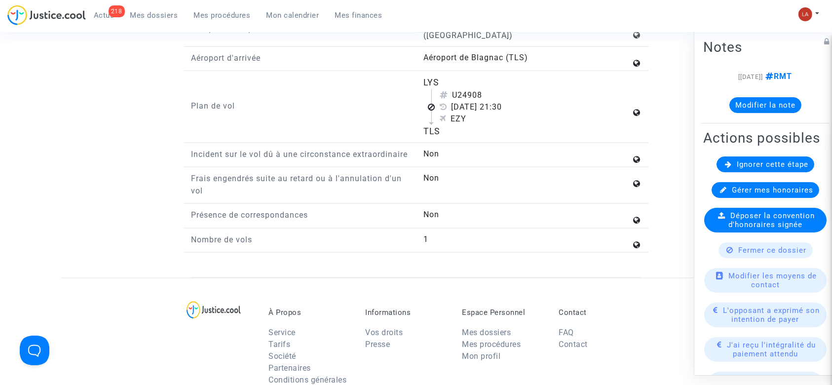
drag, startPoint x: 466, startPoint y: 80, endPoint x: 485, endPoint y: 83, distance: 19.5
click at [485, 89] on div "U24908" at bounding box center [536, 95] width 192 height 12
copy div "4908"
click at [723, 224] on div "Déposer la convention d'honoraires signée" at bounding box center [765, 220] width 122 height 25
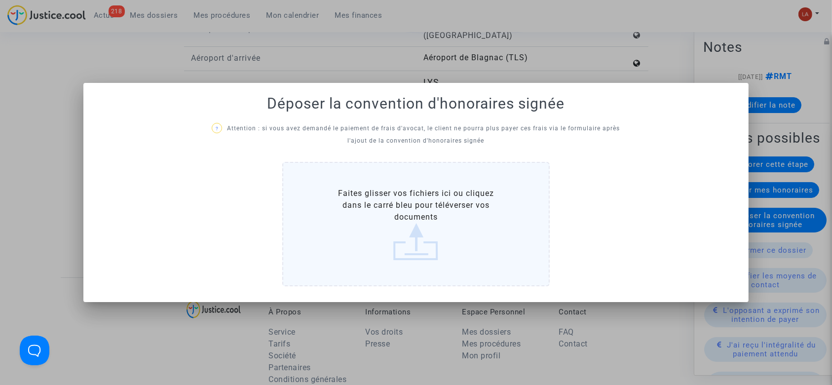
scroll to position [0, 0]
click at [644, 64] on div at bounding box center [416, 192] width 832 height 385
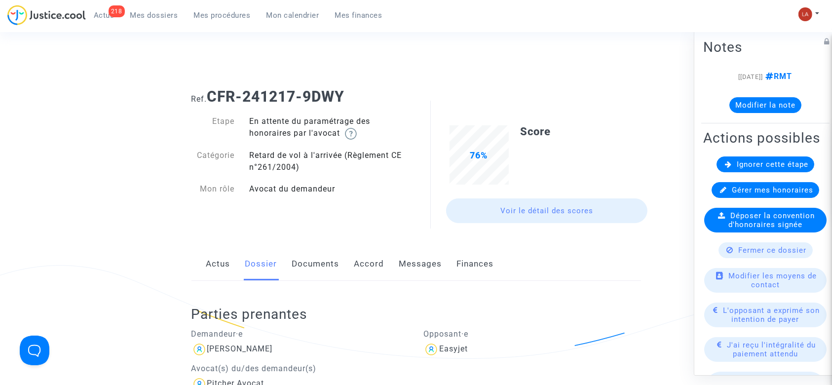
click at [305, 270] on link "Documents" at bounding box center [315, 264] width 47 height 33
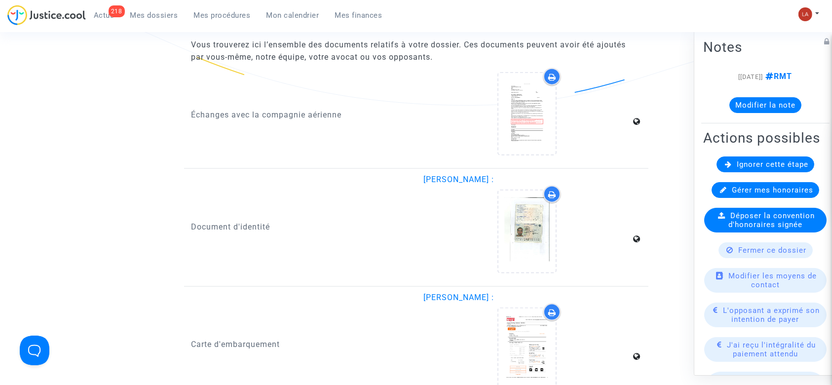
scroll to position [1316, 0]
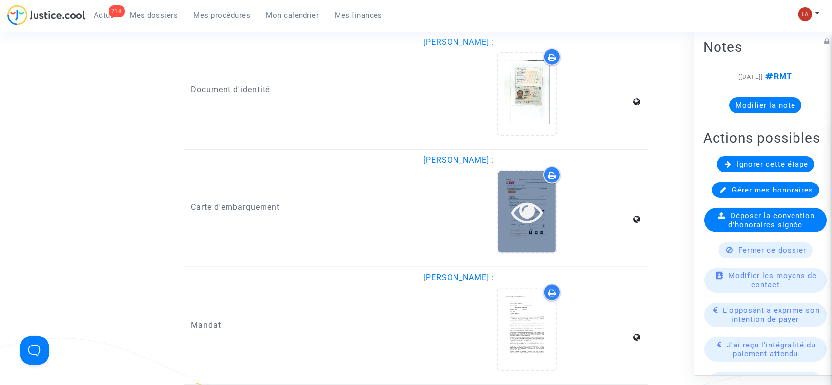
click at [525, 231] on div at bounding box center [527, 211] width 57 height 81
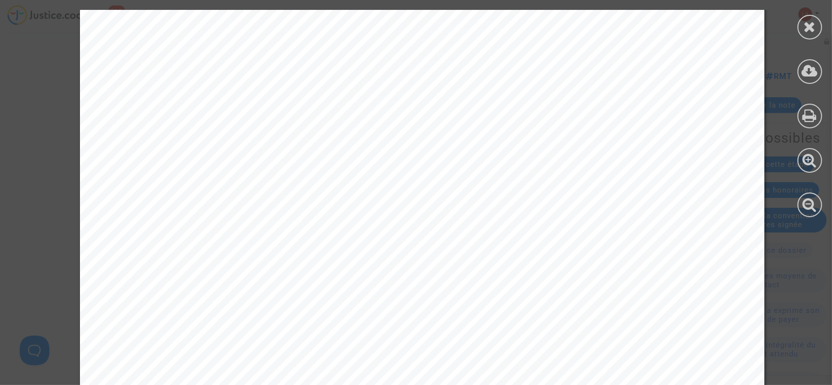
scroll to position [263, 0]
click at [814, 38] on div at bounding box center [810, 27] width 25 height 25
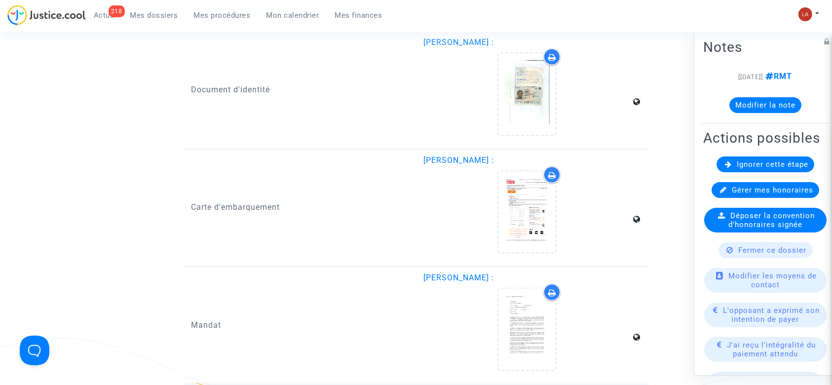
click at [737, 101] on button "Modifier la note" at bounding box center [766, 105] width 72 height 16
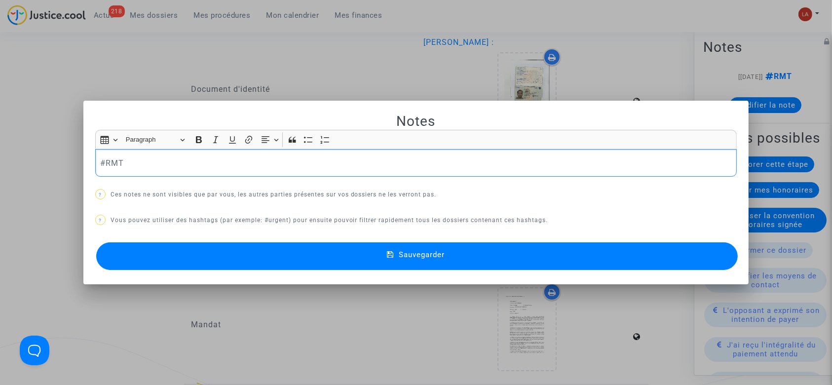
click at [235, 164] on p "#RMT" at bounding box center [416, 163] width 632 height 12
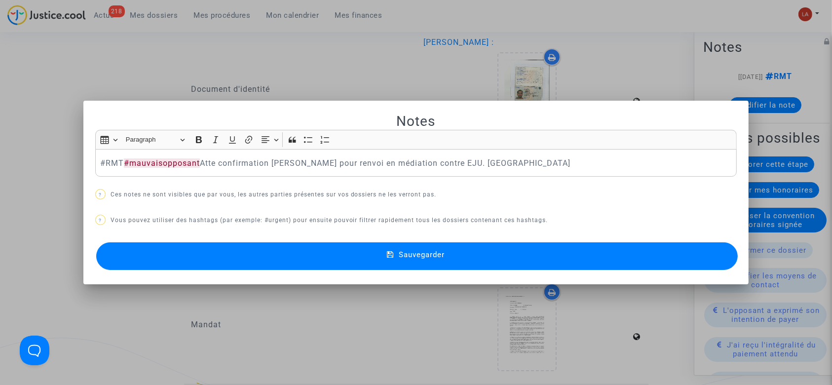
drag, startPoint x: 217, startPoint y: 254, endPoint x: 238, endPoint y: 247, distance: 21.9
click at [217, 255] on button "Sauvegarder" at bounding box center [417, 256] width 642 height 28
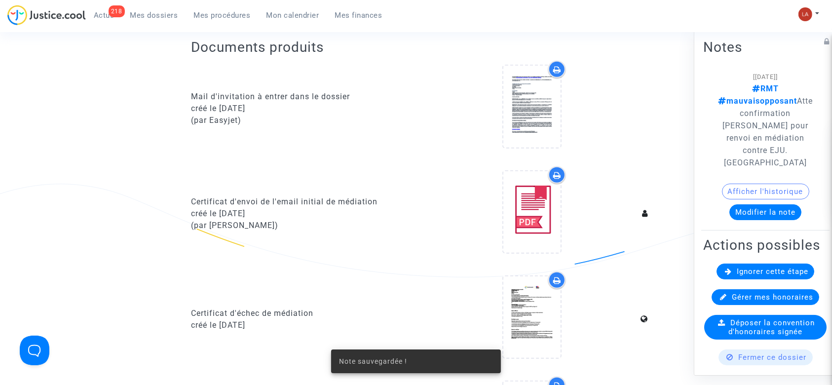
scroll to position [197, 0]
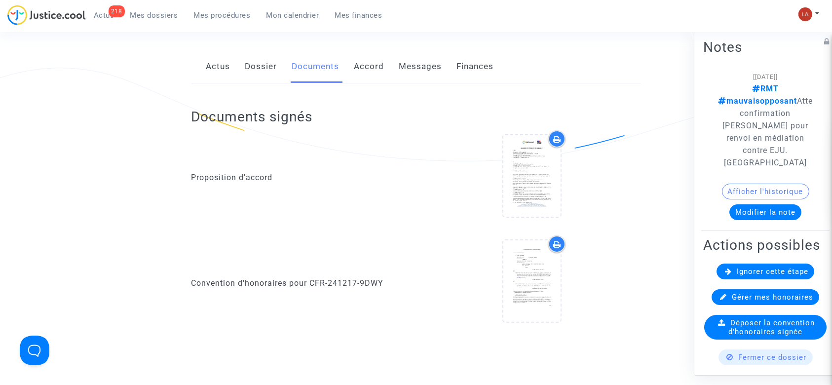
click at [730, 276] on div "Ignorer cette étape" at bounding box center [766, 272] width 98 height 16
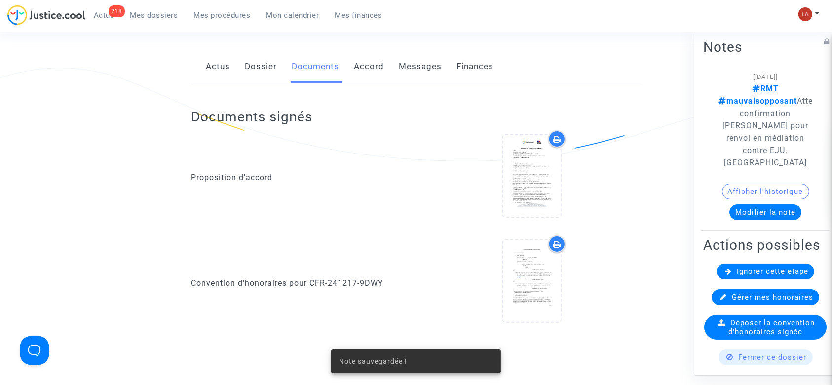
scroll to position [0, 0]
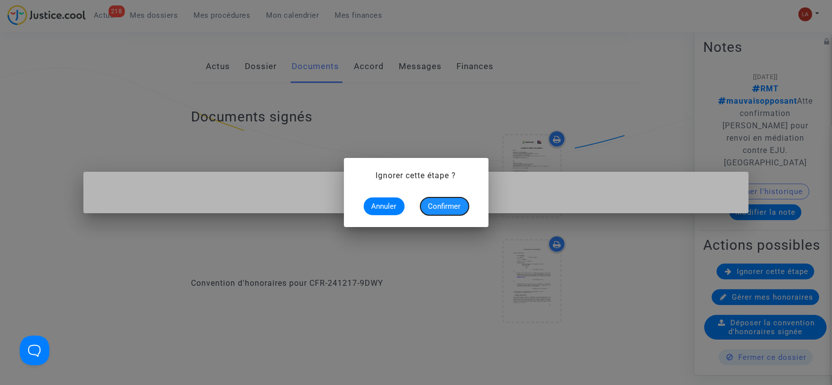
click at [452, 209] on span "Confirmer" at bounding box center [444, 206] width 33 height 9
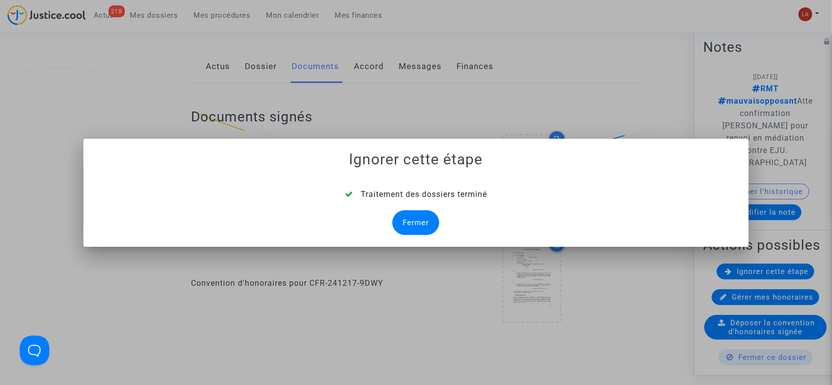
click at [414, 221] on div "Fermer" at bounding box center [415, 222] width 47 height 25
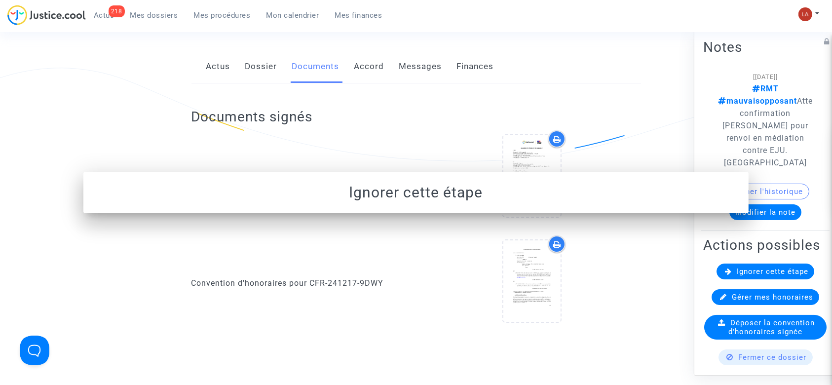
scroll to position [197, 0]
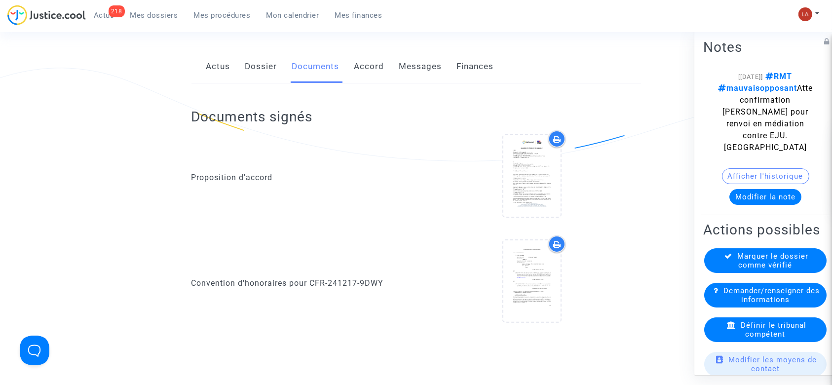
click at [427, 70] on link "Messages" at bounding box center [420, 66] width 43 height 33
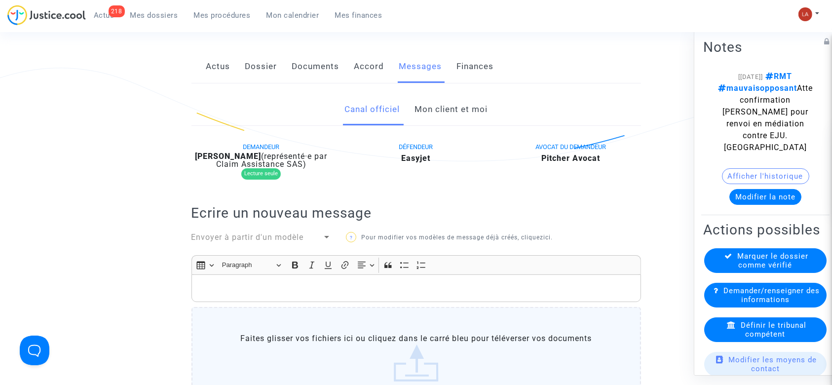
click at [450, 111] on link "Mon client et moi" at bounding box center [451, 109] width 73 height 33
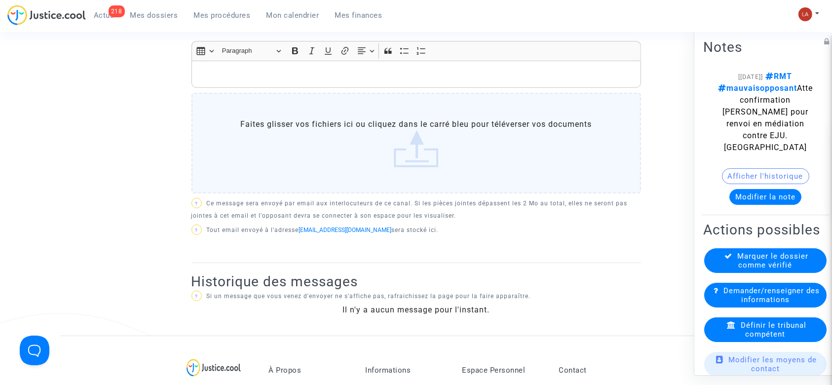
scroll to position [395, 0]
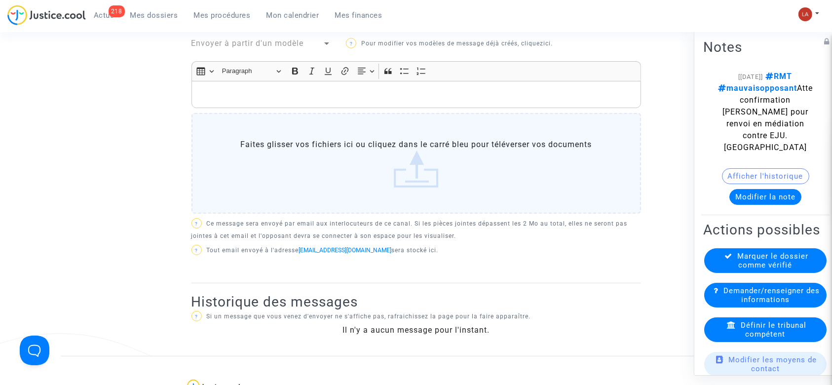
click at [446, 104] on div "Rich Text Editor, main" at bounding box center [417, 95] width 450 height 28
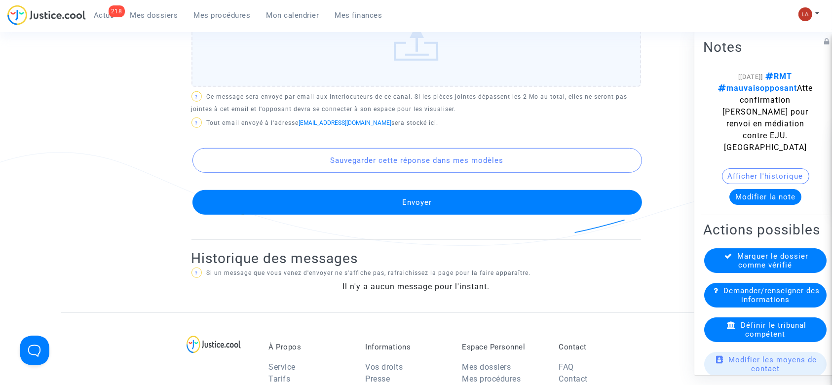
scroll to position [658, 0]
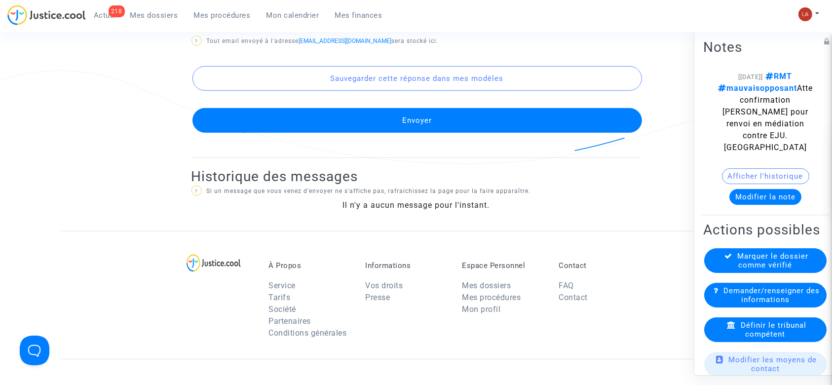
click at [399, 119] on button "Envoyer" at bounding box center [418, 120] width 450 height 25
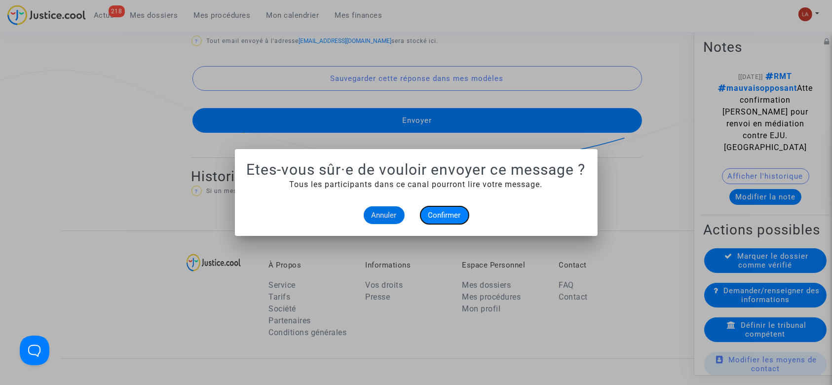
drag, startPoint x: 435, startPoint y: 214, endPoint x: 430, endPoint y: 207, distance: 8.1
click at [435, 214] on span "Confirmer" at bounding box center [444, 215] width 33 height 9
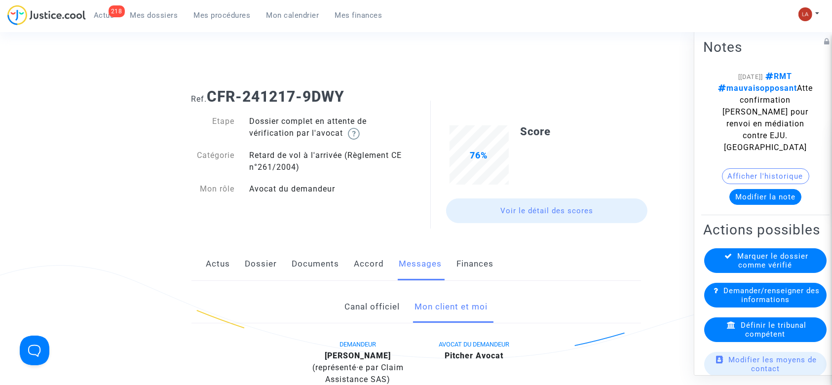
click at [317, 256] on link "Documents" at bounding box center [315, 264] width 47 height 33
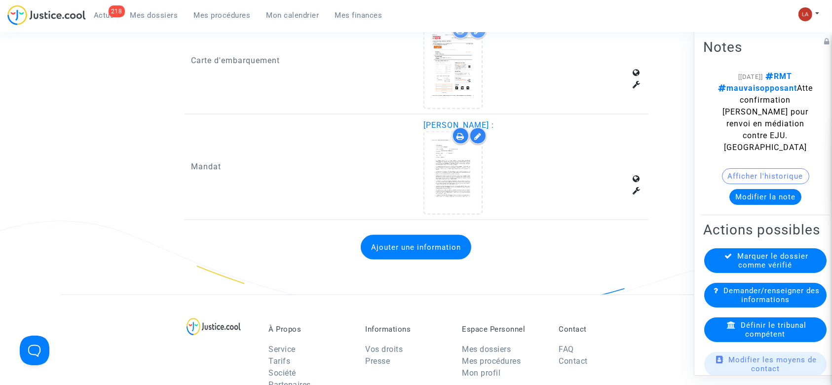
scroll to position [1580, 0]
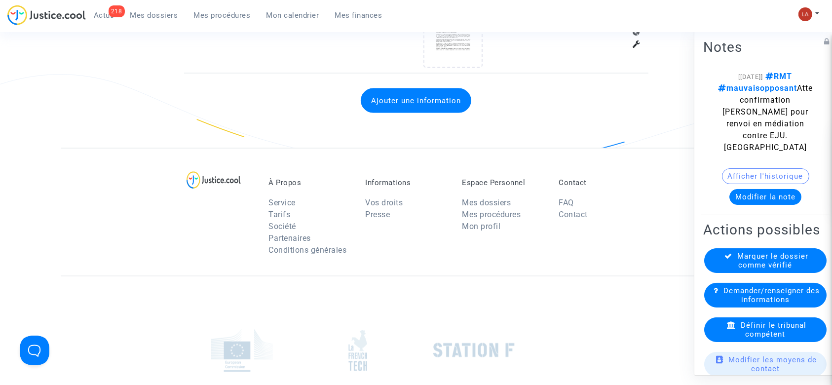
click at [396, 105] on button "Ajouter une information" at bounding box center [416, 100] width 111 height 25
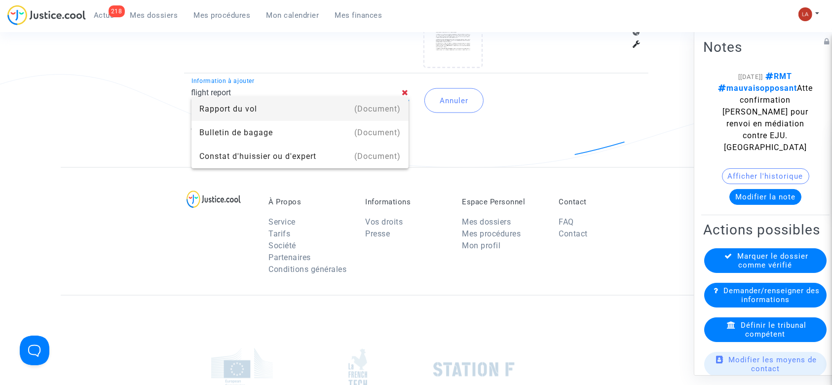
click at [397, 104] on div "(Document)" at bounding box center [377, 109] width 46 height 24
type input "Rapport du vol"
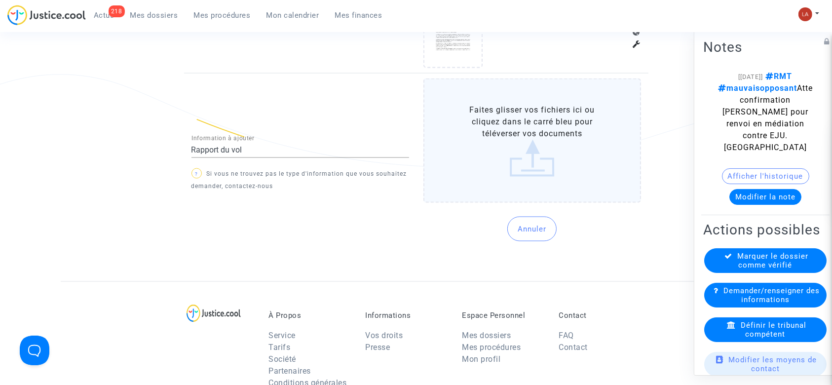
click at [515, 124] on label "Faites glisser vos fichiers ici ou cliquez dans le carré bleu pour téléverser v…" at bounding box center [533, 140] width 218 height 124
click at [0, 0] on input "Faites glisser vos fichiers ici ou cliquez dans le carré bleu pour téléverser v…" at bounding box center [0, 0] width 0 height 0
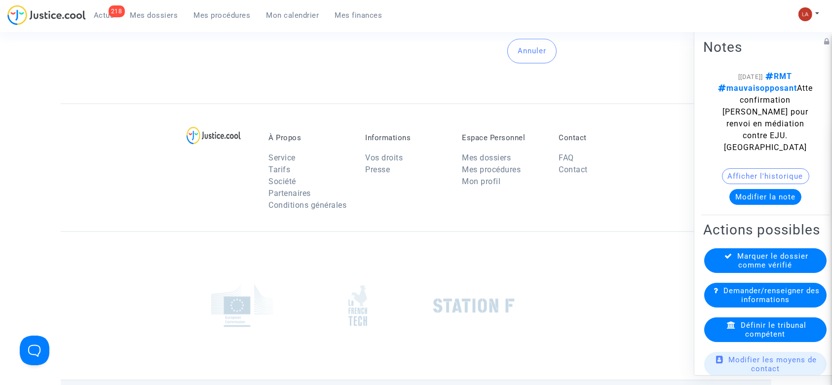
scroll to position [1757, 0]
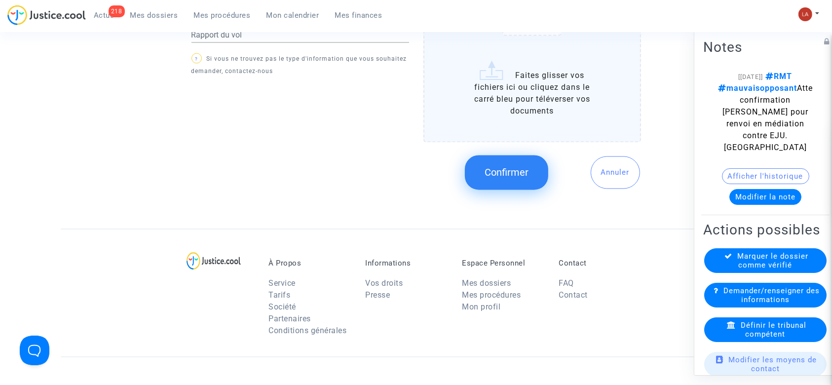
click at [488, 176] on button "Confirmer" at bounding box center [506, 172] width 83 height 35
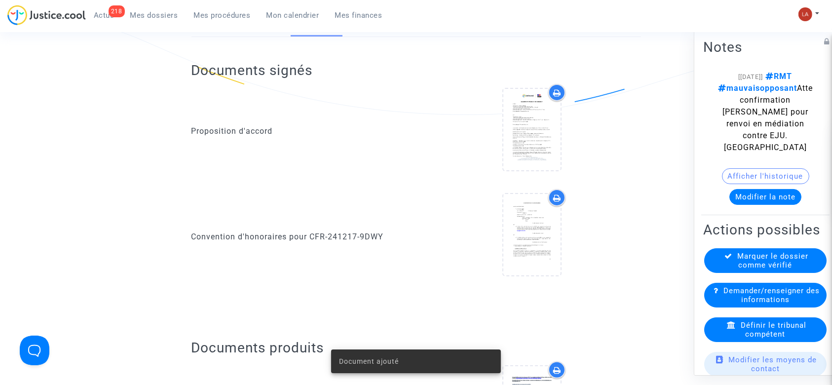
scroll to position [0, 0]
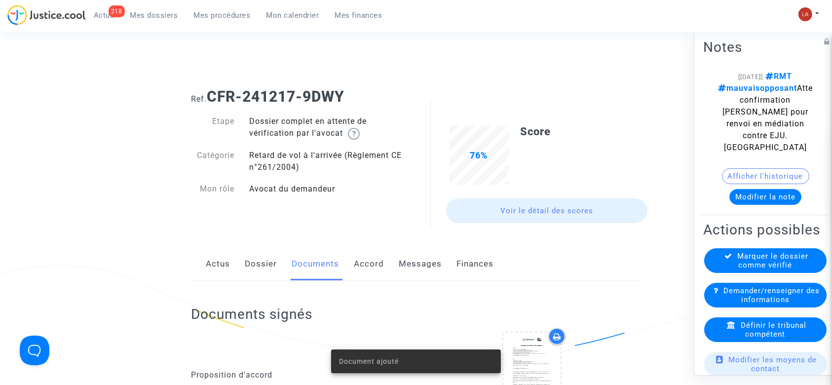
click at [253, 267] on link "Dossier" at bounding box center [261, 264] width 32 height 33
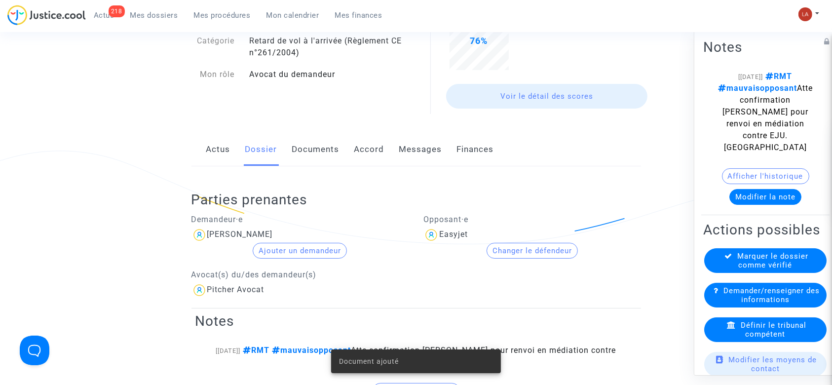
scroll to position [197, 0]
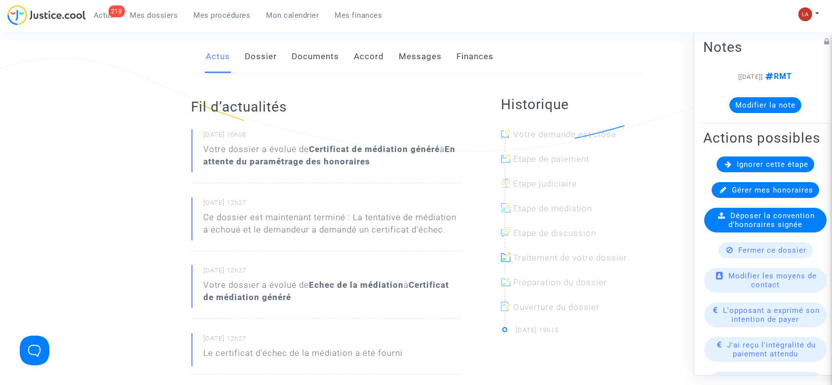
scroll to position [131, 0]
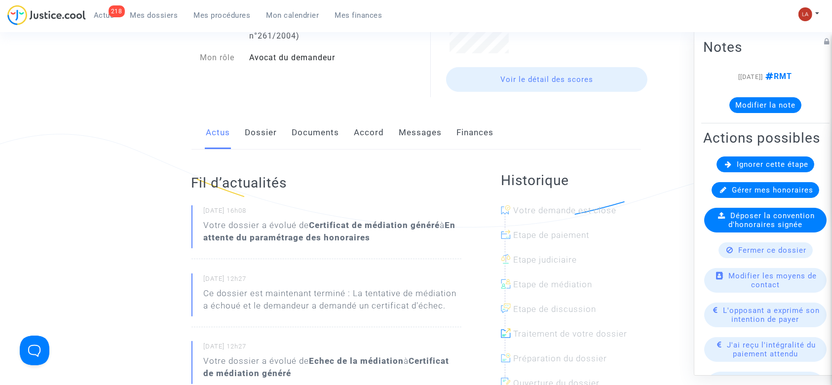
click at [266, 131] on link "Dossier" at bounding box center [261, 132] width 32 height 33
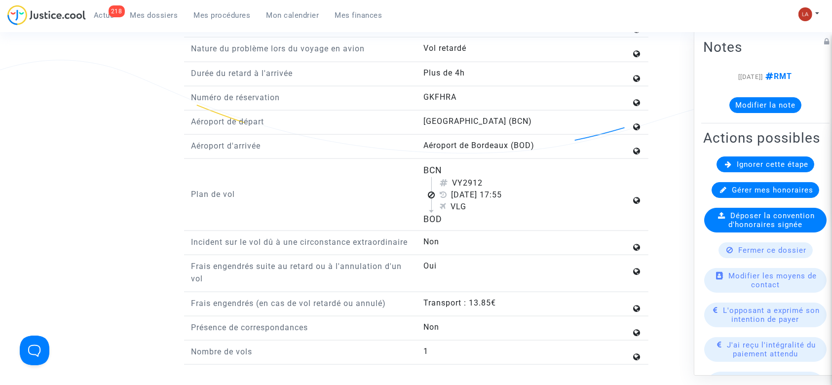
scroll to position [1185, 0]
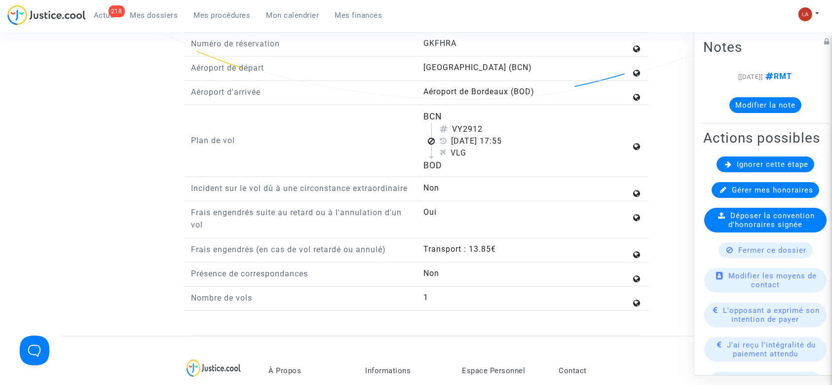
drag, startPoint x: 466, startPoint y: 128, endPoint x: 502, endPoint y: 127, distance: 35.6
click at [502, 127] on div "VY2912" at bounding box center [536, 129] width 192 height 12
copy div "2912"
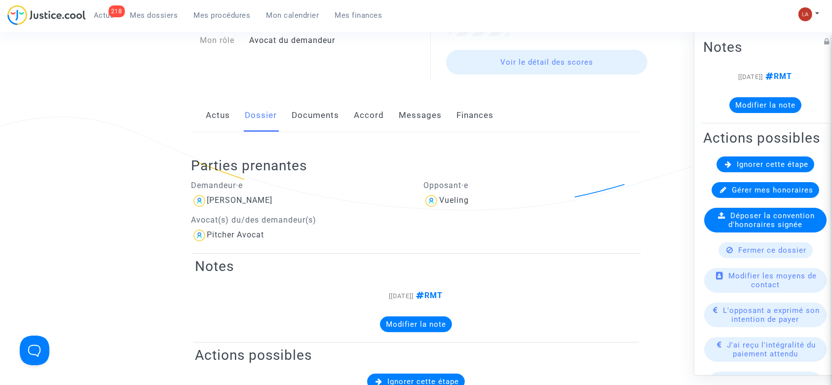
scroll to position [0, 0]
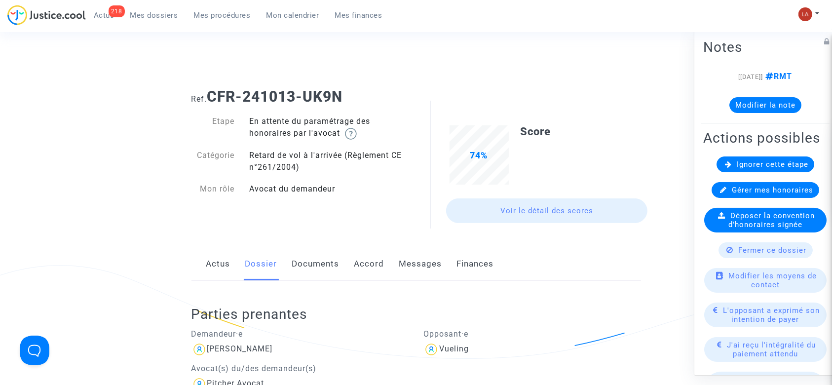
click at [315, 256] on link "Documents" at bounding box center [315, 264] width 47 height 33
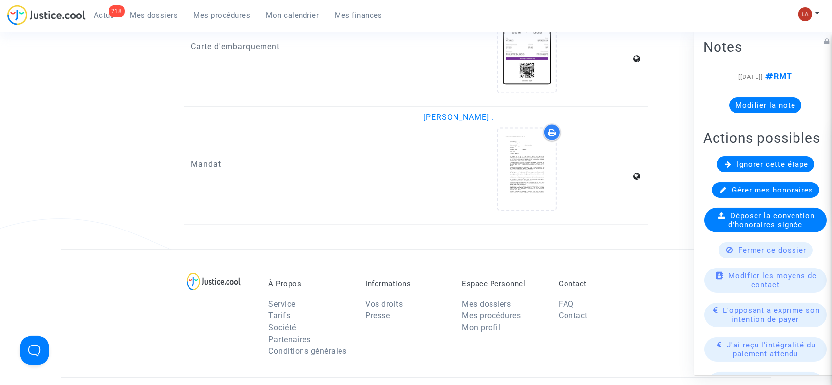
scroll to position [1777, 0]
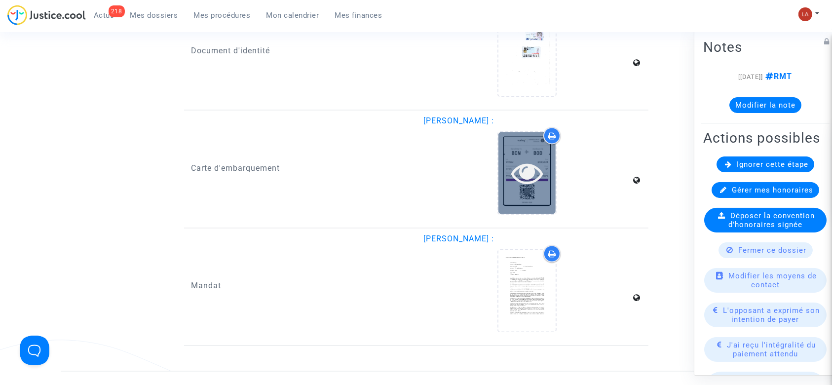
click at [537, 174] on icon at bounding box center [527, 173] width 32 height 32
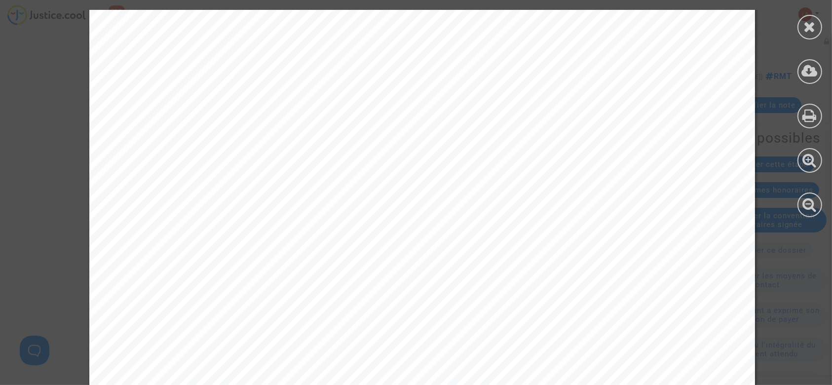
scroll to position [581, 0]
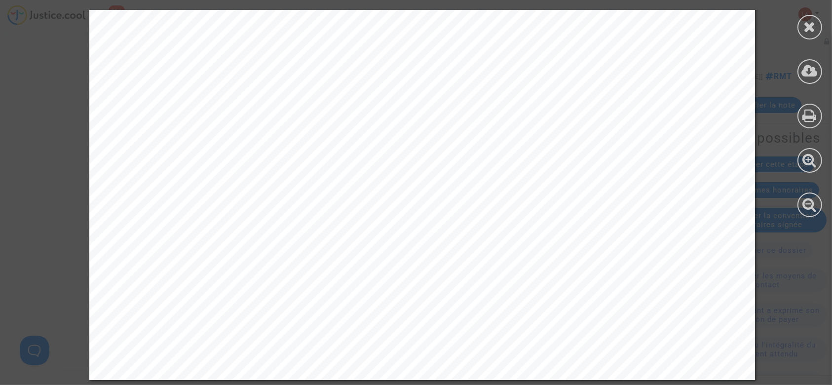
click at [797, 20] on div at bounding box center [810, 113] width 44 height 227
click at [806, 25] on icon at bounding box center [810, 26] width 12 height 15
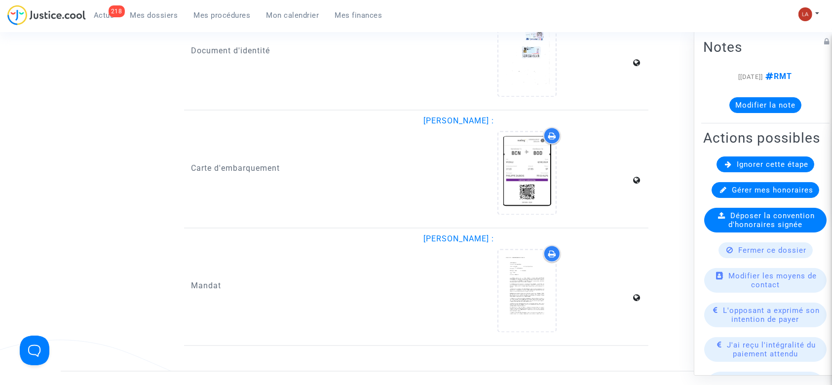
click at [732, 103] on button "Modifier la note" at bounding box center [766, 105] width 72 height 16
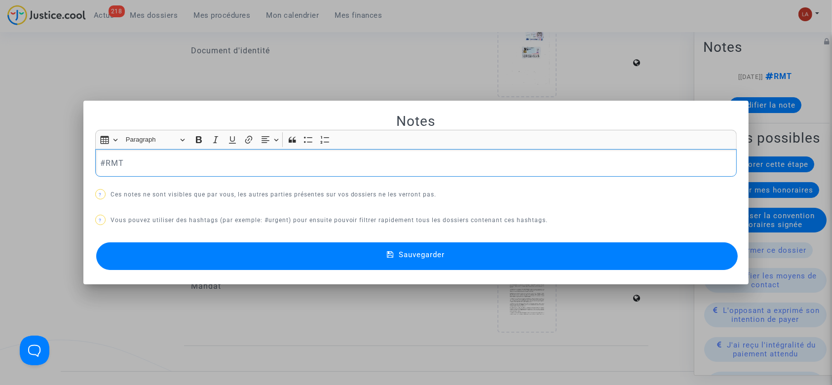
scroll to position [0, 0]
click at [138, 152] on div "#mauvaisopposant #RMT" at bounding box center [416, 163] width 642 height 28
click at [197, 251] on button "Sauvegarder" at bounding box center [417, 256] width 642 height 28
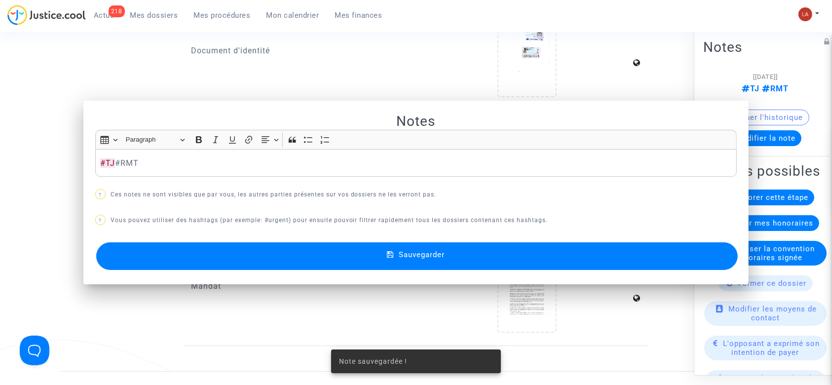
scroll to position [1777, 0]
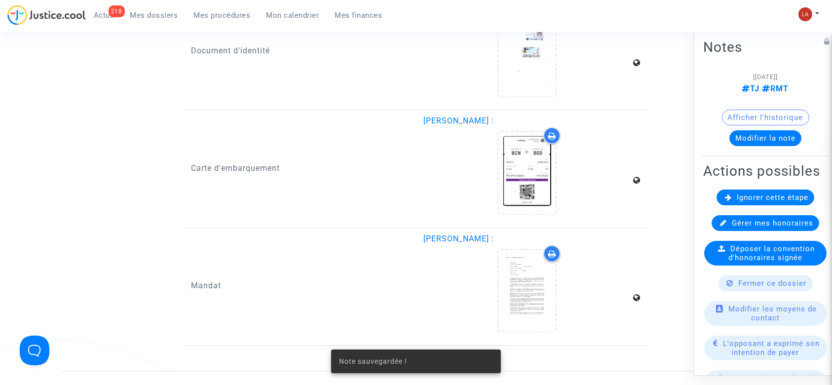
click at [731, 205] on div "Ignorer cette étape" at bounding box center [766, 198] width 98 height 16
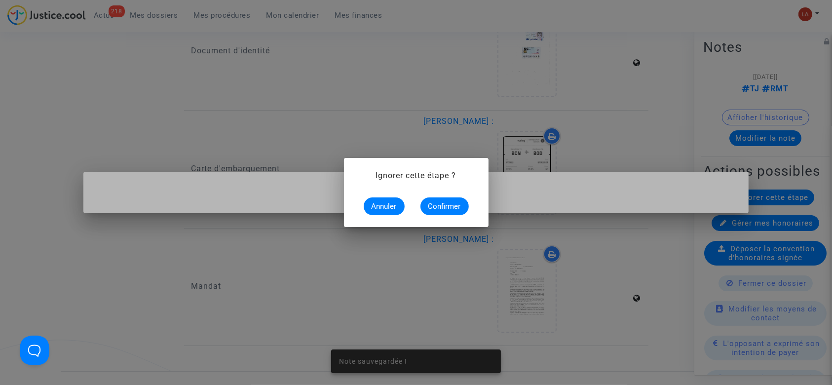
scroll to position [0, 0]
drag, startPoint x: 452, startPoint y: 209, endPoint x: 447, endPoint y: 207, distance: 5.2
click at [451, 209] on span "Confirmer" at bounding box center [444, 206] width 33 height 9
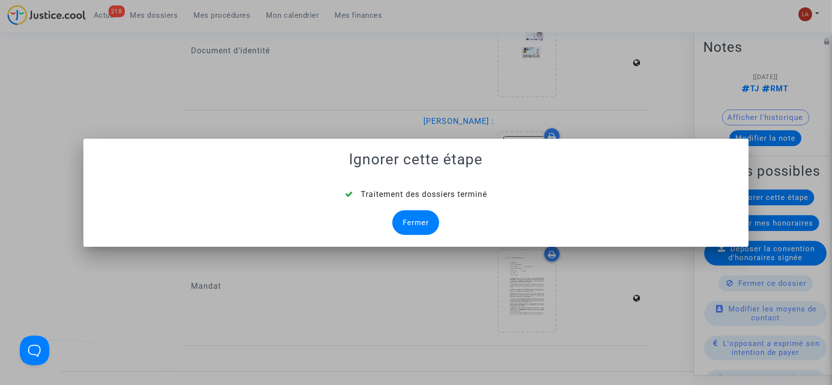
click at [409, 219] on div "Fermer" at bounding box center [415, 222] width 47 height 25
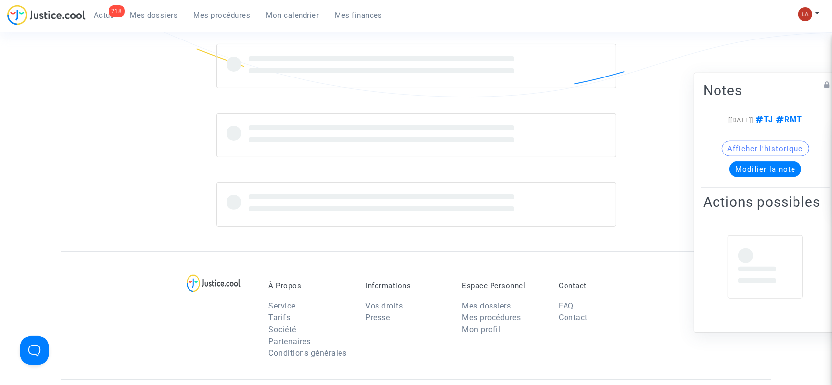
scroll to position [1777, 0]
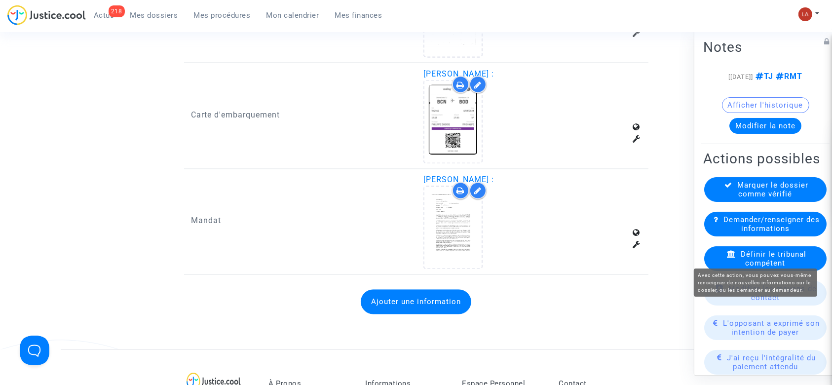
click at [762, 268] on span "Définir le tribunal compétent" at bounding box center [774, 259] width 66 height 18
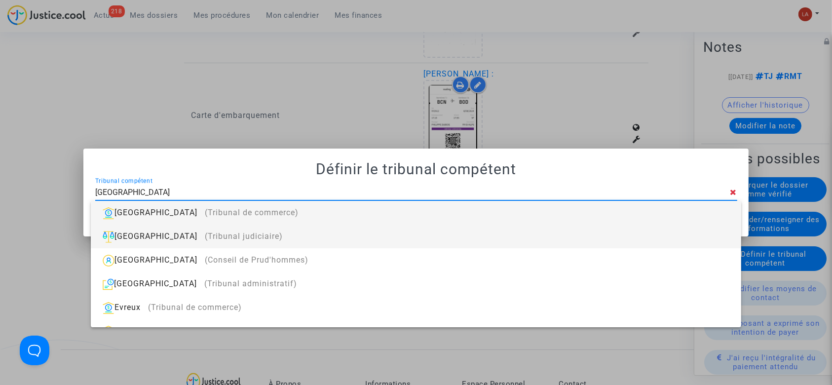
type input "[GEOGRAPHIC_DATA]"
drag, startPoint x: 496, startPoint y: 246, endPoint x: 533, endPoint y: 242, distance: 37.2
click at [496, 246] on div "Bordeaux (Tribunal judiciaire)" at bounding box center [416, 237] width 634 height 24
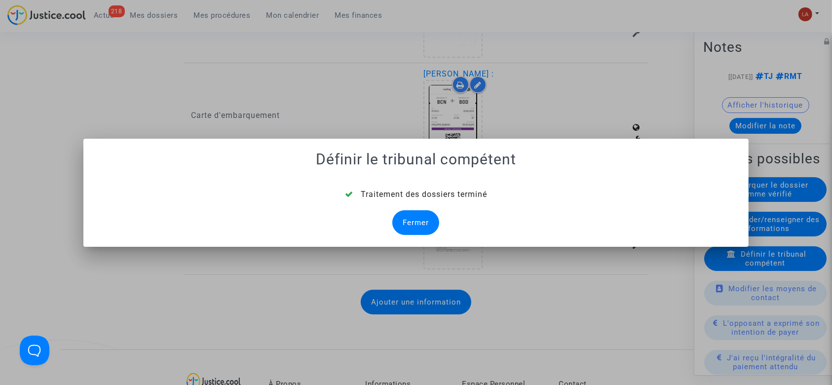
click at [407, 215] on div "Fermer" at bounding box center [415, 222] width 47 height 25
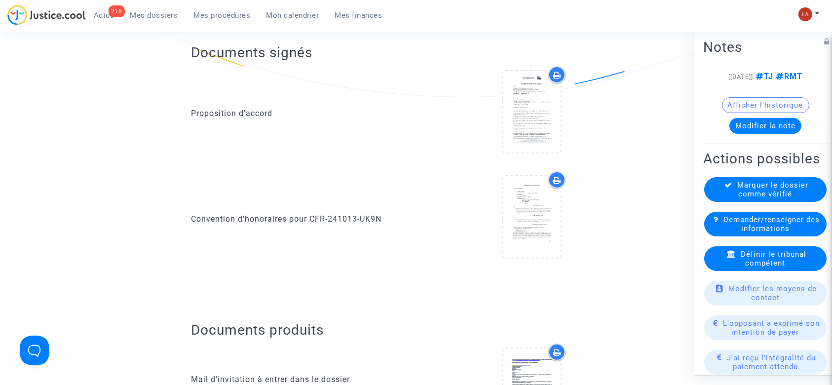
scroll to position [1777, 0]
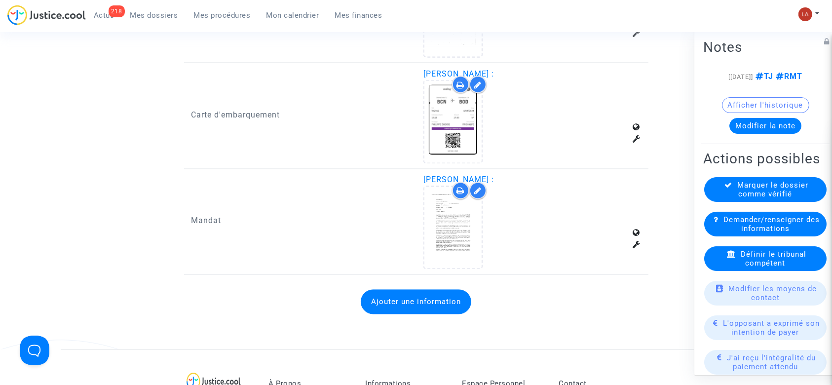
click at [382, 298] on button "Ajouter une information" at bounding box center [416, 302] width 111 height 25
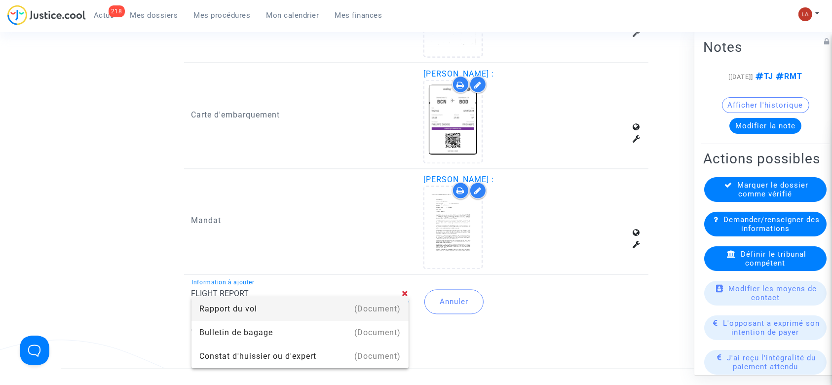
click at [383, 298] on div "(Document)" at bounding box center [377, 309] width 46 height 24
type input "Rapport du vol"
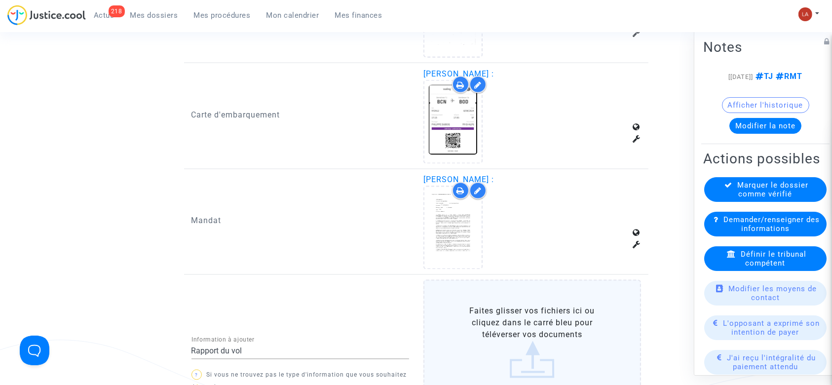
click at [549, 313] on label "Faites glisser vos fichiers ici ou cliquez dans le carré bleu pour téléverser v…" at bounding box center [533, 342] width 218 height 124
click at [0, 0] on input "Faites glisser vos fichiers ici ou cliquez dans le carré bleu pour téléverser v…" at bounding box center [0, 0] width 0 height 0
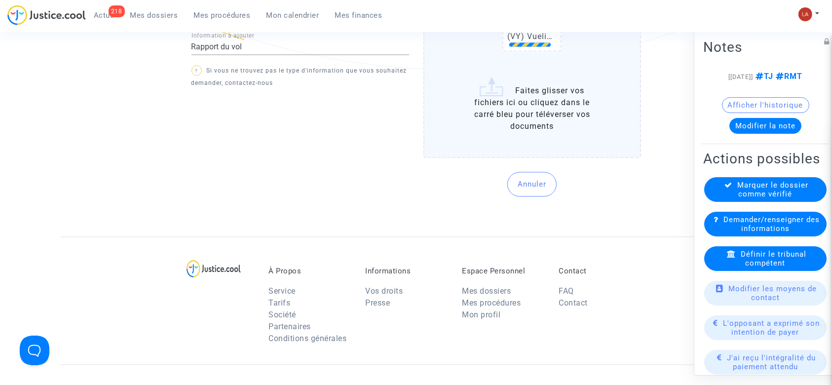
scroll to position [2172, 0]
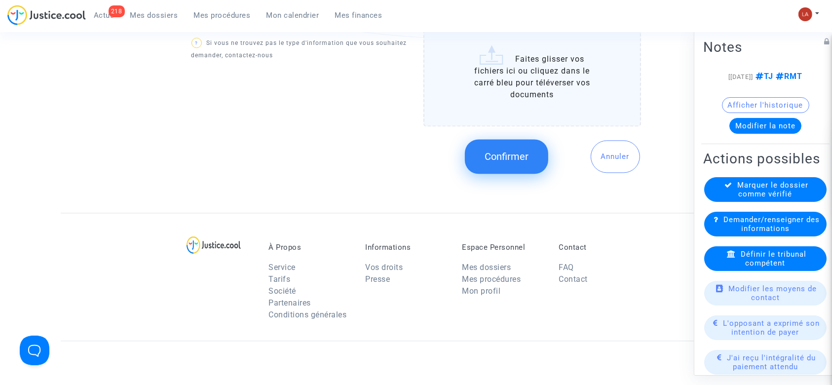
click at [483, 154] on button "Confirmer" at bounding box center [506, 156] width 83 height 35
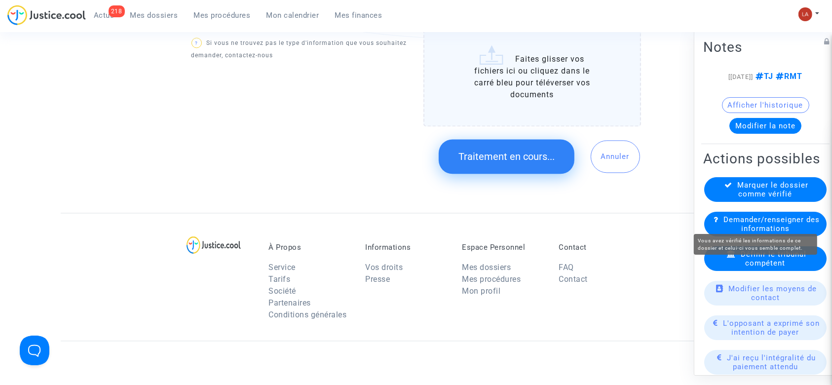
click at [755, 202] on div "Marquer le dossier comme vérifié" at bounding box center [765, 189] width 122 height 25
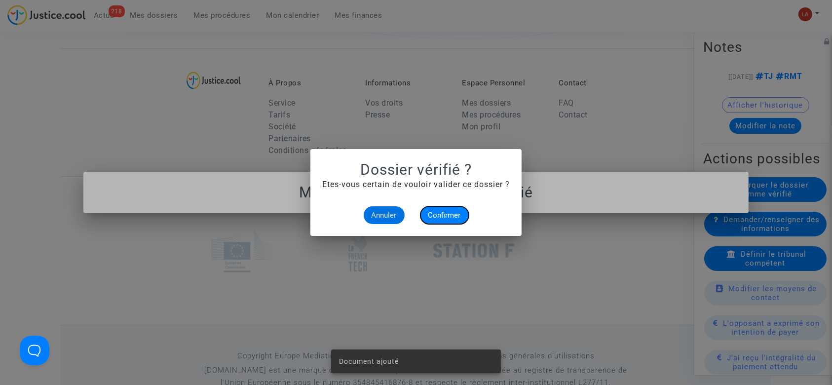
click at [434, 216] on span "Confirmer" at bounding box center [444, 215] width 33 height 9
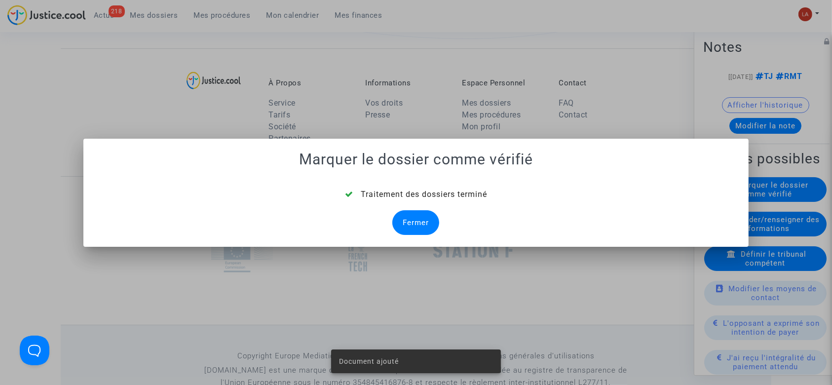
click at [419, 219] on div "Fermer" at bounding box center [415, 222] width 47 height 25
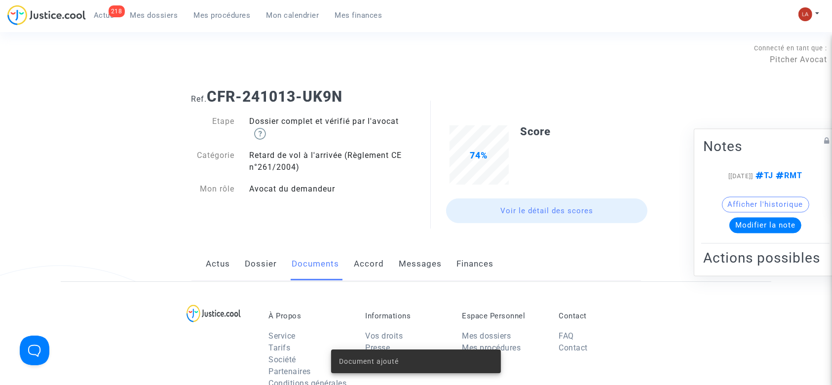
scroll to position [2172, 0]
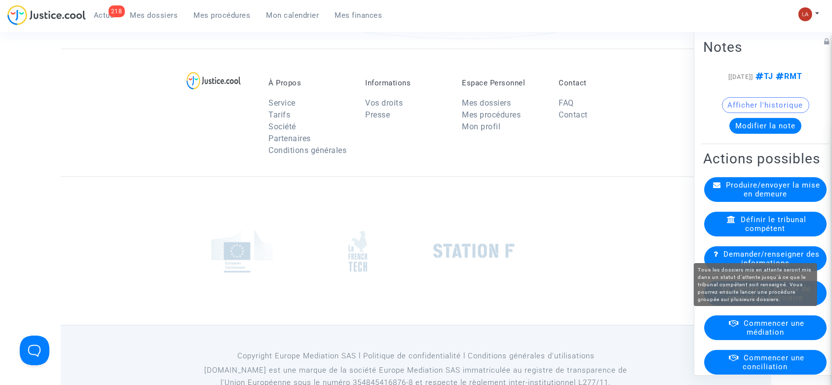
click at [748, 302] on span "Mettre en attente de procédure judiciaire" at bounding box center [769, 293] width 83 height 18
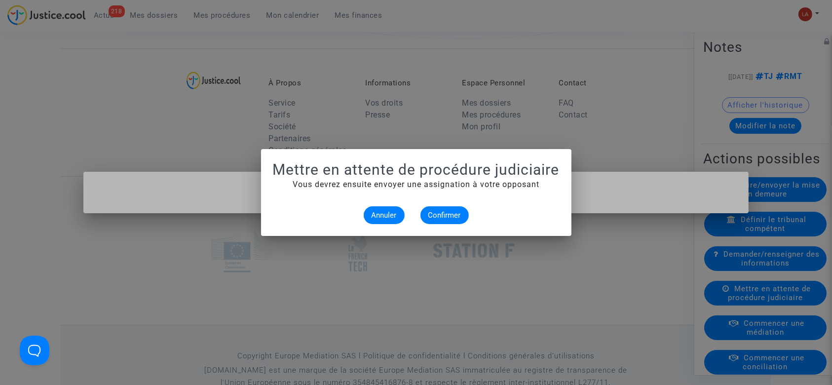
scroll to position [0, 0]
click at [447, 214] on span "Confirmer" at bounding box center [444, 215] width 33 height 9
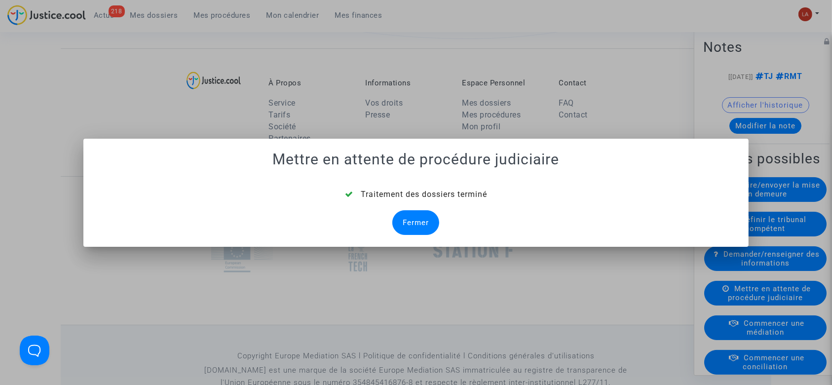
drag, startPoint x: 417, startPoint y: 219, endPoint x: 439, endPoint y: 219, distance: 22.7
click at [417, 219] on div "Fermer" at bounding box center [415, 222] width 47 height 25
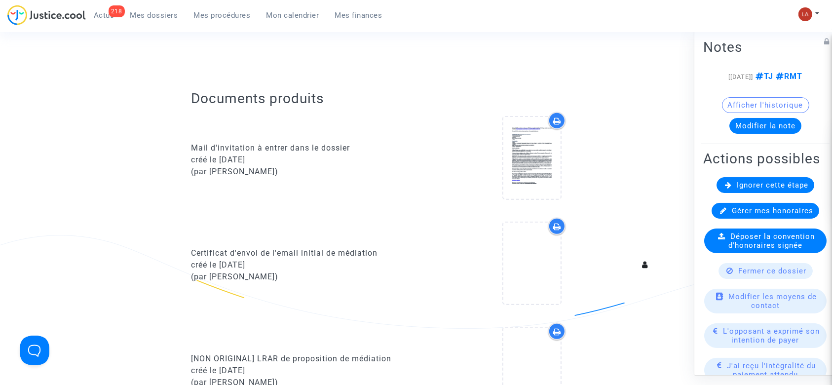
scroll to position [2172, 0]
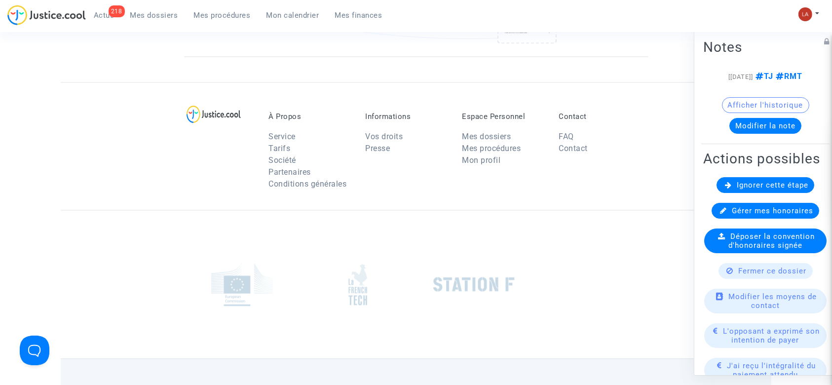
drag, startPoint x: 776, startPoint y: 212, endPoint x: 770, endPoint y: 212, distance: 5.9
click at [774, 190] on span "Ignorer cette étape" at bounding box center [773, 185] width 72 height 9
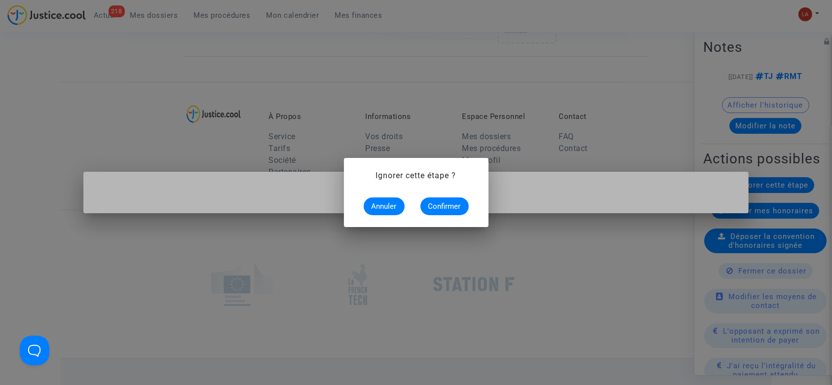
scroll to position [0, 0]
click at [429, 205] on span "Confirmer" at bounding box center [444, 206] width 33 height 9
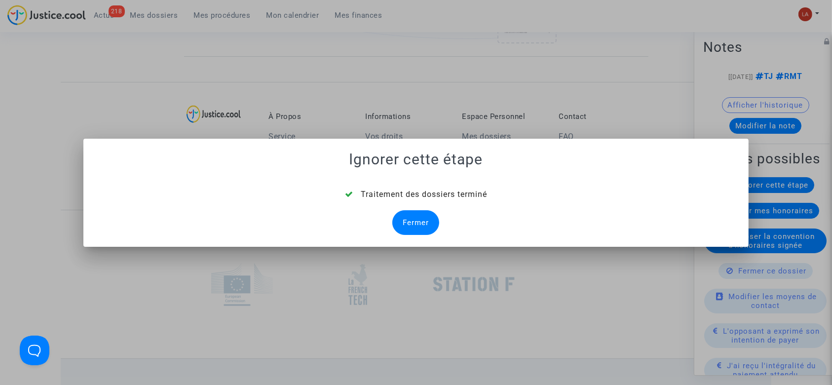
click at [413, 215] on div "Fermer" at bounding box center [415, 222] width 47 height 25
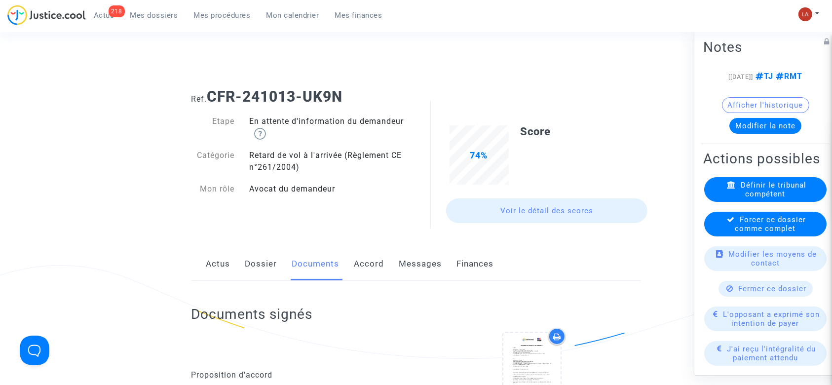
scroll to position [2172, 0]
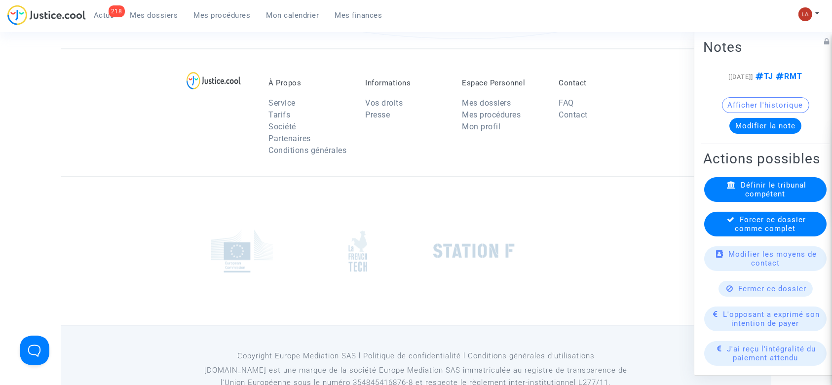
click at [789, 233] on span "Forcer ce dossier comme complet" at bounding box center [770, 224] width 71 height 18
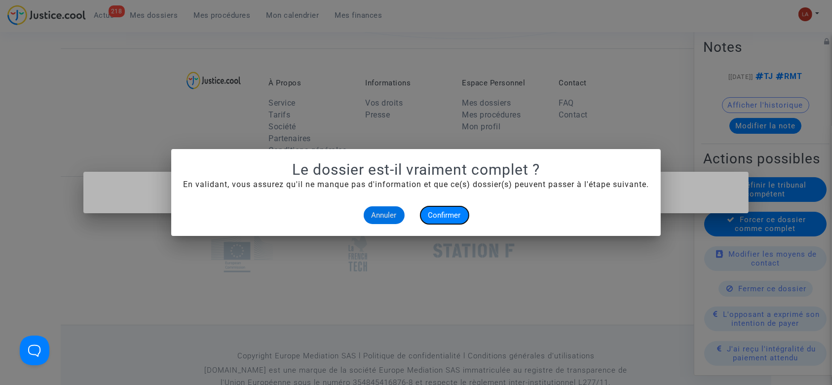
click at [449, 221] on button "Confirmer" at bounding box center [445, 215] width 48 height 18
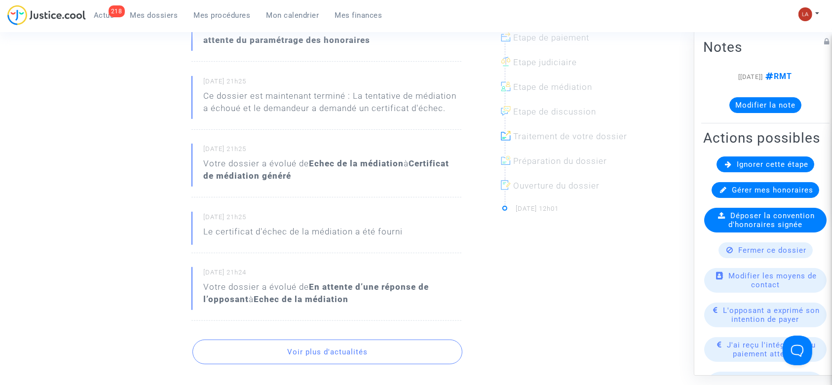
scroll to position [66, 0]
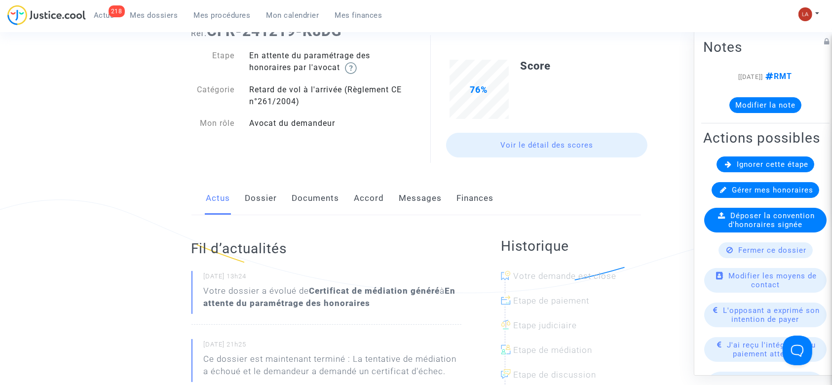
click at [261, 207] on link "Dossier" at bounding box center [261, 198] width 32 height 33
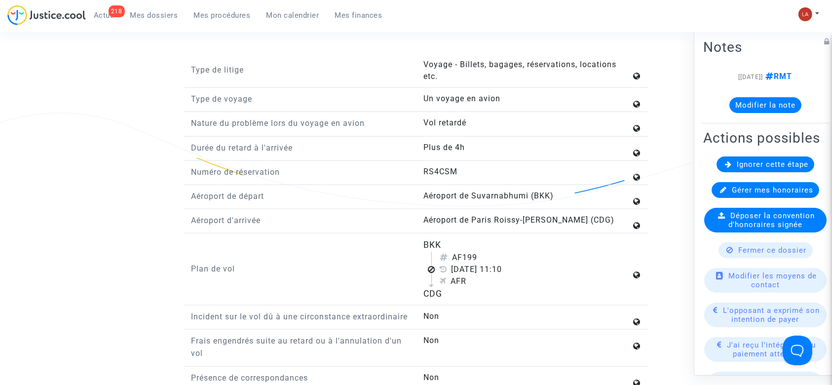
scroll to position [1185, 0]
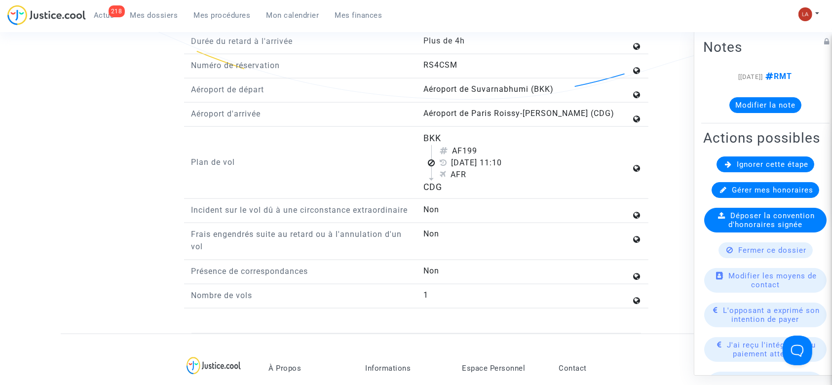
drag, startPoint x: 466, startPoint y: 150, endPoint x: 481, endPoint y: 149, distance: 14.3
click at [478, 149] on div "AF199" at bounding box center [536, 151] width 192 height 12
copy div "199"
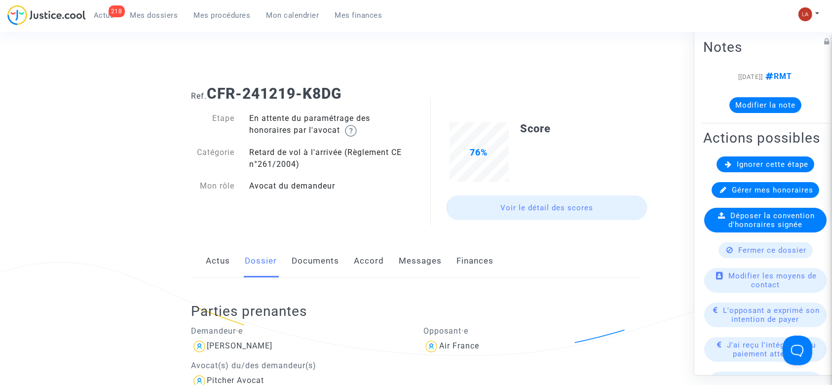
scroll to position [0, 0]
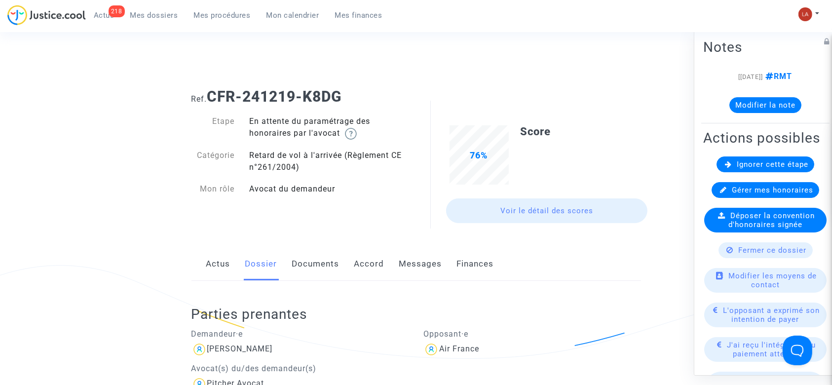
drag, startPoint x: 324, startPoint y: 253, endPoint x: 342, endPoint y: 253, distance: 18.3
click at [324, 253] on link "Documents" at bounding box center [315, 264] width 47 height 33
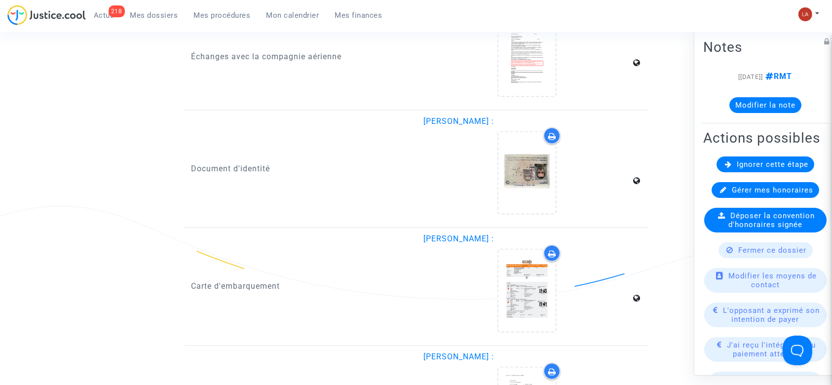
scroll to position [1580, 0]
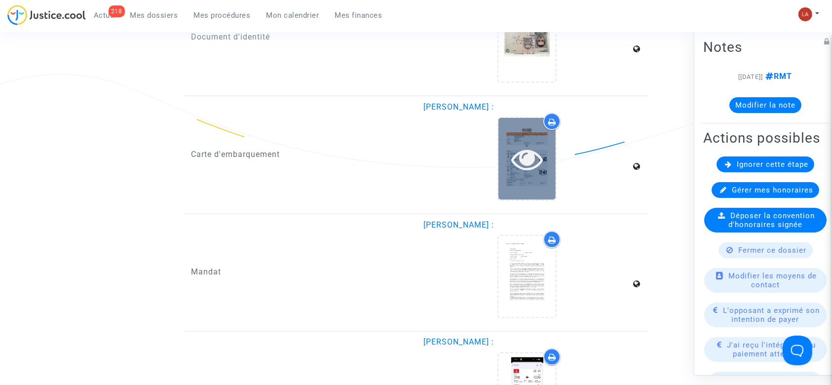
click at [505, 159] on div at bounding box center [527, 159] width 57 height 32
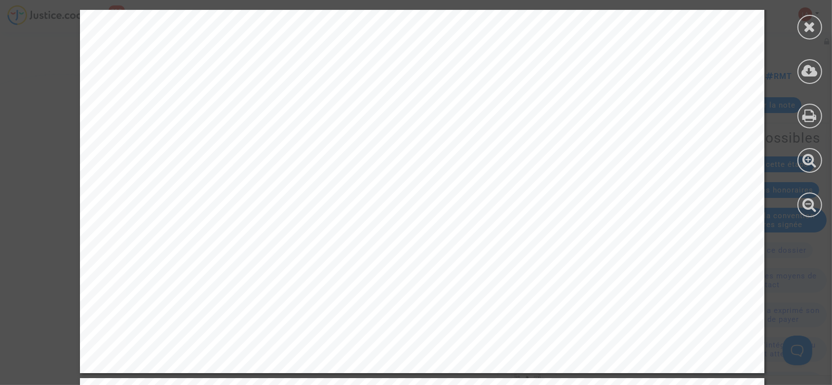
scroll to position [526, 0]
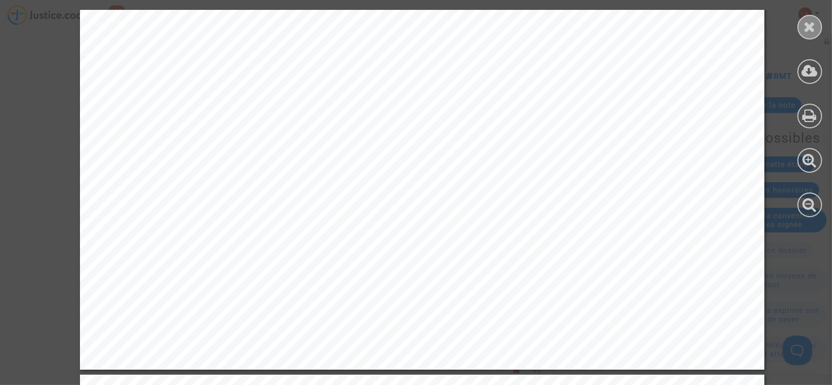
click at [816, 25] on div at bounding box center [810, 27] width 25 height 25
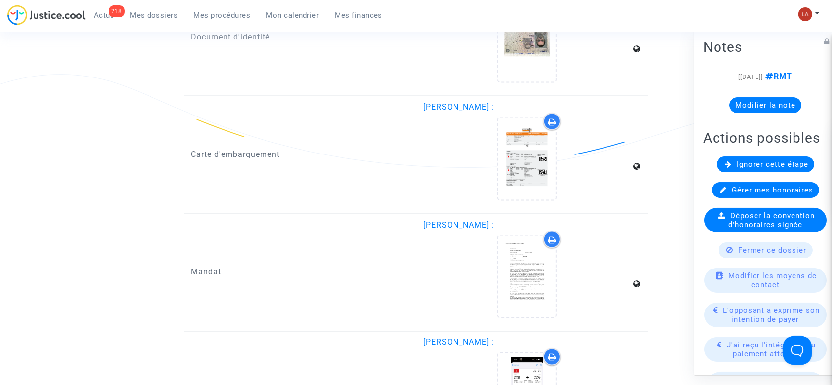
drag, startPoint x: 729, startPoint y: 181, endPoint x: 686, endPoint y: 190, distance: 44.3
click at [726, 172] on div "Ignorer cette étape" at bounding box center [766, 164] width 98 height 16
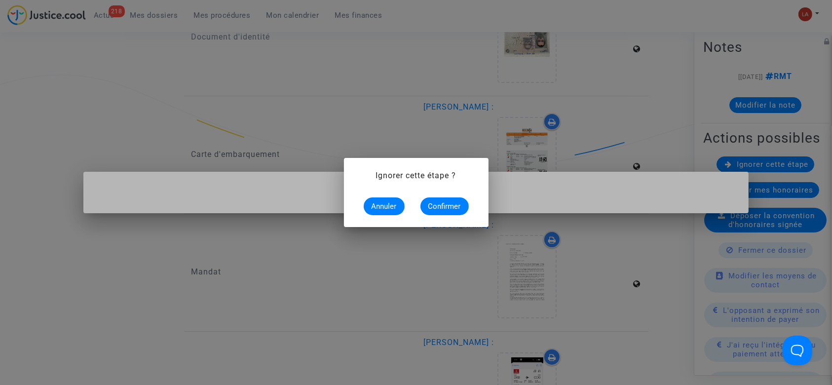
scroll to position [0, 0]
click at [444, 205] on span "Confirmer" at bounding box center [444, 206] width 33 height 9
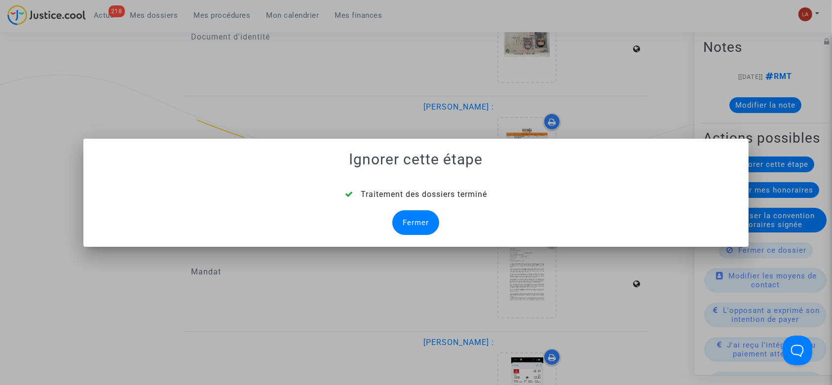
click at [424, 222] on div "Fermer" at bounding box center [415, 222] width 47 height 25
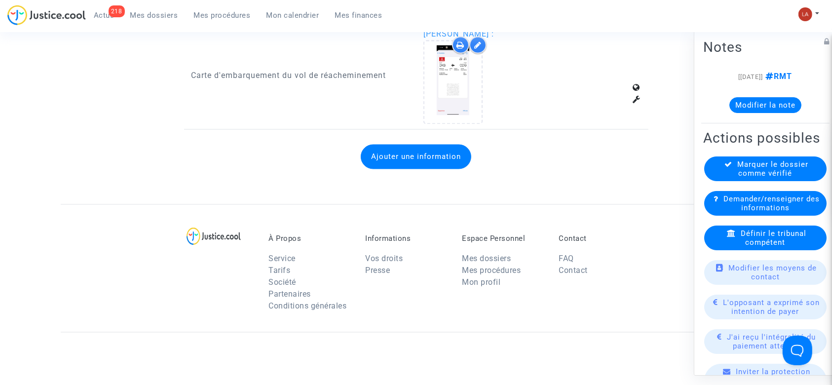
scroll to position [1843, 0]
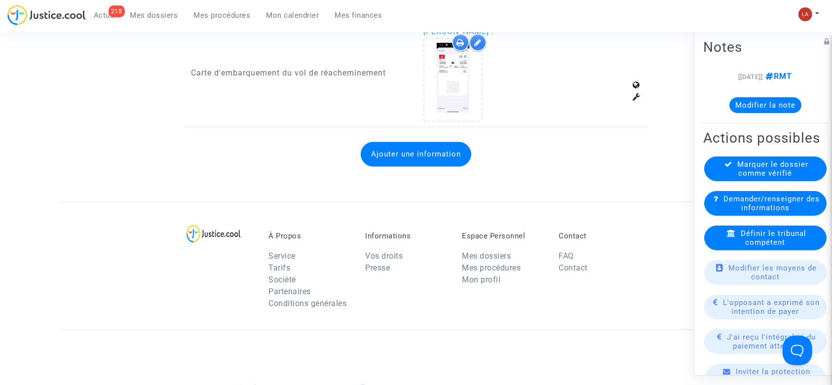
click at [422, 148] on button "Ajouter une information" at bounding box center [416, 154] width 111 height 25
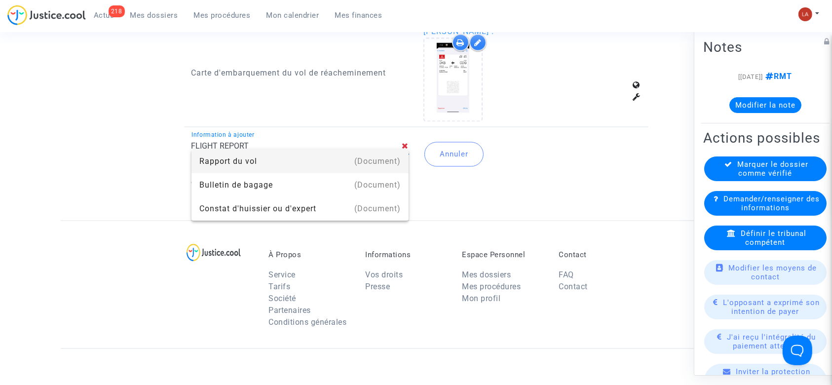
click at [405, 159] on mat-option "(Document) Rapport du vol" at bounding box center [301, 162] width 218 height 24
type input "Rapport du vol"
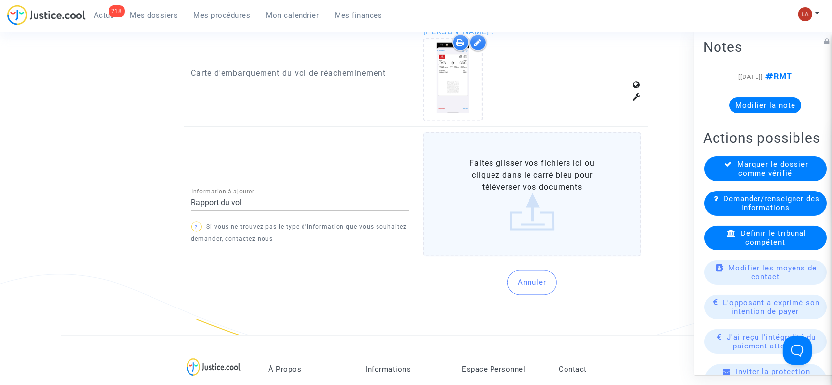
click at [491, 171] on label "Faites glisser vos fichiers ici ou cliquez dans le carré bleu pour téléverser v…" at bounding box center [533, 194] width 218 height 124
click at [0, 0] on input "Faites glisser vos fichiers ici ou cliquez dans le carré bleu pour téléverser v…" at bounding box center [0, 0] width 0 height 0
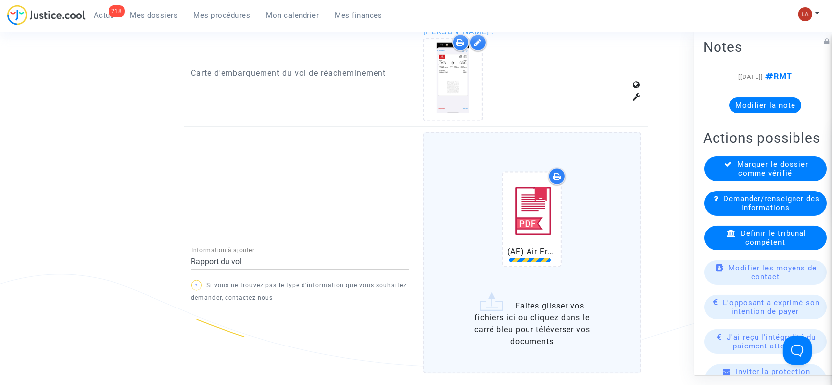
scroll to position [2040, 0]
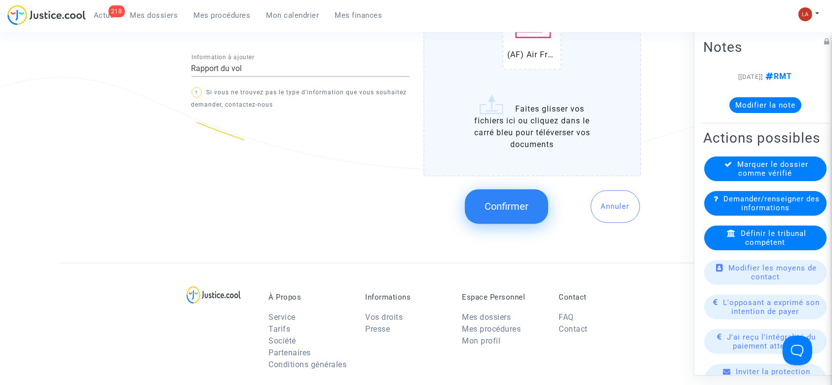
click at [485, 208] on button "Confirmer" at bounding box center [506, 206] width 83 height 35
click at [791, 111] on button "Modifier la note" at bounding box center [766, 105] width 72 height 16
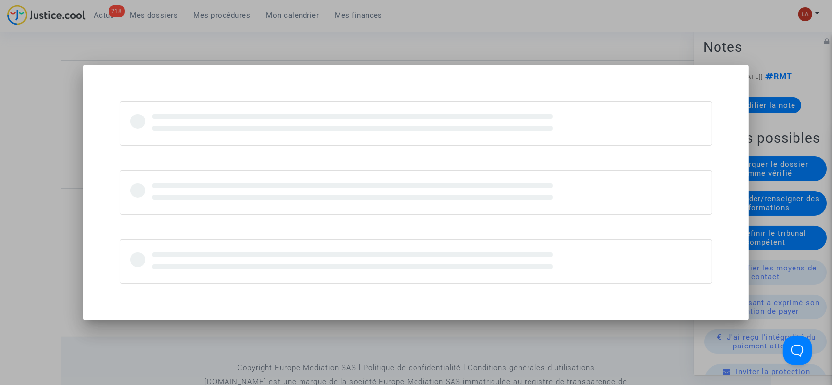
scroll to position [0, 0]
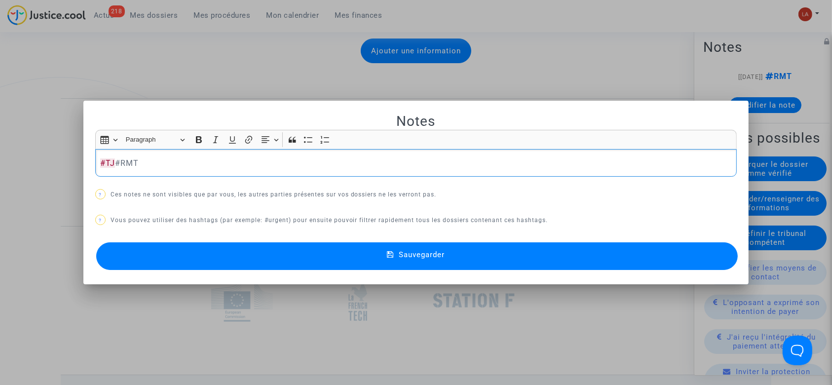
click at [628, 249] on button "Sauvegarder" at bounding box center [417, 256] width 642 height 28
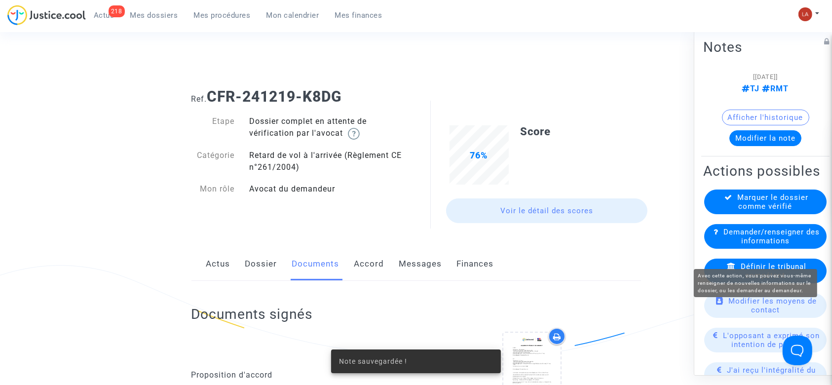
scroll to position [2040, 0]
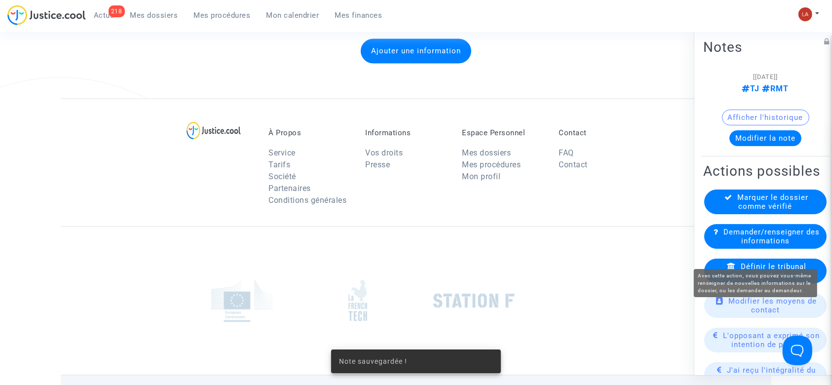
click at [766, 245] on span "Demander/renseigner des informations" at bounding box center [772, 237] width 96 height 18
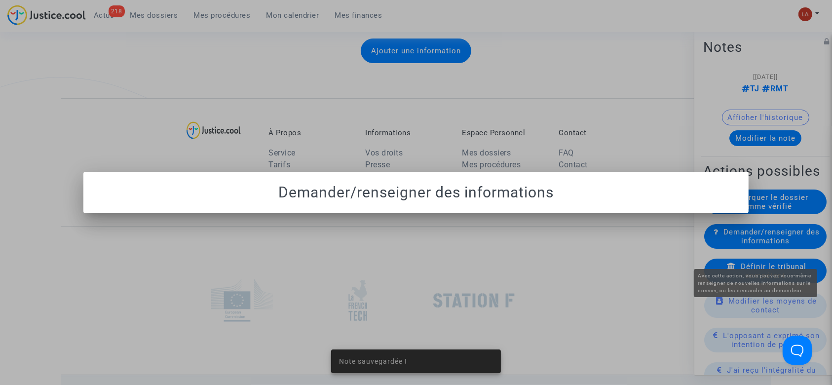
scroll to position [0, 0]
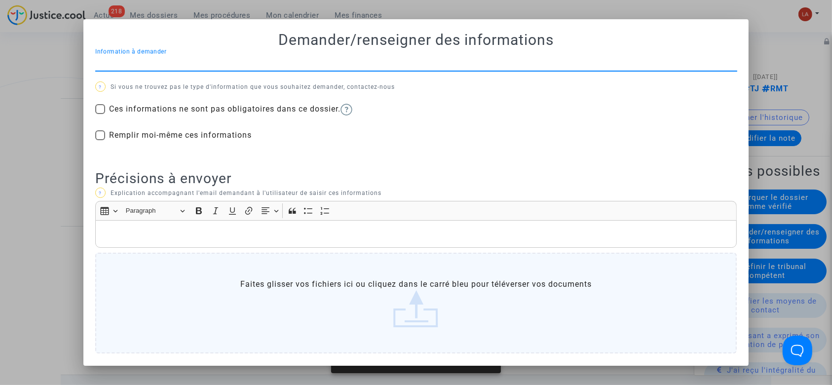
click at [811, 79] on div at bounding box center [416, 192] width 832 height 385
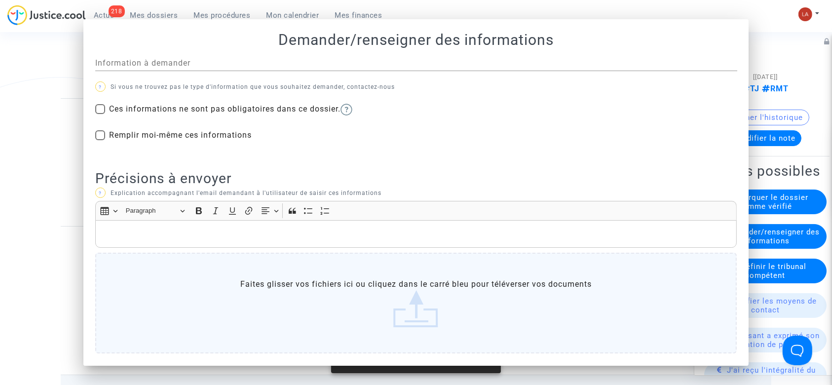
scroll to position [2040, 0]
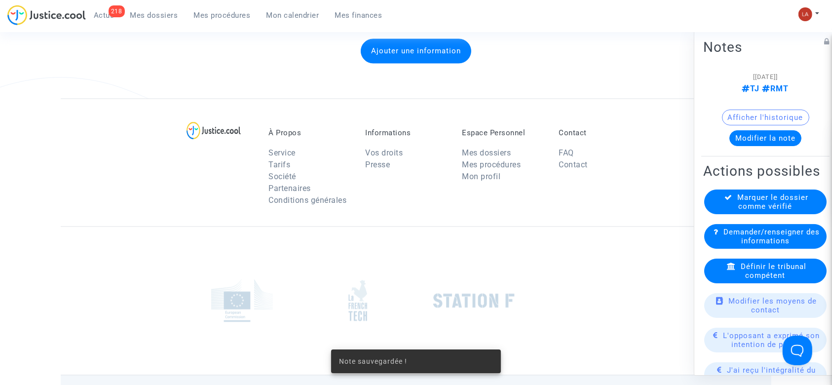
click at [793, 283] on div "Définir le tribunal compétent" at bounding box center [765, 271] width 122 height 25
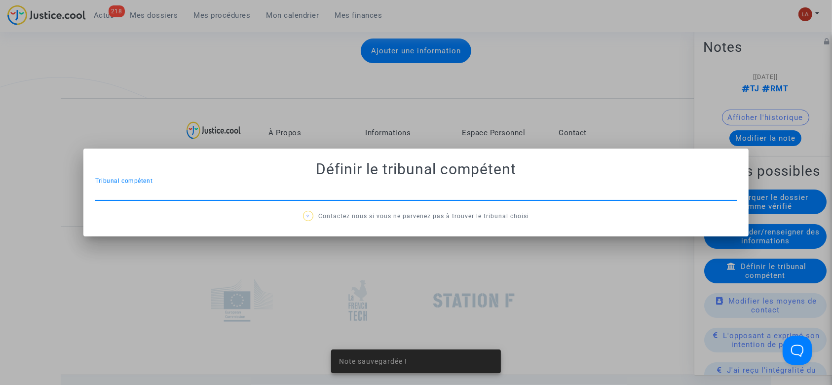
scroll to position [0, 0]
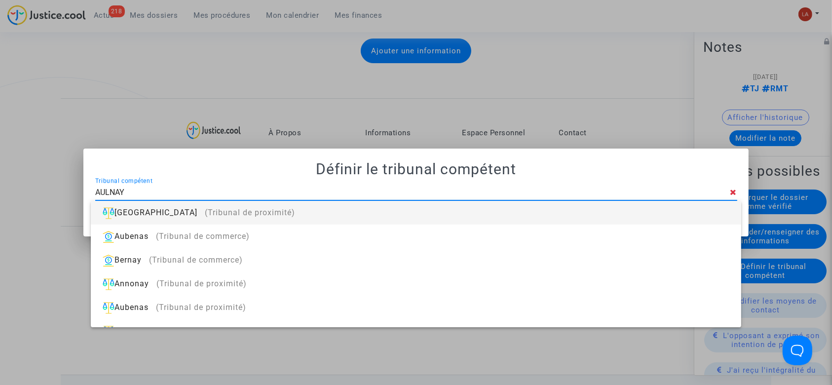
type input "AULNAY"
click at [625, 214] on div "Aulnay-sous-Bois (Tribunal de proximité)" at bounding box center [416, 213] width 634 height 24
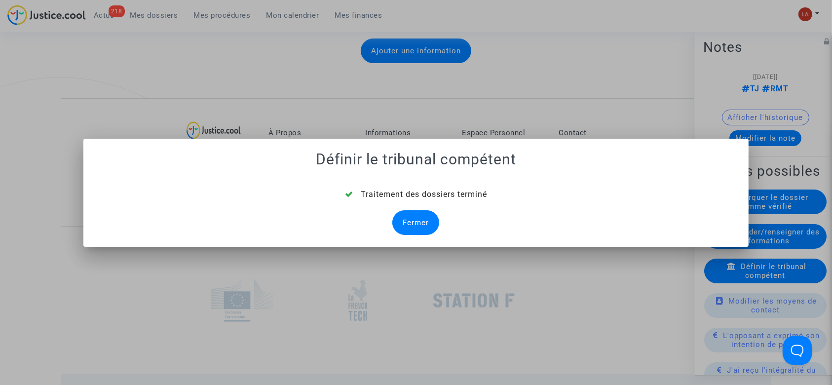
click at [429, 224] on div "Fermer" at bounding box center [415, 222] width 47 height 25
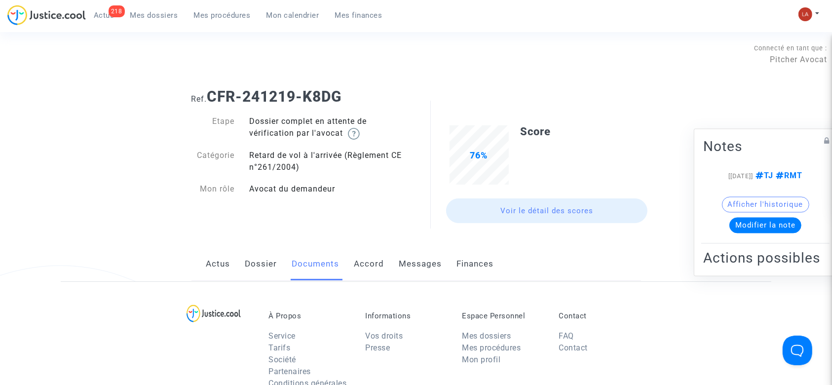
scroll to position [2040, 0]
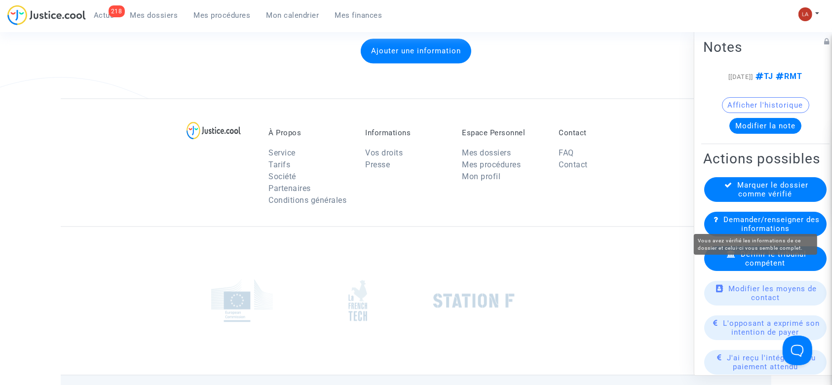
drag, startPoint x: 770, startPoint y: 211, endPoint x: 762, endPoint y: 214, distance: 8.0
click at [767, 198] on span "Marquer le dossier comme vérifié" at bounding box center [773, 190] width 71 height 18
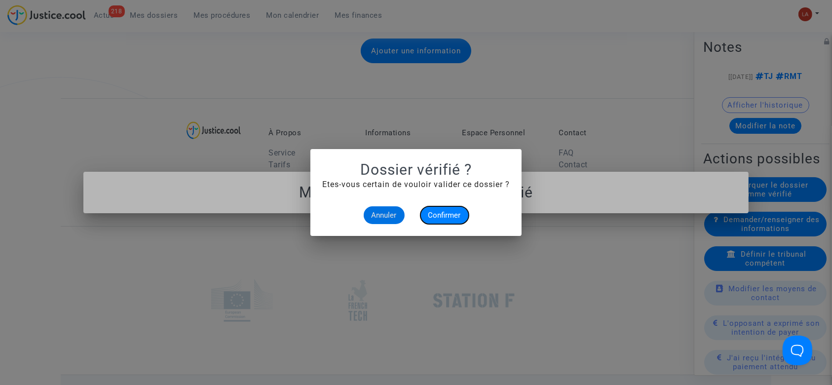
click at [446, 212] on span "Confirmer" at bounding box center [444, 215] width 33 height 9
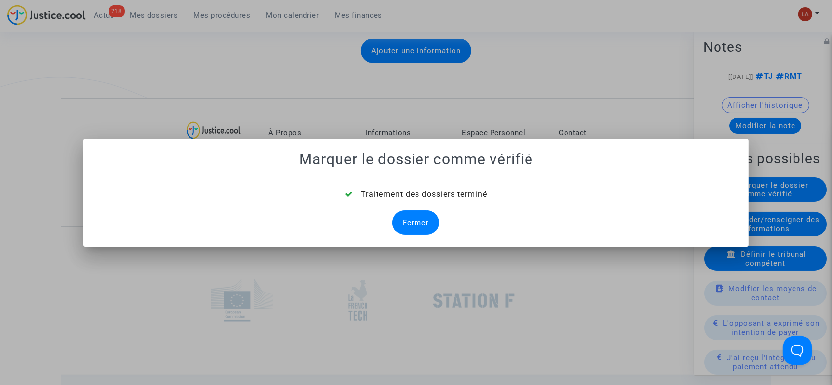
click at [411, 219] on div "Fermer" at bounding box center [415, 222] width 47 height 25
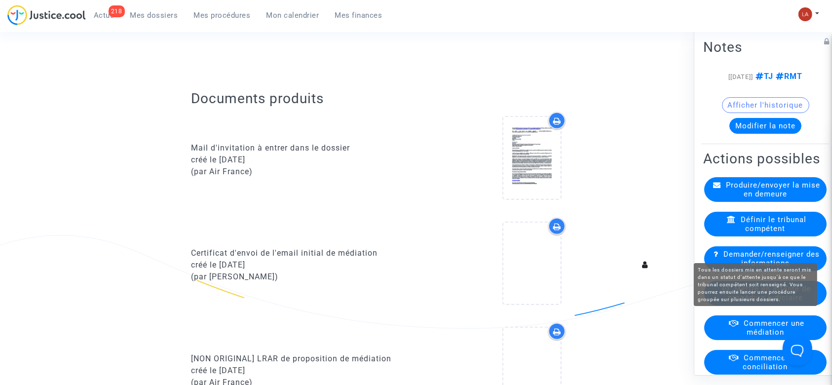
scroll to position [2040, 0]
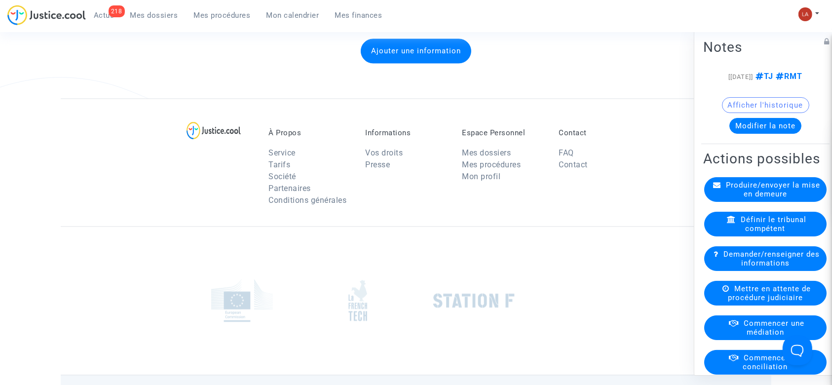
click at [745, 306] on div "Mettre en attente de procédure judiciaire" at bounding box center [765, 293] width 122 height 25
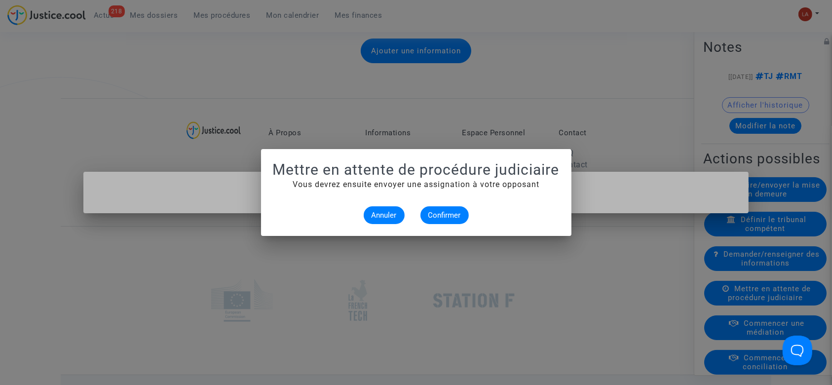
scroll to position [0, 0]
click at [444, 219] on button "Confirmer" at bounding box center [445, 215] width 48 height 18
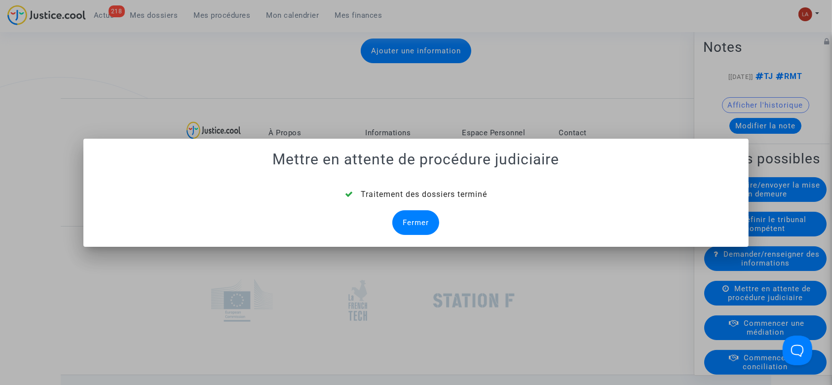
click at [426, 228] on div "Fermer" at bounding box center [415, 222] width 47 height 25
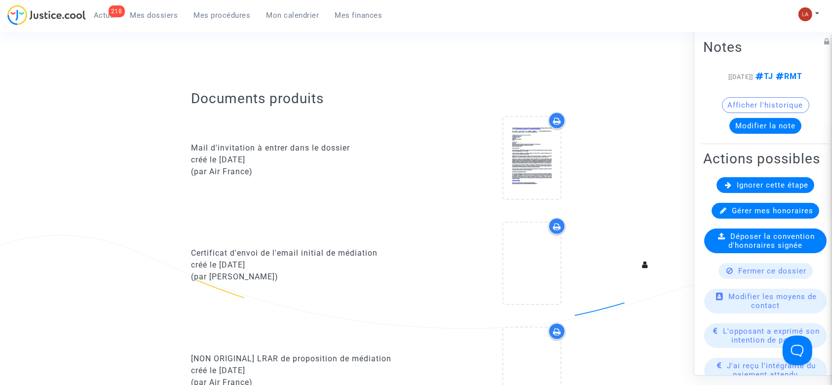
scroll to position [2040, 0]
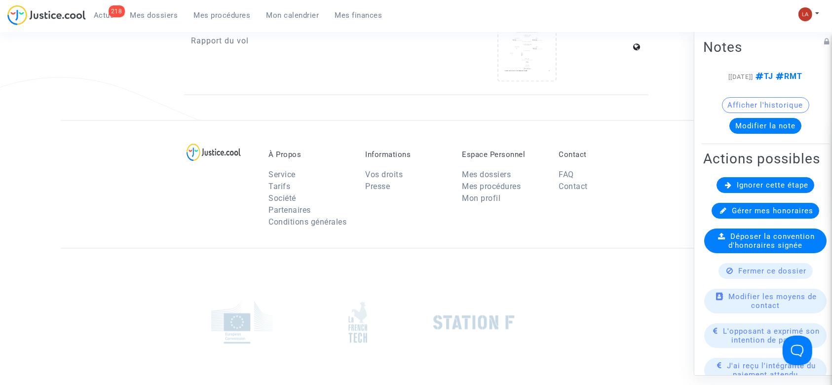
click at [737, 190] on span "Ignorer cette étape" at bounding box center [773, 185] width 72 height 9
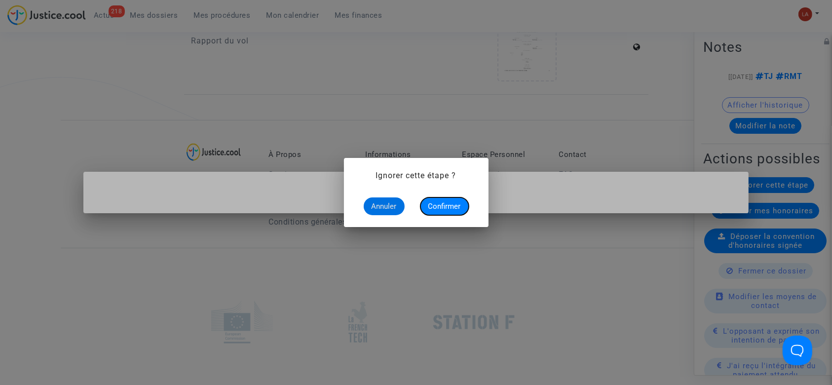
click at [433, 208] on span "Confirmer" at bounding box center [444, 206] width 33 height 9
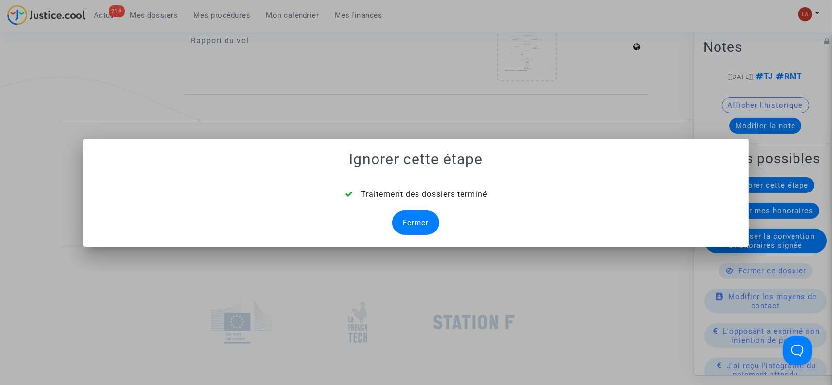
click at [416, 212] on div "Fermer" at bounding box center [415, 222] width 47 height 25
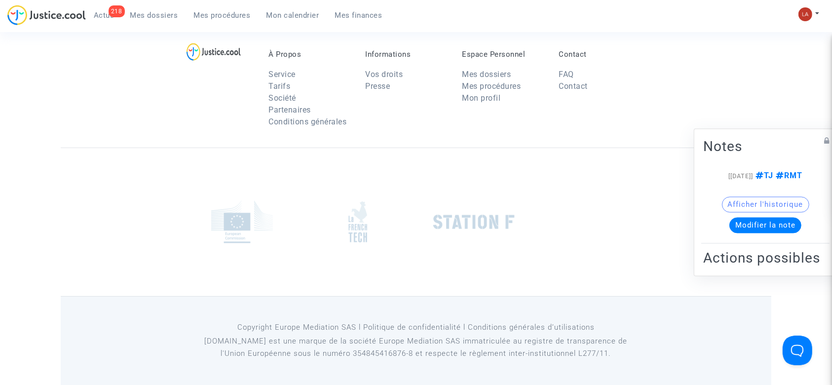
scroll to position [2040, 0]
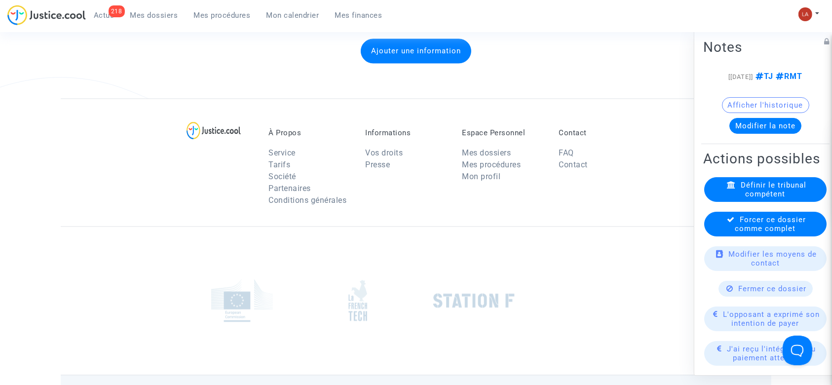
click at [723, 267] on available-action-list "Définir le tribunal compétent Forcer ce dossier comme complet Modifier les moye…" at bounding box center [765, 384] width 124 height 414
click at [715, 236] on div "Forcer ce dossier comme complet" at bounding box center [765, 224] width 122 height 25
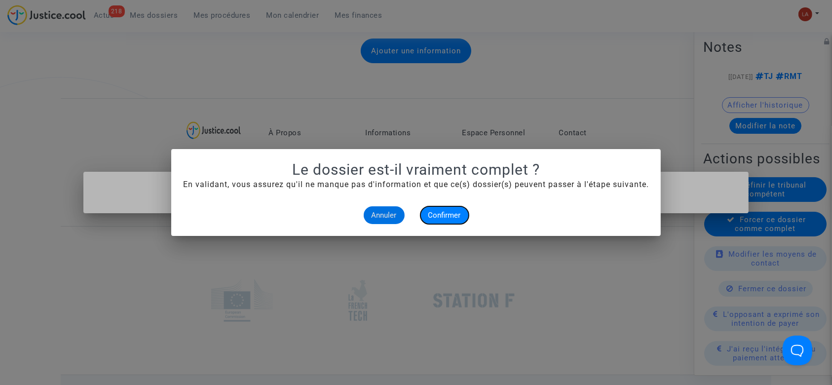
click at [433, 216] on span "Confirmer" at bounding box center [444, 215] width 33 height 9
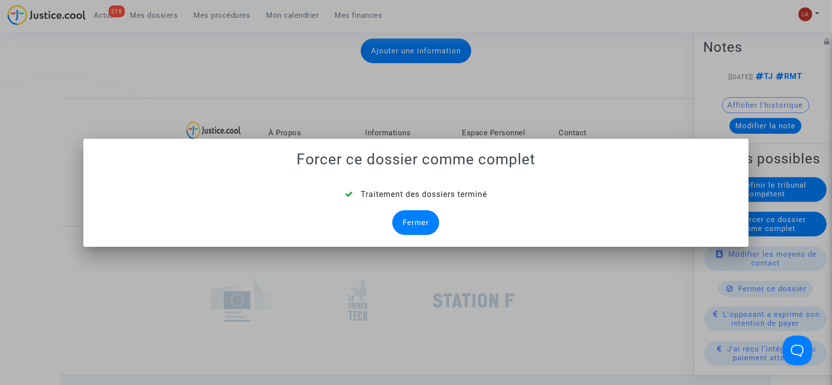
click at [421, 219] on div "Fermer" at bounding box center [415, 222] width 47 height 25
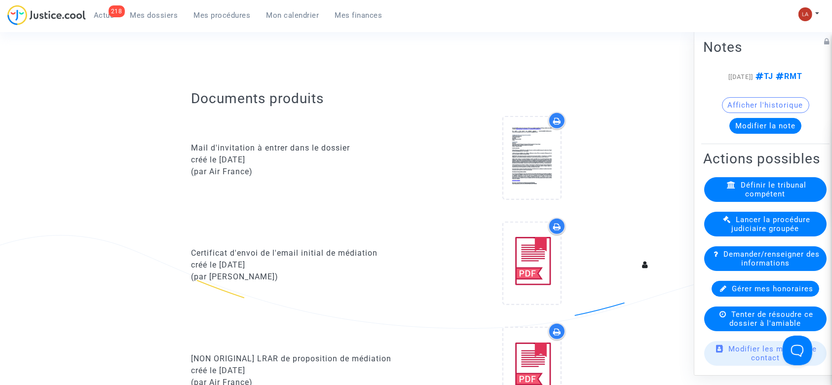
scroll to position [2040, 0]
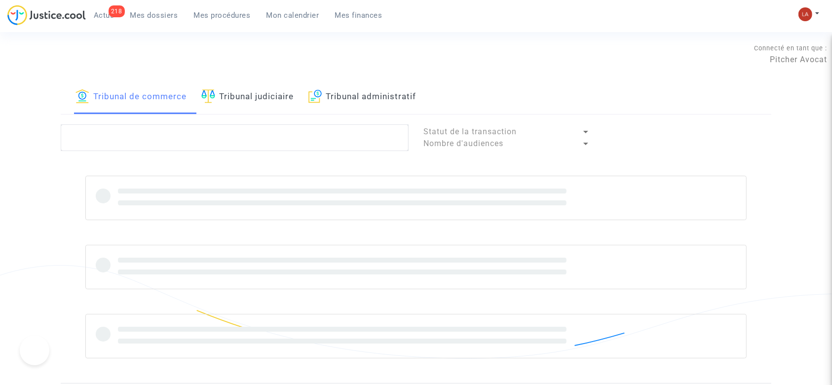
click at [246, 107] on link "Tribunal judiciaire" at bounding box center [247, 97] width 92 height 34
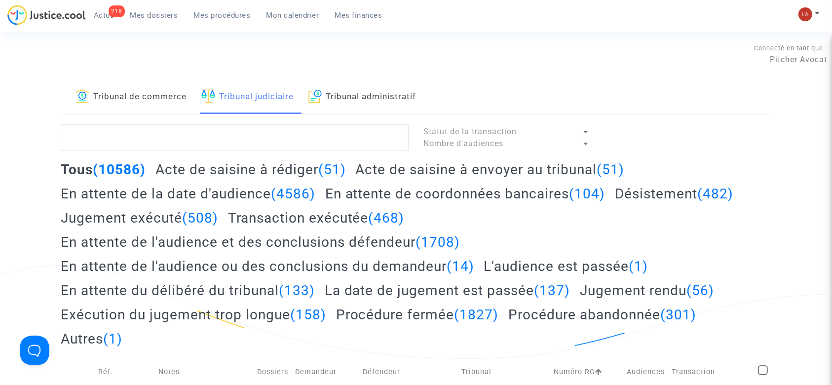
click at [241, 166] on h2 "Acte de saisine à rédiger (51)" at bounding box center [250, 169] width 191 height 17
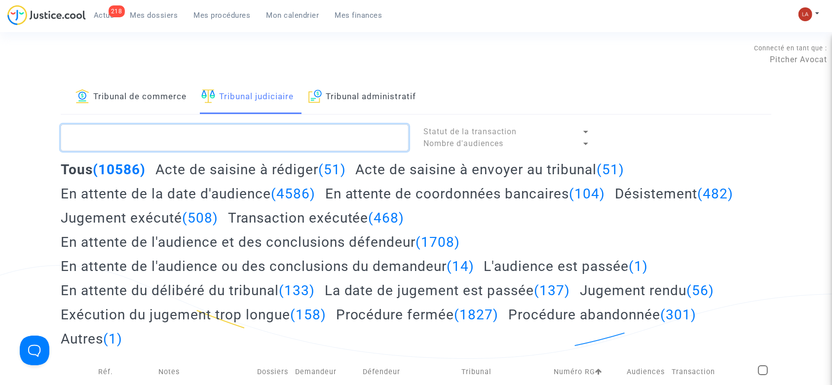
click at [241, 143] on textarea at bounding box center [235, 137] width 348 height 27
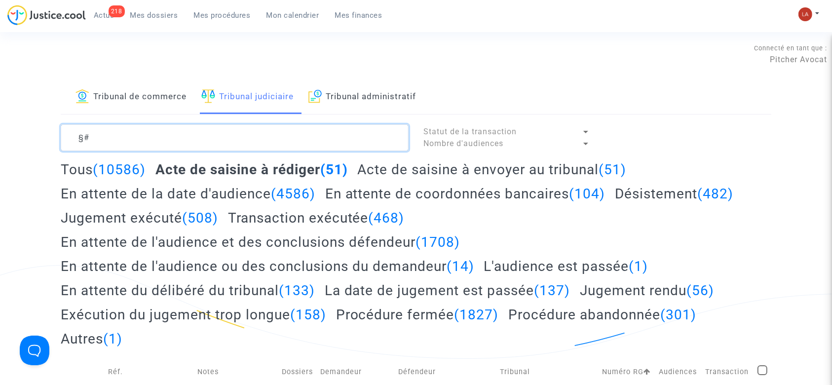
type textarea "§"
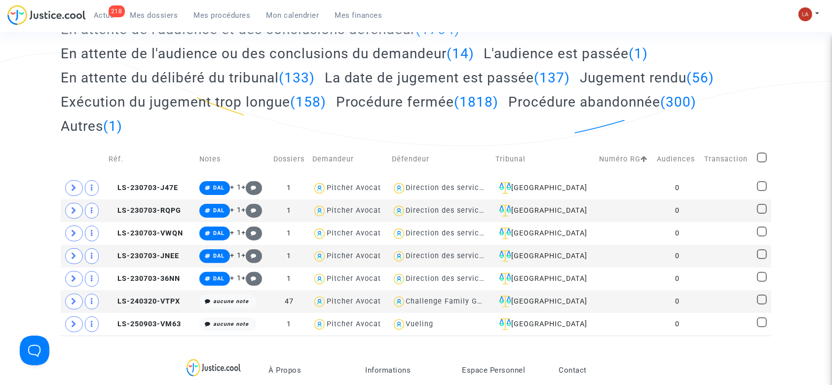
scroll to position [263, 0]
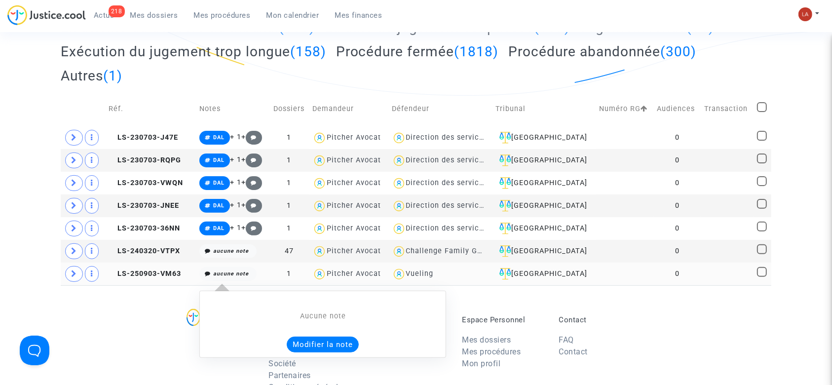
type textarea "!#opodo !#standby"
click at [308, 338] on button "Modifier la note" at bounding box center [323, 345] width 72 height 16
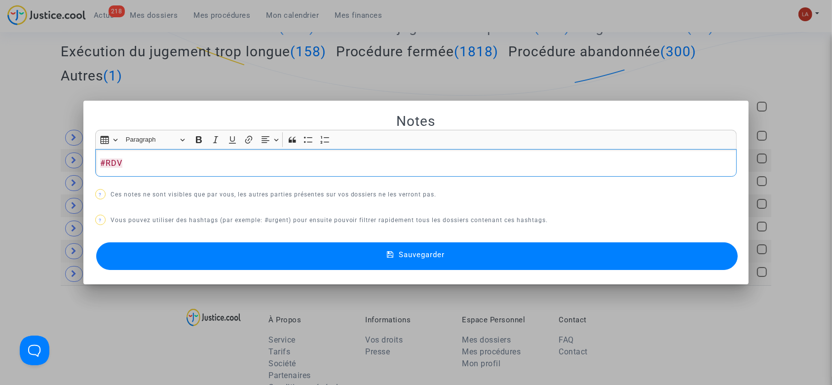
click at [177, 249] on button "Sauvegarder" at bounding box center [417, 256] width 642 height 28
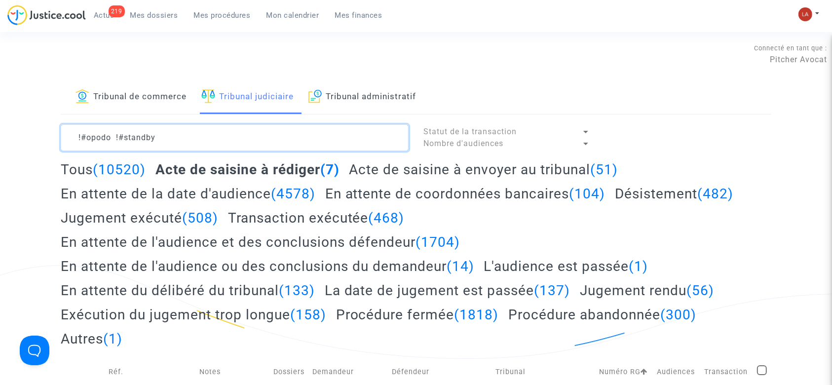
click at [275, 127] on textarea at bounding box center [235, 137] width 348 height 27
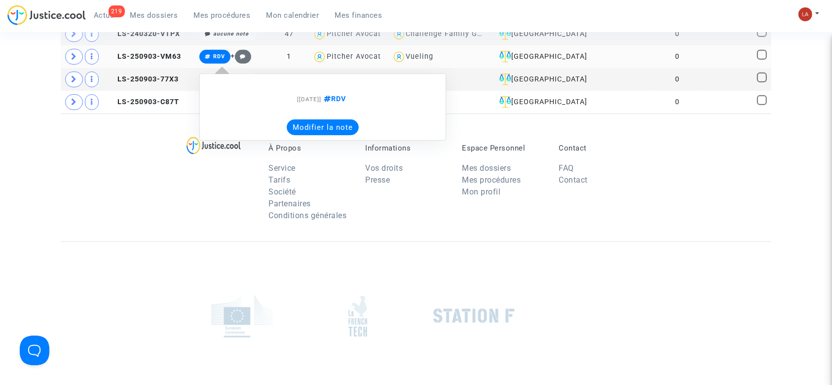
scroll to position [461, 0]
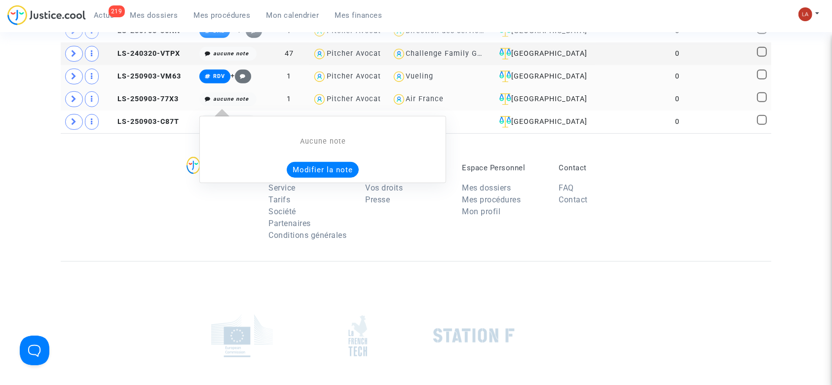
type textarea "!#opodo !#standby"
click at [316, 164] on button "Modifier la note" at bounding box center [323, 170] width 72 height 16
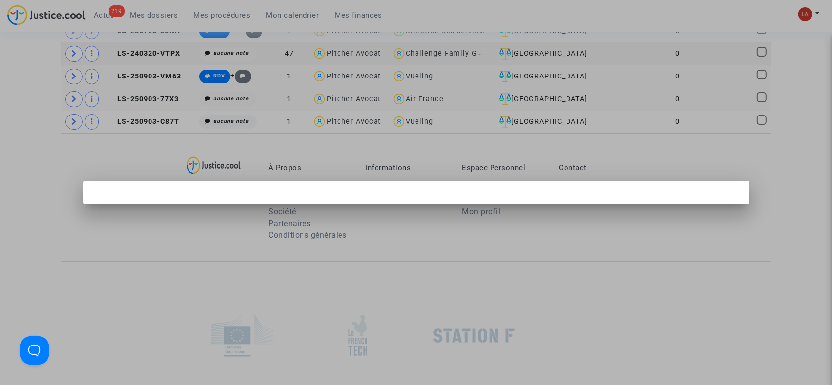
scroll to position [0, 0]
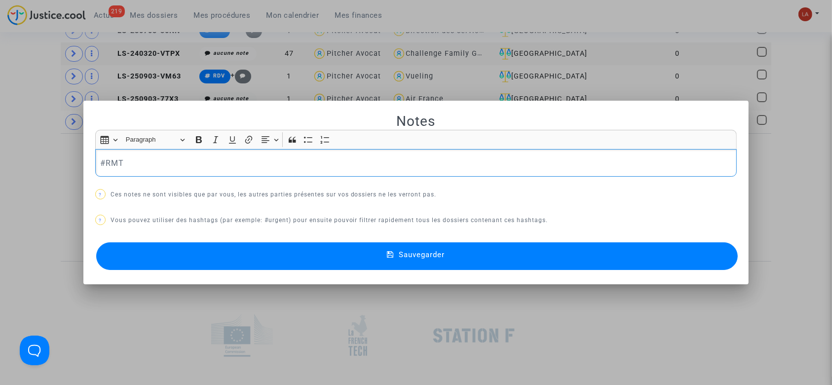
copy p "#RMT"
click at [312, 255] on button "Sauvegarder" at bounding box center [417, 256] width 642 height 28
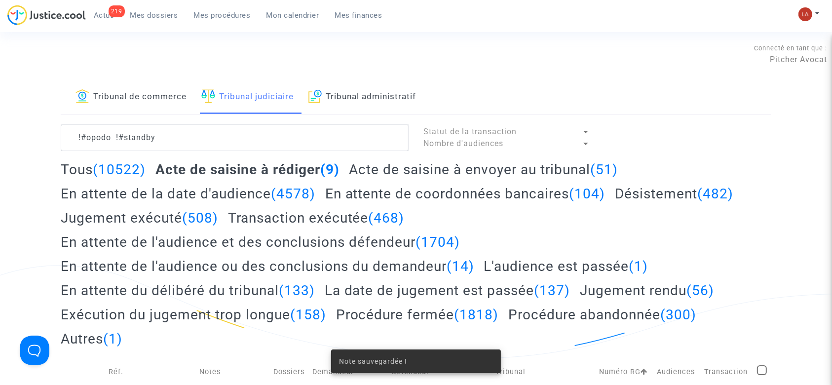
scroll to position [461, 0]
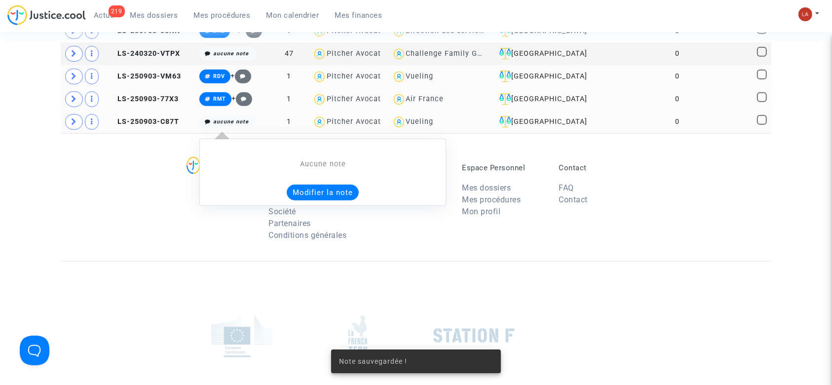
click at [307, 194] on button "Modifier la note" at bounding box center [323, 193] width 72 height 16
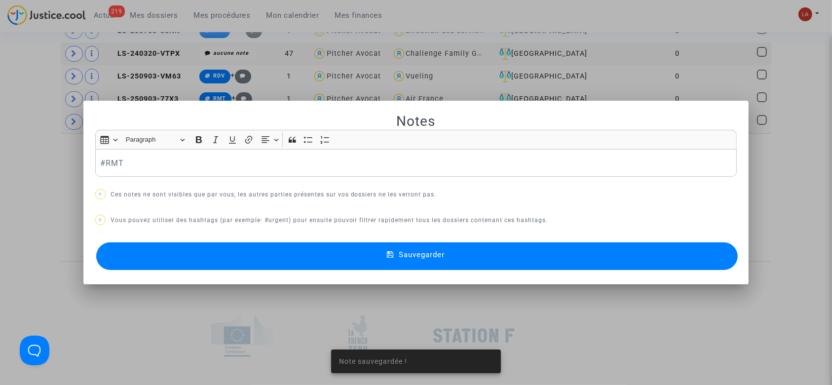
click at [277, 255] on button "Sauvegarder" at bounding box center [417, 256] width 642 height 28
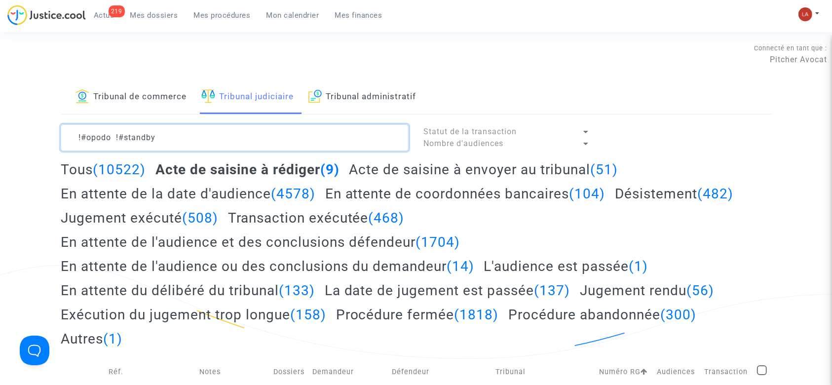
click at [332, 138] on textarea at bounding box center [235, 137] width 348 height 27
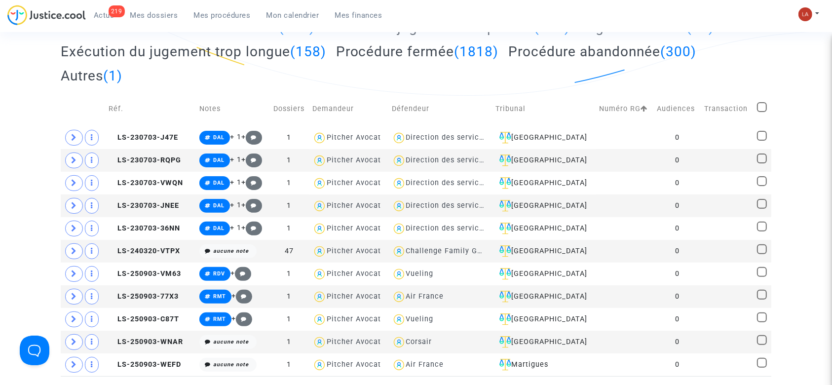
scroll to position [461, 0]
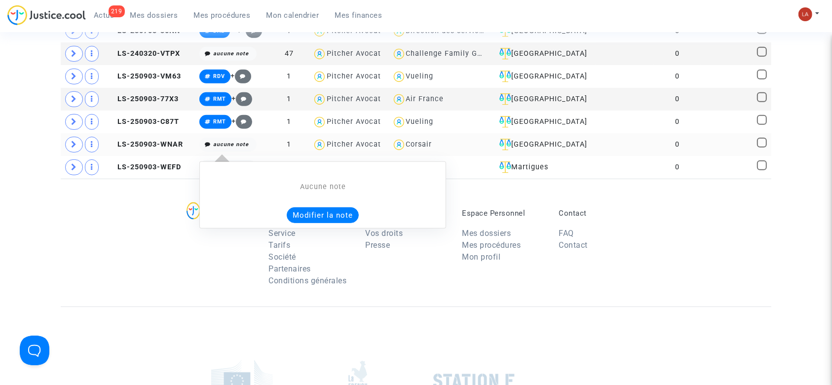
type textarea "!#opodo !#standby"
click at [308, 207] on button "Modifier la note" at bounding box center [323, 215] width 72 height 16
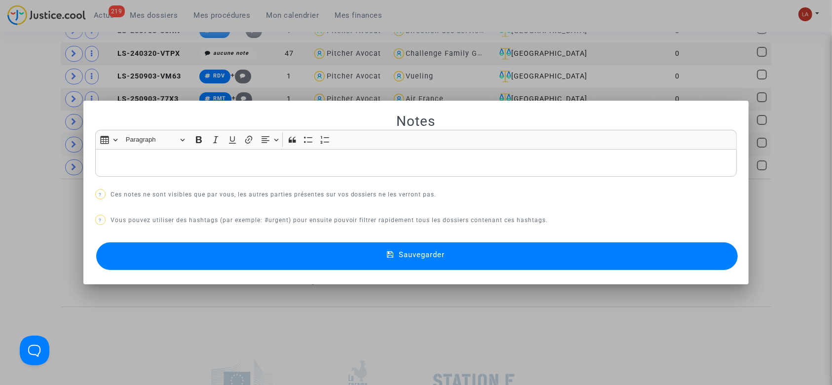
scroll to position [0, 0]
click at [317, 251] on button "Sauvegarder" at bounding box center [417, 256] width 642 height 28
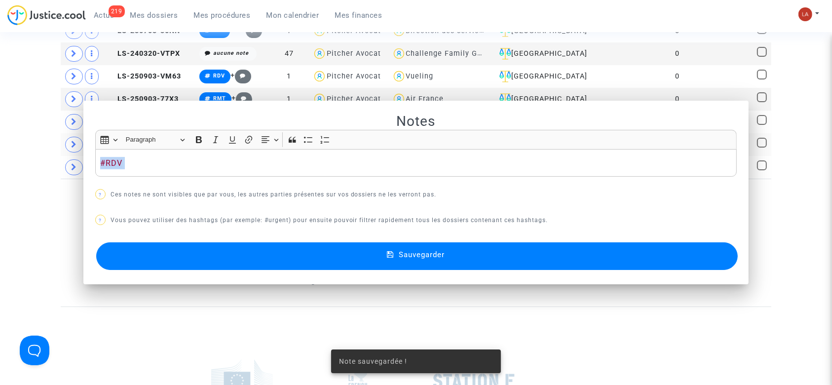
scroll to position [461, 0]
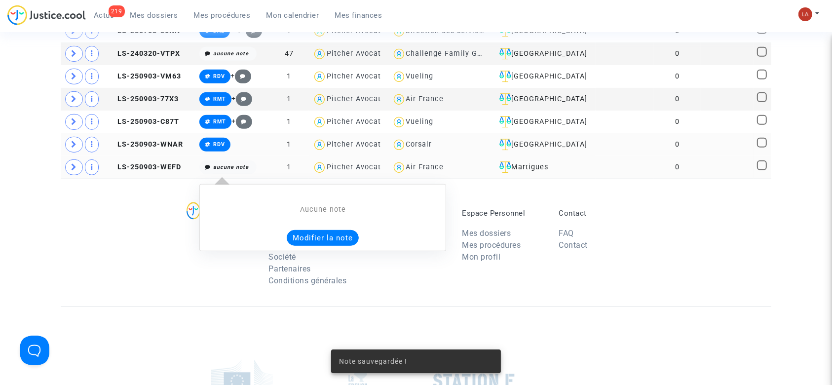
click at [316, 239] on button "Modifier la note" at bounding box center [323, 238] width 72 height 16
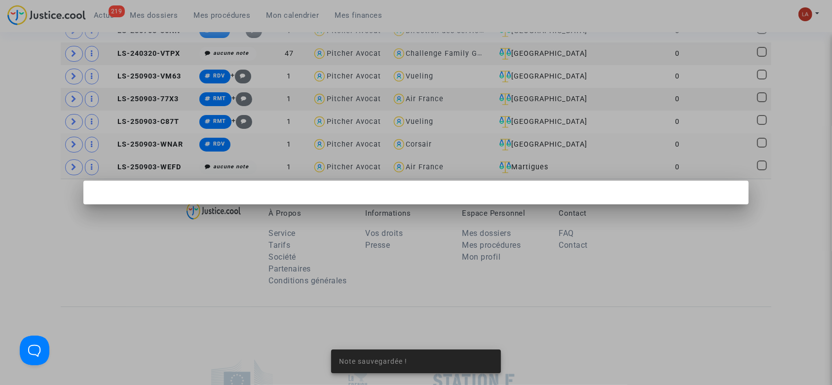
scroll to position [0, 0]
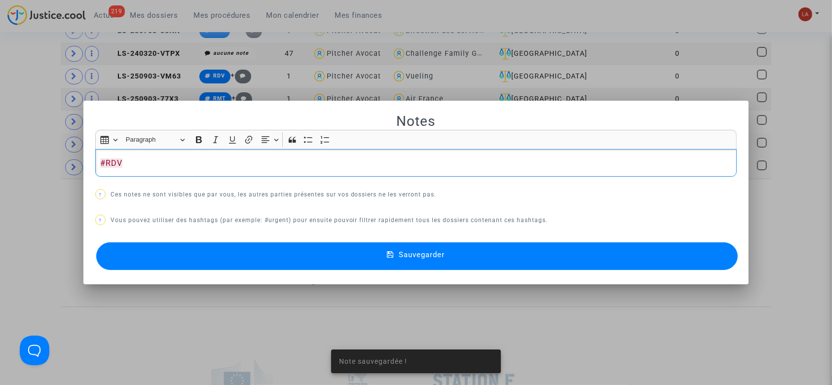
click at [324, 252] on button "Sauvegarder" at bounding box center [417, 256] width 642 height 28
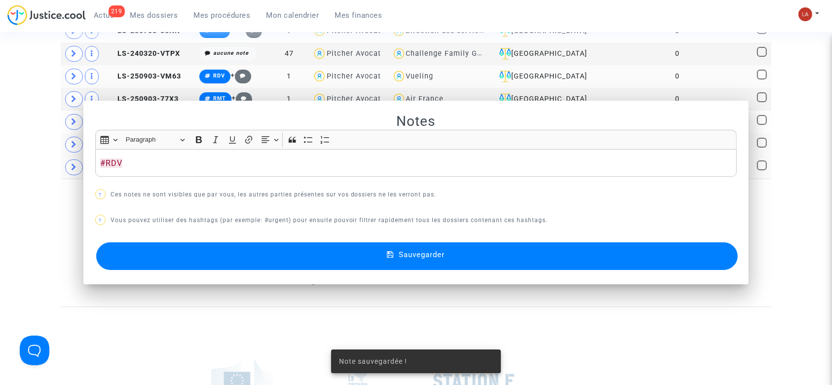
scroll to position [461, 0]
